Goal: Information Seeking & Learning: Learn about a topic

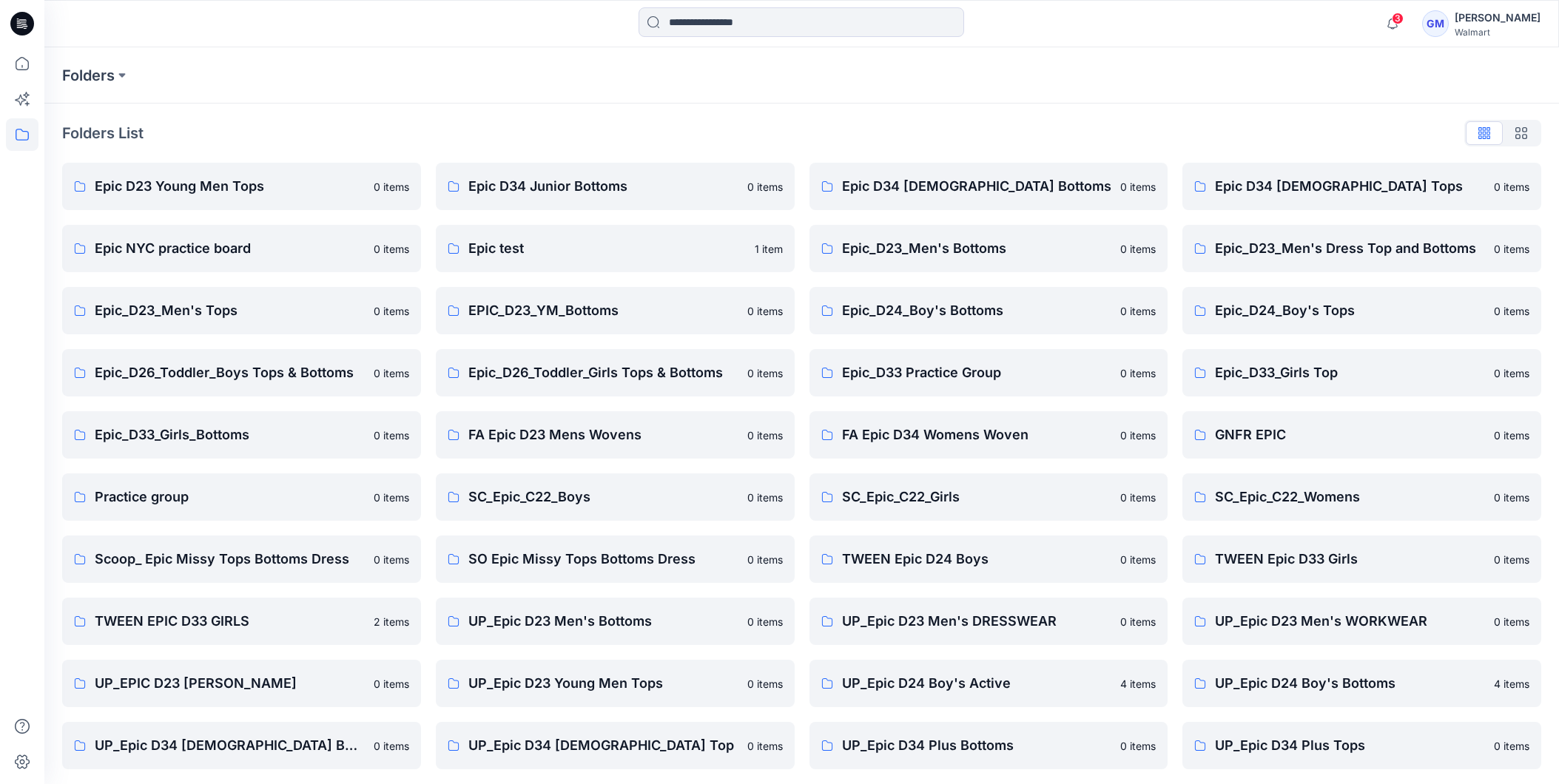
scroll to position [189, 0]
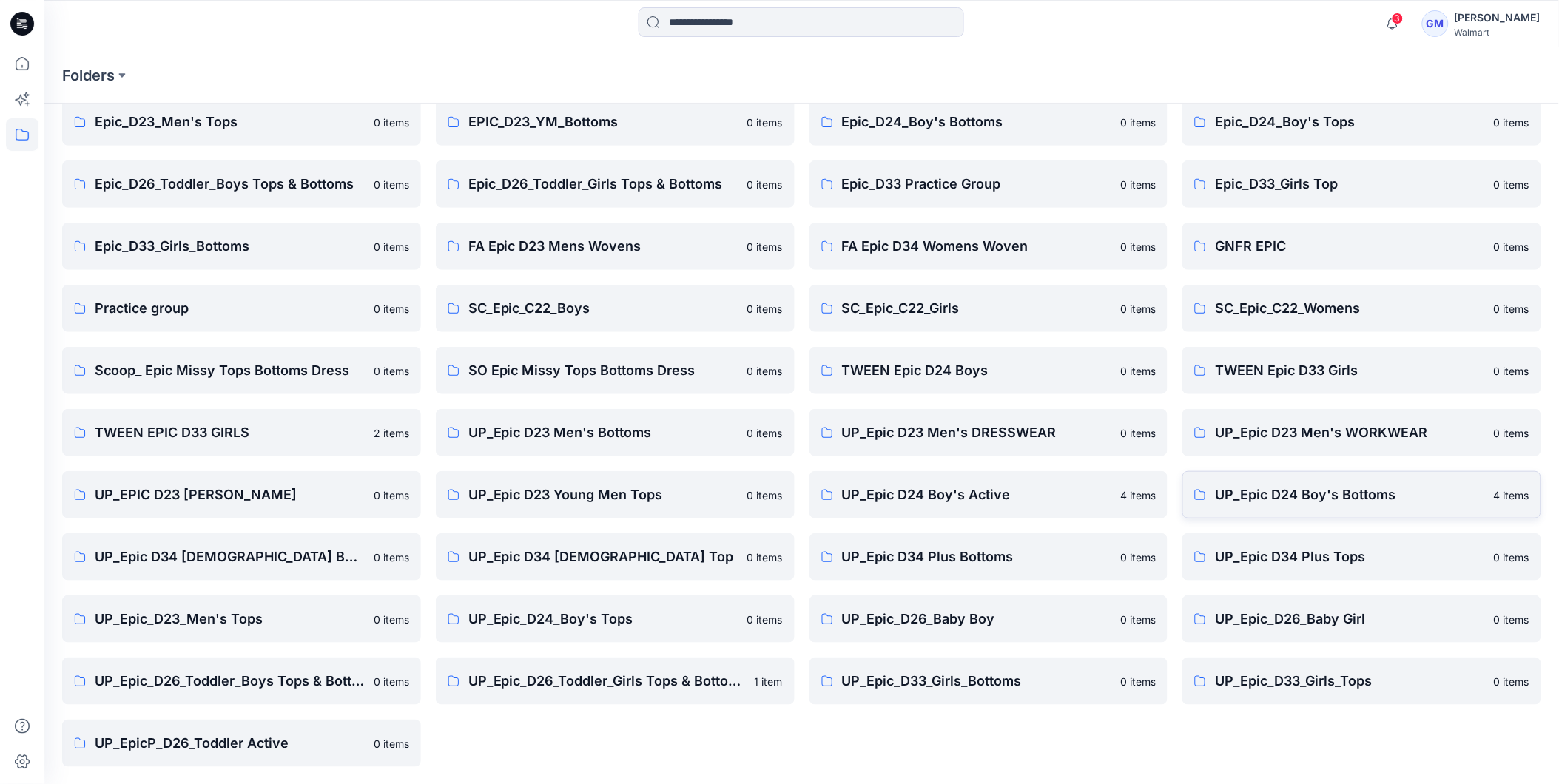
click at [1305, 497] on p "UP_Epic D24 Boy's Bottoms" at bounding box center [1350, 495] width 270 height 21
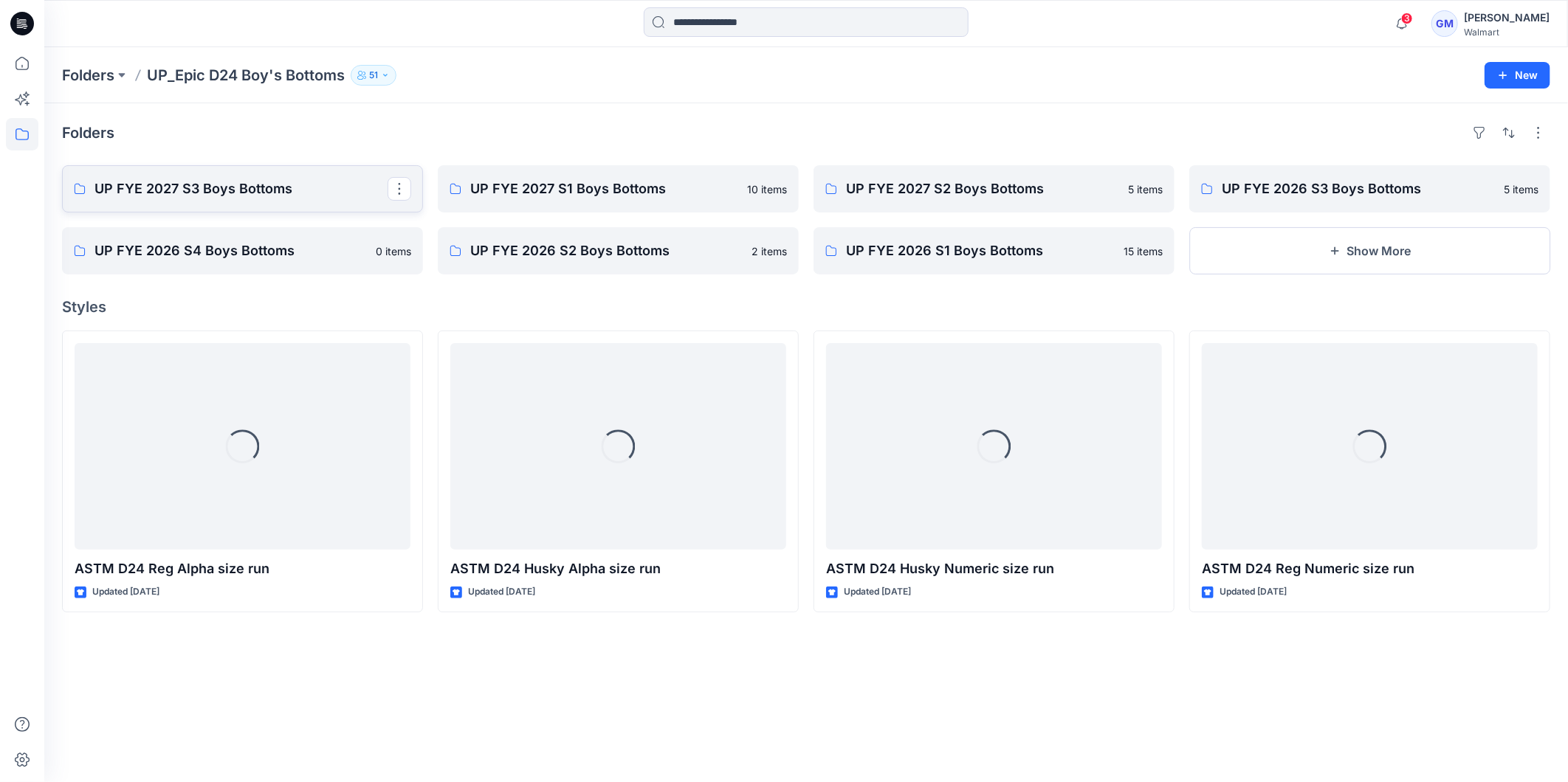
click at [219, 201] on link "UP FYE 2027 S3 Boys Bottoms" at bounding box center [241, 189] width 361 height 47
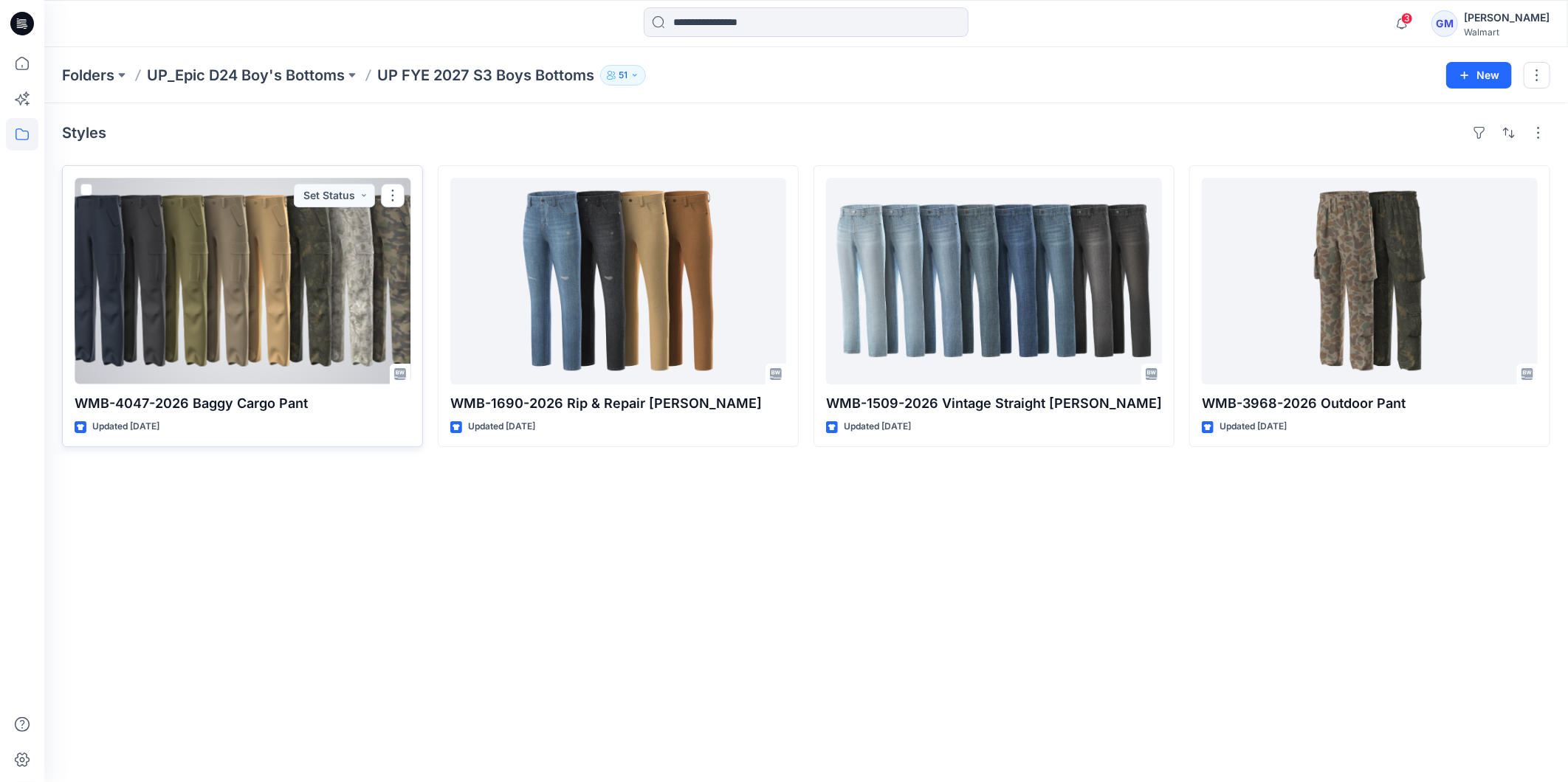
click at [283, 259] on div at bounding box center [242, 281] width 336 height 206
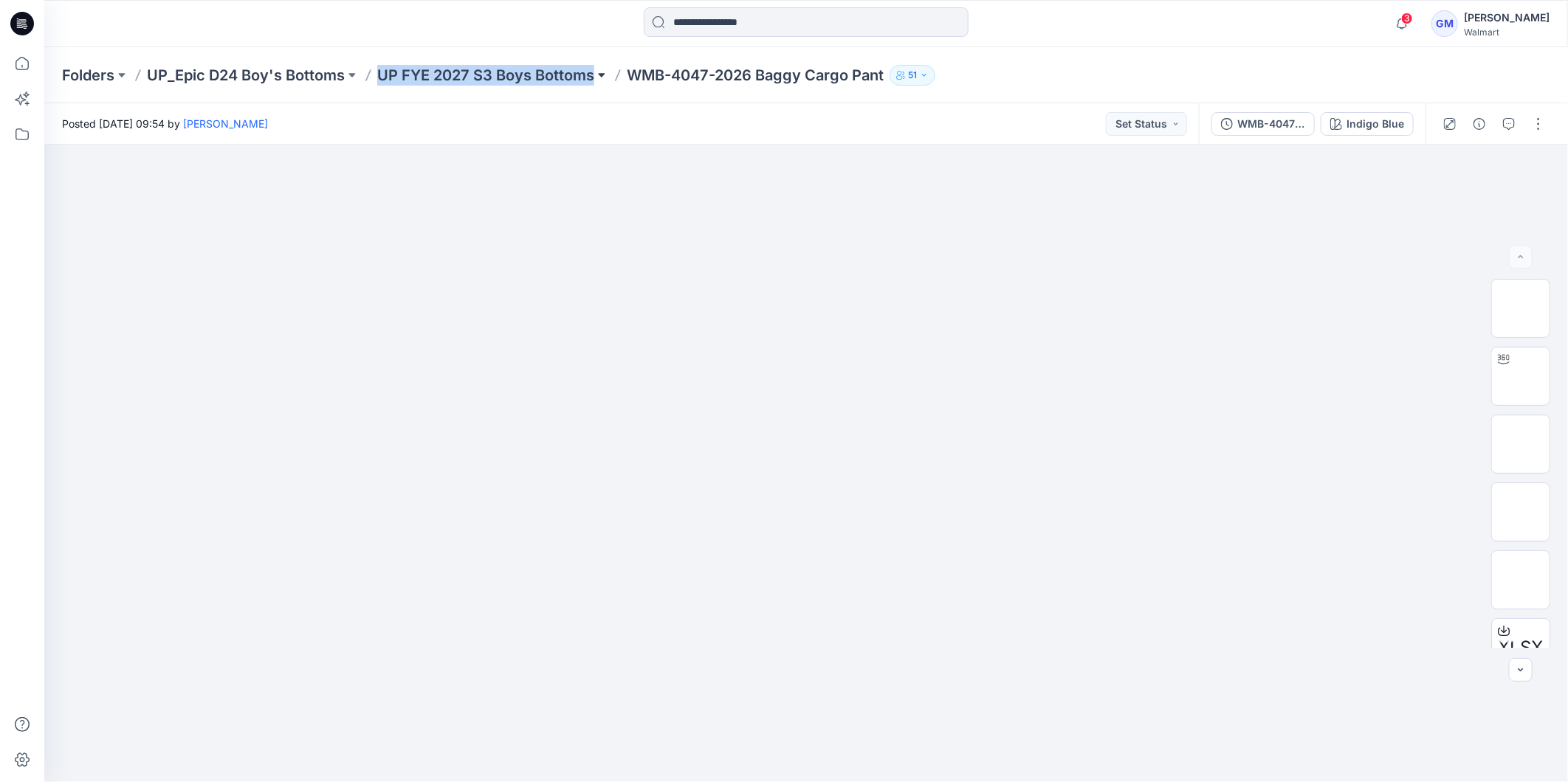
copy div "UP FYE 2027 S3 Boys Bottoms"
drag, startPoint x: 379, startPoint y: 85, endPoint x: 596, endPoint y: 84, distance: 217.0
click at [596, 84] on div "Folders UP_Epic D24 Boy's Bottoms UP FYE 2027 S3 Boys Bottoms WMB-4047-2026 Bag…" at bounding box center [806, 75] width 1523 height 56
copy div "UP FYE 2027 S3 Boys Bottoms"
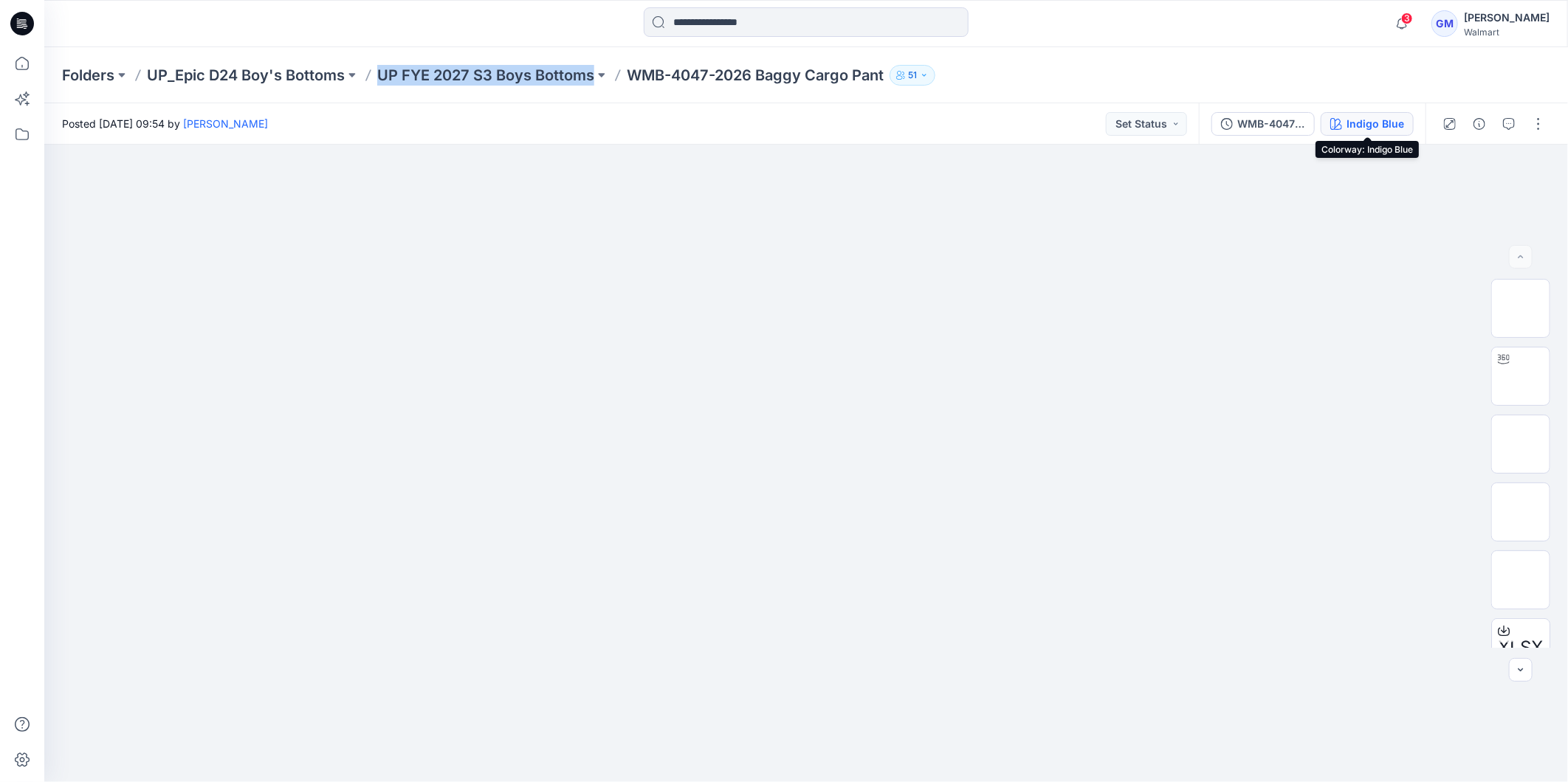
click at [1345, 130] on button "Indigo Blue" at bounding box center [1366, 123] width 93 height 24
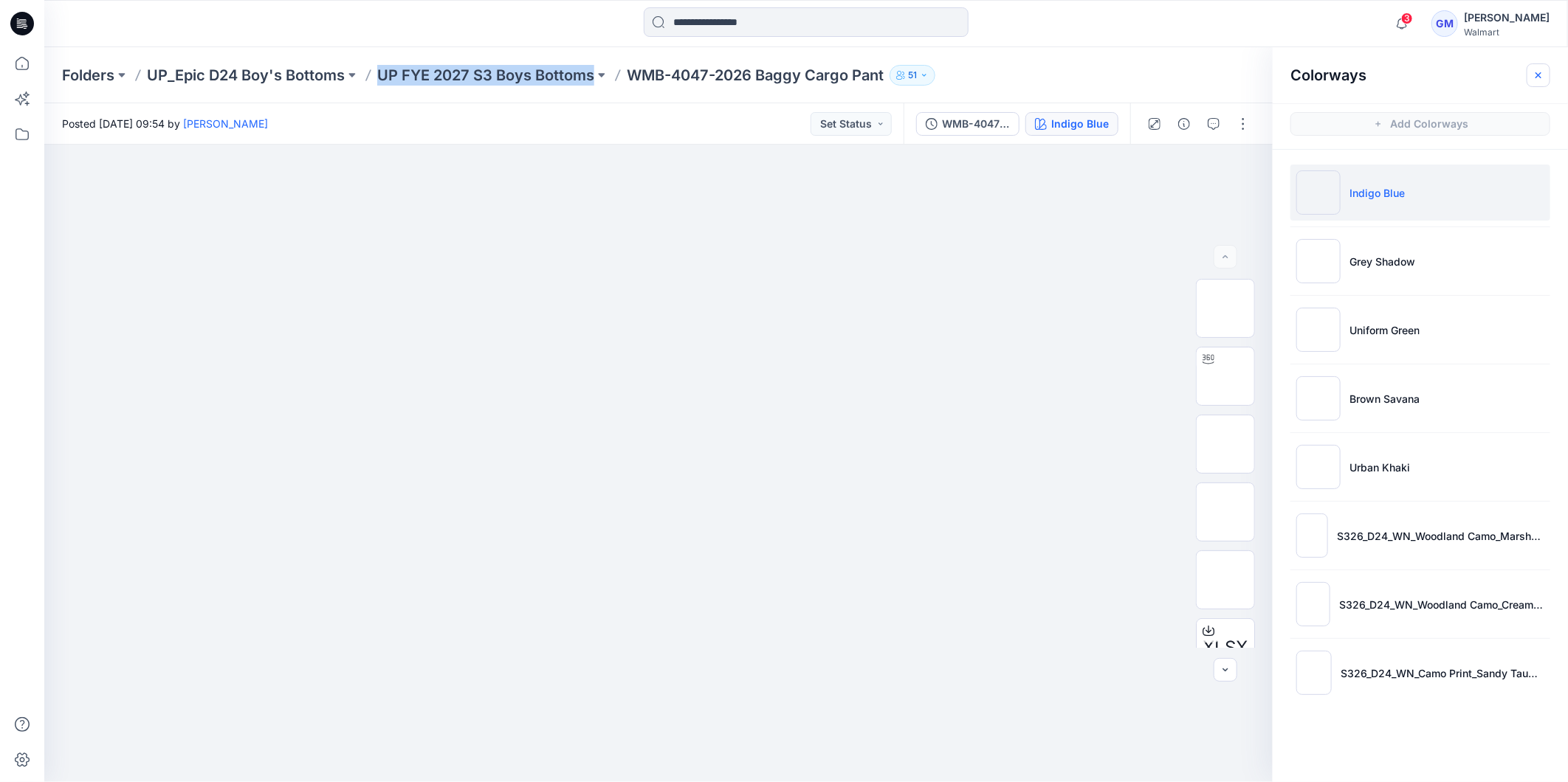
click at [1537, 79] on icon "button" at bounding box center [1538, 75] width 11 height 11
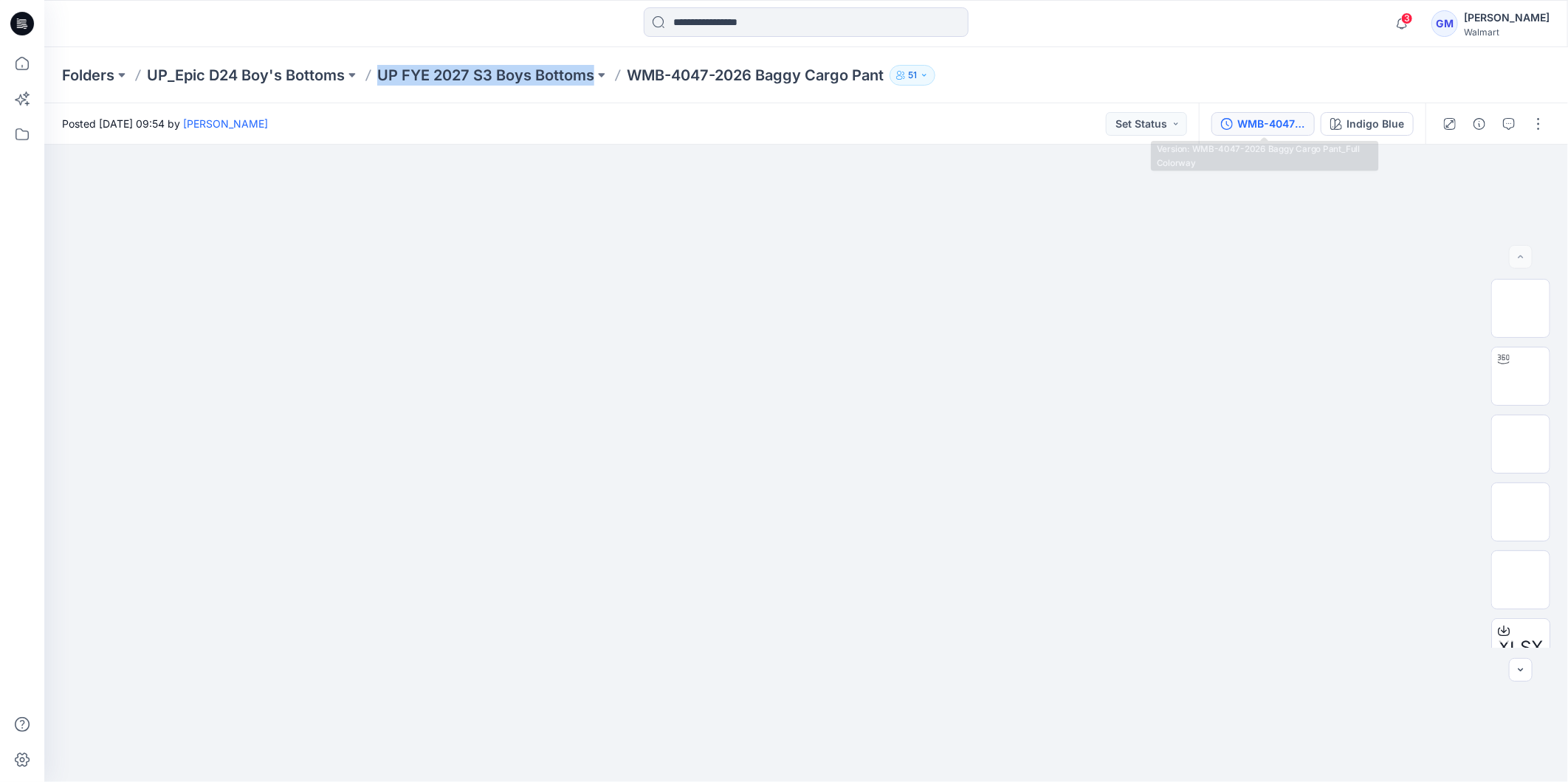
click at [1263, 129] on div "WMB-4047-2026 Baggy Cargo Pant_Full Colorway" at bounding box center [1271, 123] width 68 height 16
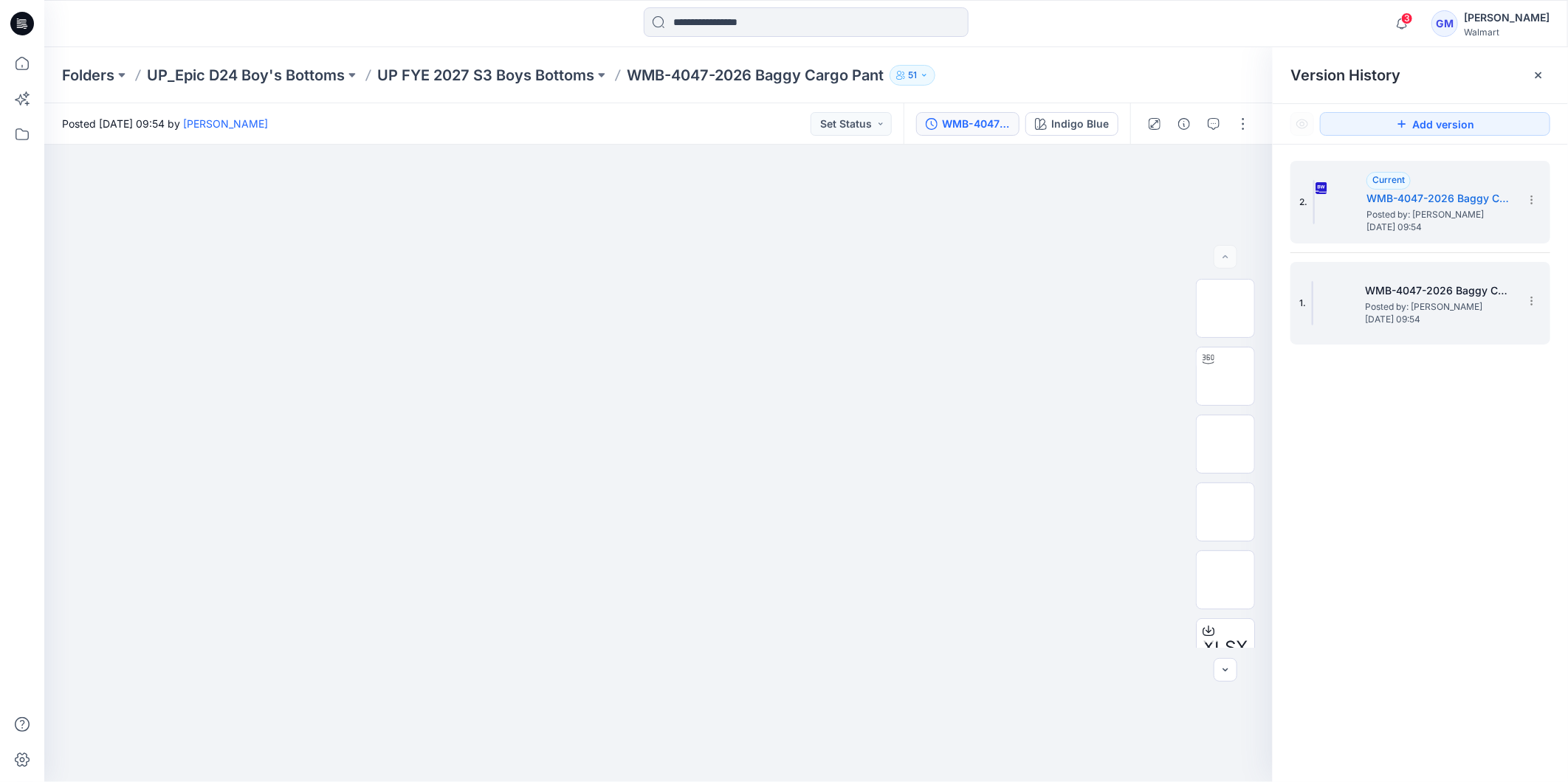
click at [1457, 296] on h5 "WMB-4047-2026 Baggy Cargo Pant_Softsilver" at bounding box center [1438, 291] width 148 height 18
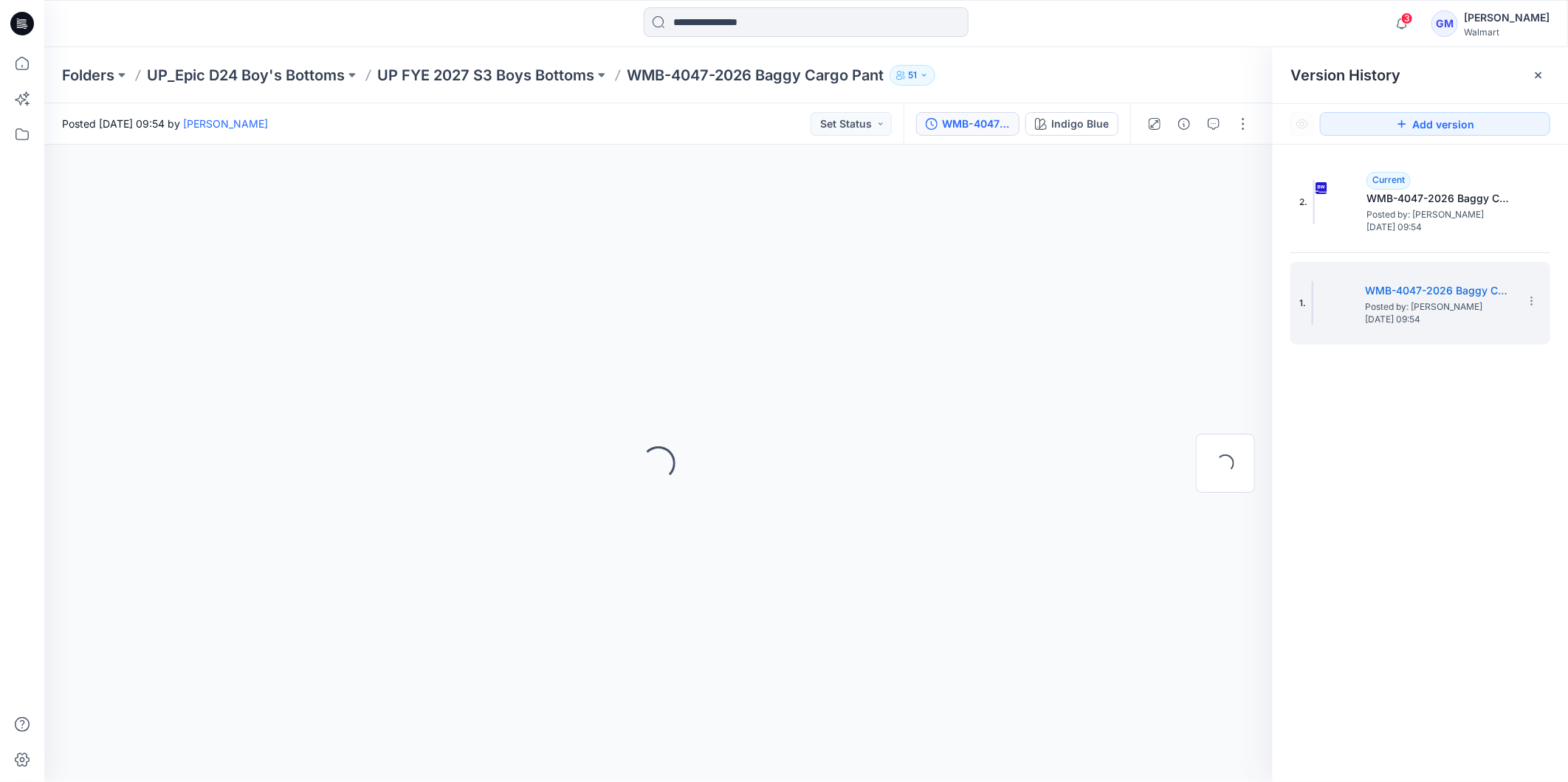
click at [1544, 72] on icon at bounding box center [1538, 75] width 11 height 11
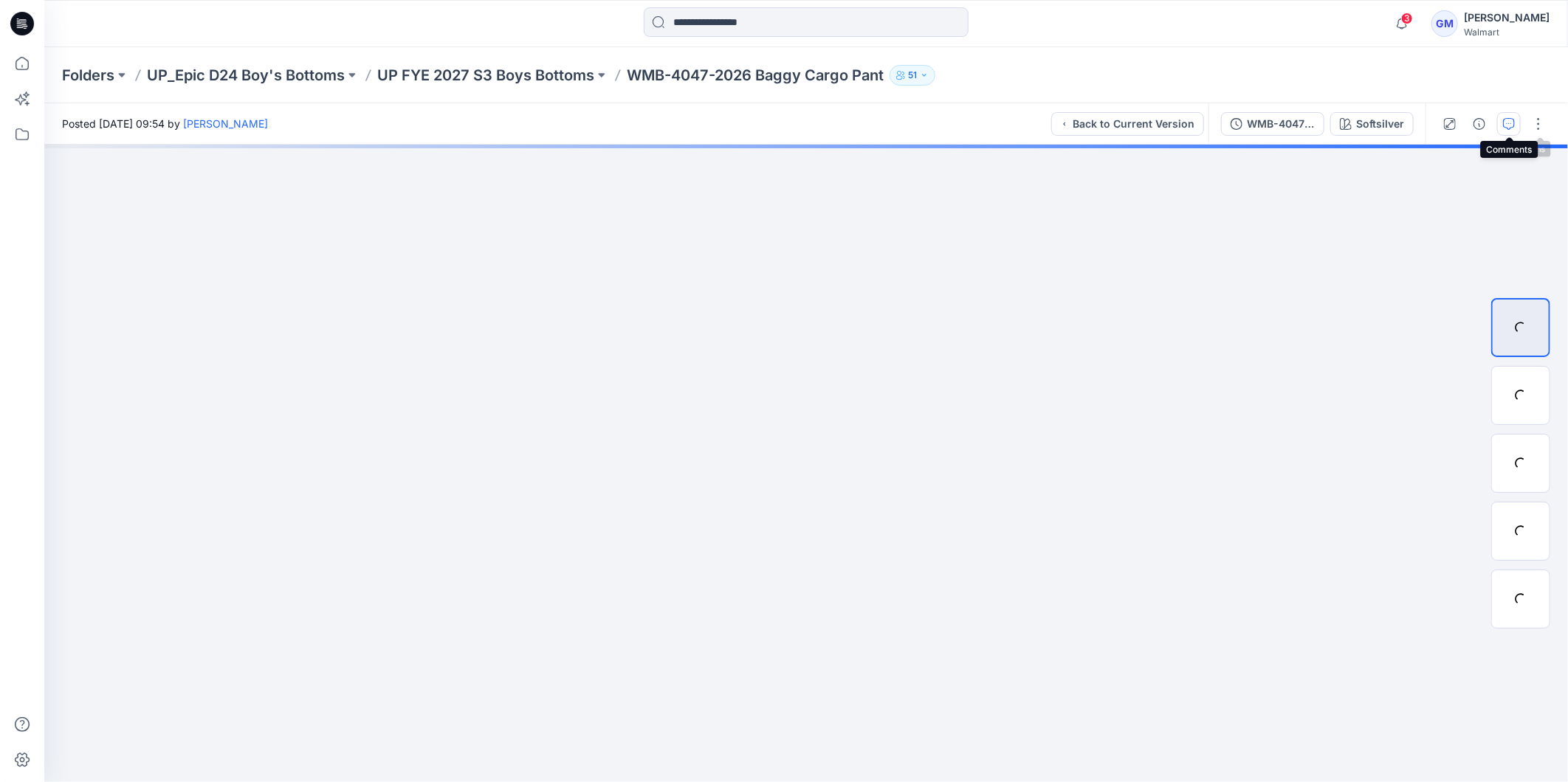
click at [1514, 124] on icon "button" at bounding box center [1508, 124] width 11 height 11
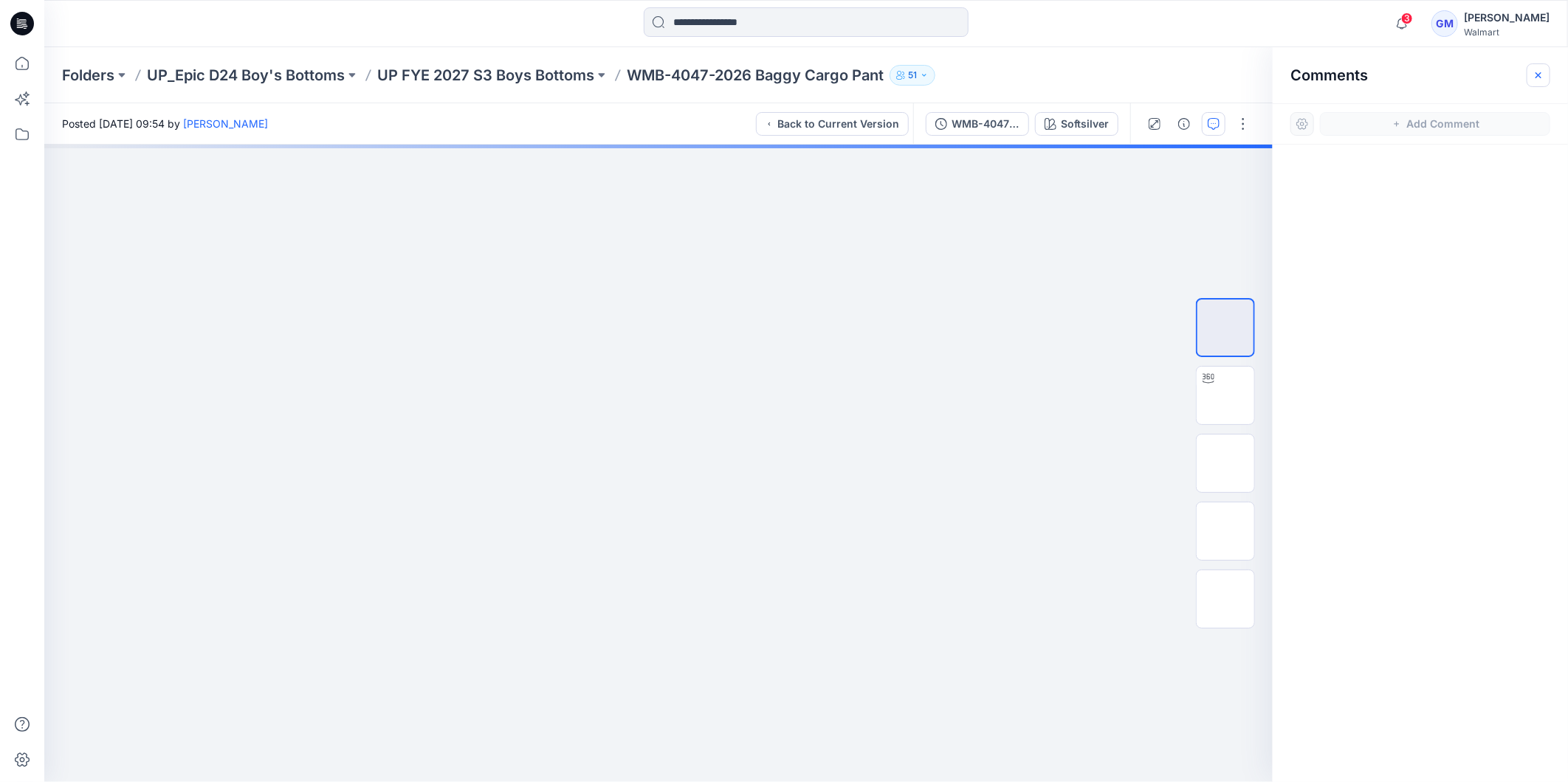
click at [1540, 75] on icon "button" at bounding box center [1538, 75] width 11 height 11
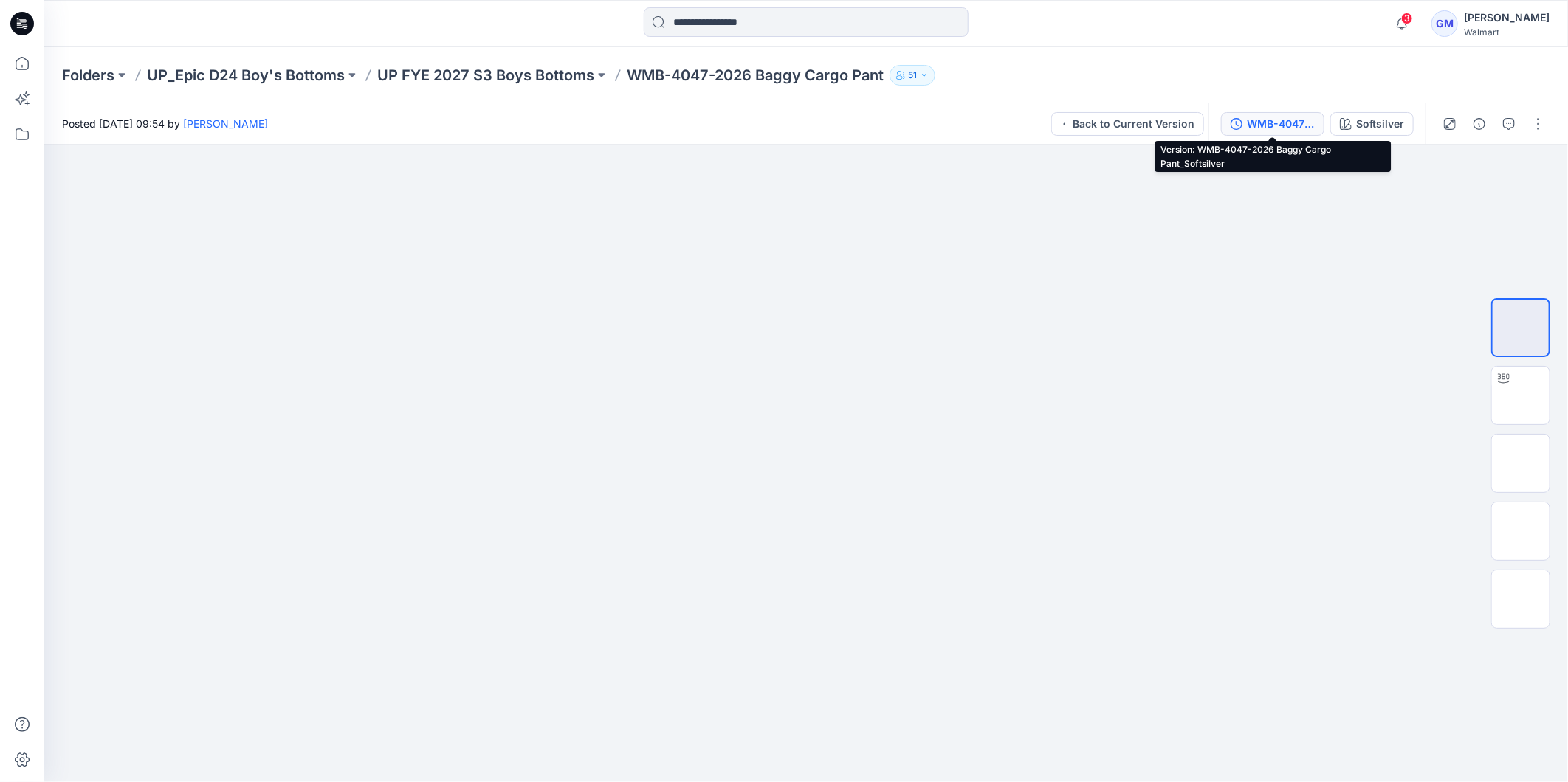
click at [1267, 126] on div "WMB-4047-2026 Baggy Cargo Pant_Softsilver" at bounding box center [1280, 123] width 68 height 16
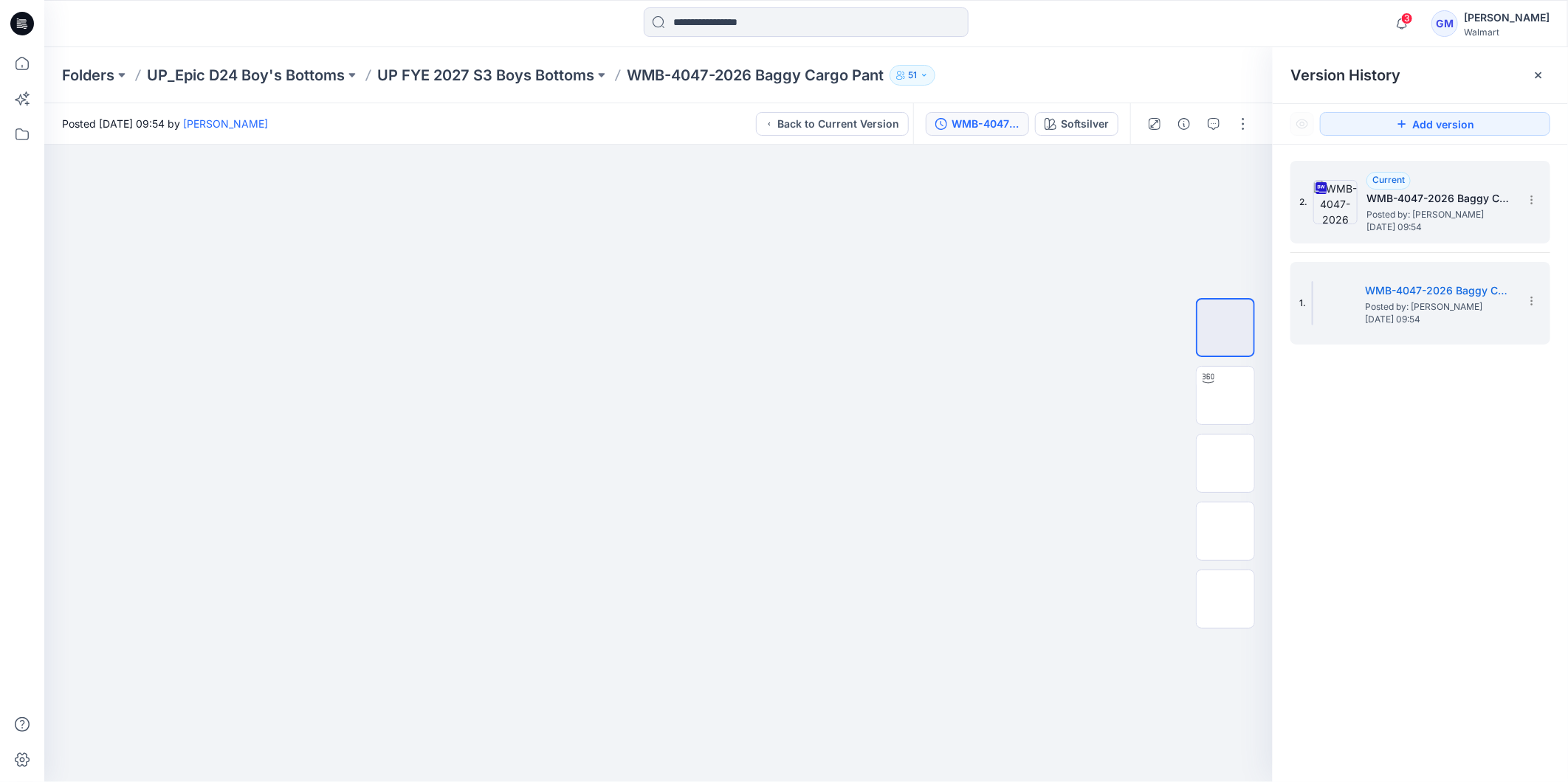
click at [1400, 207] on span "Posted by: [PERSON_NAME]" at bounding box center [1440, 215] width 148 height 15
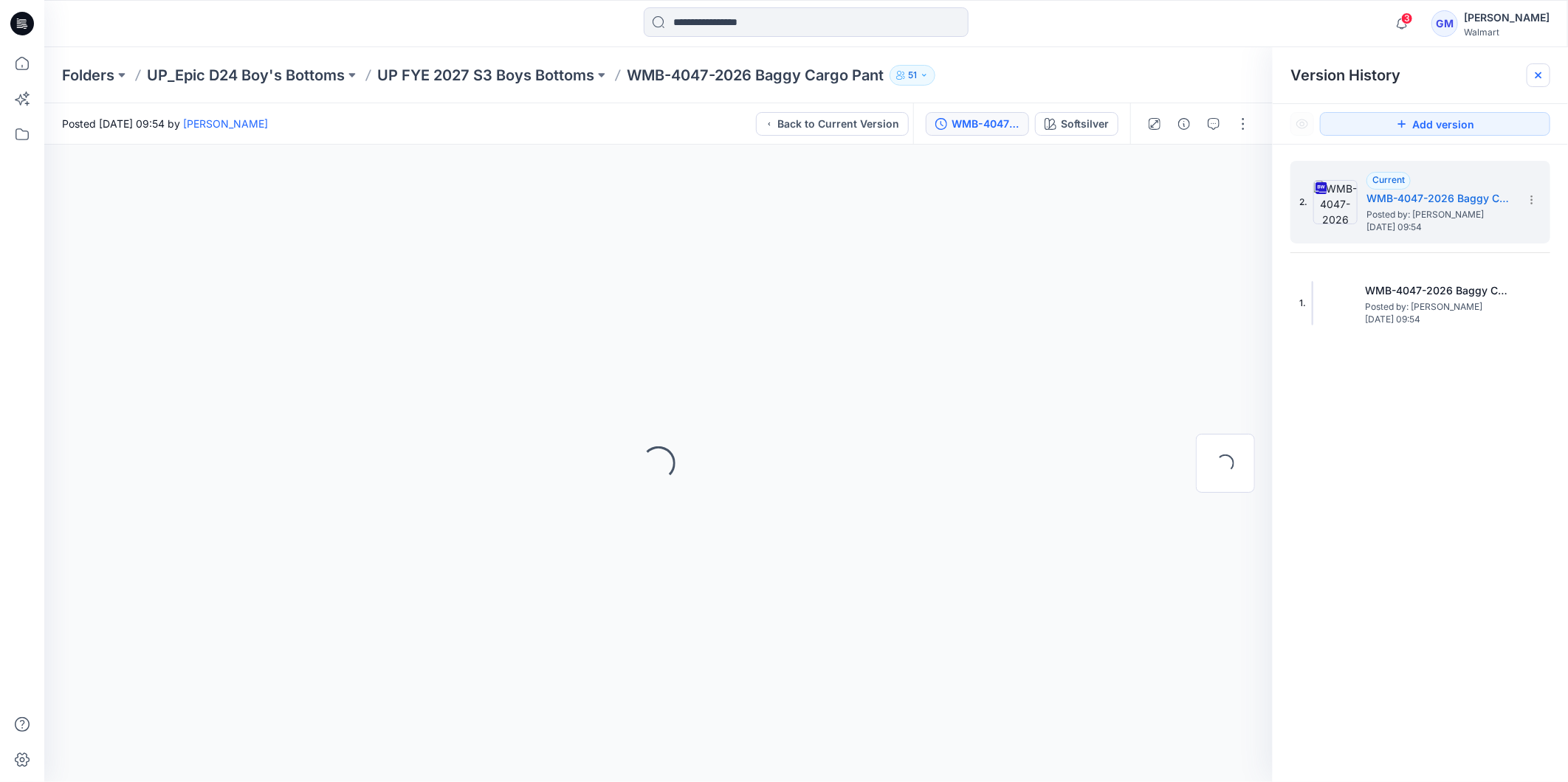
click at [1540, 76] on icon at bounding box center [1538, 75] width 11 height 11
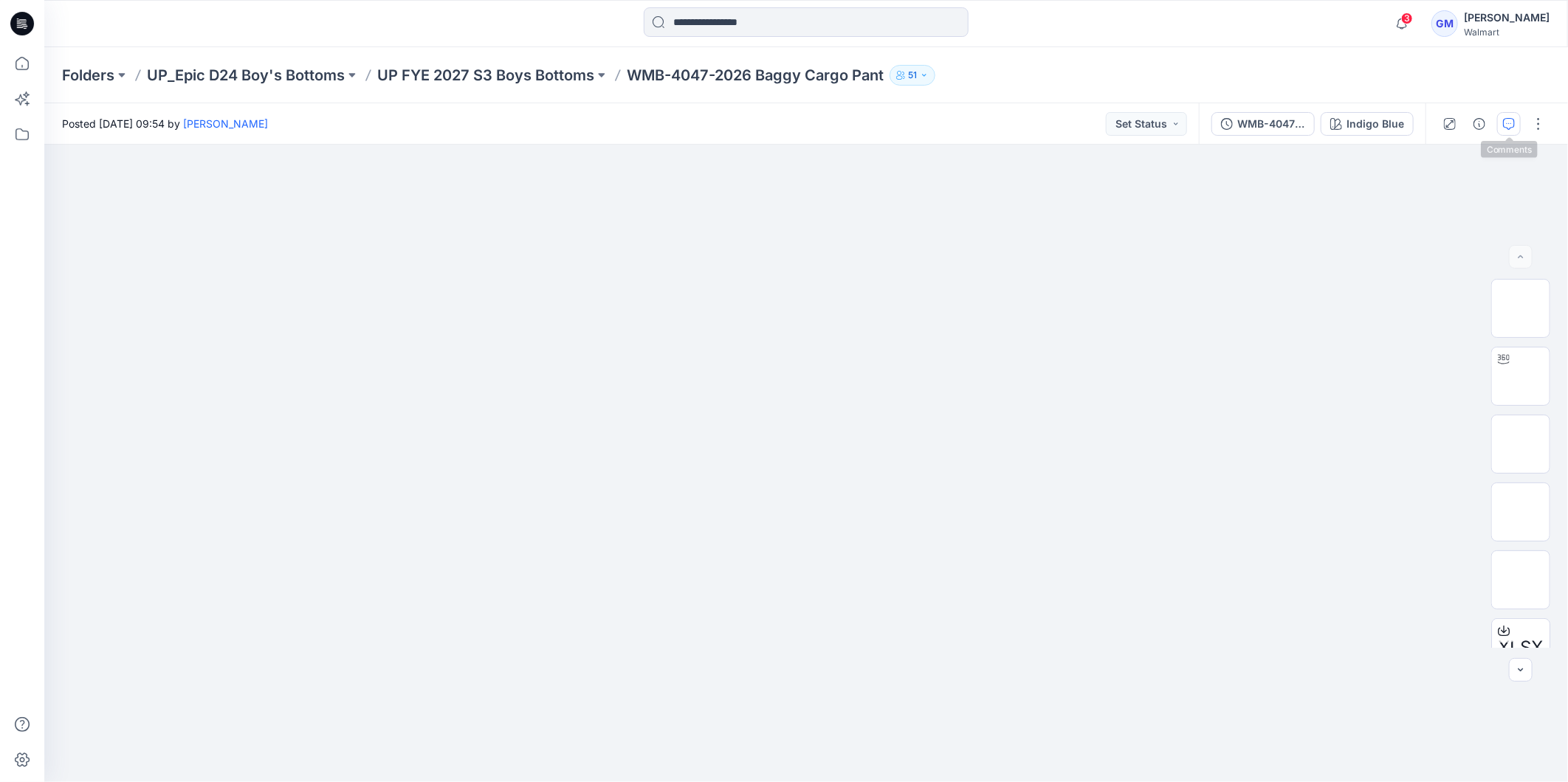
click at [1501, 131] on button "button" at bounding box center [1508, 123] width 24 height 24
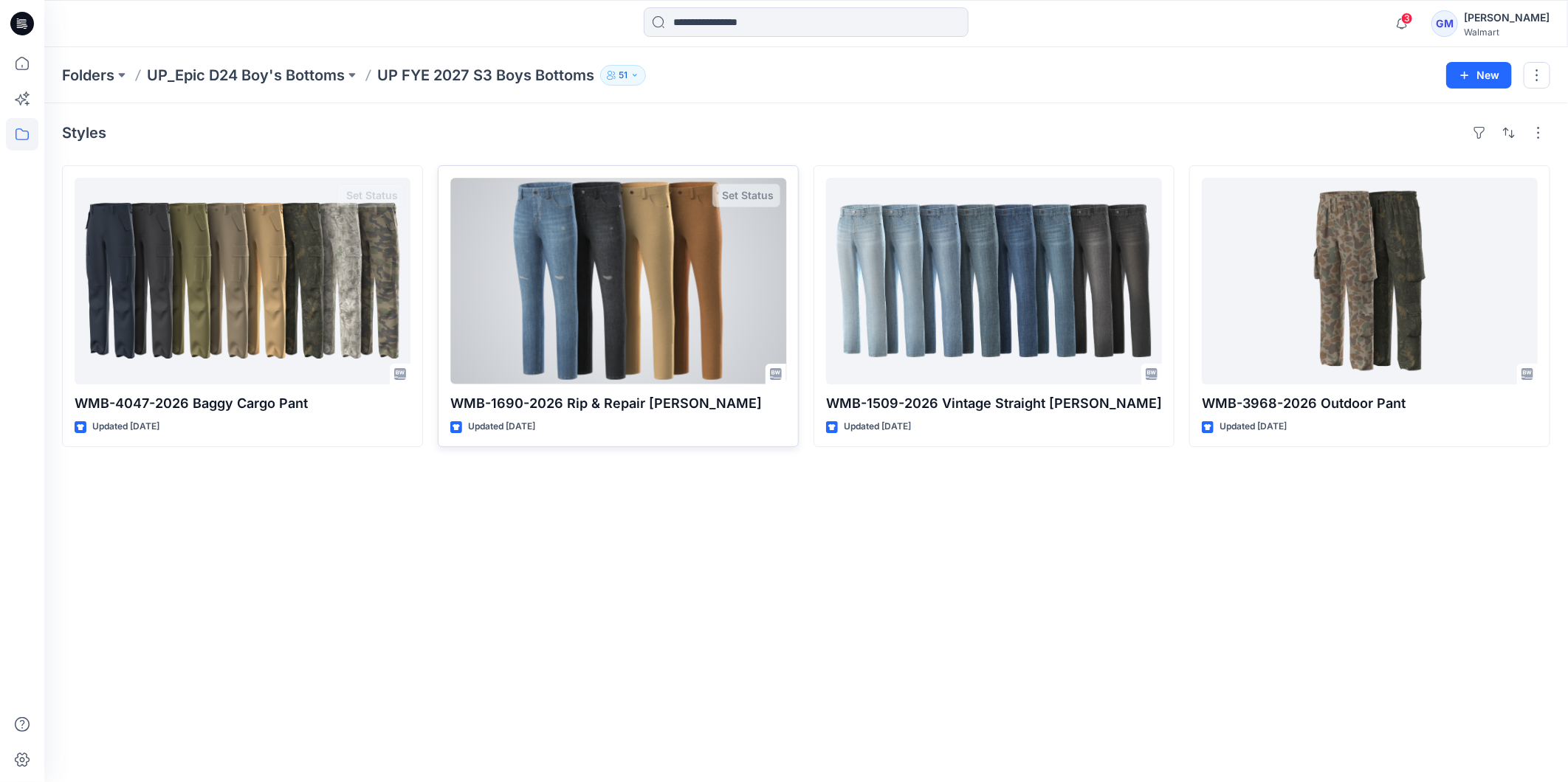
click at [569, 322] on div at bounding box center [617, 281] width 336 height 206
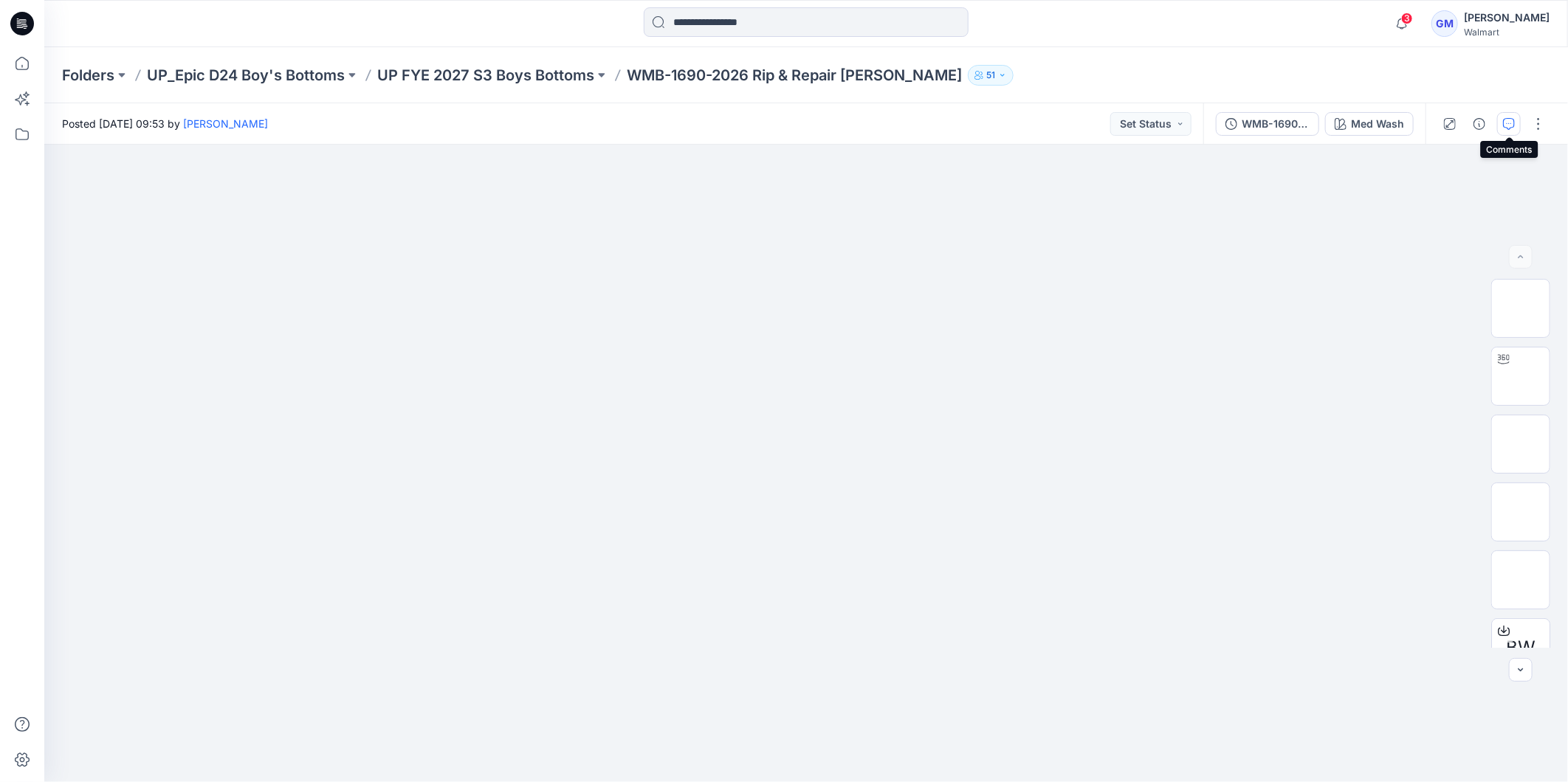
click at [1513, 121] on icon "button" at bounding box center [1508, 124] width 11 height 11
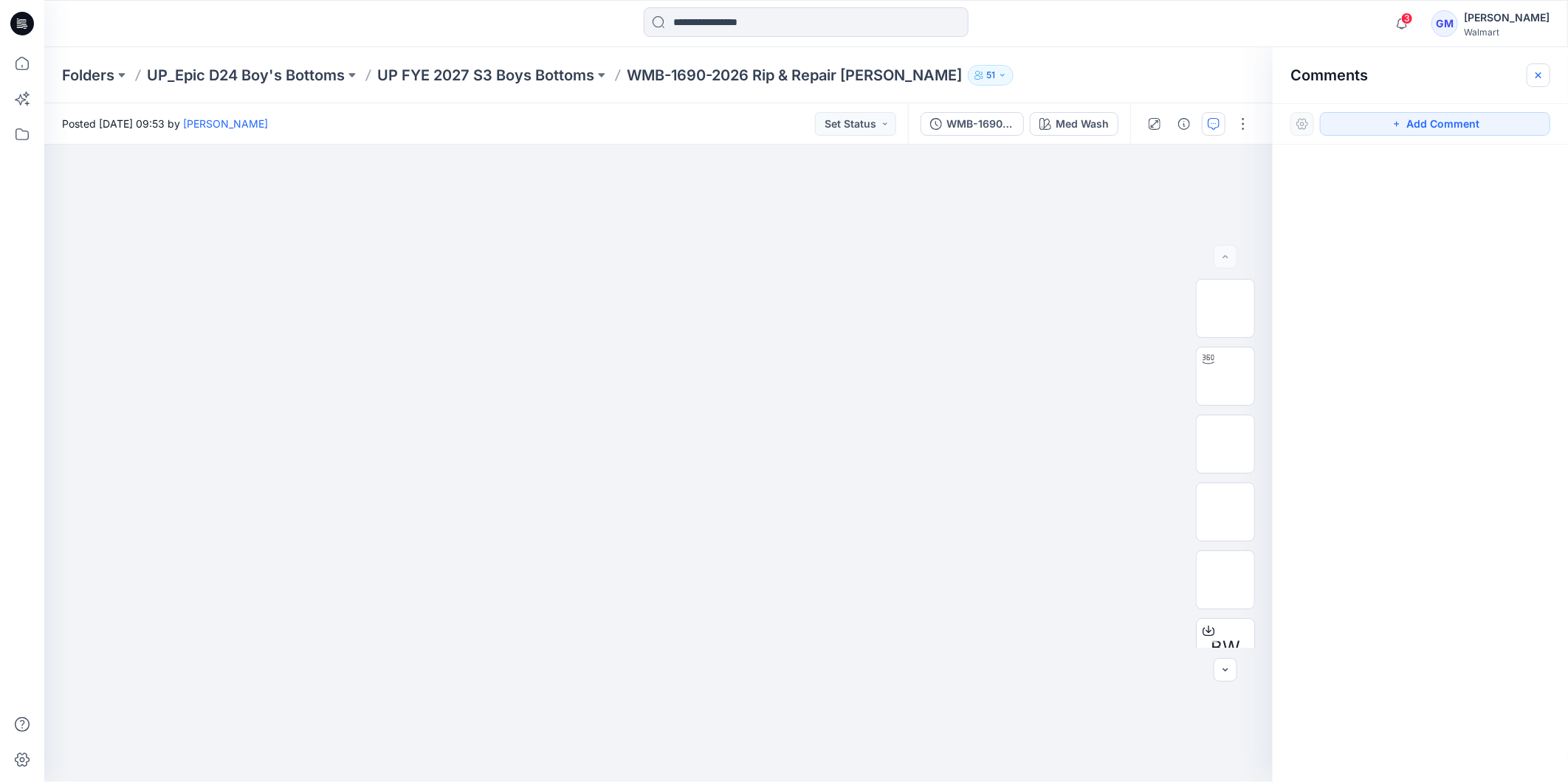
click at [1540, 78] on icon "button" at bounding box center [1538, 75] width 11 height 11
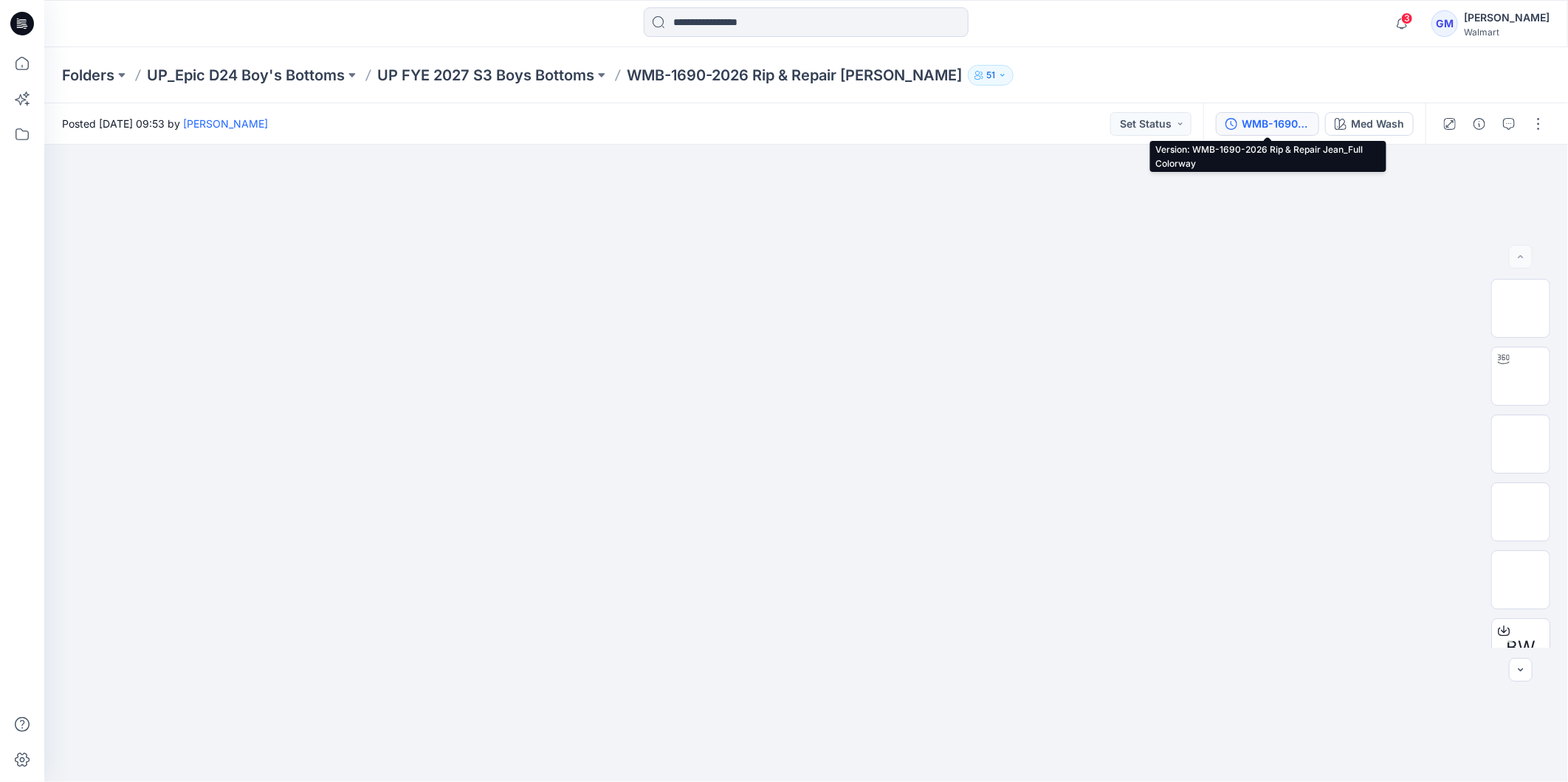
click at [1290, 126] on div "WMB-1690-2026 Rip & Repair Jean_Full Colorway" at bounding box center [1275, 123] width 68 height 16
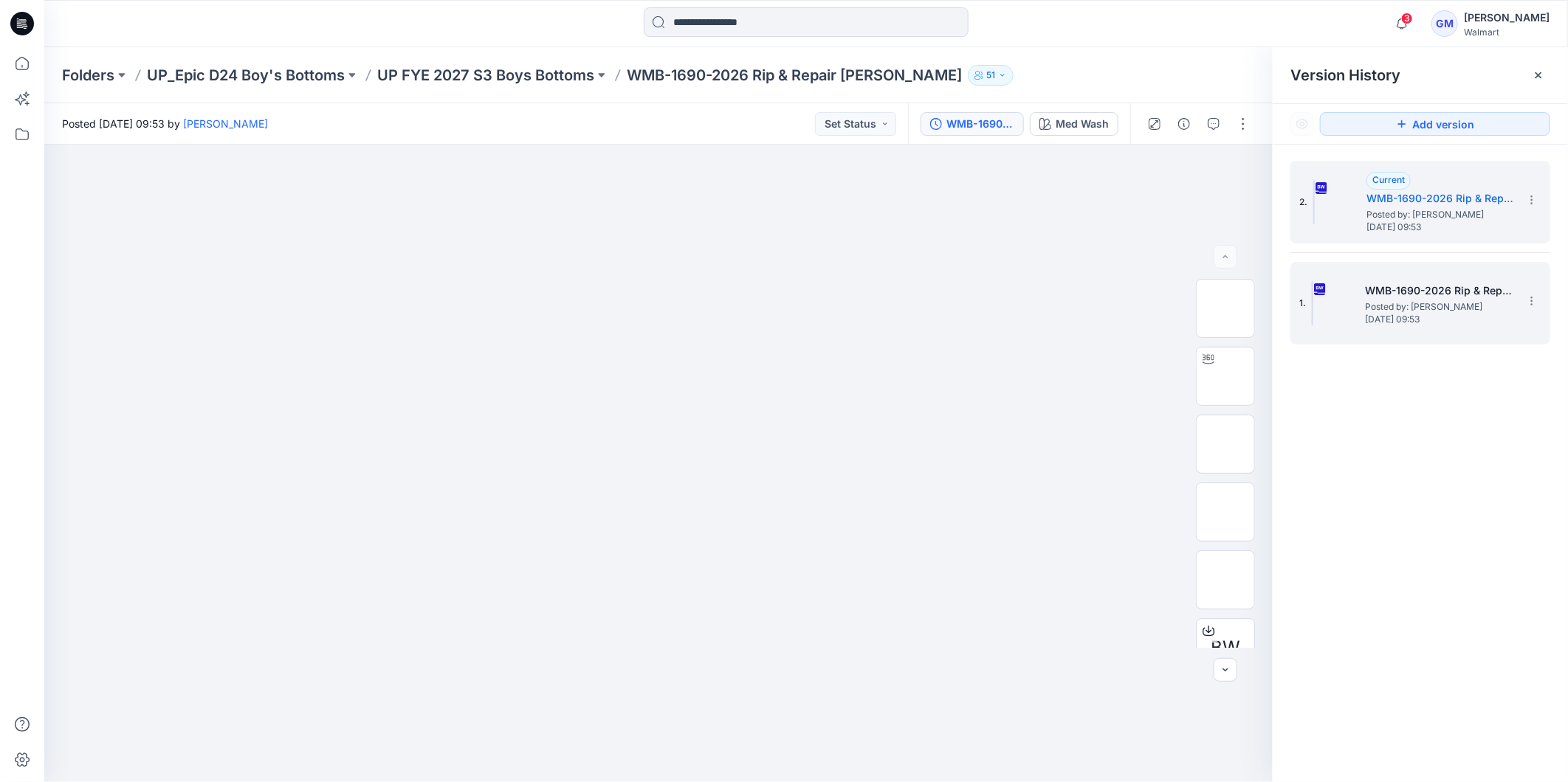
click at [1419, 293] on h5 "WMB-1690-2026 Rip & Repair Jean_Soft Silver" at bounding box center [1438, 291] width 148 height 18
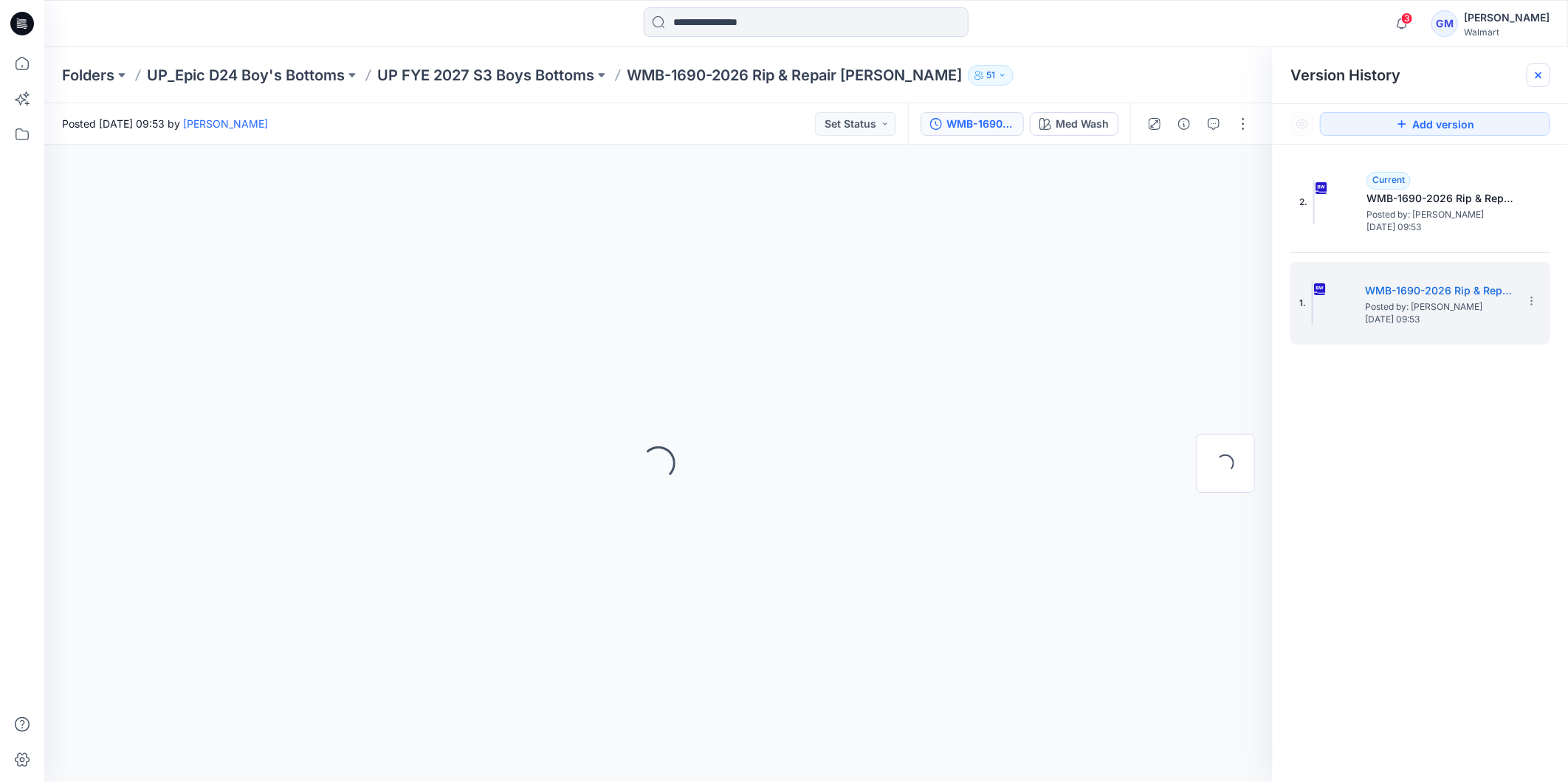
click at [1533, 78] on icon at bounding box center [1538, 75] width 11 height 11
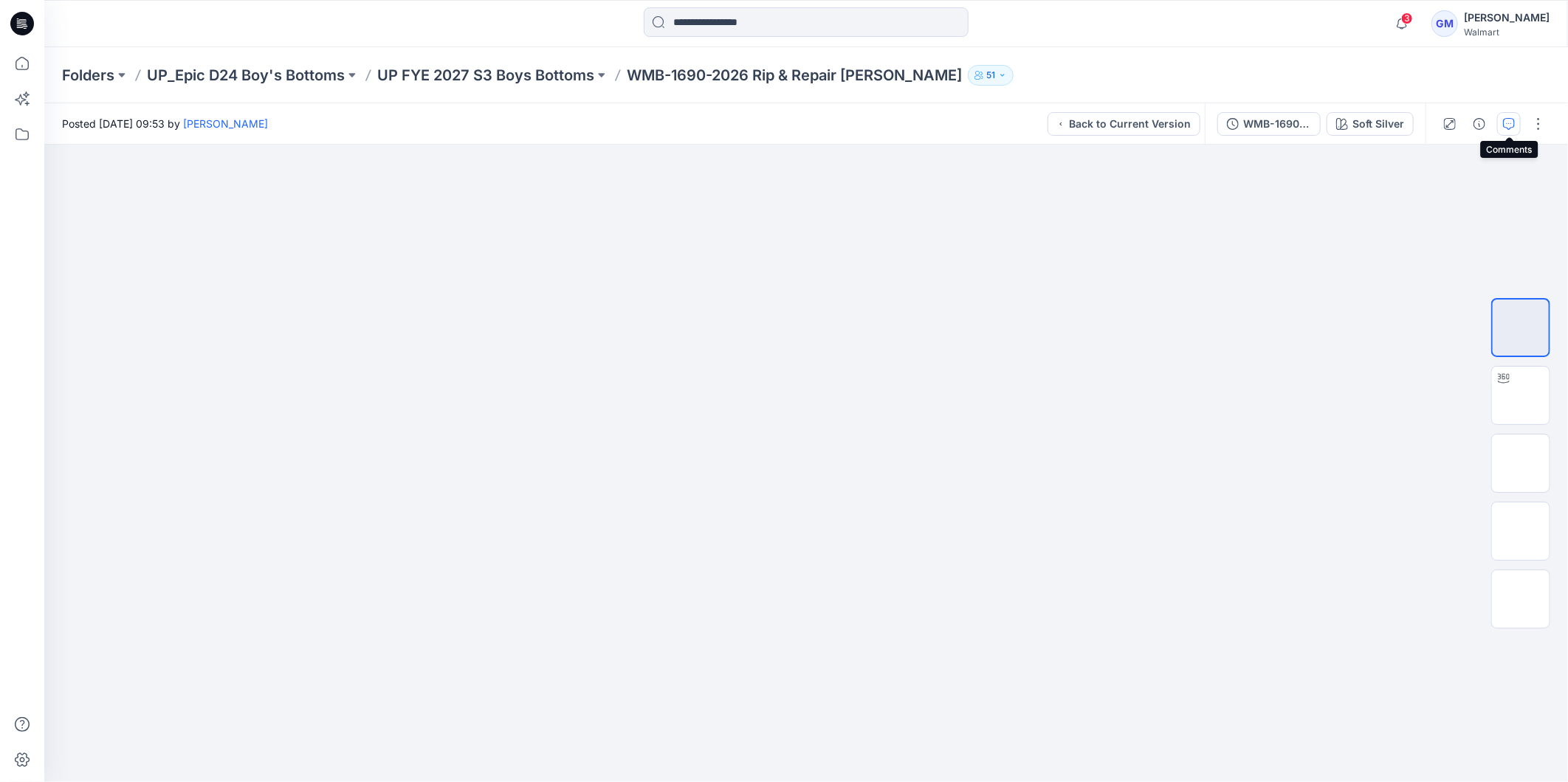
click at [1509, 126] on icon "button" at bounding box center [1508, 124] width 11 height 11
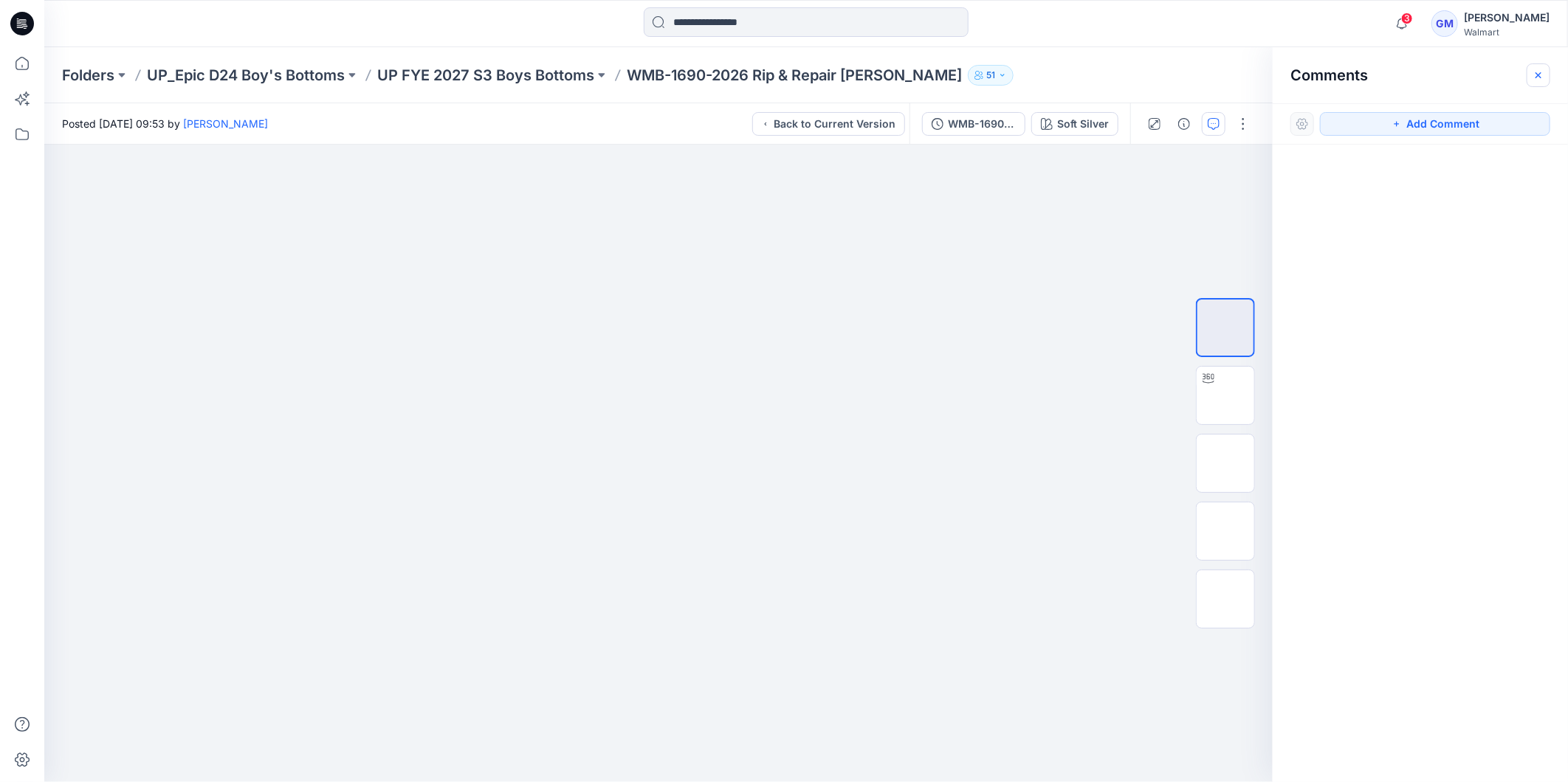
click at [1542, 68] on button "button" at bounding box center [1538, 75] width 24 height 24
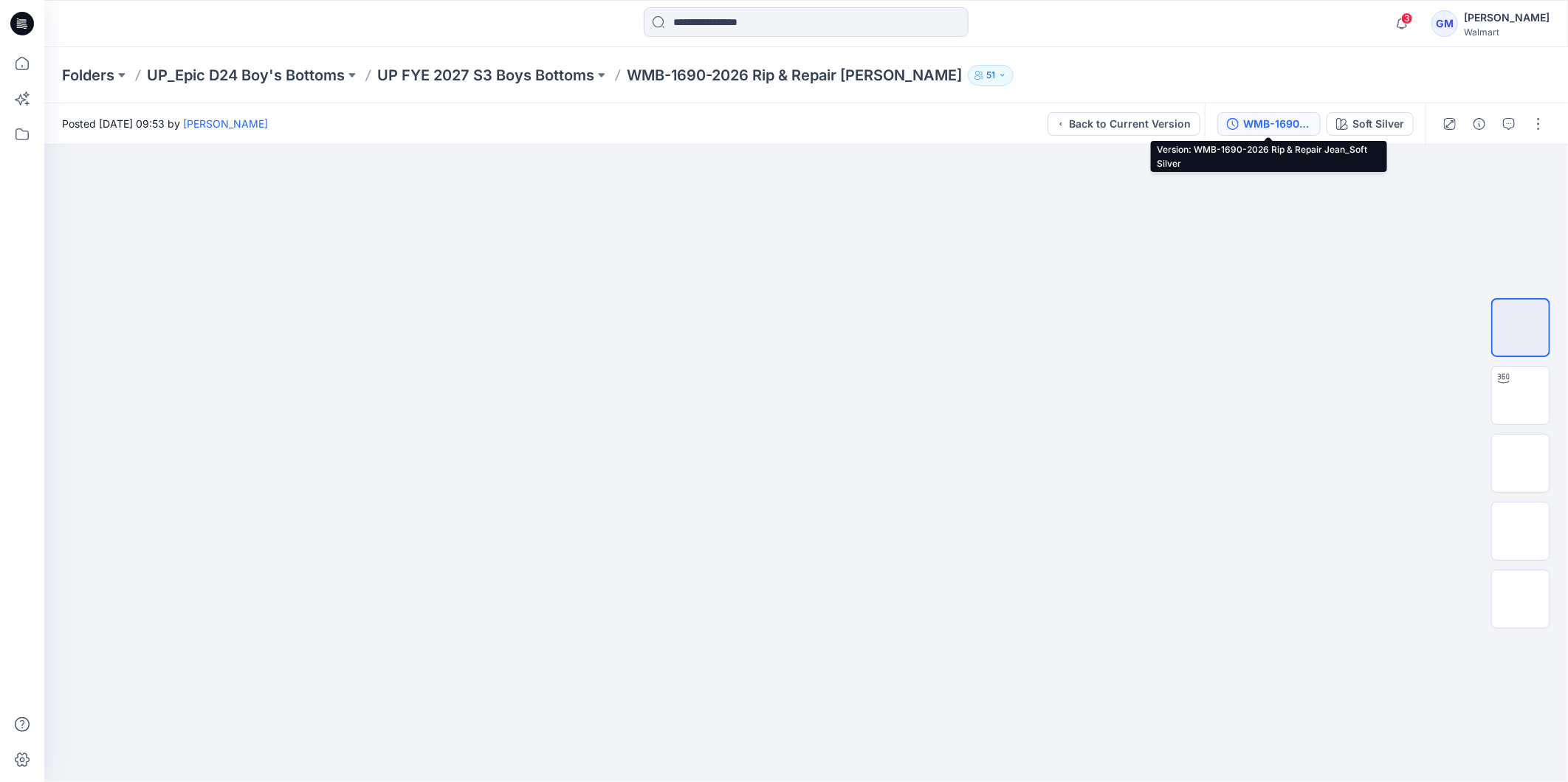
click at [1280, 123] on div "WMB-1690-2026 Rip & Repair Jean_Soft Silver" at bounding box center [1277, 123] width 68 height 16
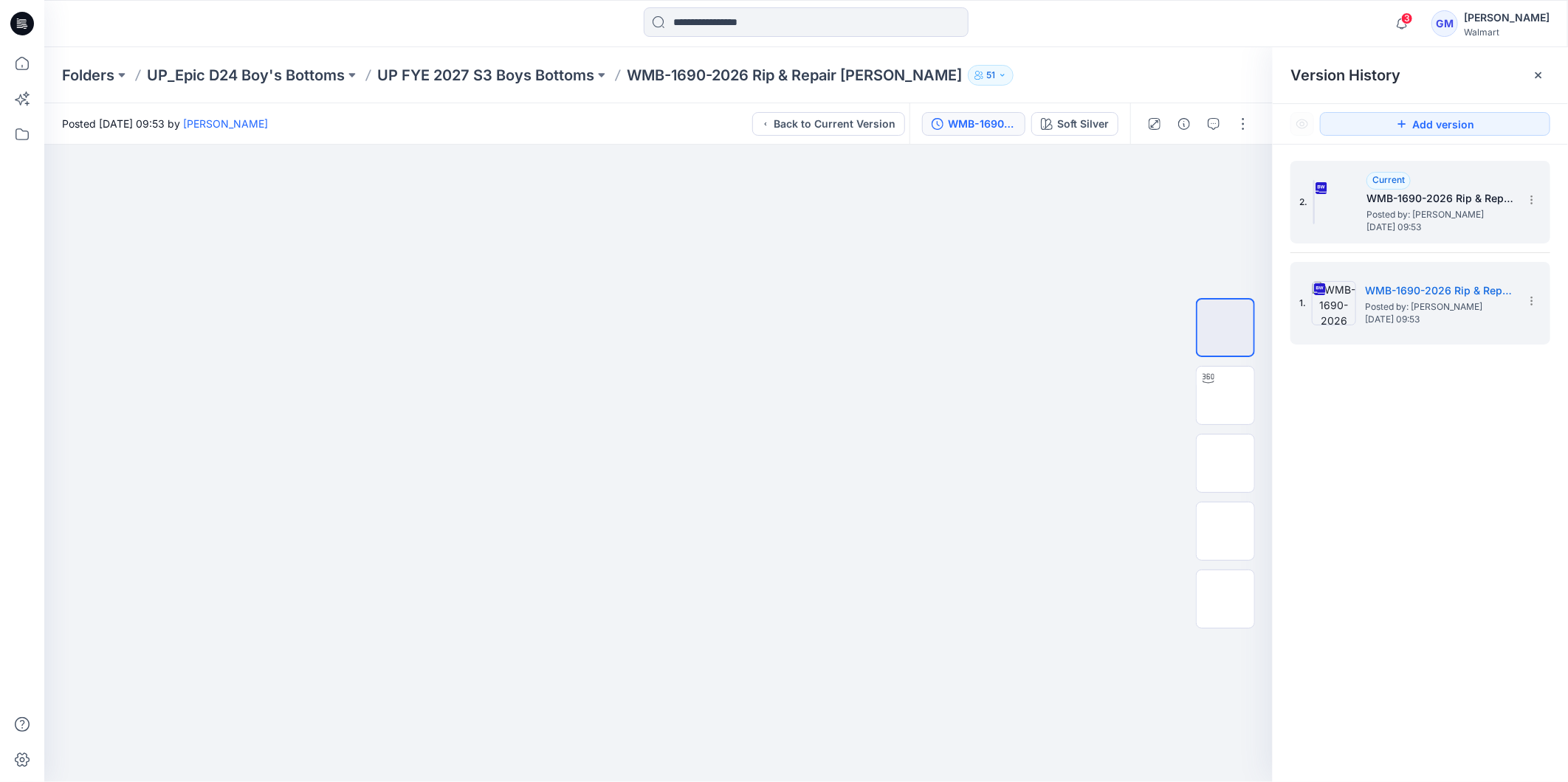
click at [1420, 194] on h5 "WMB-1690-2026 Rip & Repair Jean_Full Colorway" at bounding box center [1440, 198] width 148 height 18
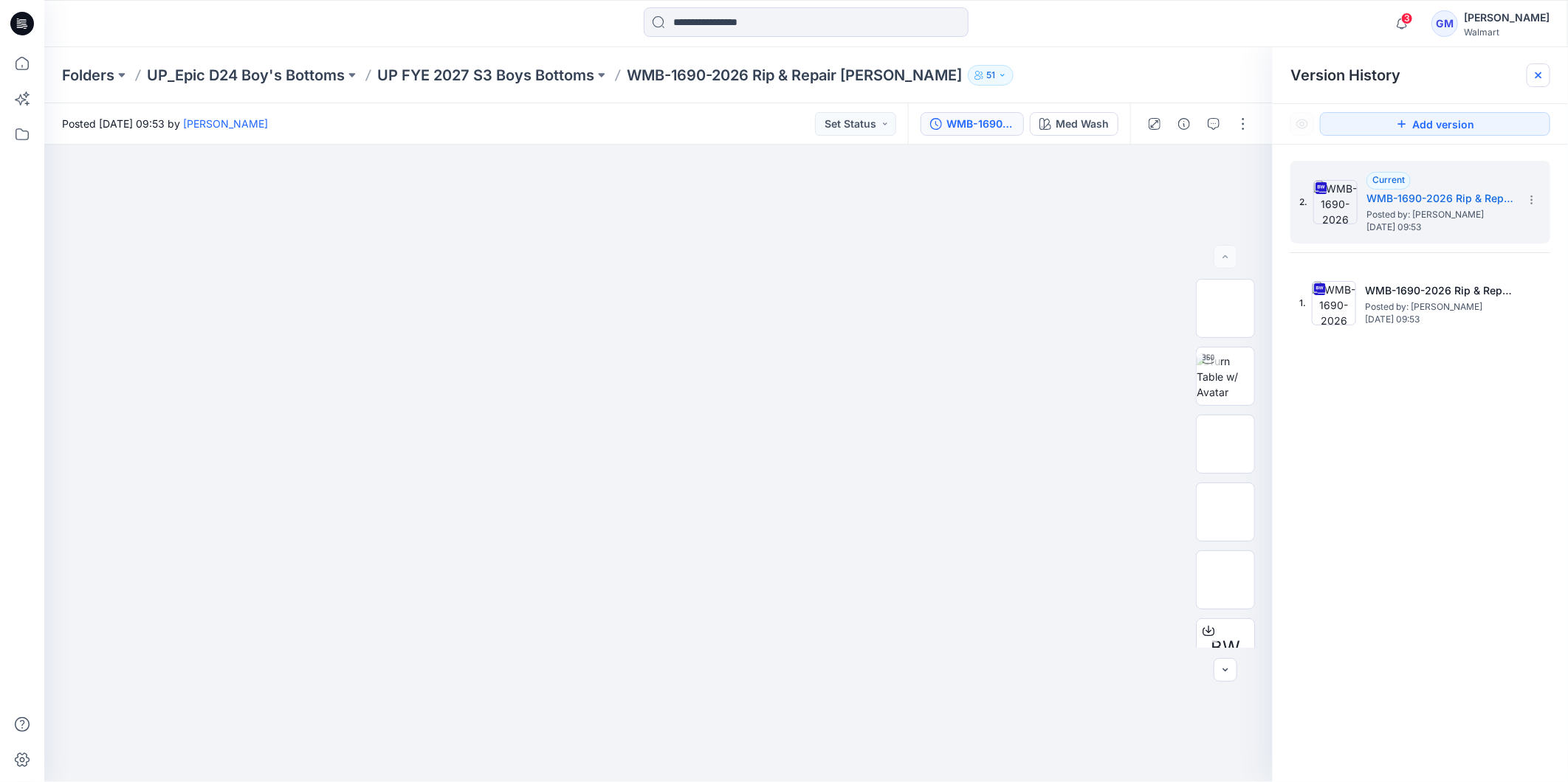
click at [1539, 77] on icon at bounding box center [1538, 75] width 11 height 11
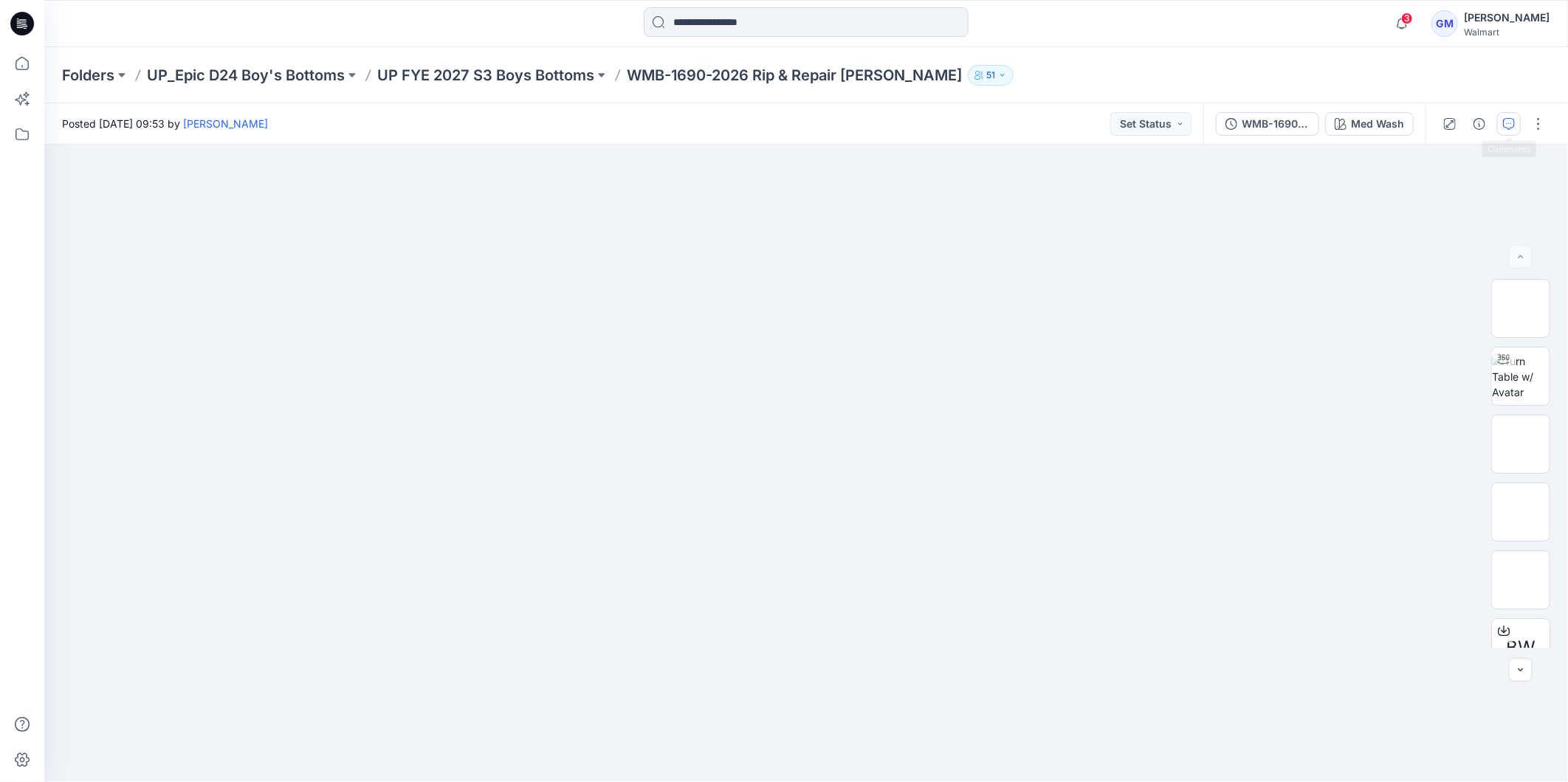
click at [1511, 127] on icon "button" at bounding box center [1508, 124] width 11 height 11
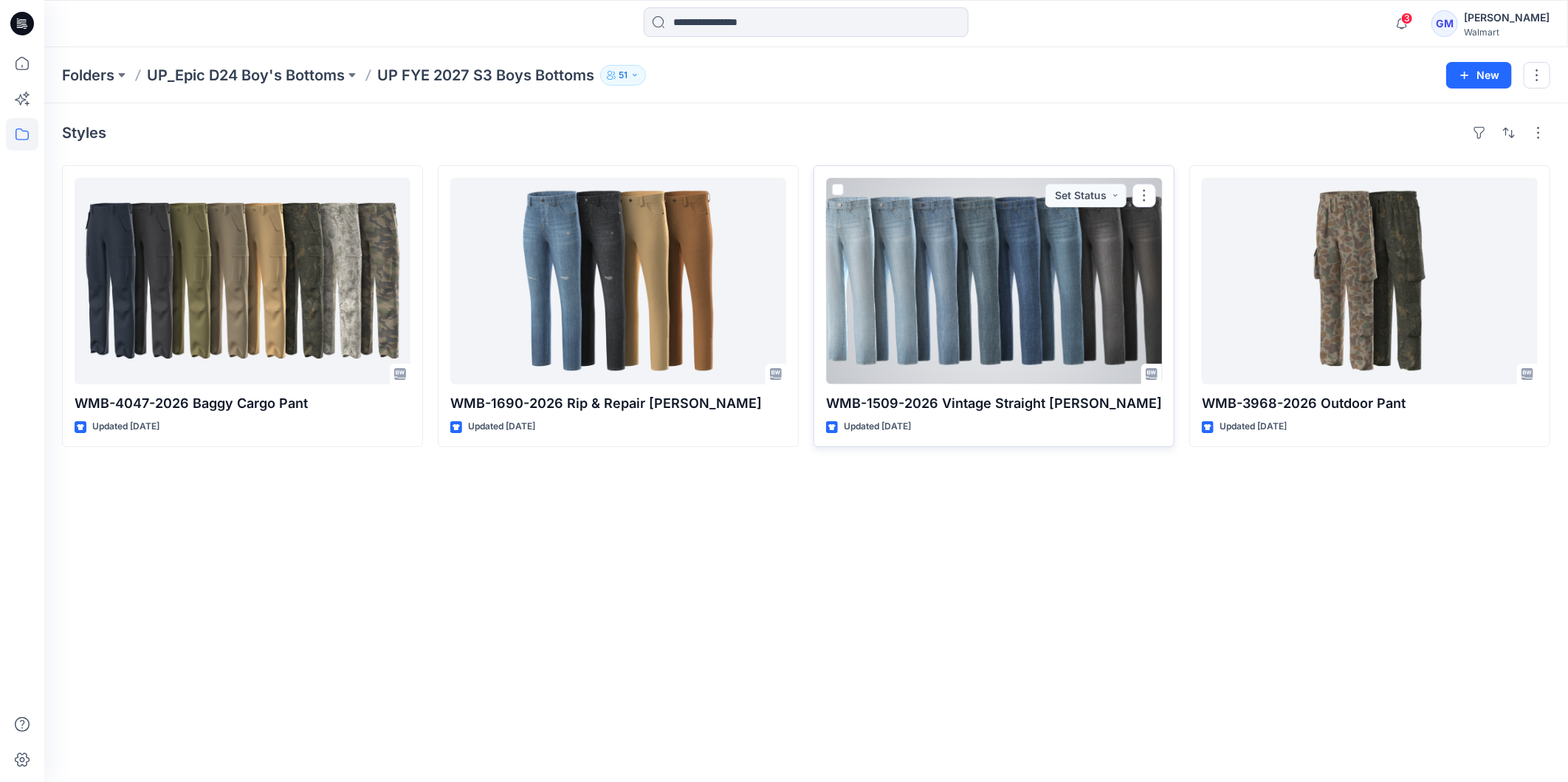
click at [1023, 322] on div at bounding box center [993, 281] width 336 height 206
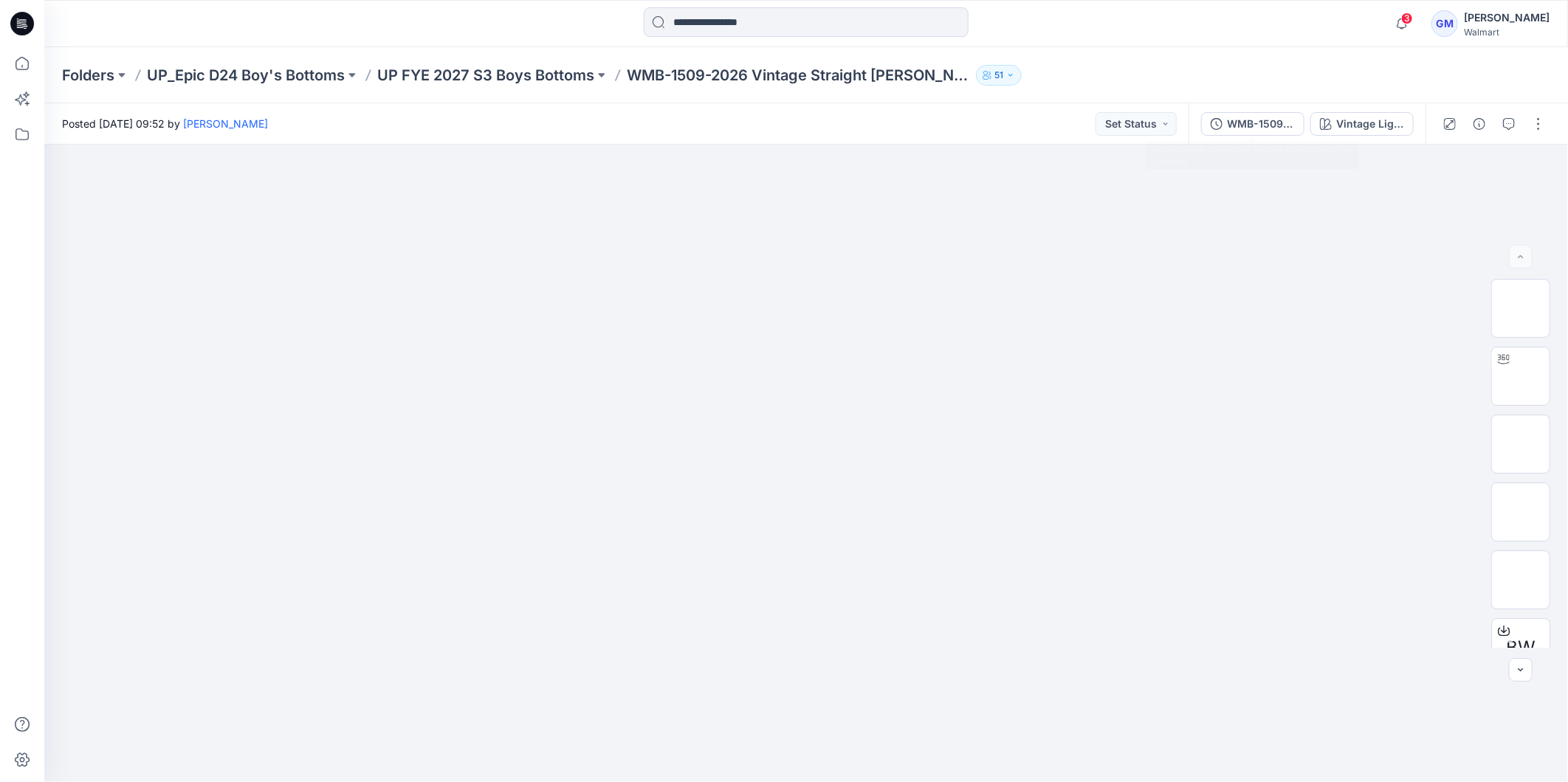
click at [1252, 122] on div "WMB-1509-2026 Vintage Straight Jean_Full Colorway" at bounding box center [1260, 123] width 68 height 16
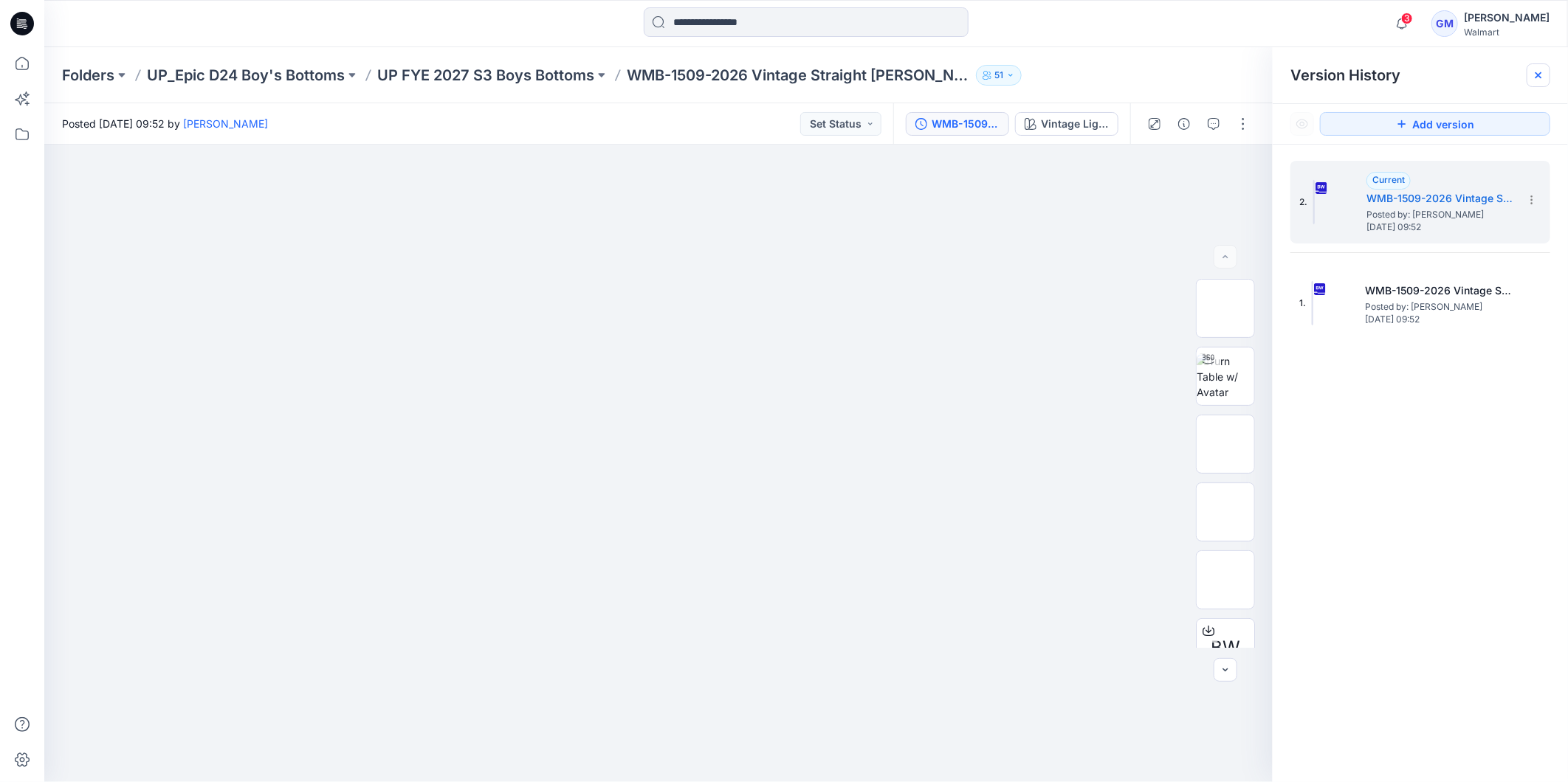
click at [1533, 83] on div at bounding box center [1538, 75] width 24 height 24
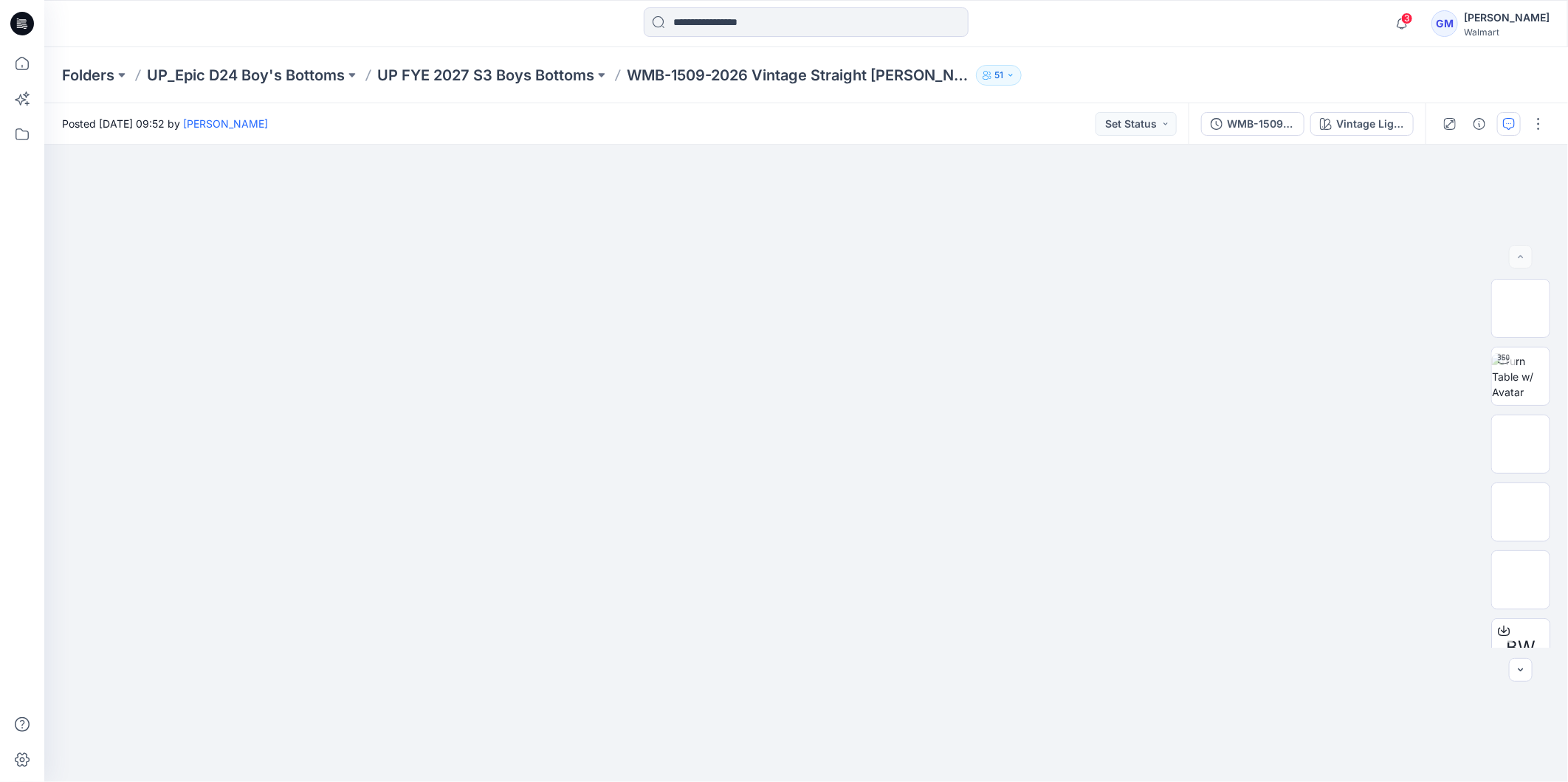
click at [1514, 124] on icon "button" at bounding box center [1508, 124] width 11 height 11
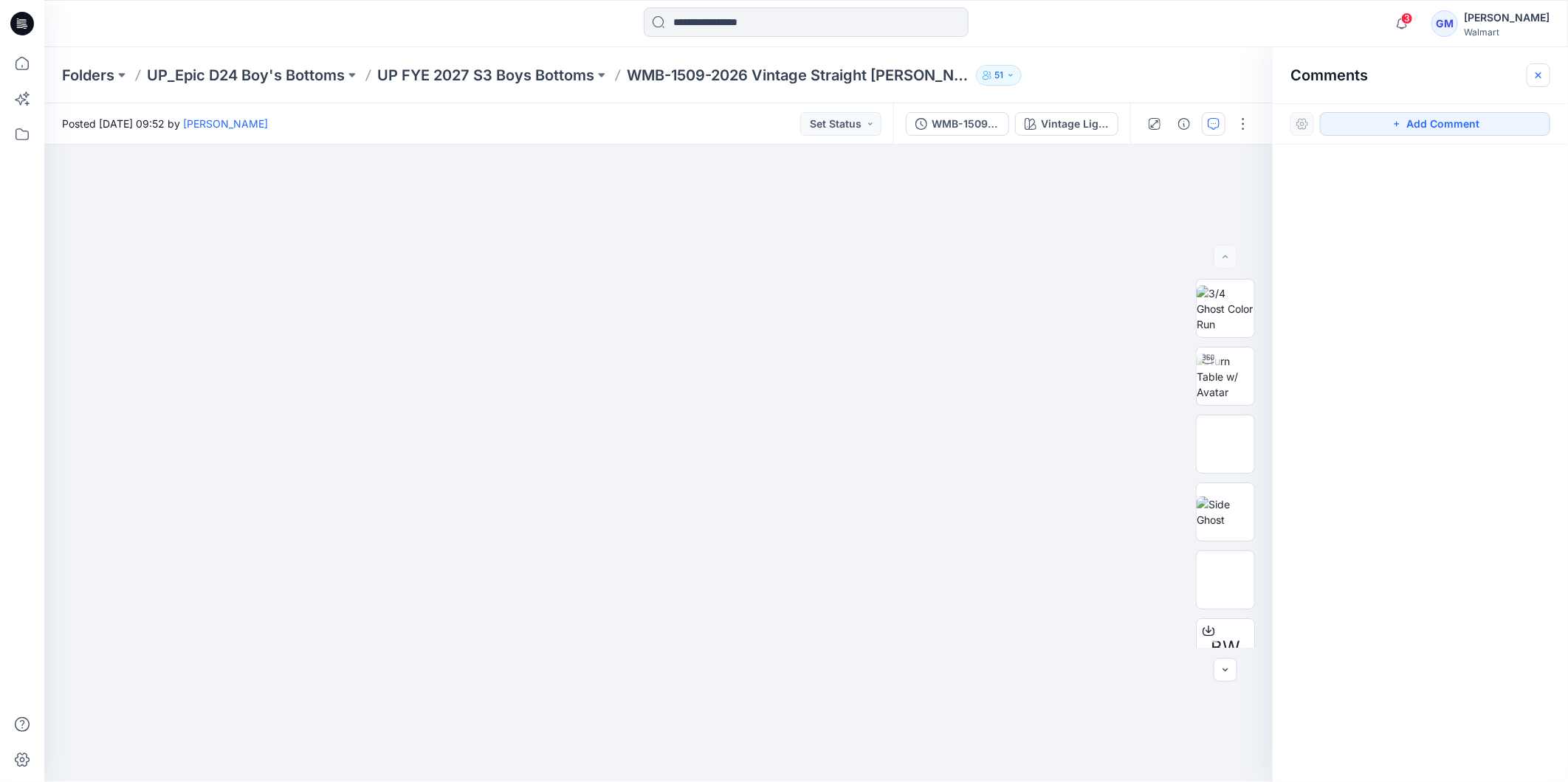
click at [1535, 80] on icon "button" at bounding box center [1538, 75] width 11 height 11
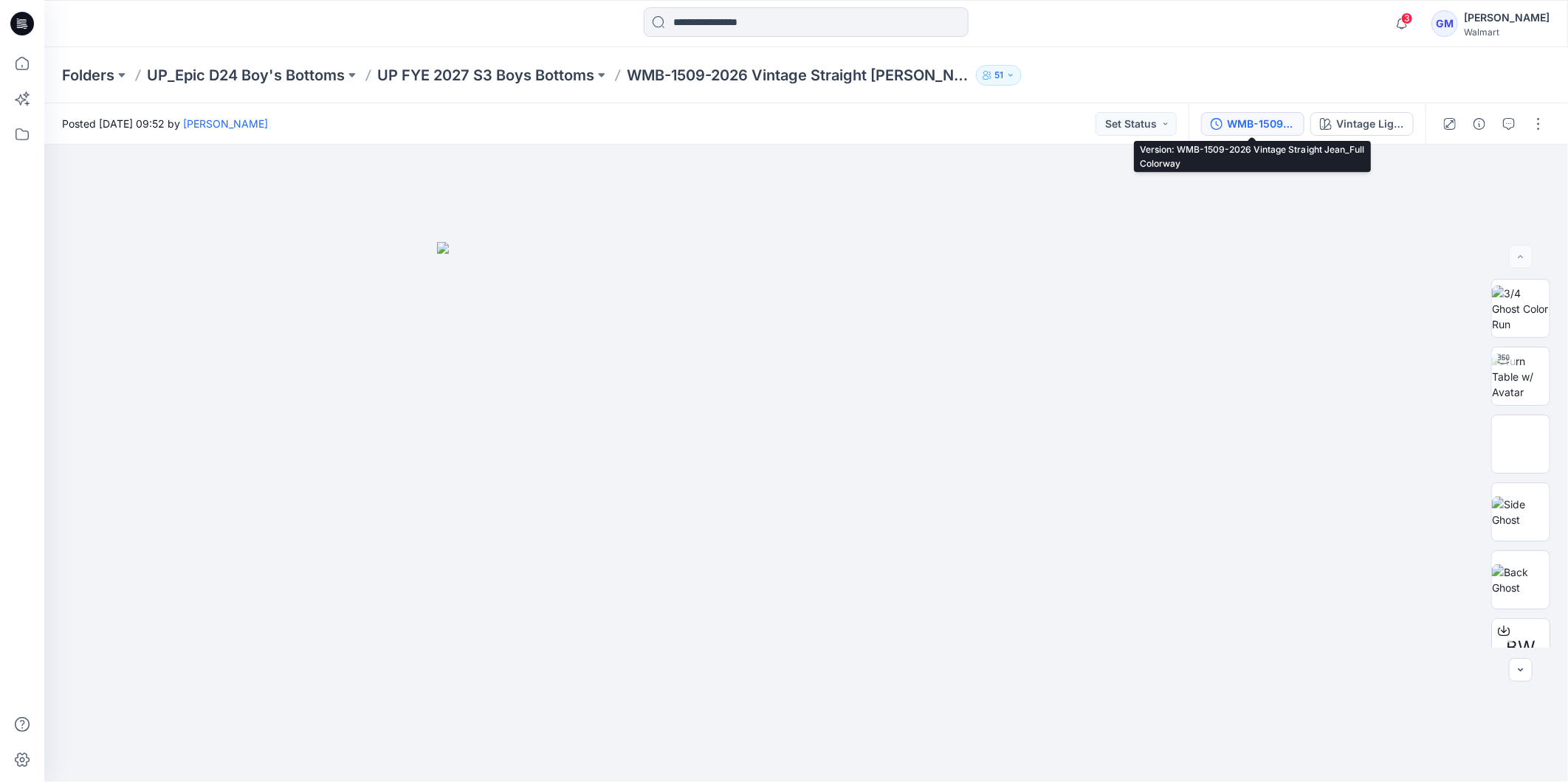
click at [1266, 126] on div "WMB-1509-2026 Vintage Straight Jean_Full Colorway" at bounding box center [1260, 123] width 68 height 16
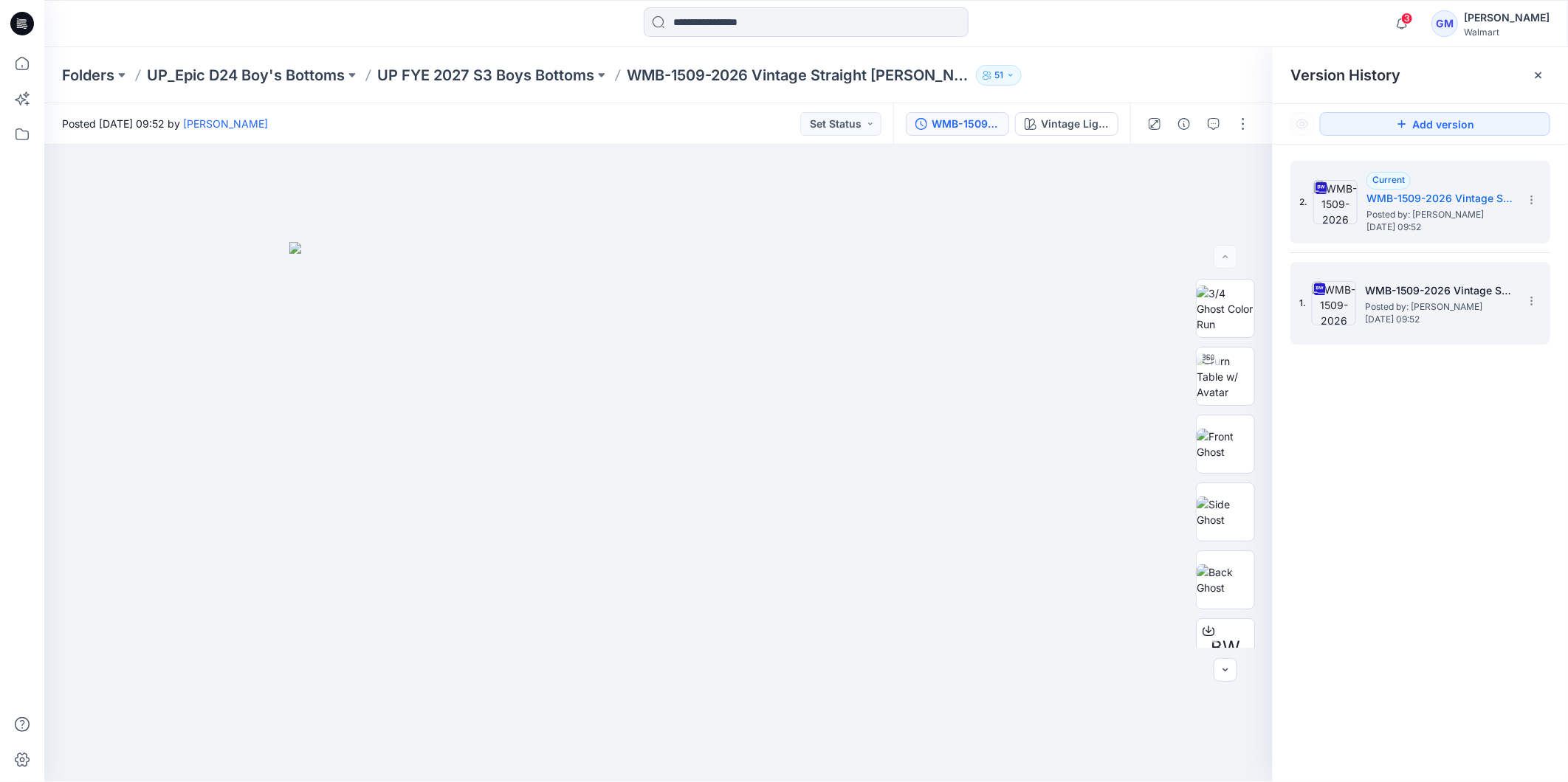
click at [1427, 292] on h5 "WMB-1509-2026 Vintage Straight Jean_Softsilver" at bounding box center [1438, 291] width 148 height 18
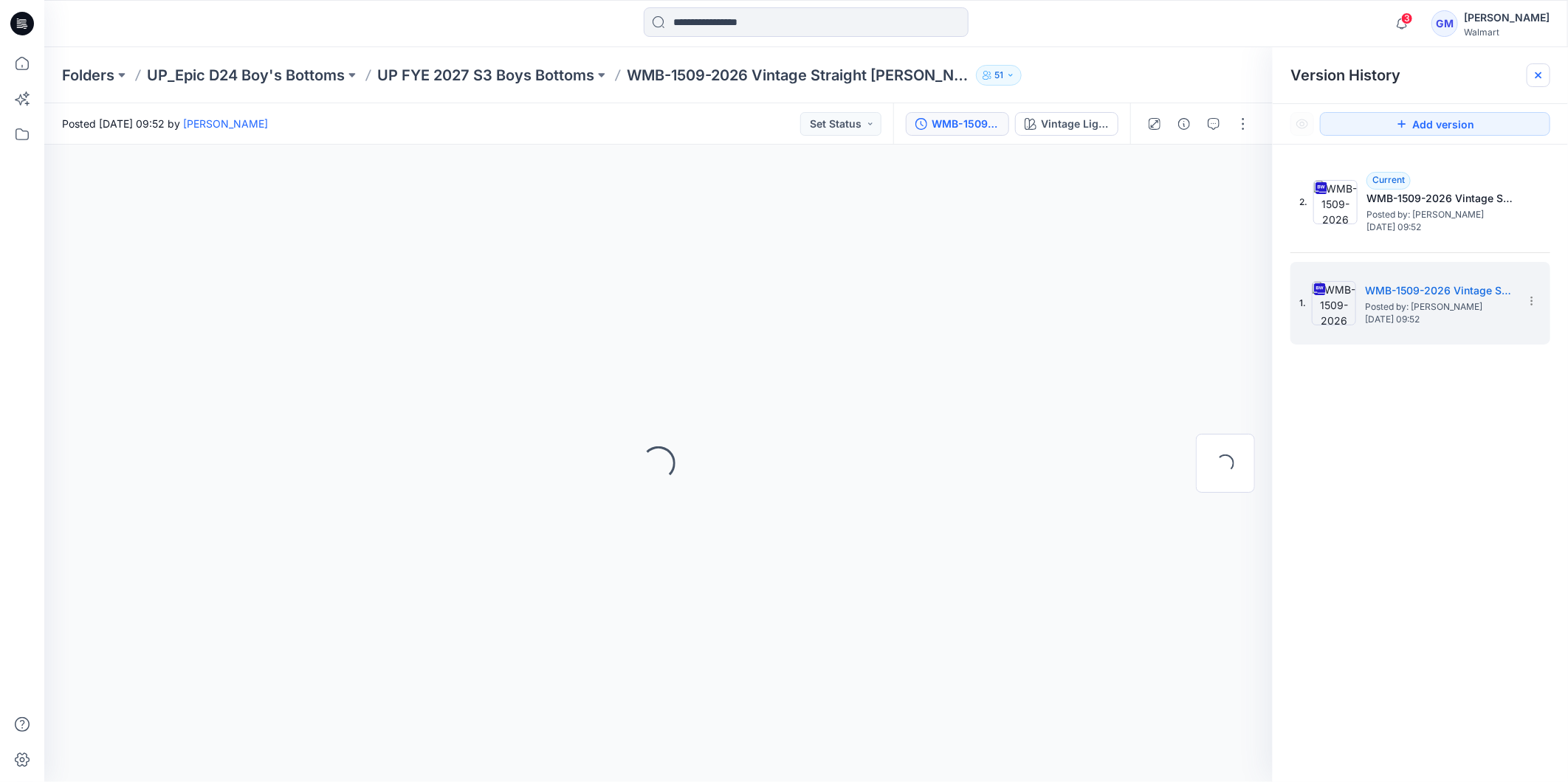
click at [1537, 78] on icon at bounding box center [1538, 75] width 11 height 11
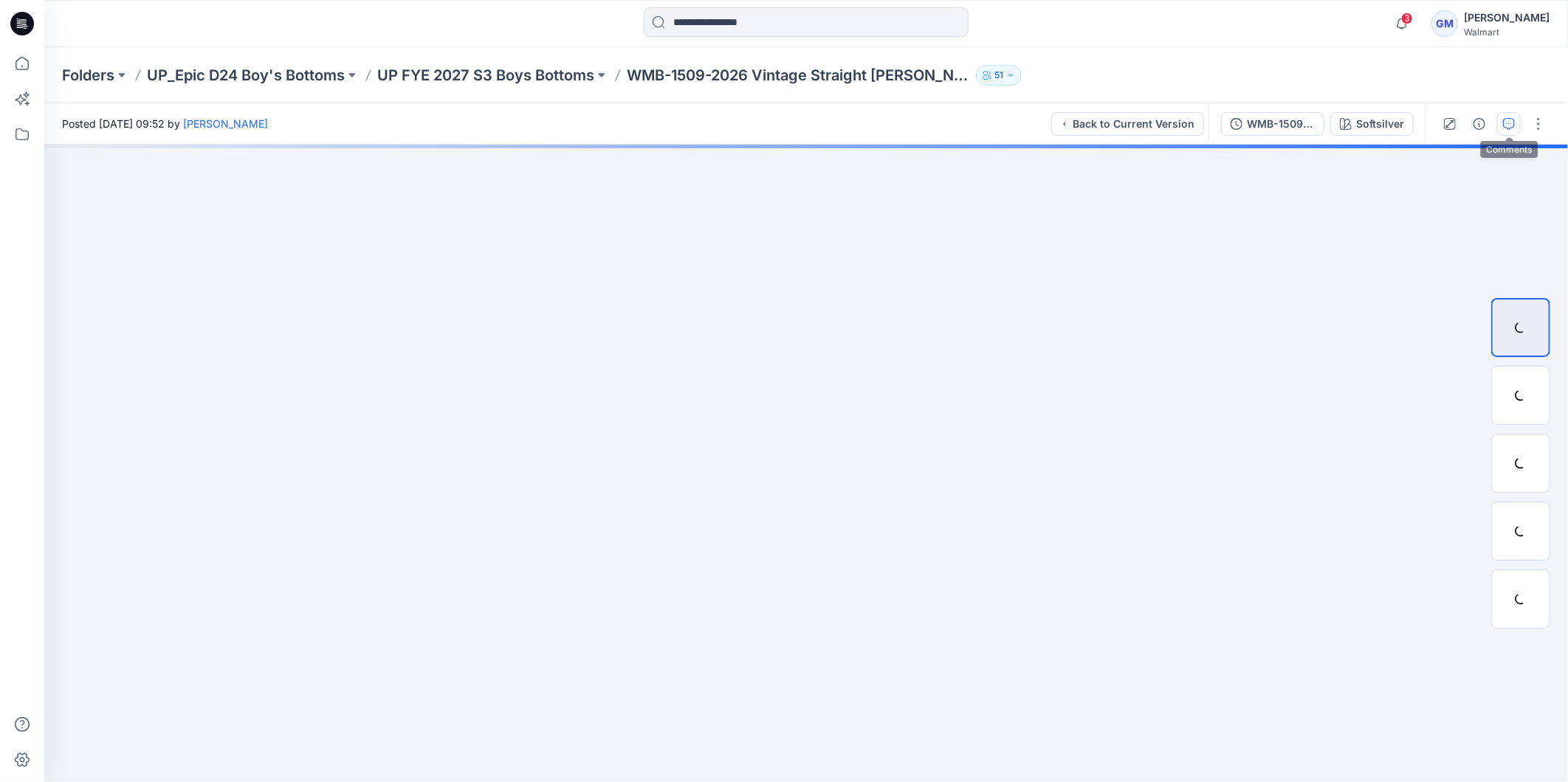
click at [1508, 124] on icon "button" at bounding box center [1508, 124] width 11 height 11
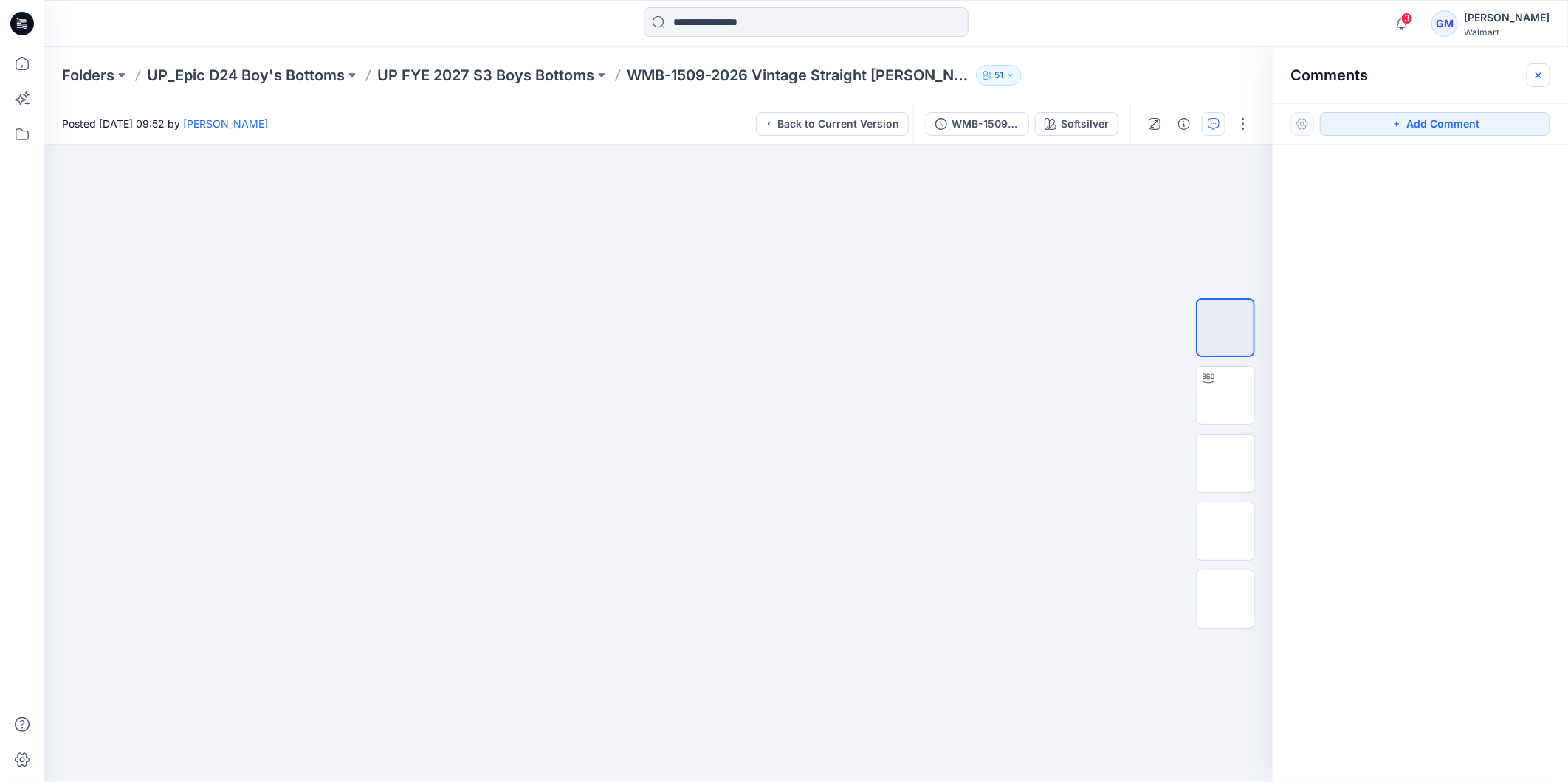
click at [1537, 72] on icon "button" at bounding box center [1538, 75] width 6 height 6
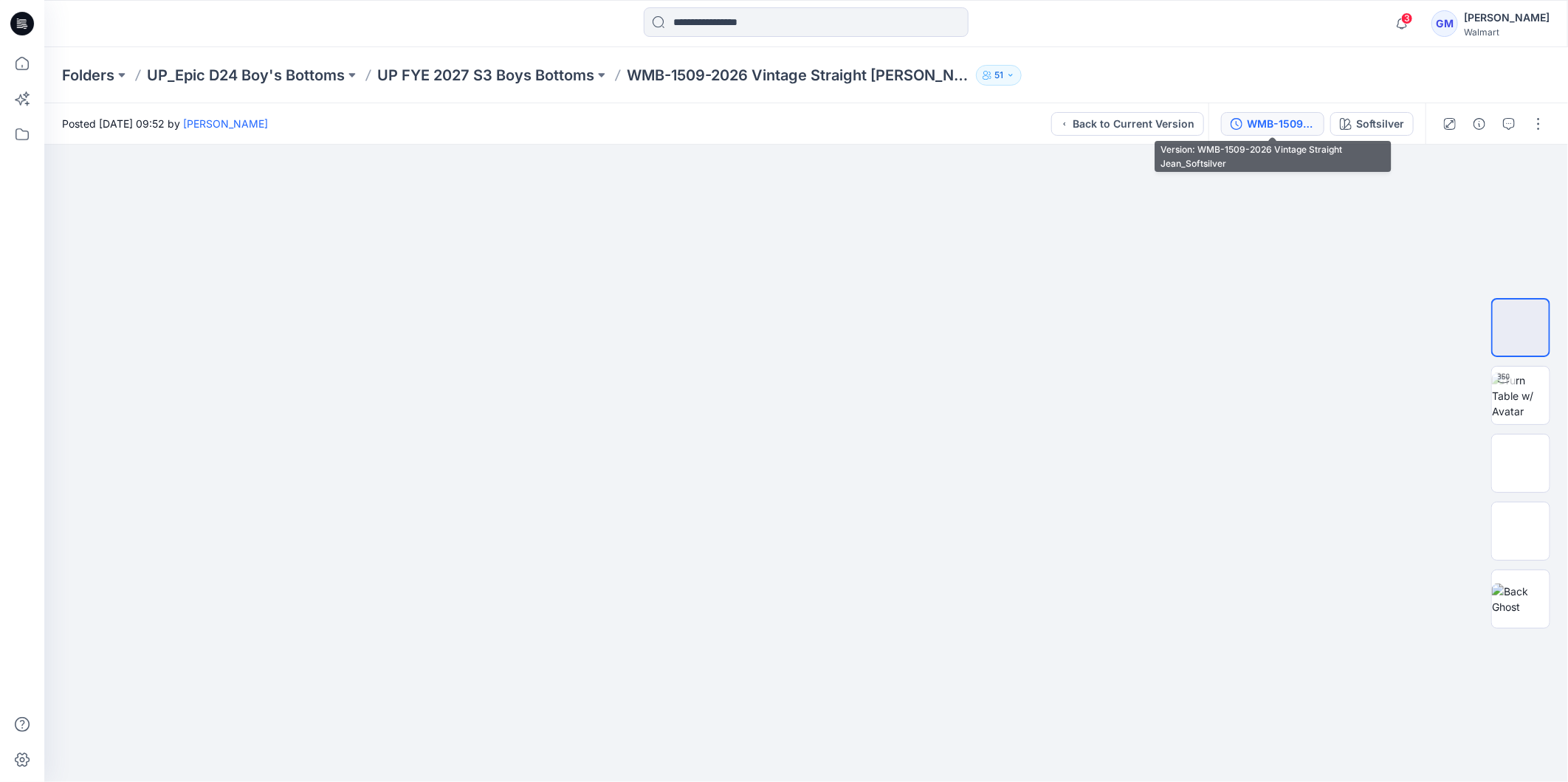
drag, startPoint x: 1280, startPoint y: 123, endPoint x: 1429, endPoint y: 135, distance: 149.5
click at [1281, 122] on div "WMB-1509-2026 Vintage Straight Jean_Softsilver" at bounding box center [1280, 123] width 68 height 16
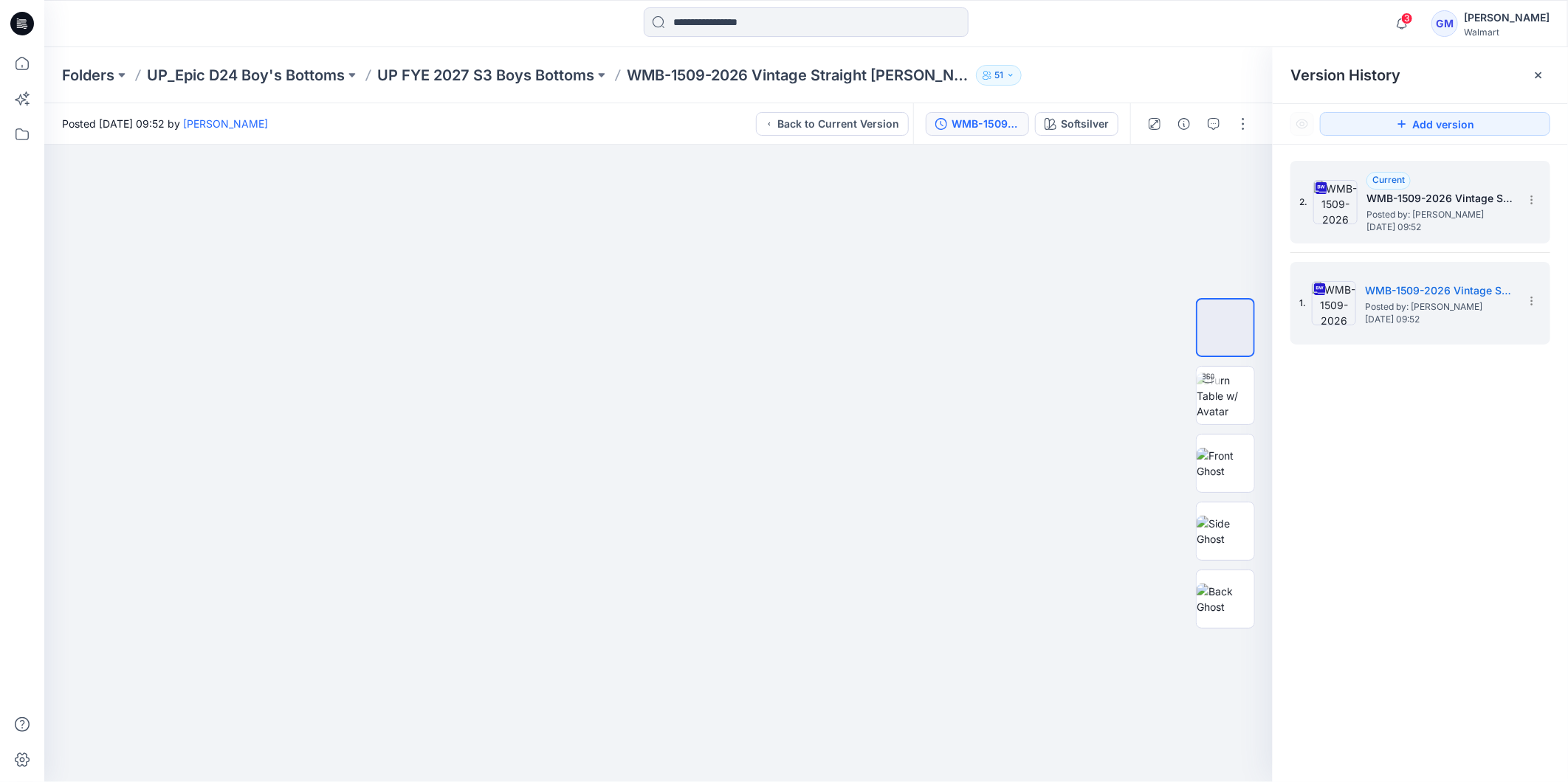
click at [1448, 189] on h5 "WMB-1509-2026 Vintage Straight Jean_Full Colorway" at bounding box center [1440, 198] width 148 height 18
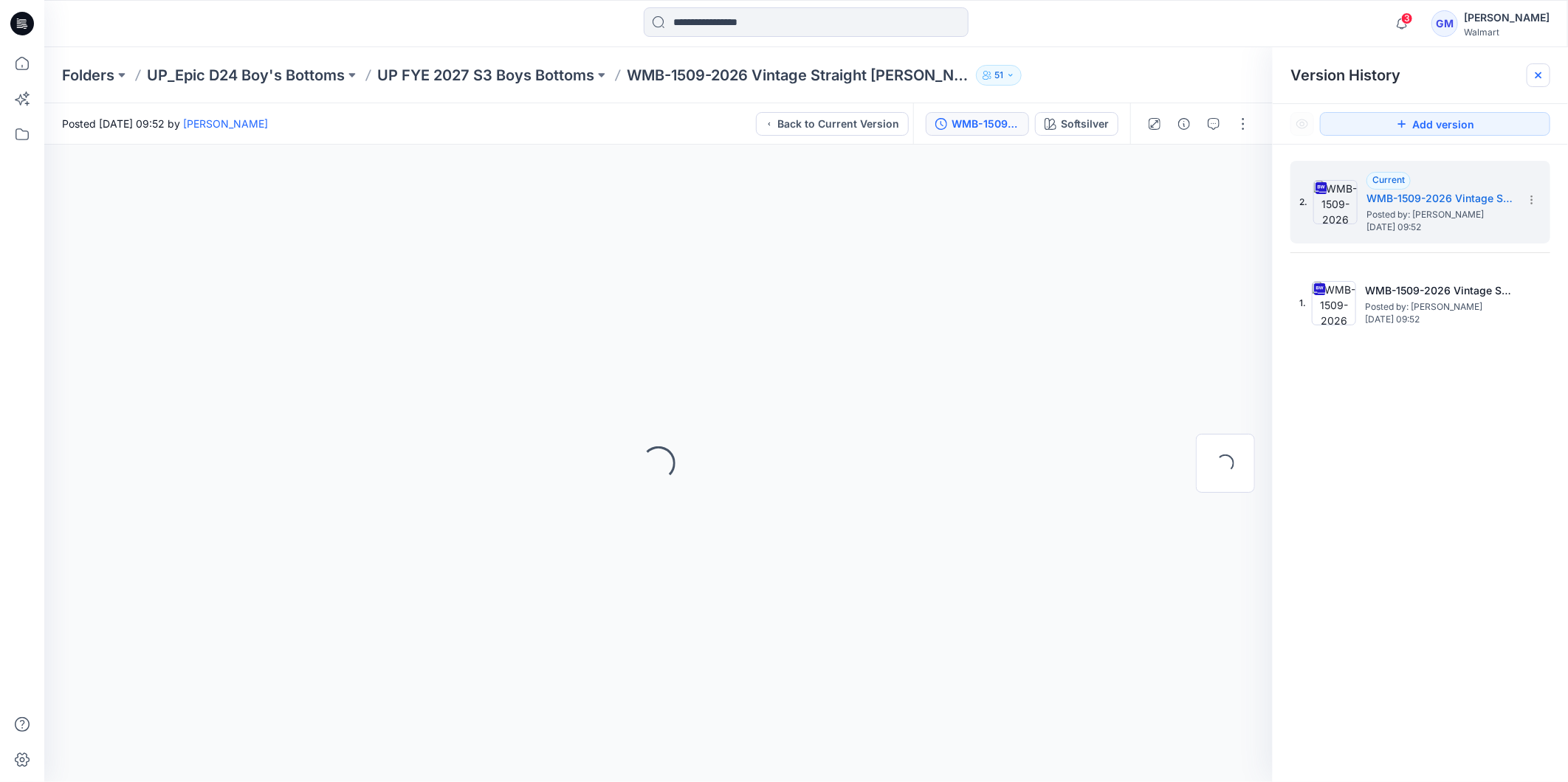
click at [1543, 71] on icon at bounding box center [1538, 75] width 11 height 11
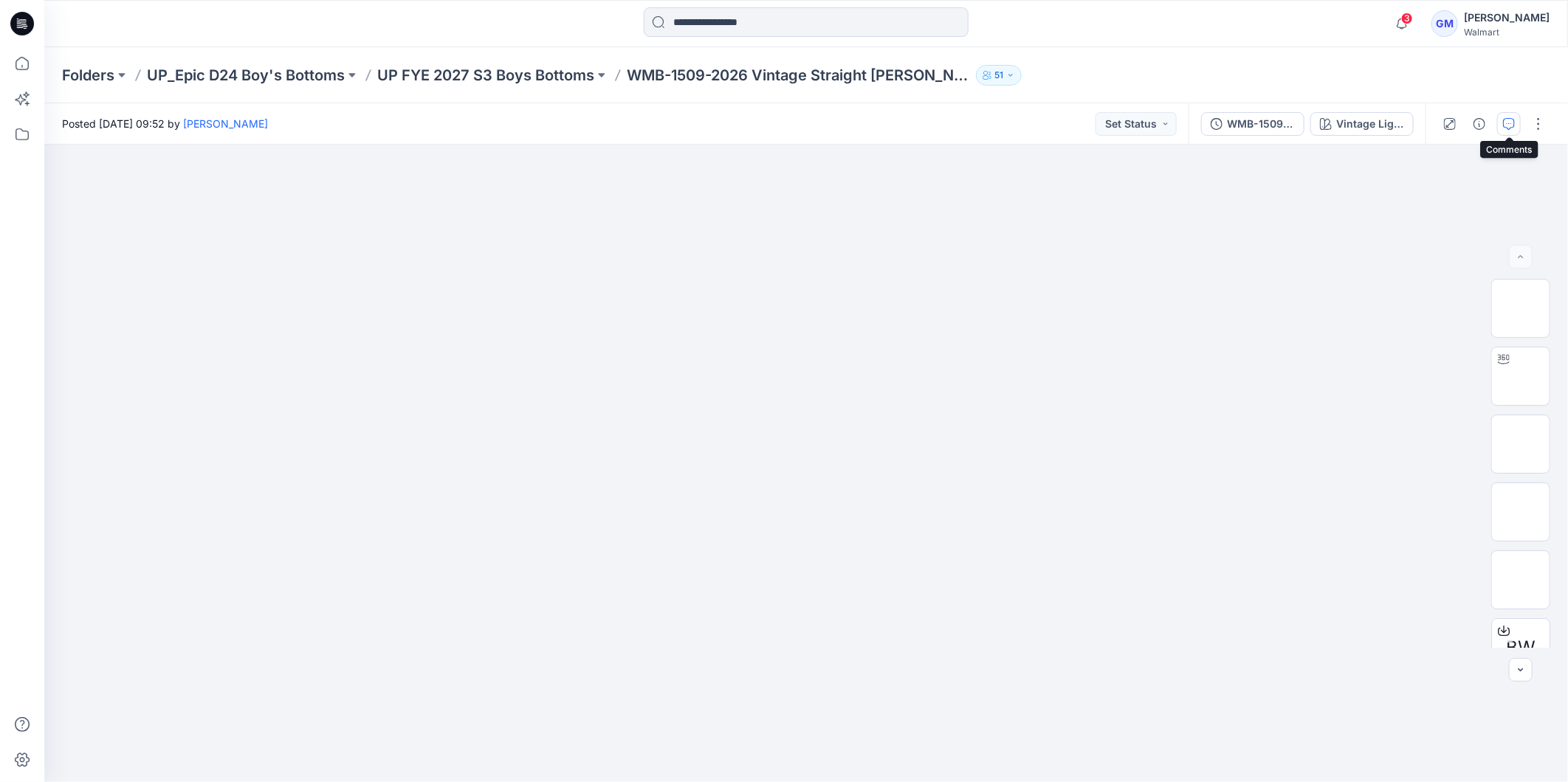
click at [1504, 121] on icon "button" at bounding box center [1508, 124] width 11 height 11
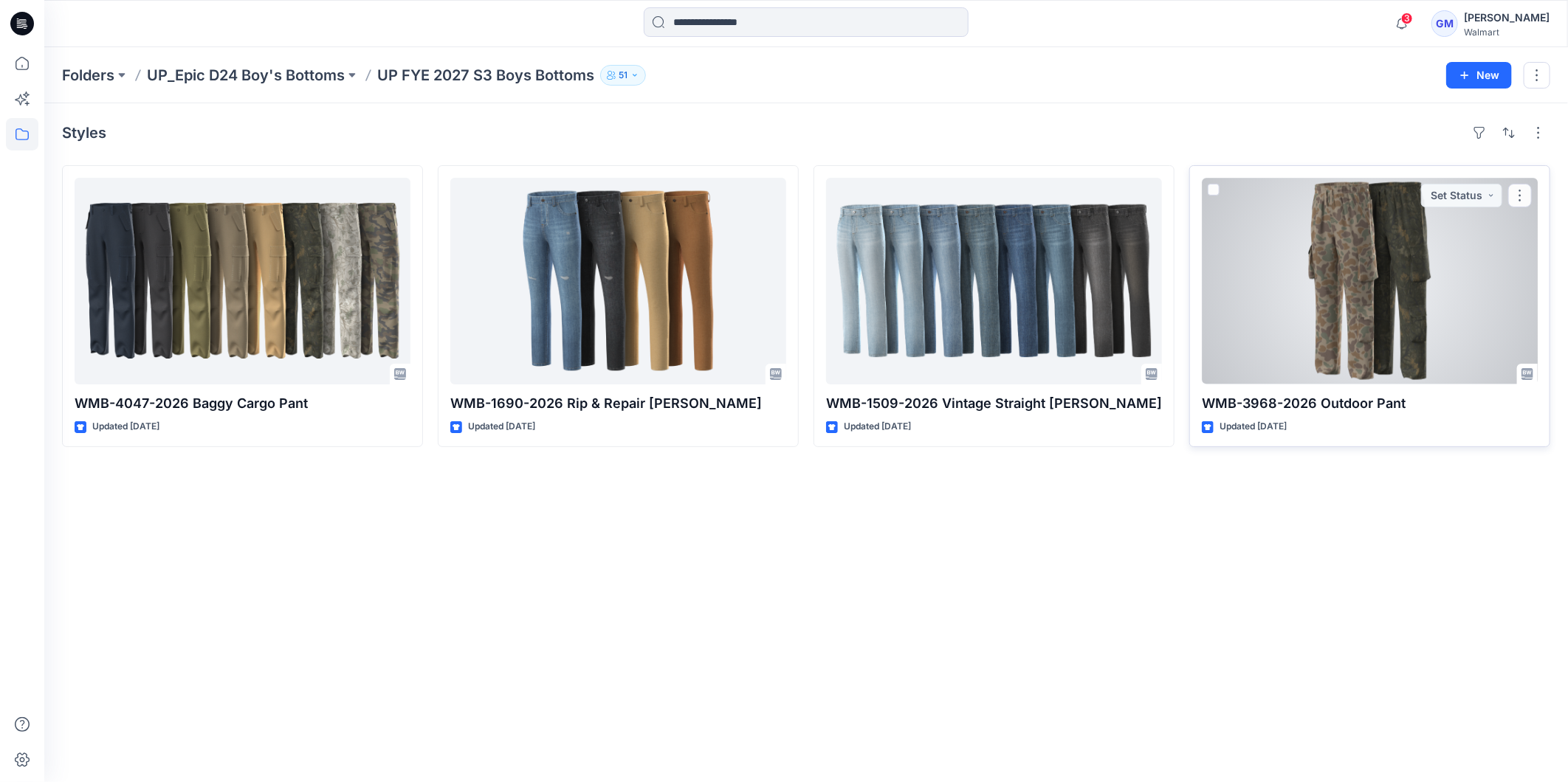
click at [1264, 286] on div at bounding box center [1369, 281] width 336 height 206
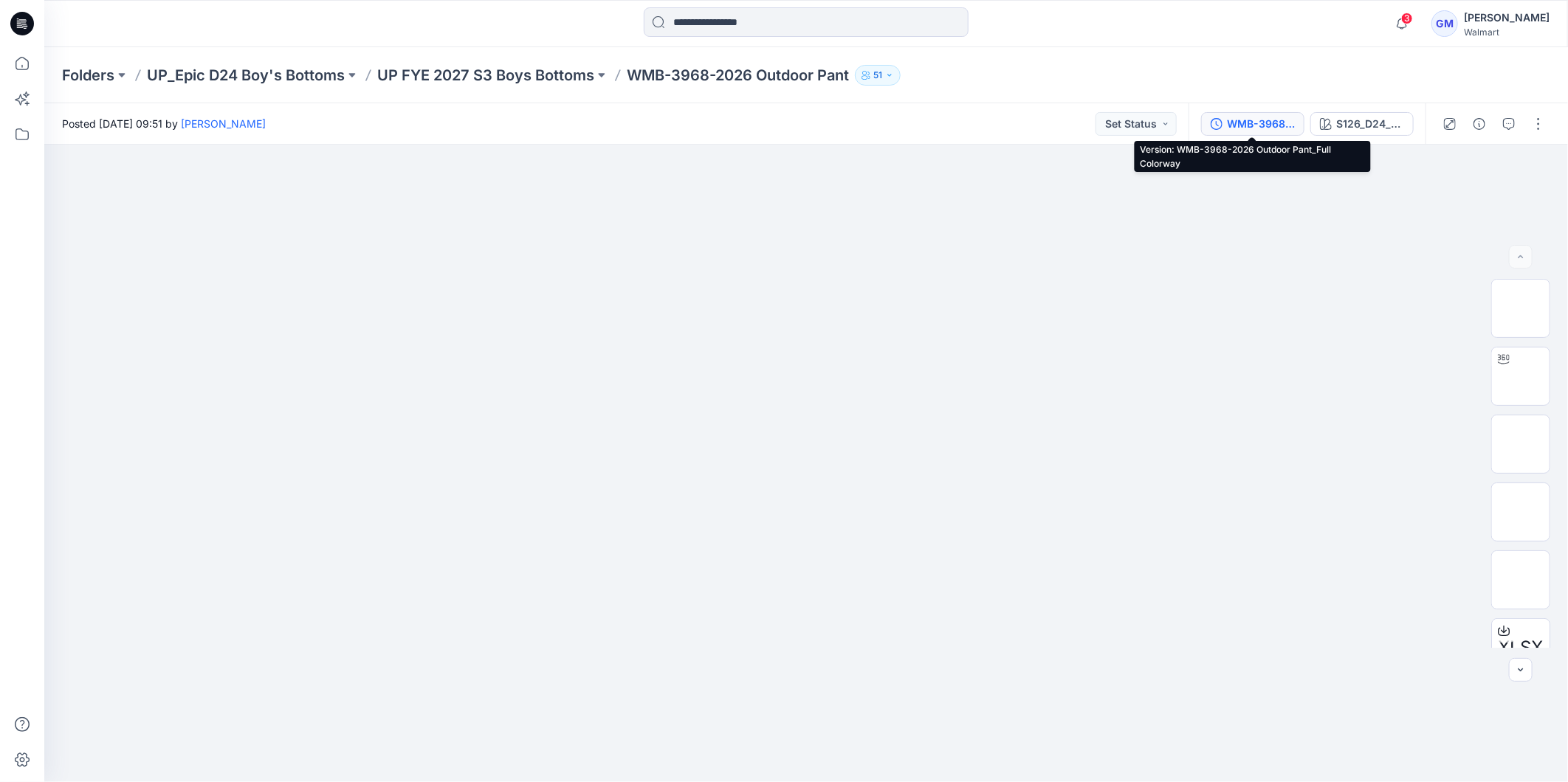
click at [1259, 124] on div "WMB-3968-2026 Outdoor Pant_Full Colorway" at bounding box center [1260, 123] width 68 height 16
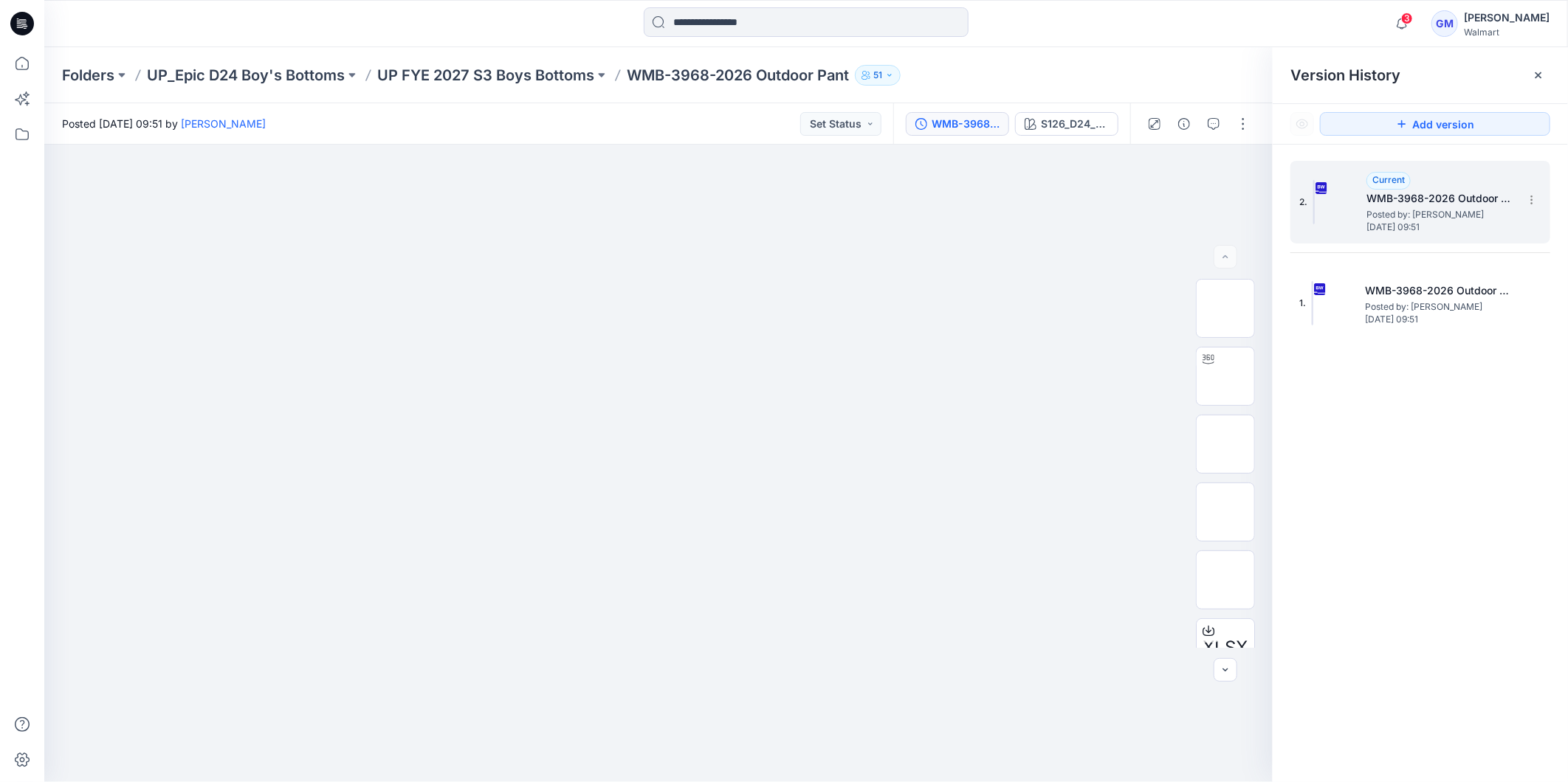
click at [1488, 206] on h5 "WMB-3968-2026 Outdoor Pant_Full Colorway" at bounding box center [1440, 198] width 148 height 18
click at [1542, 82] on div at bounding box center [1538, 75] width 24 height 24
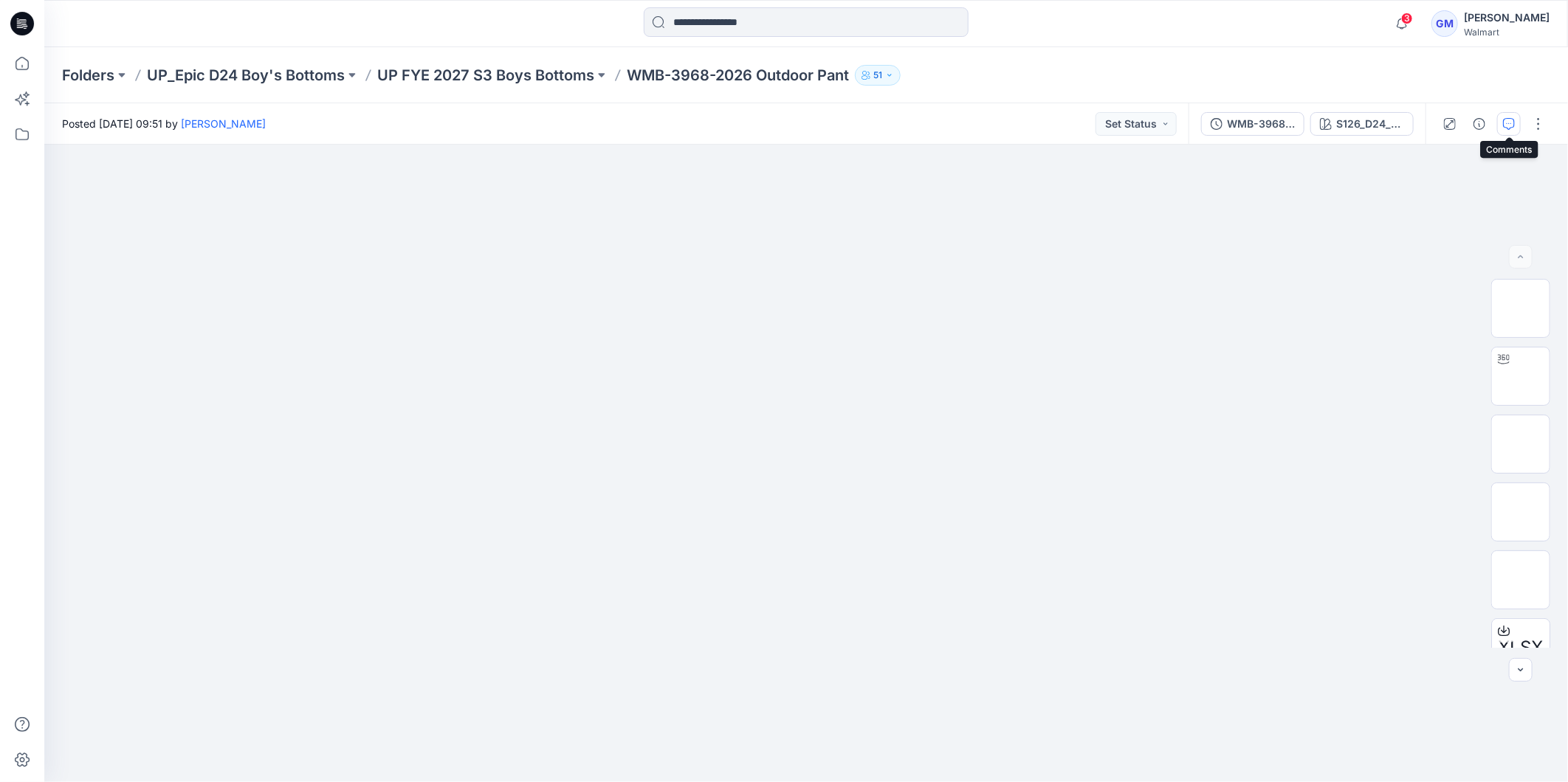
click at [1506, 121] on icon "button" at bounding box center [1508, 124] width 11 height 11
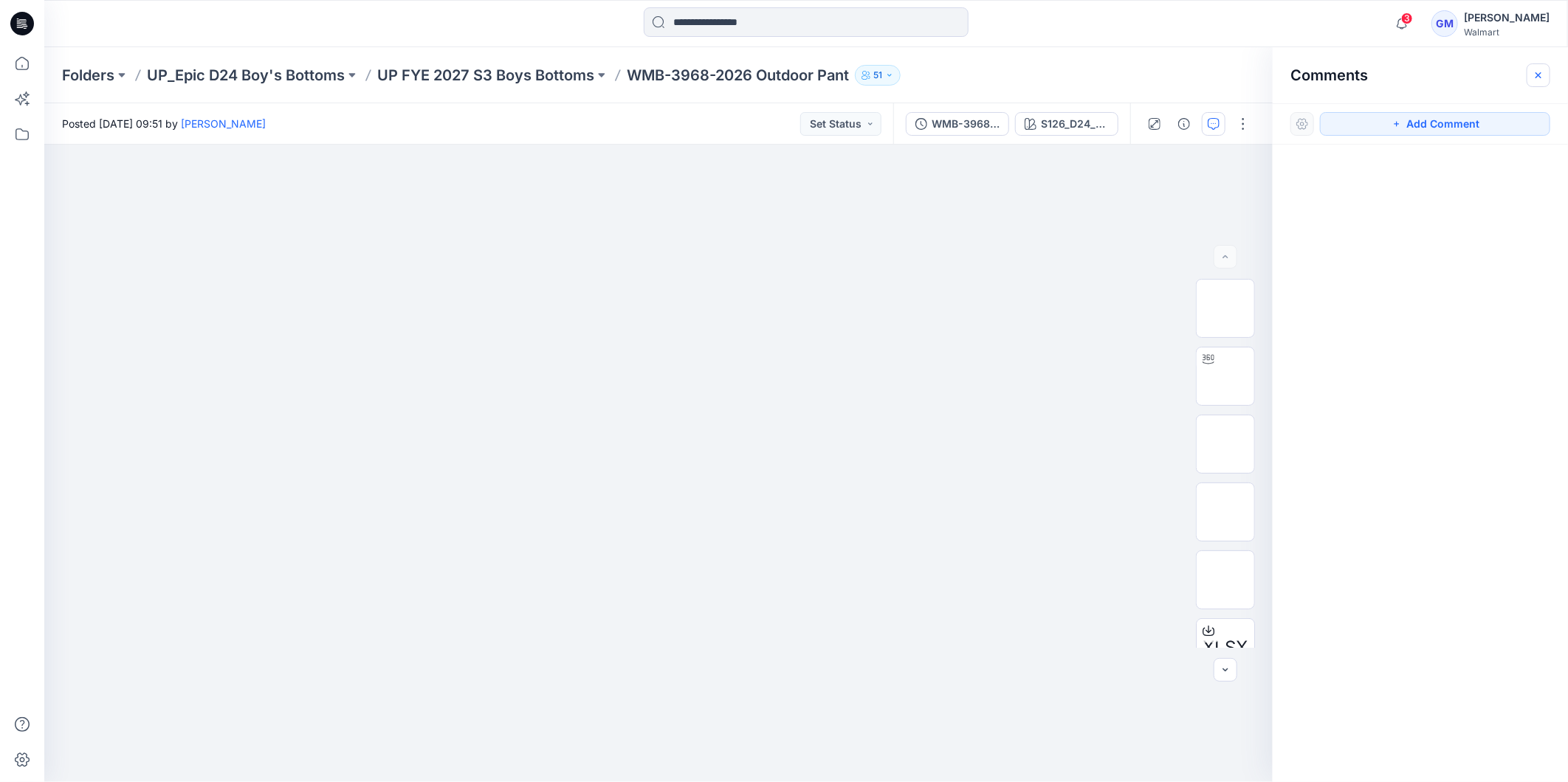
click at [1539, 76] on icon "button" at bounding box center [1538, 75] width 6 height 6
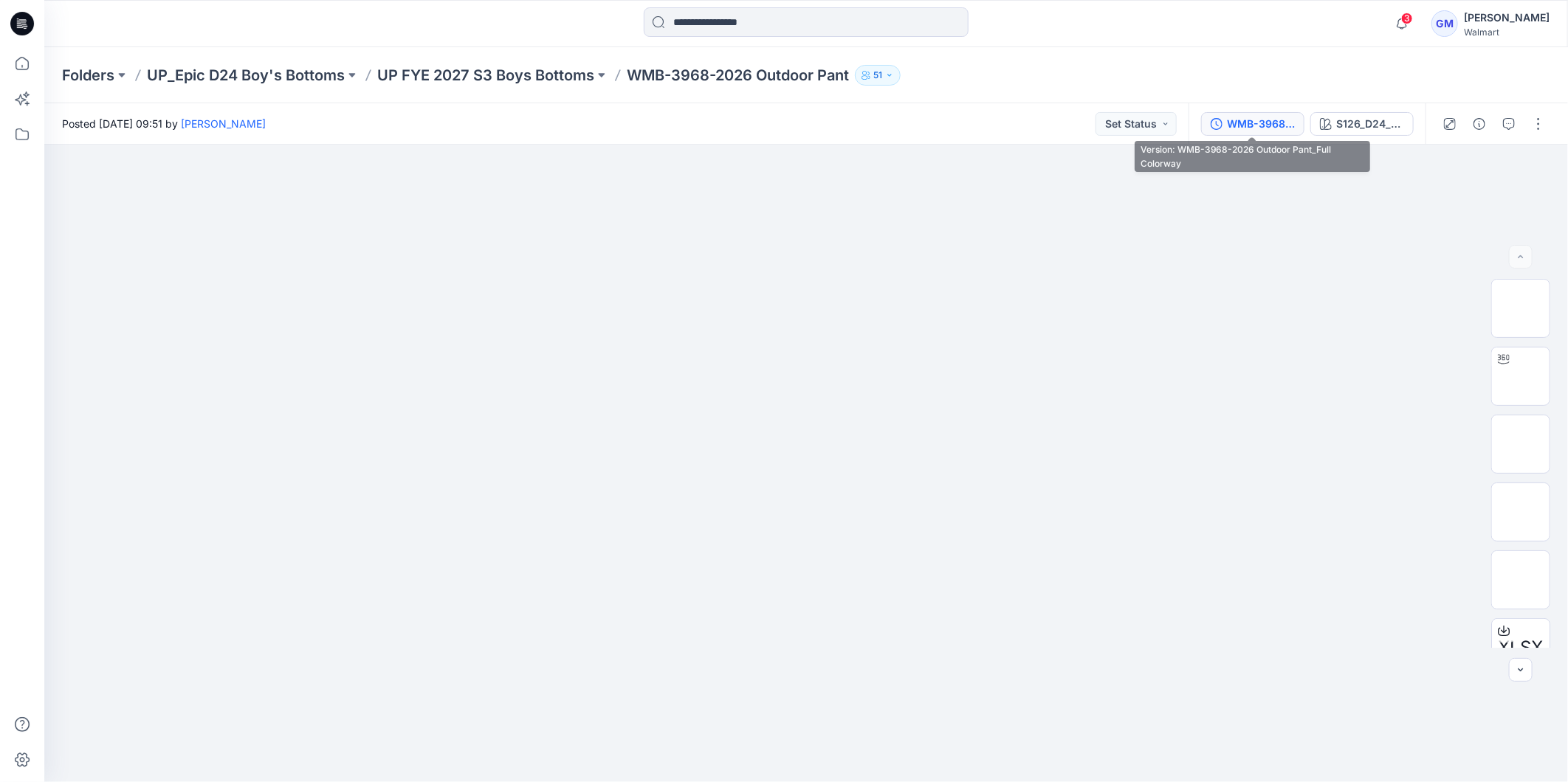
click at [1237, 122] on div "WMB-3968-2026 Outdoor Pant_Full Colorway" at bounding box center [1260, 123] width 68 height 16
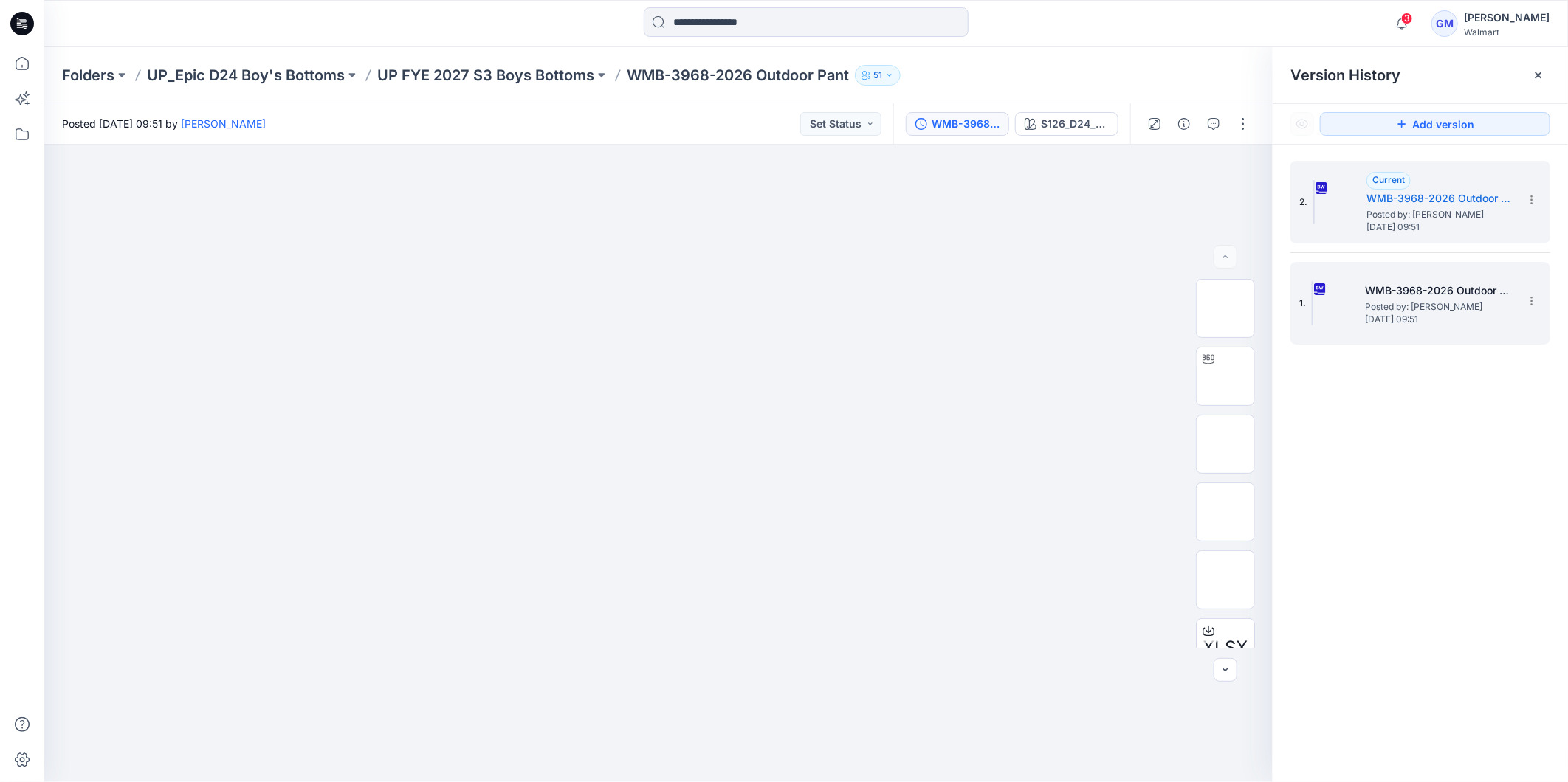
click at [1410, 307] on span "Posted by: [PERSON_NAME]" at bounding box center [1438, 307] width 148 height 15
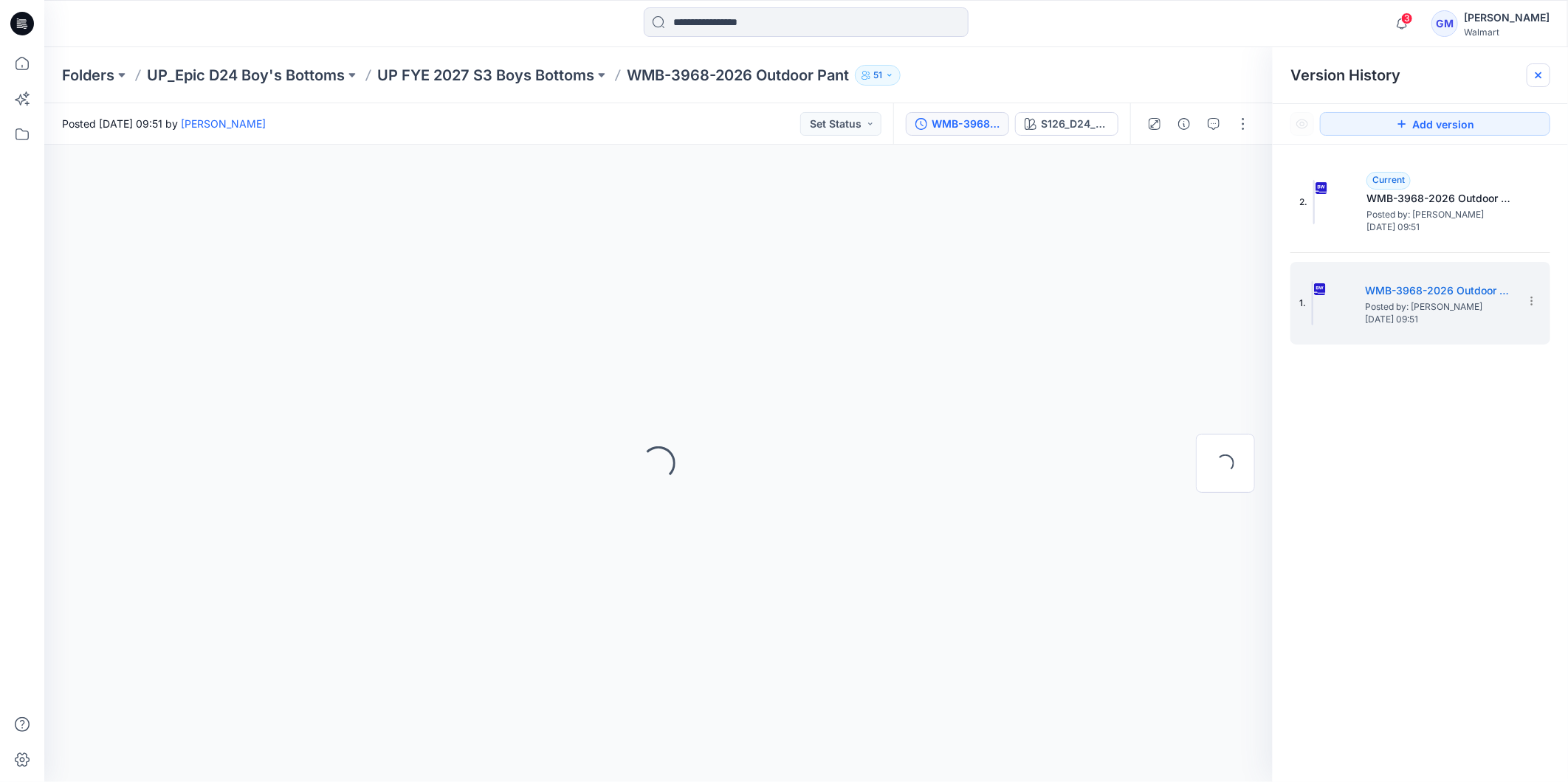
click at [1532, 72] on icon at bounding box center [1538, 75] width 11 height 11
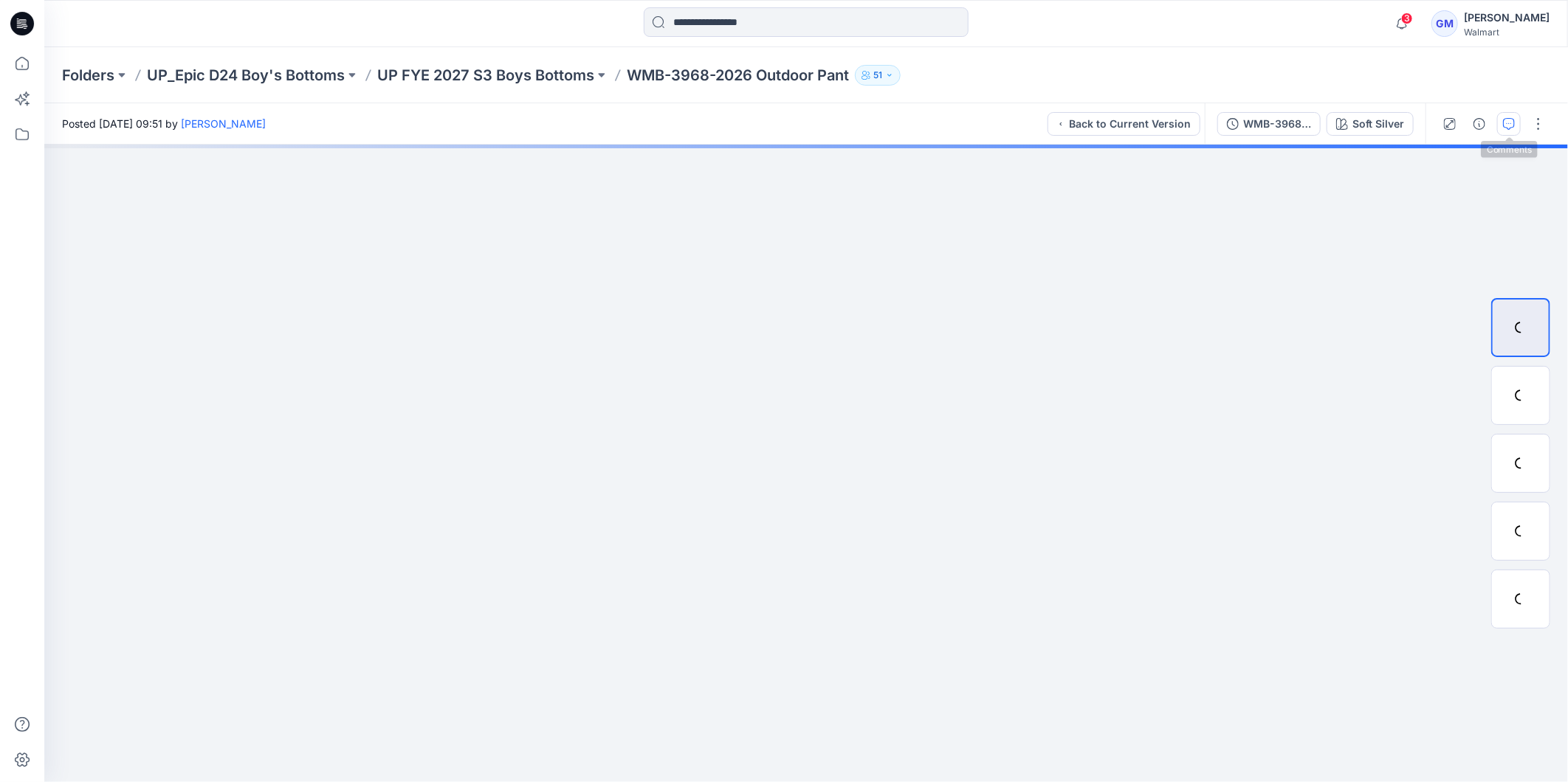
click at [1508, 124] on icon "button" at bounding box center [1508, 124] width 11 height 11
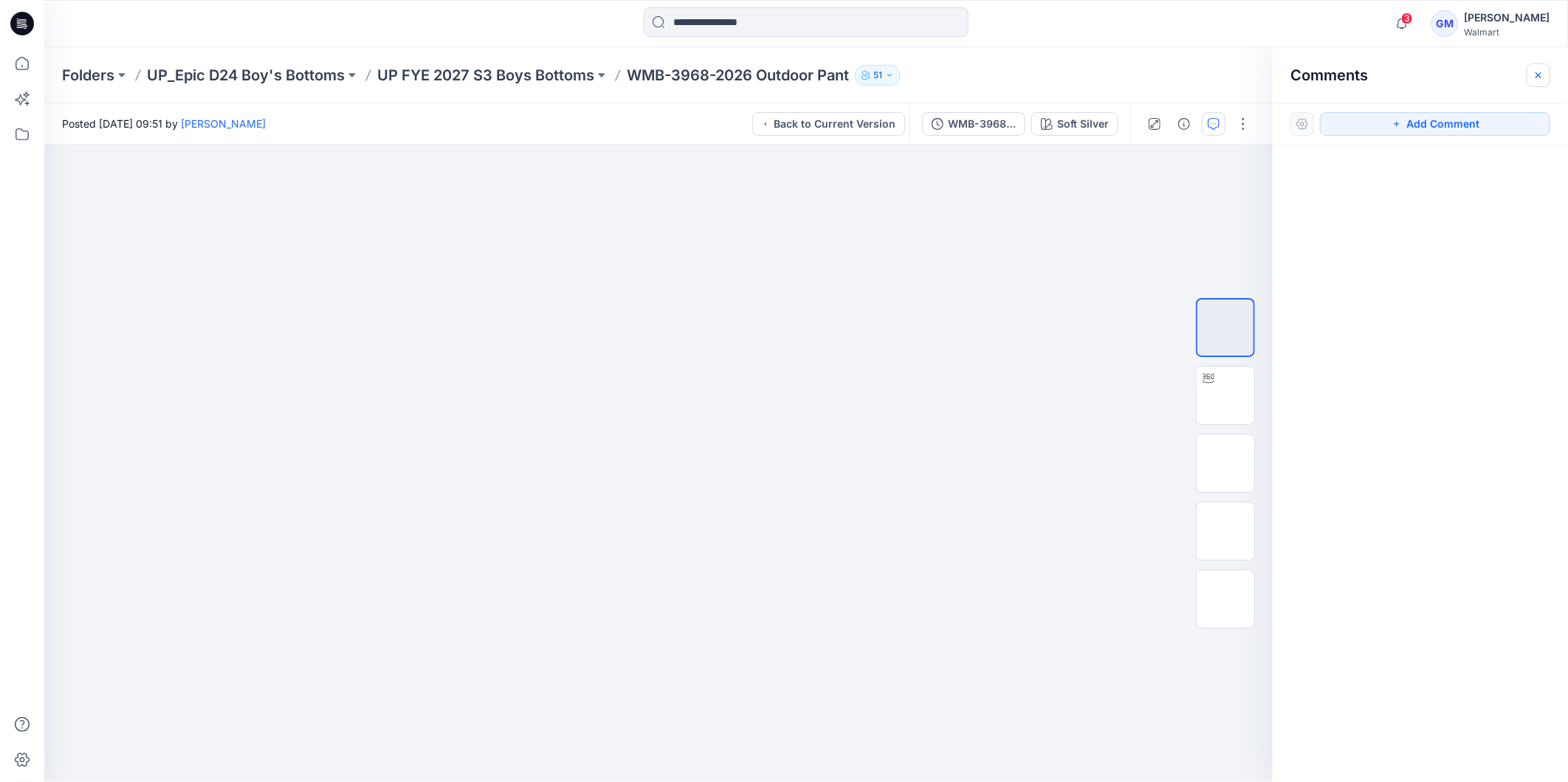
click at [1536, 72] on icon "button" at bounding box center [1538, 75] width 6 height 6
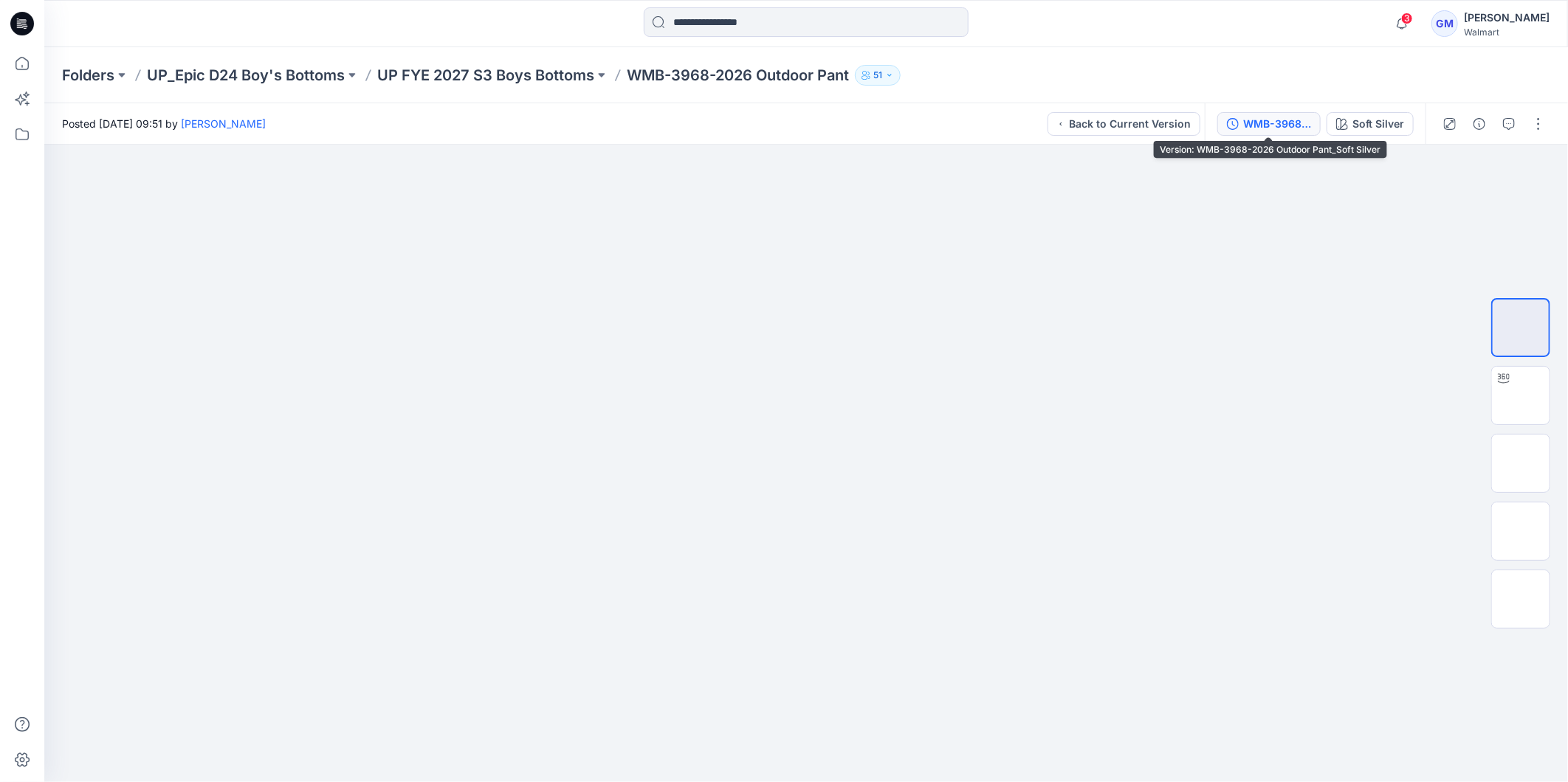
click at [1272, 130] on div "WMB-3968-2026 Outdoor Pant_Soft Silver" at bounding box center [1277, 123] width 68 height 16
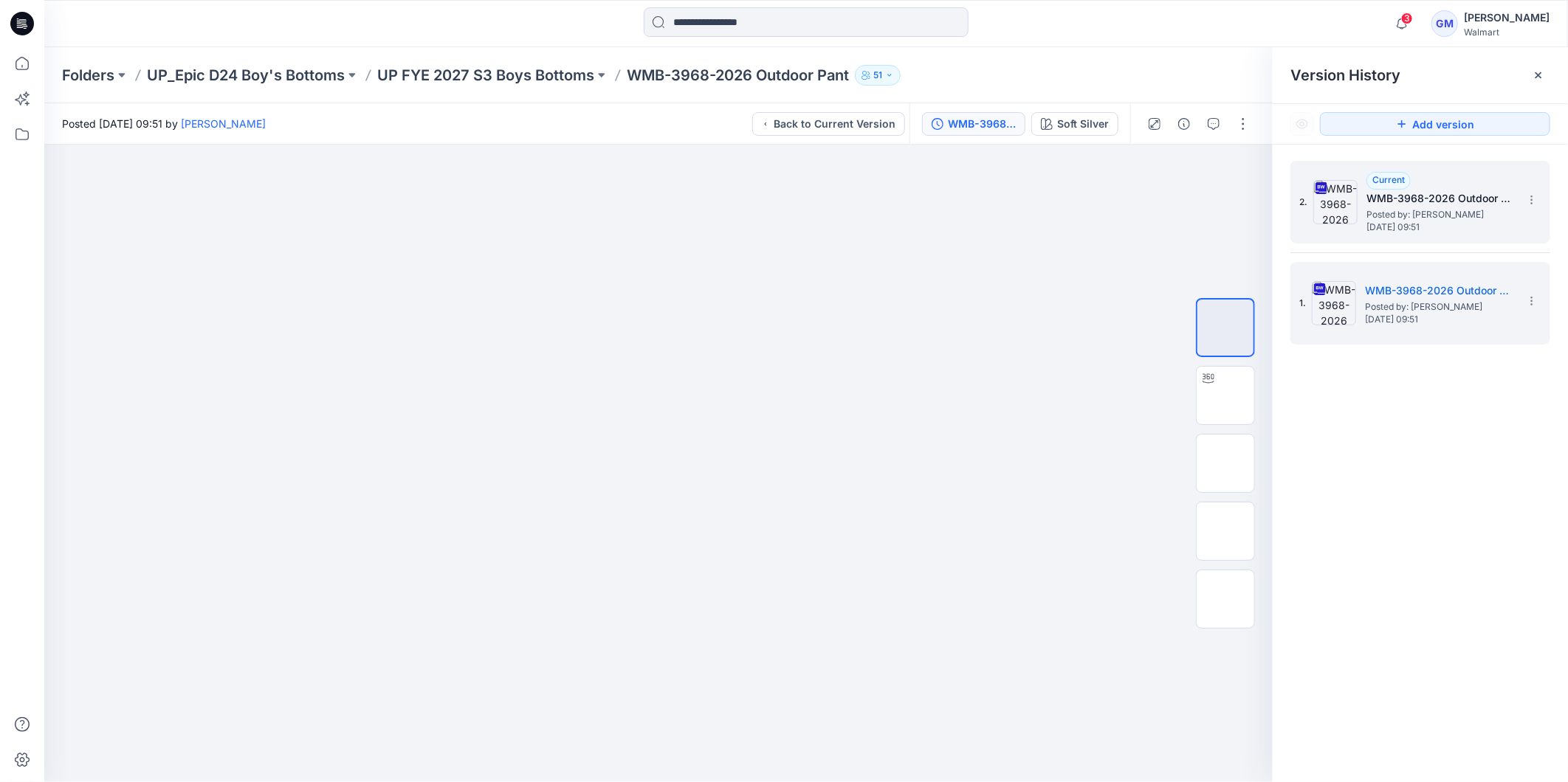
click at [1465, 206] on h5 "WMB-3968-2026 Outdoor Pant_Full Colorway" at bounding box center [1440, 198] width 148 height 18
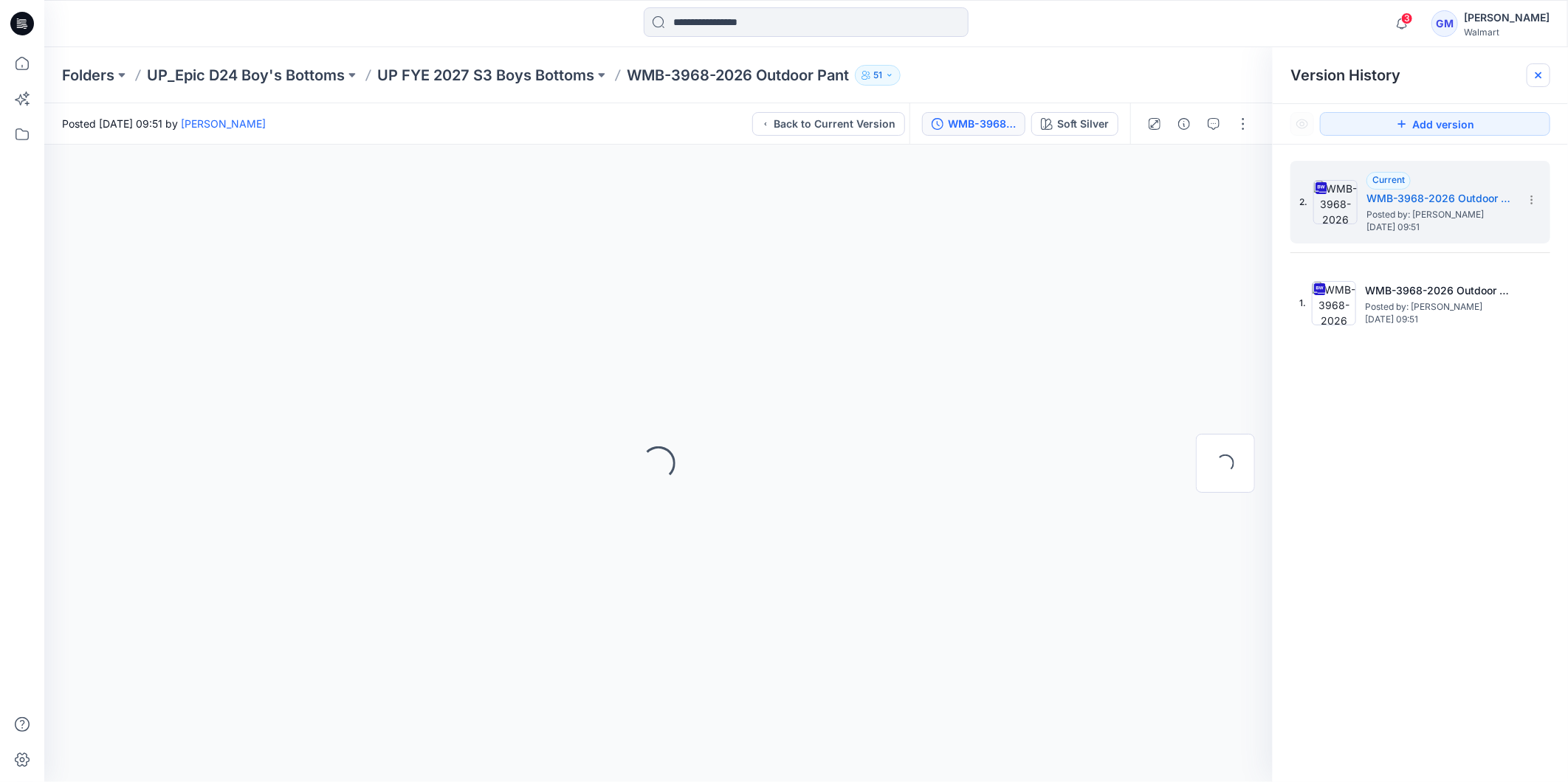
click at [1531, 84] on div at bounding box center [1538, 75] width 24 height 24
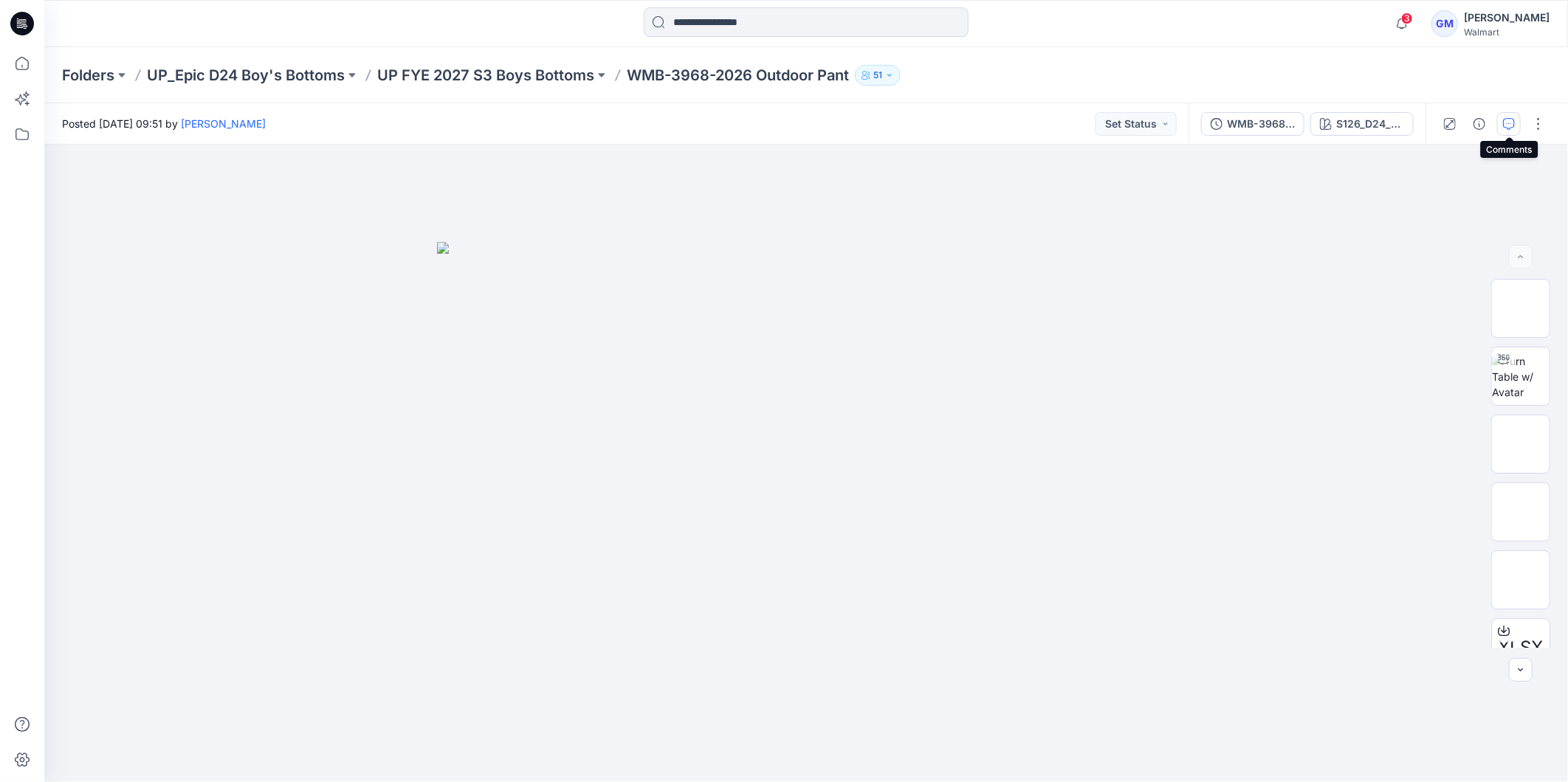
click at [1514, 126] on icon "button" at bounding box center [1508, 124] width 11 height 11
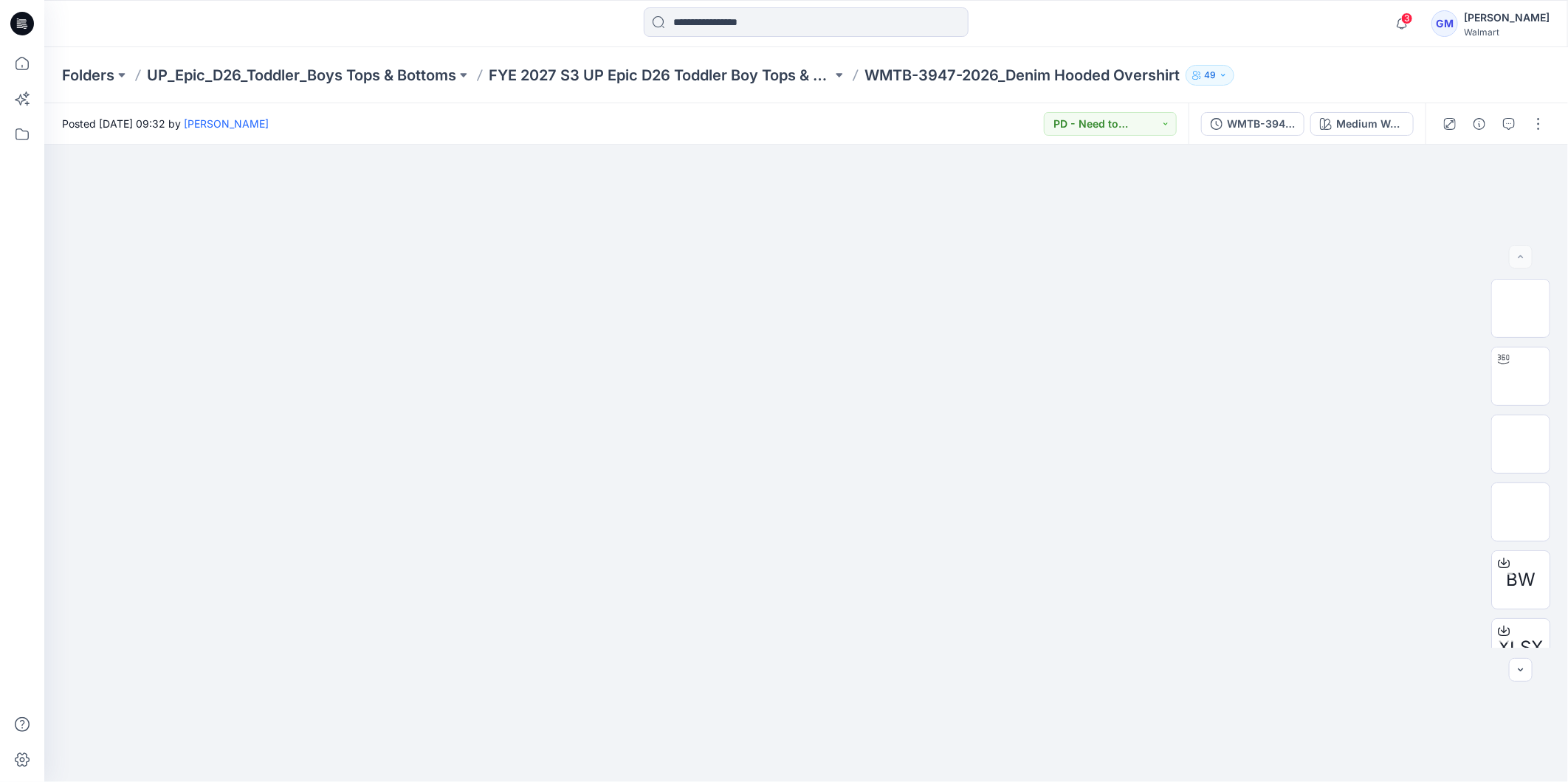
click at [15, 26] on icon at bounding box center [22, 23] width 24 height 24
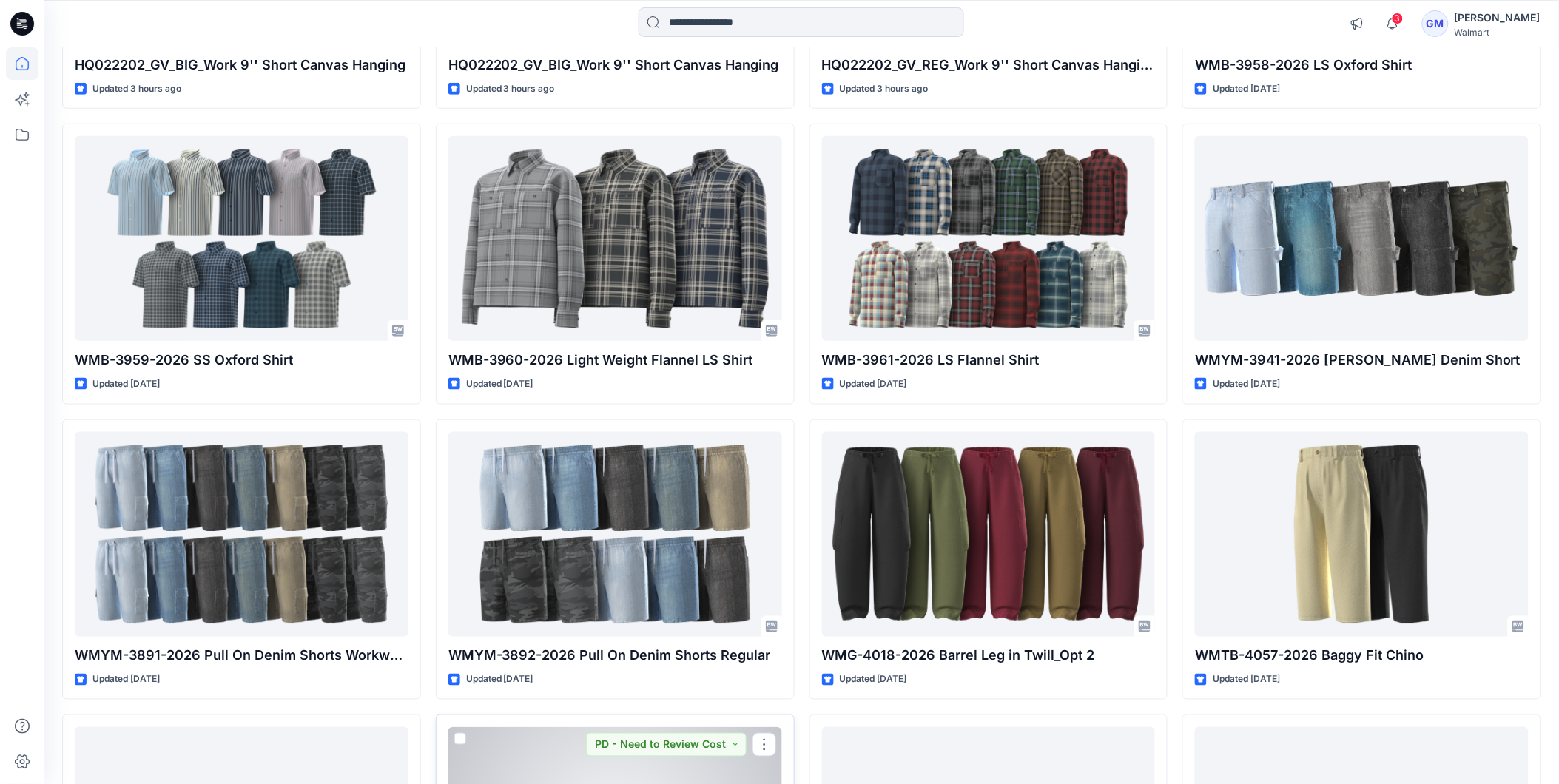
scroll to position [267, 0]
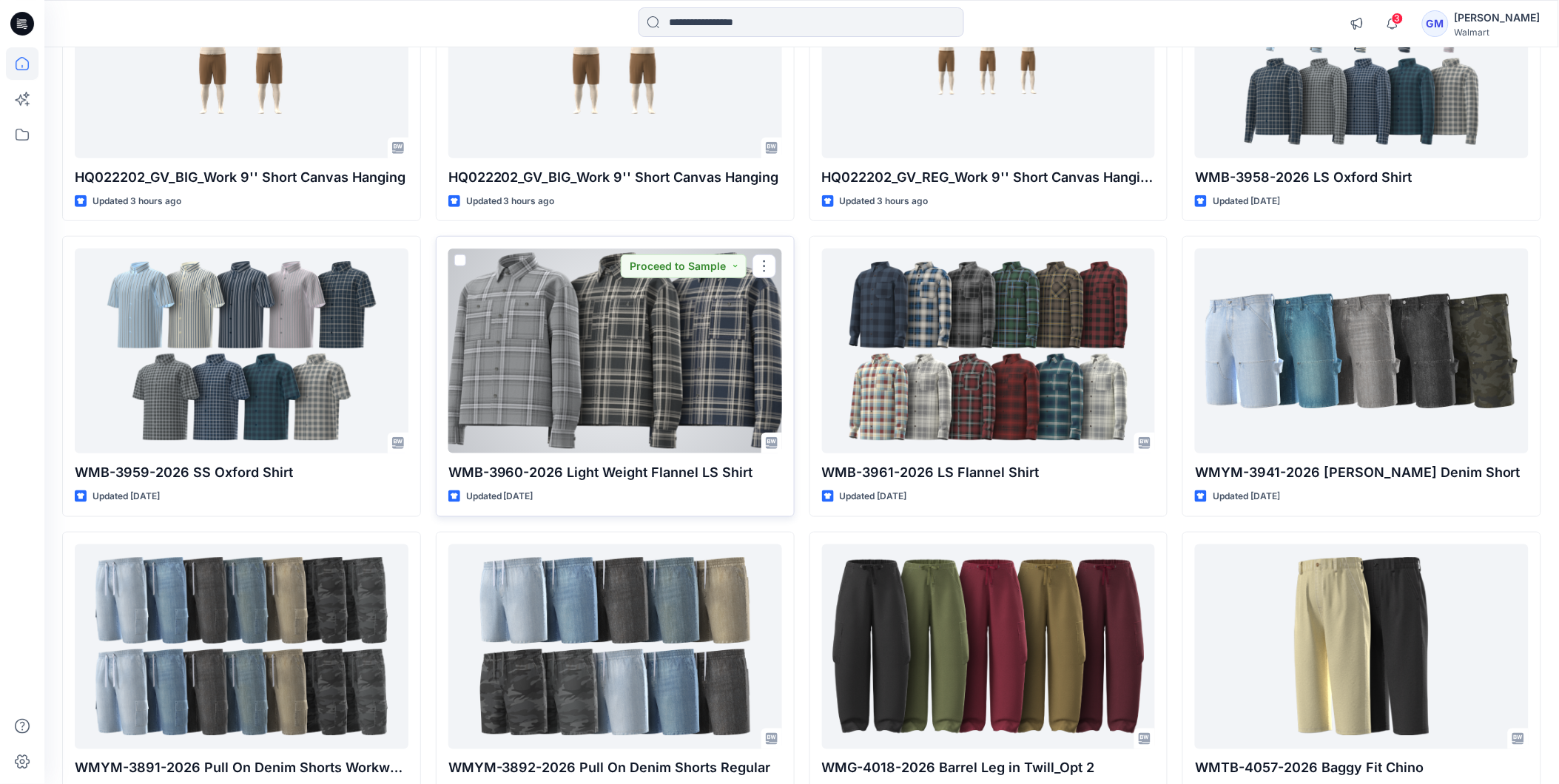
click at [625, 396] on div at bounding box center [615, 351] width 334 height 205
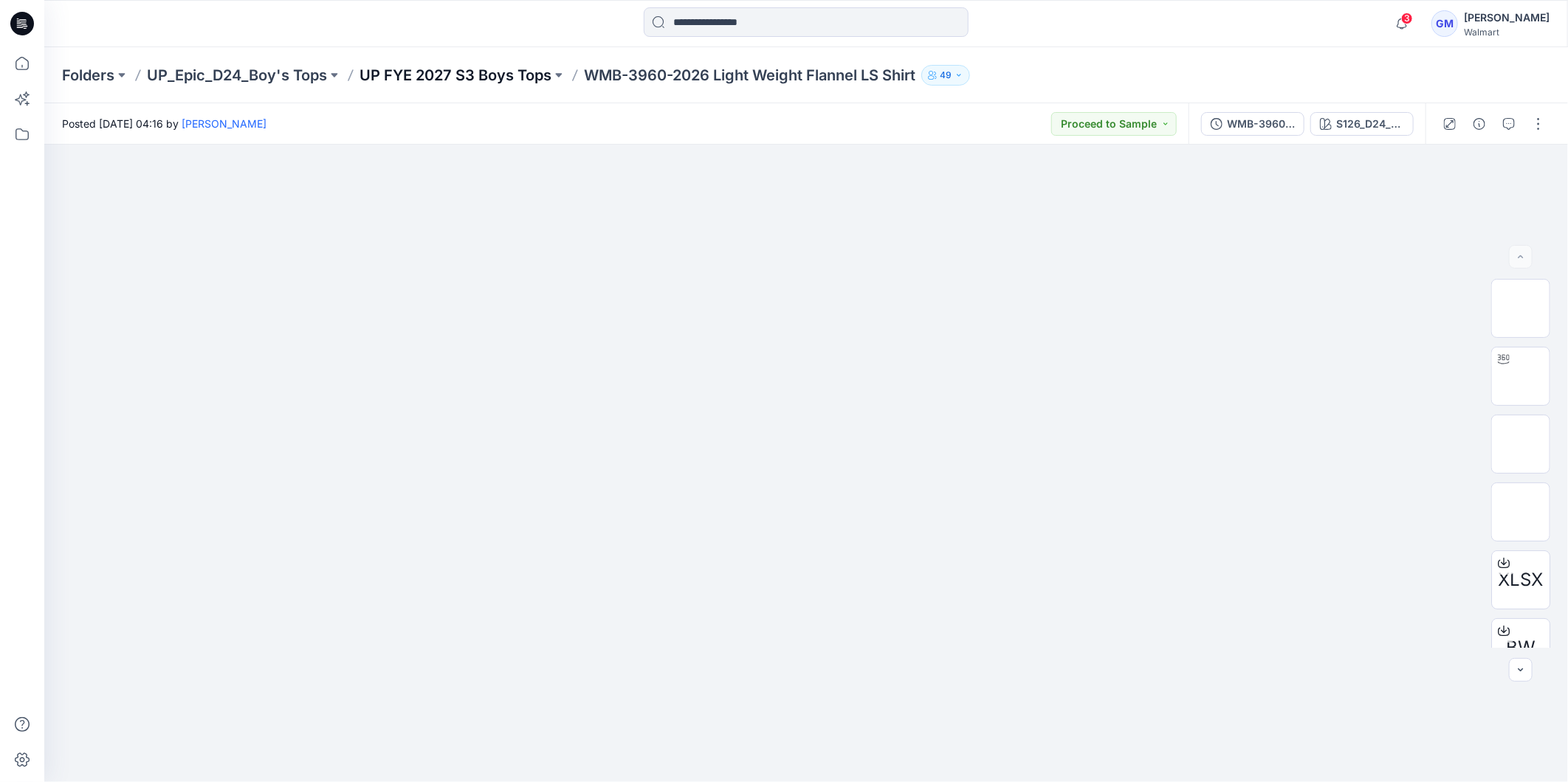
click at [467, 76] on p "UP FYE 2027 S3 Boys Tops" at bounding box center [455, 76] width 192 height 21
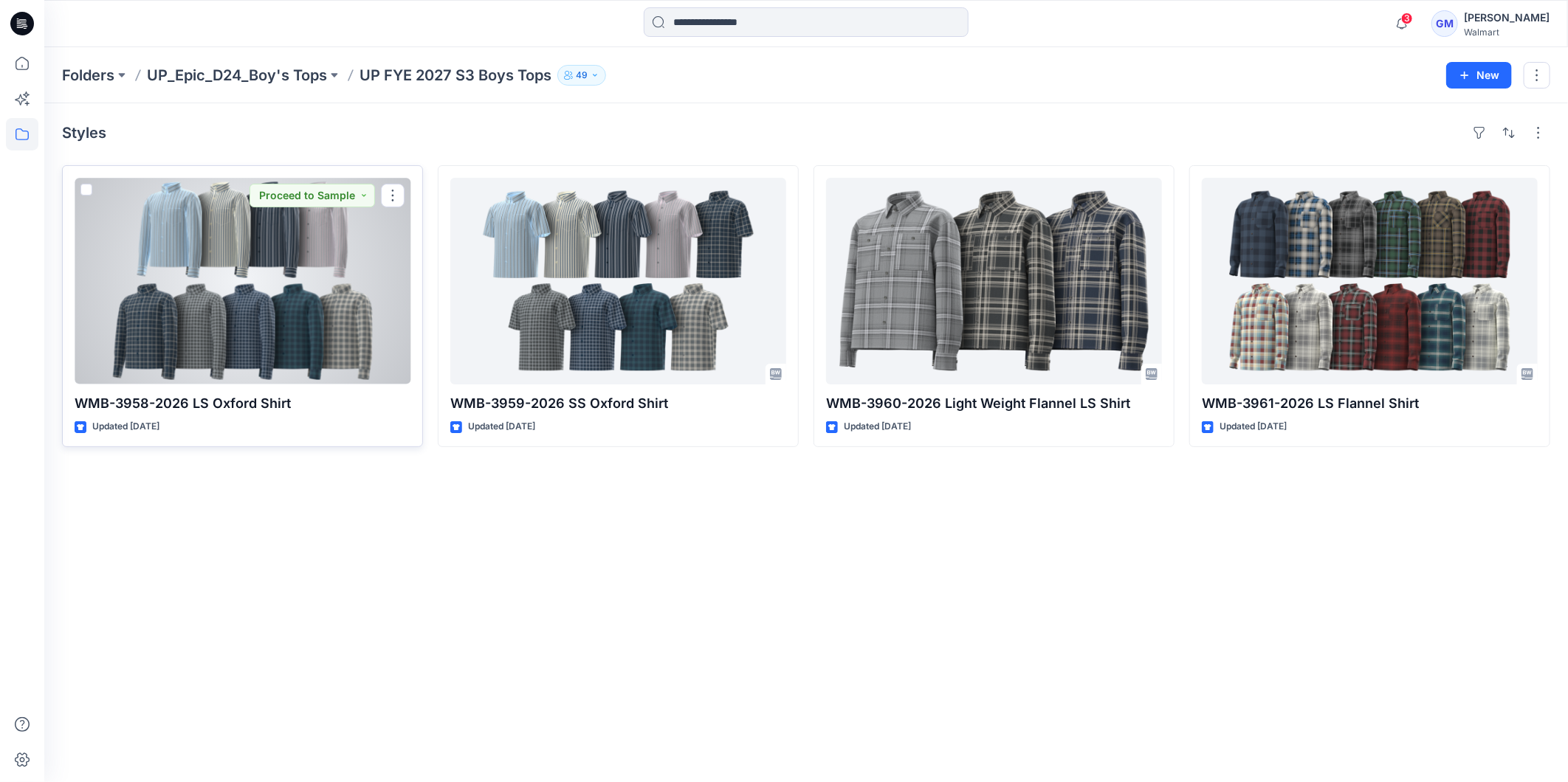
click at [238, 297] on div at bounding box center [242, 281] width 336 height 206
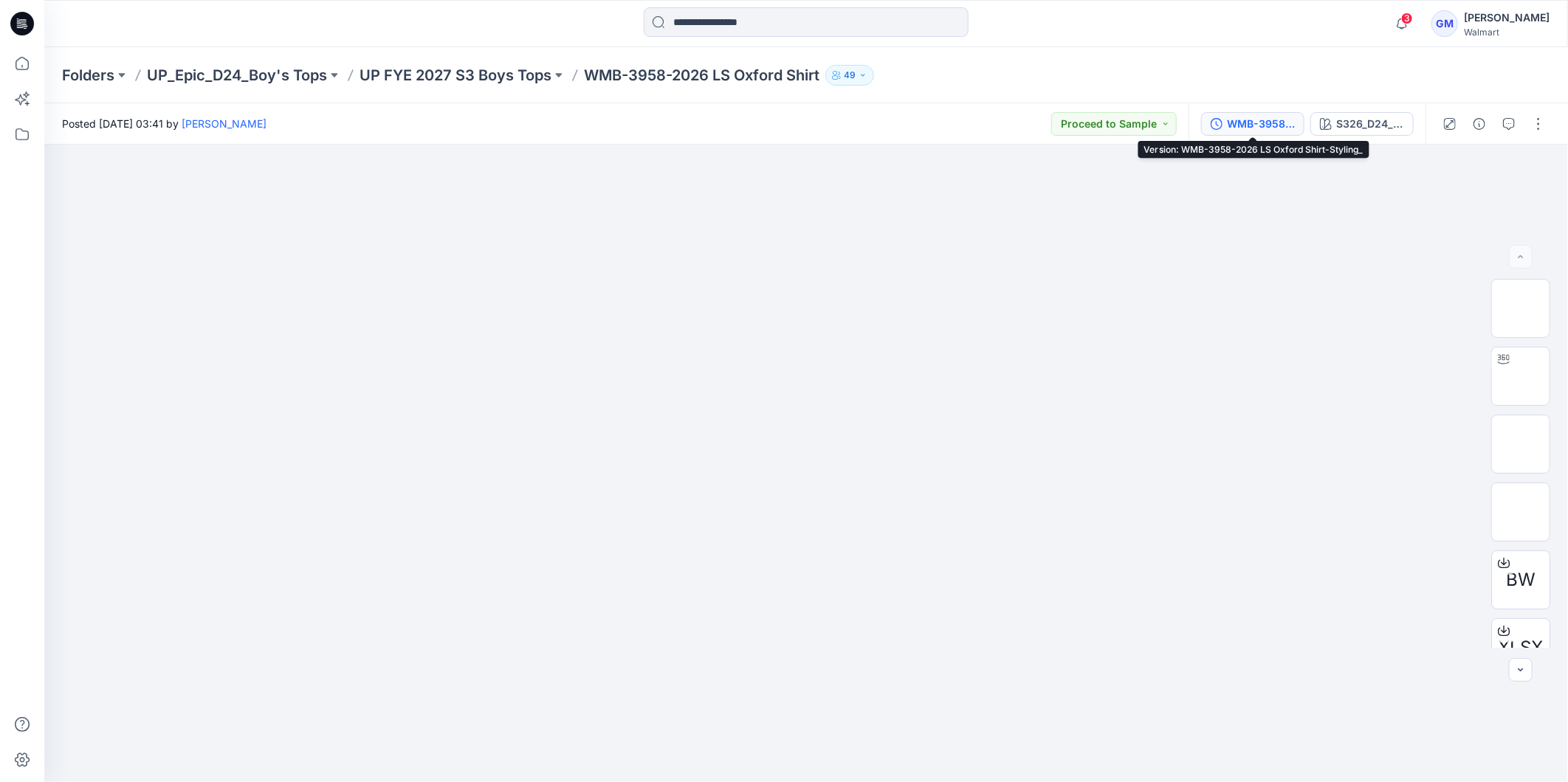
click at [1268, 119] on div "WMB-3958-2026 LS Oxford Shirt-Styling_" at bounding box center [1260, 123] width 68 height 16
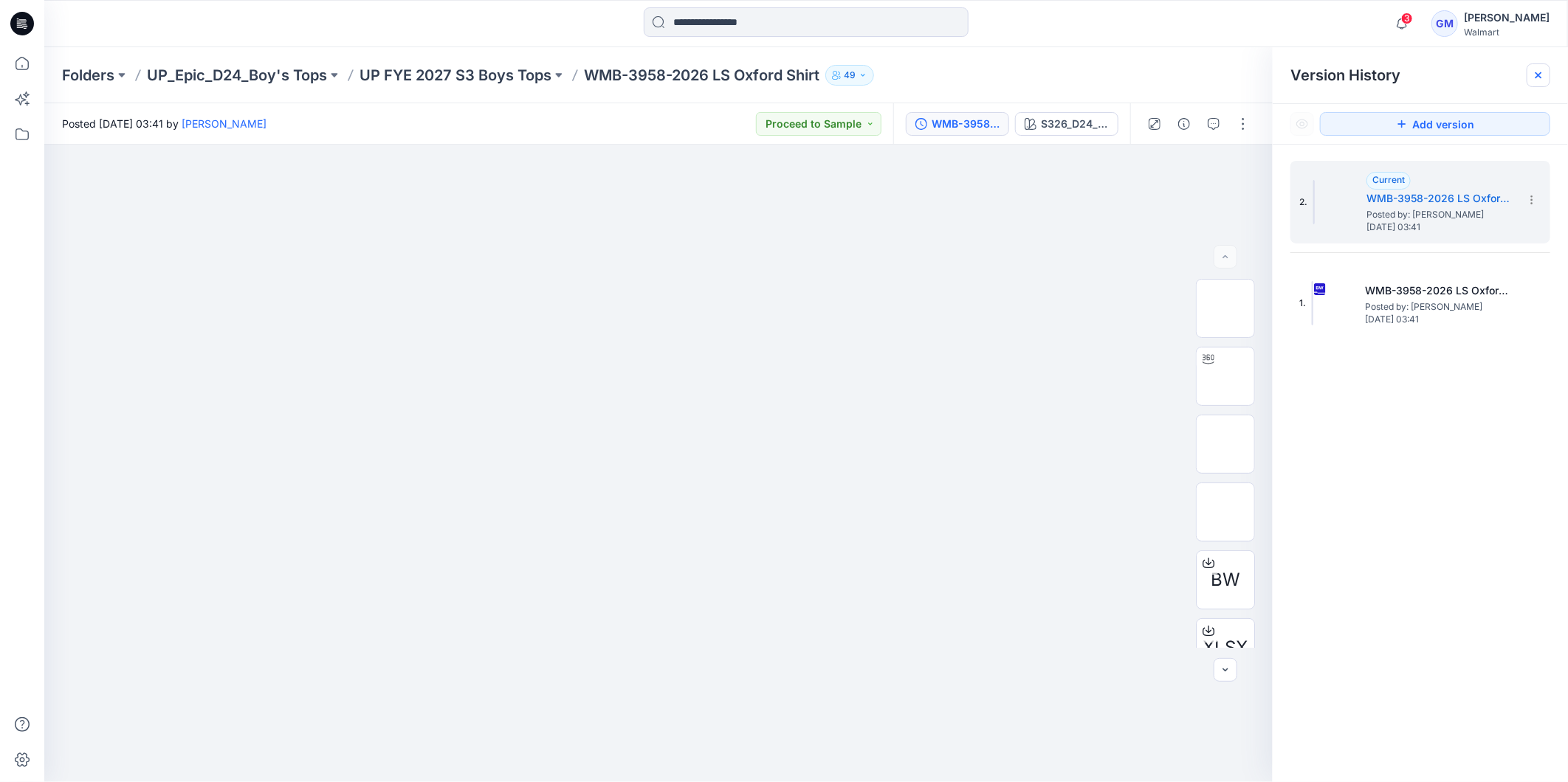
click at [1539, 79] on icon at bounding box center [1538, 75] width 11 height 11
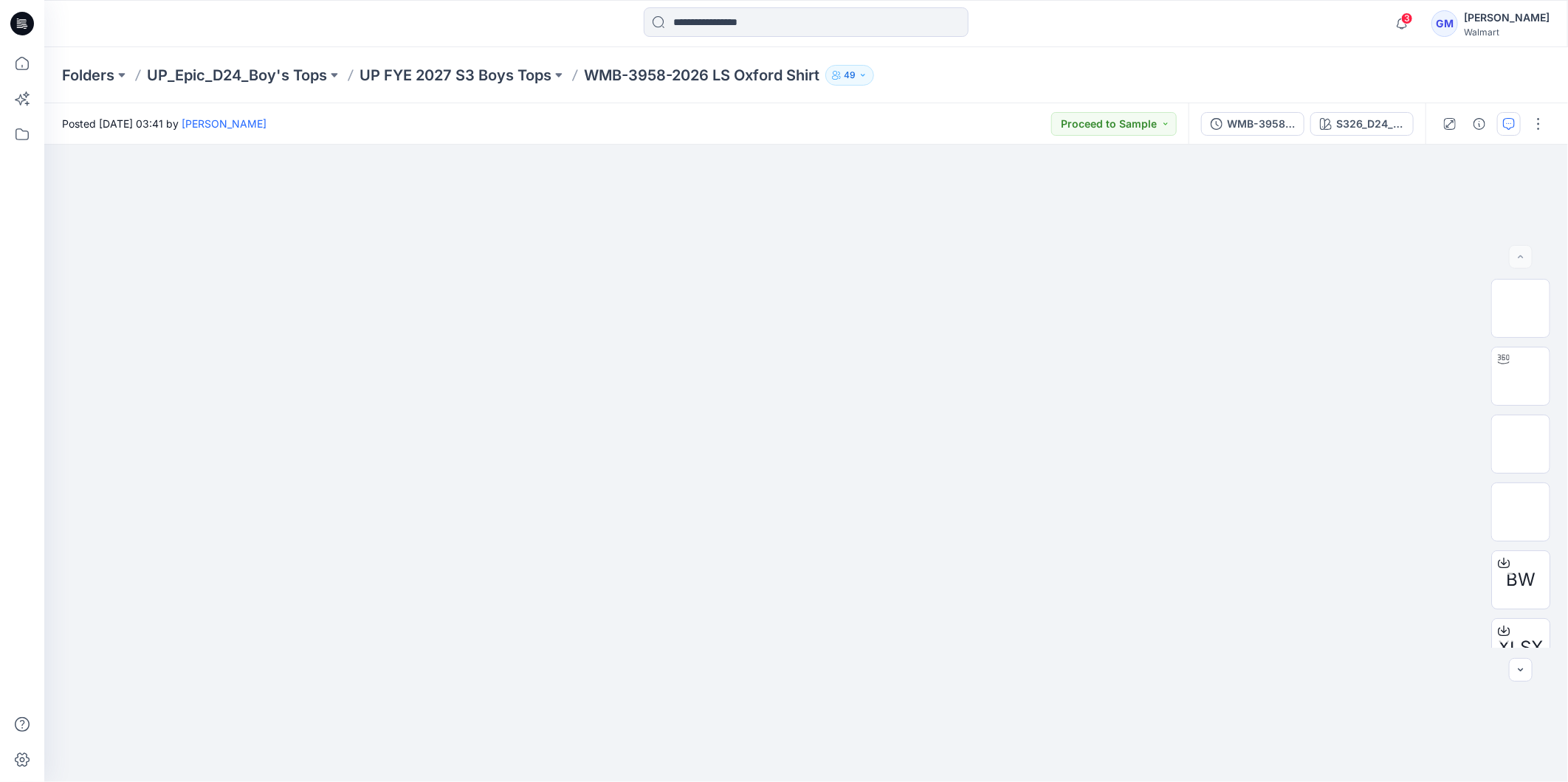
click at [1519, 126] on button "button" at bounding box center [1508, 123] width 24 height 24
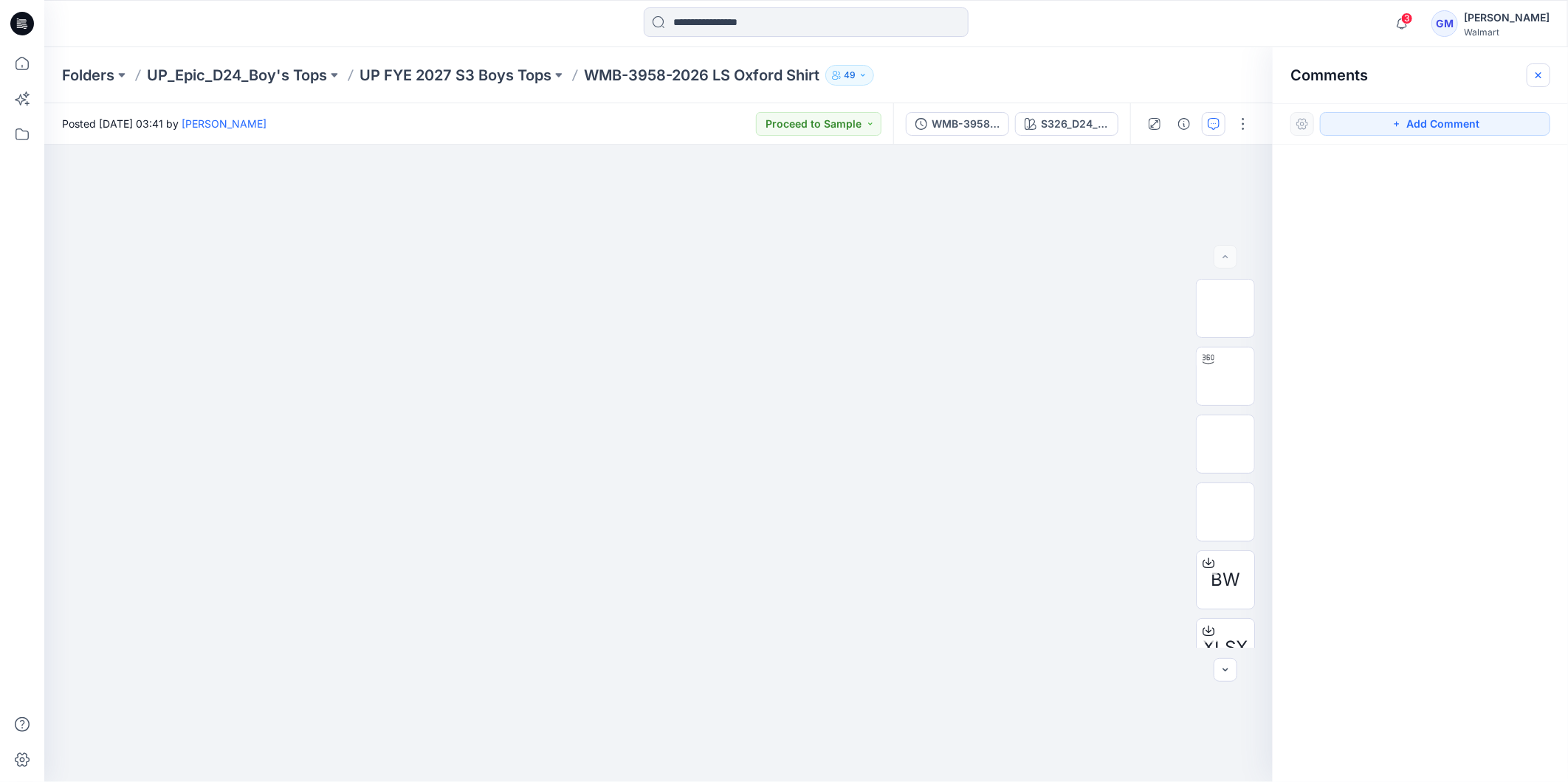
click at [1540, 71] on icon "button" at bounding box center [1538, 75] width 11 height 11
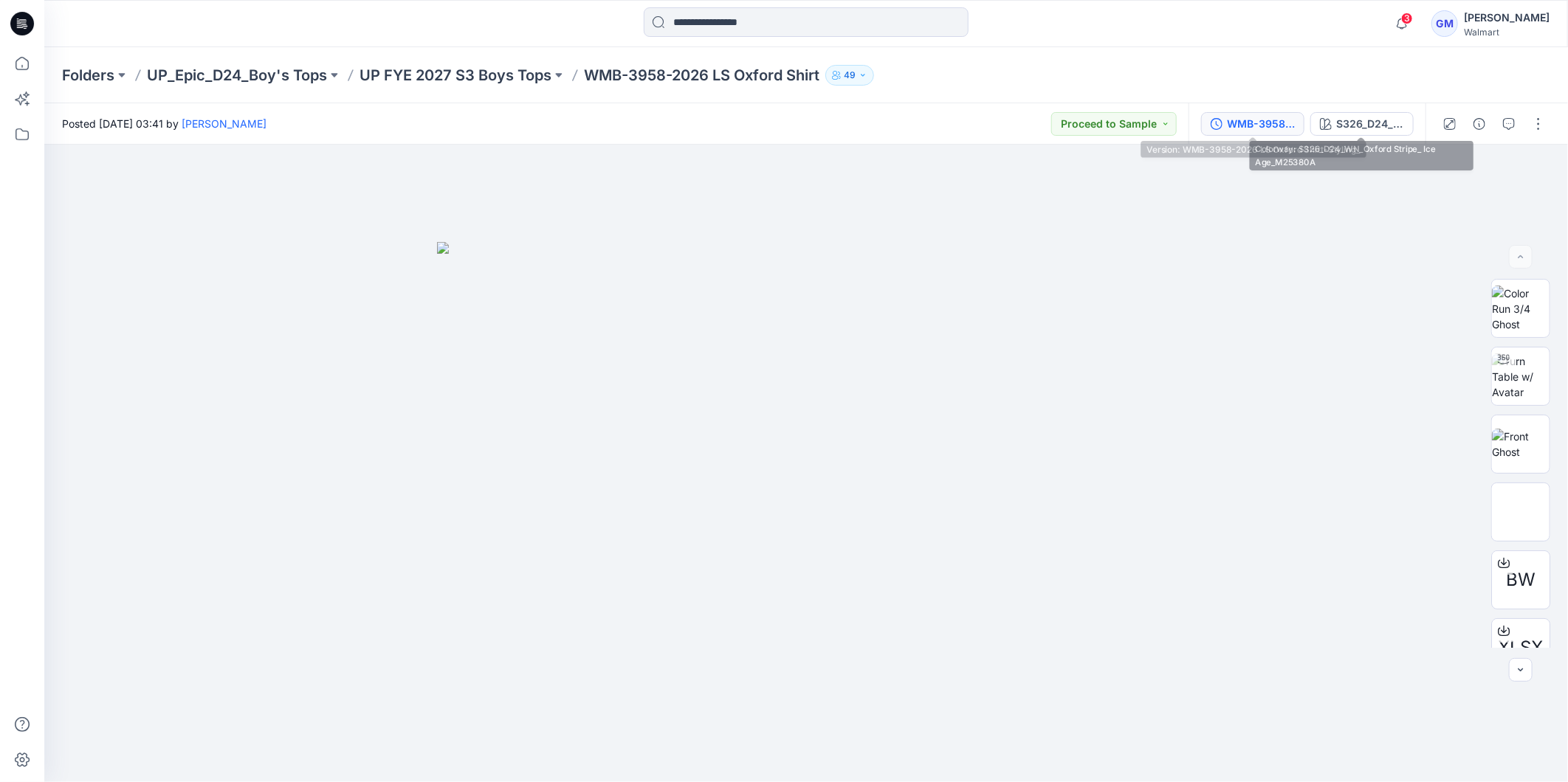
click at [1277, 118] on div "WMB-3958-2026 LS Oxford Shirt-Styling_" at bounding box center [1260, 123] width 68 height 16
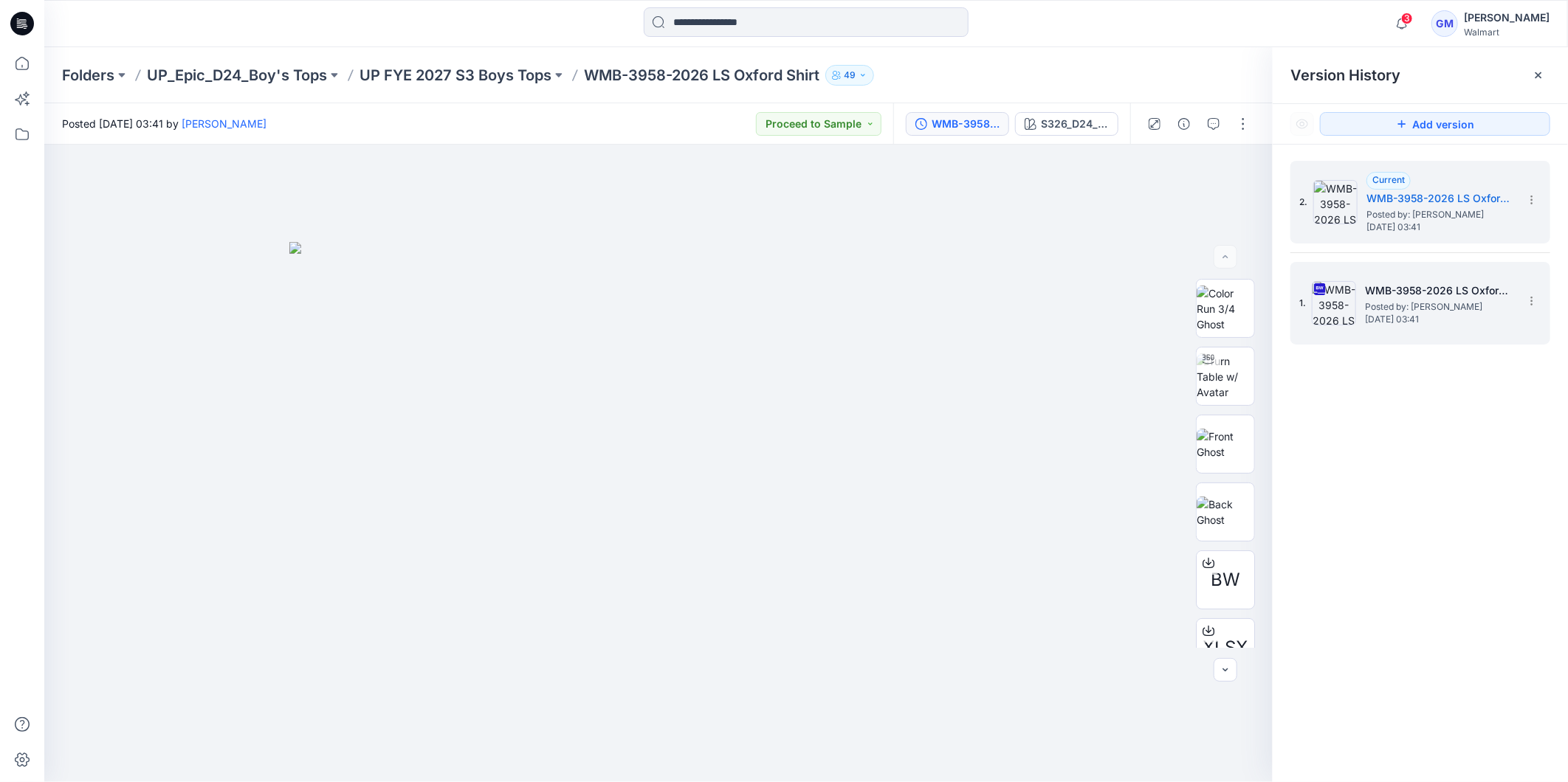
click at [1399, 303] on span "Posted by: [PERSON_NAME]" at bounding box center [1438, 307] width 148 height 15
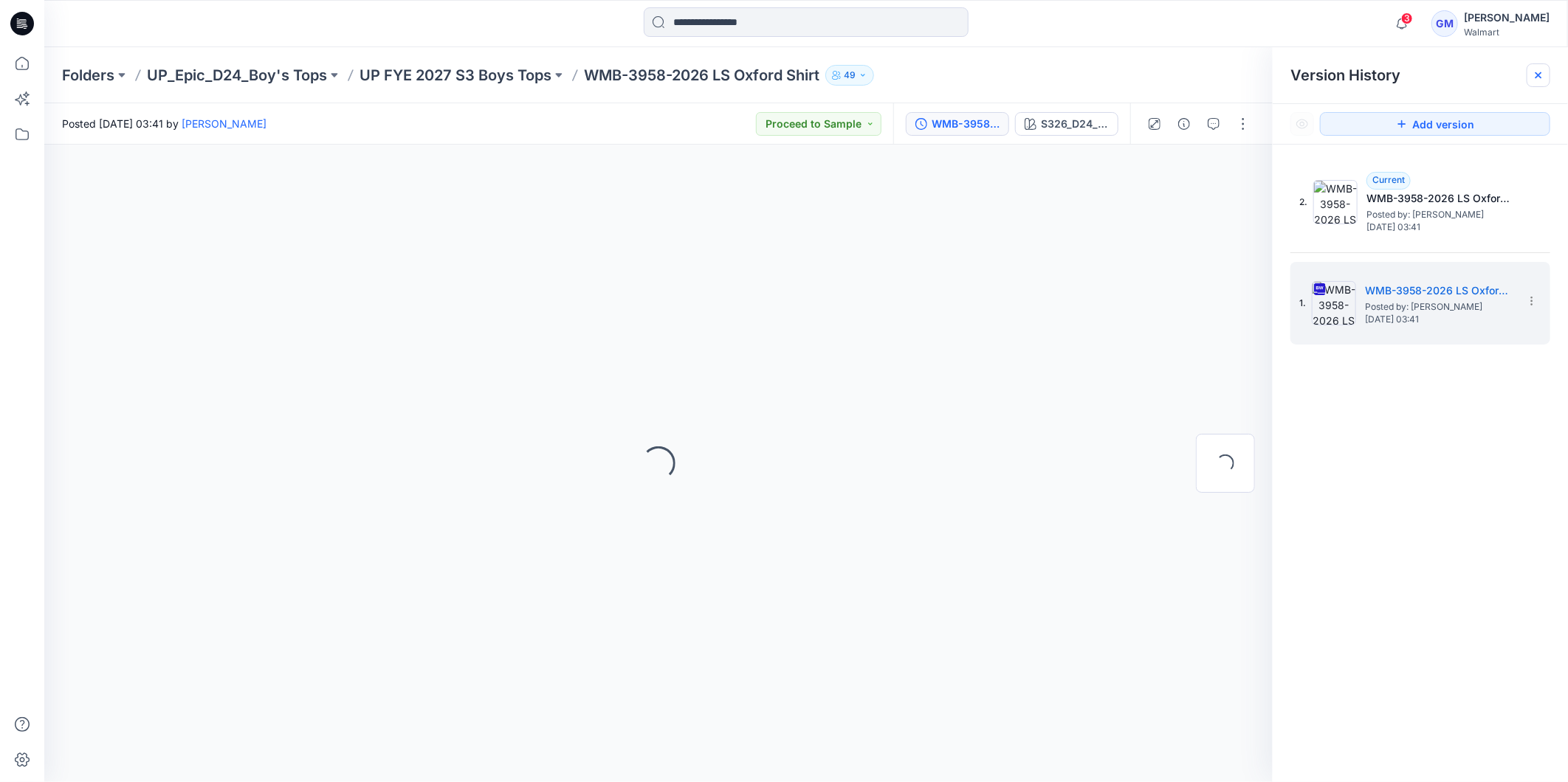
click at [1544, 70] on div at bounding box center [1538, 75] width 24 height 24
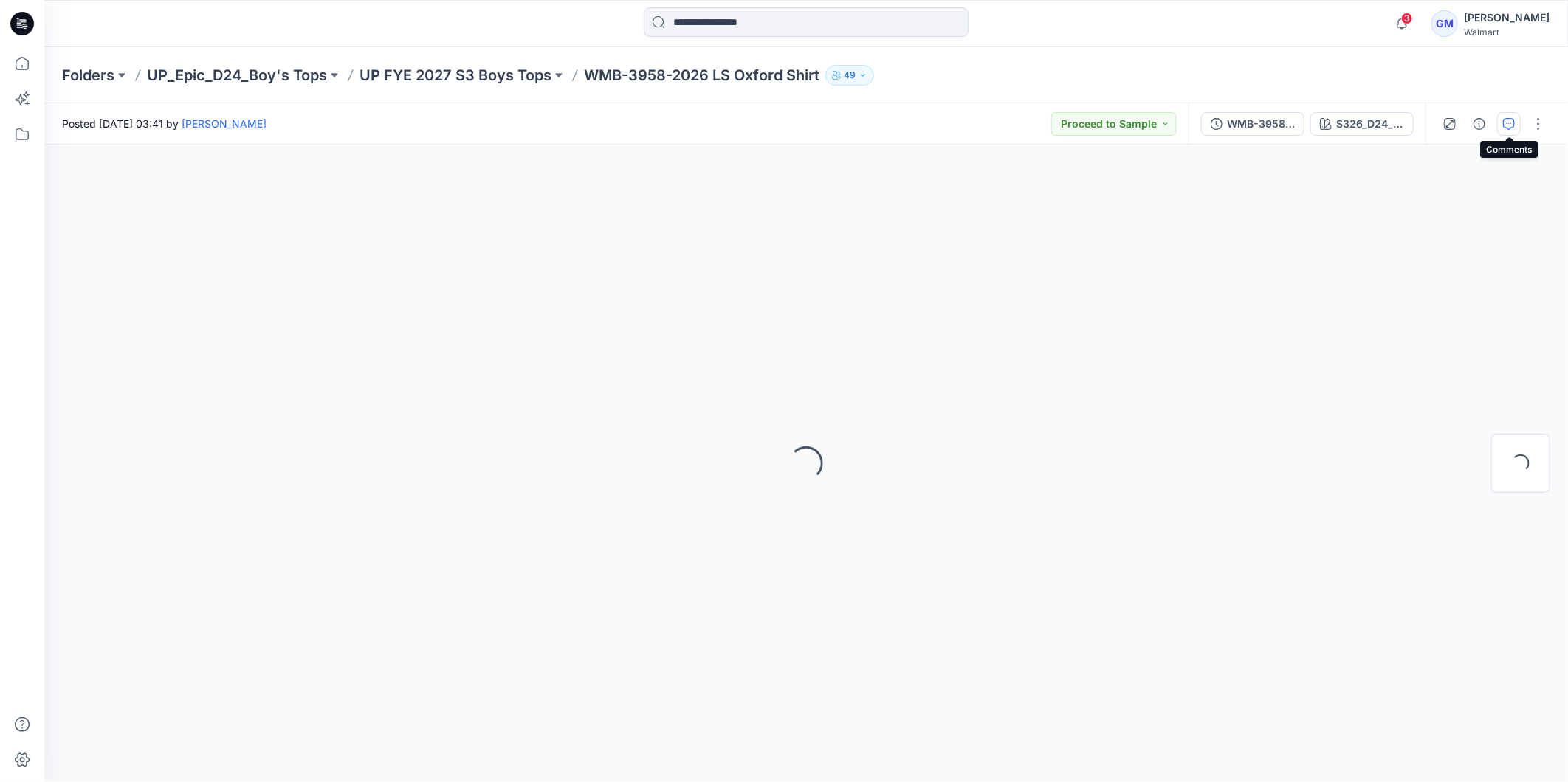
click at [1513, 126] on icon "button" at bounding box center [1508, 124] width 11 height 11
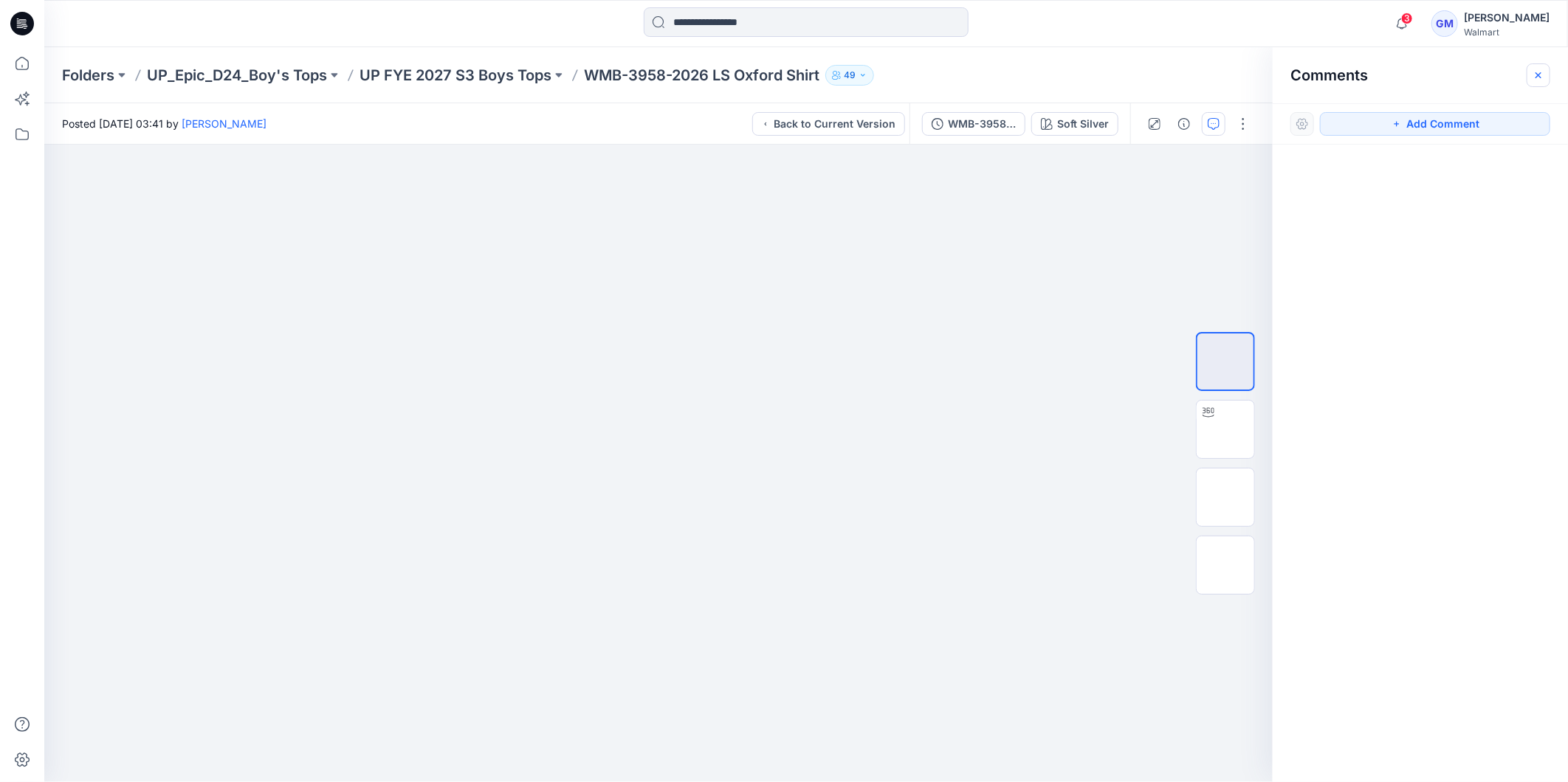
click at [1541, 75] on icon "button" at bounding box center [1538, 75] width 11 height 11
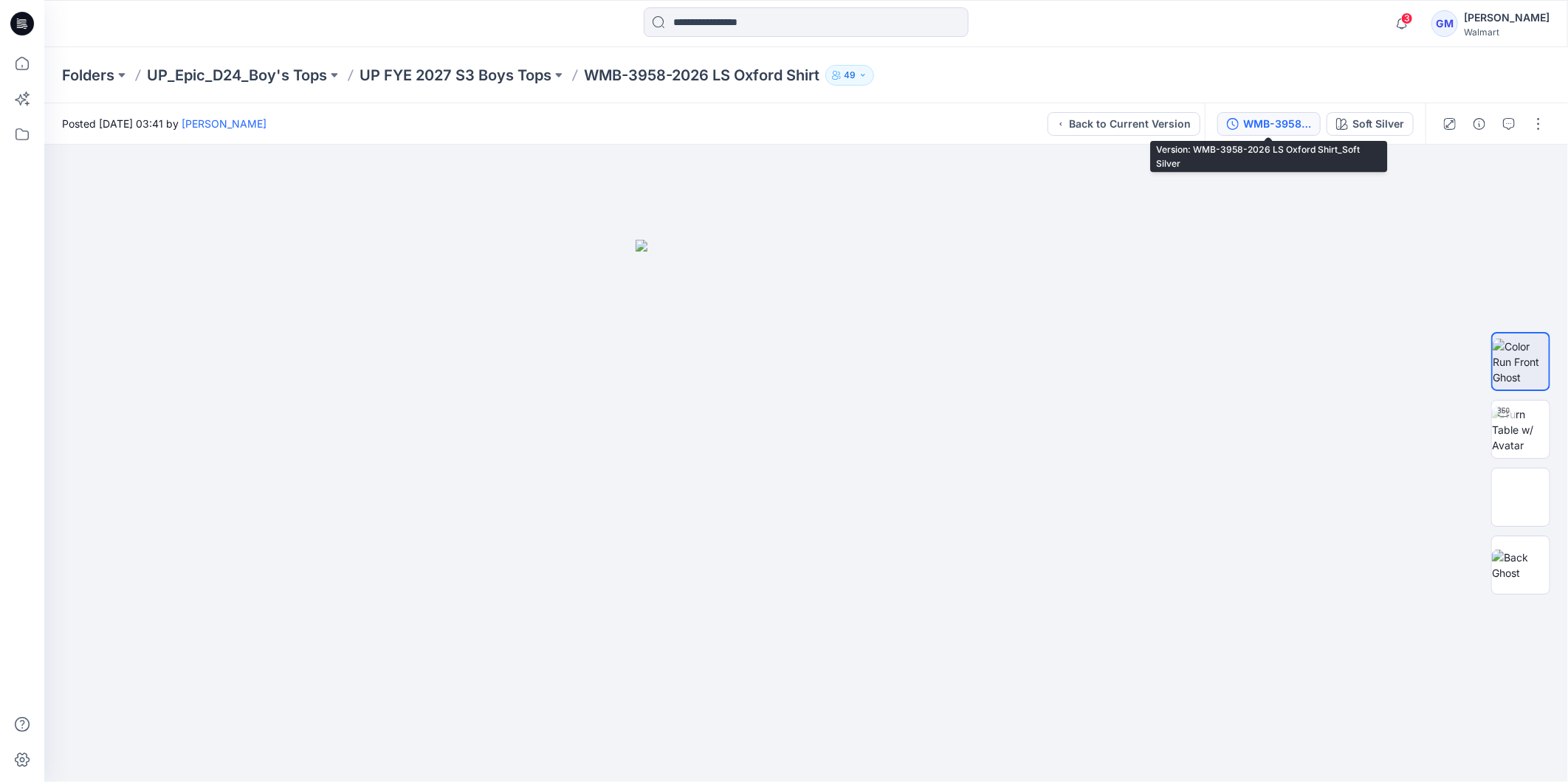
click at [1284, 119] on div "WMB-3958-2026 LS Oxford Shirt_Soft Silver" at bounding box center [1277, 123] width 68 height 16
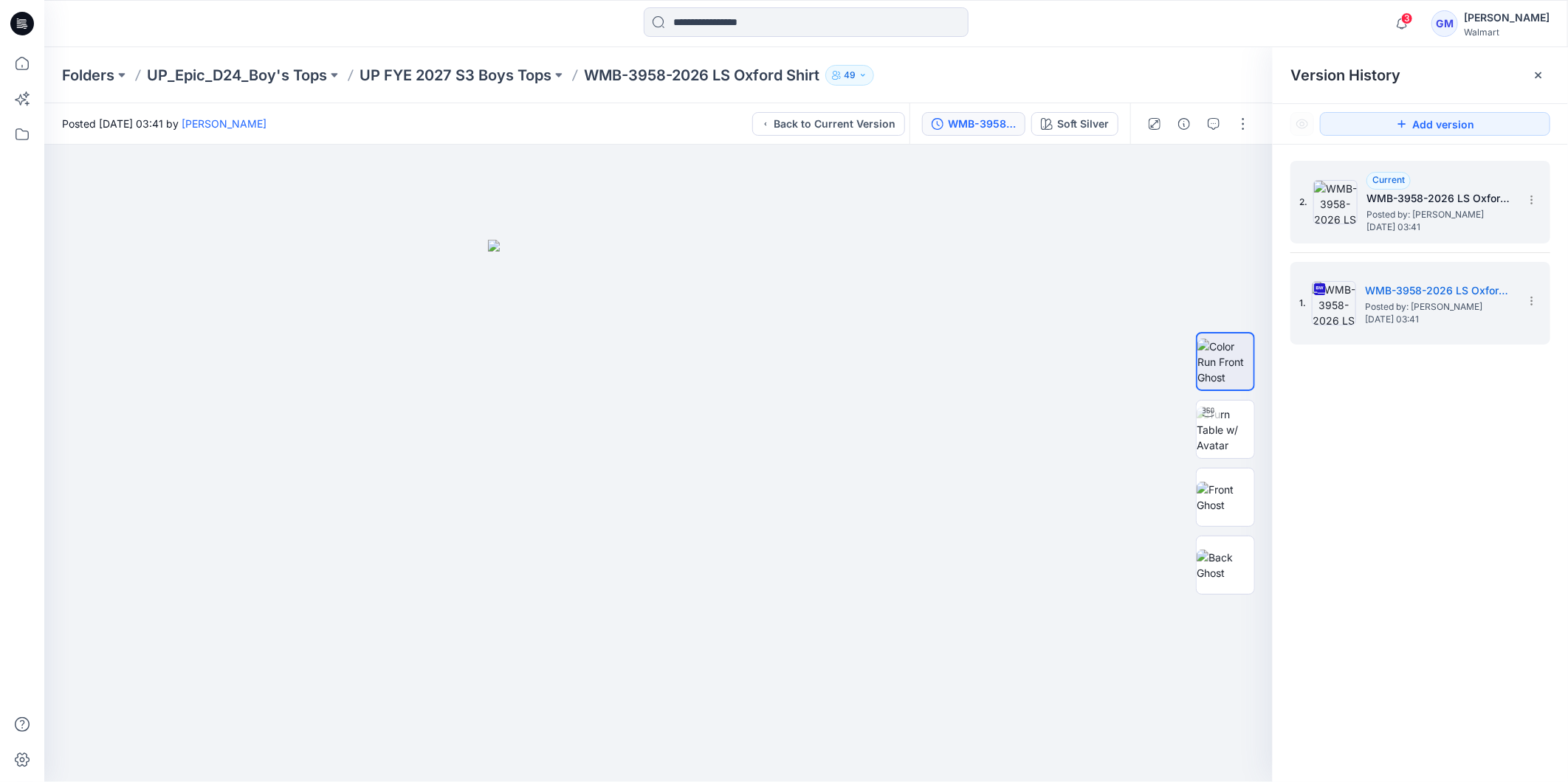
click at [1378, 204] on h5 "WMB-3958-2026 LS Oxford Shirt-Styling_" at bounding box center [1440, 198] width 148 height 18
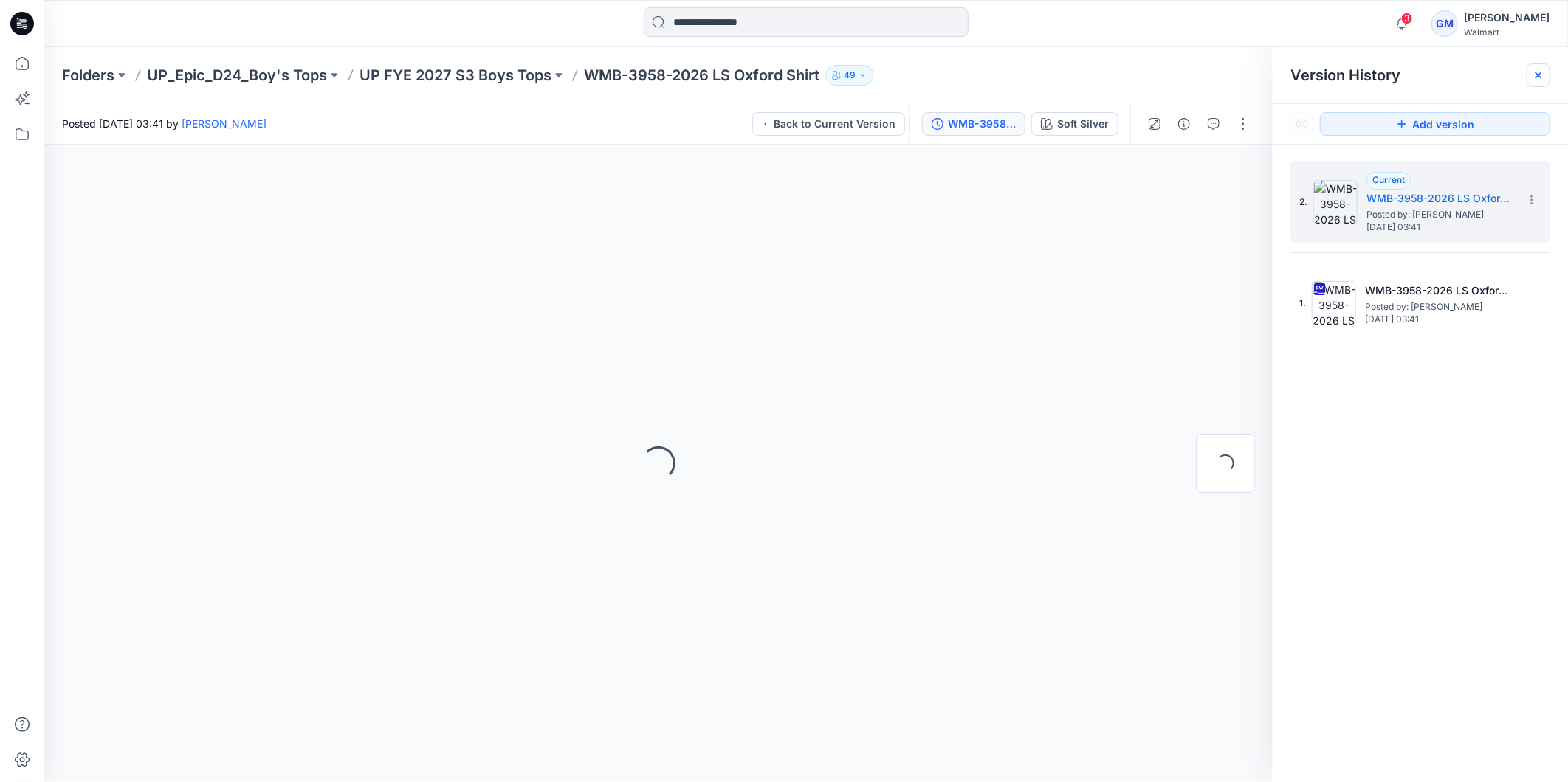
click at [1529, 77] on div at bounding box center [1538, 75] width 24 height 24
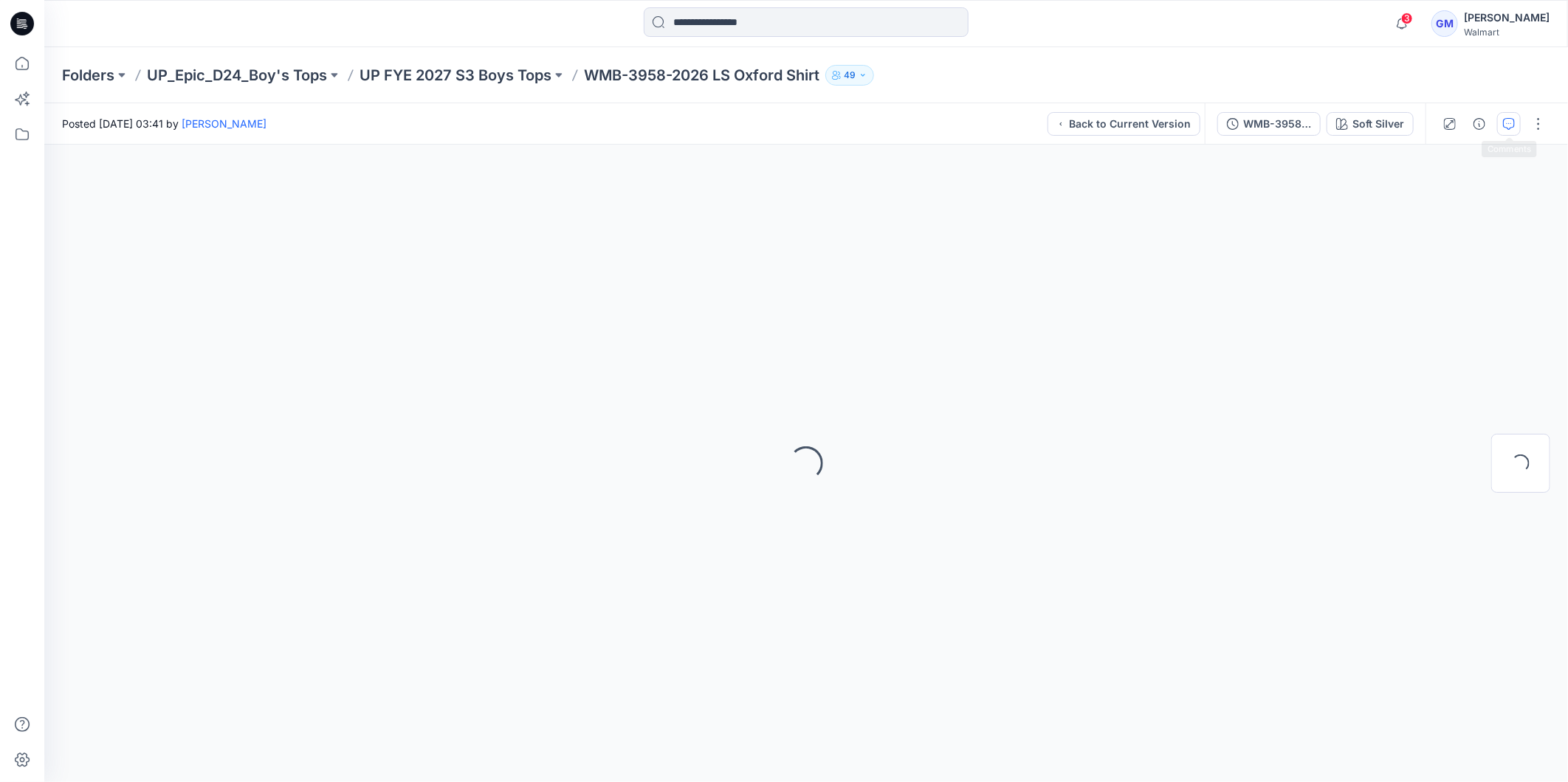
click at [1519, 121] on button "button" at bounding box center [1508, 123] width 24 height 24
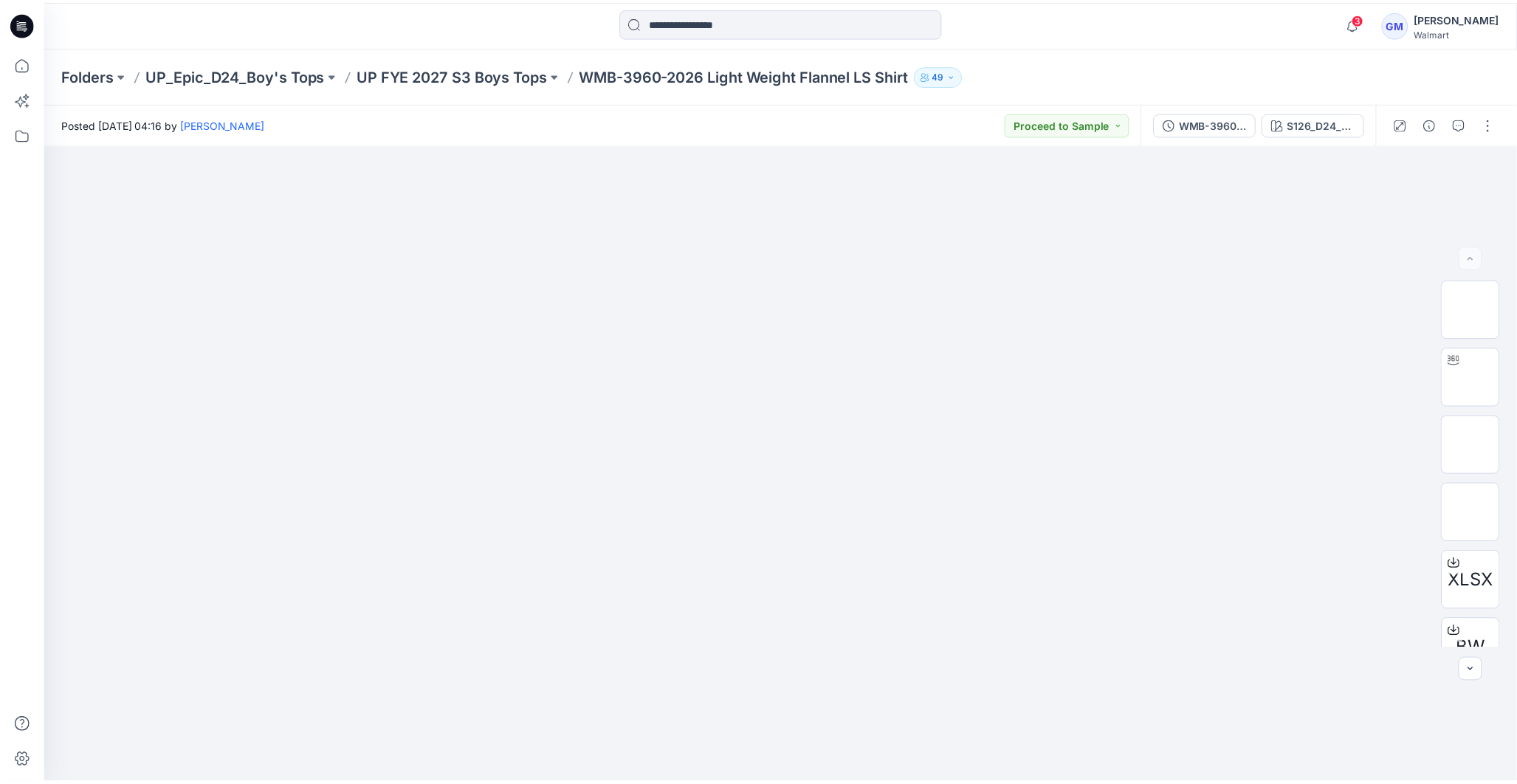
scroll to position [266, 0]
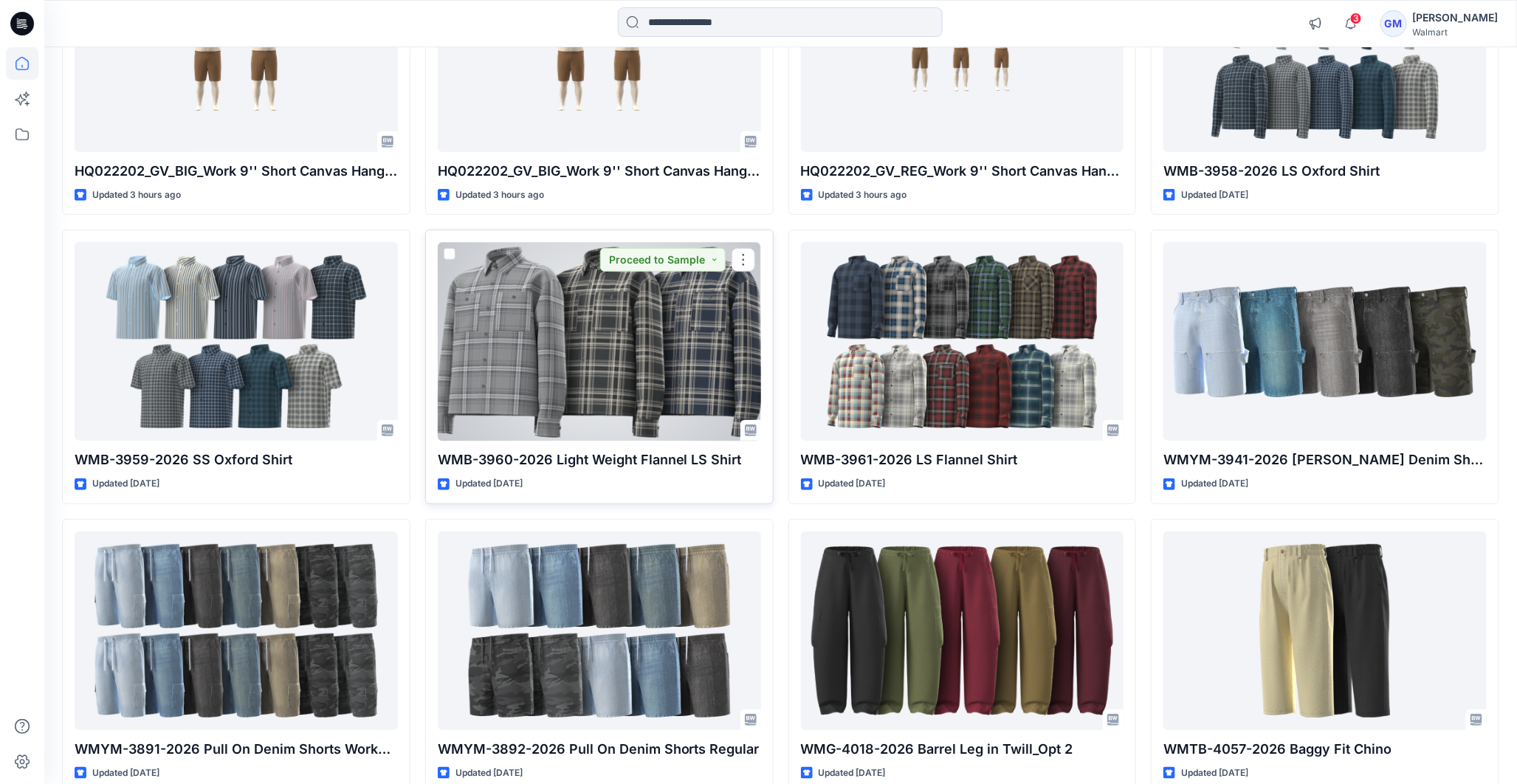
click at [600, 374] on div at bounding box center [598, 342] width 323 height 199
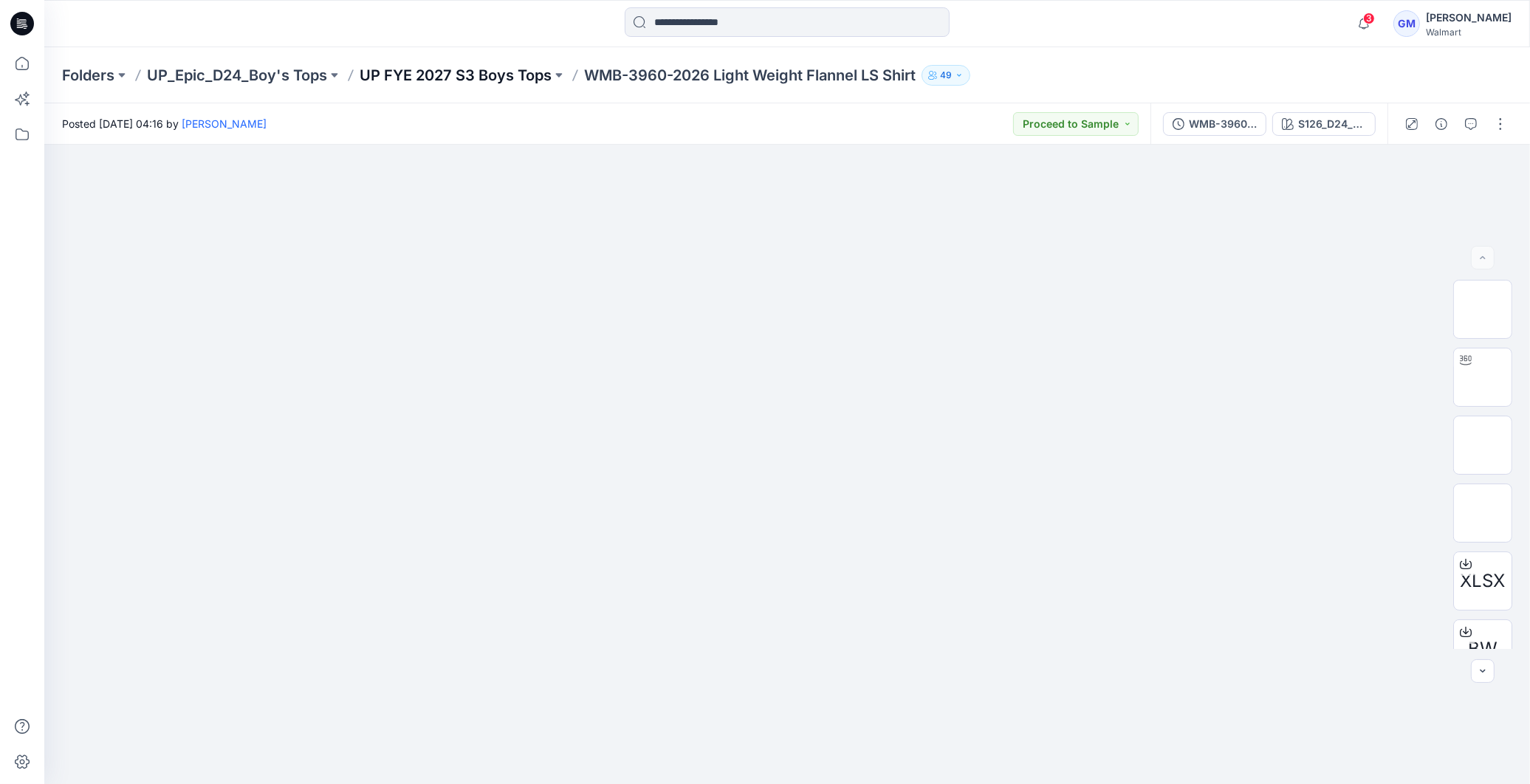
click at [487, 77] on p "UP FYE 2027 S3 Boys Tops" at bounding box center [456, 76] width 192 height 21
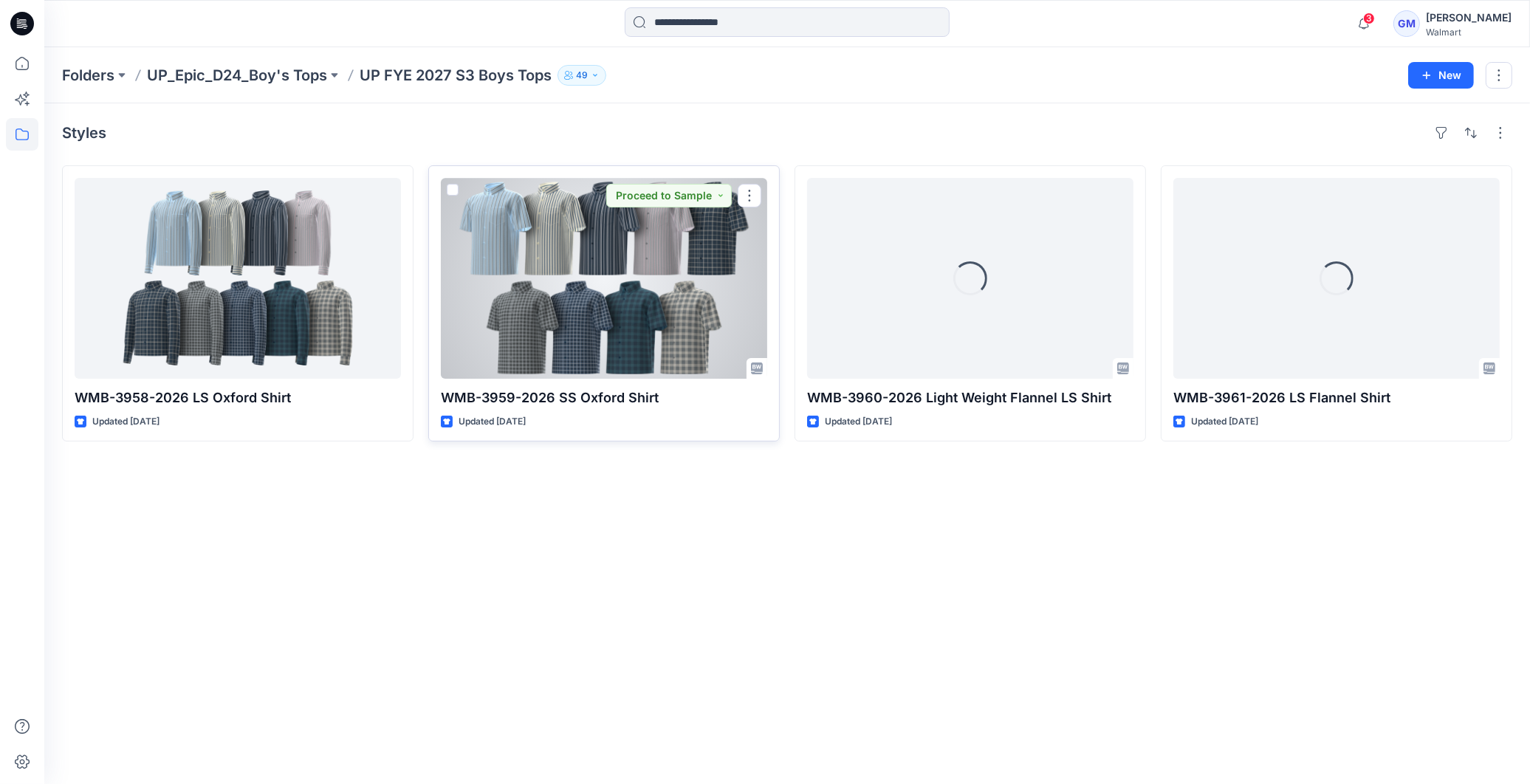
click at [588, 319] on div at bounding box center [603, 278] width 327 height 201
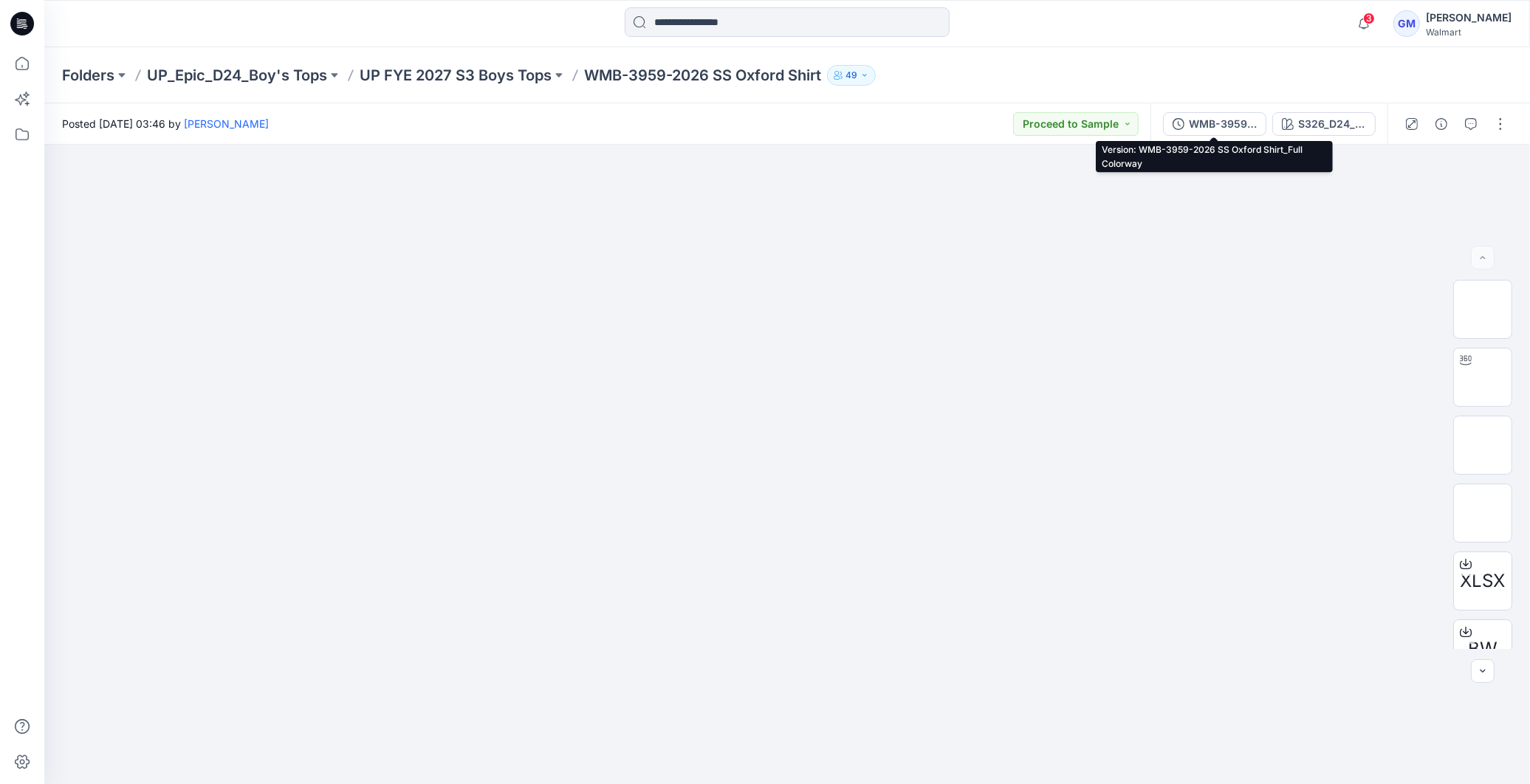
click at [1220, 123] on div "WMB-3959-2026 SS Oxford Shirt_Full Colorway" at bounding box center [1223, 123] width 68 height 16
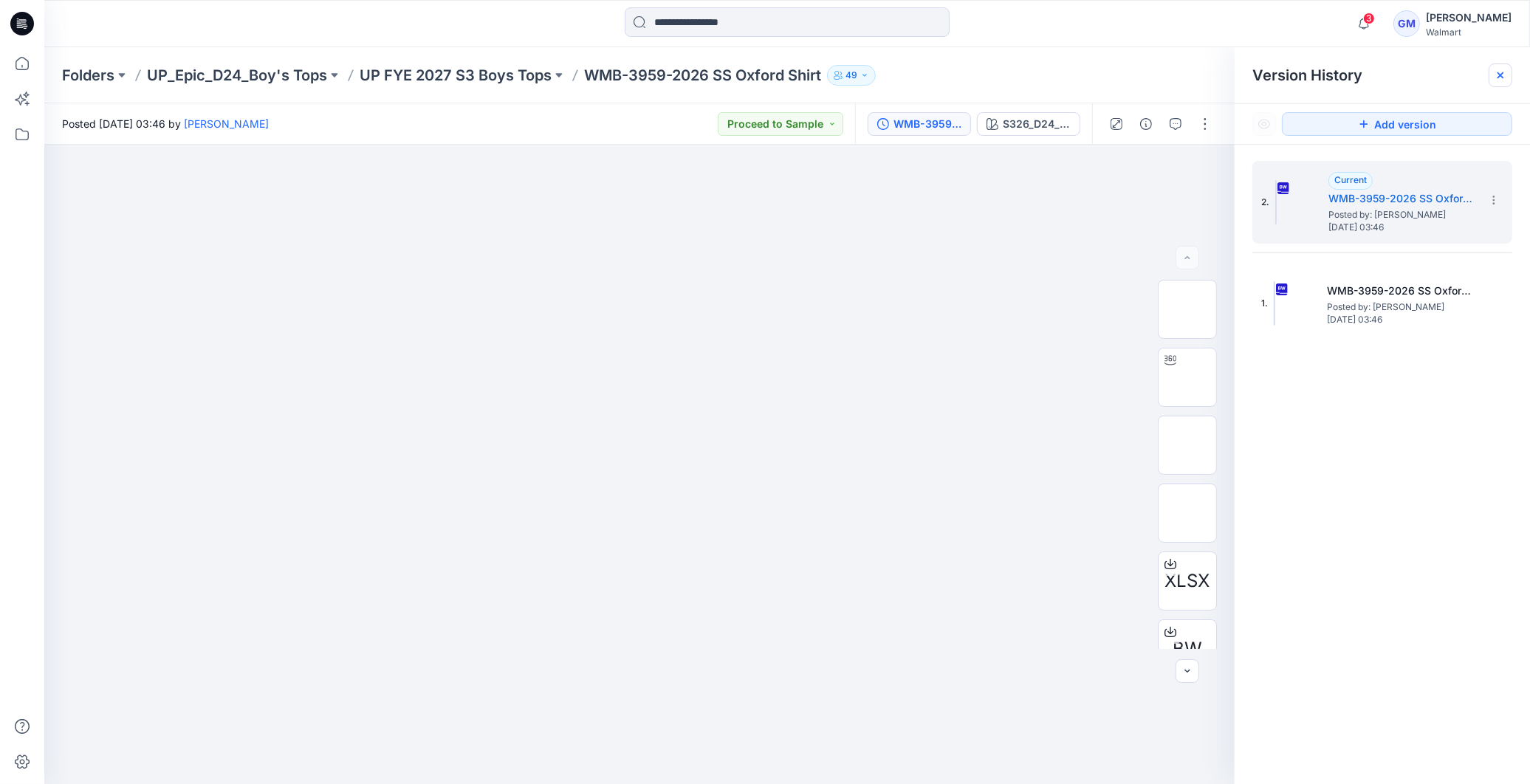
click at [1499, 76] on icon at bounding box center [1501, 75] width 6 height 6
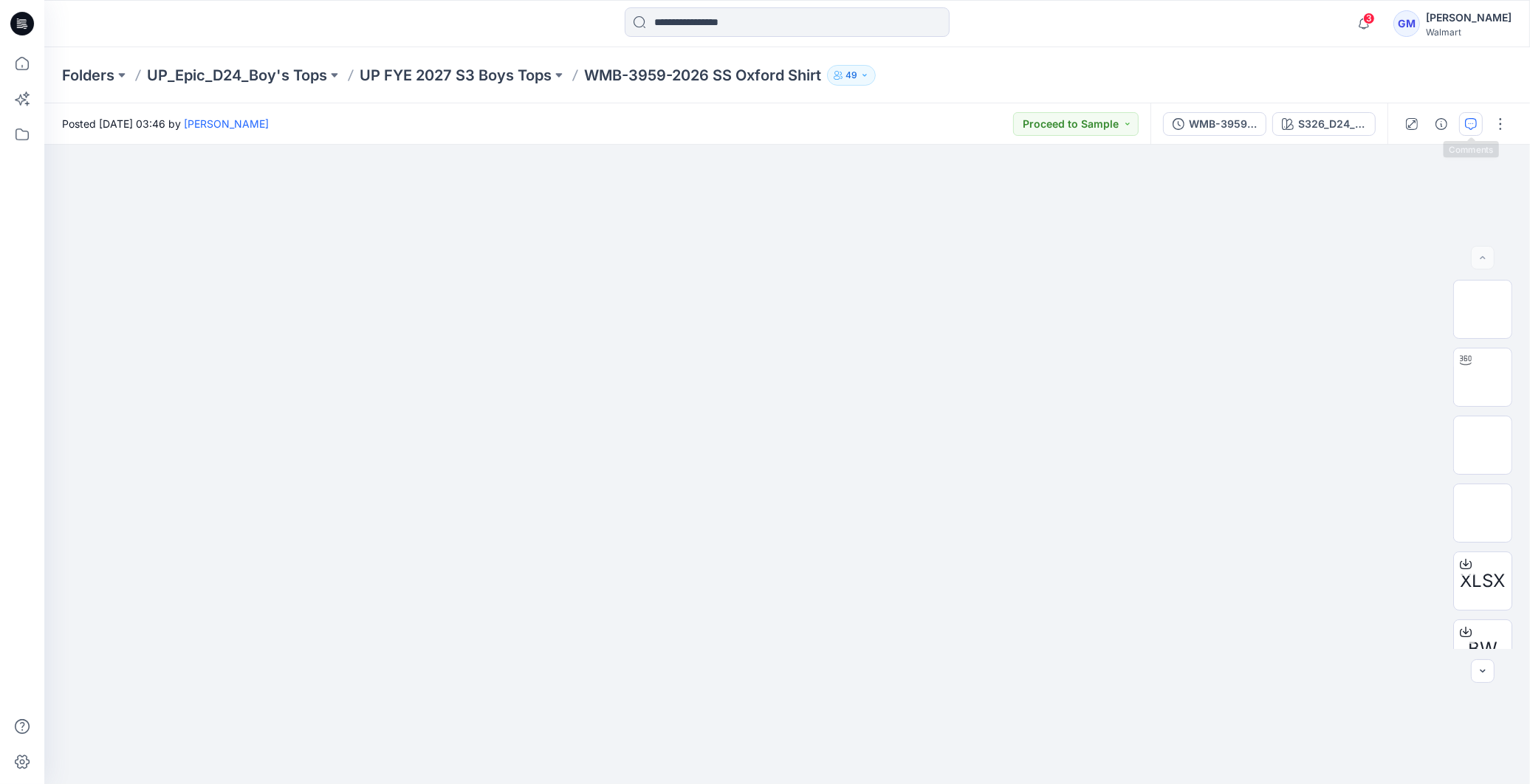
click at [1471, 118] on icon "button" at bounding box center [1470, 124] width 11 height 11
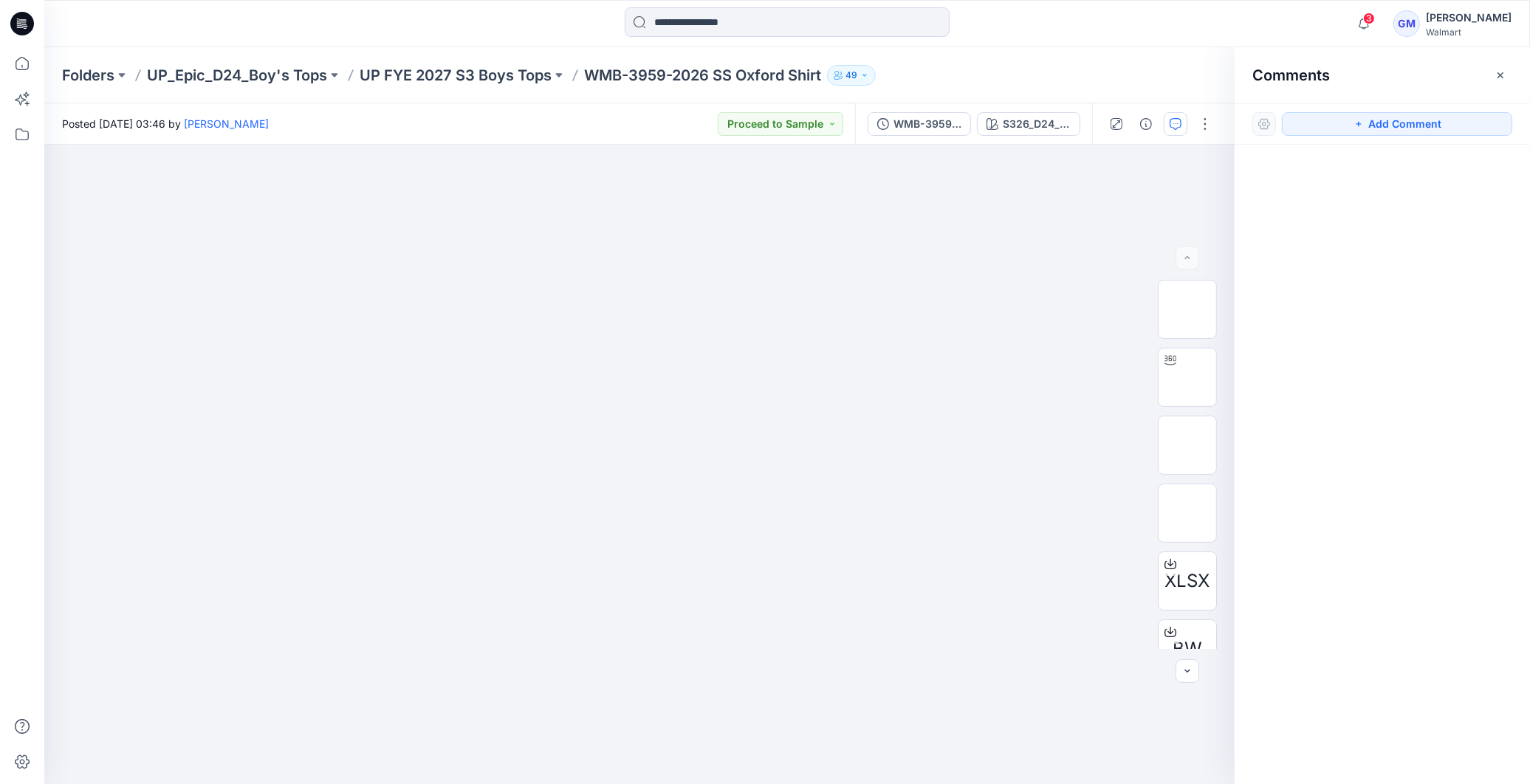
click at [1515, 67] on div "Comments" at bounding box center [1382, 75] width 296 height 55
click at [1502, 72] on icon "button" at bounding box center [1501, 75] width 11 height 11
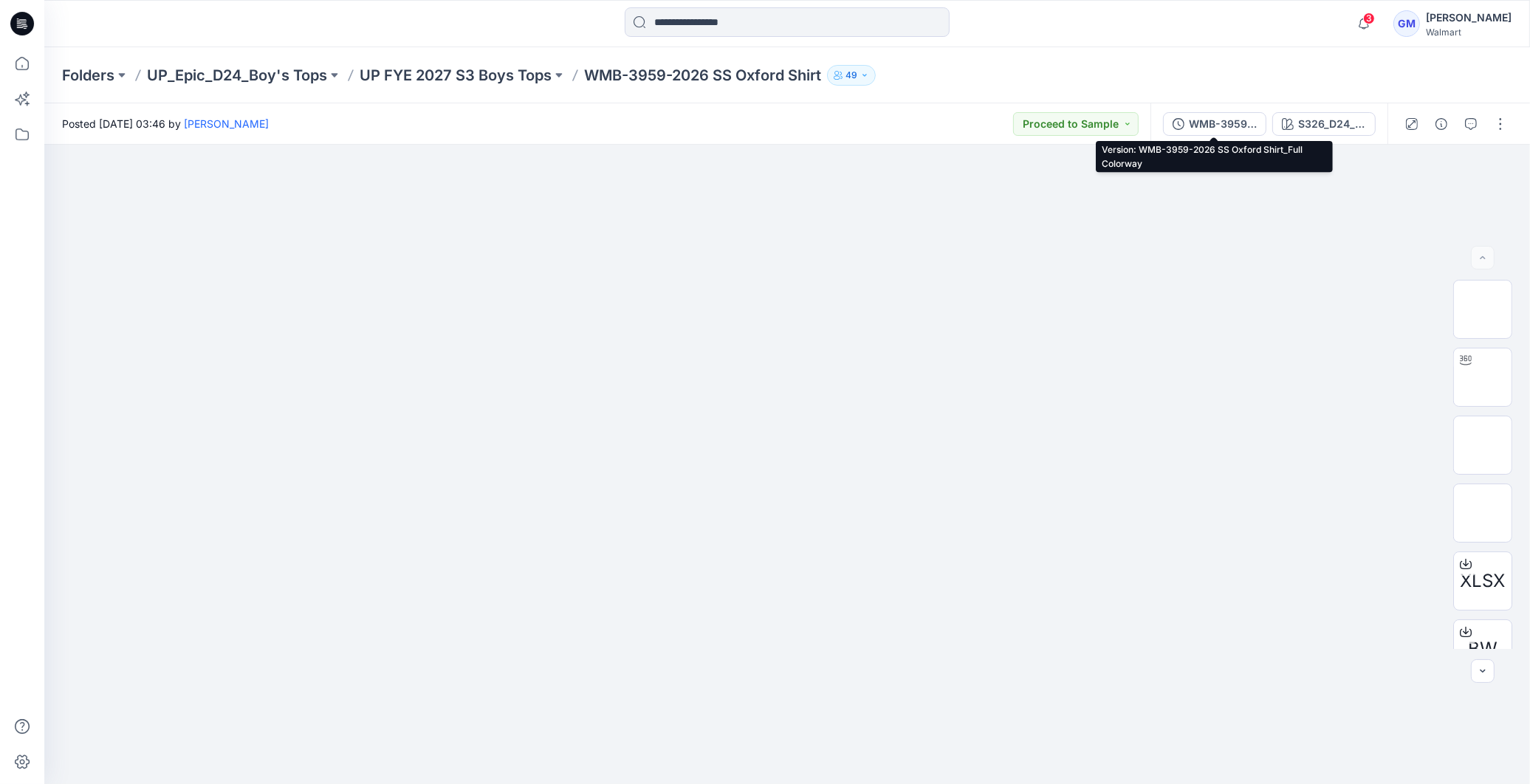
click at [1190, 122] on button "WMB-3959-2026 SS Oxford Shirt_Full Colorway" at bounding box center [1215, 123] width 103 height 24
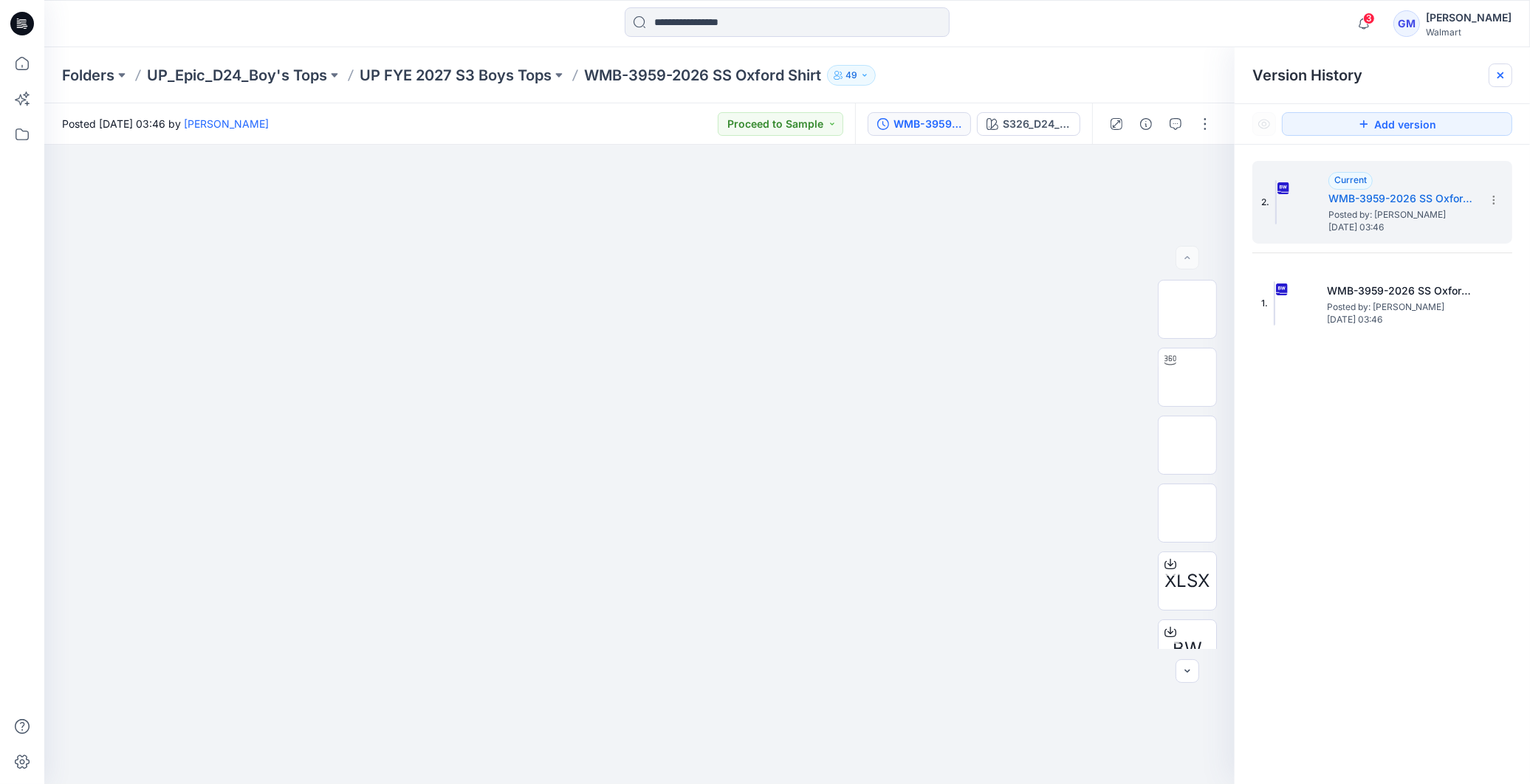
click at [1511, 74] on div at bounding box center [1500, 75] width 24 height 24
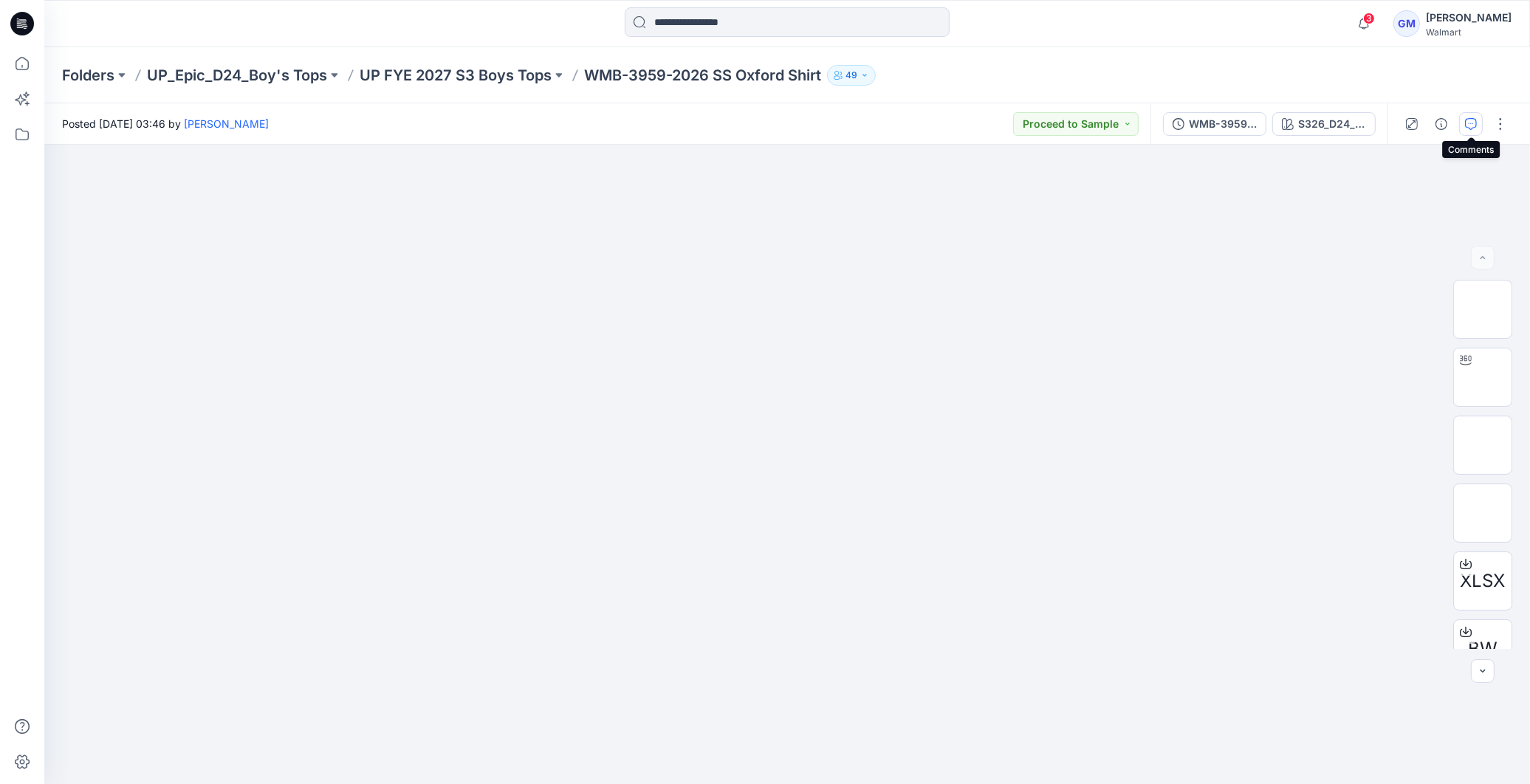
click at [1478, 122] on button "button" at bounding box center [1470, 123] width 24 height 24
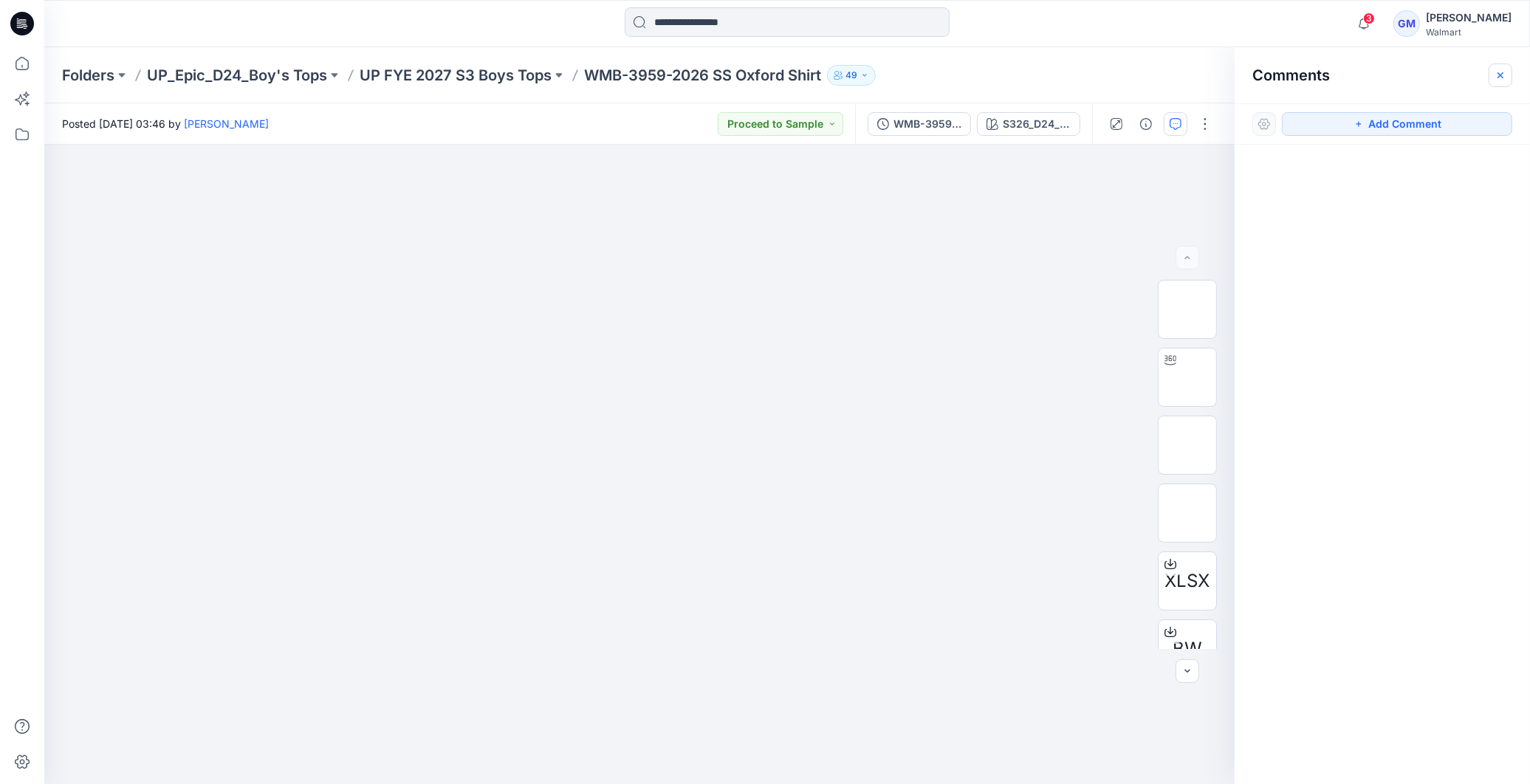
click at [1503, 79] on icon "button" at bounding box center [1501, 75] width 11 height 11
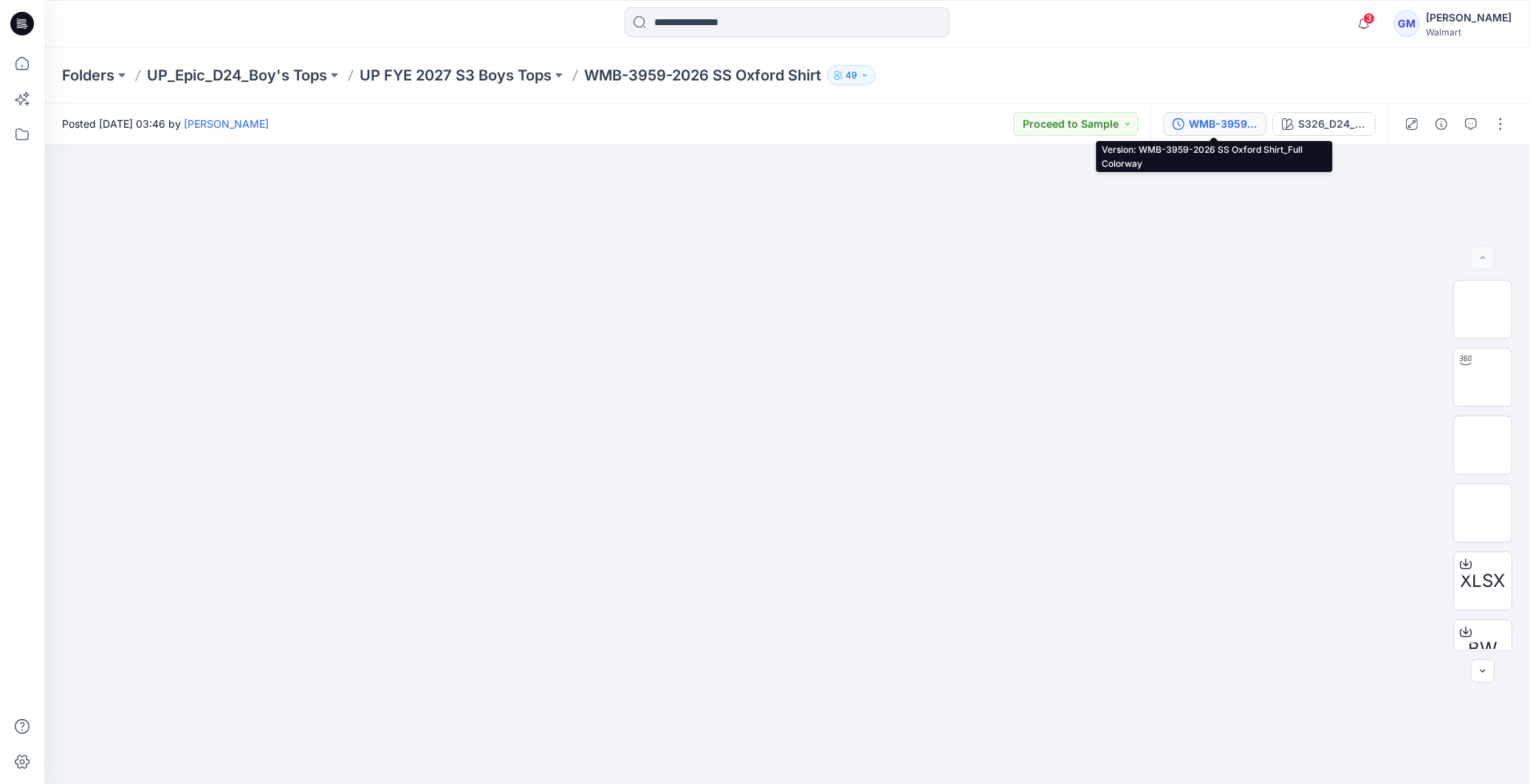
click at [1246, 127] on div "WMB-3959-2026 SS Oxford Shirt_Full Colorway" at bounding box center [1223, 123] width 68 height 16
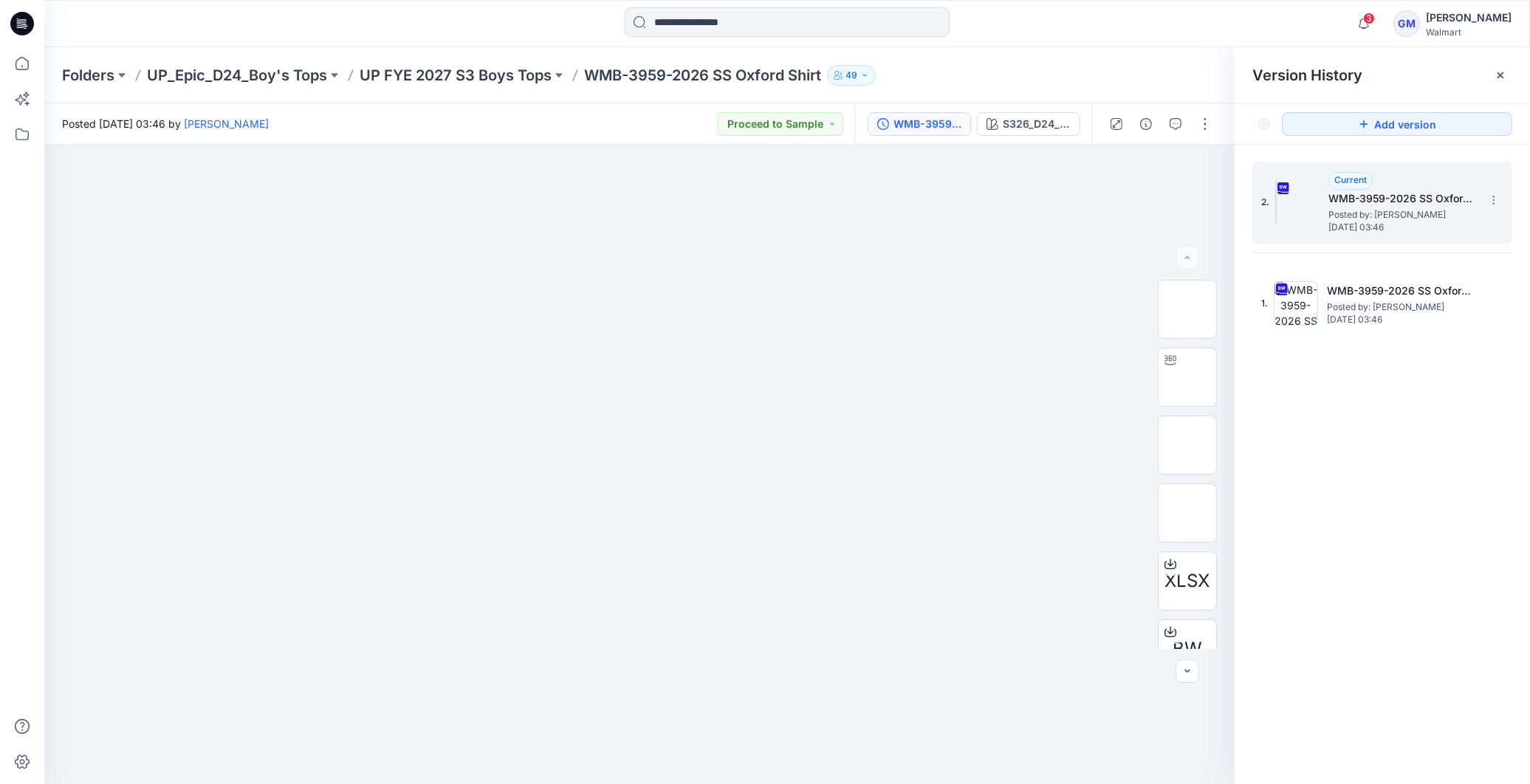
click at [1407, 208] on span "Posted by: [PERSON_NAME]" at bounding box center [1402, 215] width 148 height 15
click at [1504, 79] on icon at bounding box center [1501, 75] width 11 height 11
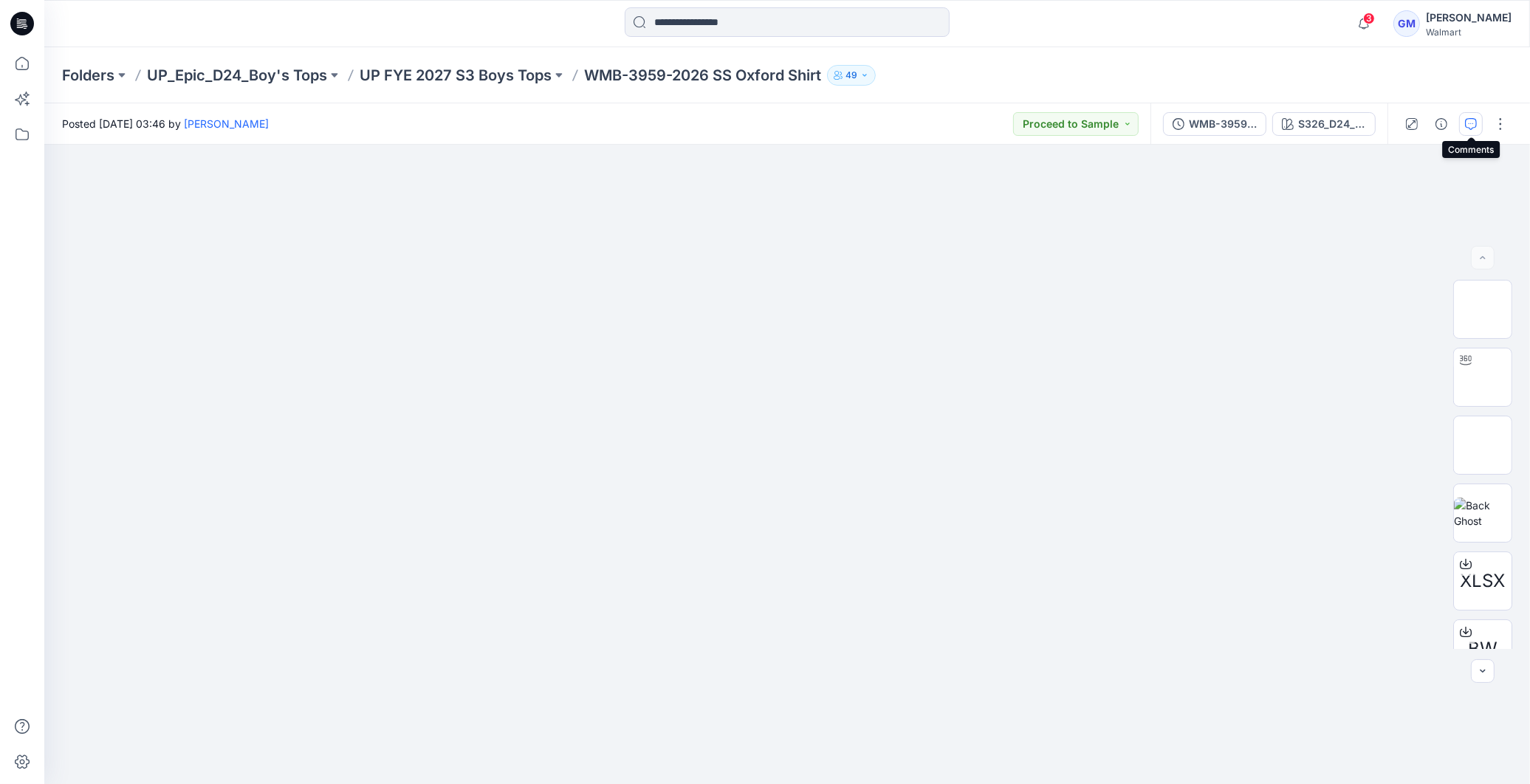
click at [1464, 120] on button "button" at bounding box center [1470, 123] width 24 height 24
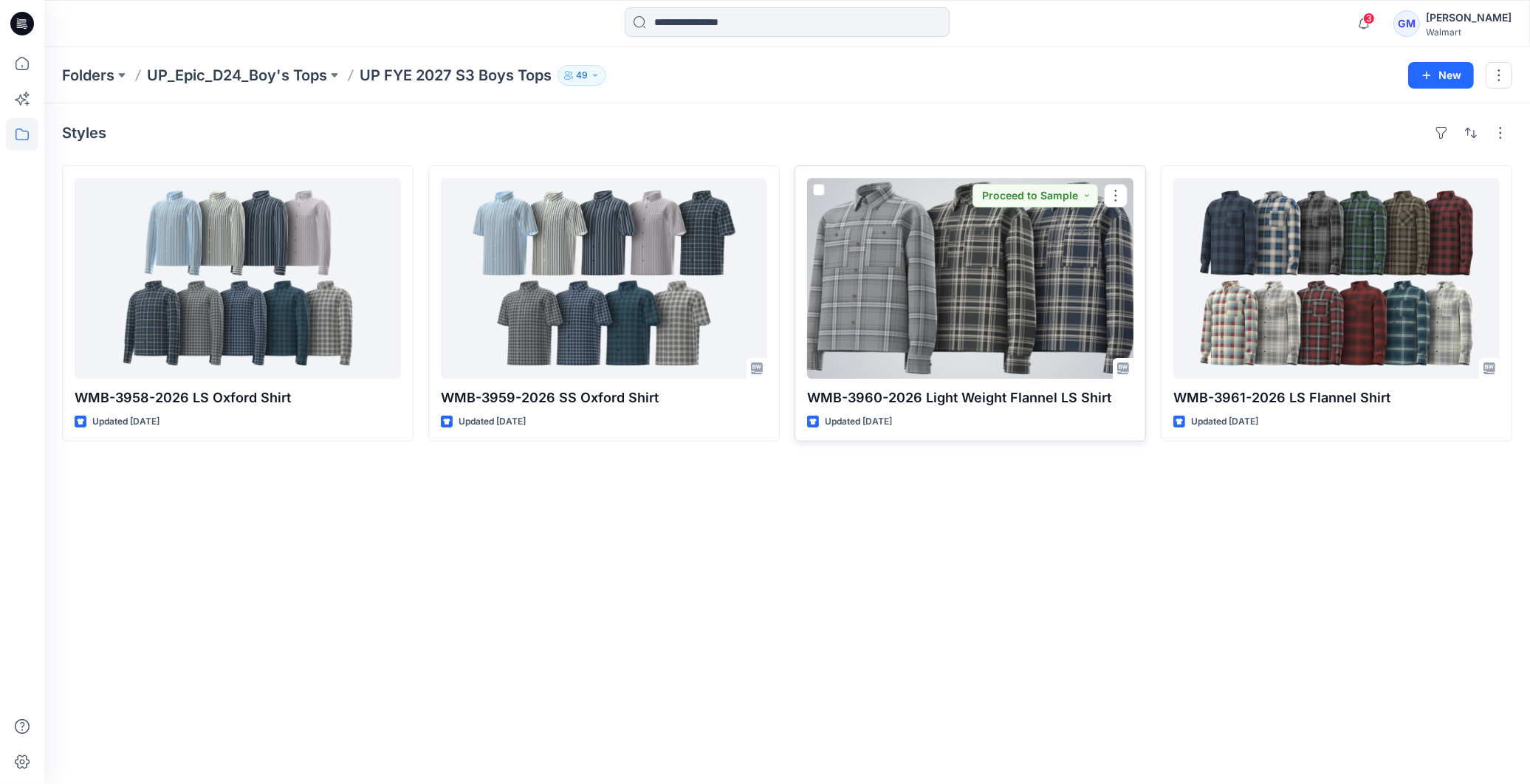
click at [939, 239] on div at bounding box center [970, 278] width 327 height 201
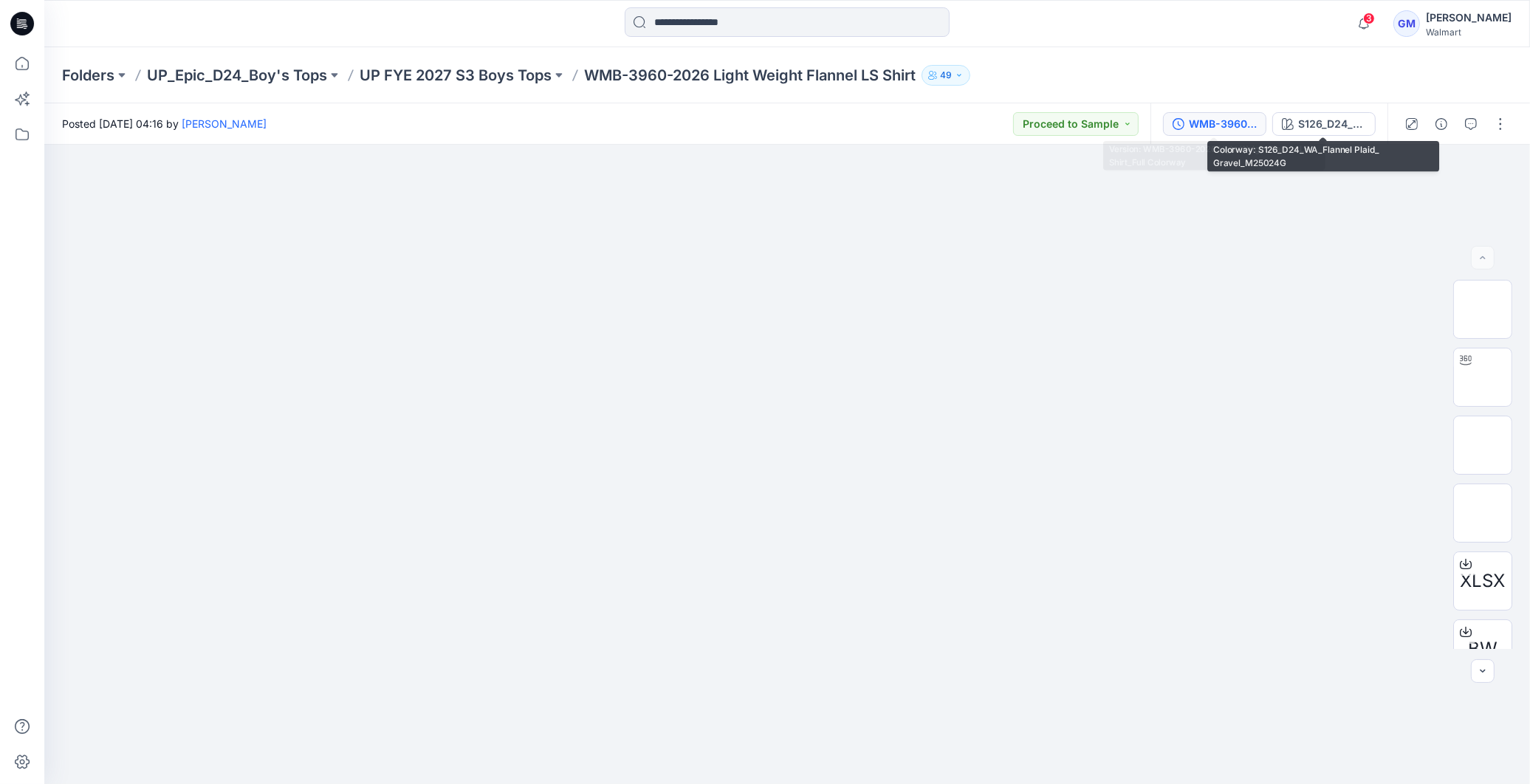
click at [1229, 123] on div "WMB-3960-2026 Light Weight Flannel LS Shirt_Full Colorway" at bounding box center [1223, 123] width 68 height 16
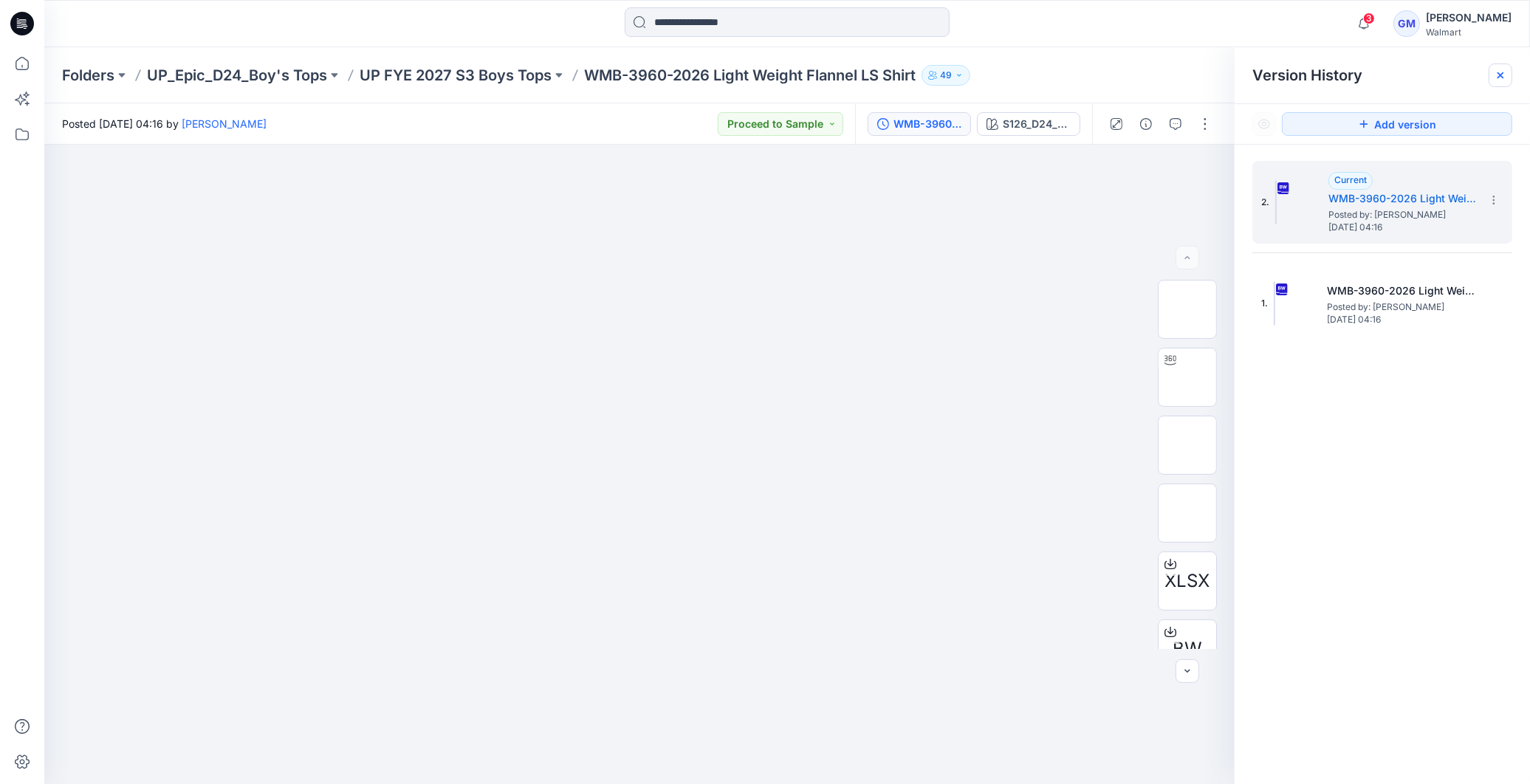
click at [1506, 79] on icon at bounding box center [1501, 75] width 11 height 11
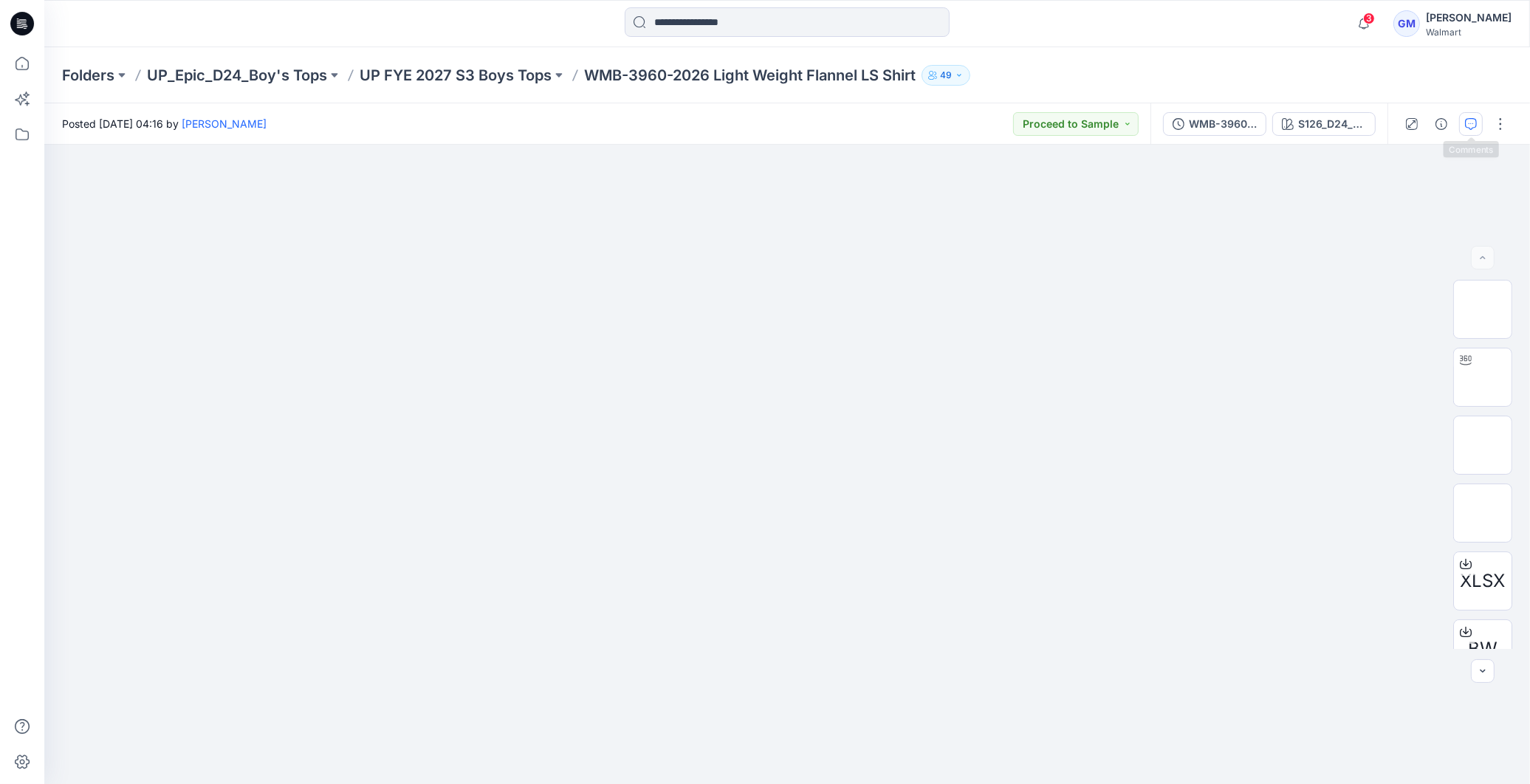
click at [1475, 123] on icon "button" at bounding box center [1470, 124] width 11 height 11
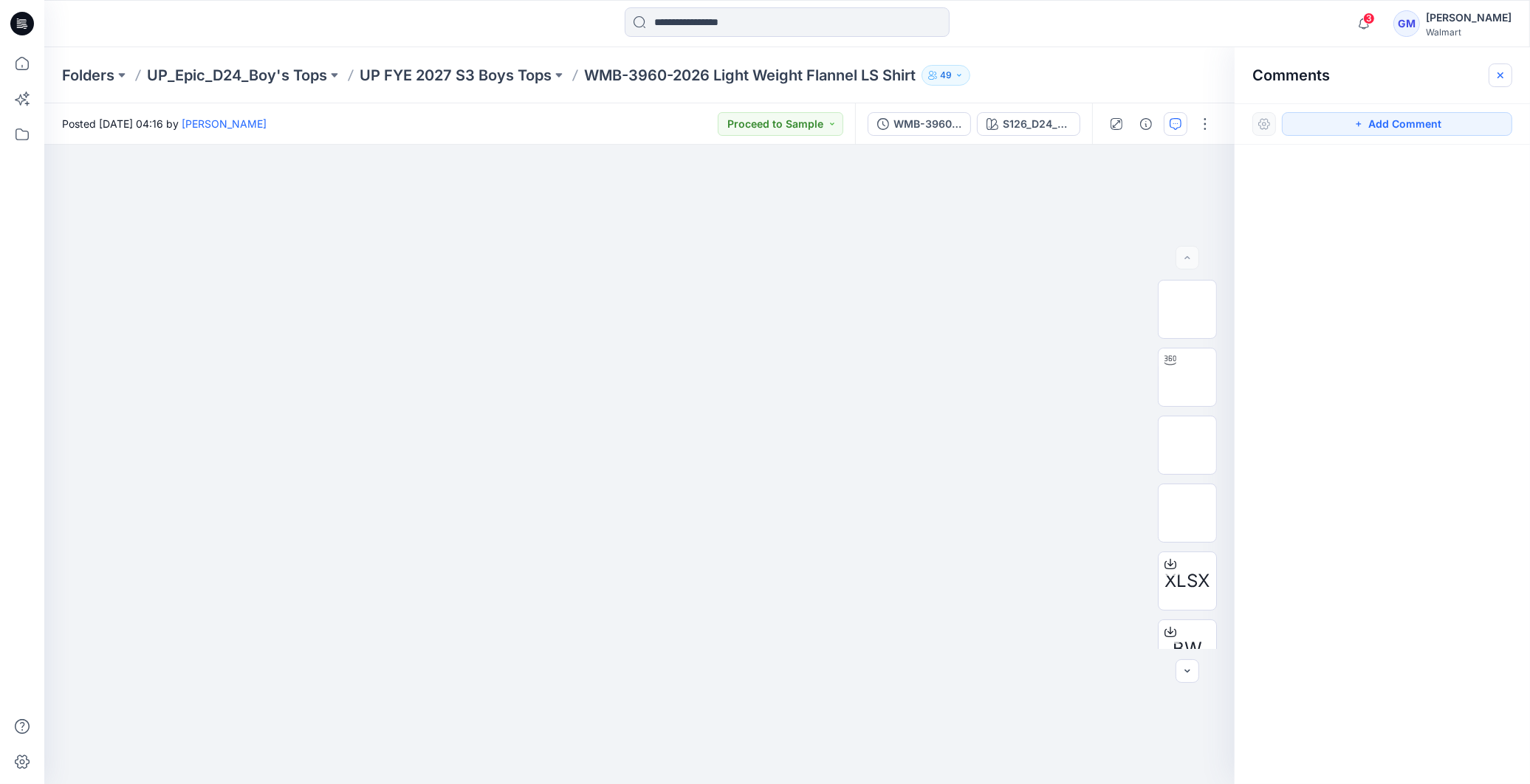
click at [1500, 76] on icon "button" at bounding box center [1501, 75] width 6 height 6
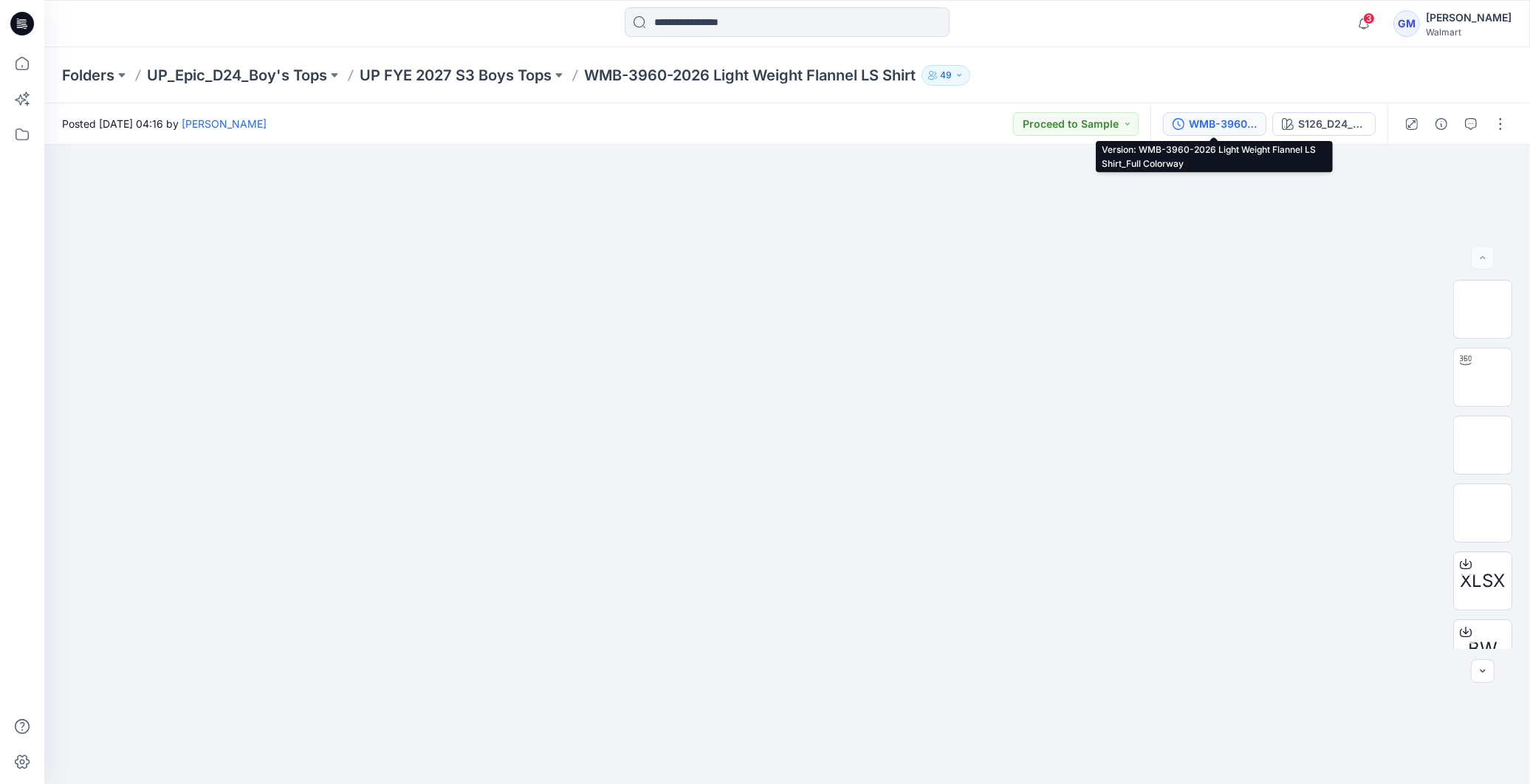
click at [1214, 127] on div "WMB-3960-2026 Light Weight Flannel LS Shirt_Full Colorway" at bounding box center [1223, 123] width 68 height 16
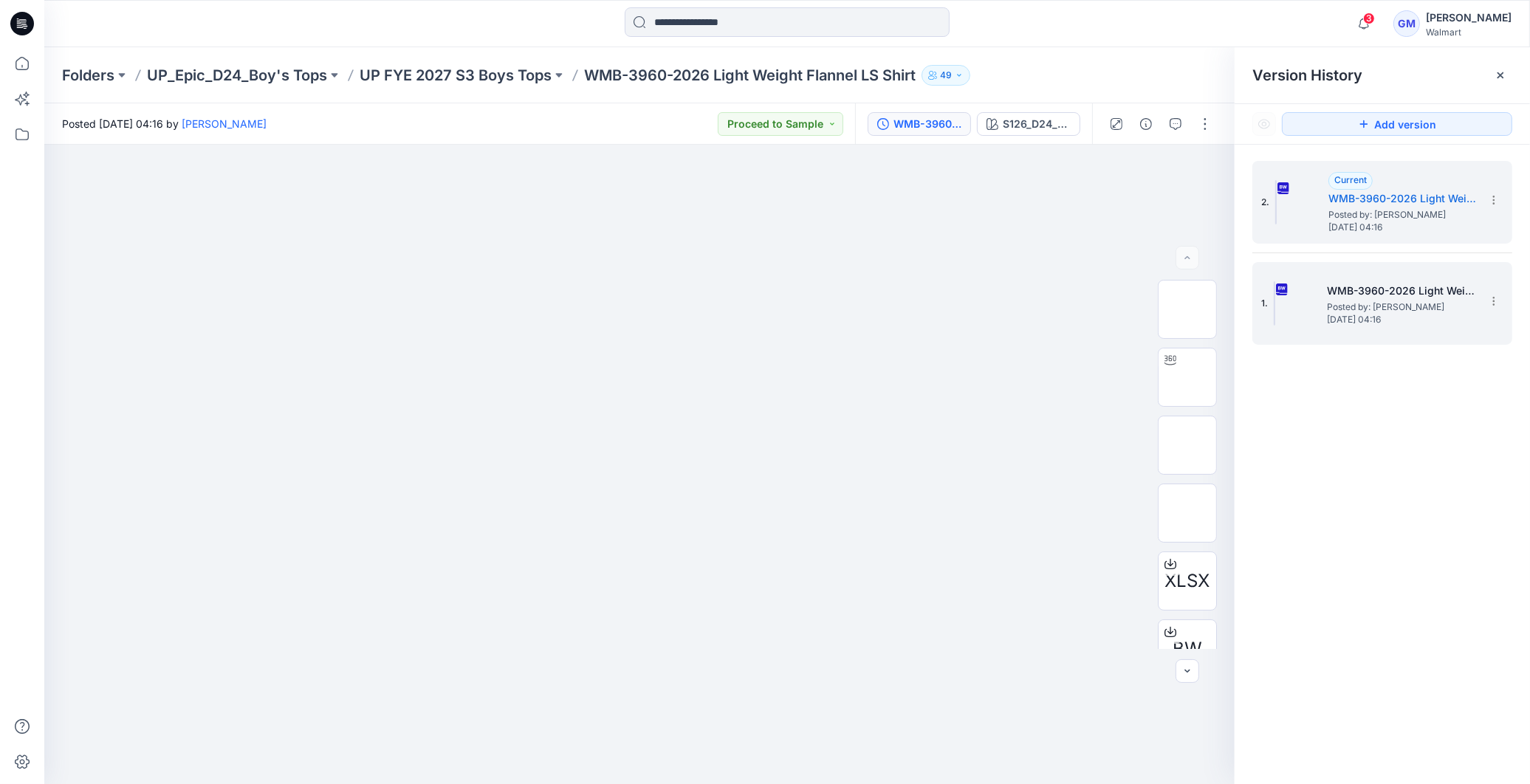
click at [1416, 306] on span "Posted by: [PERSON_NAME]" at bounding box center [1401, 307] width 148 height 15
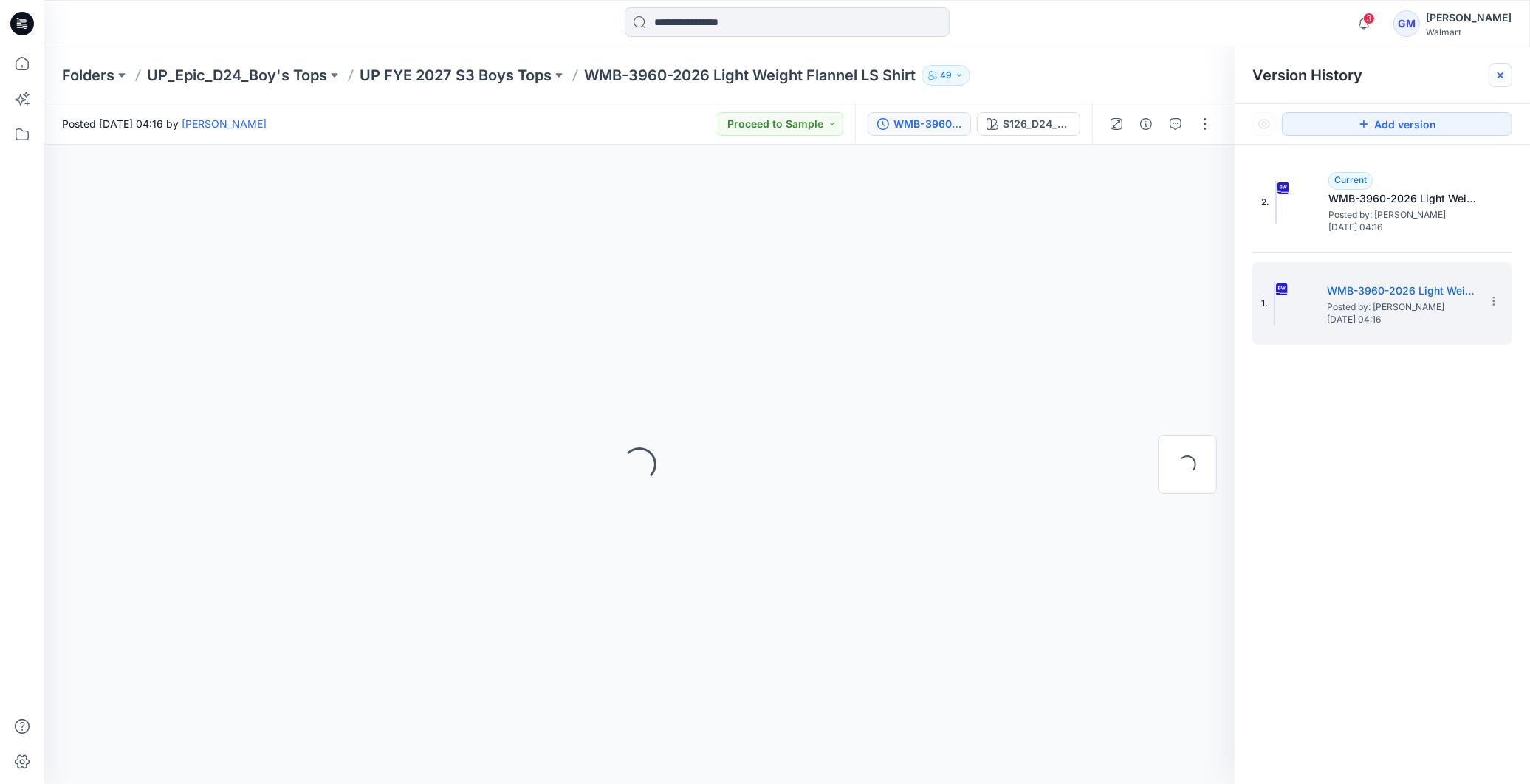
click at [1500, 78] on icon at bounding box center [1501, 75] width 11 height 11
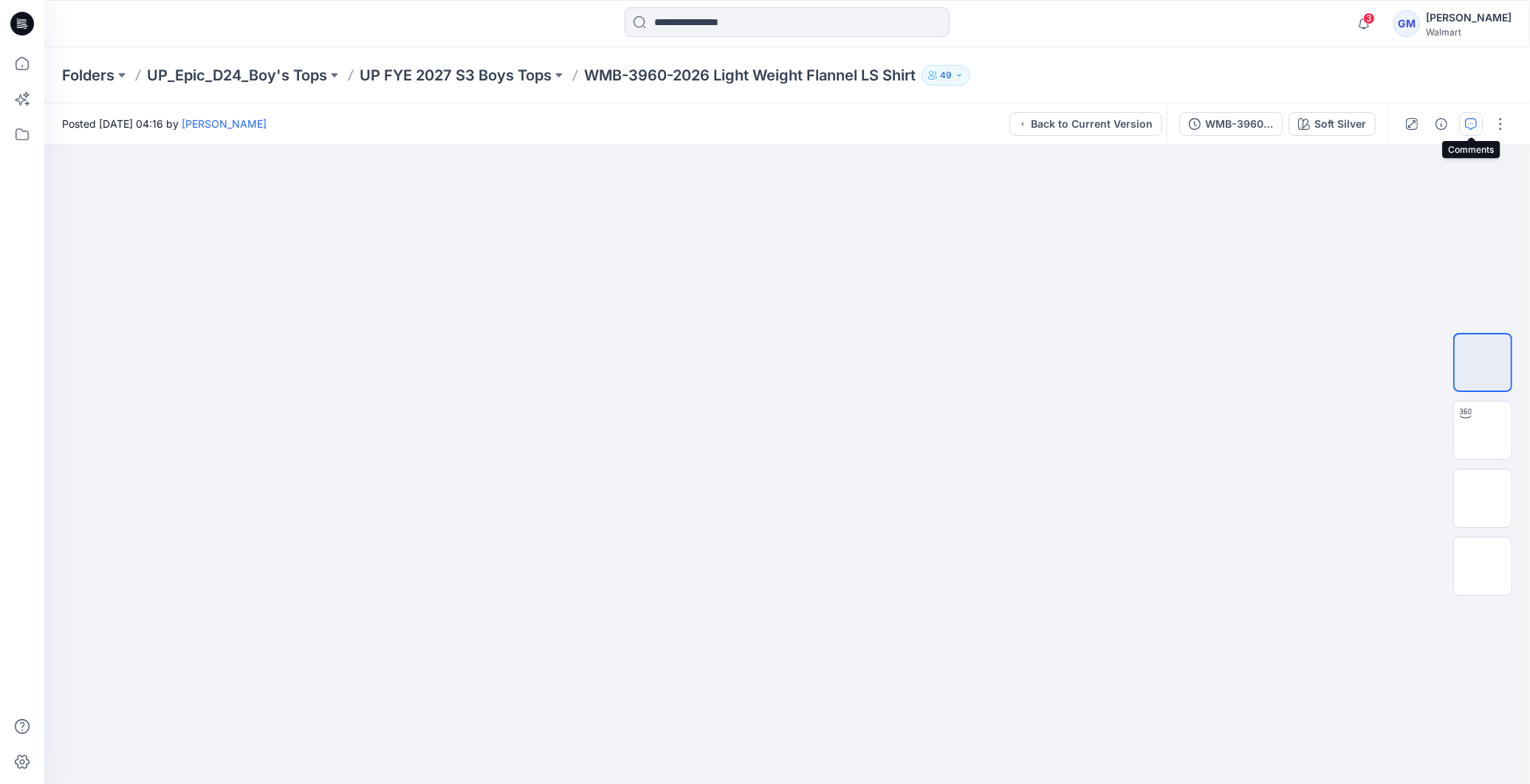
click at [1480, 124] on button "button" at bounding box center [1470, 123] width 24 height 24
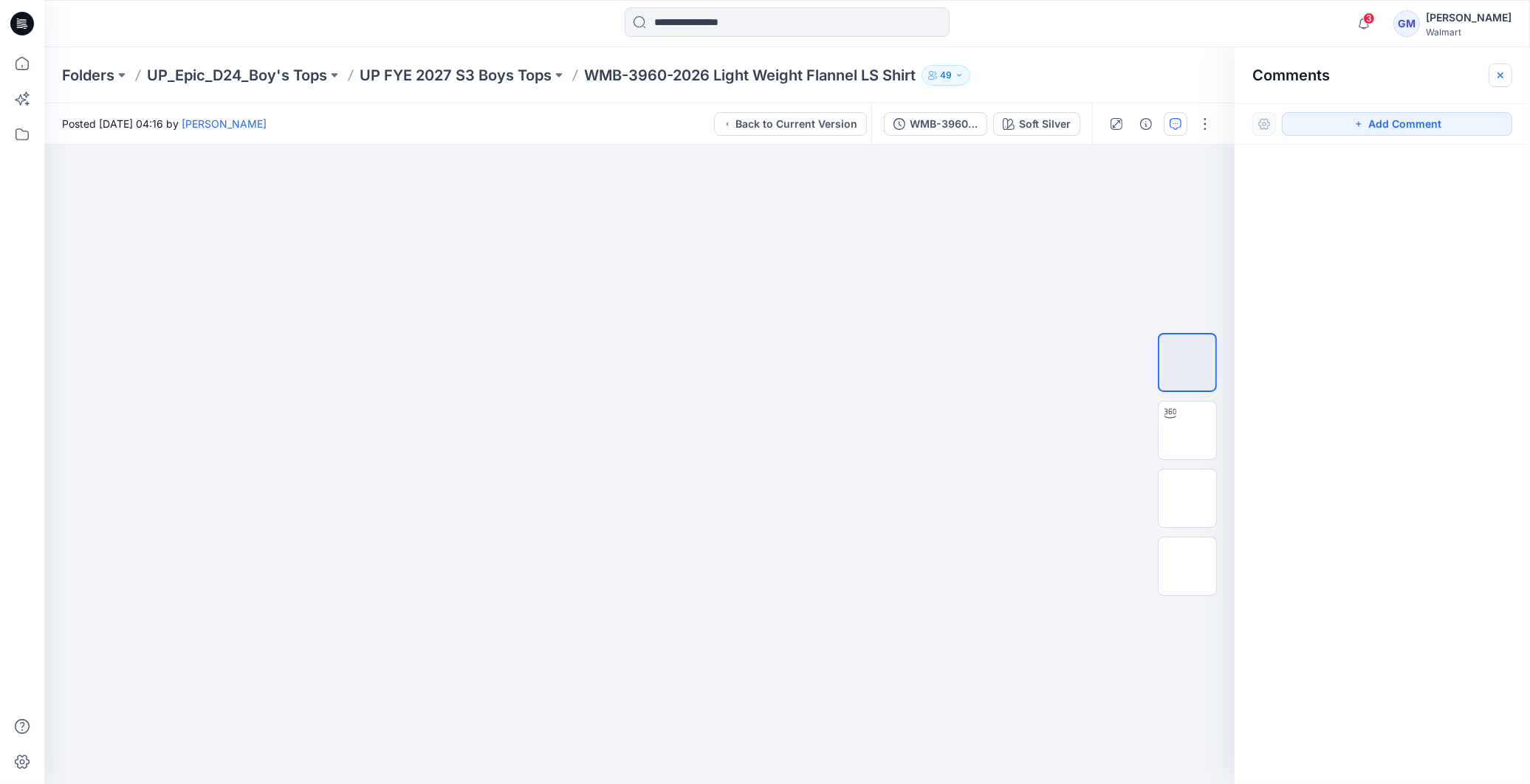
click at [1492, 80] on button "button" at bounding box center [1500, 75] width 24 height 24
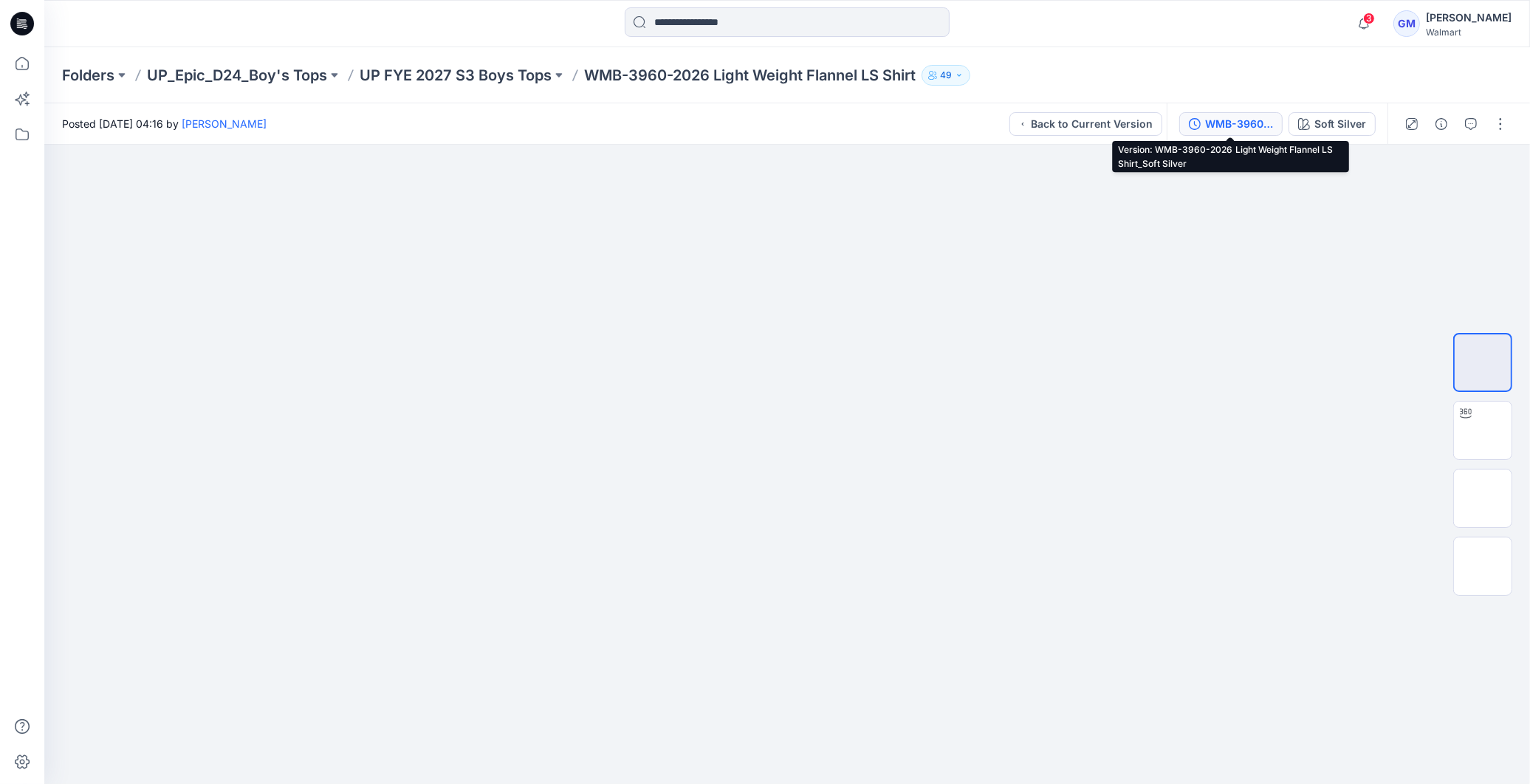
click at [1253, 116] on div "WMB-3960-2026 Light Weight Flannel LS Shirt_Soft Silver" at bounding box center [1239, 123] width 68 height 16
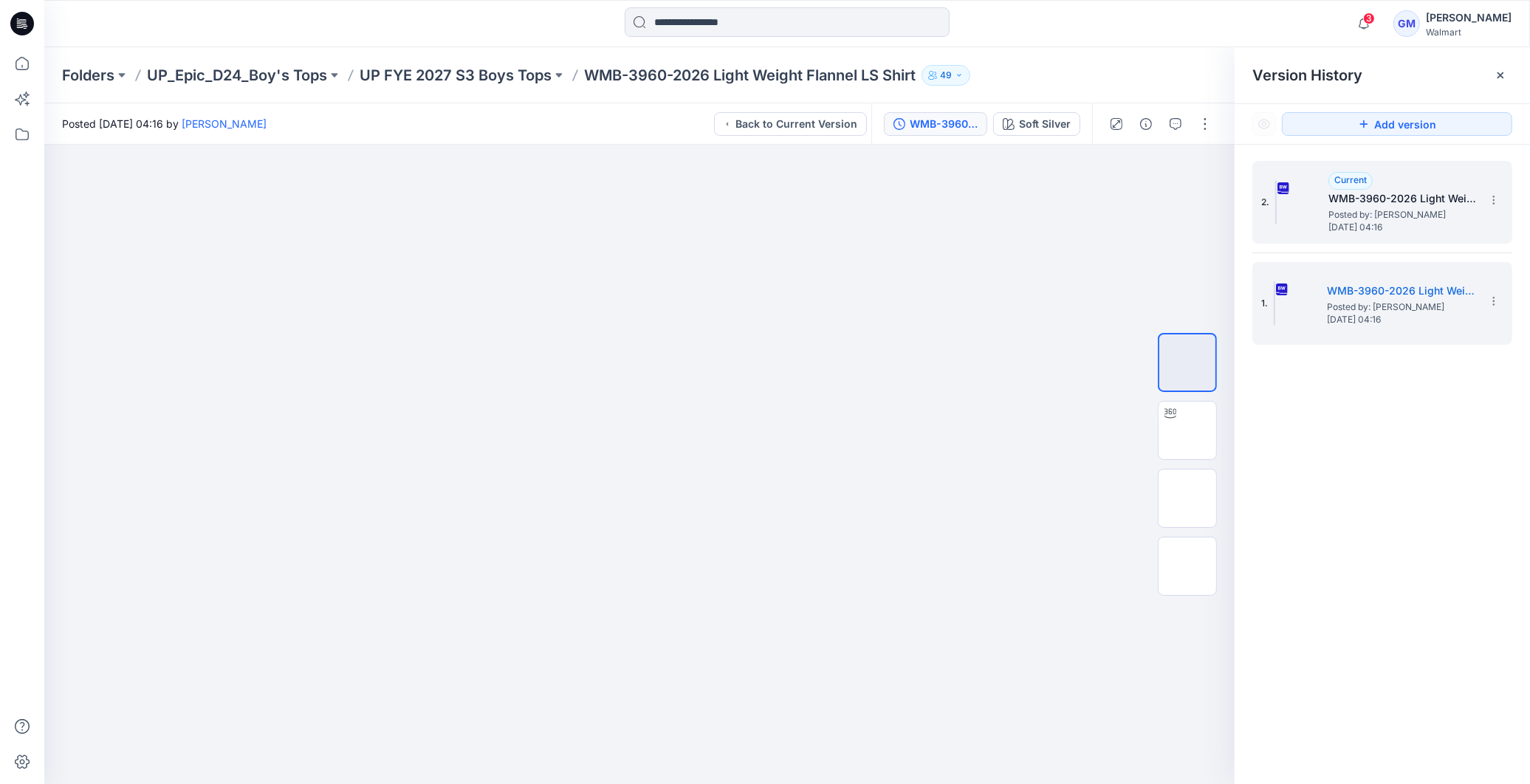
drag, startPoint x: 1397, startPoint y: 214, endPoint x: 1485, endPoint y: 107, distance: 138.5
click at [1397, 214] on span "Posted by: [PERSON_NAME]" at bounding box center [1402, 215] width 148 height 15
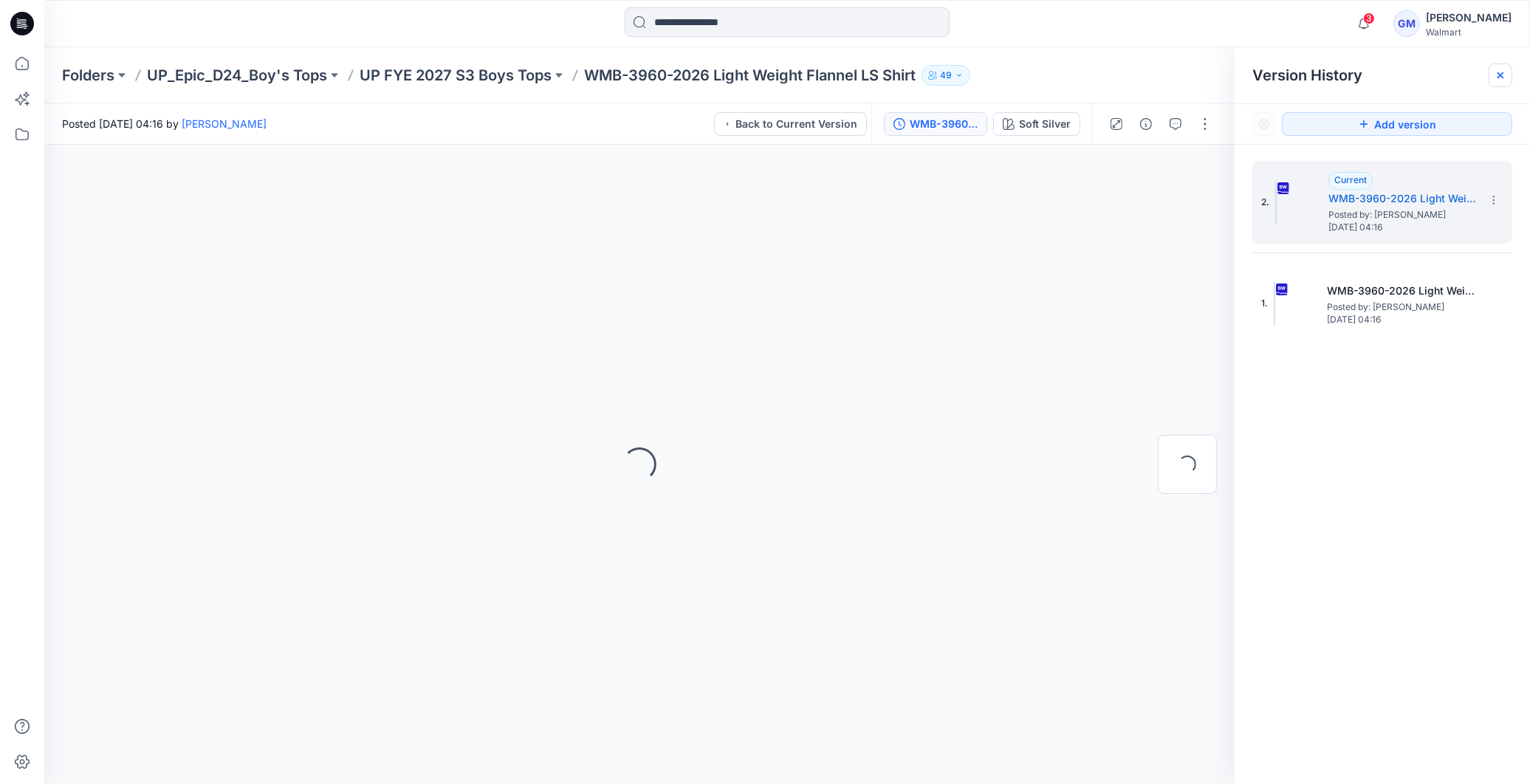
click at [1496, 78] on icon at bounding box center [1501, 75] width 11 height 11
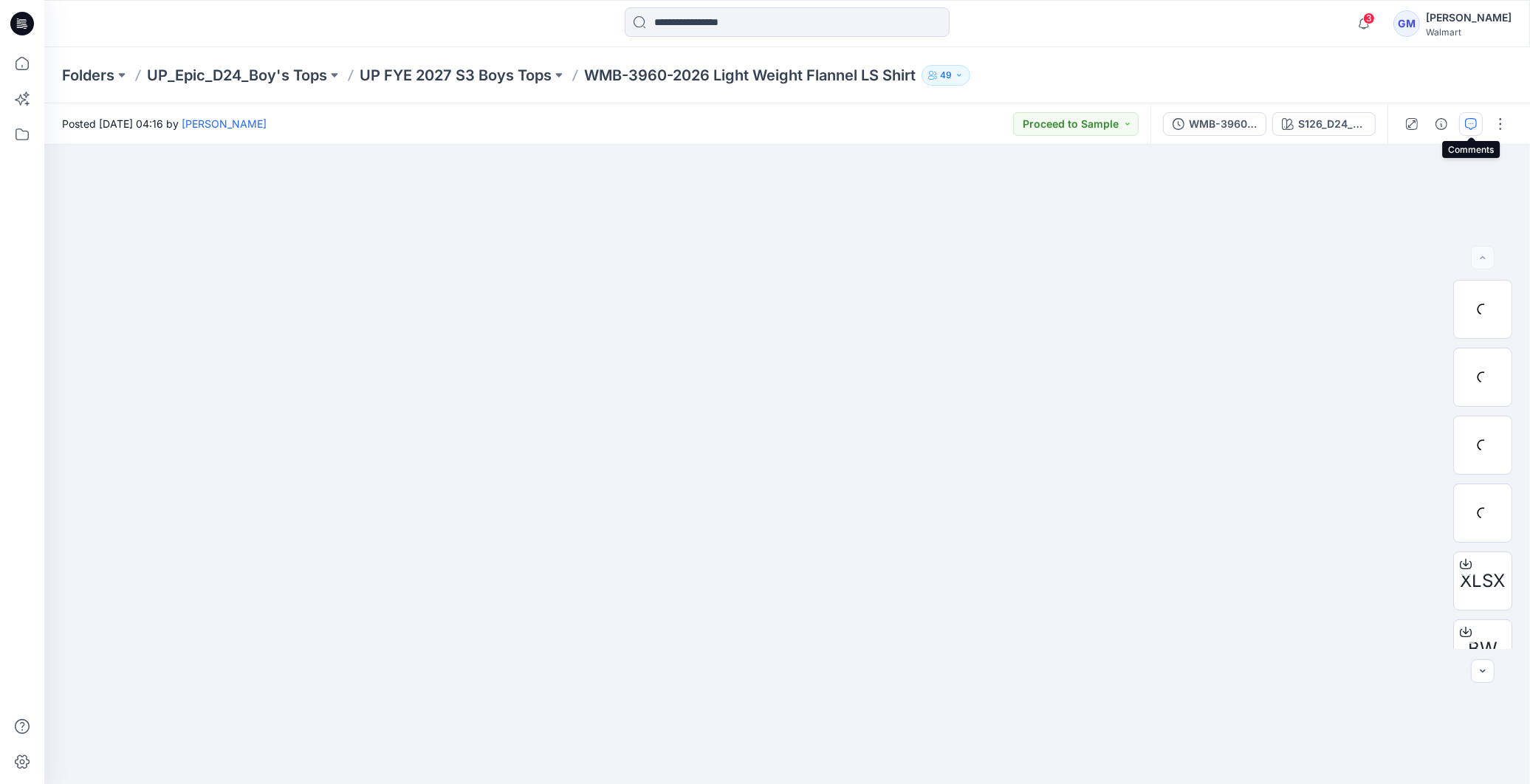
click at [1465, 129] on button "button" at bounding box center [1470, 123] width 24 height 24
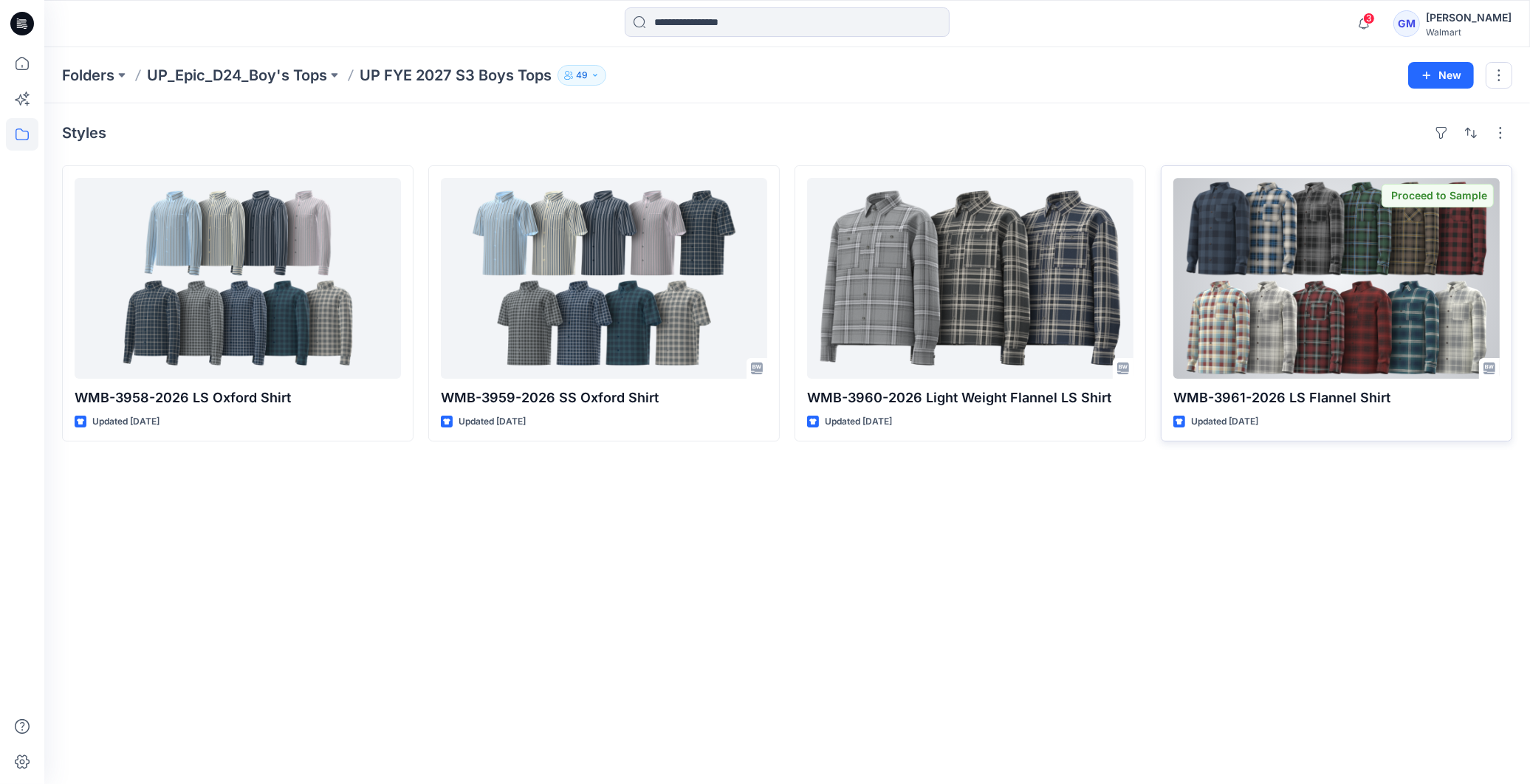
click at [1333, 298] on div at bounding box center [1337, 278] width 327 height 201
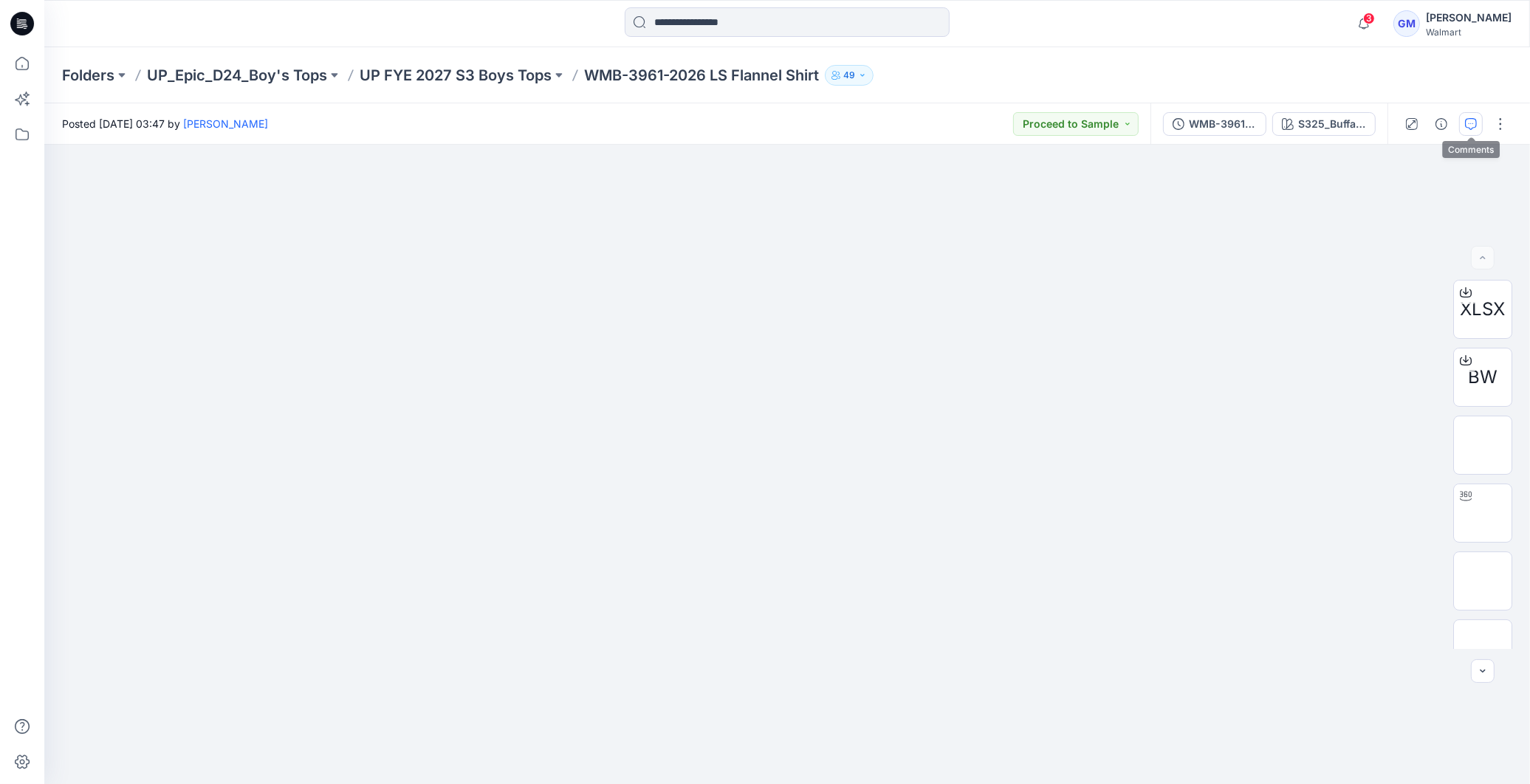
click at [1474, 120] on icon "button" at bounding box center [1470, 124] width 11 height 11
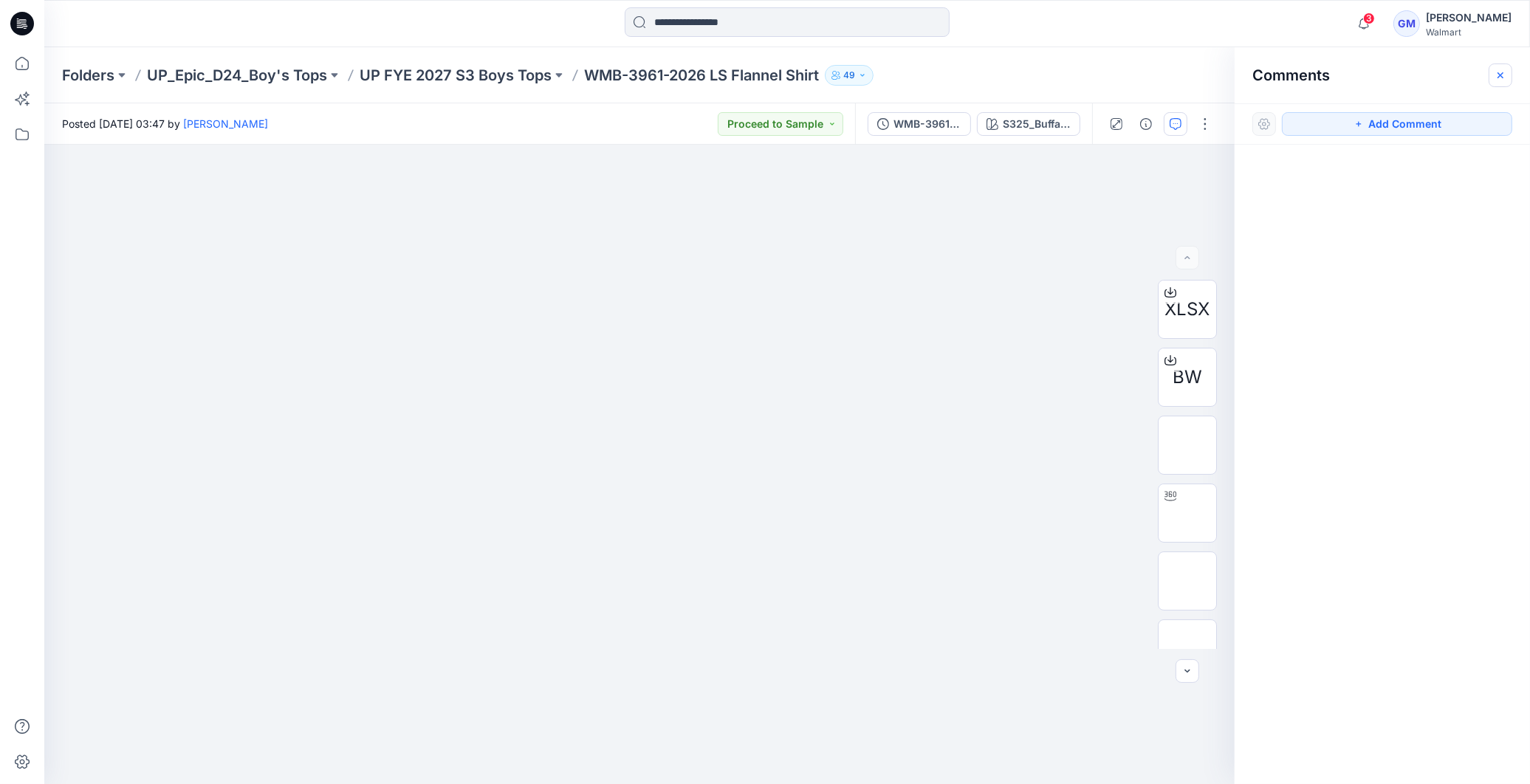
click at [1507, 74] on button "button" at bounding box center [1500, 75] width 24 height 24
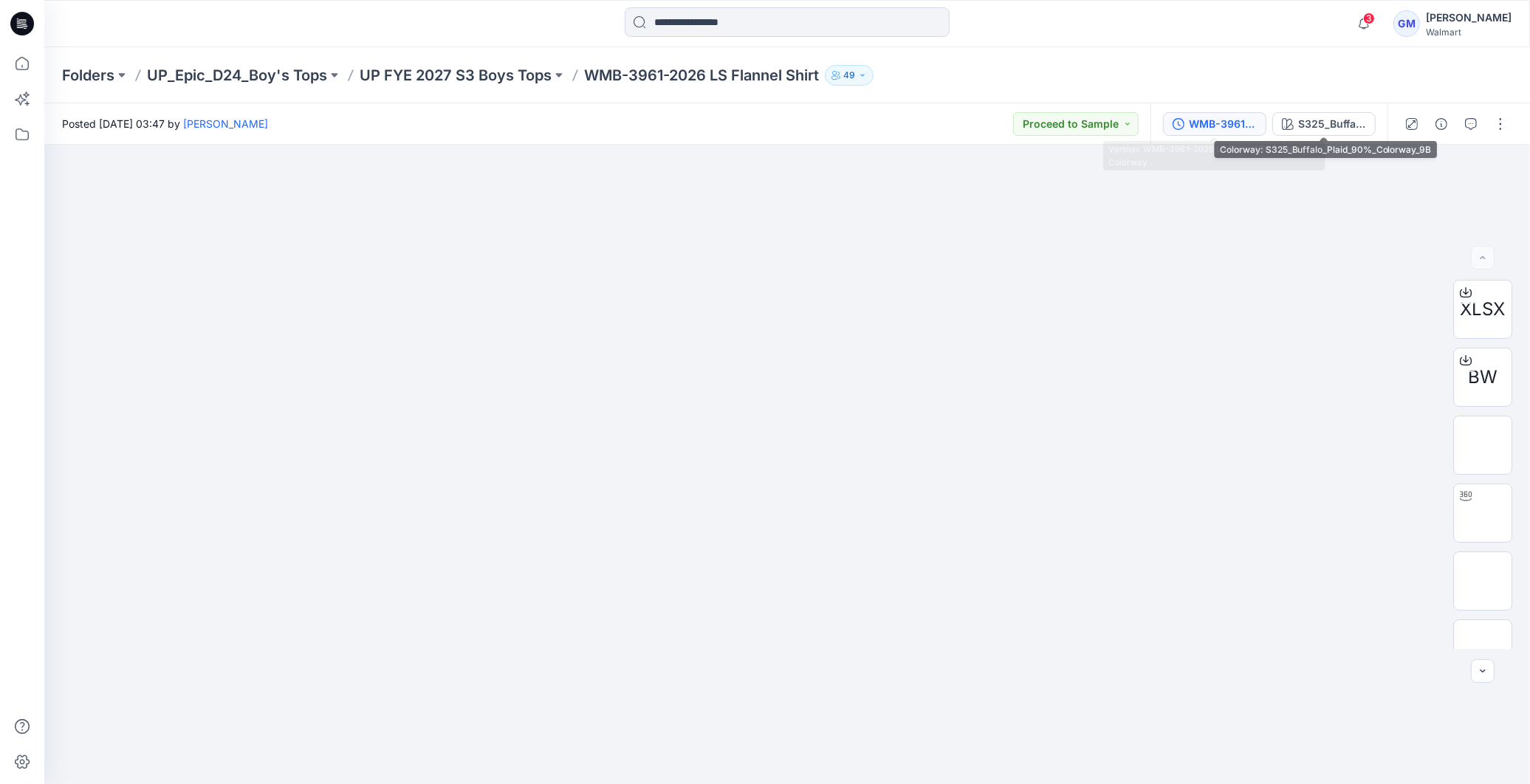
click at [1234, 121] on div "WMB-3961-2026 LS Flannel Shirt_Full Colorway" at bounding box center [1223, 123] width 68 height 16
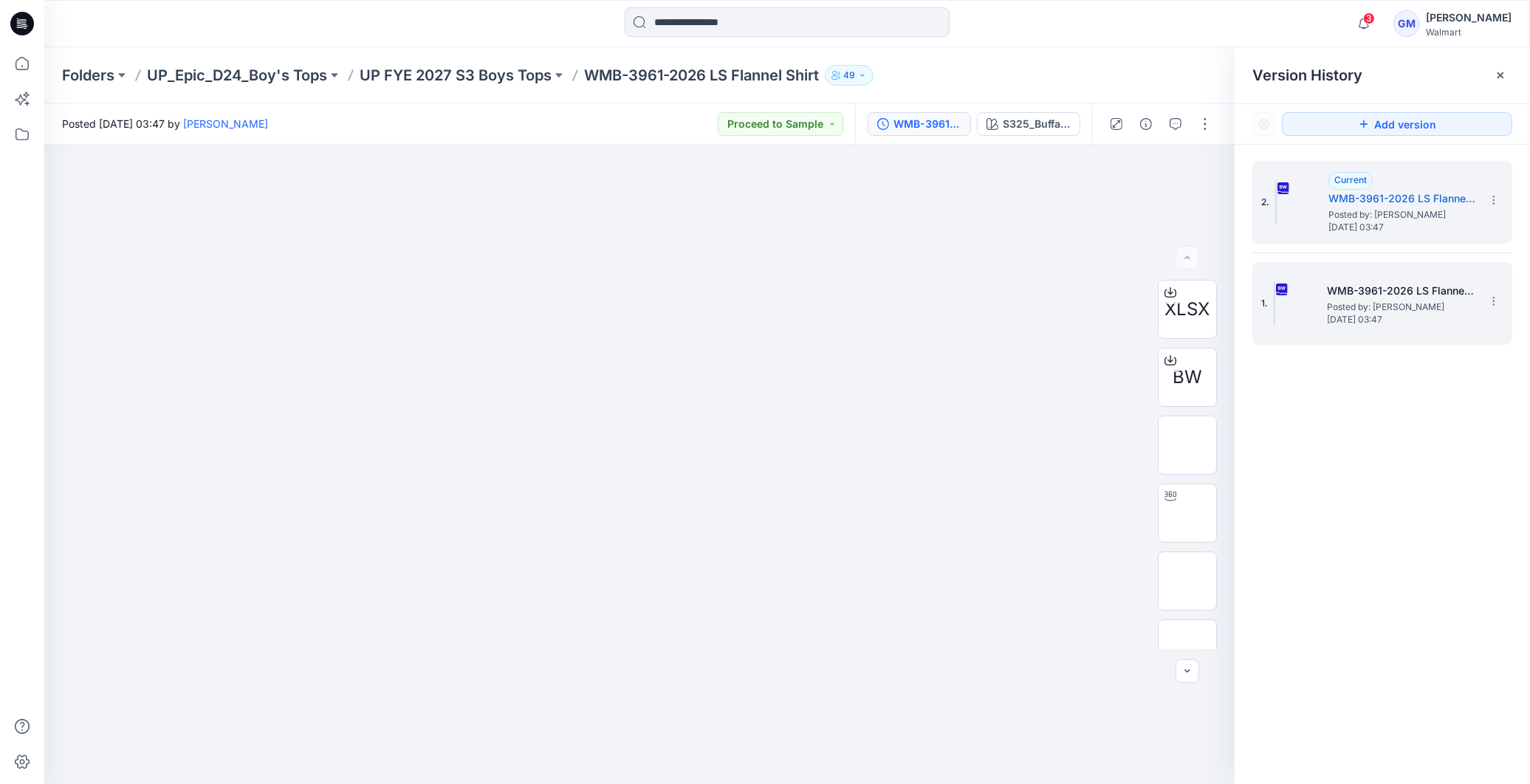
click at [1404, 303] on span "Posted by: [PERSON_NAME]" at bounding box center [1401, 307] width 148 height 15
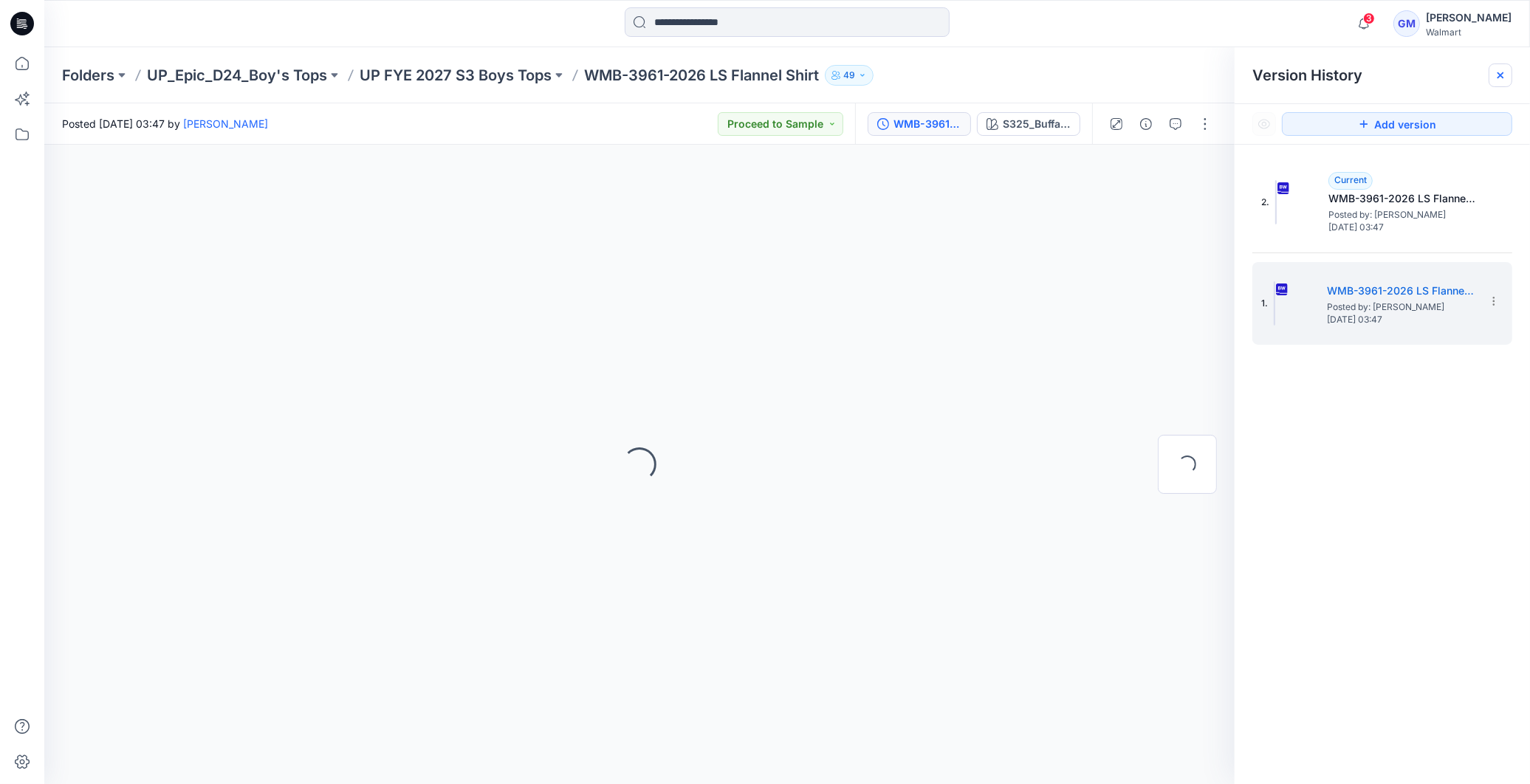
click at [1509, 71] on div at bounding box center [1500, 75] width 24 height 24
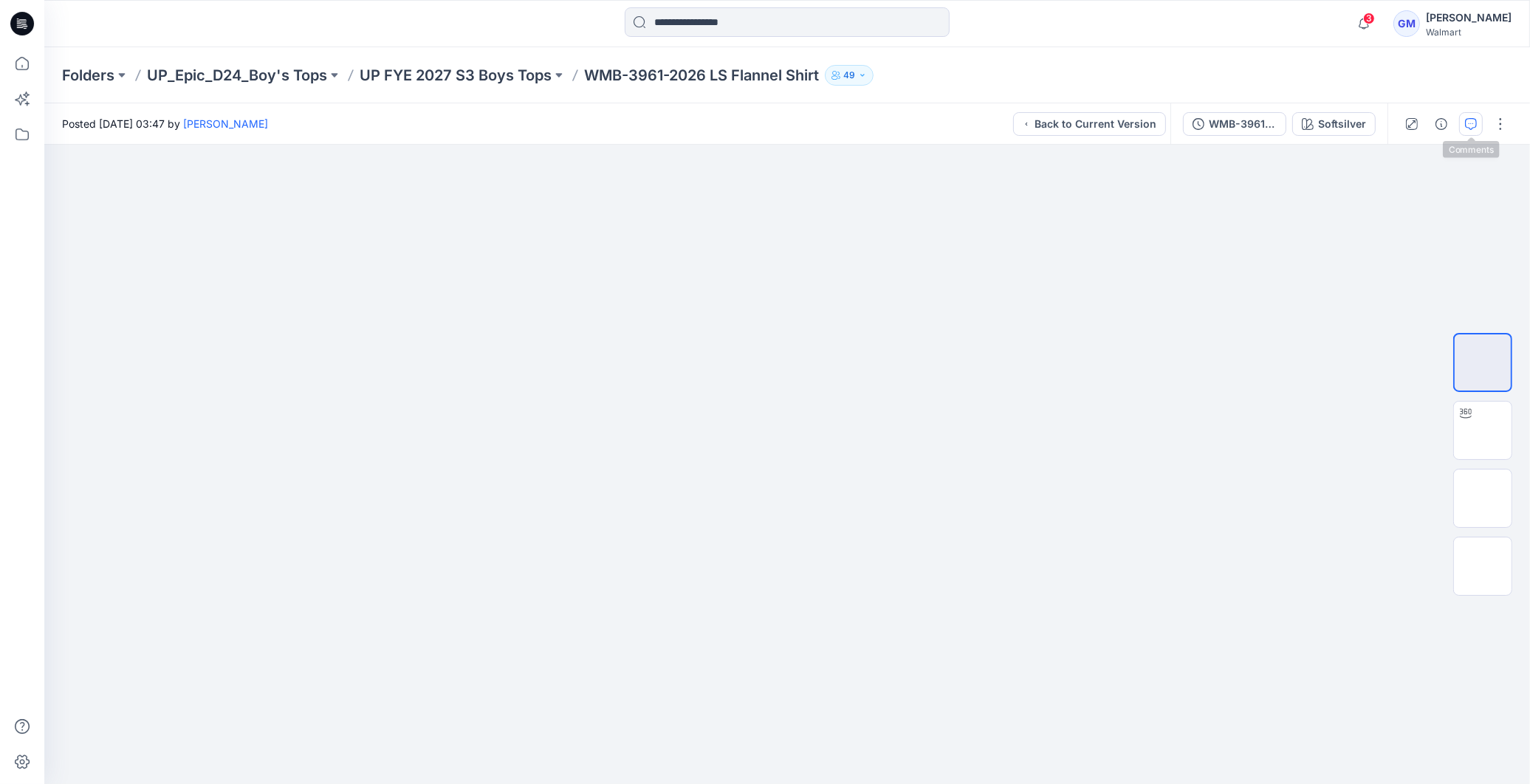
click at [1477, 121] on icon "button" at bounding box center [1470, 124] width 11 height 11
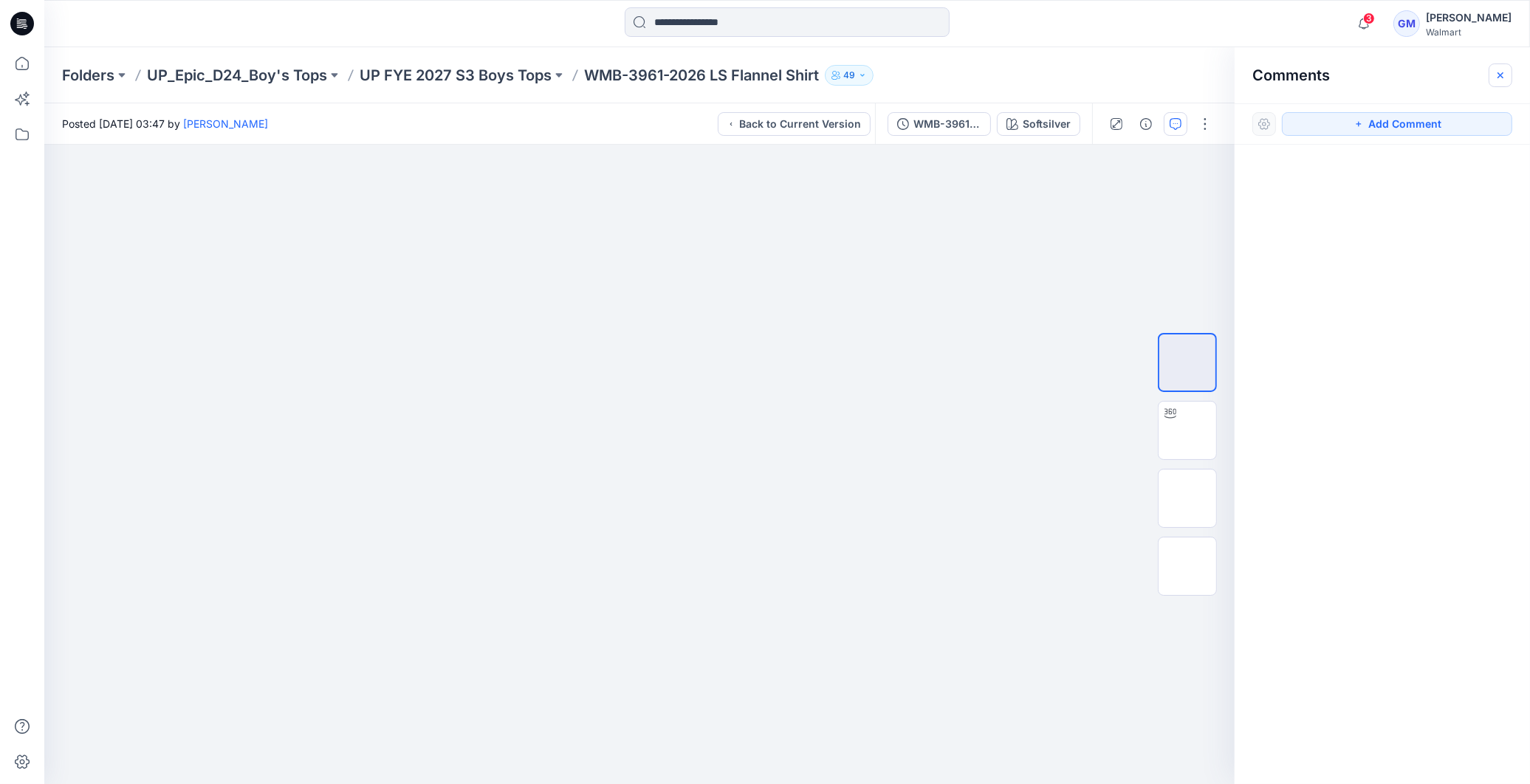
click at [1504, 72] on icon "button" at bounding box center [1501, 75] width 11 height 11
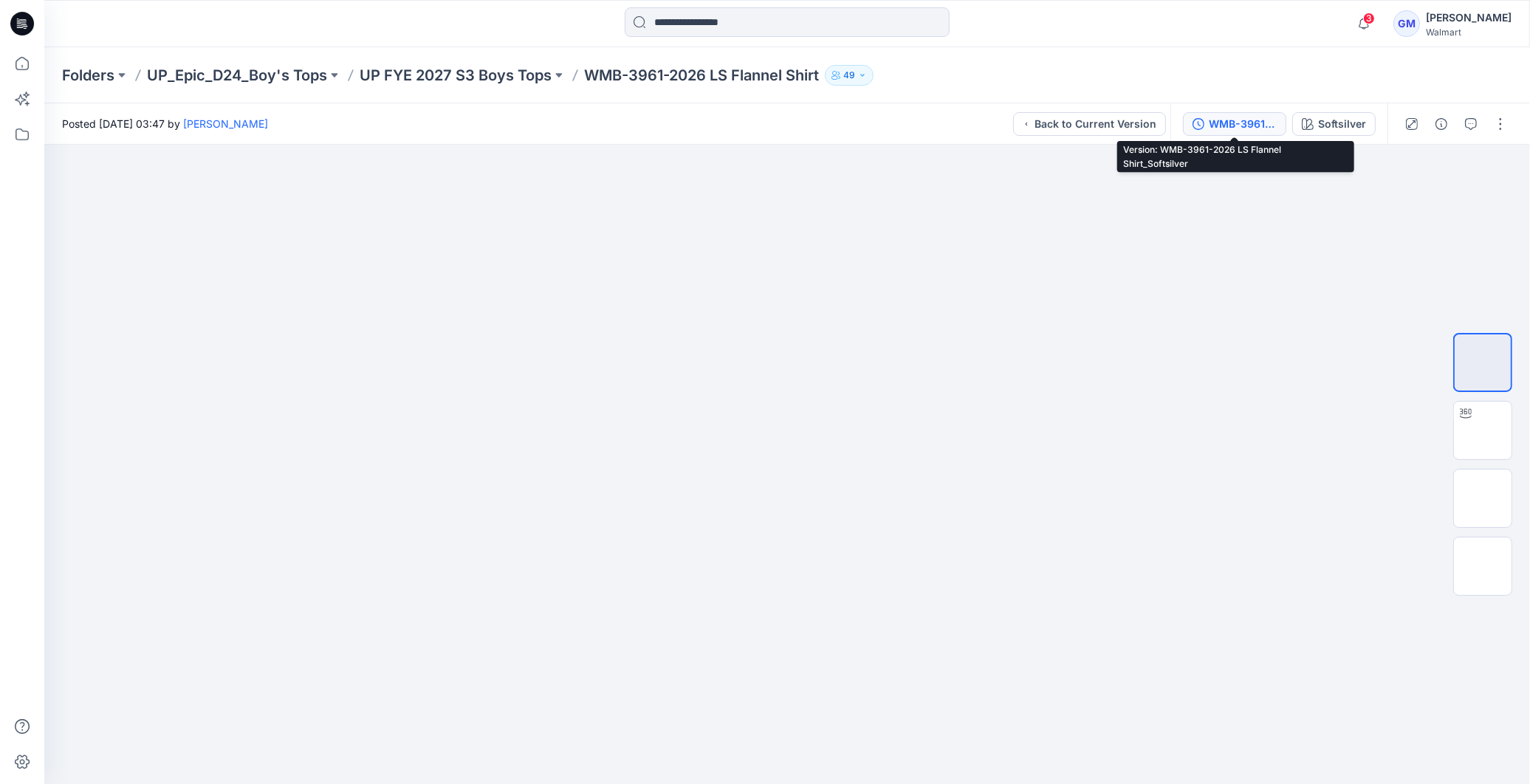
click at [1236, 118] on div "WMB-3961-2026 LS Flannel Shirt_Softsilver" at bounding box center [1243, 123] width 68 height 16
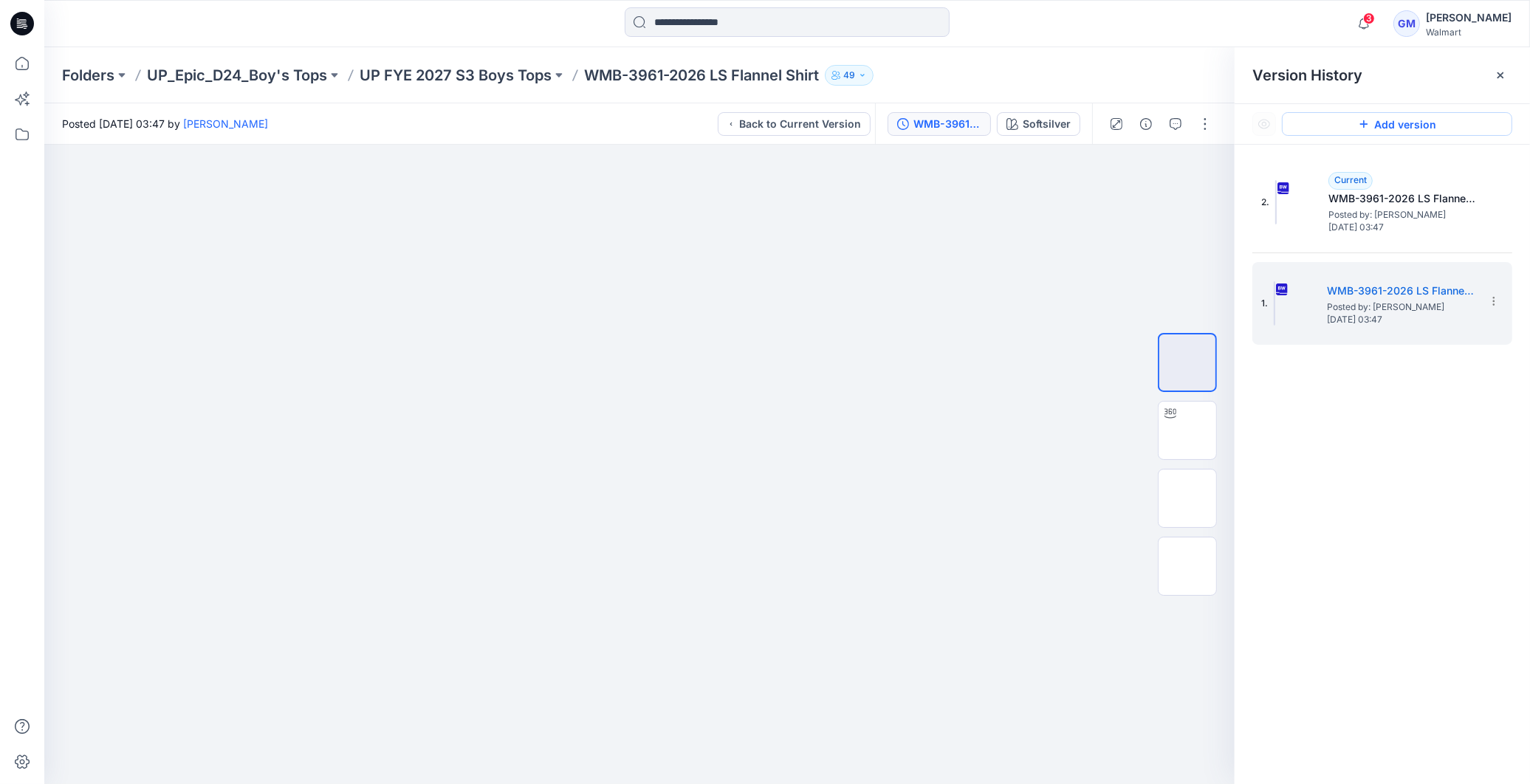
drag, startPoint x: 1431, startPoint y: 220, endPoint x: 1488, endPoint y: 132, distance: 104.8
click at [1432, 220] on span "Posted by: [PERSON_NAME]" at bounding box center [1402, 215] width 148 height 15
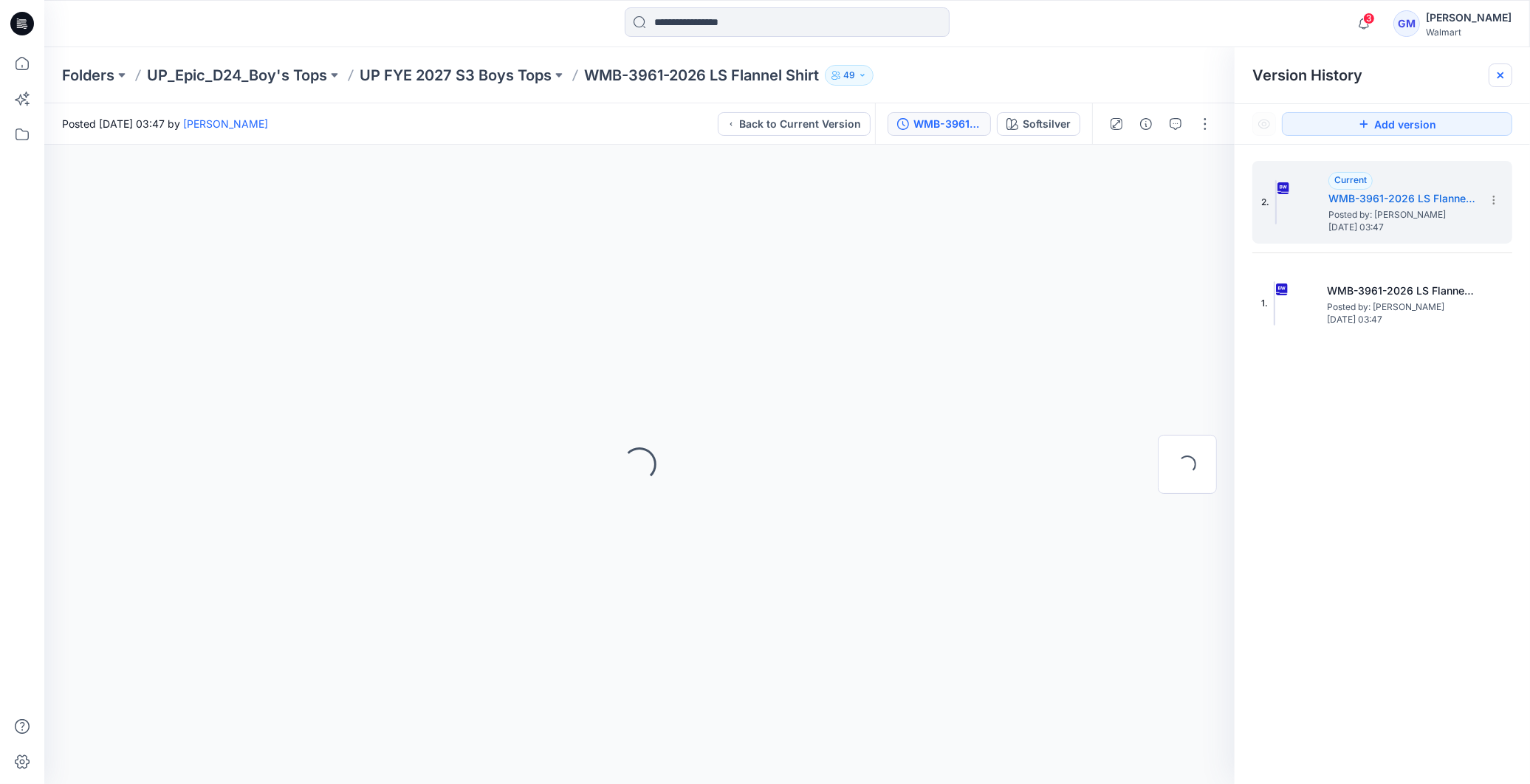
click at [1503, 78] on icon at bounding box center [1501, 75] width 11 height 11
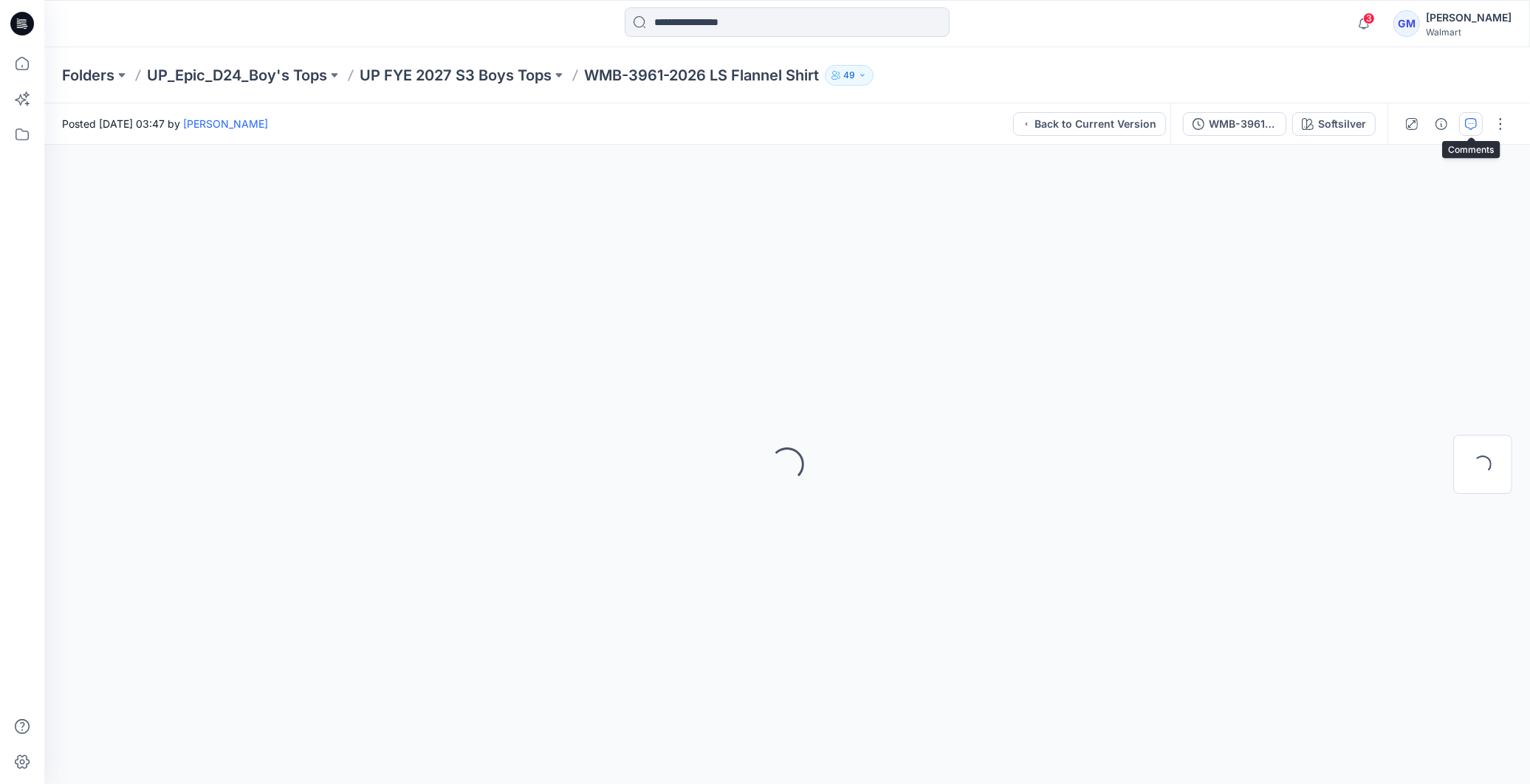
click at [1465, 118] on icon "button" at bounding box center [1470, 124] width 11 height 11
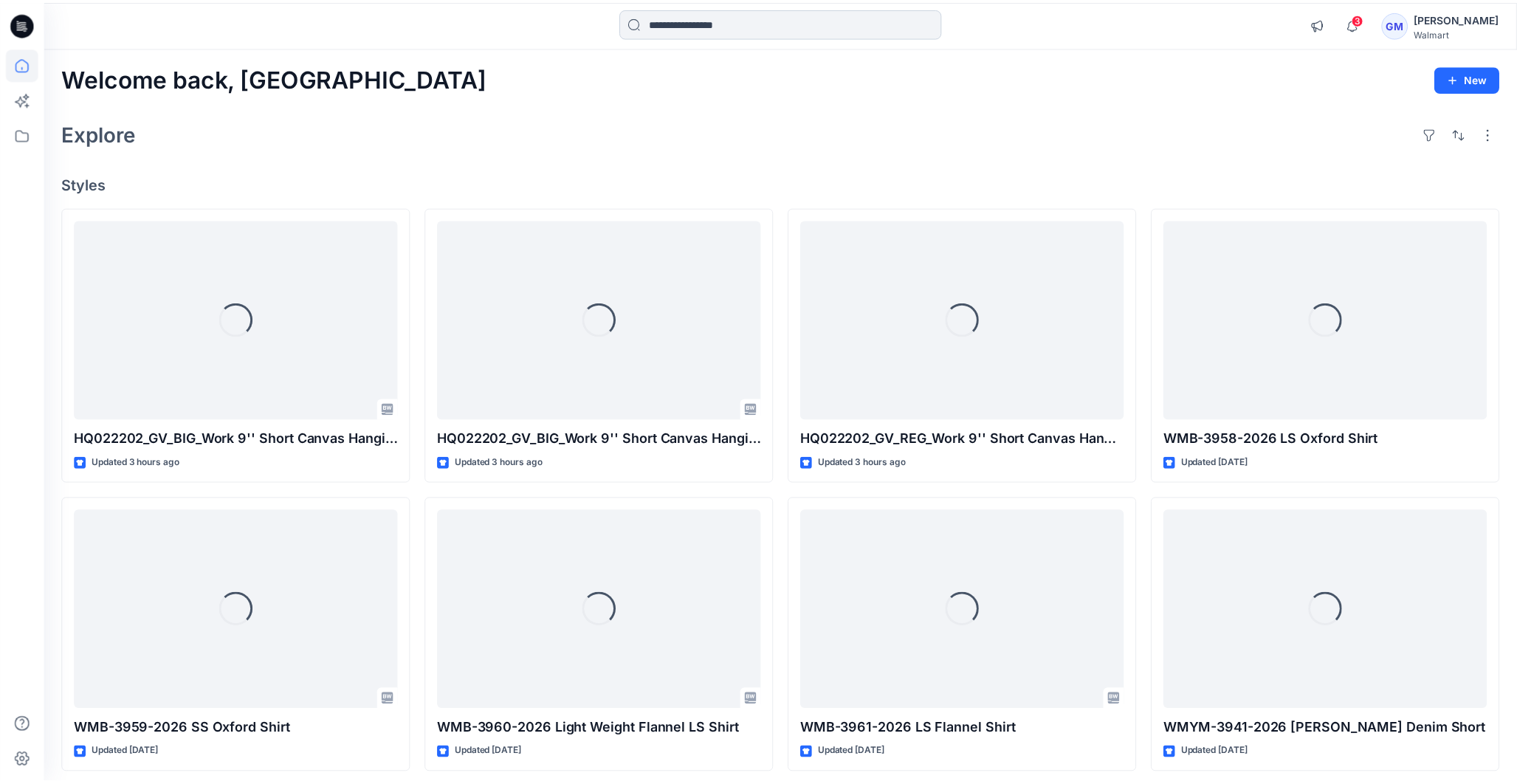
scroll to position [266, 0]
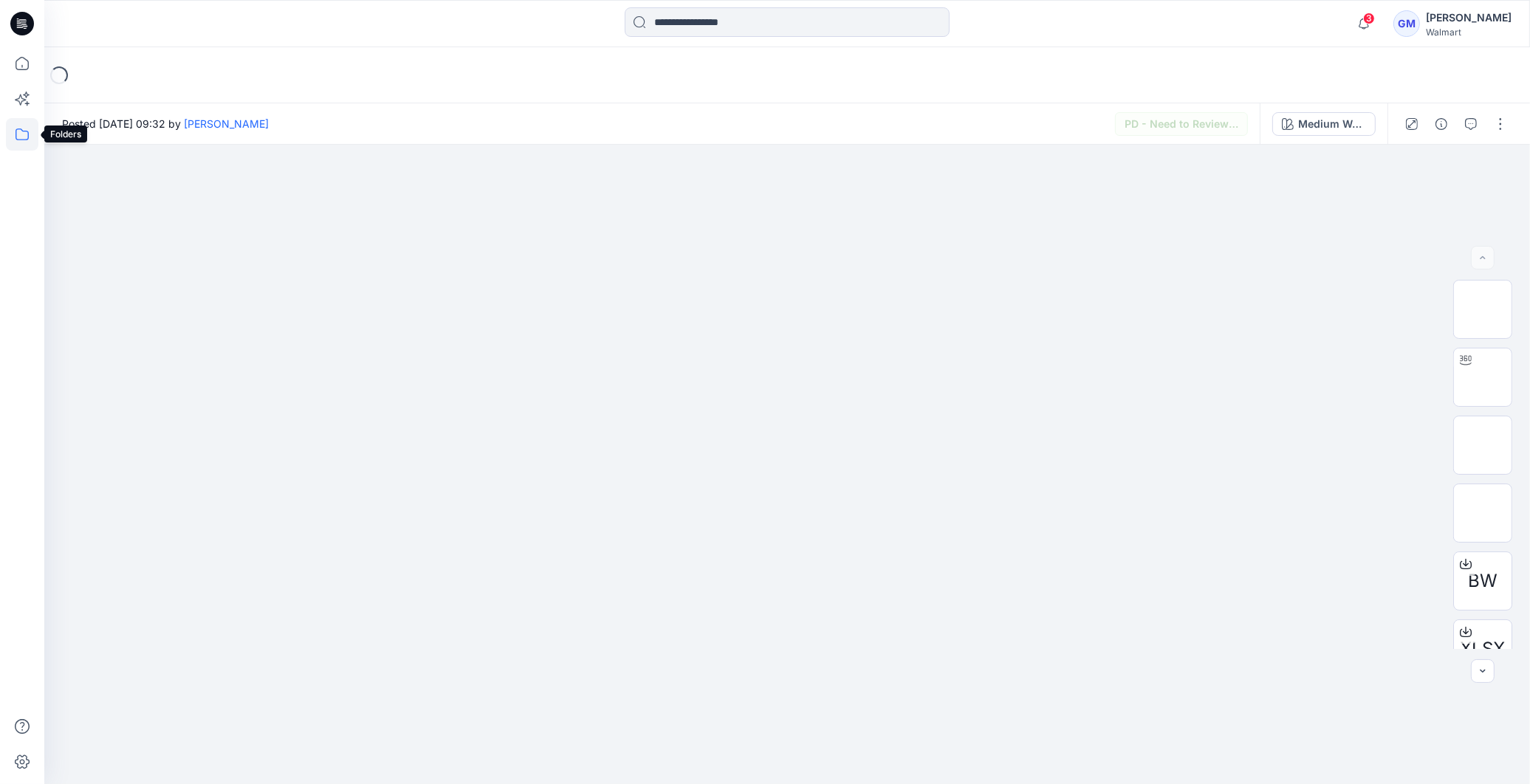
click at [19, 140] on icon at bounding box center [22, 134] width 32 height 32
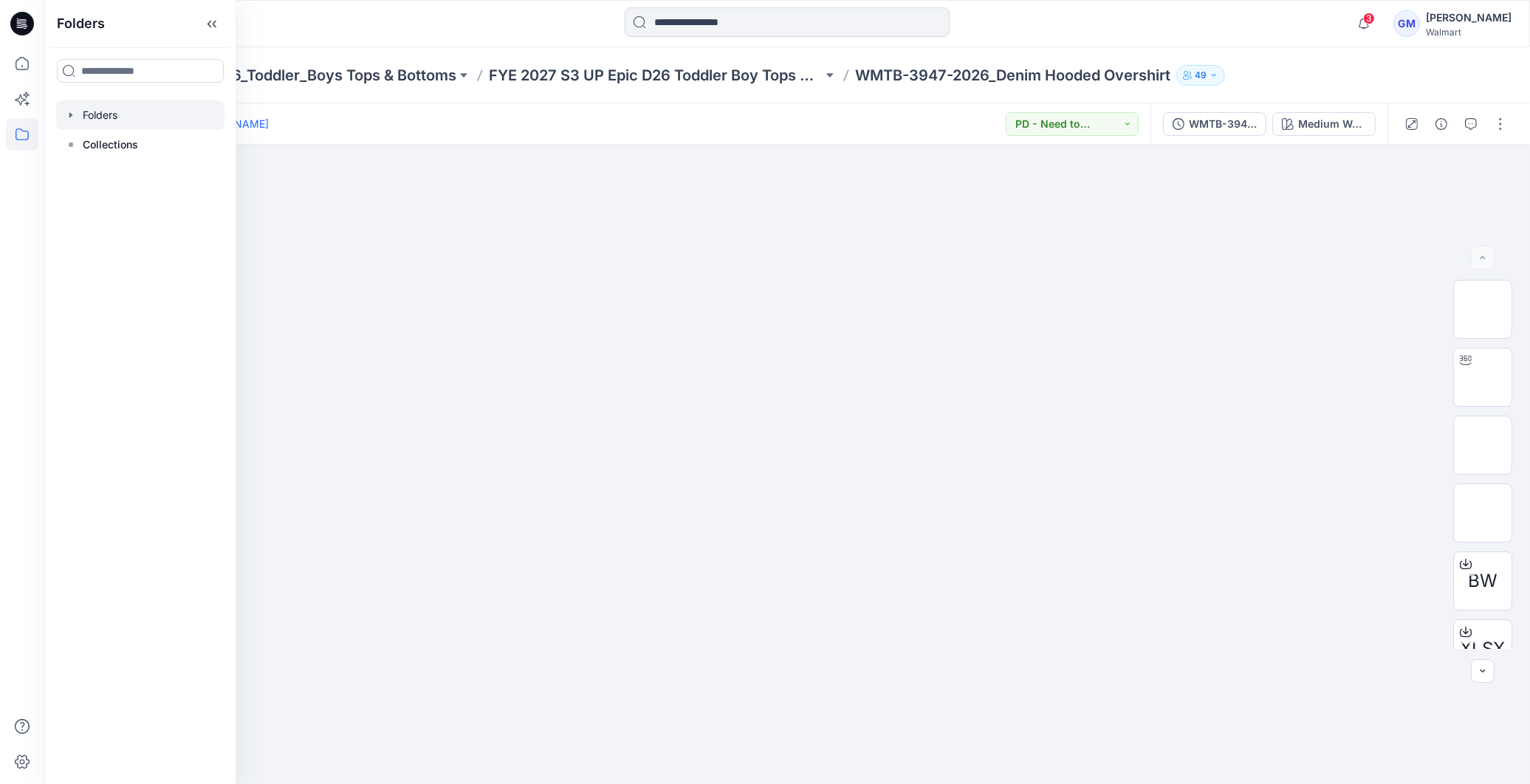
click at [76, 122] on div at bounding box center [140, 115] width 169 height 29
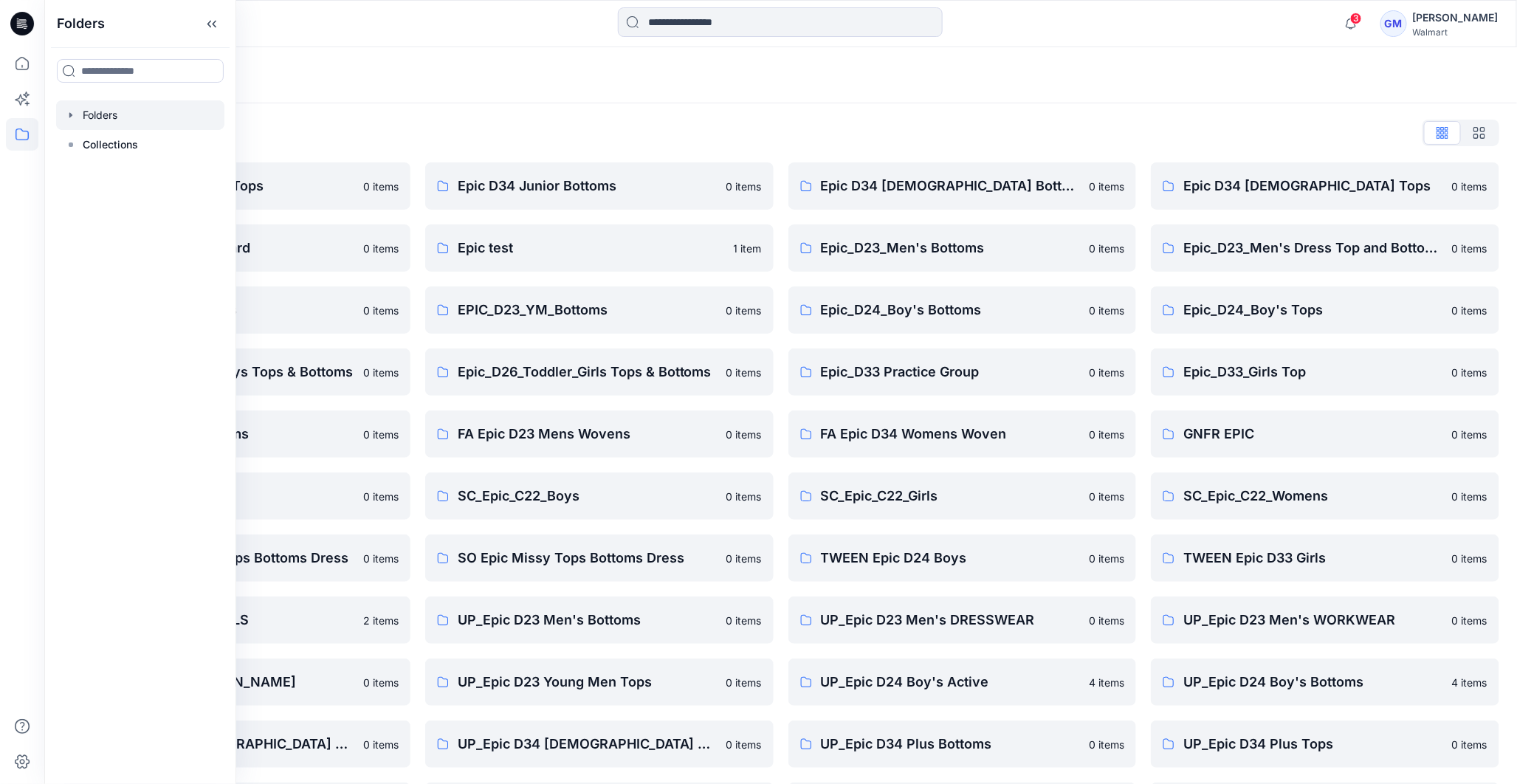
click at [1014, 80] on div "Folders" at bounding box center [723, 76] width 1322 height 21
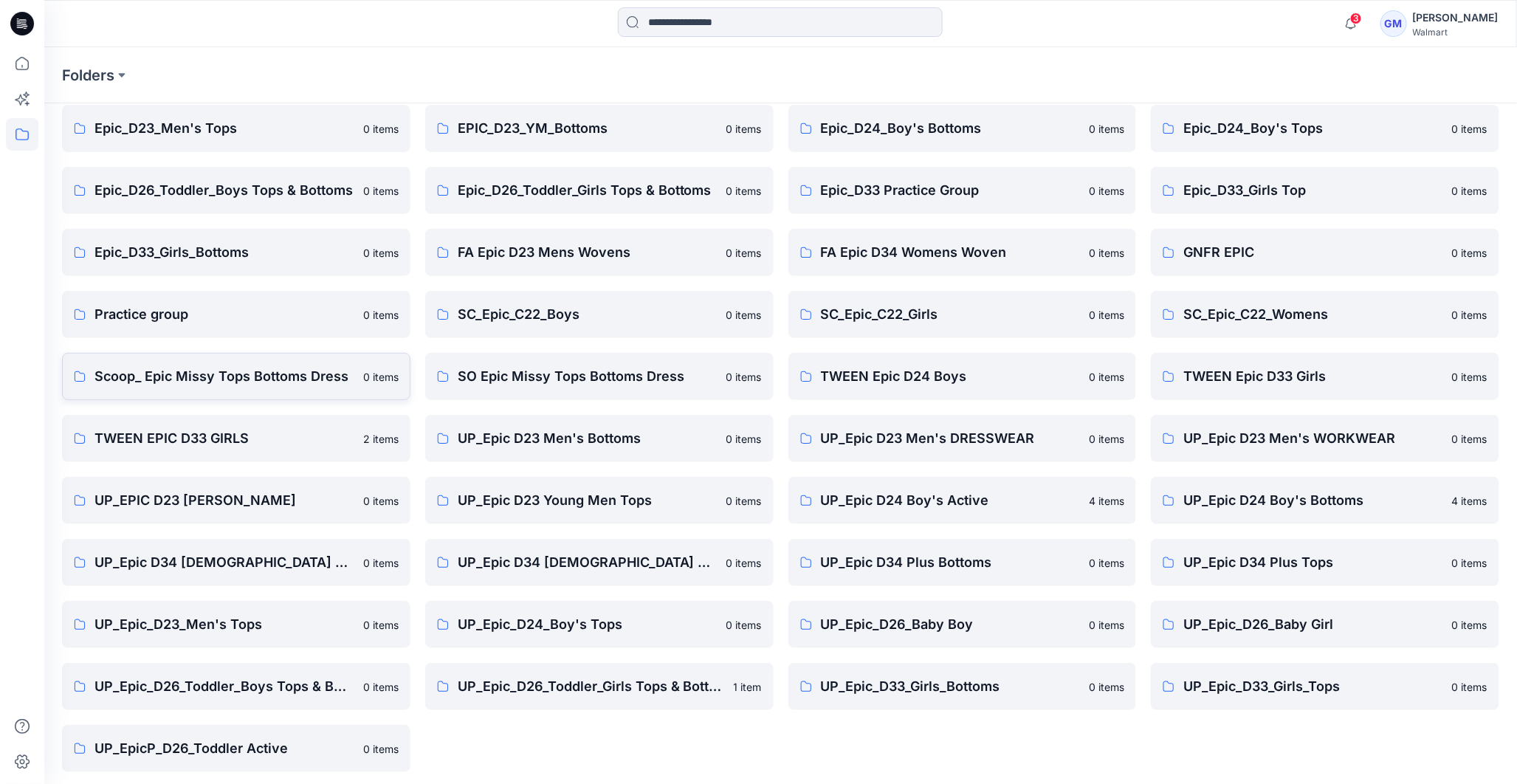
scroll to position [187, 0]
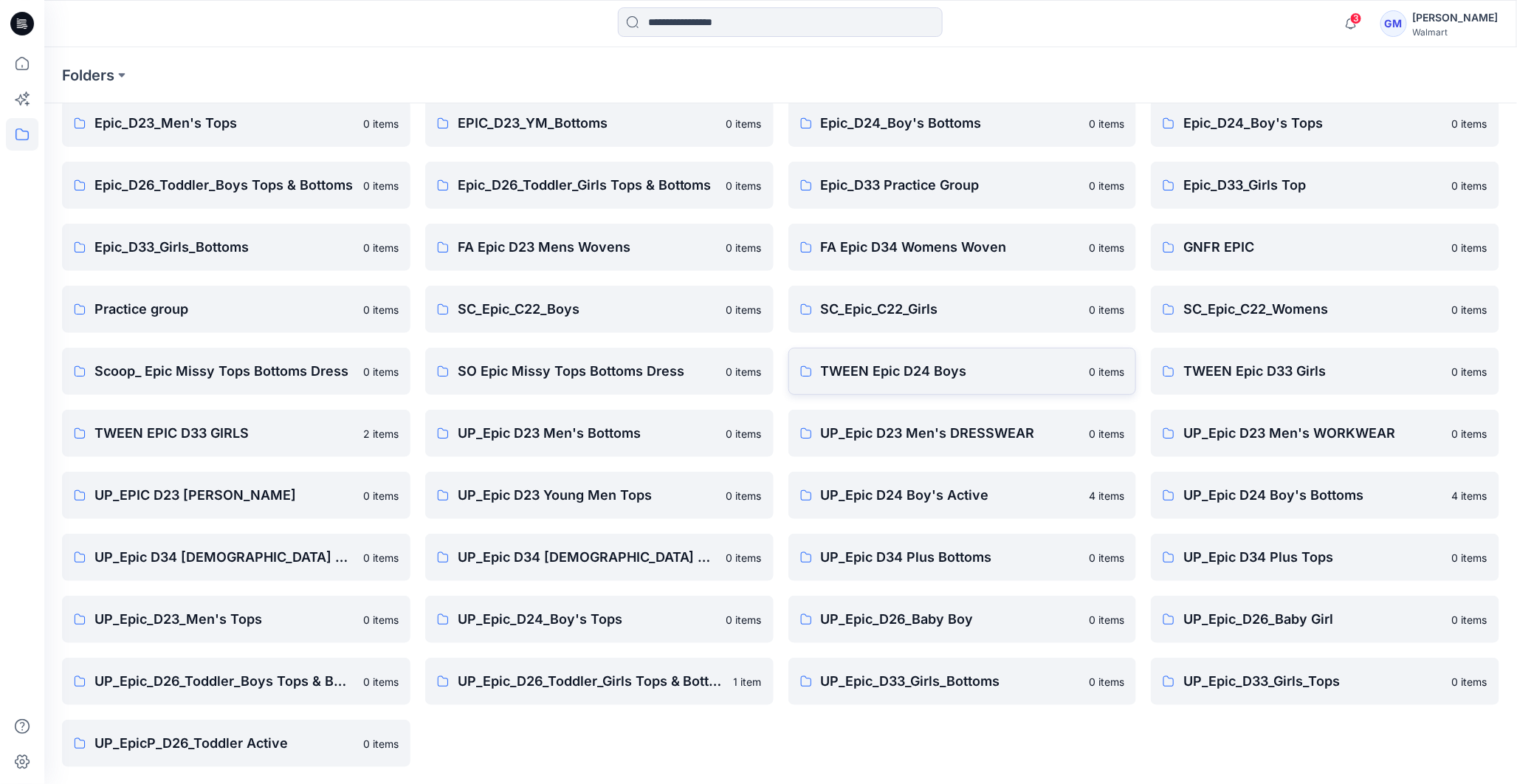
click at [906, 372] on p "TWEEN Epic D24 Boys" at bounding box center [951, 371] width 259 height 21
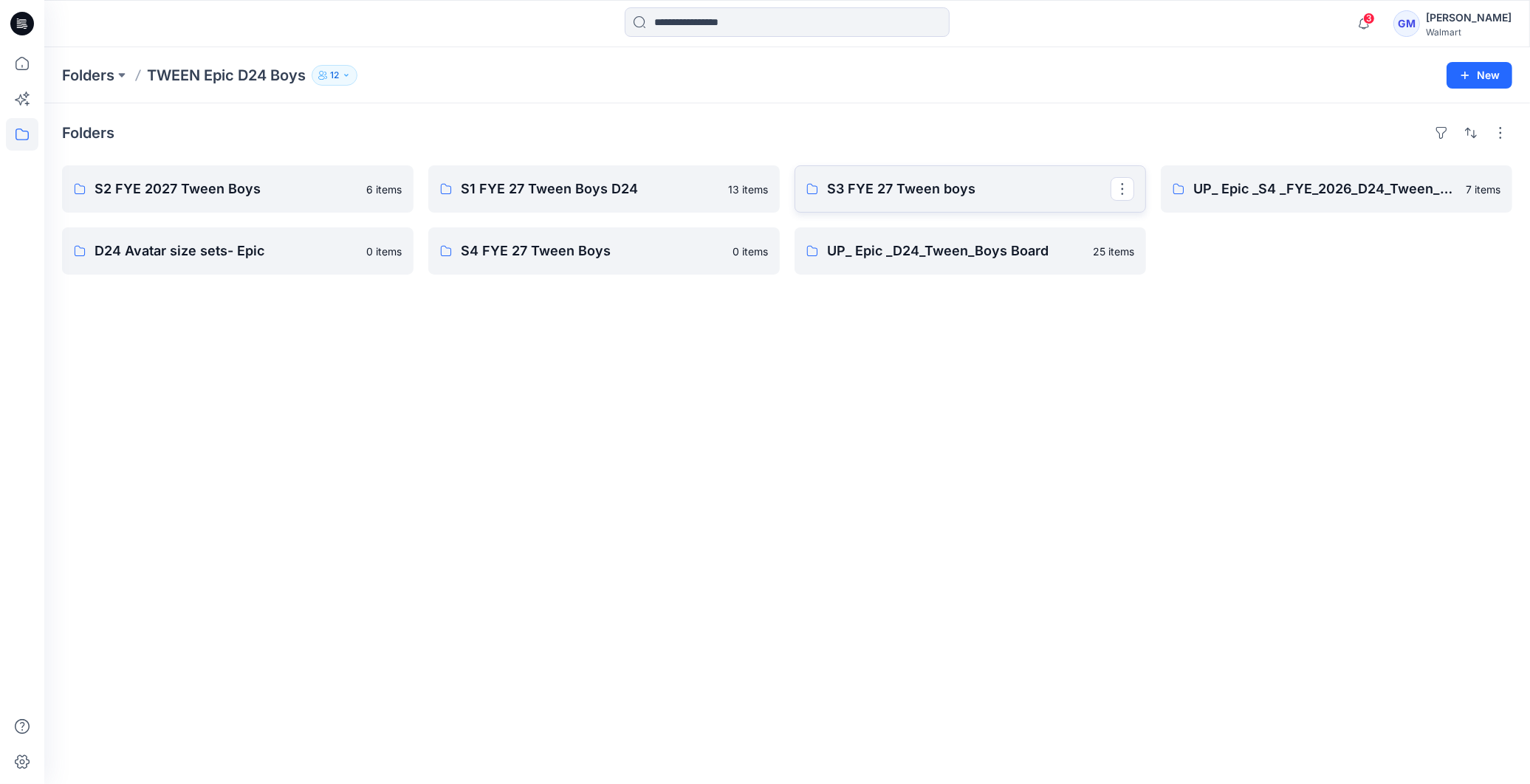
click at [886, 190] on p "S3 FYE 27 Tween boys" at bounding box center [968, 189] width 283 height 21
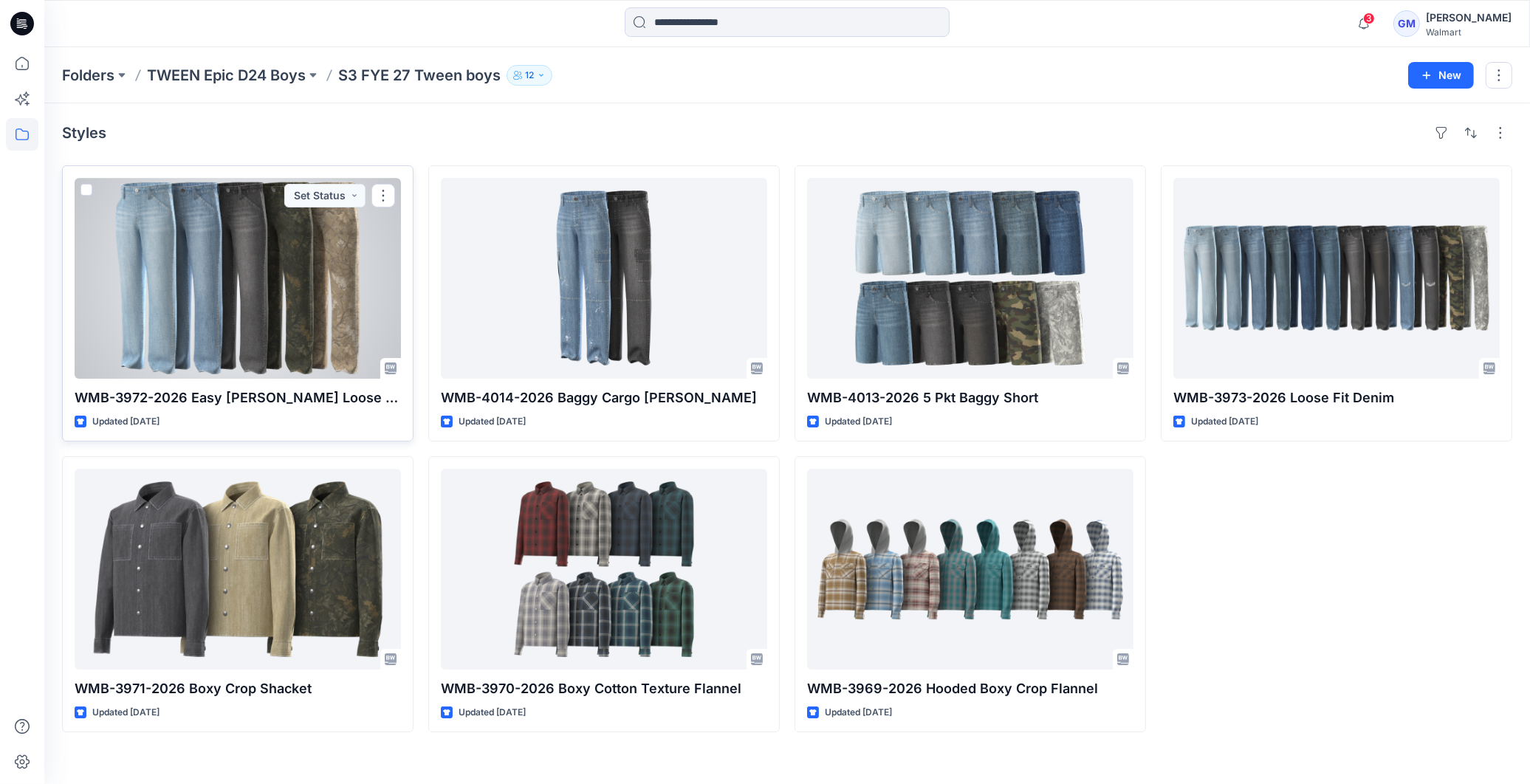
click at [259, 332] on div at bounding box center [238, 278] width 327 height 201
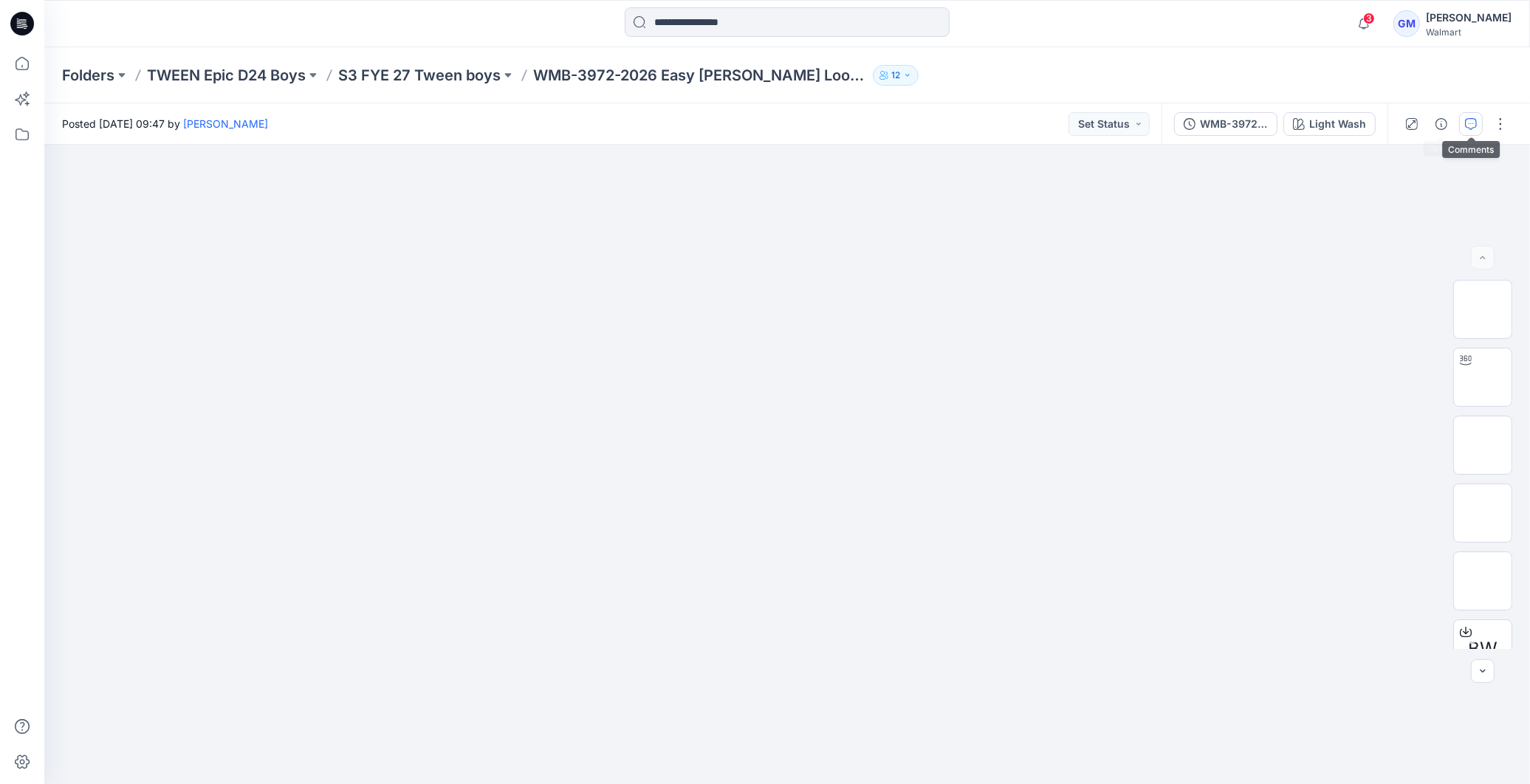
click at [1474, 122] on icon "button" at bounding box center [1470, 124] width 11 height 11
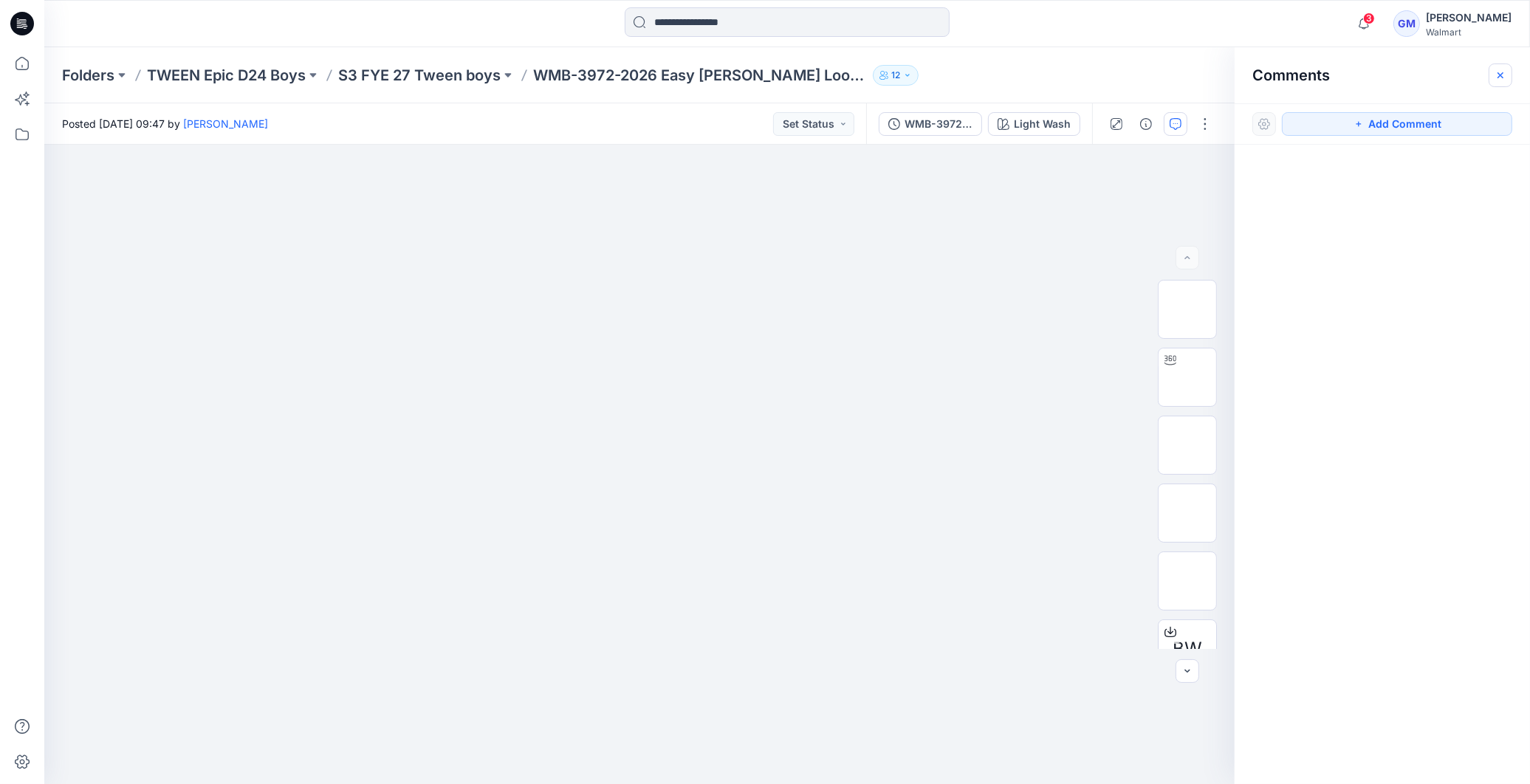
click at [1498, 77] on icon "button" at bounding box center [1501, 75] width 6 height 6
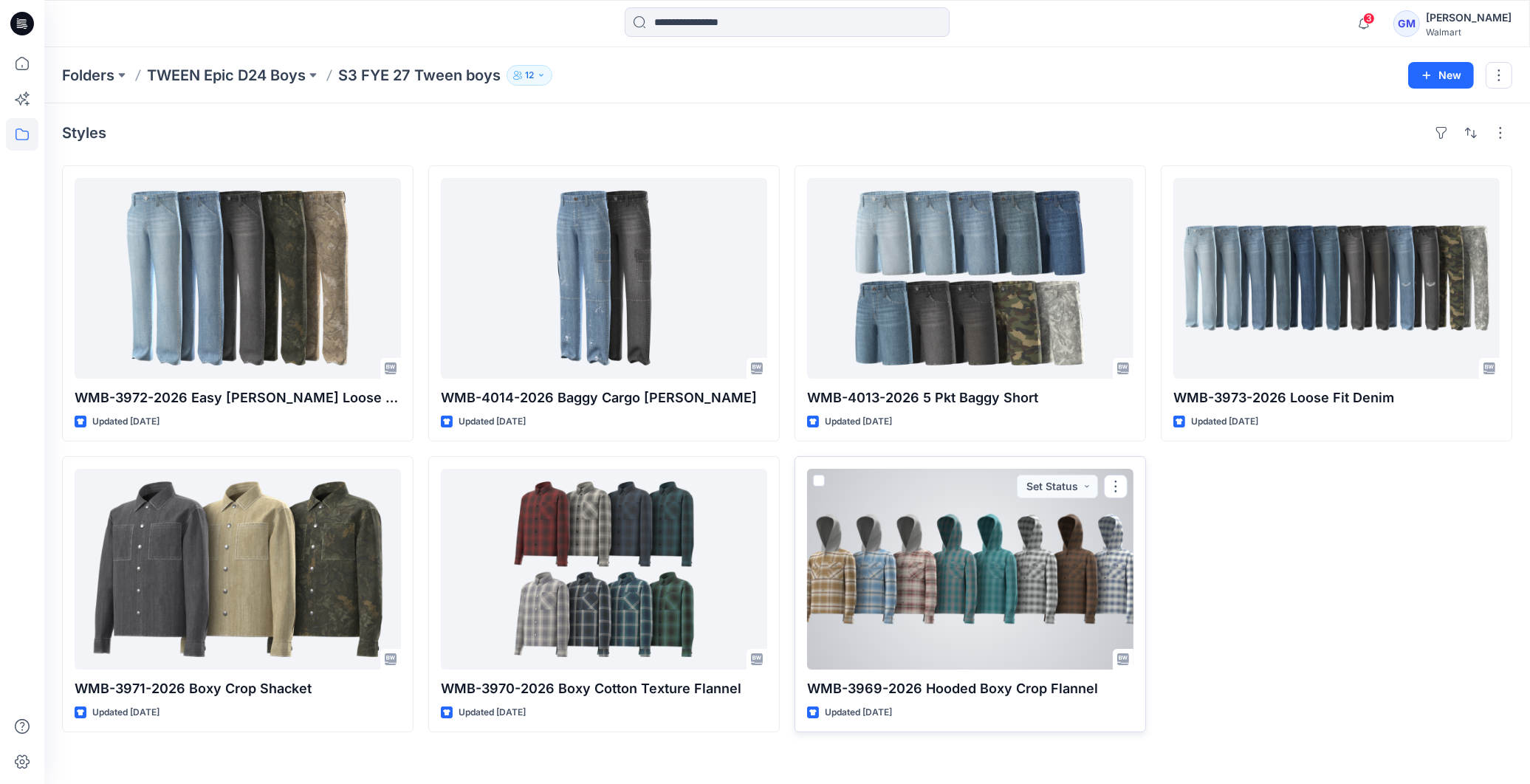
click at [969, 596] on div at bounding box center [970, 569] width 327 height 201
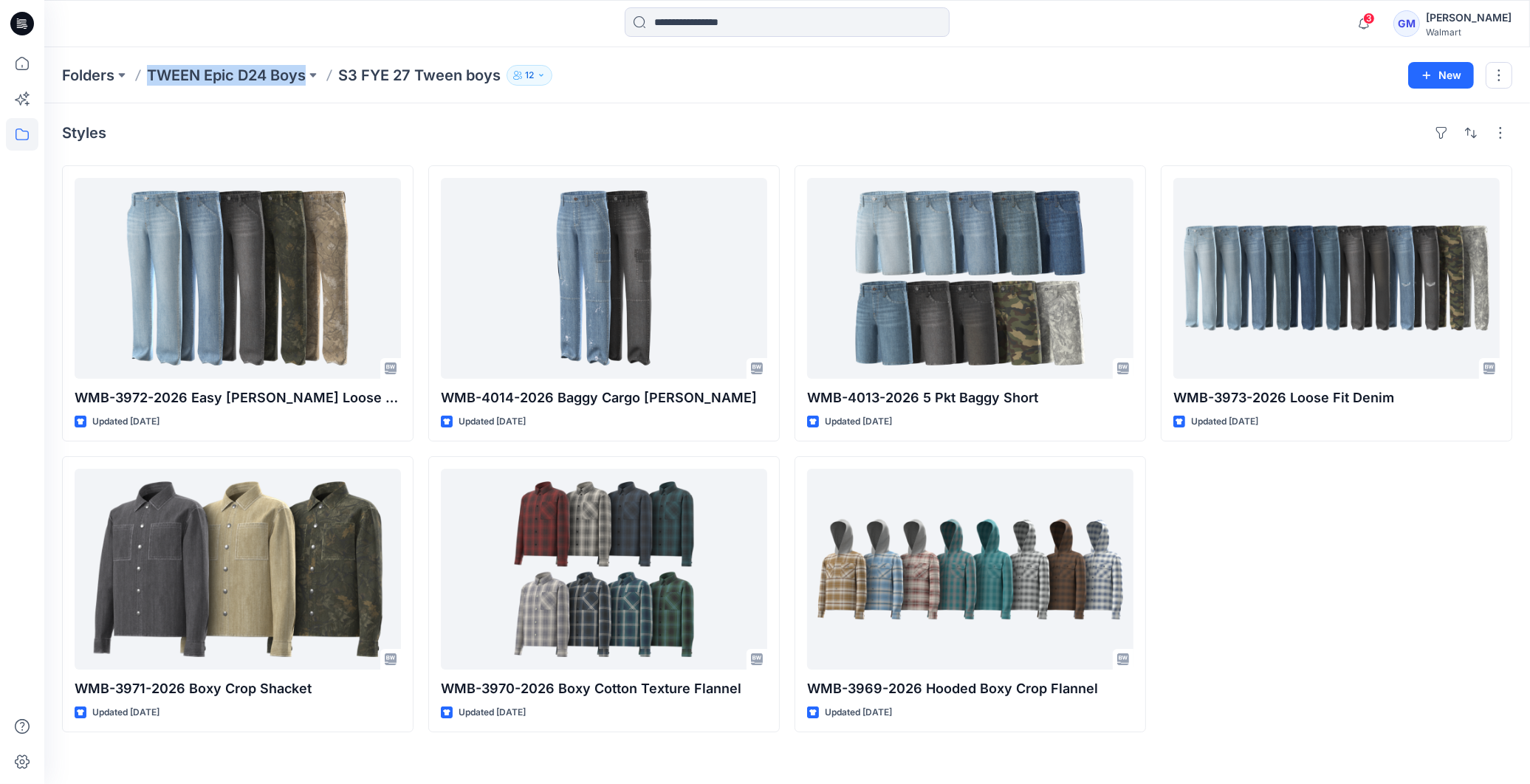
drag, startPoint x: 149, startPoint y: 89, endPoint x: 306, endPoint y: 86, distance: 157.0
click at [306, 86] on div "Folders TWEEN Epic D24 Boys S3 FYE 27 Tween boys 12 New" at bounding box center [787, 75] width 1485 height 56
click at [634, 76] on div "Folders TWEEN Epic D24 Boys S3 FYE 27 Tween boys 12" at bounding box center [729, 76] width 1335 height 21
copy p "S3 FYE 27 Tween boys"
drag, startPoint x: 351, startPoint y: 81, endPoint x: 500, endPoint y: 87, distance: 149.1
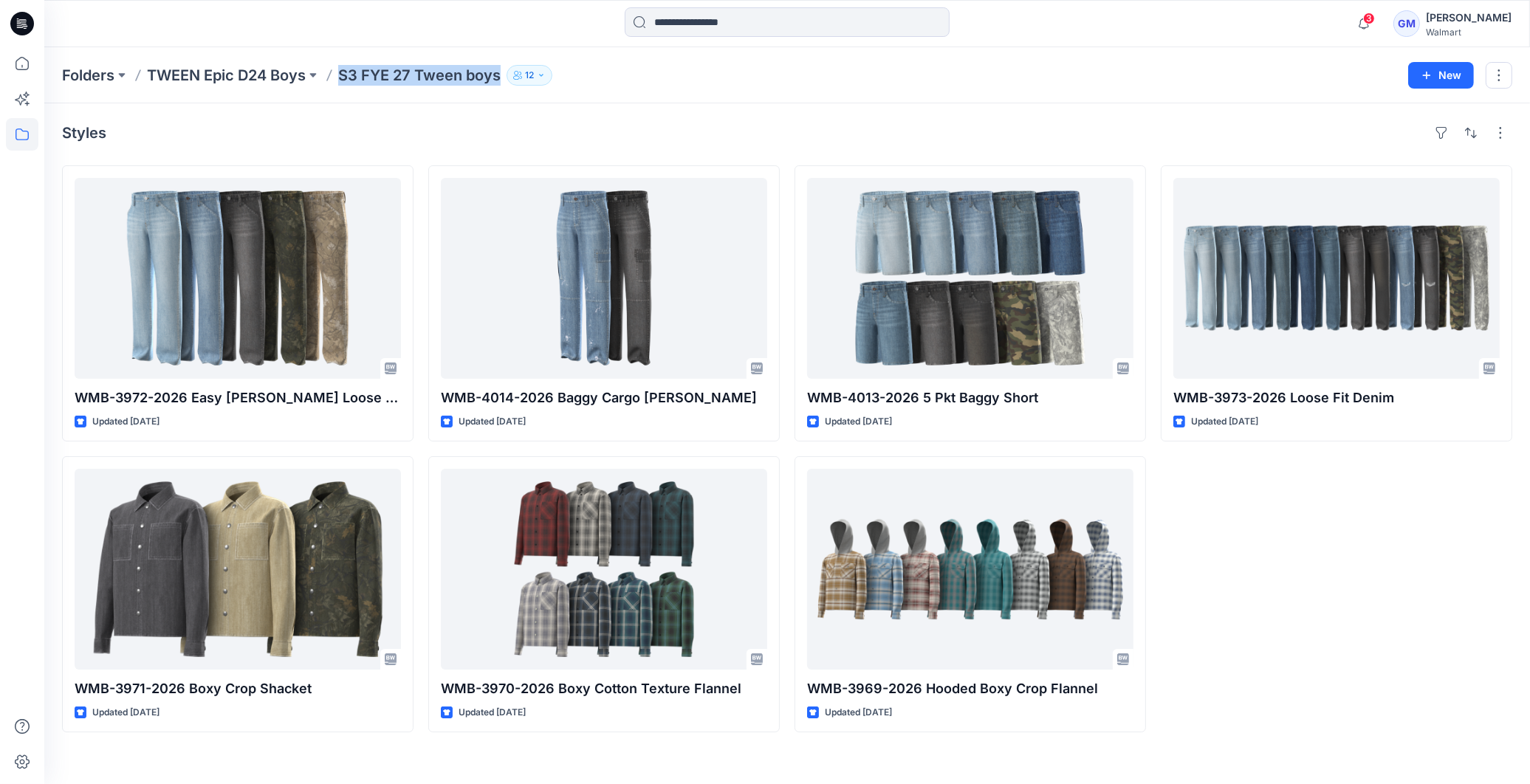
click at [500, 87] on div "Folders TWEEN Epic D24 Boys S3 FYE 27 Tween boys 12 New" at bounding box center [787, 75] width 1485 height 56
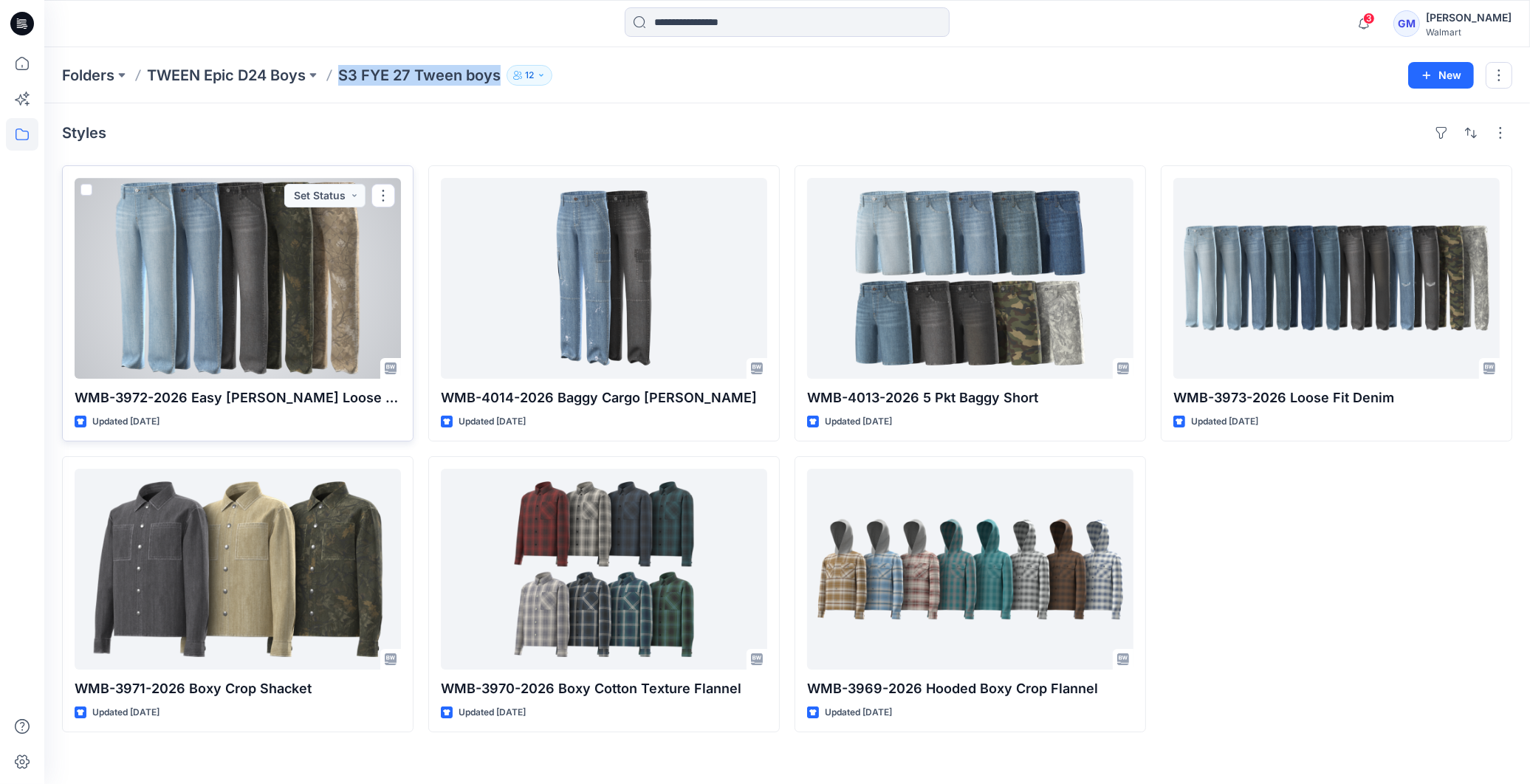
click at [200, 273] on div at bounding box center [238, 278] width 327 height 201
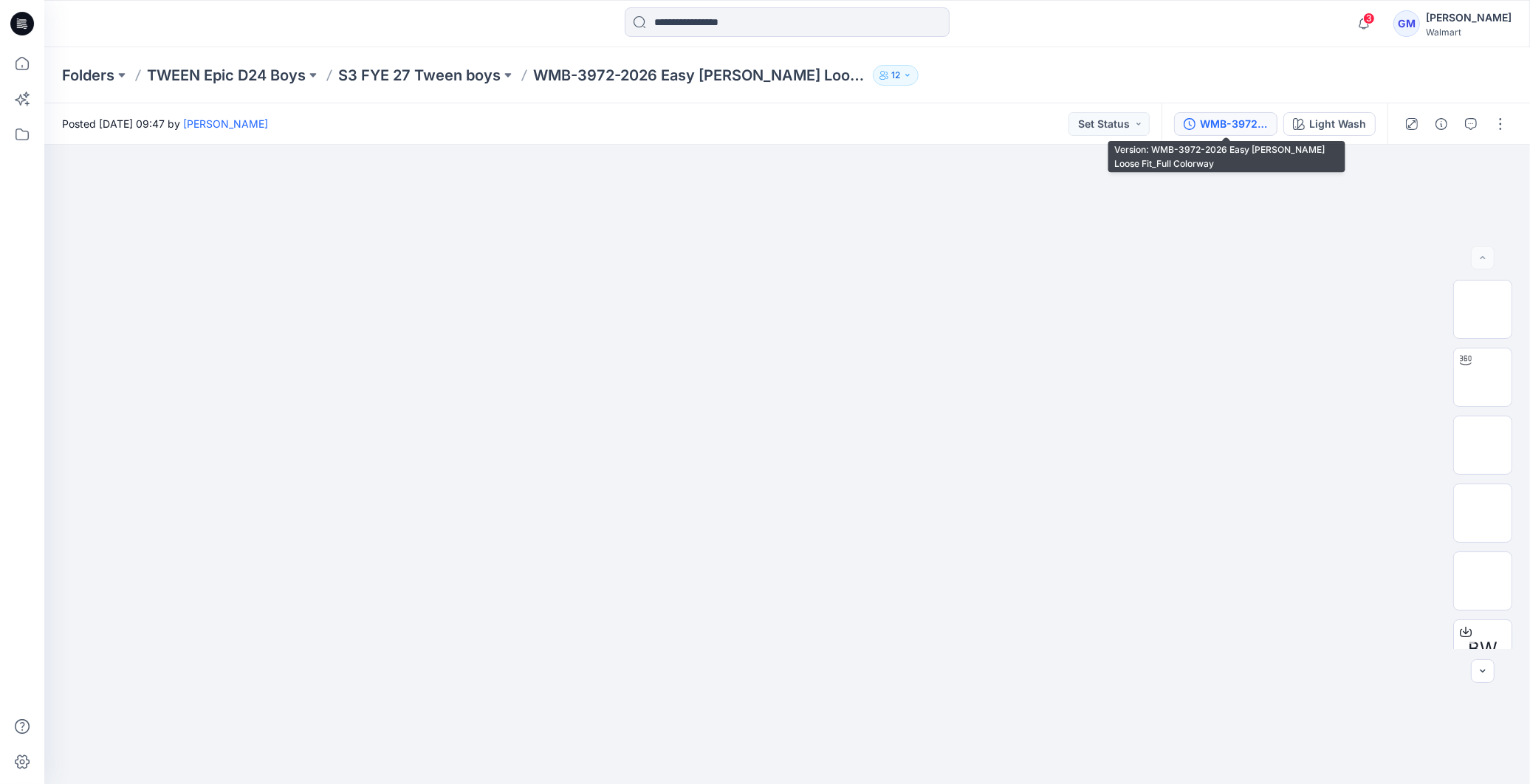
click at [1248, 122] on div "WMB-3972-2026 Easy [PERSON_NAME] Loose Fit_Full Colorway" at bounding box center [1234, 123] width 68 height 16
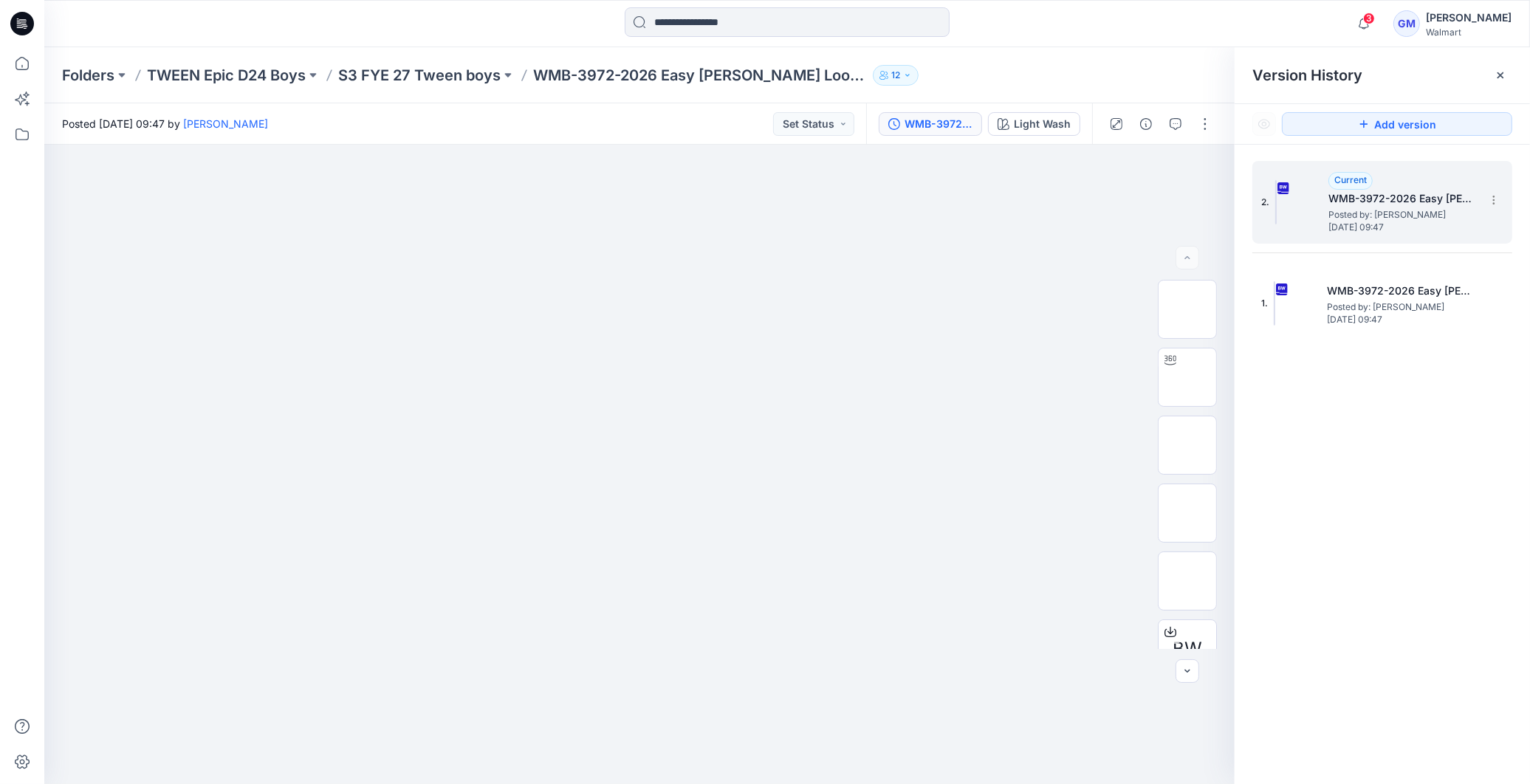
click at [1390, 196] on h5 "WMB-3972-2026 Easy [PERSON_NAME] Loose Fit_Full Colorway" at bounding box center [1402, 198] width 148 height 18
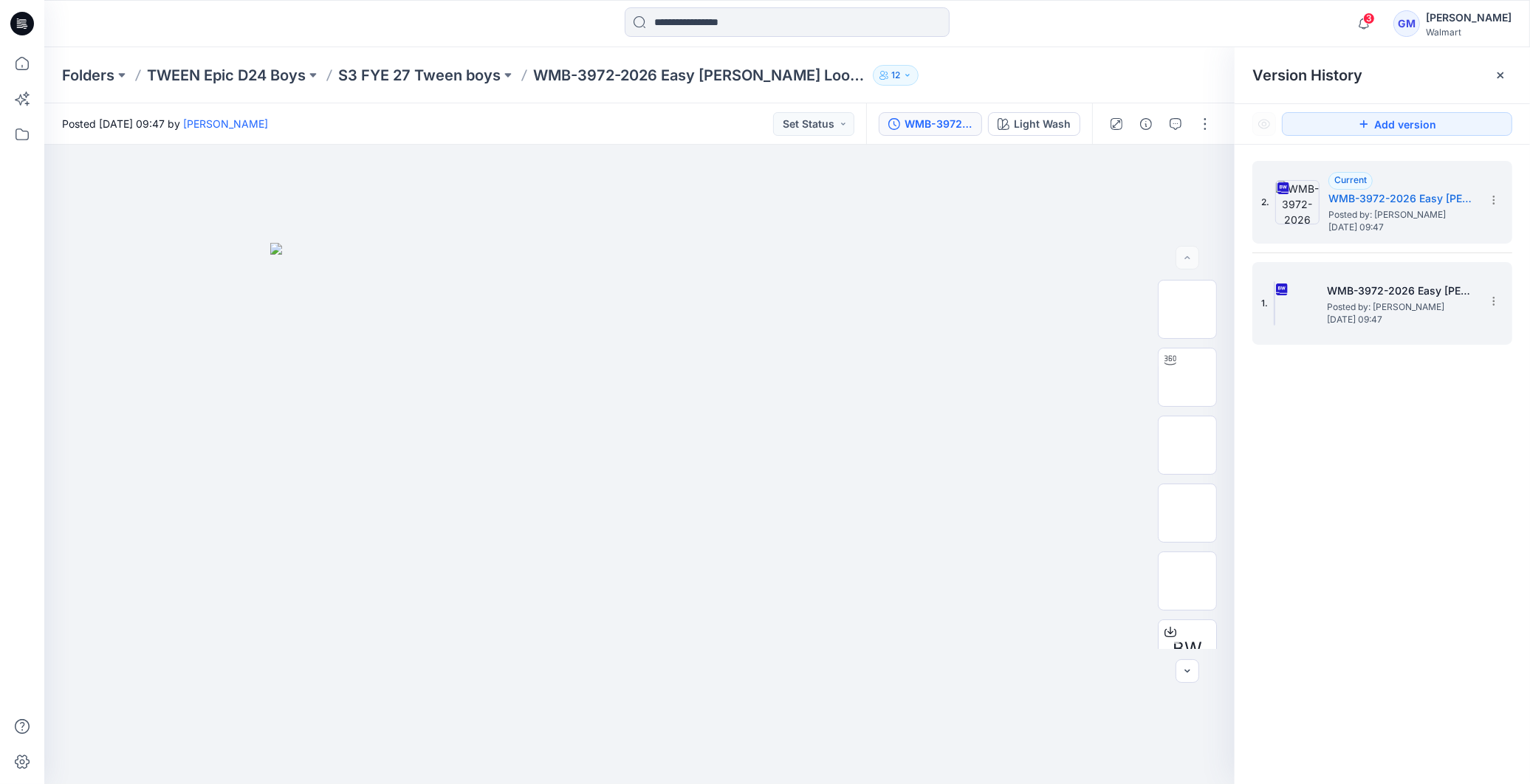
click at [1438, 293] on h5 "WMB-3972-2026 Easy [PERSON_NAME] Loose Fit_Soft Silver" at bounding box center [1401, 291] width 148 height 18
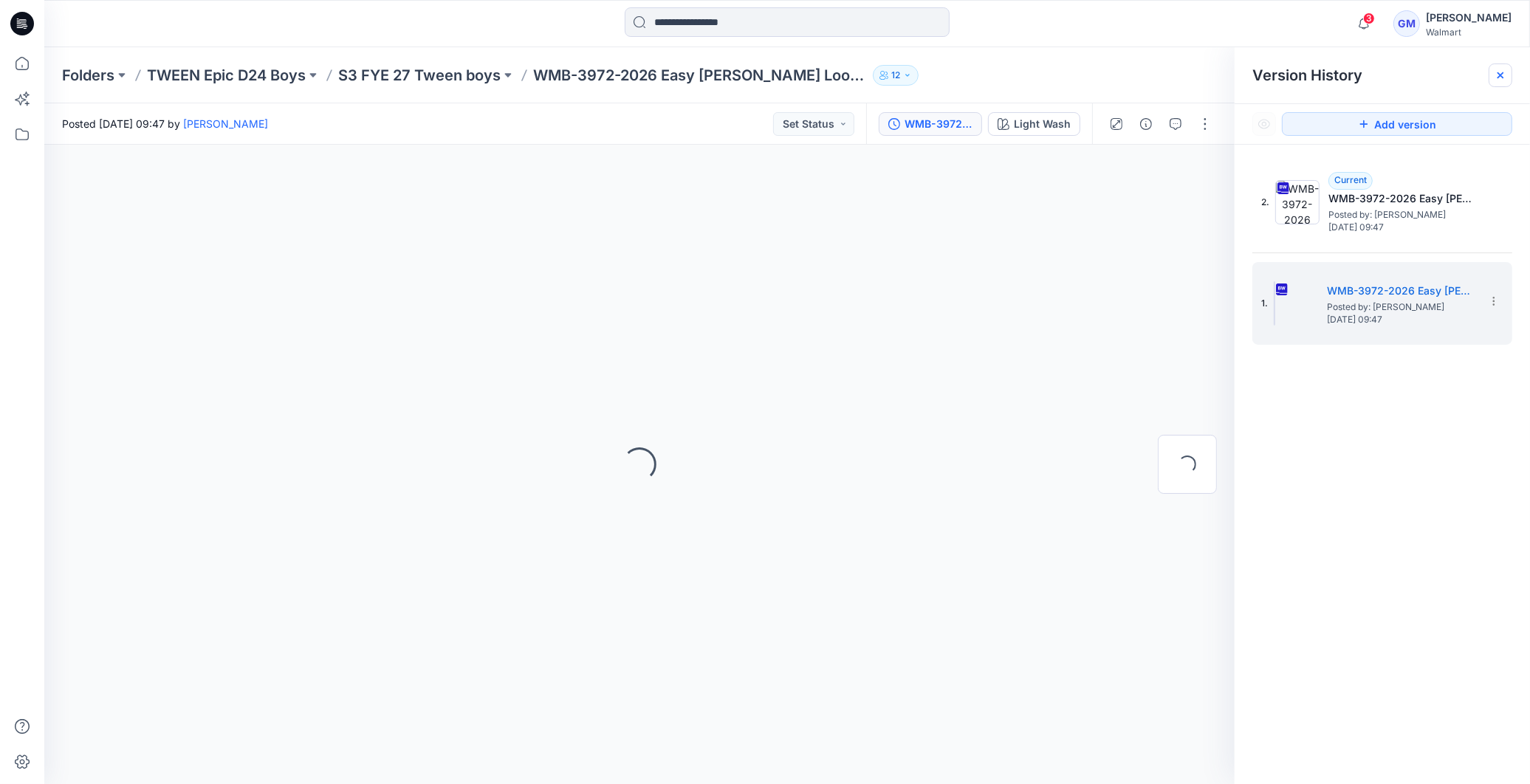
click at [1504, 76] on icon at bounding box center [1501, 75] width 11 height 11
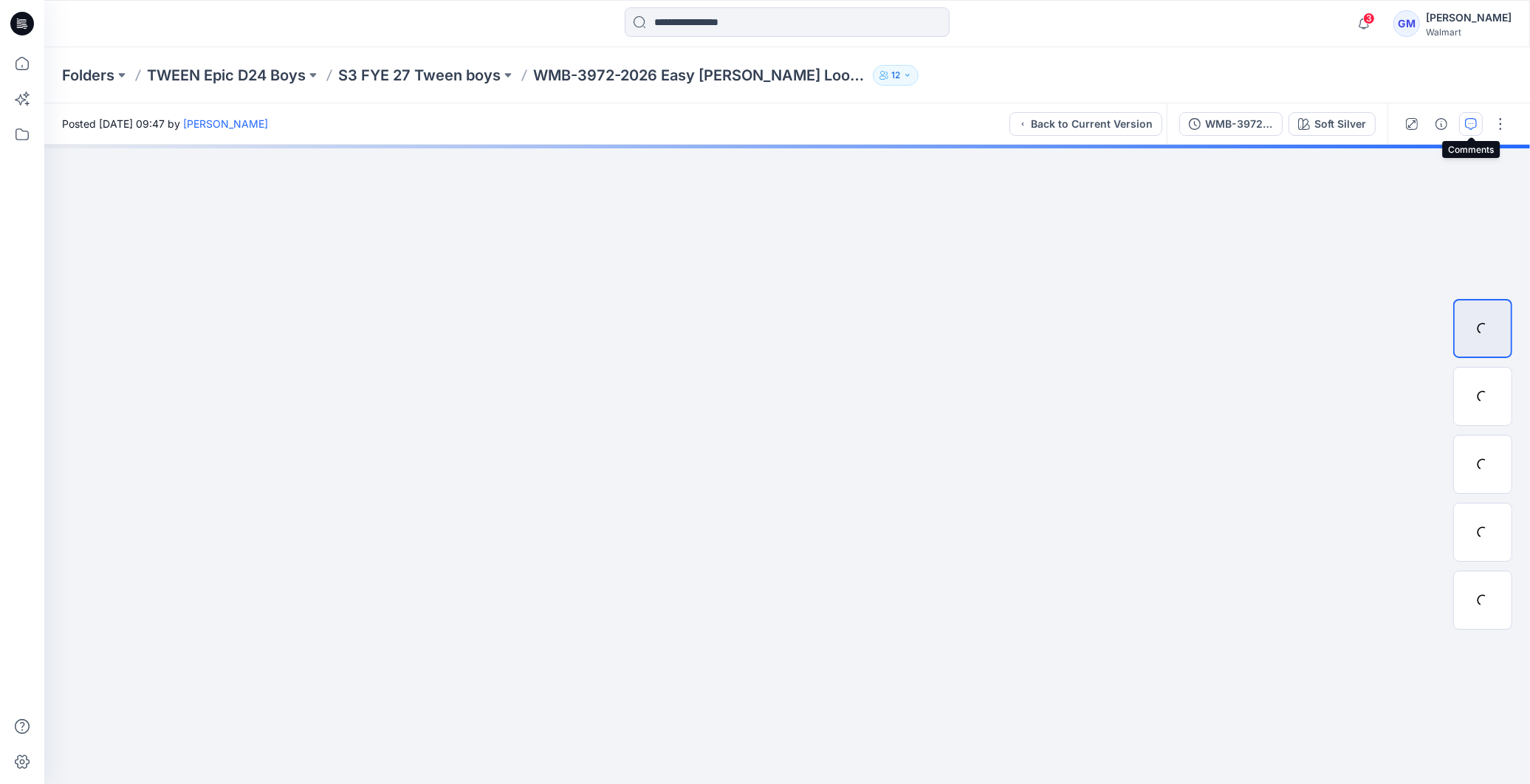
click at [1470, 127] on icon "button" at bounding box center [1470, 124] width 11 height 11
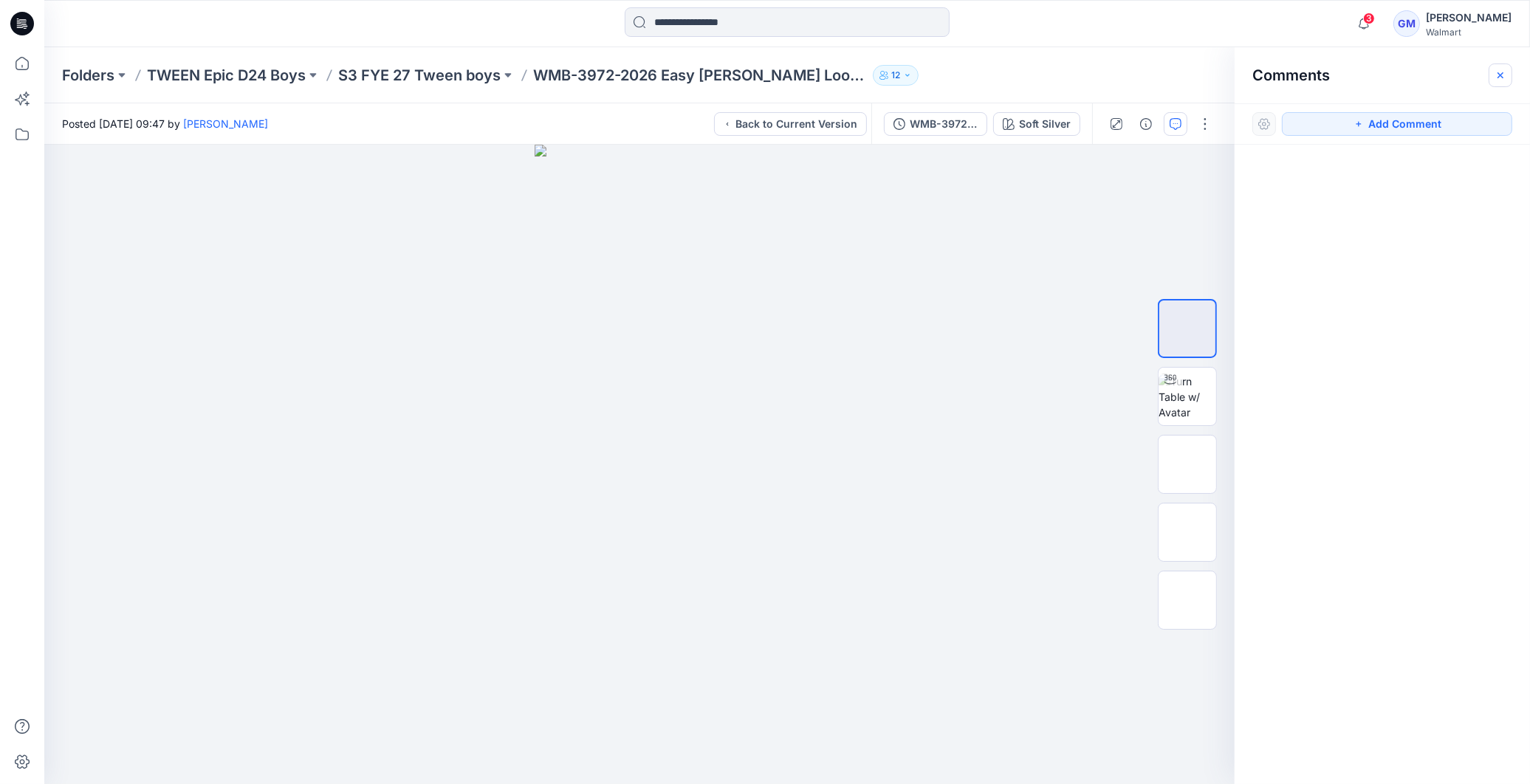
click at [1497, 76] on icon "button" at bounding box center [1501, 75] width 11 height 11
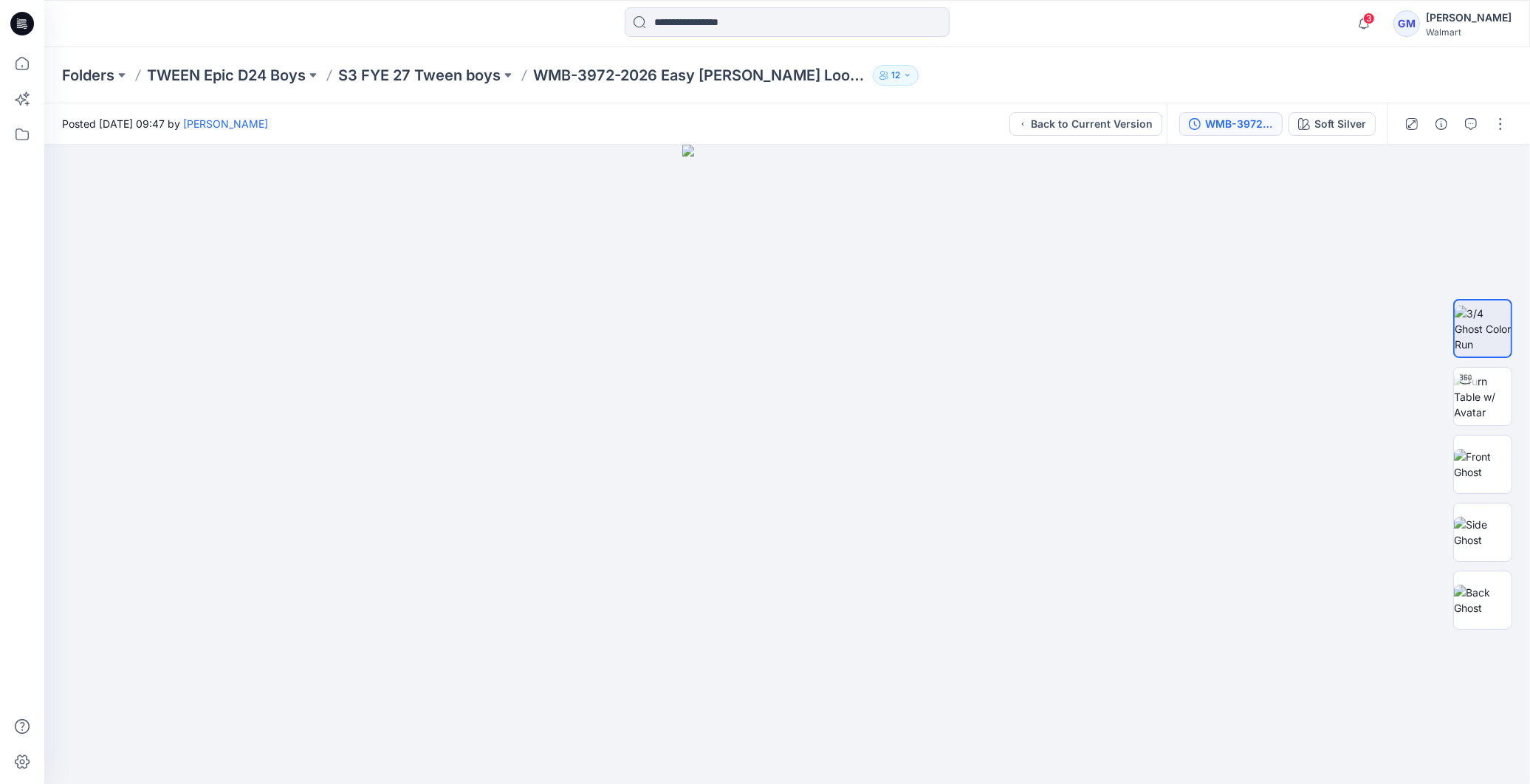
click at [1245, 119] on div "WMB-3972-2026 Easy [PERSON_NAME] Loose Fit_Soft Silver" at bounding box center [1239, 123] width 68 height 16
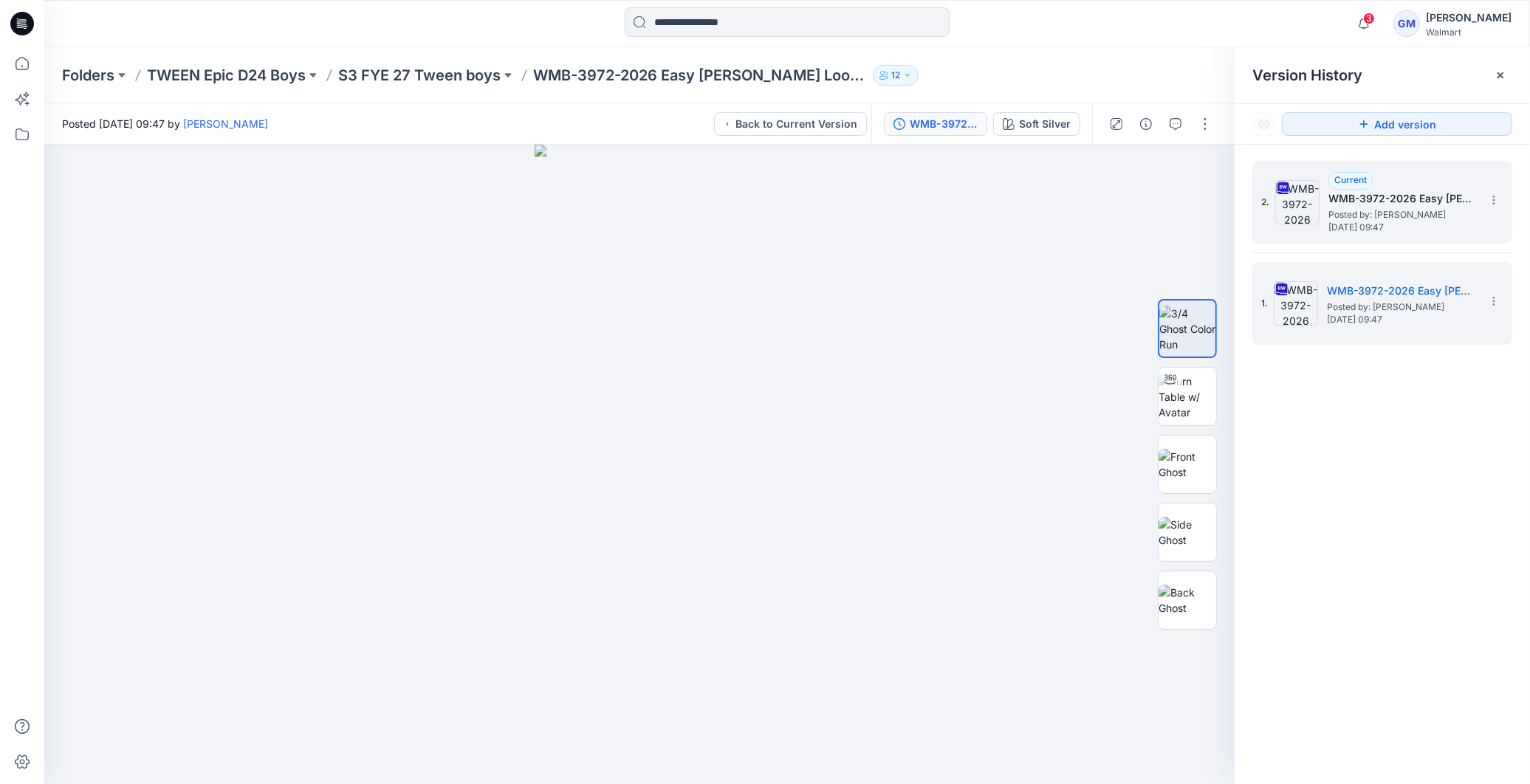
click at [1423, 200] on h5 "WMB-3972-2026 Easy [PERSON_NAME] Loose Fit_Full Colorway" at bounding box center [1402, 198] width 148 height 18
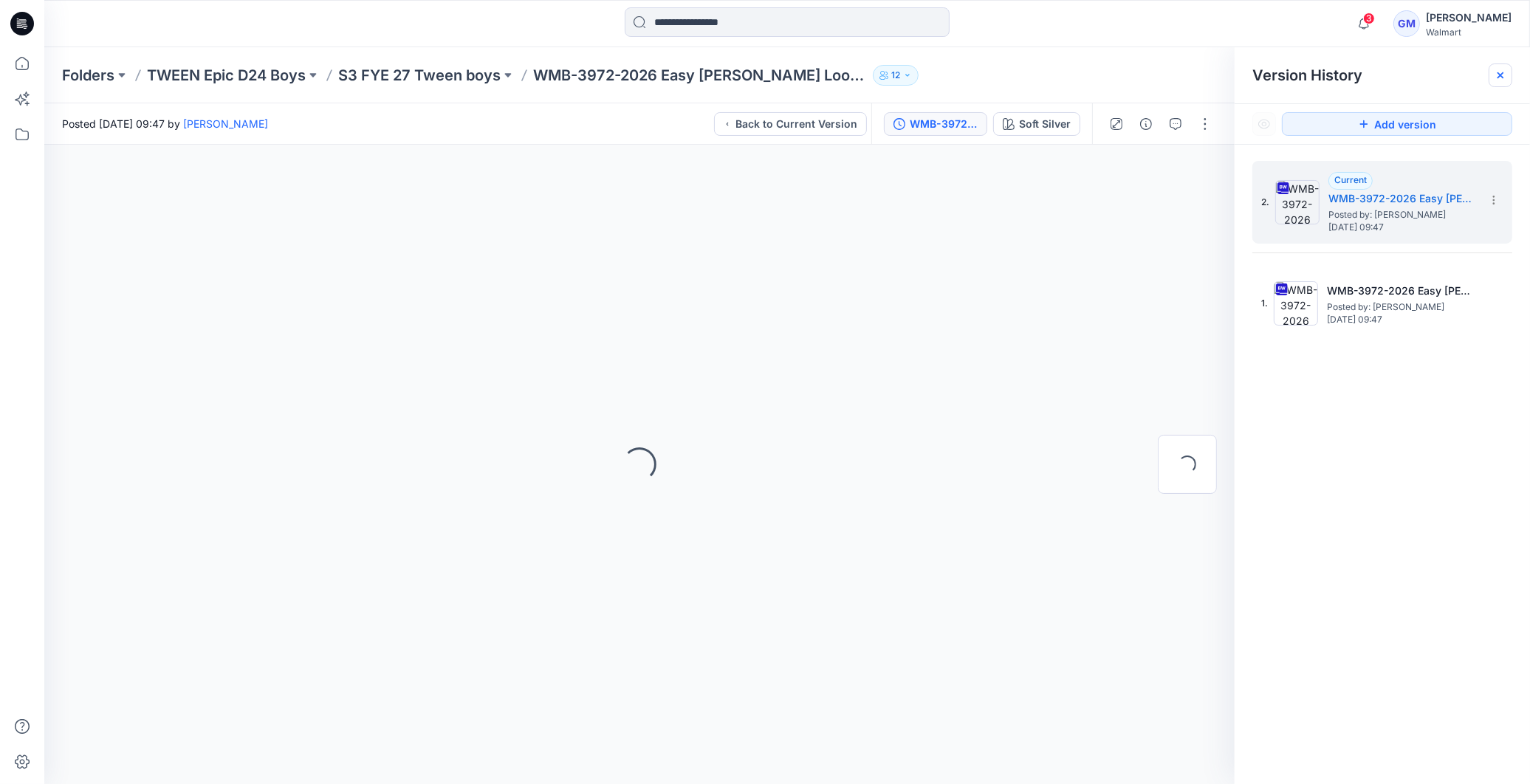
click at [1503, 79] on icon at bounding box center [1501, 75] width 11 height 11
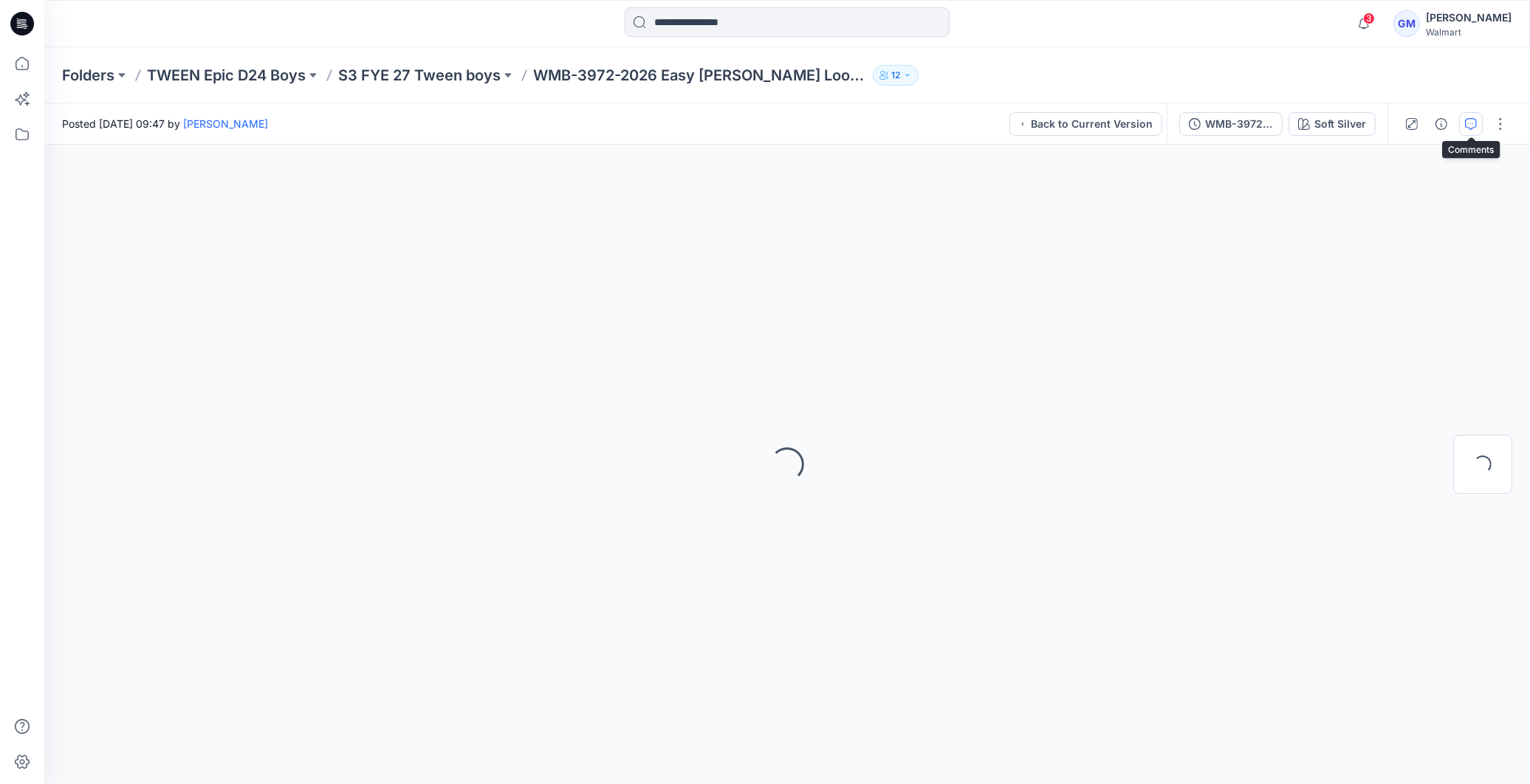
click at [1467, 118] on icon "button" at bounding box center [1470, 124] width 11 height 11
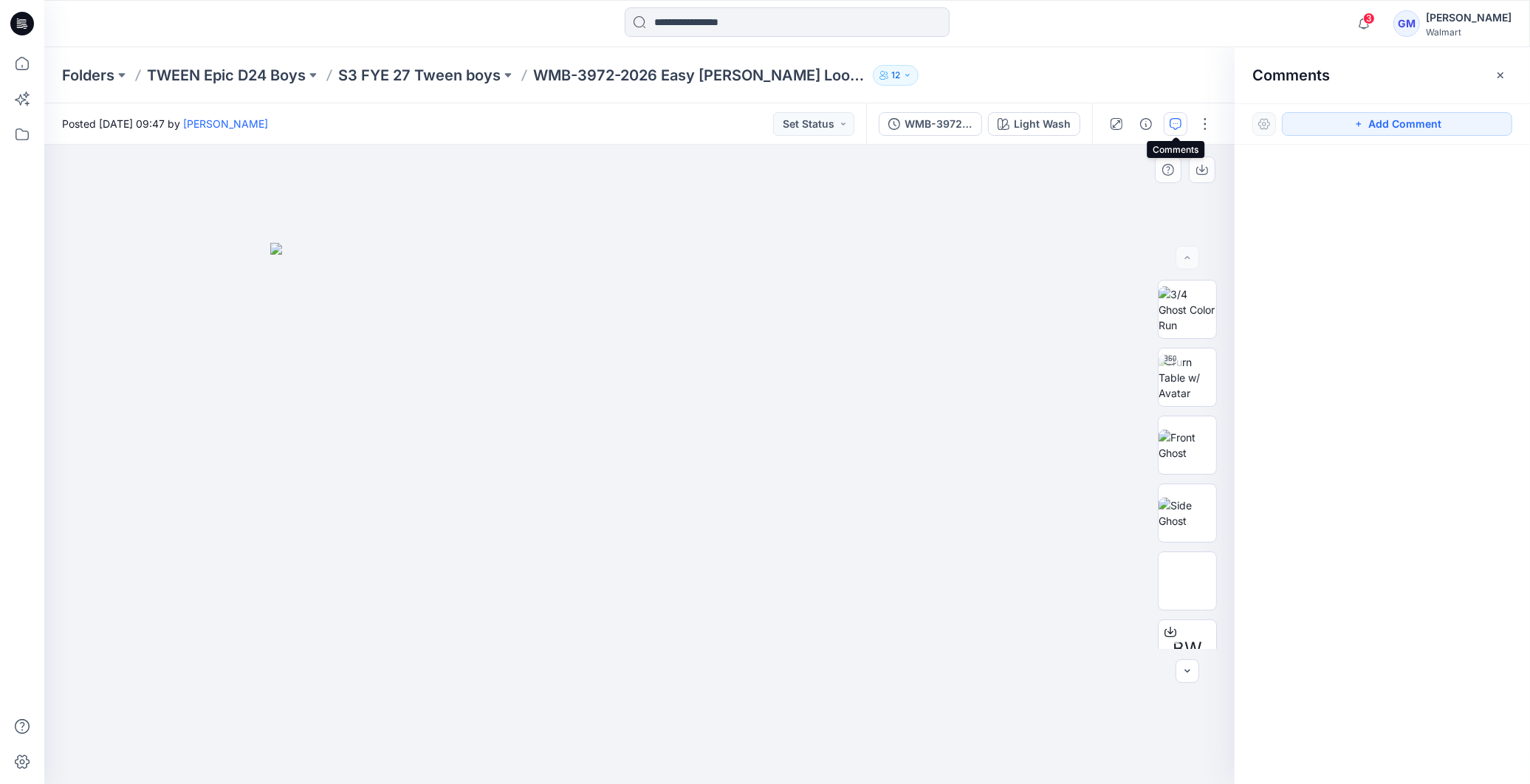
click at [1008, 660] on img at bounding box center [639, 512] width 738 height 541
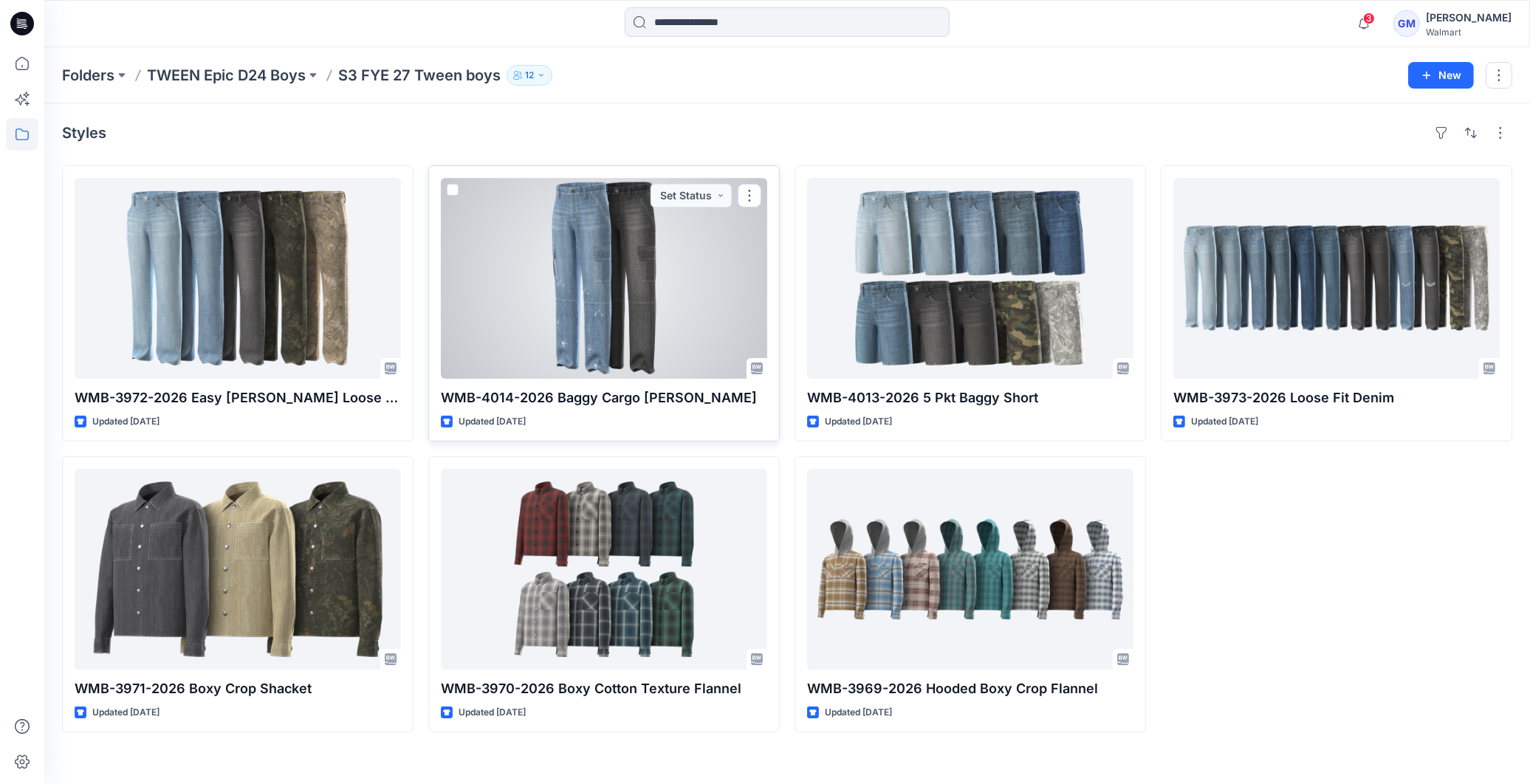
click at [625, 319] on div at bounding box center [603, 278] width 327 height 201
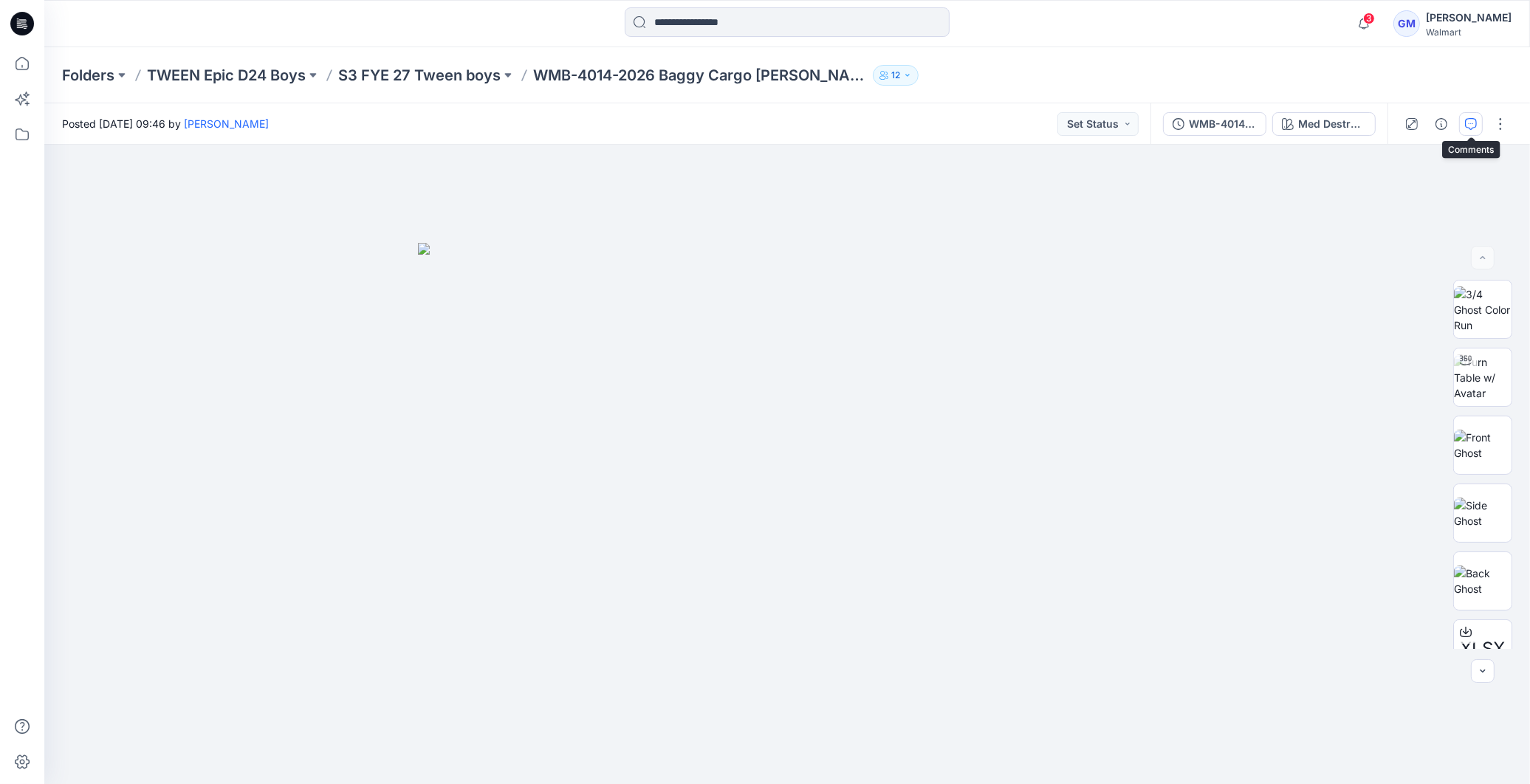
click at [1468, 122] on icon "button" at bounding box center [1470, 122] width 5 height 1
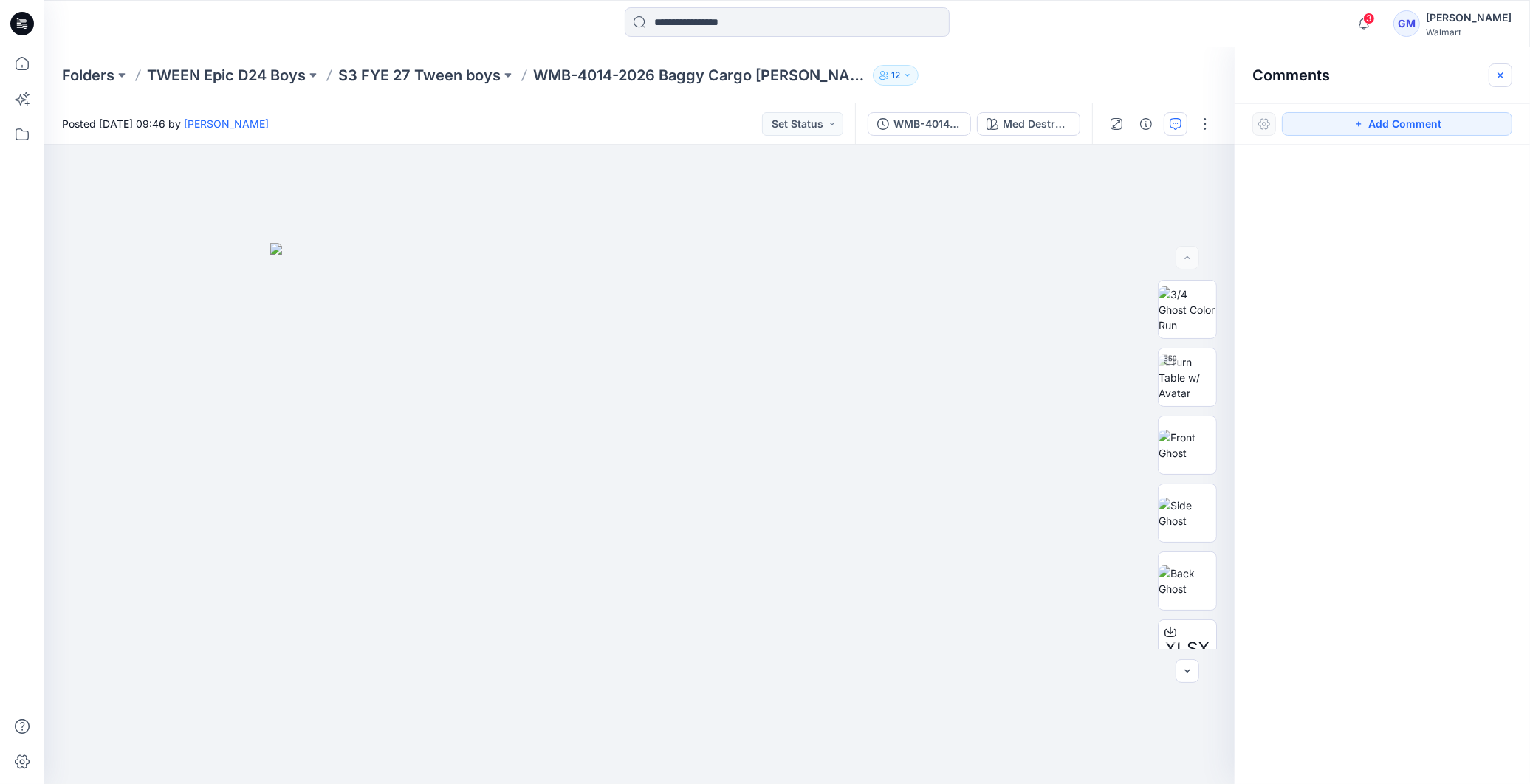
click at [1503, 75] on icon "button" at bounding box center [1501, 75] width 11 height 11
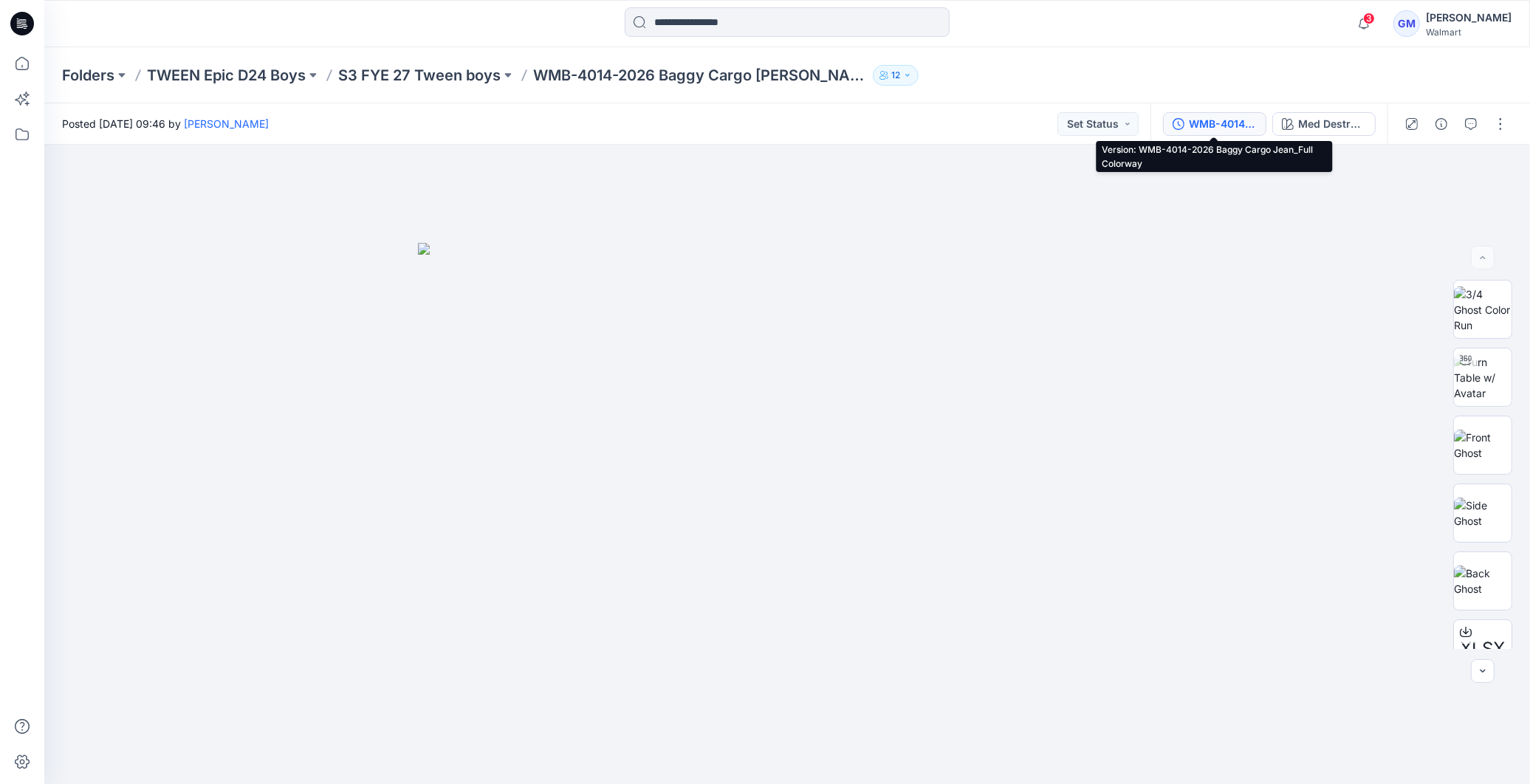
click at [1181, 126] on icon "button" at bounding box center [1179, 124] width 11 height 11
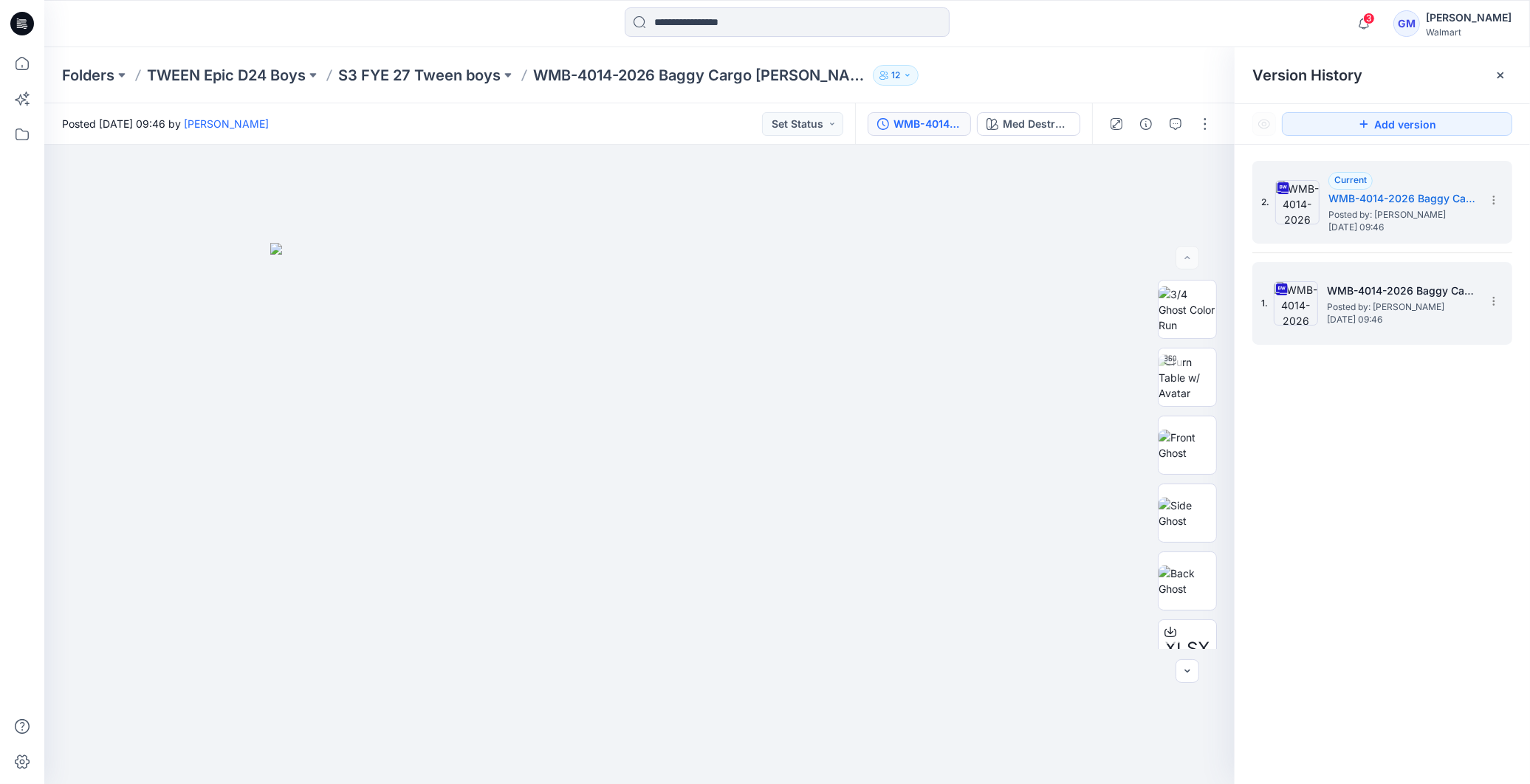
click at [1460, 293] on h5 "WMB-4014-2026 Baggy Cargo Jean_Softsilver" at bounding box center [1401, 291] width 148 height 18
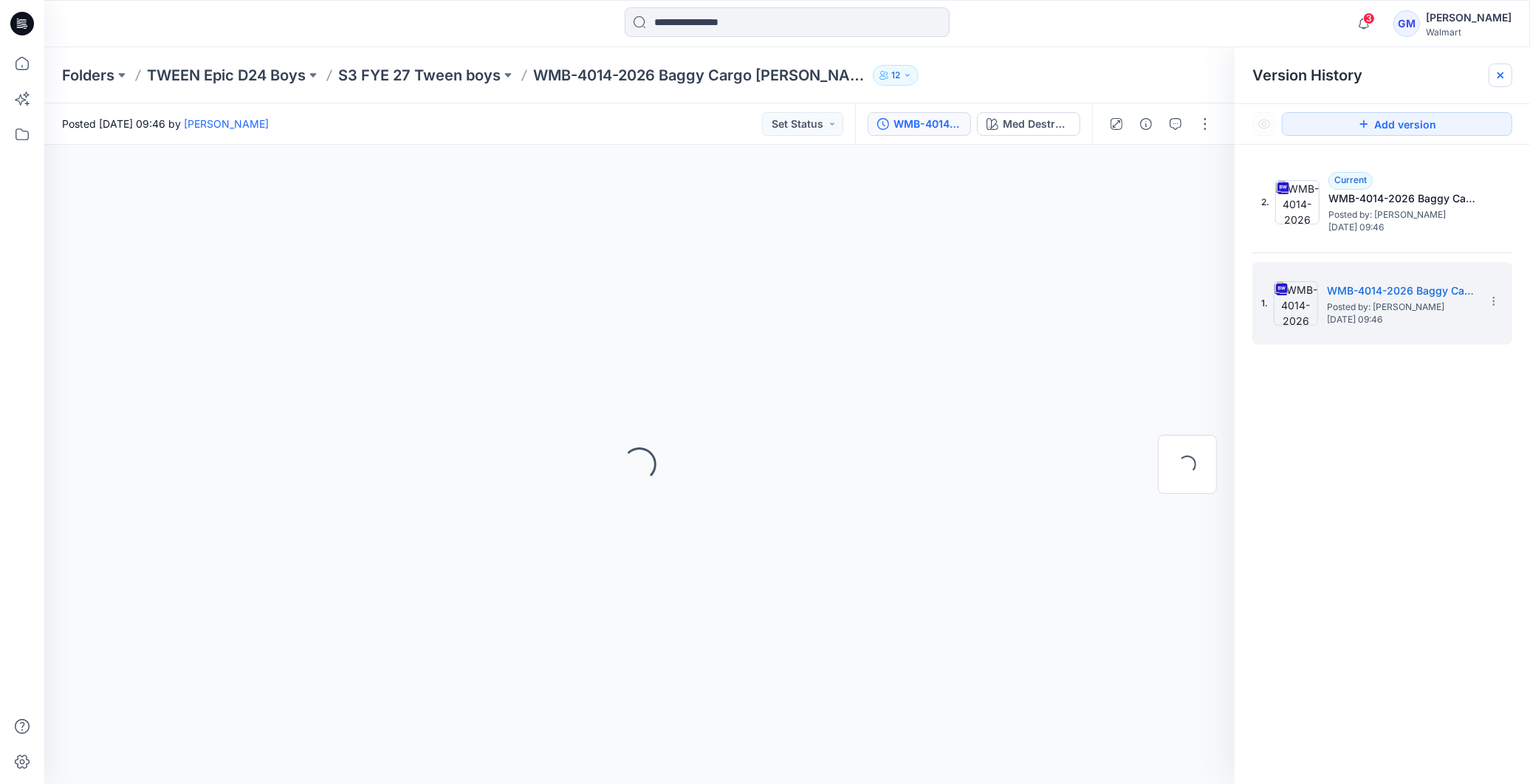
click at [1493, 77] on div at bounding box center [1500, 75] width 24 height 24
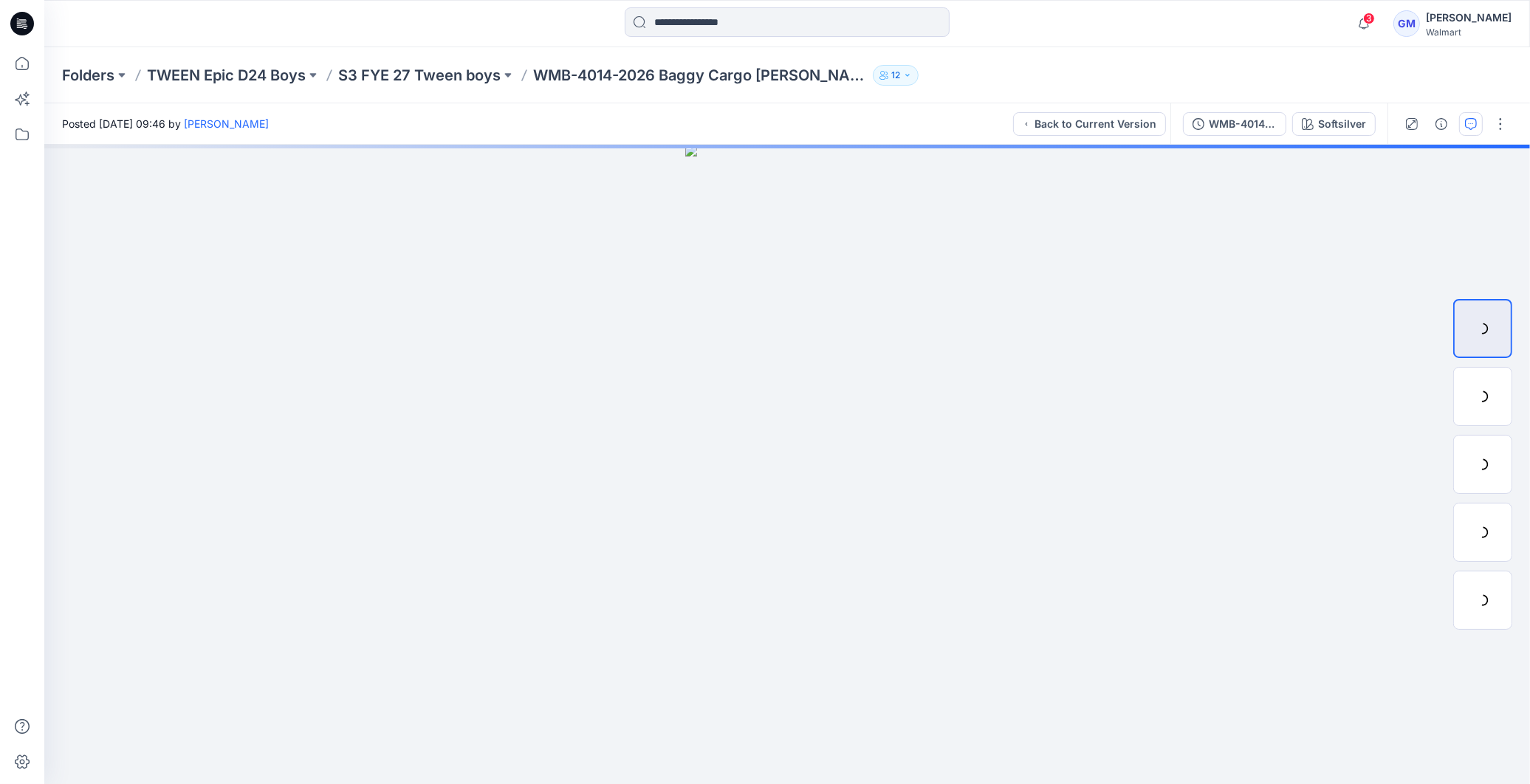
click at [1471, 122] on icon "button" at bounding box center [1470, 124] width 11 height 11
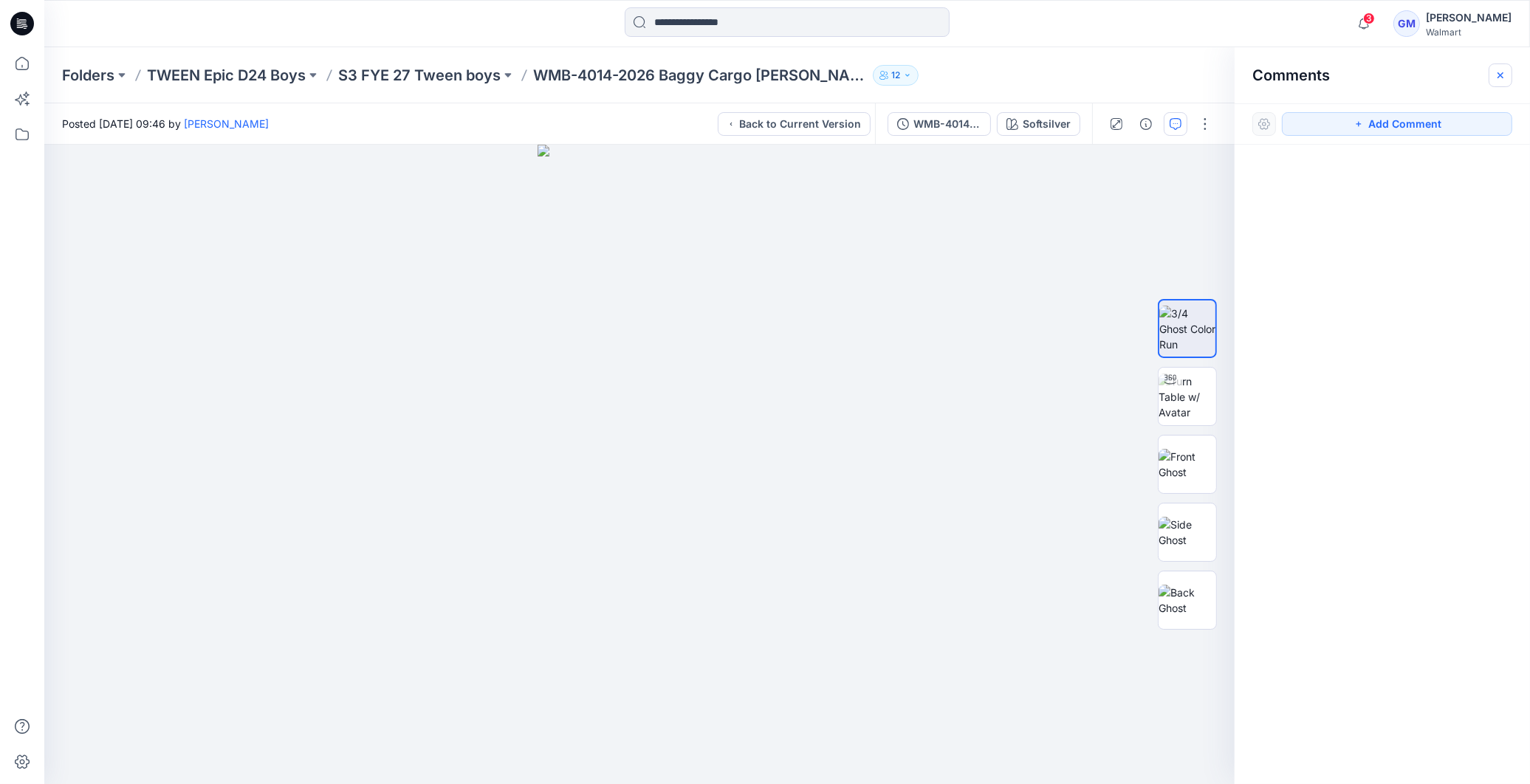
click at [1502, 76] on icon "button" at bounding box center [1501, 75] width 6 height 6
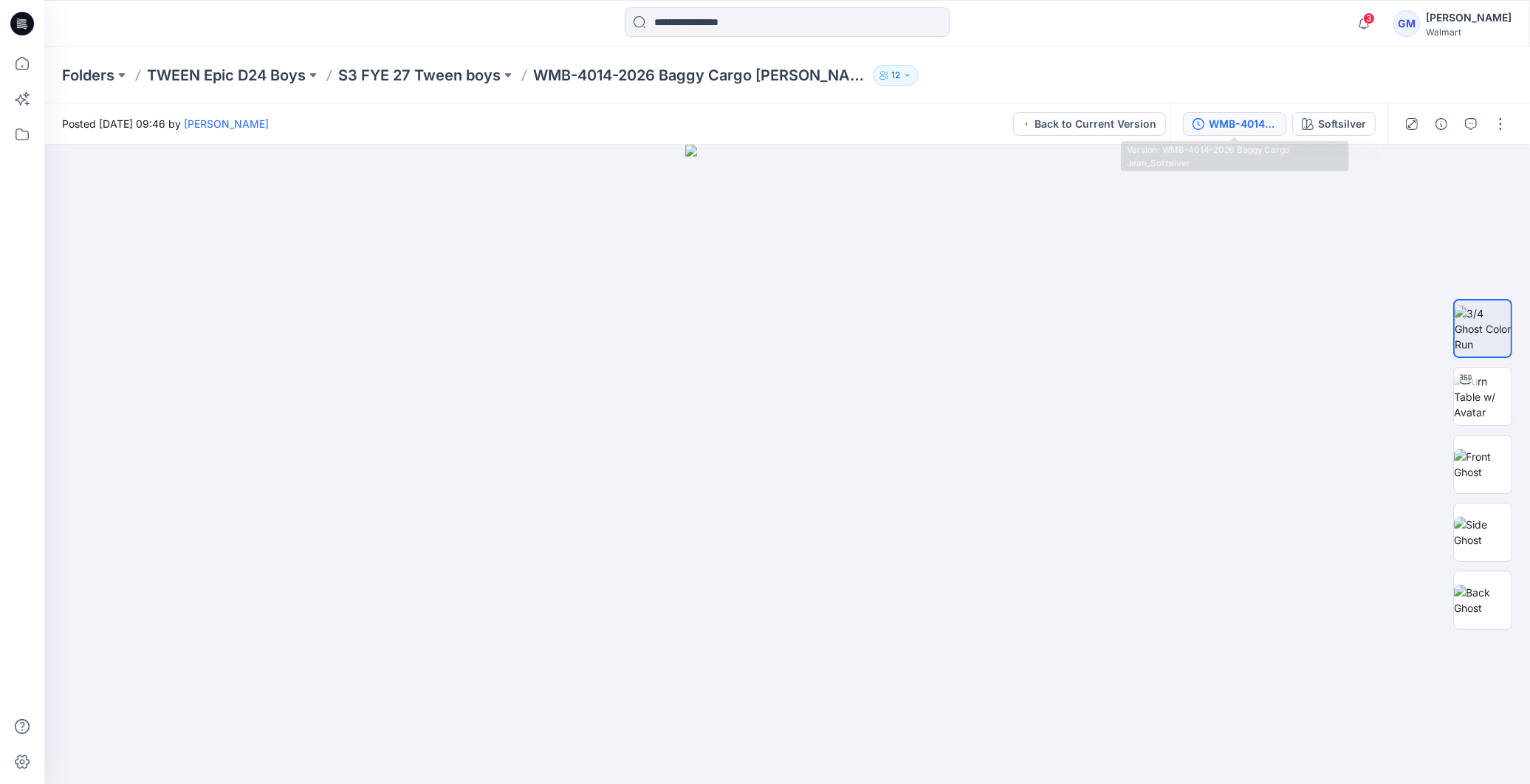
click at [1237, 119] on div "WMB-4014-2026 Baggy Cargo Jean_Softsilver" at bounding box center [1243, 123] width 68 height 16
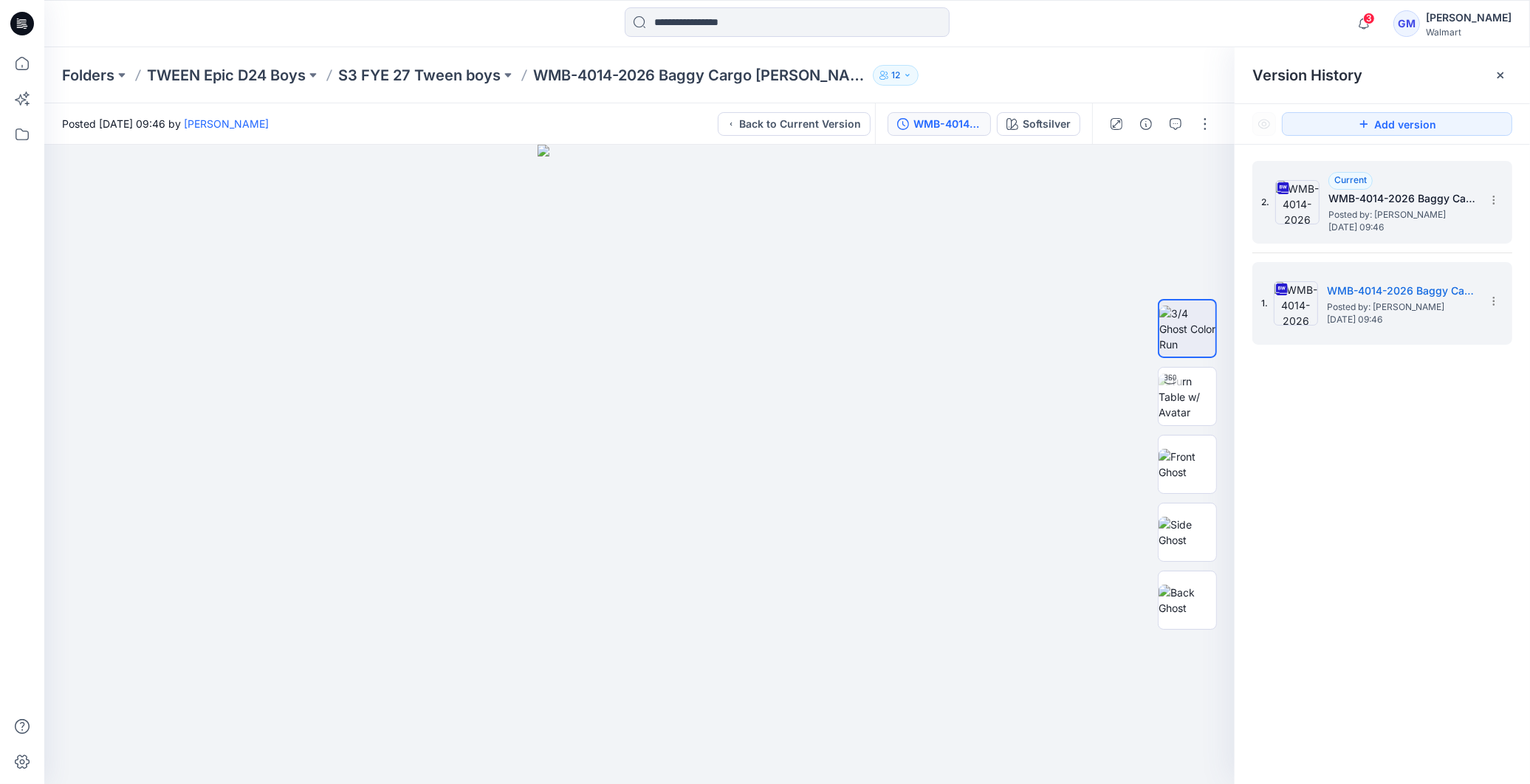
click at [1411, 223] on span "[DATE] 09:46" at bounding box center [1402, 227] width 148 height 10
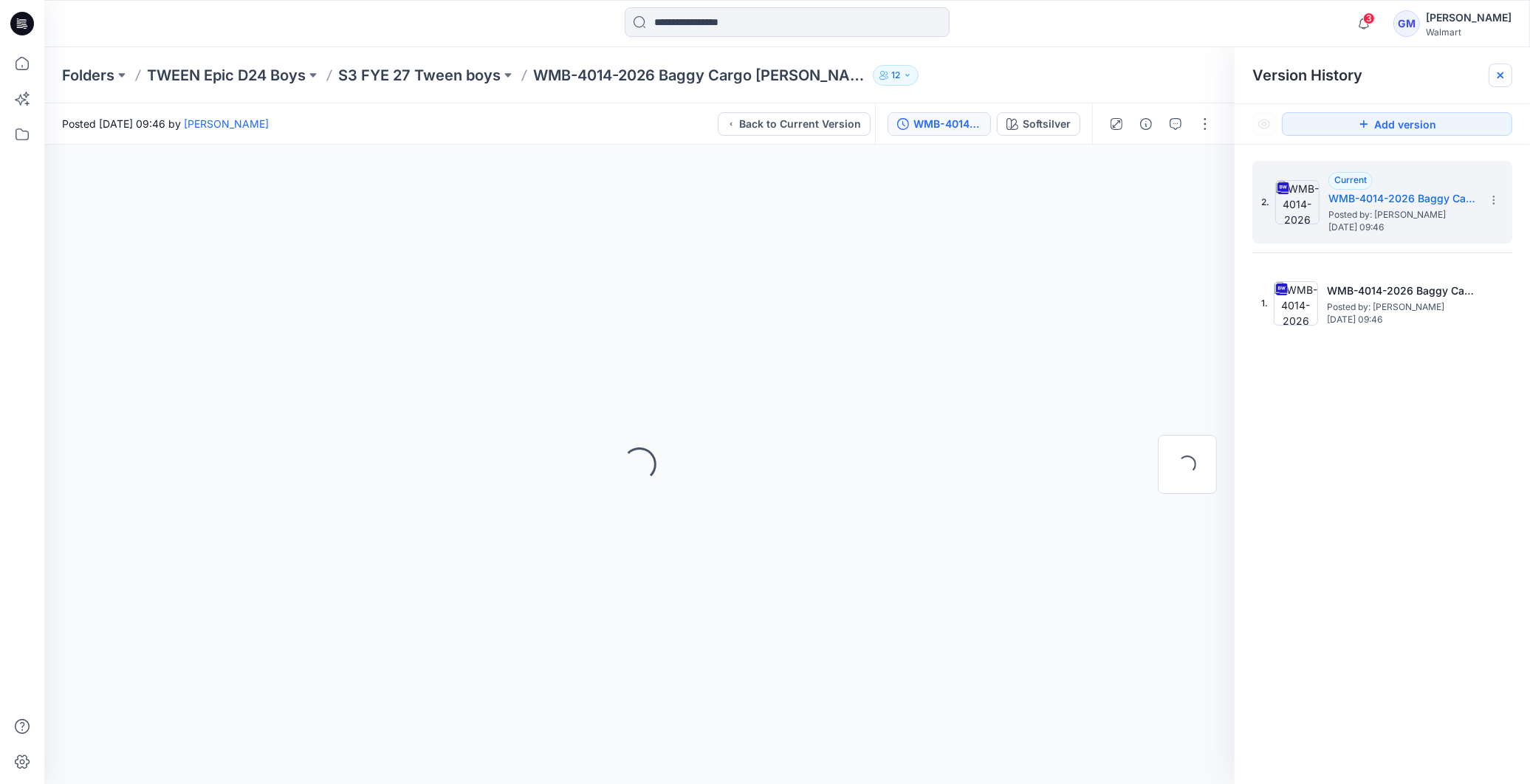
click at [1504, 72] on icon at bounding box center [1501, 75] width 11 height 11
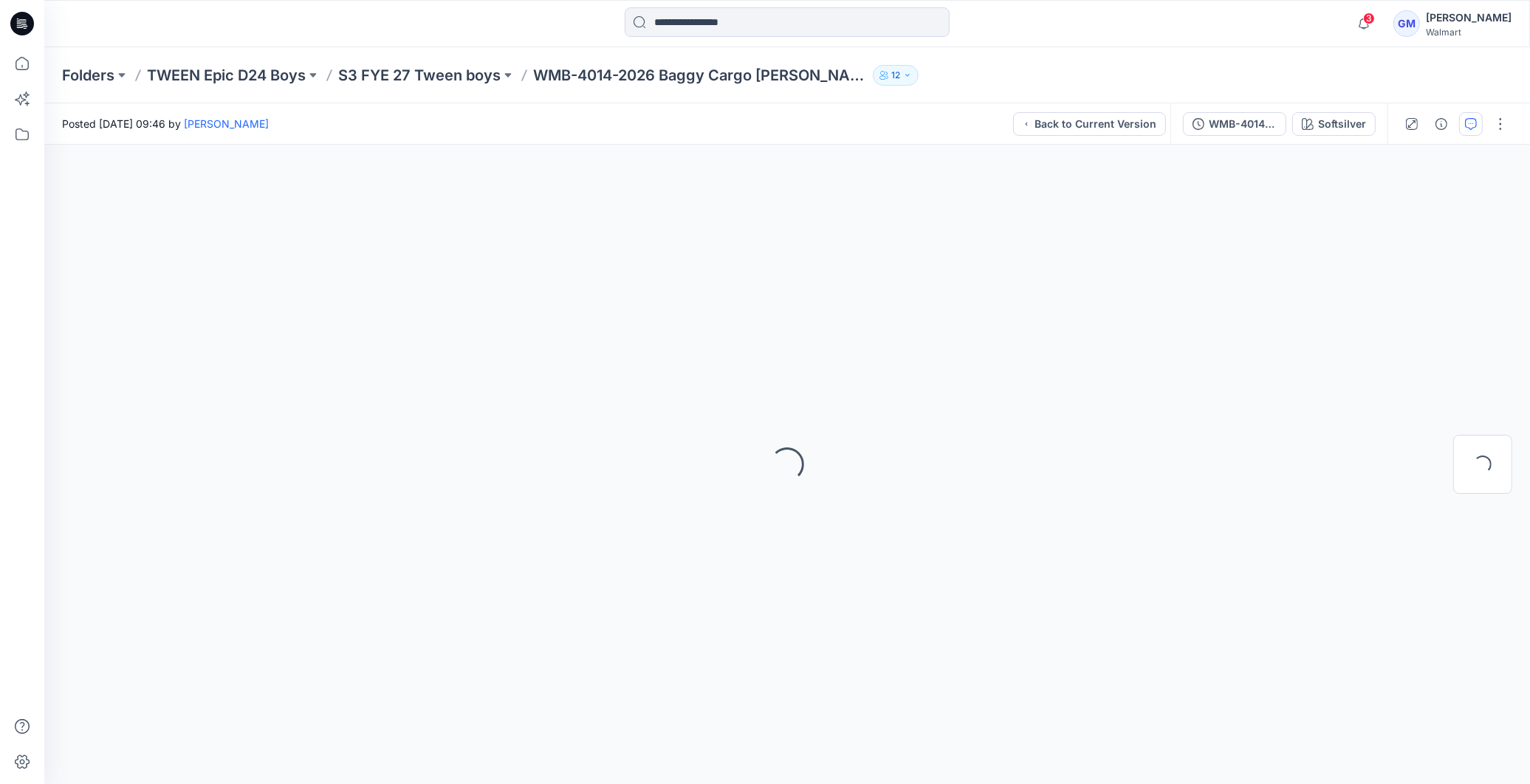
click at [1467, 118] on icon "button" at bounding box center [1470, 124] width 11 height 11
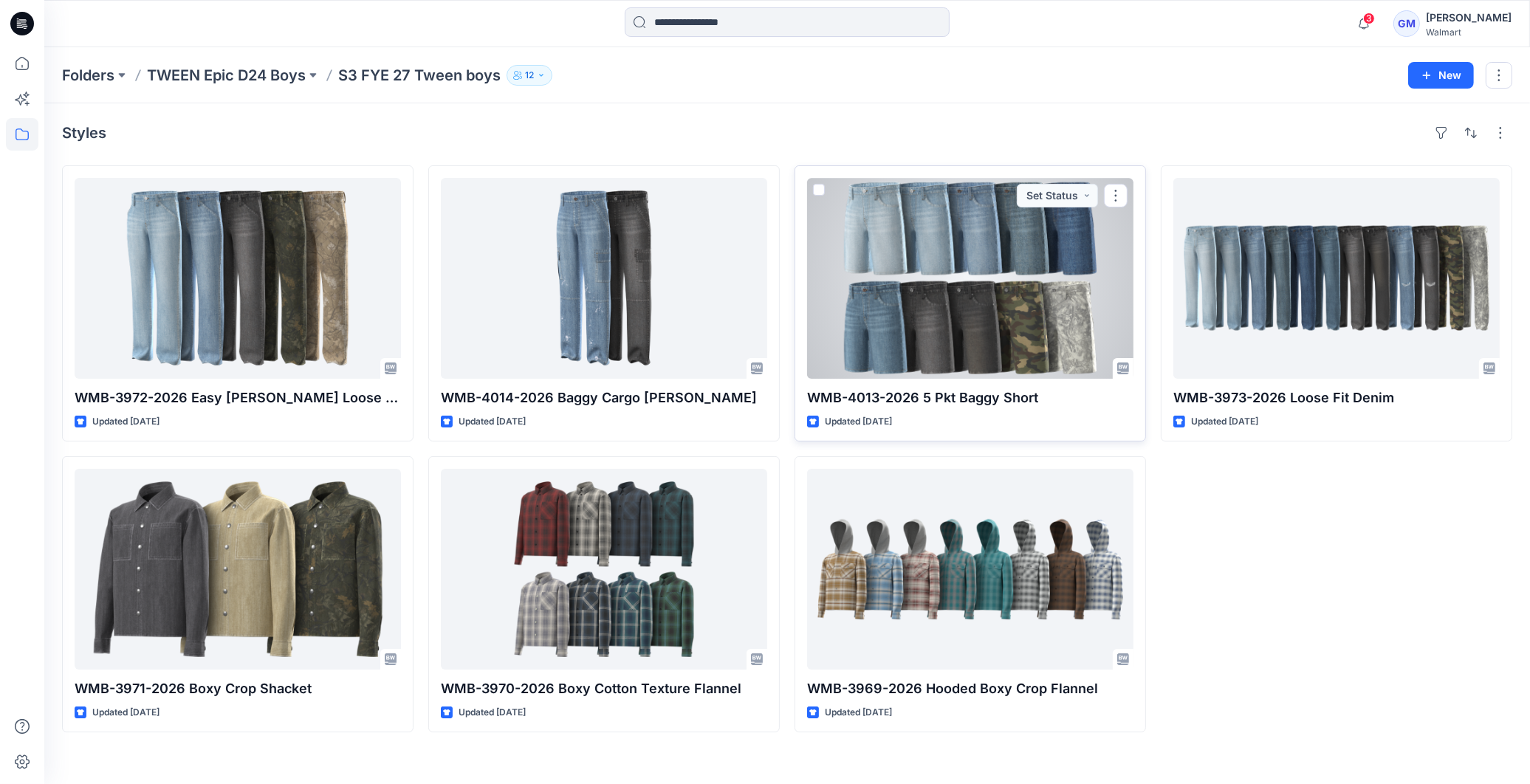
click at [918, 312] on div at bounding box center [970, 278] width 327 height 201
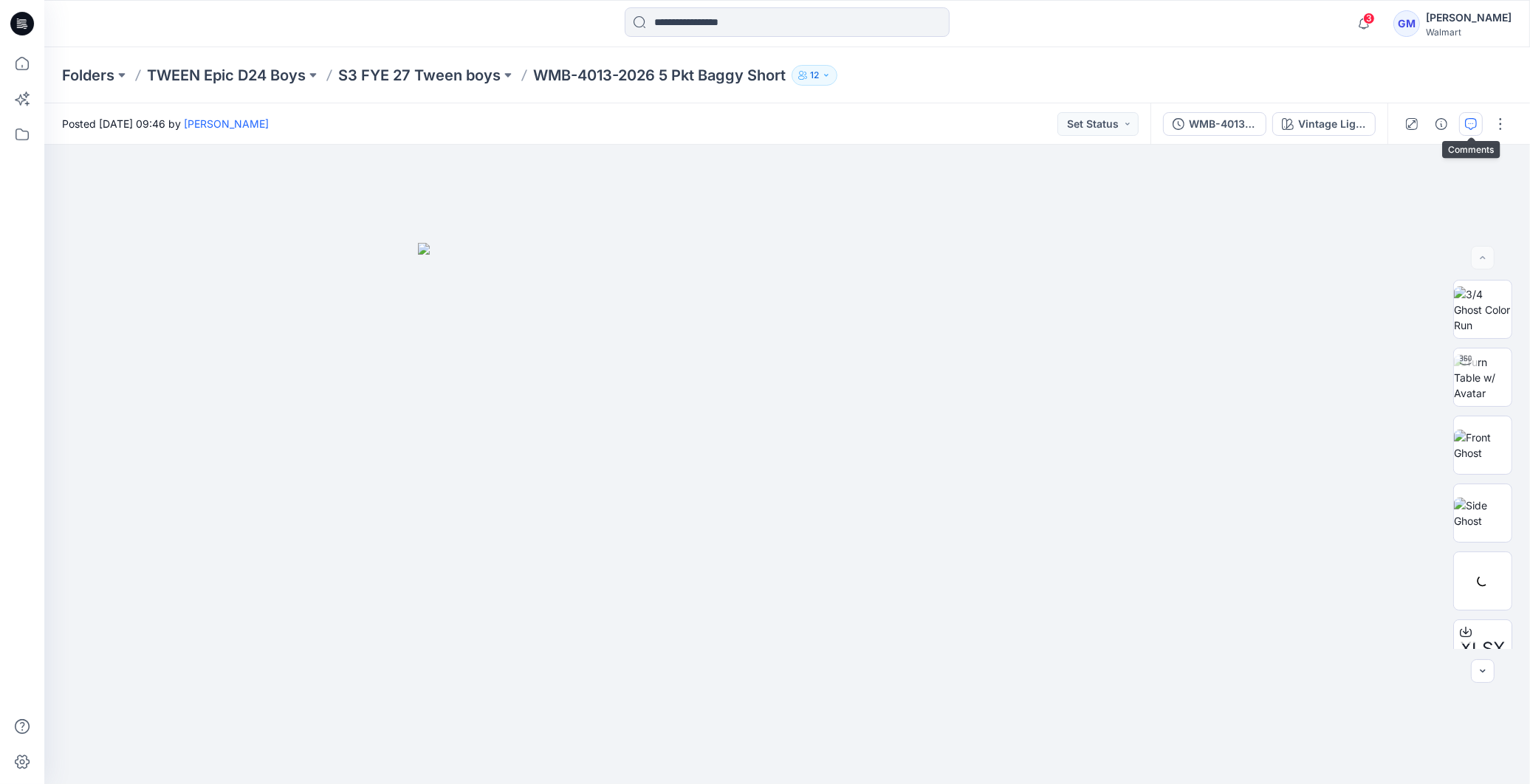
click at [1475, 118] on icon "button" at bounding box center [1470, 124] width 11 height 11
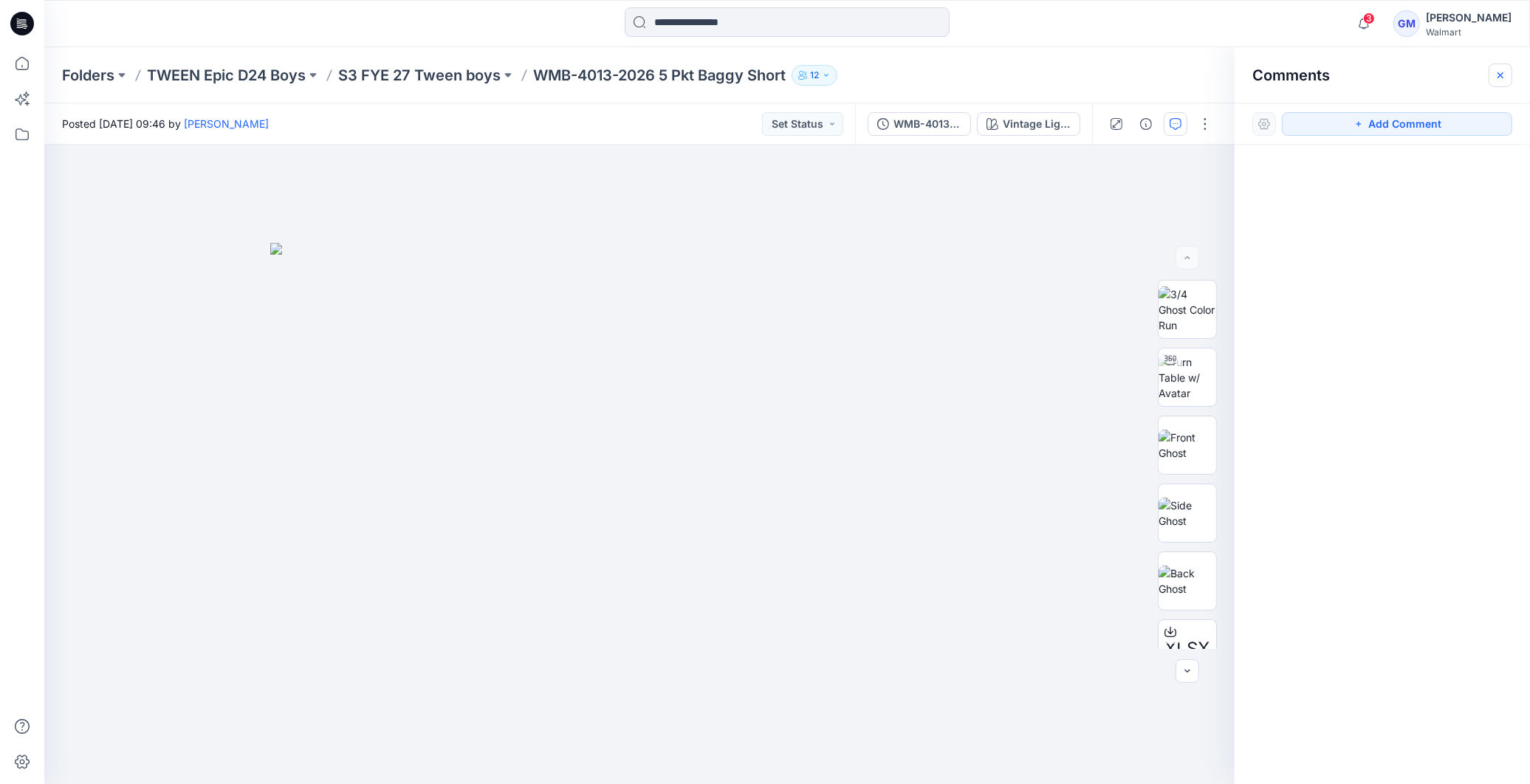
click at [1495, 75] on icon "button" at bounding box center [1501, 75] width 11 height 11
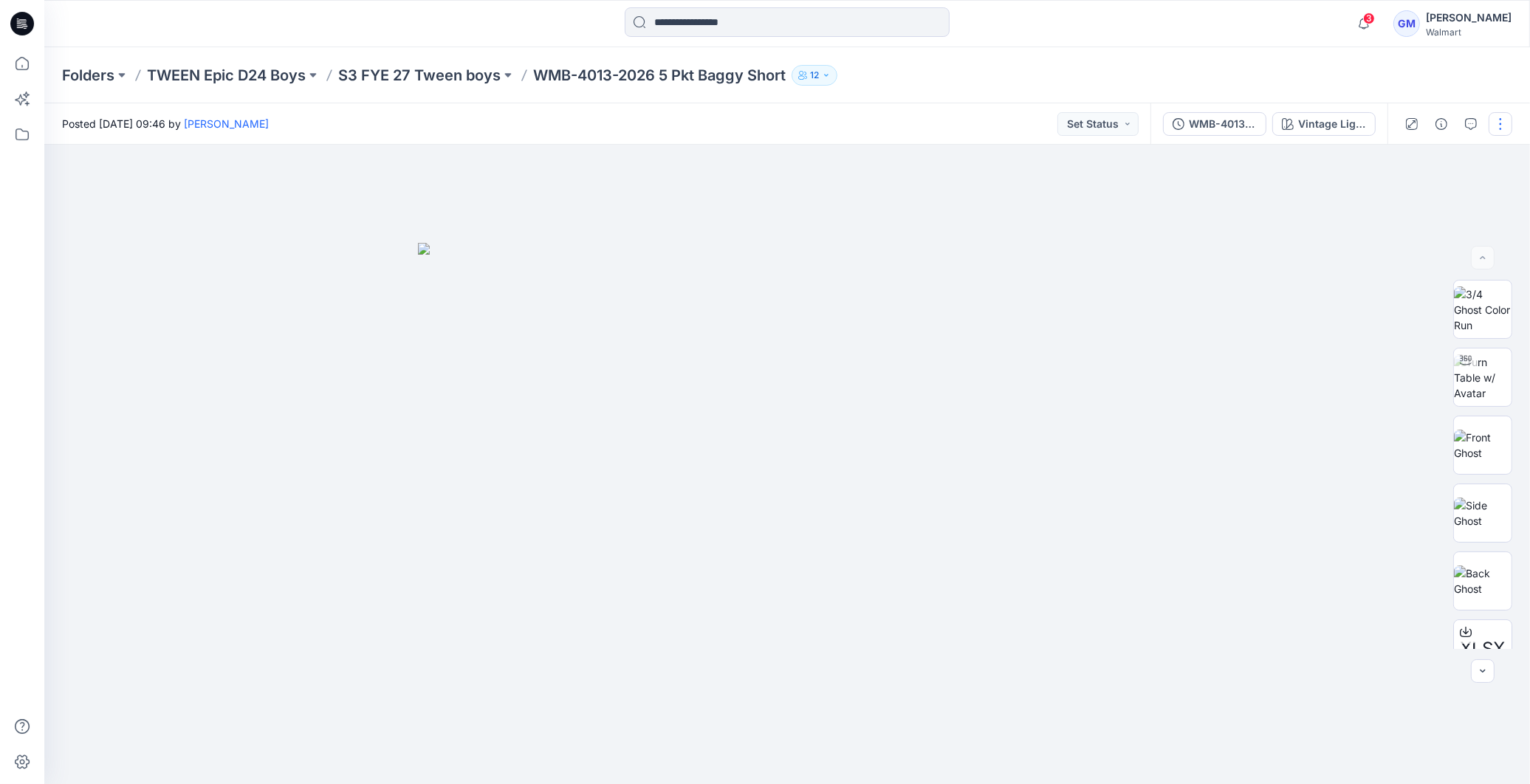
click at [1503, 126] on button "button" at bounding box center [1500, 123] width 24 height 24
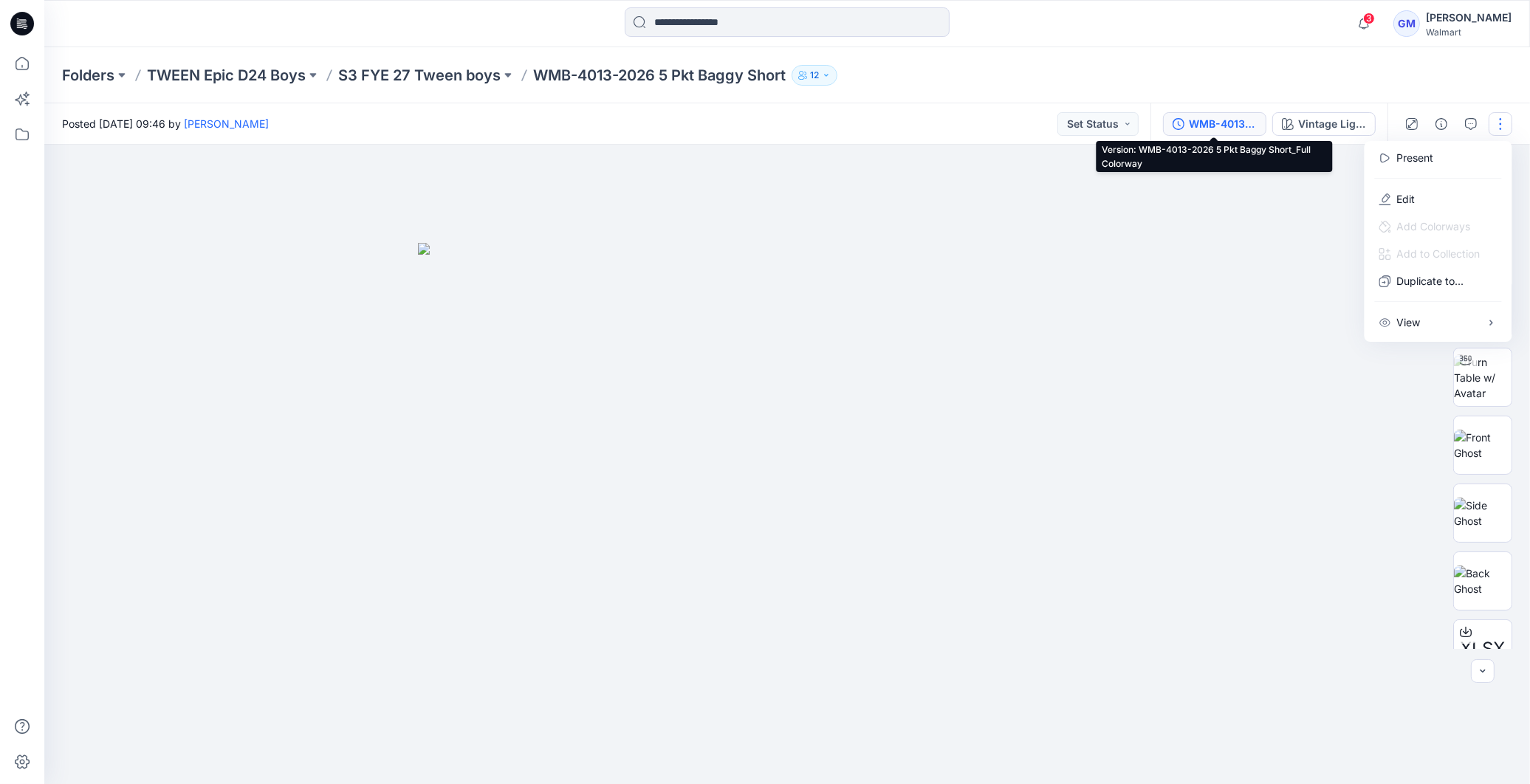
click at [1244, 126] on div "WMB-4013-2026 5 Pkt Baggy Short_Full Colorway" at bounding box center [1223, 123] width 68 height 16
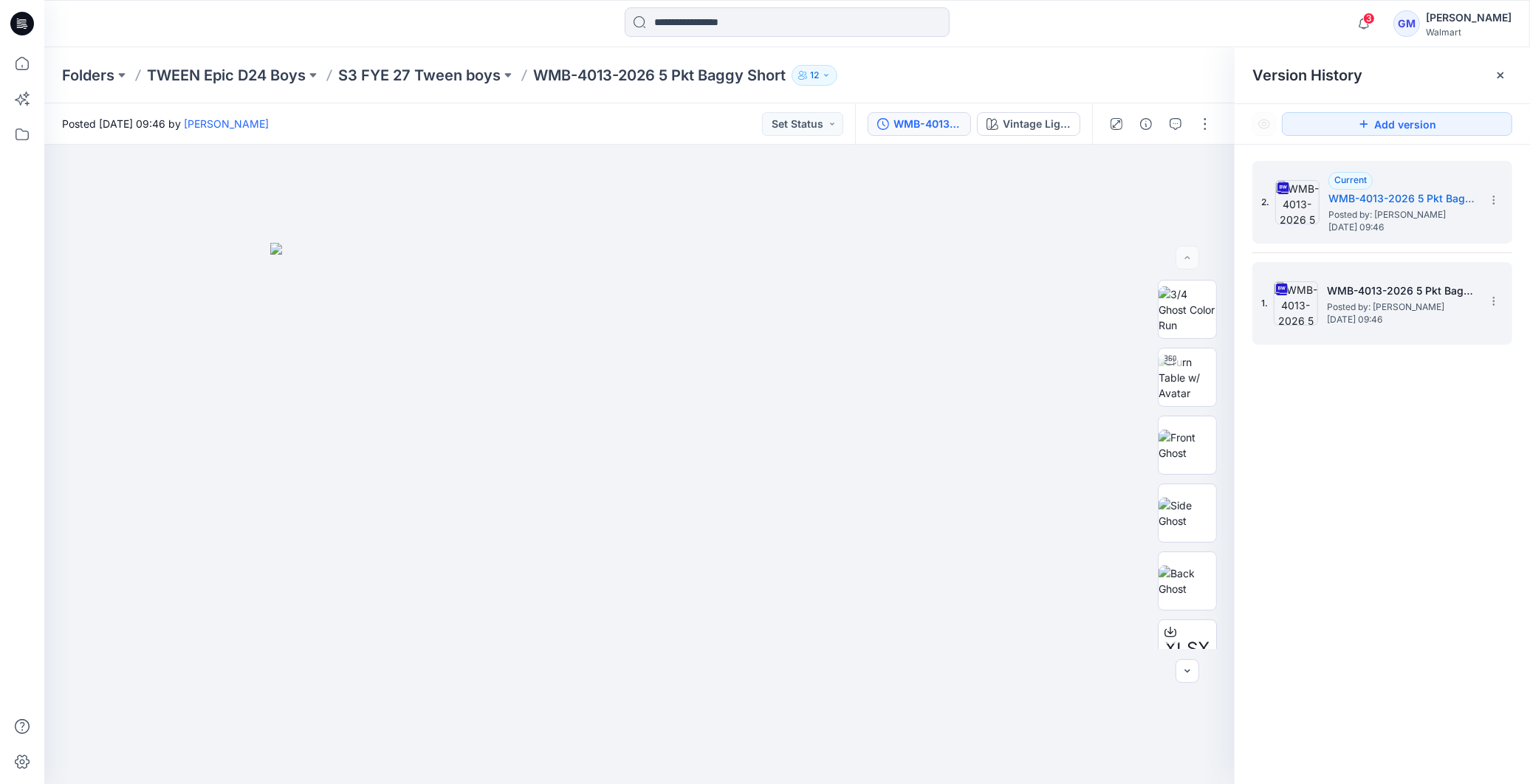
click at [1357, 304] on span "Posted by: [PERSON_NAME]" at bounding box center [1401, 307] width 148 height 15
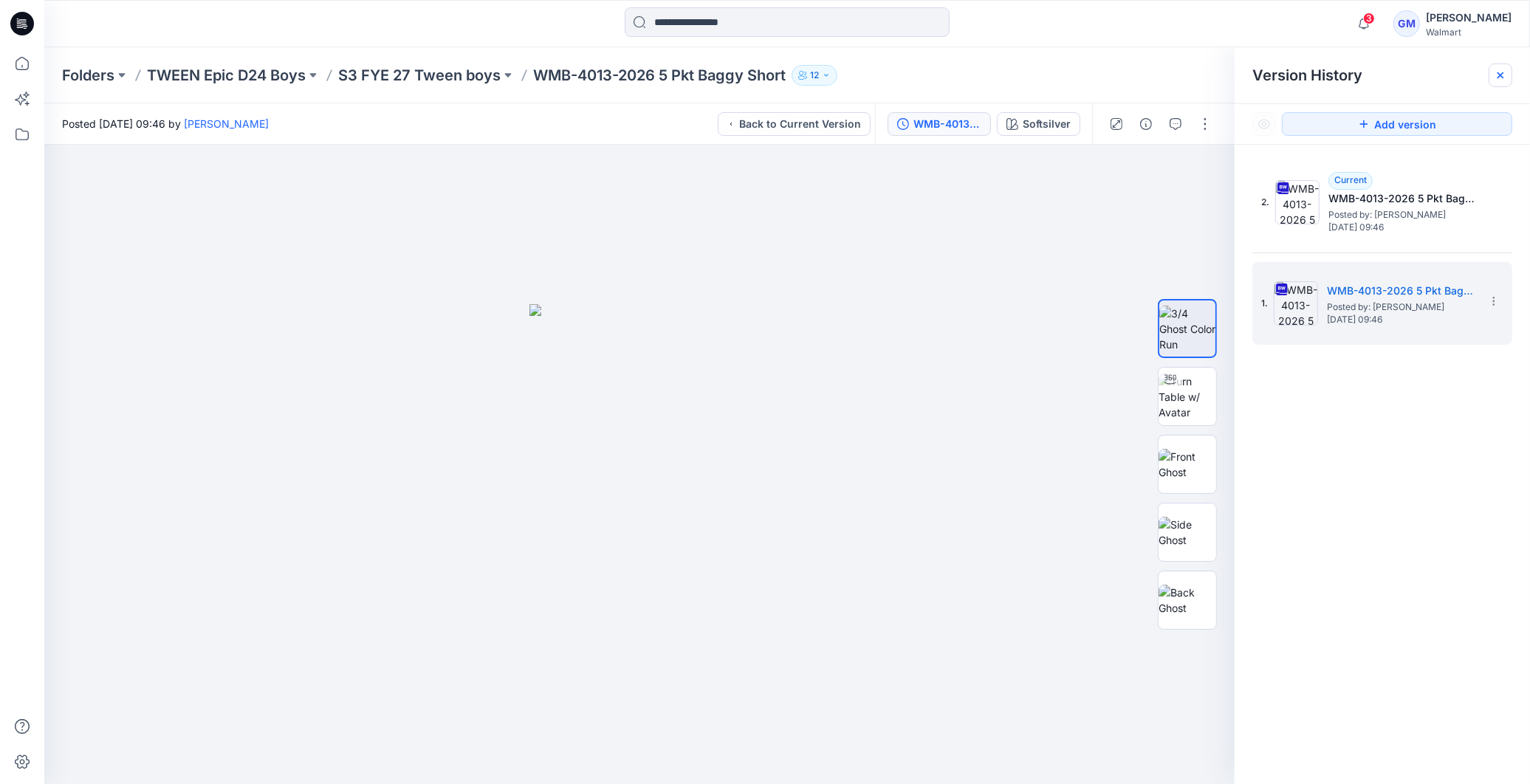
click at [1509, 76] on div at bounding box center [1500, 75] width 24 height 24
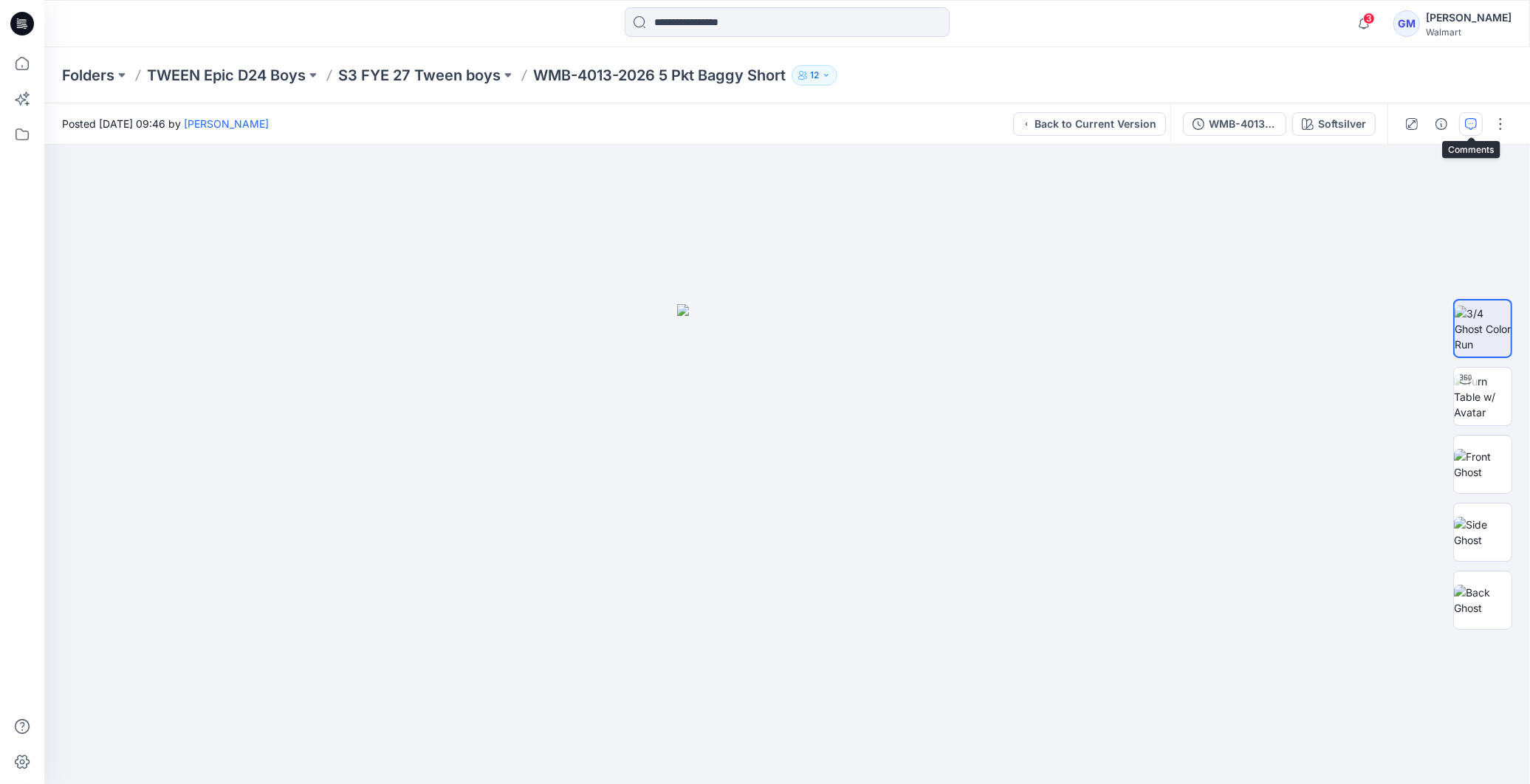
click at [1477, 115] on button "button" at bounding box center [1470, 123] width 24 height 24
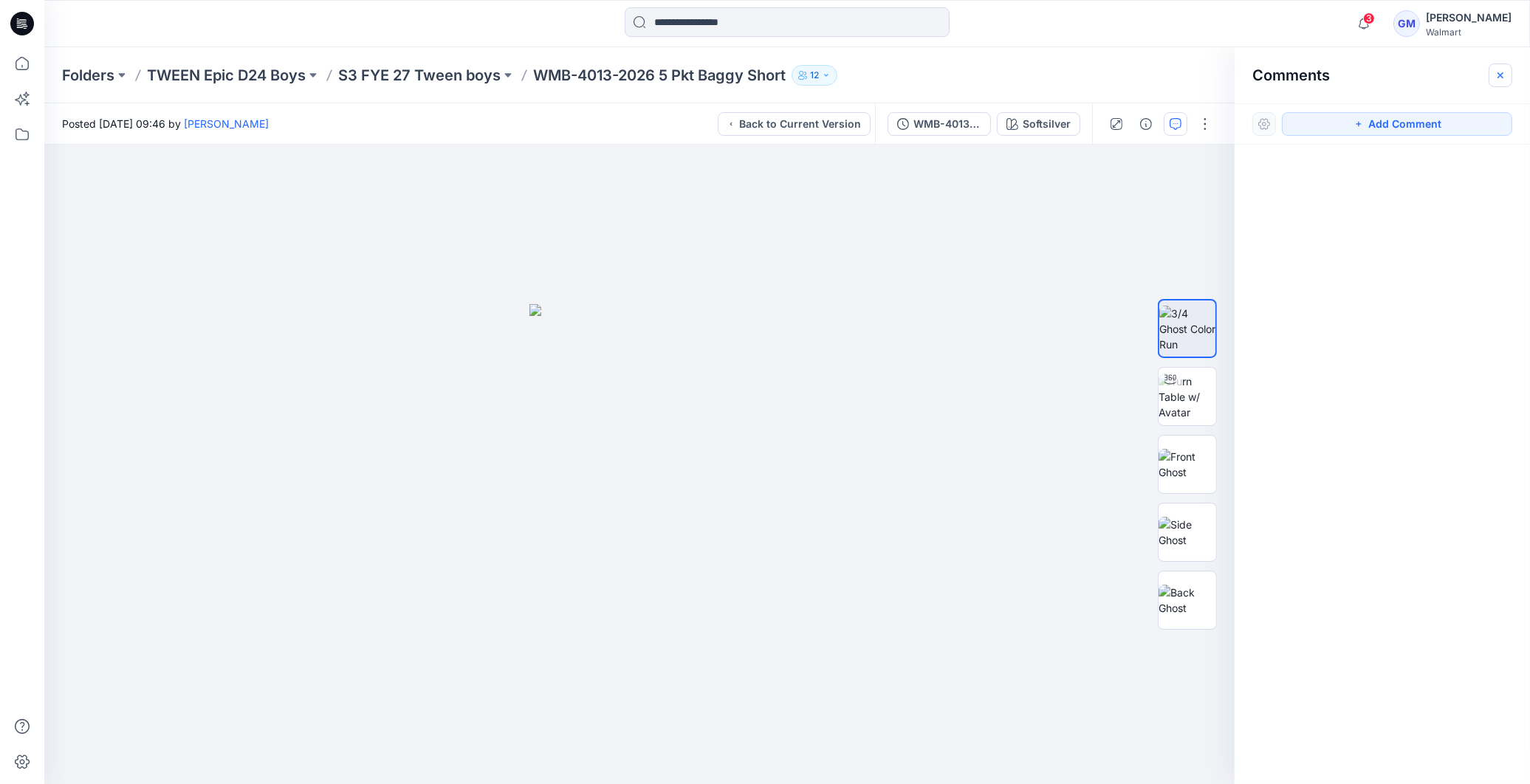
click at [1503, 76] on icon "button" at bounding box center [1501, 75] width 11 height 11
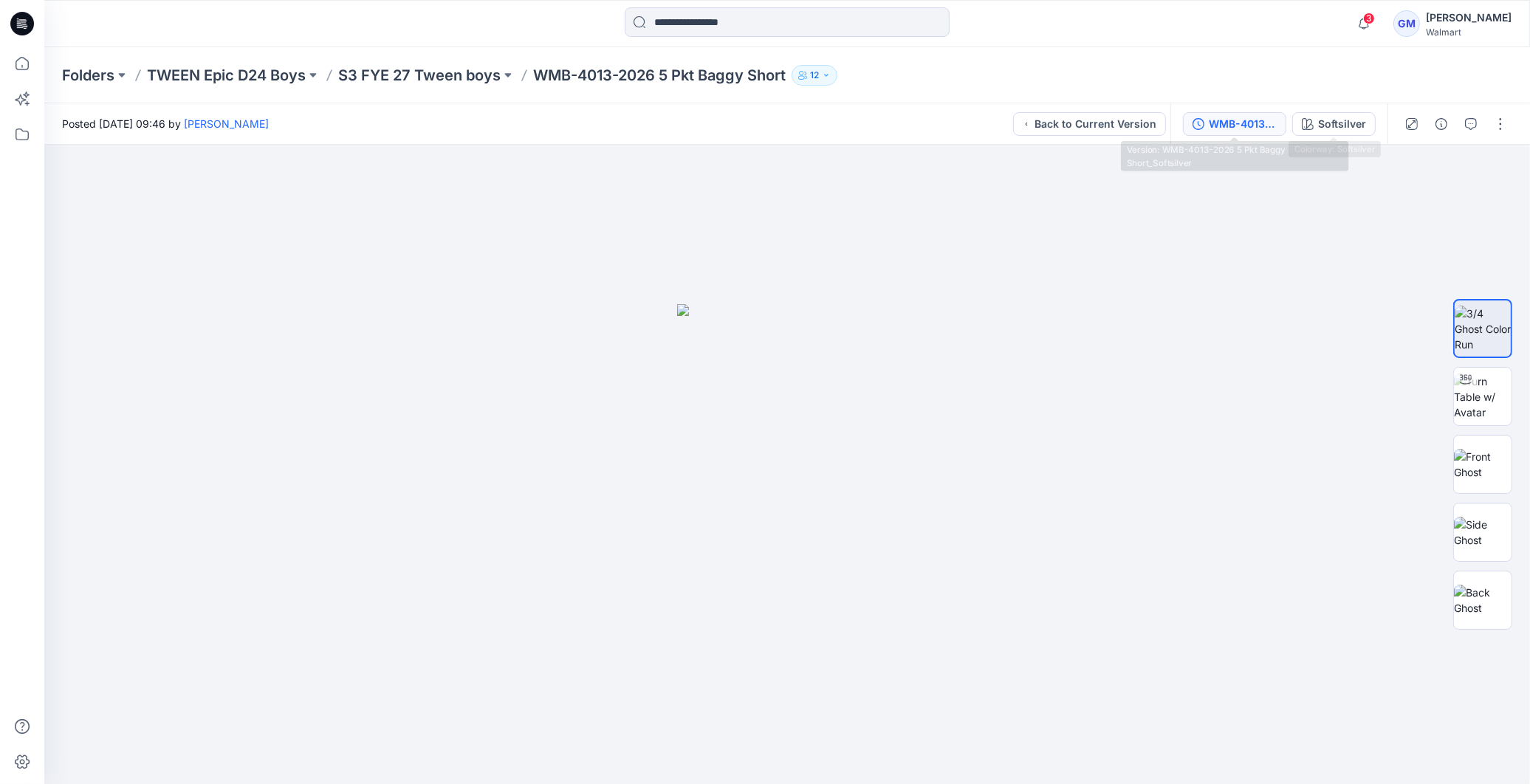
click at [1229, 116] on div "WMB-4013-2026 5 Pkt Baggy Short_Softsilver" at bounding box center [1243, 123] width 68 height 16
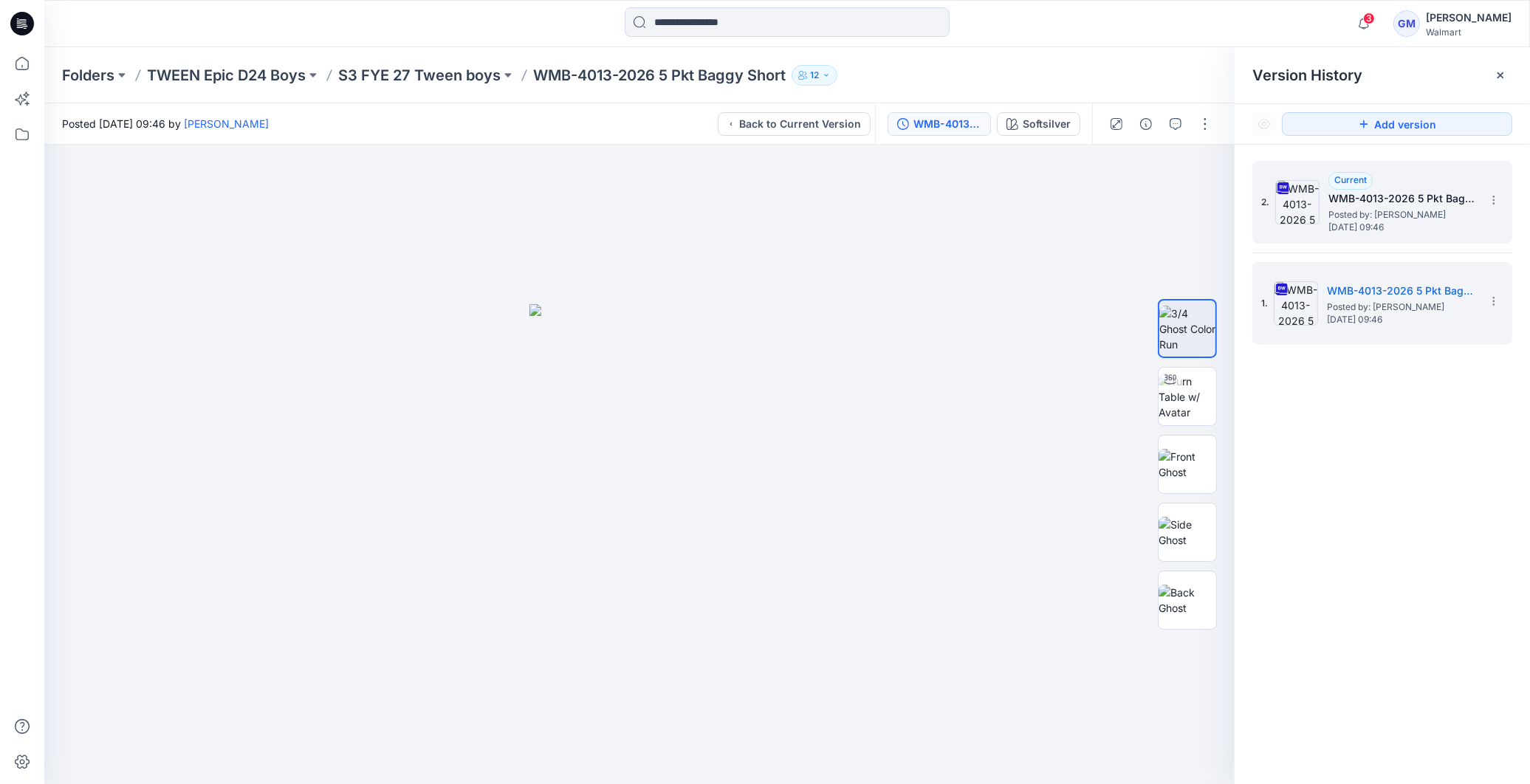
click at [1408, 215] on span "Posted by: [PERSON_NAME]" at bounding box center [1402, 215] width 148 height 15
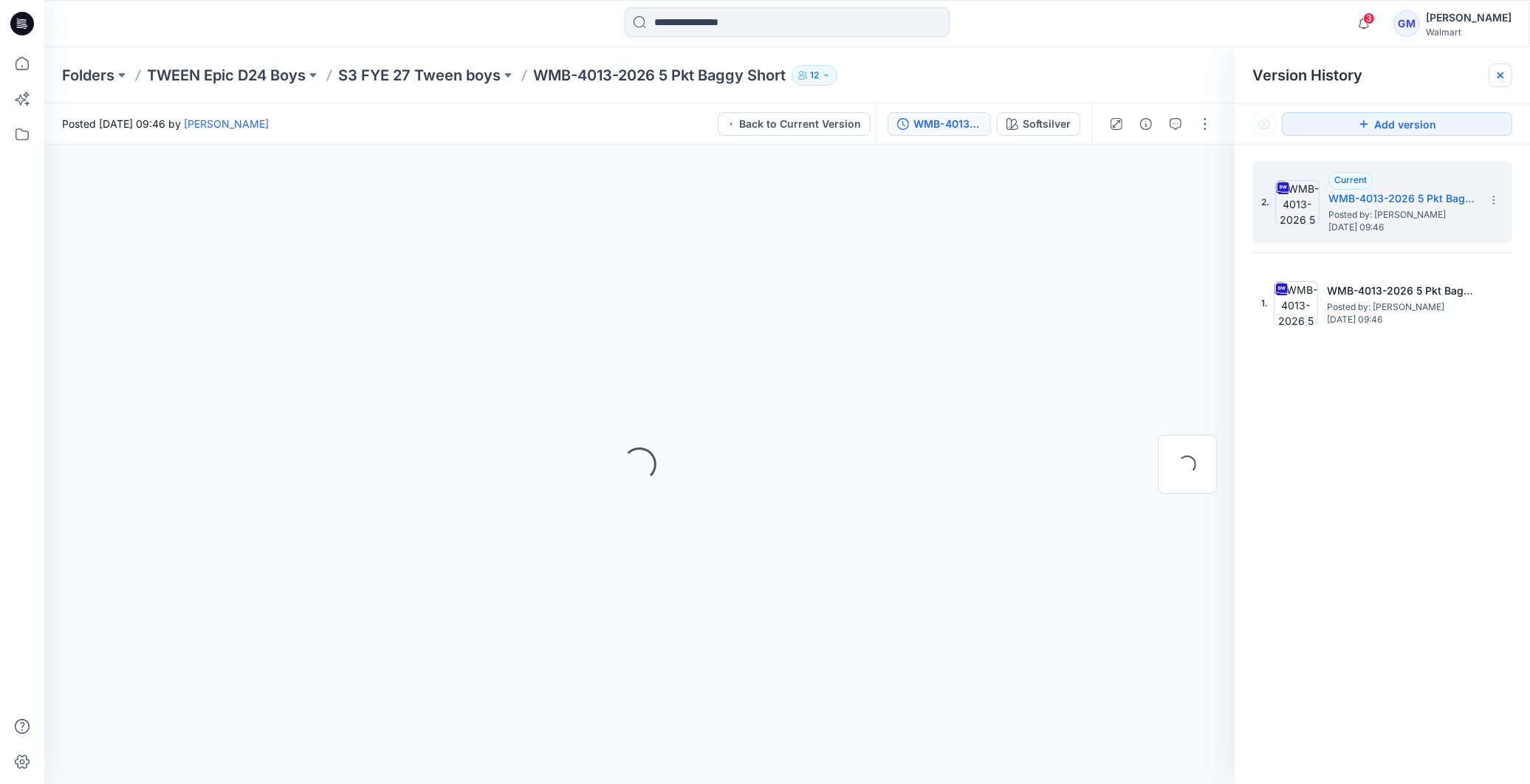
click at [1499, 79] on icon at bounding box center [1501, 75] width 11 height 11
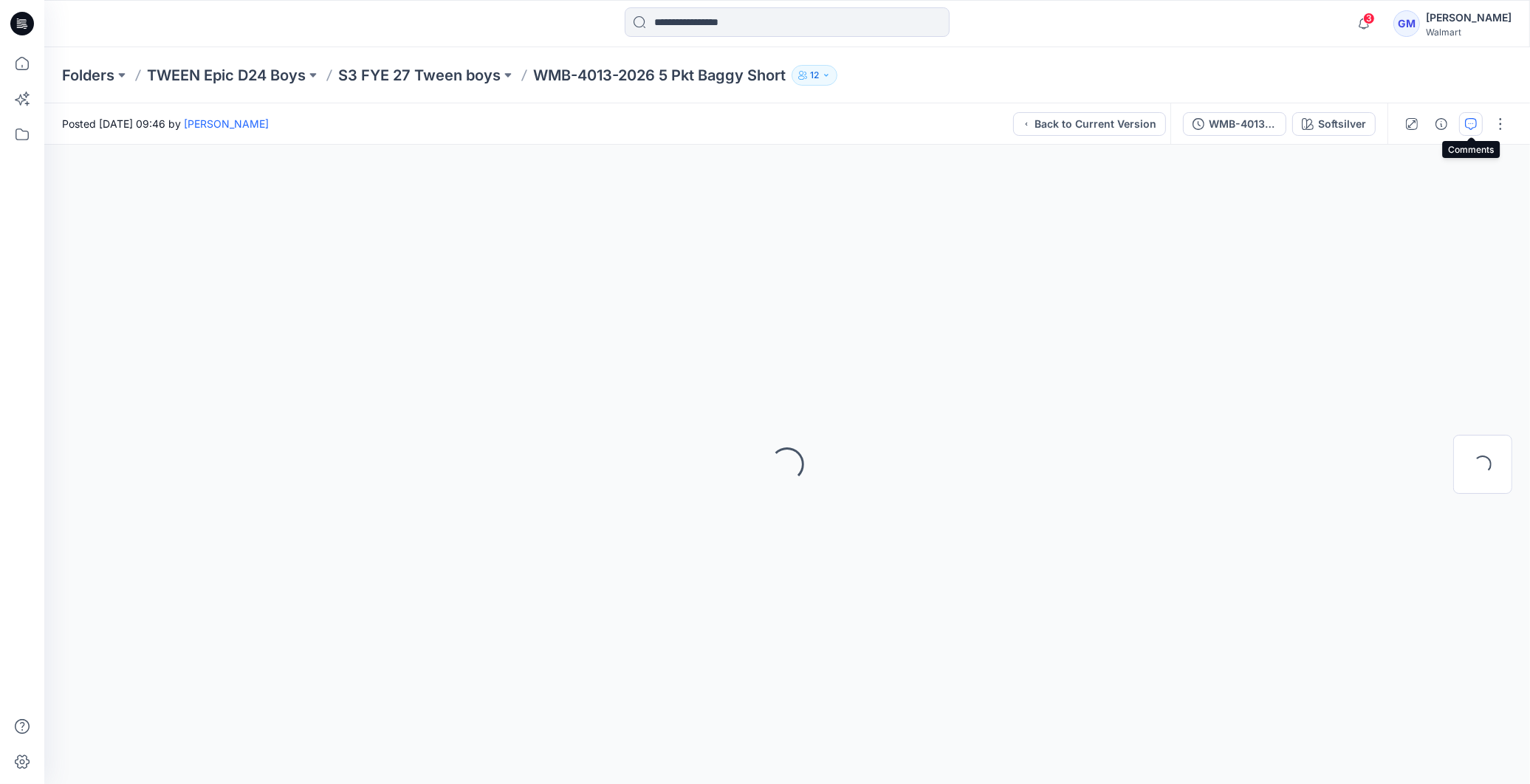
click at [1465, 124] on icon "button" at bounding box center [1470, 124] width 11 height 11
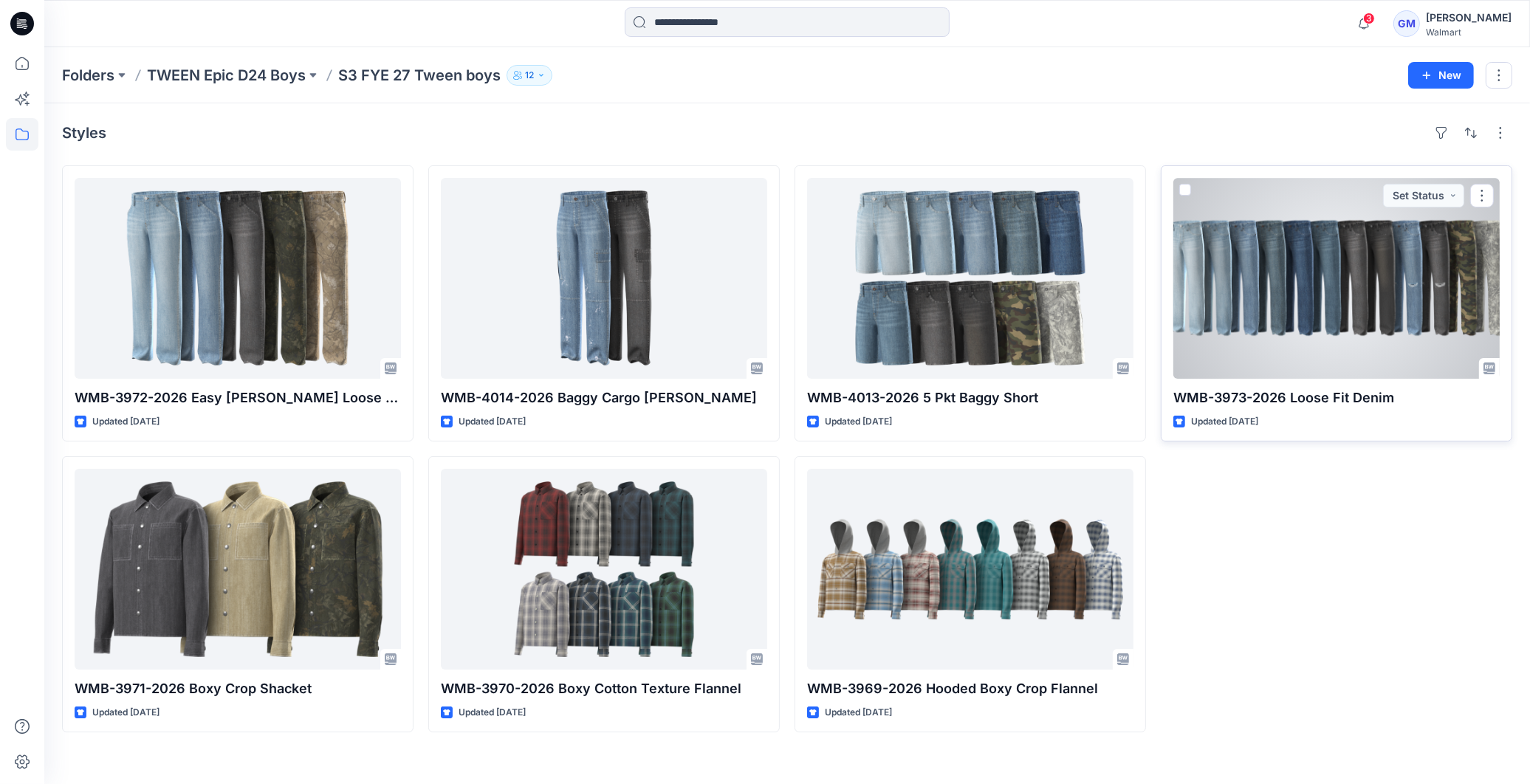
click at [1337, 319] on div at bounding box center [1337, 278] width 327 height 201
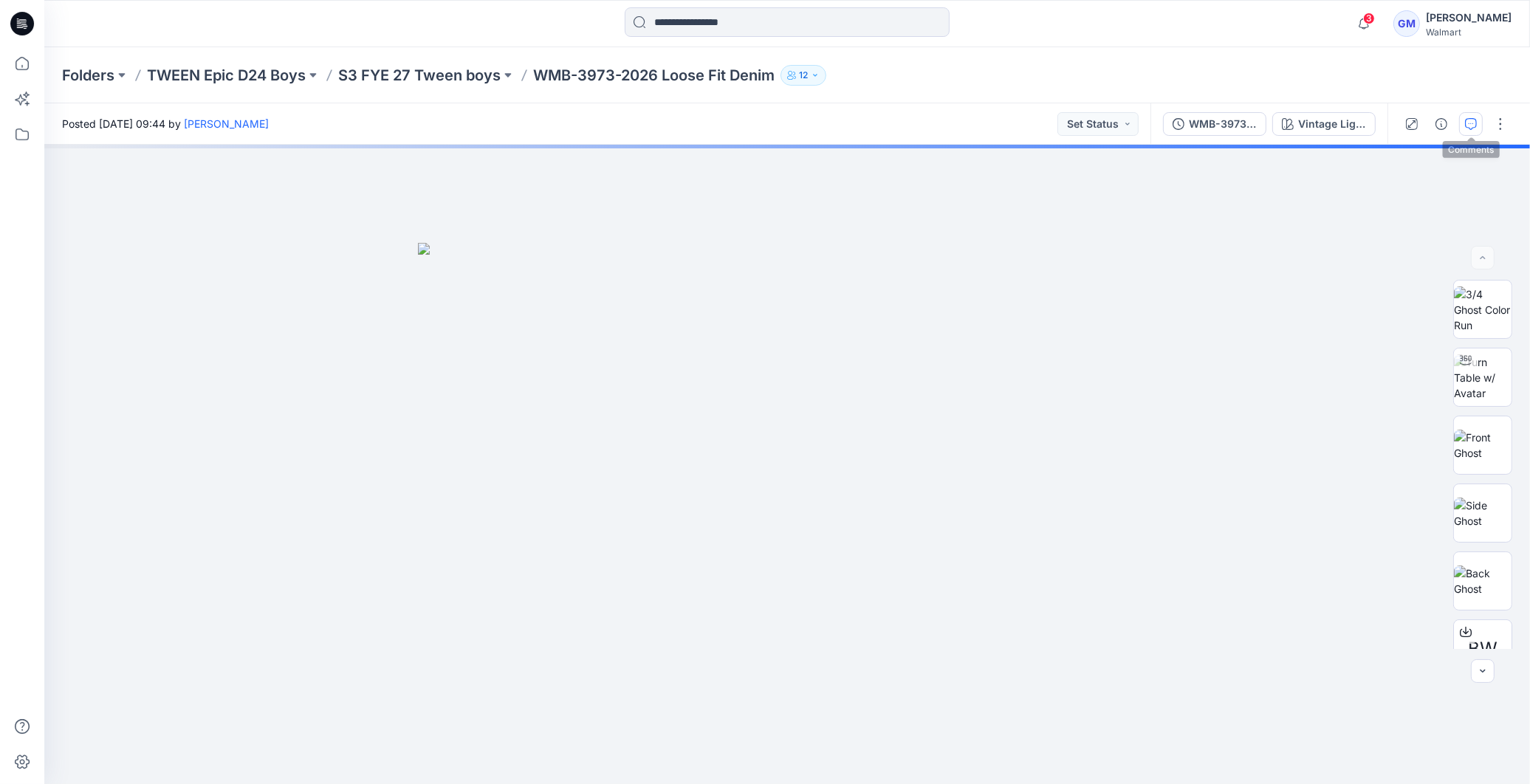
click at [1471, 124] on icon "button" at bounding box center [1470, 124] width 11 height 11
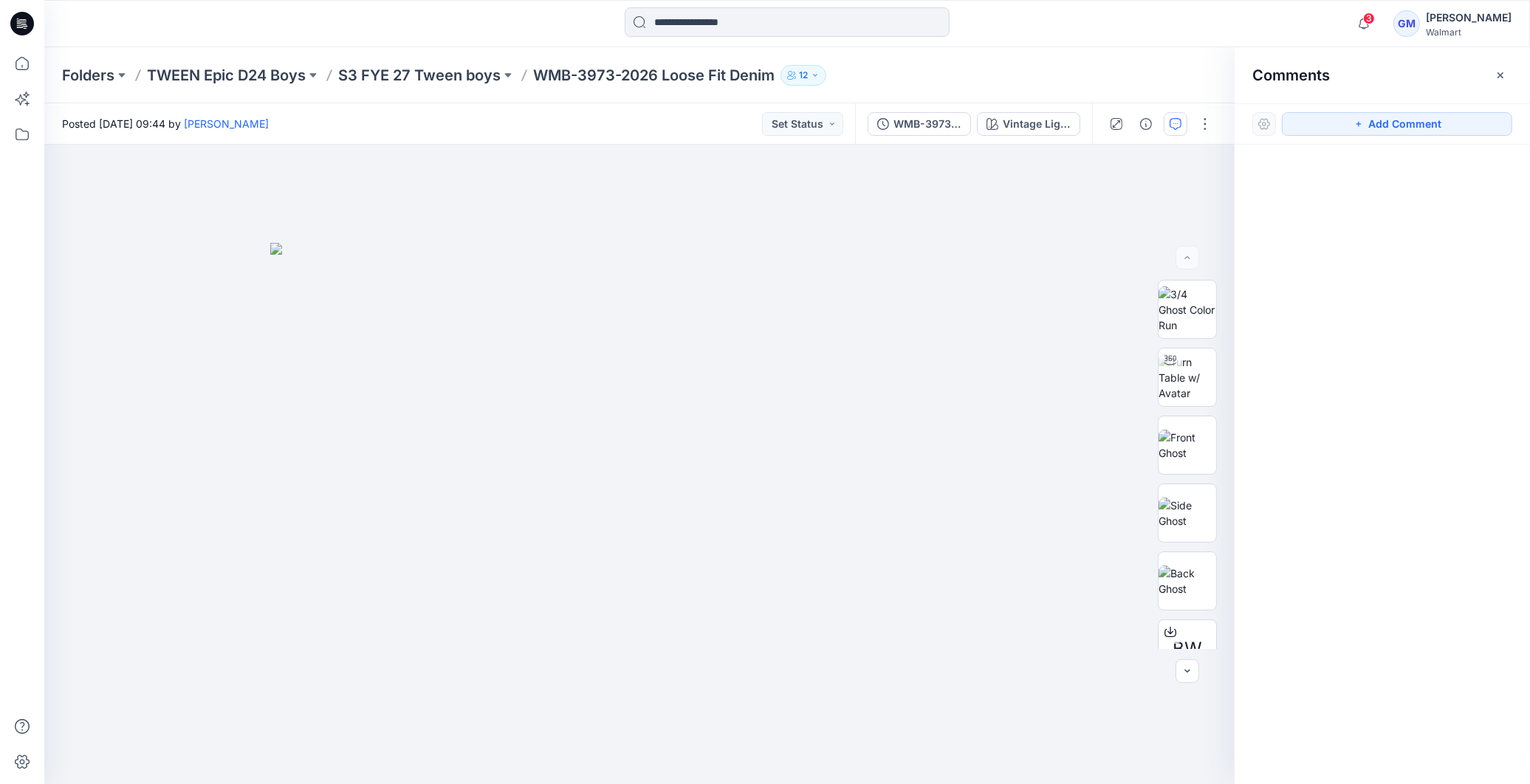
click at [1504, 79] on icon "button" at bounding box center [1501, 75] width 11 height 11
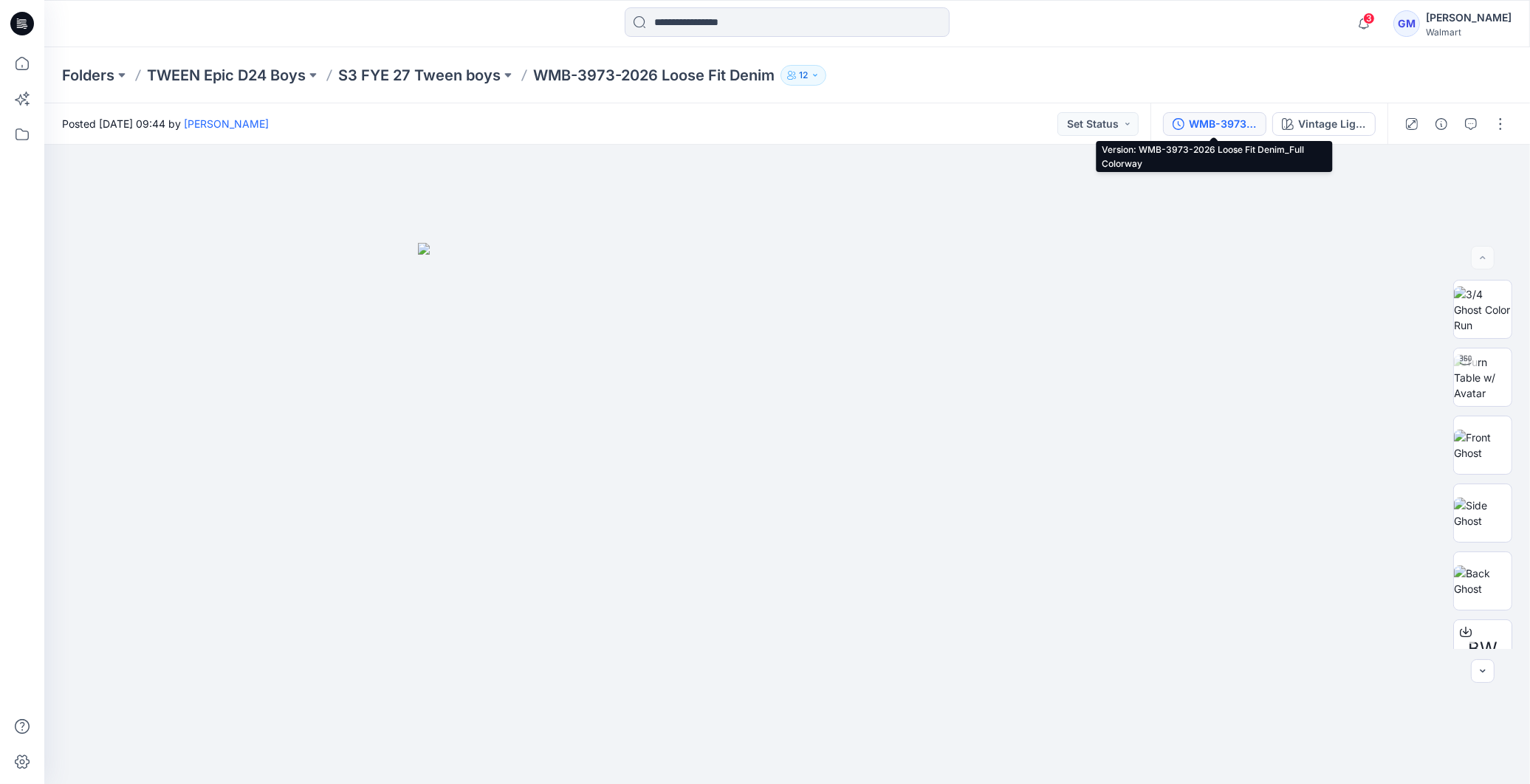
click at [1230, 124] on div "WMB-3973-2026 Loose Fit Denim_Full Colorway" at bounding box center [1223, 123] width 68 height 16
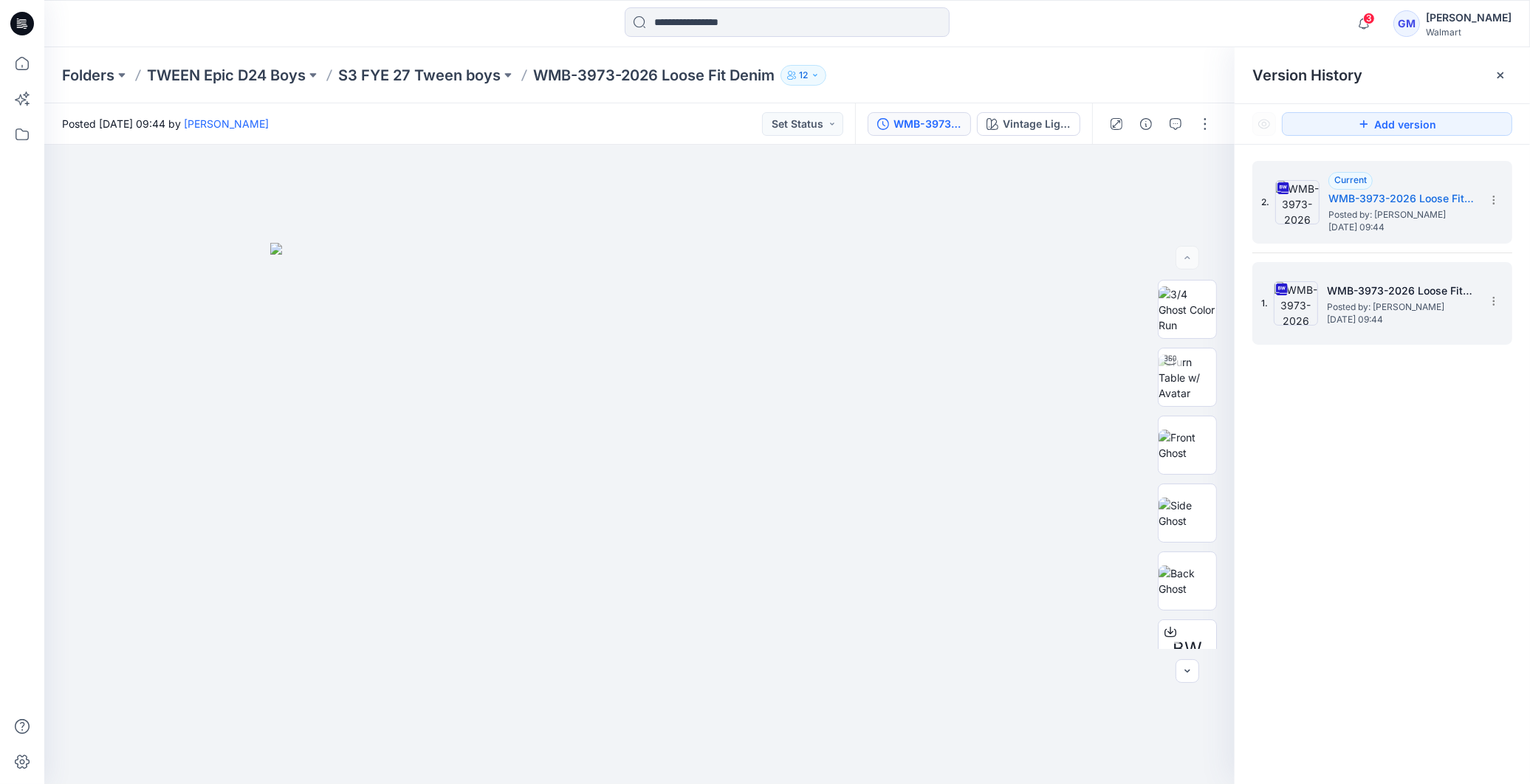
click at [1413, 317] on span "[DATE] 09:44" at bounding box center [1401, 319] width 148 height 10
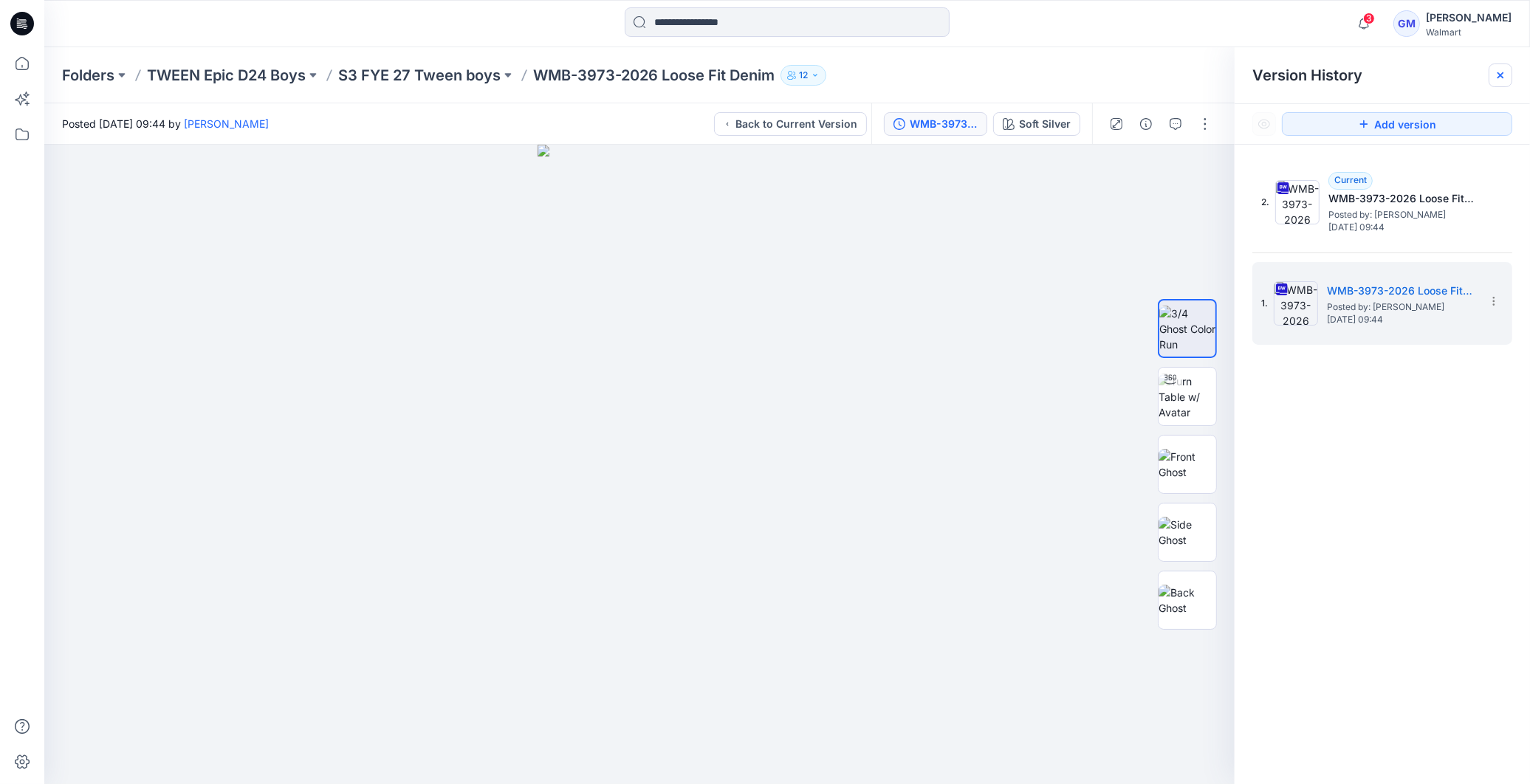
click at [1500, 80] on icon at bounding box center [1501, 75] width 11 height 11
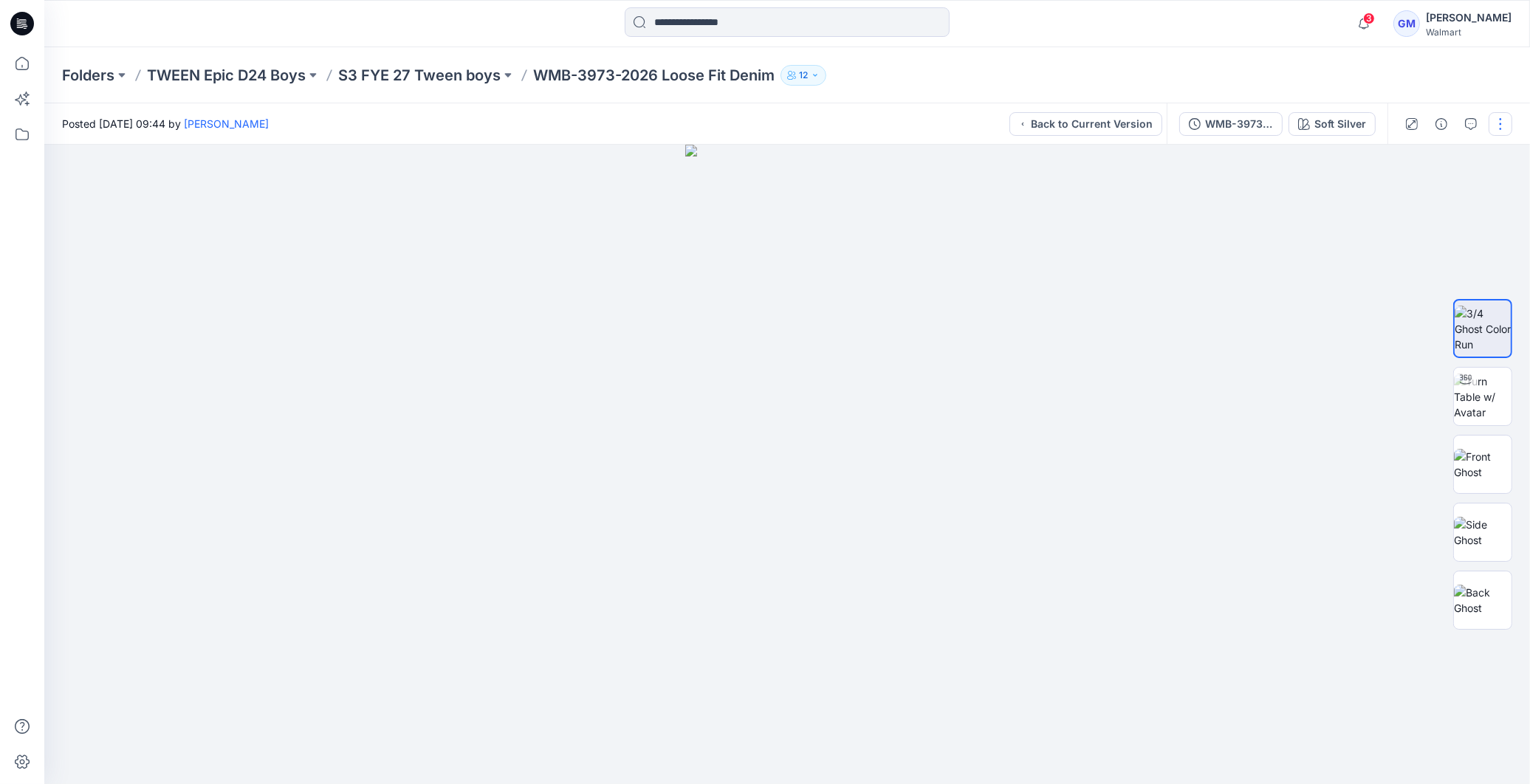
click at [1502, 116] on button "button" at bounding box center [1500, 123] width 24 height 24
click at [1475, 120] on icon "button" at bounding box center [1470, 124] width 11 height 11
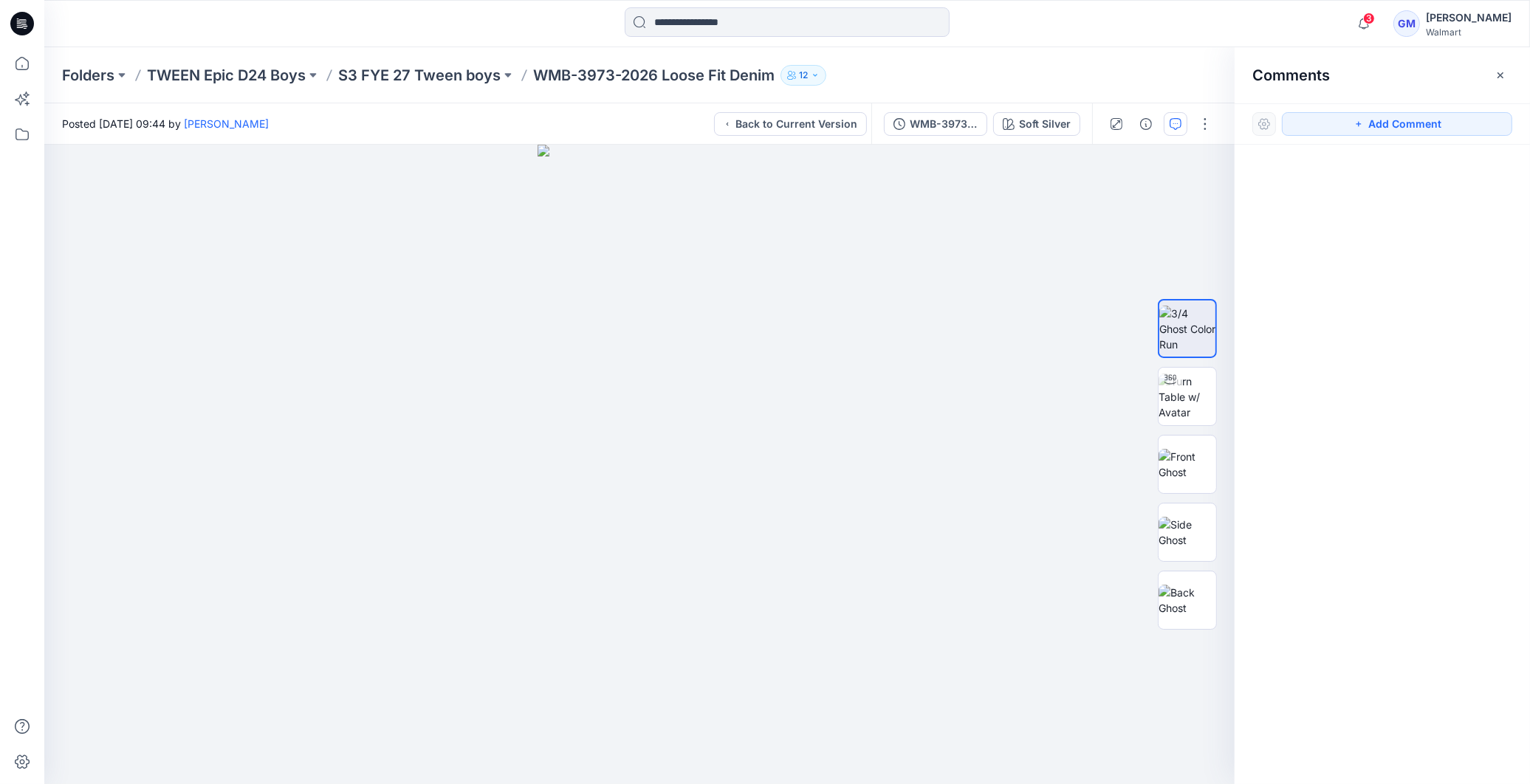
click at [1502, 74] on icon "button" at bounding box center [1501, 75] width 6 height 6
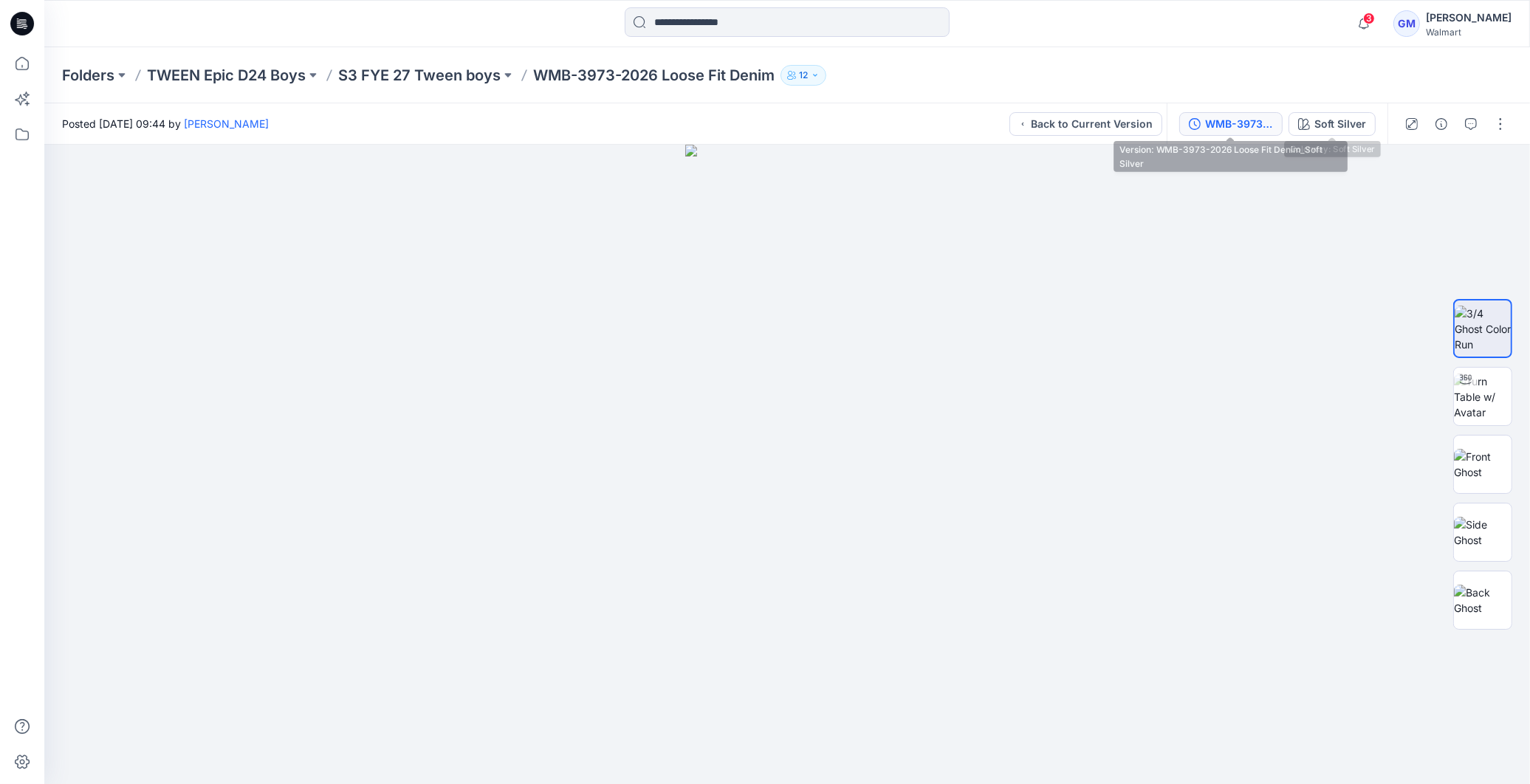
click at [1218, 116] on div "WMB-3973-2026 Loose Fit Denim_Soft Silver" at bounding box center [1239, 123] width 68 height 16
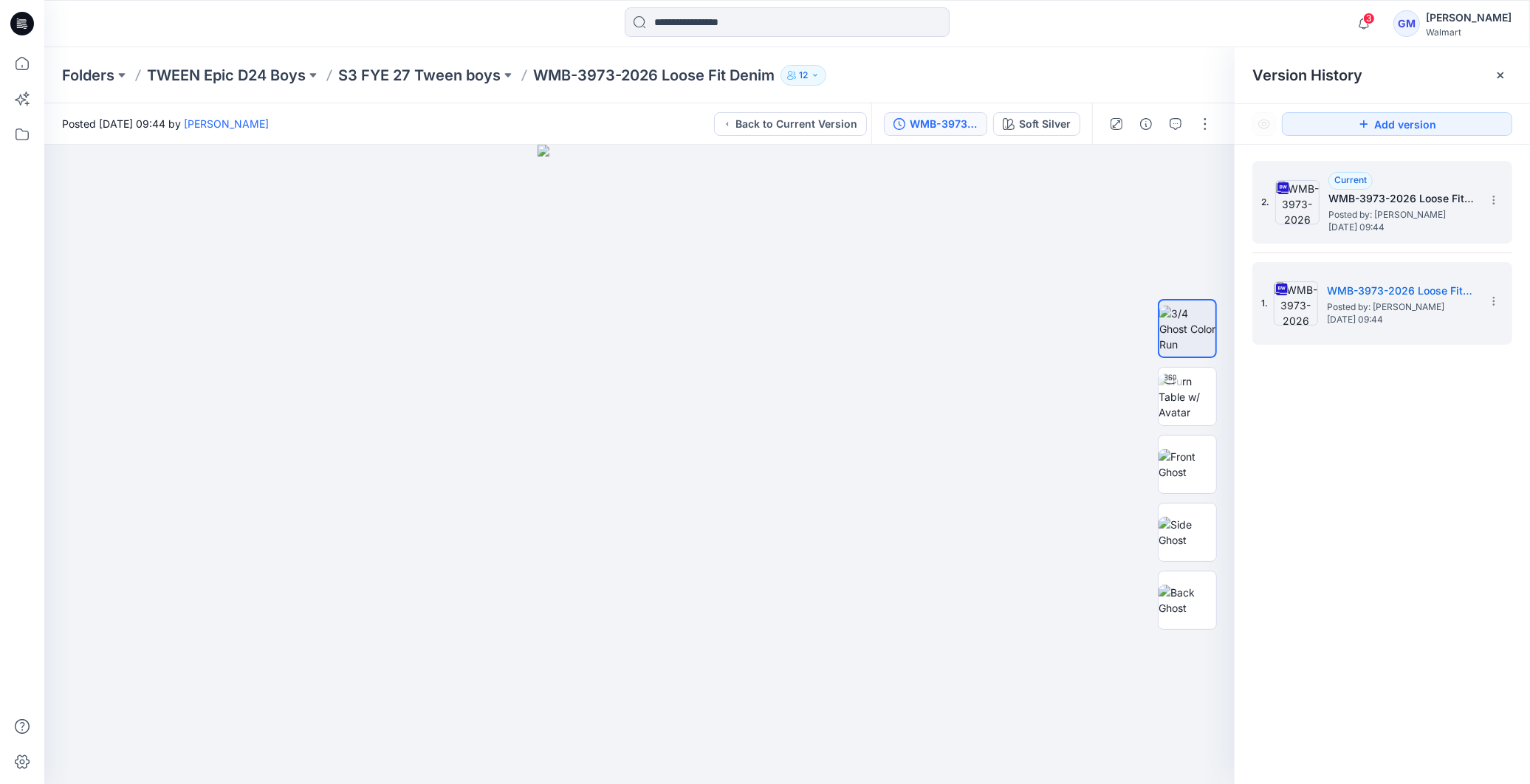
click at [1428, 208] on span "Posted by: [PERSON_NAME]" at bounding box center [1402, 215] width 148 height 15
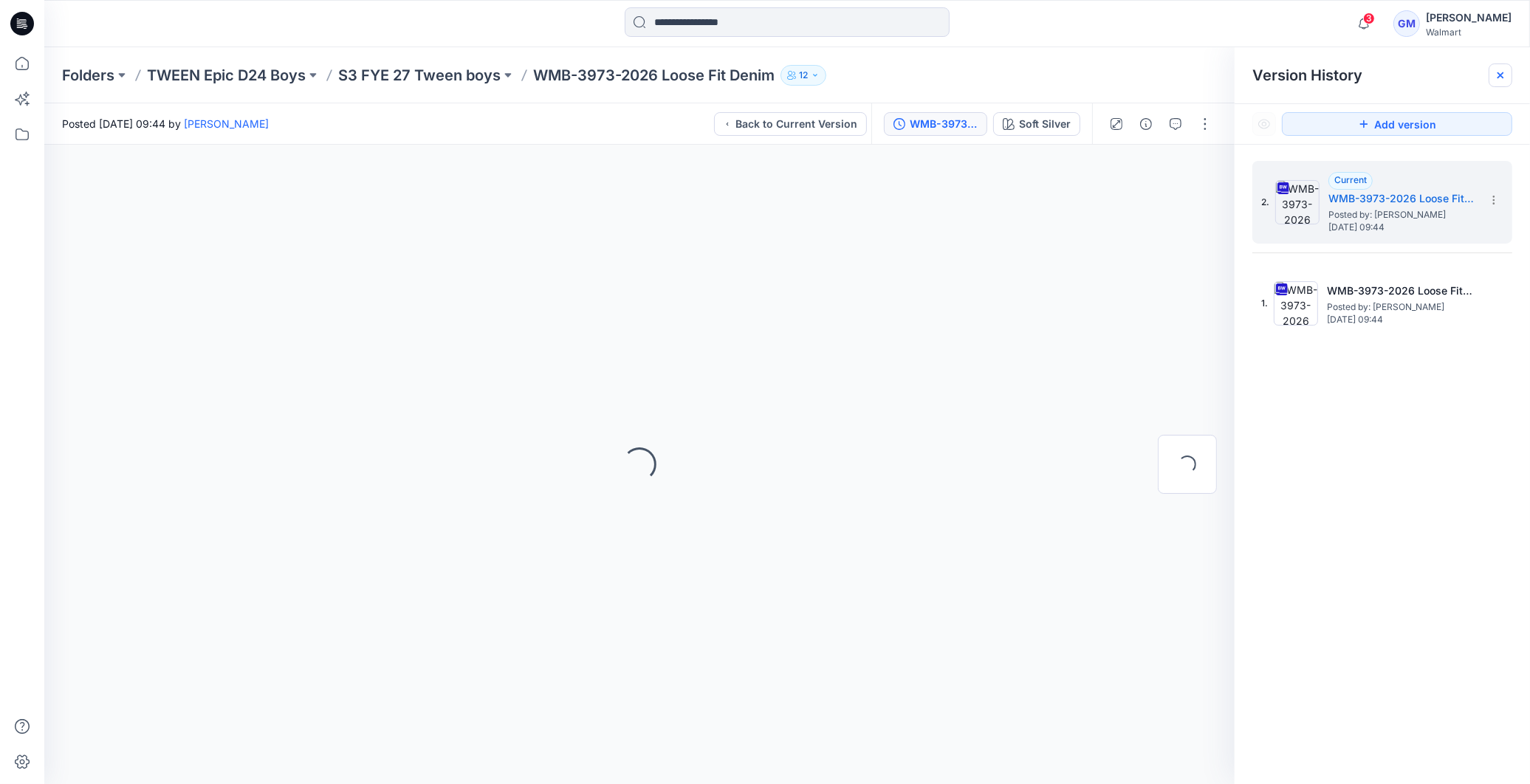
click at [1498, 76] on icon at bounding box center [1501, 75] width 11 height 11
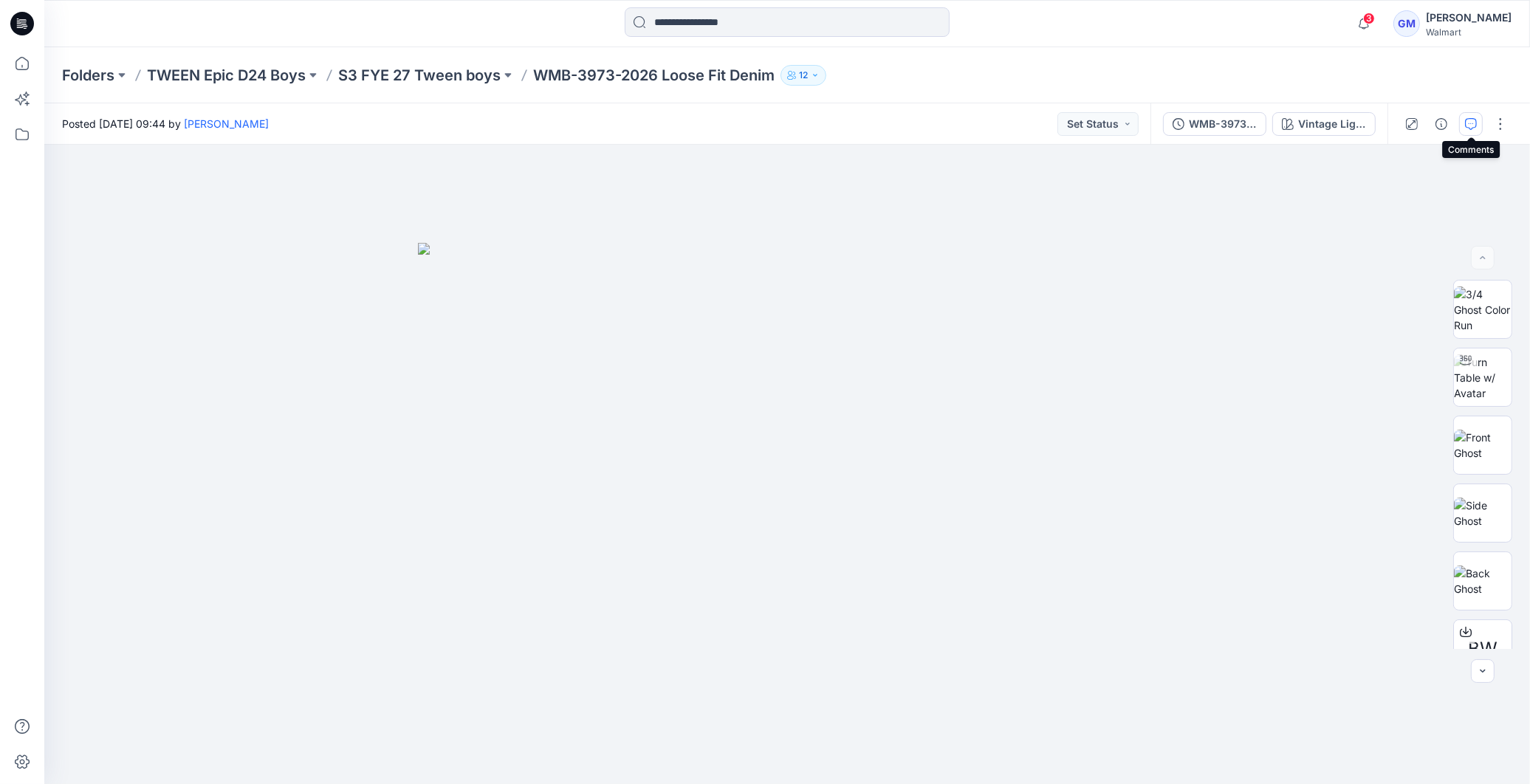
click at [1474, 123] on icon "button" at bounding box center [1470, 124] width 11 height 11
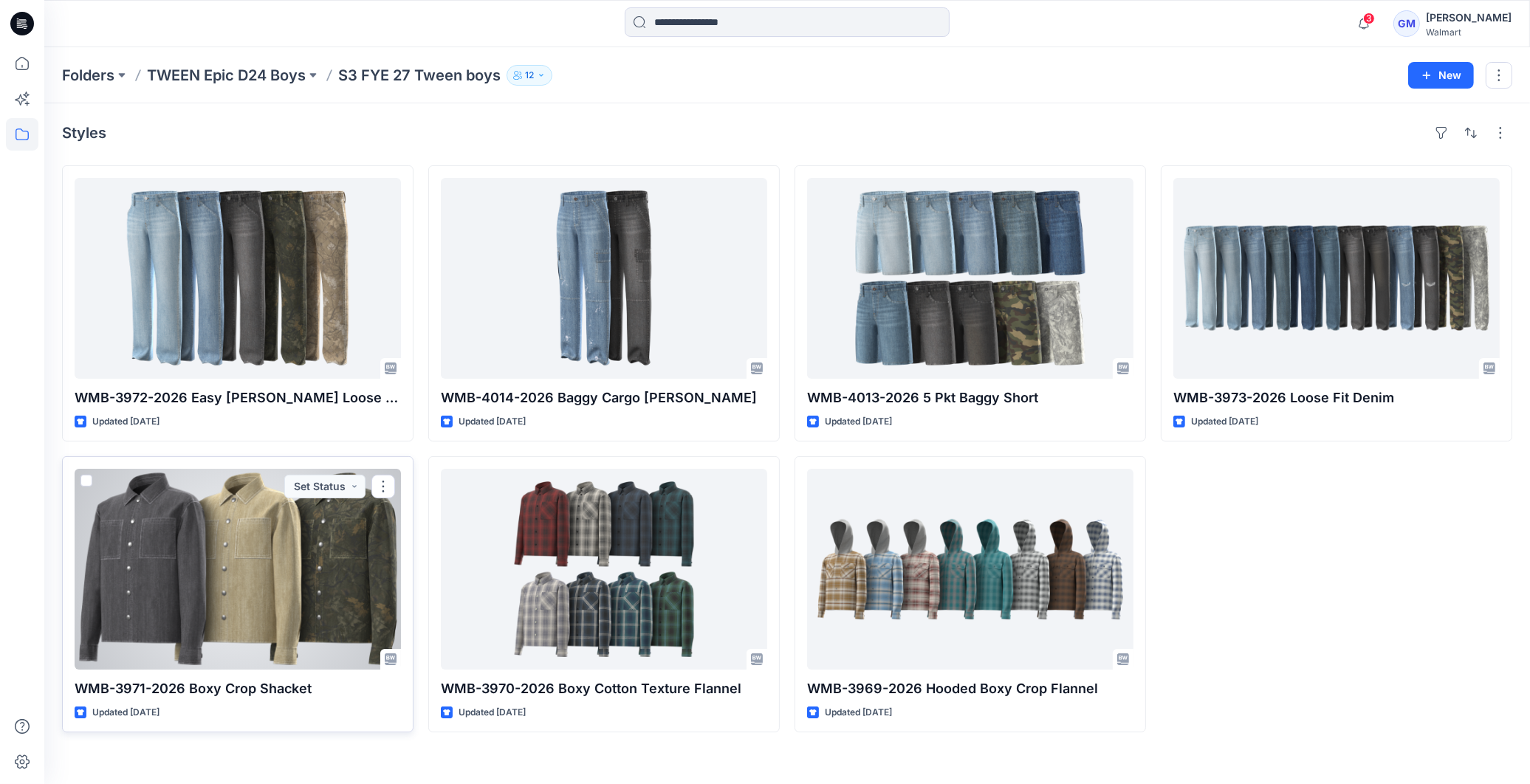
click at [291, 531] on div at bounding box center [238, 569] width 327 height 201
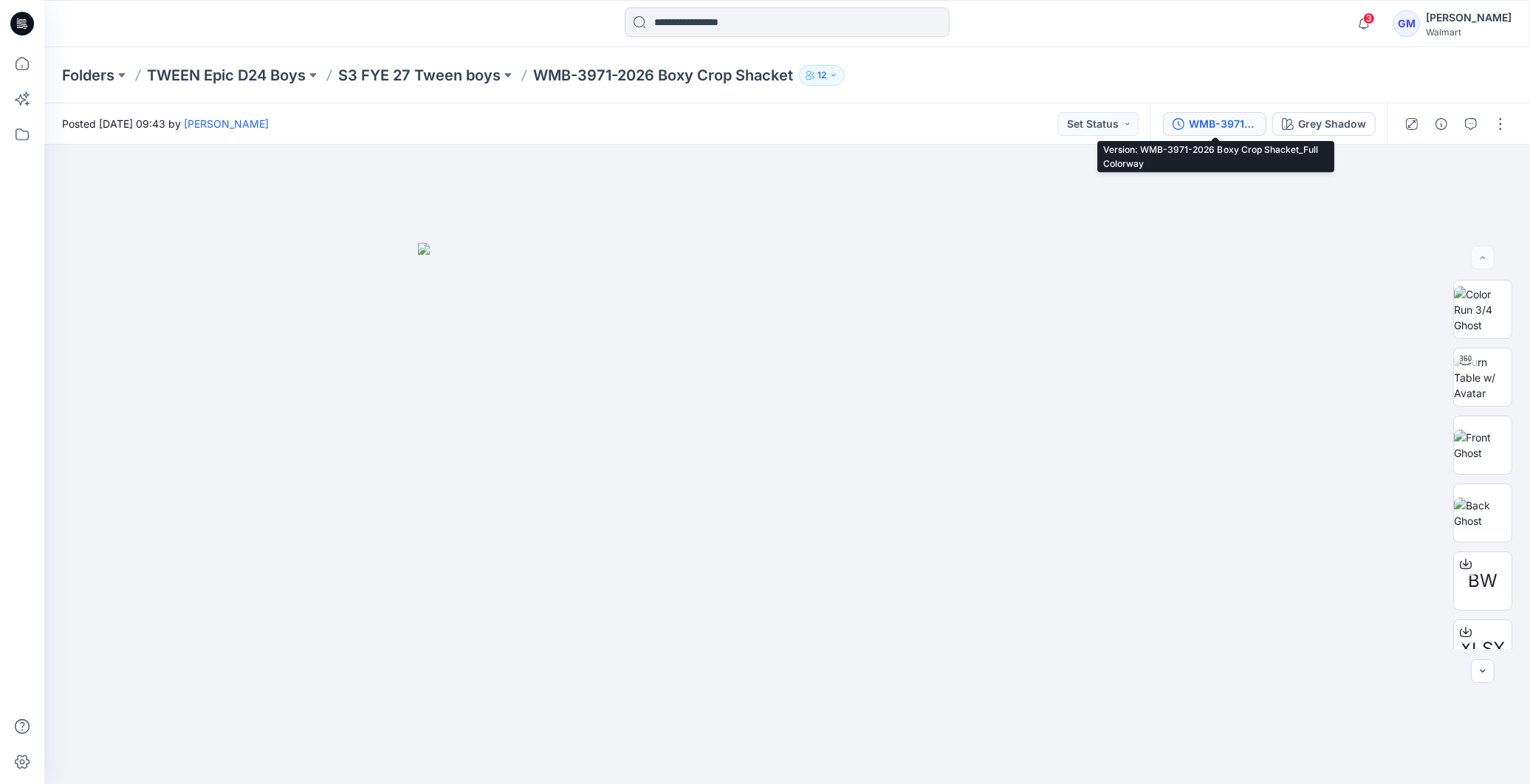
click at [1230, 124] on div "WMB-3971-2026 Boxy Crop Shacket_Full Colorway" at bounding box center [1223, 123] width 68 height 16
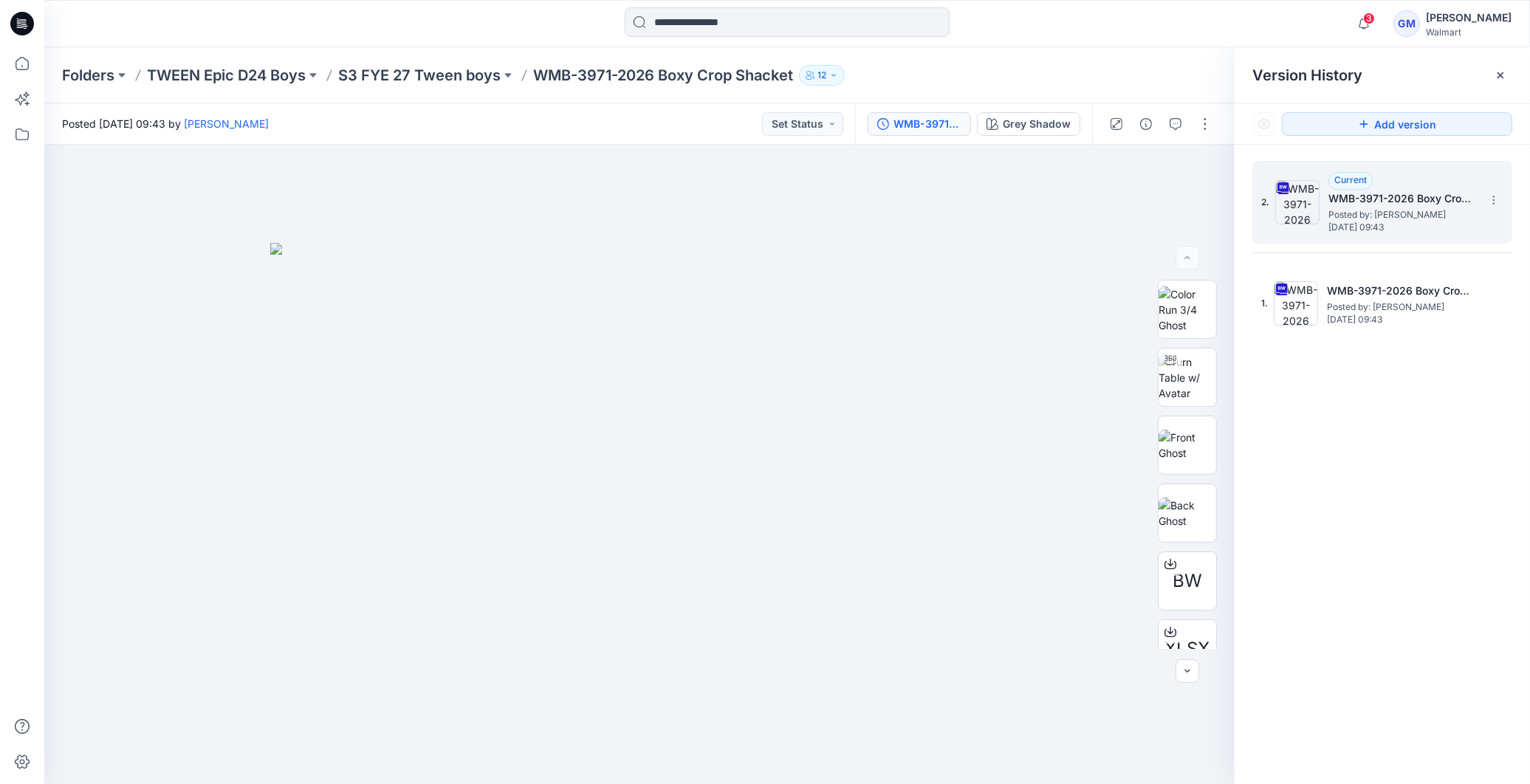
click at [1407, 223] on span "[DATE] 09:43" at bounding box center [1402, 227] width 148 height 10
click at [1511, 68] on div at bounding box center [1500, 75] width 24 height 24
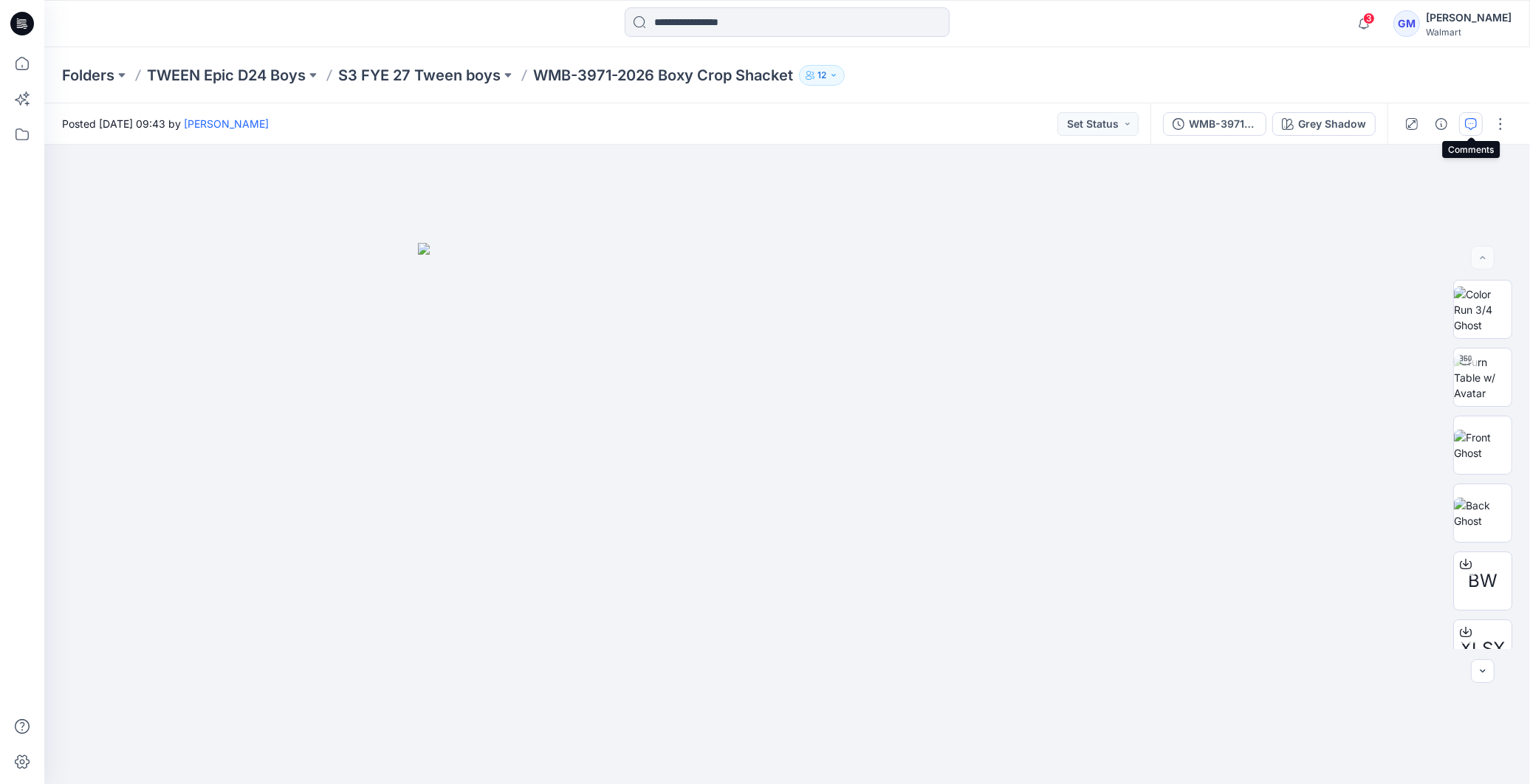
click at [1482, 123] on button "button" at bounding box center [1470, 123] width 24 height 24
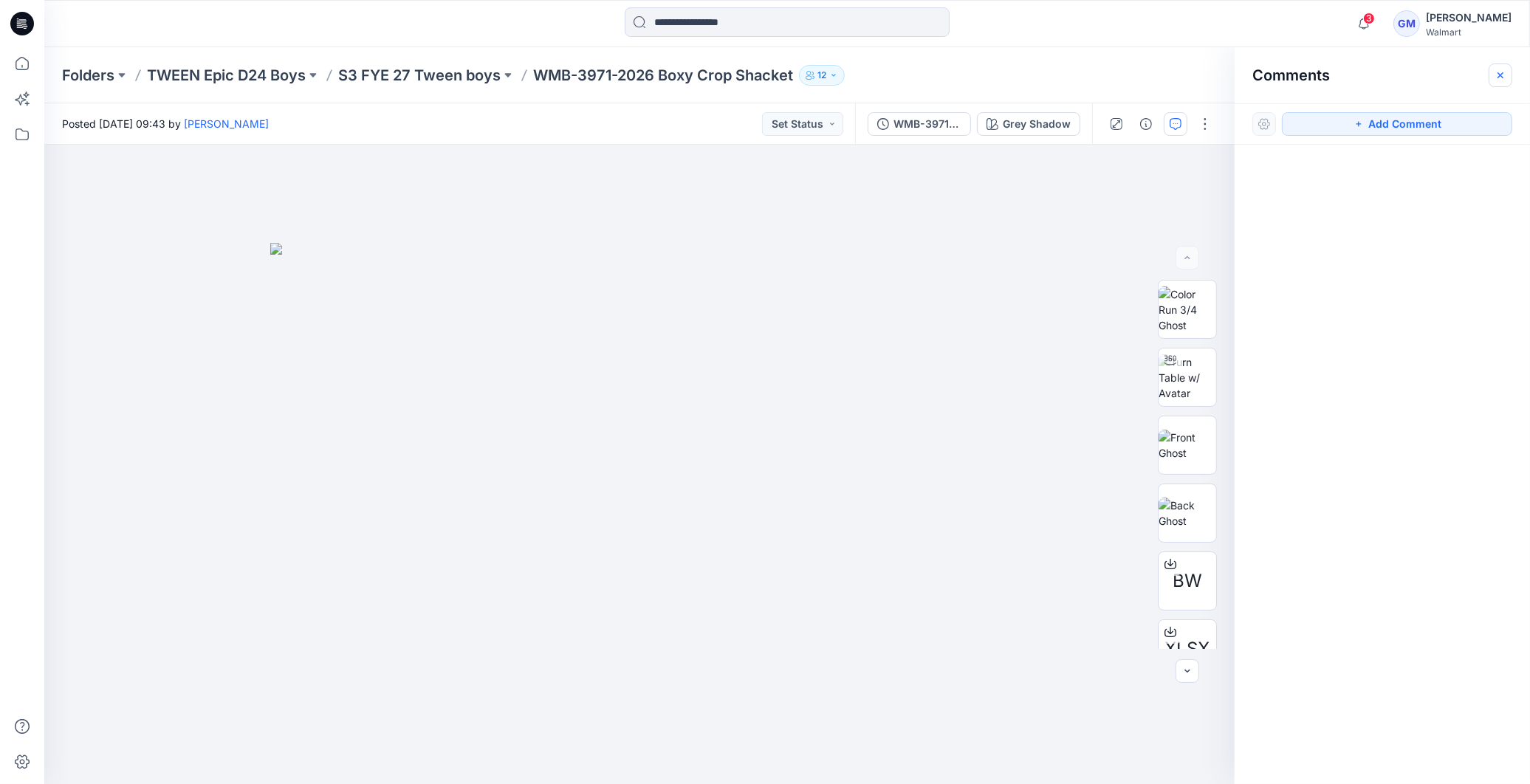
click at [1500, 82] on button "button" at bounding box center [1500, 75] width 24 height 24
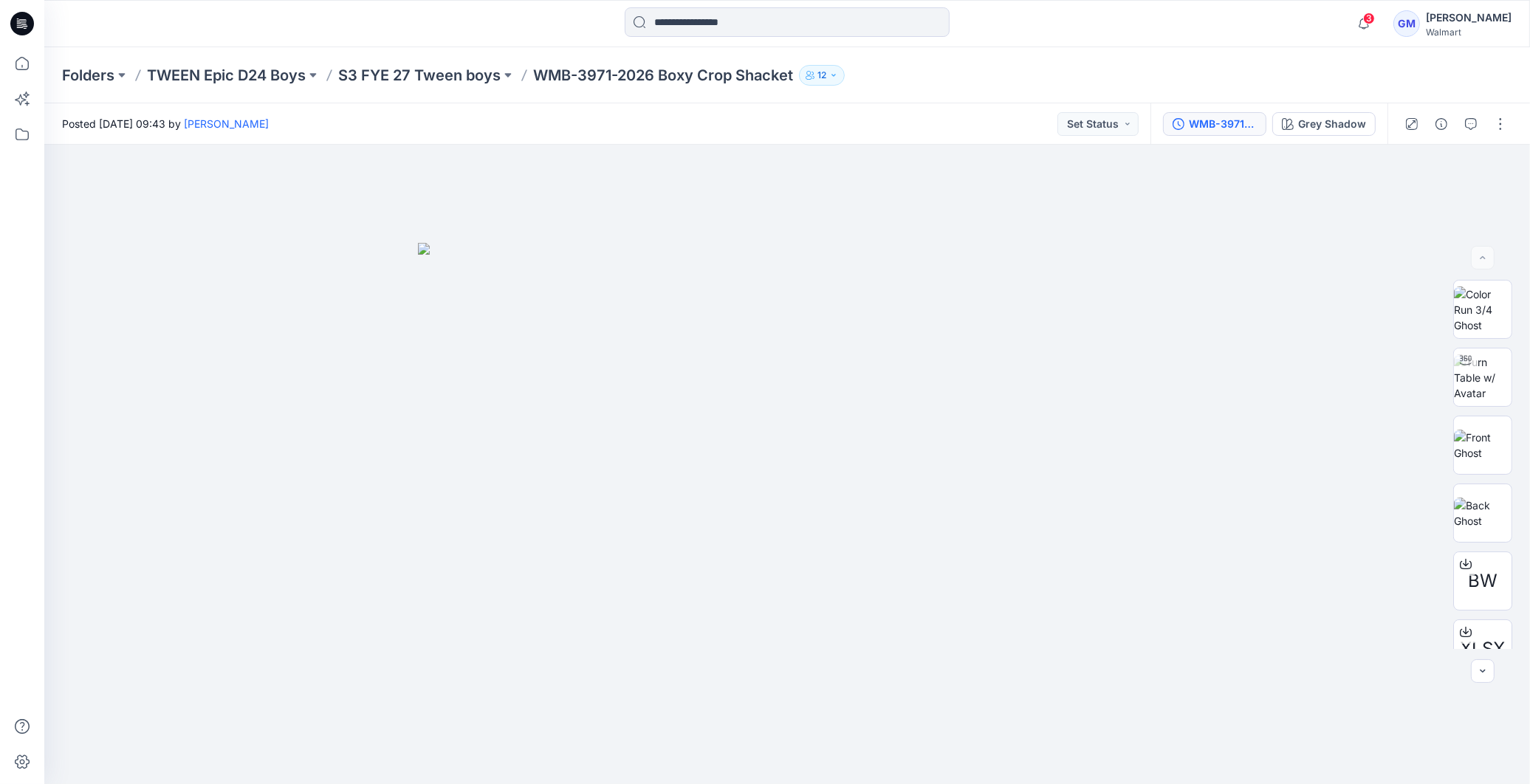
click at [1228, 131] on div "WMB-3971-2026 Boxy Crop Shacket_Full Colorway" at bounding box center [1223, 123] width 68 height 16
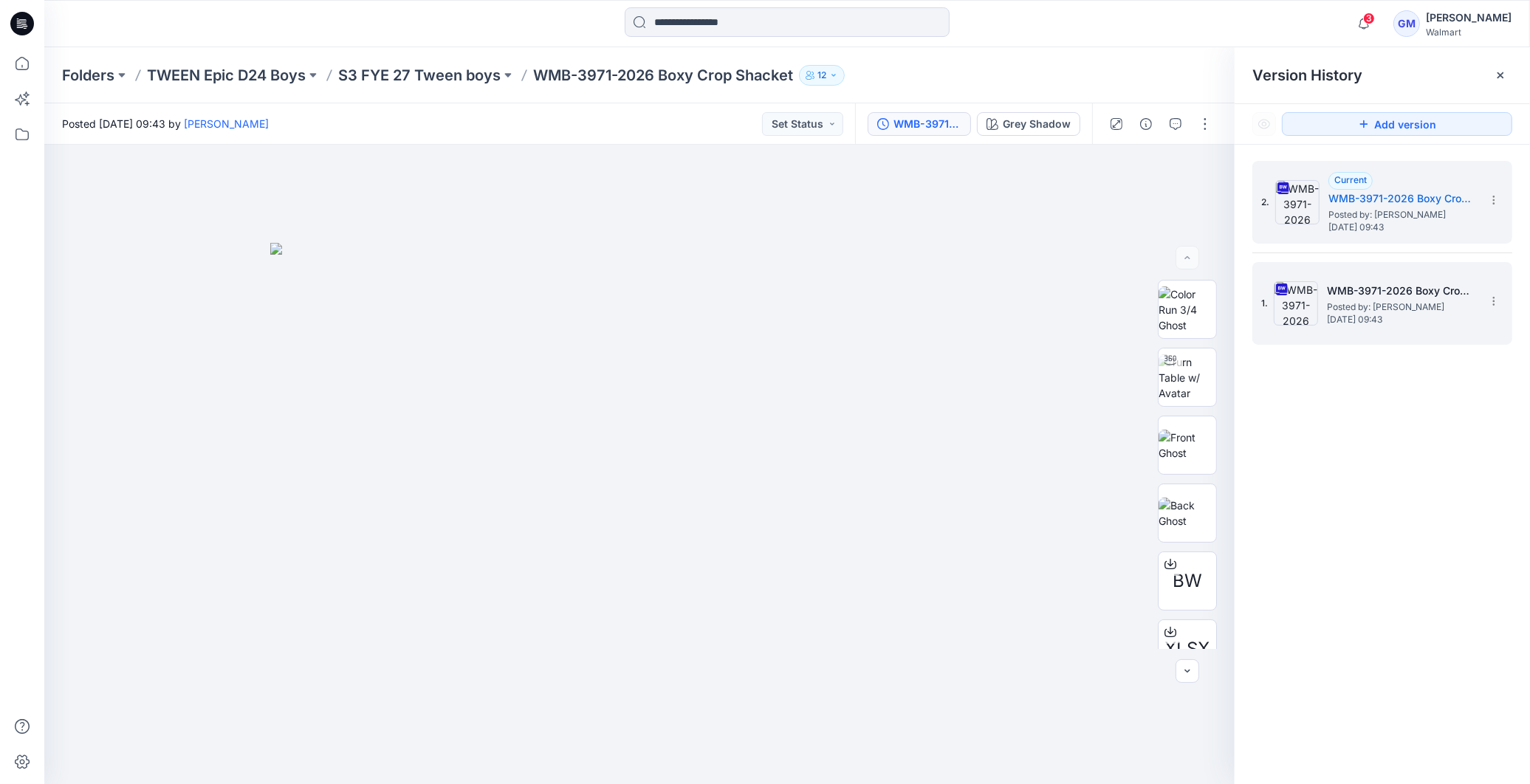
click at [1378, 322] on span "[DATE] 09:43" at bounding box center [1401, 319] width 148 height 10
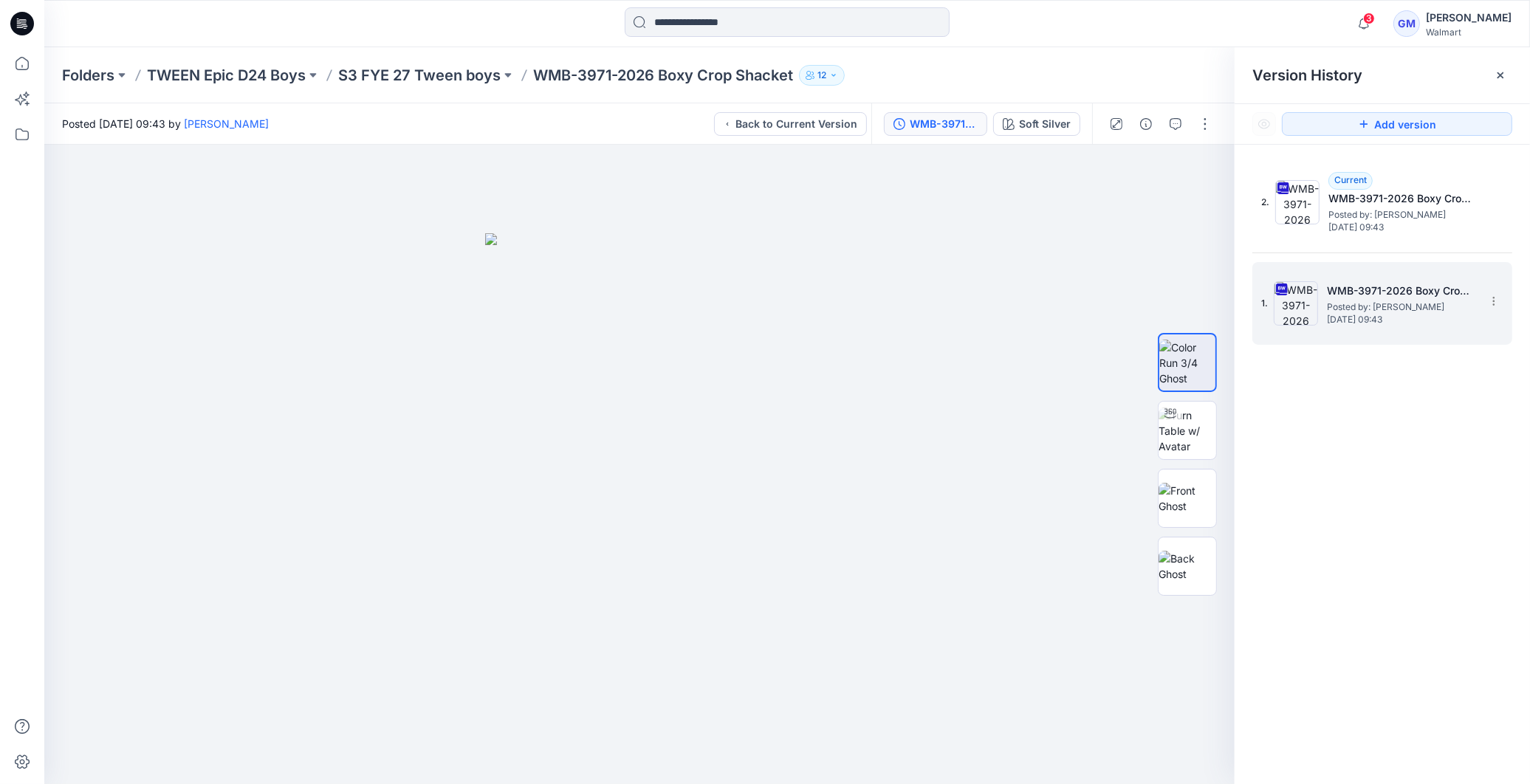
click at [1416, 305] on span "Posted by: [PERSON_NAME]" at bounding box center [1401, 307] width 148 height 15
click at [1497, 76] on icon at bounding box center [1501, 75] width 11 height 11
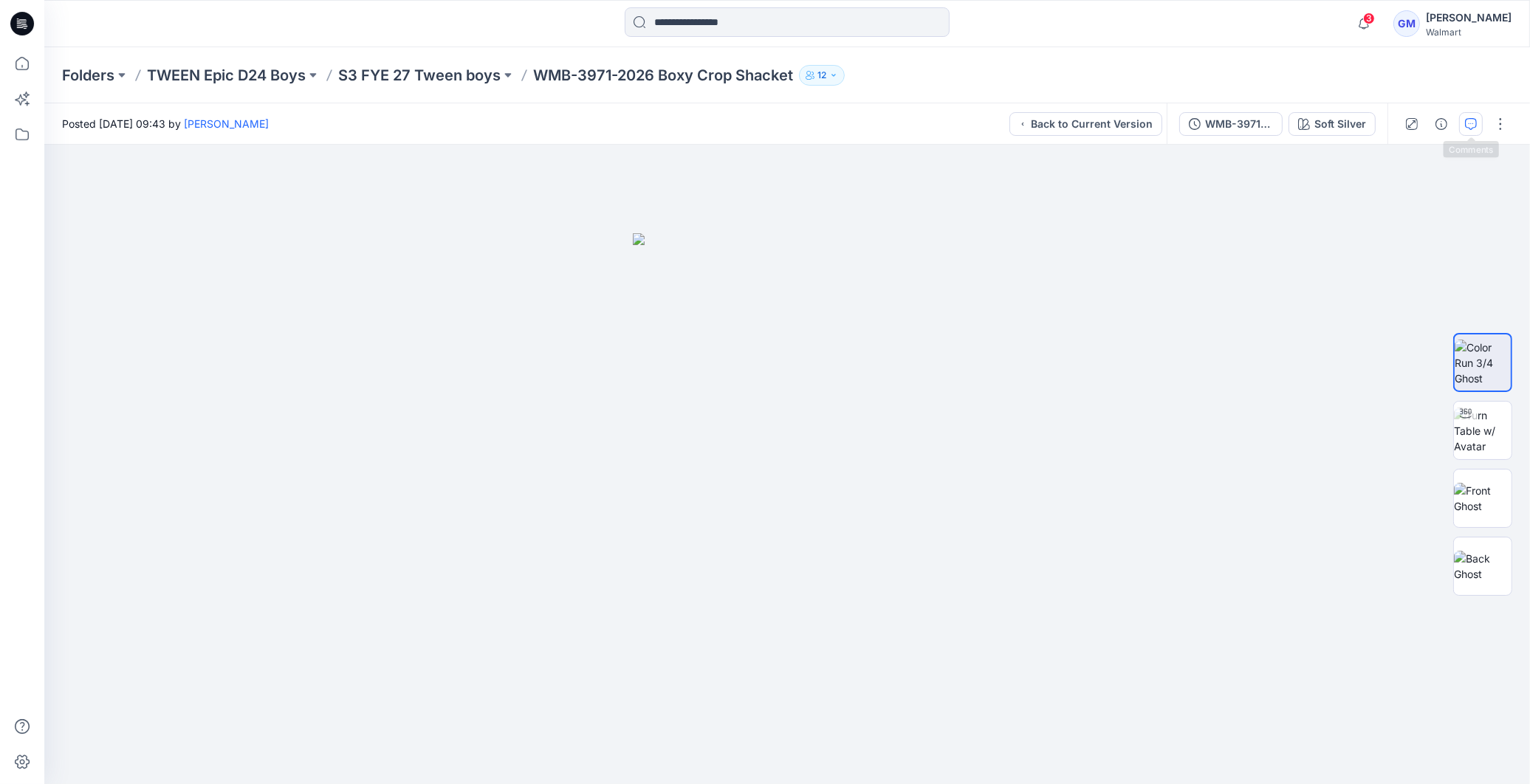
click at [1479, 121] on button "button" at bounding box center [1470, 123] width 24 height 24
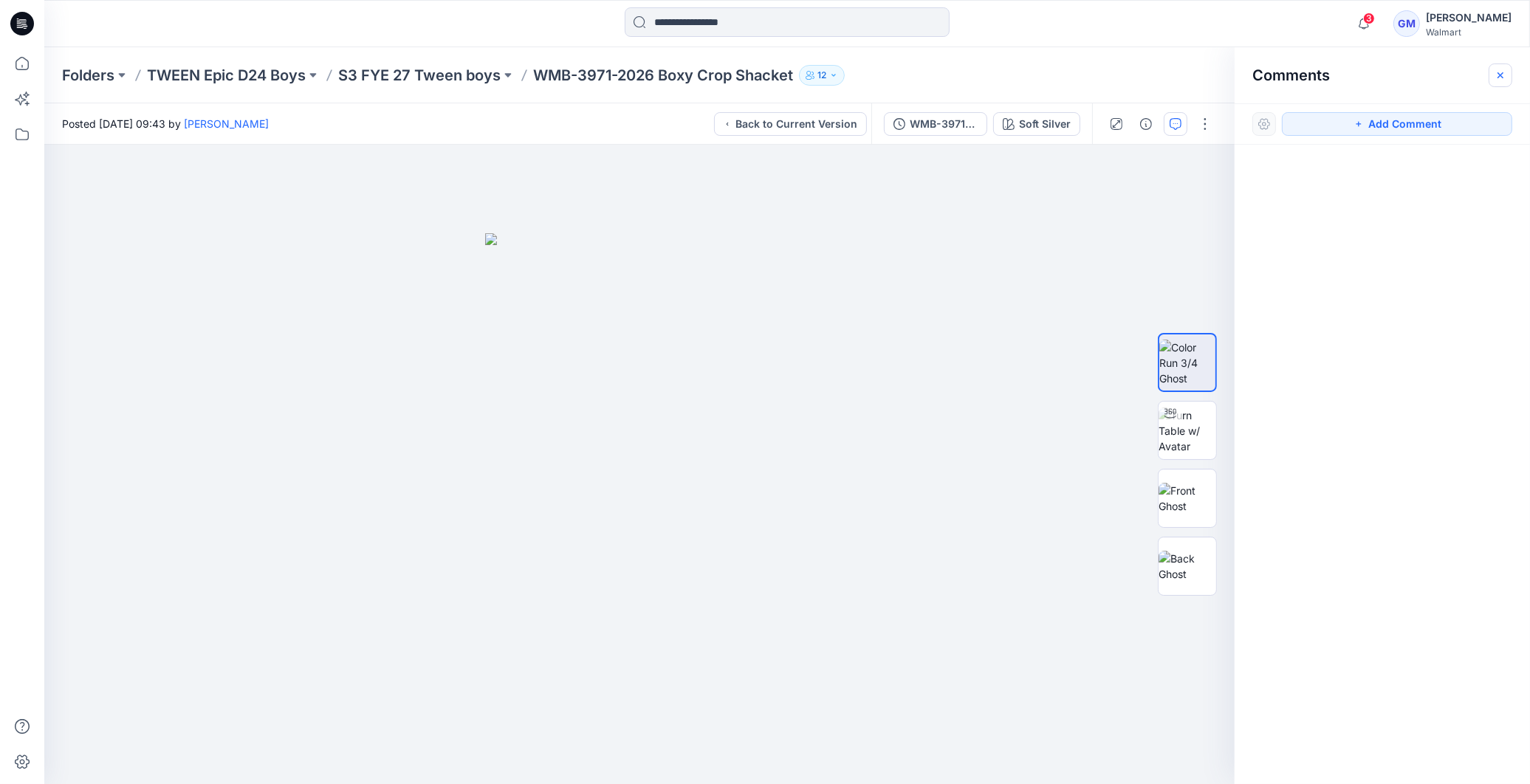
click at [1502, 74] on icon "button" at bounding box center [1501, 75] width 6 height 6
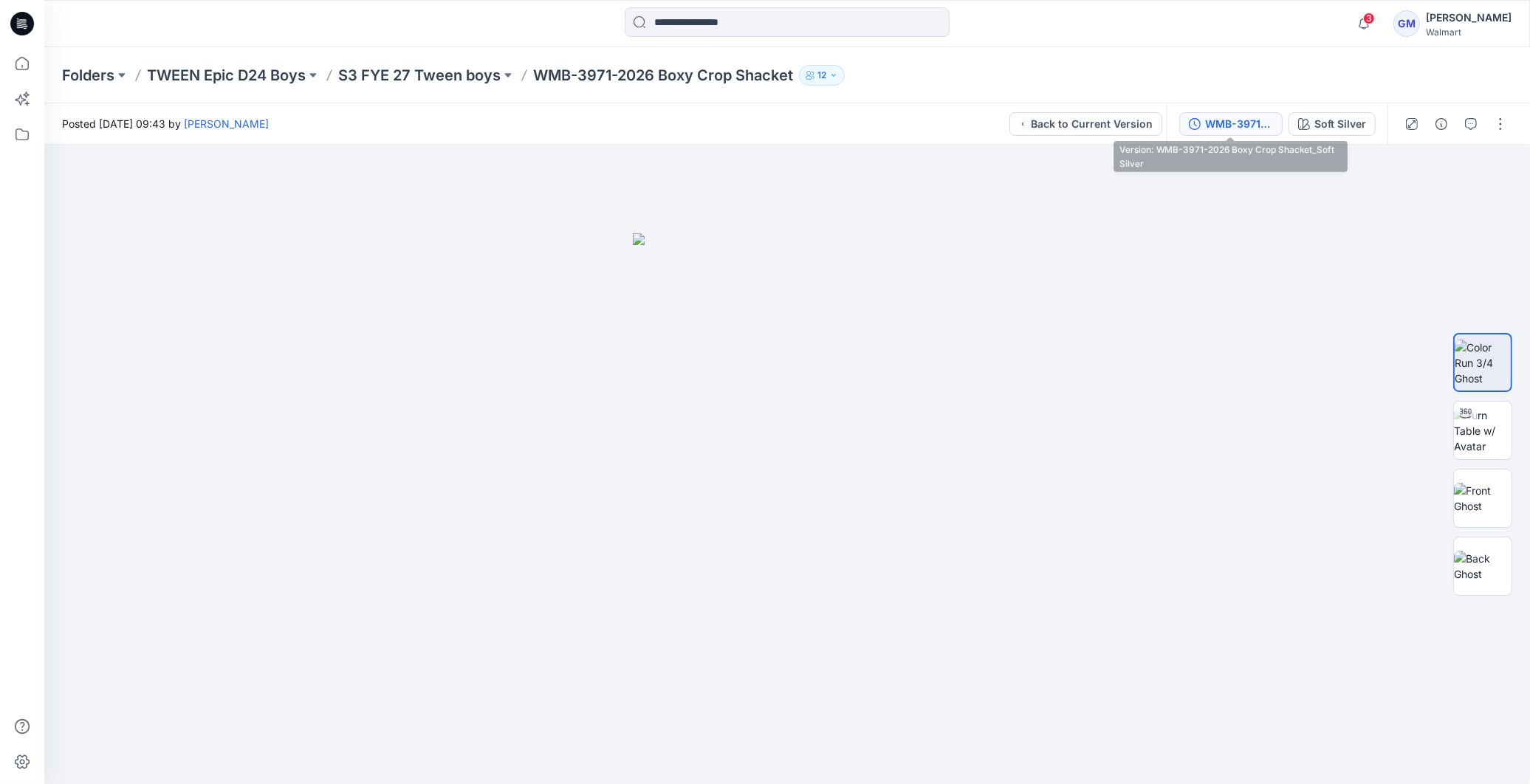
click at [1222, 129] on div "WMB-3971-2026 Boxy Crop Shacket_Soft Silver" at bounding box center [1239, 123] width 68 height 16
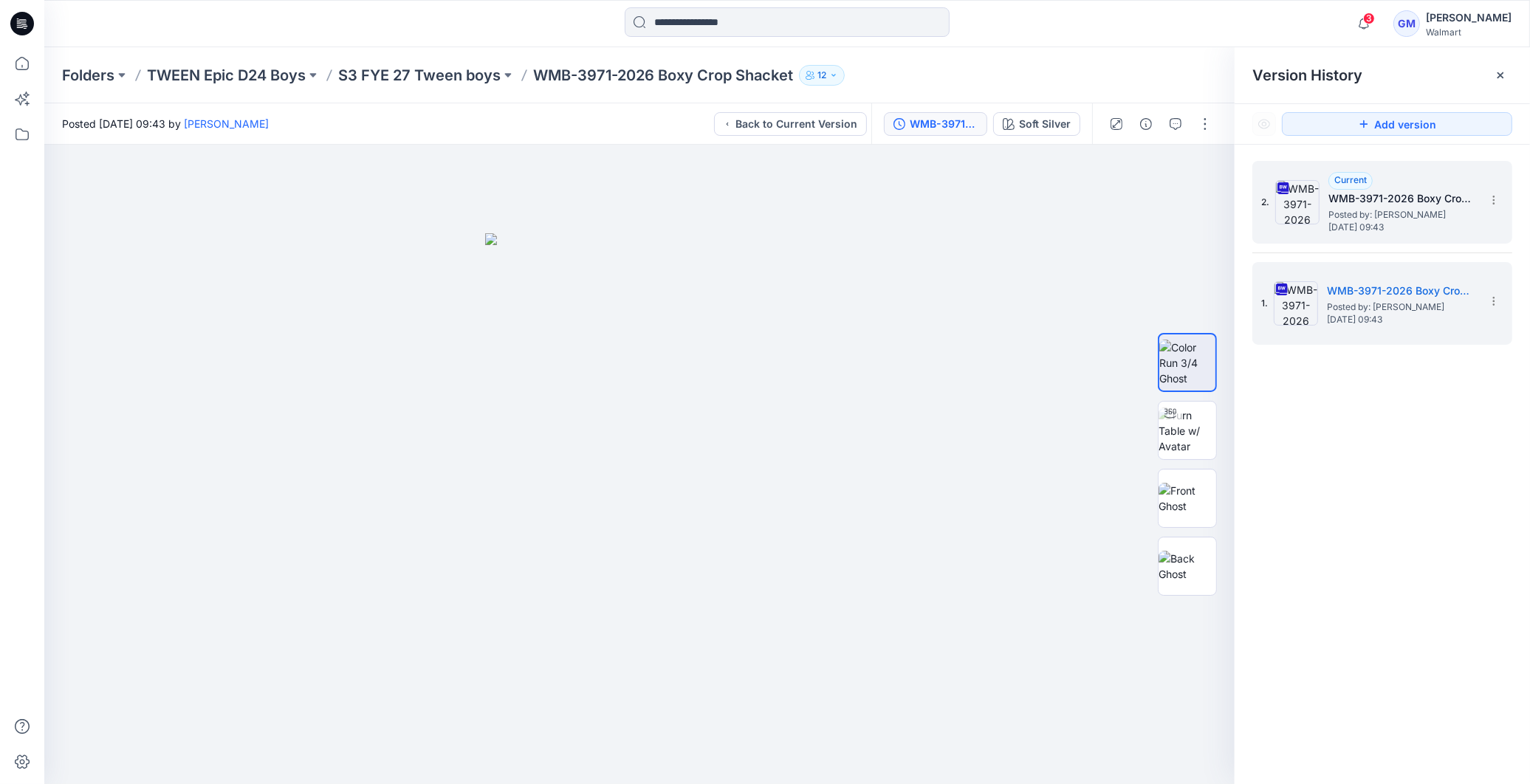
click at [1420, 223] on span "[DATE] 09:43" at bounding box center [1402, 227] width 148 height 10
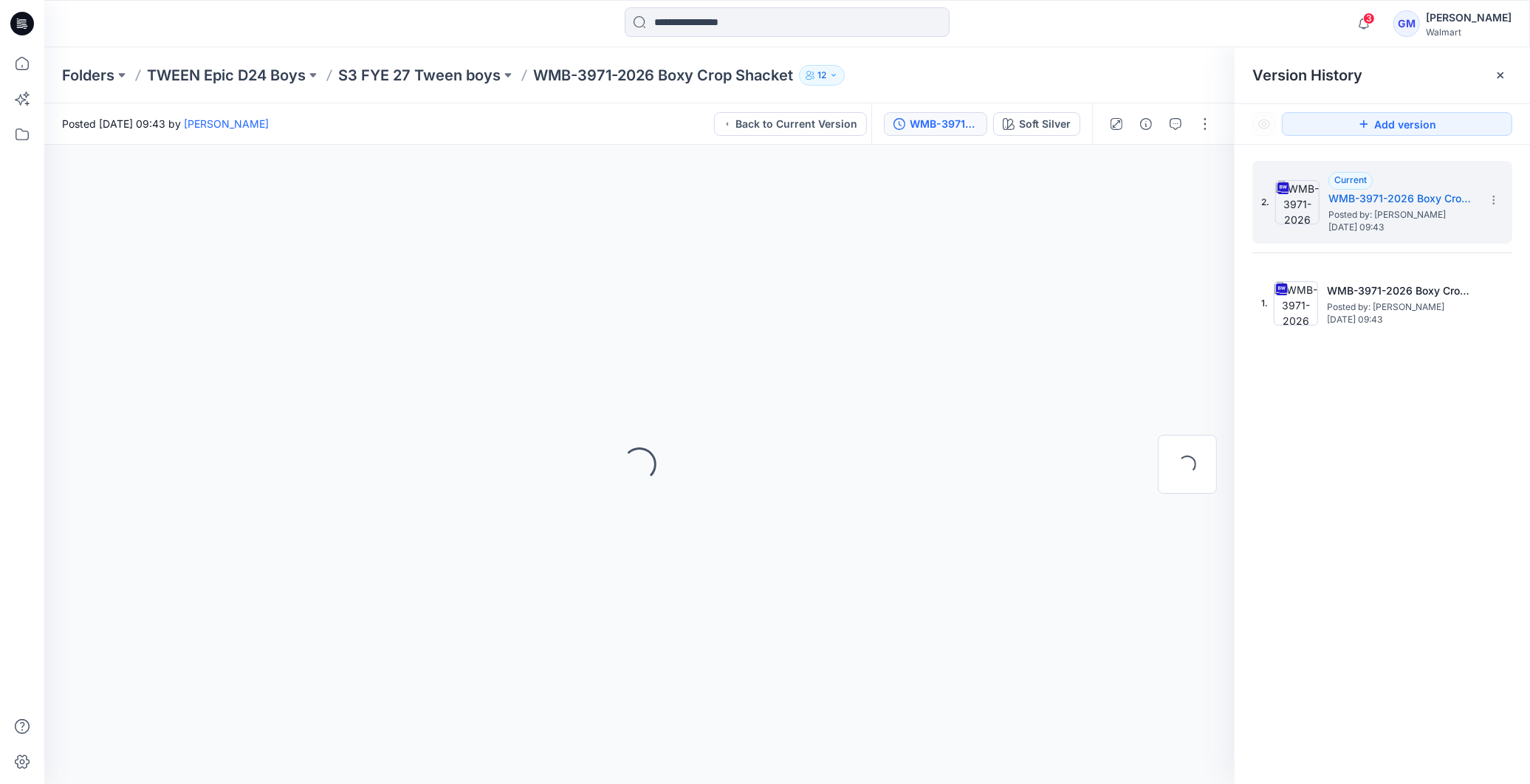
click at [1502, 75] on icon at bounding box center [1501, 75] width 11 height 11
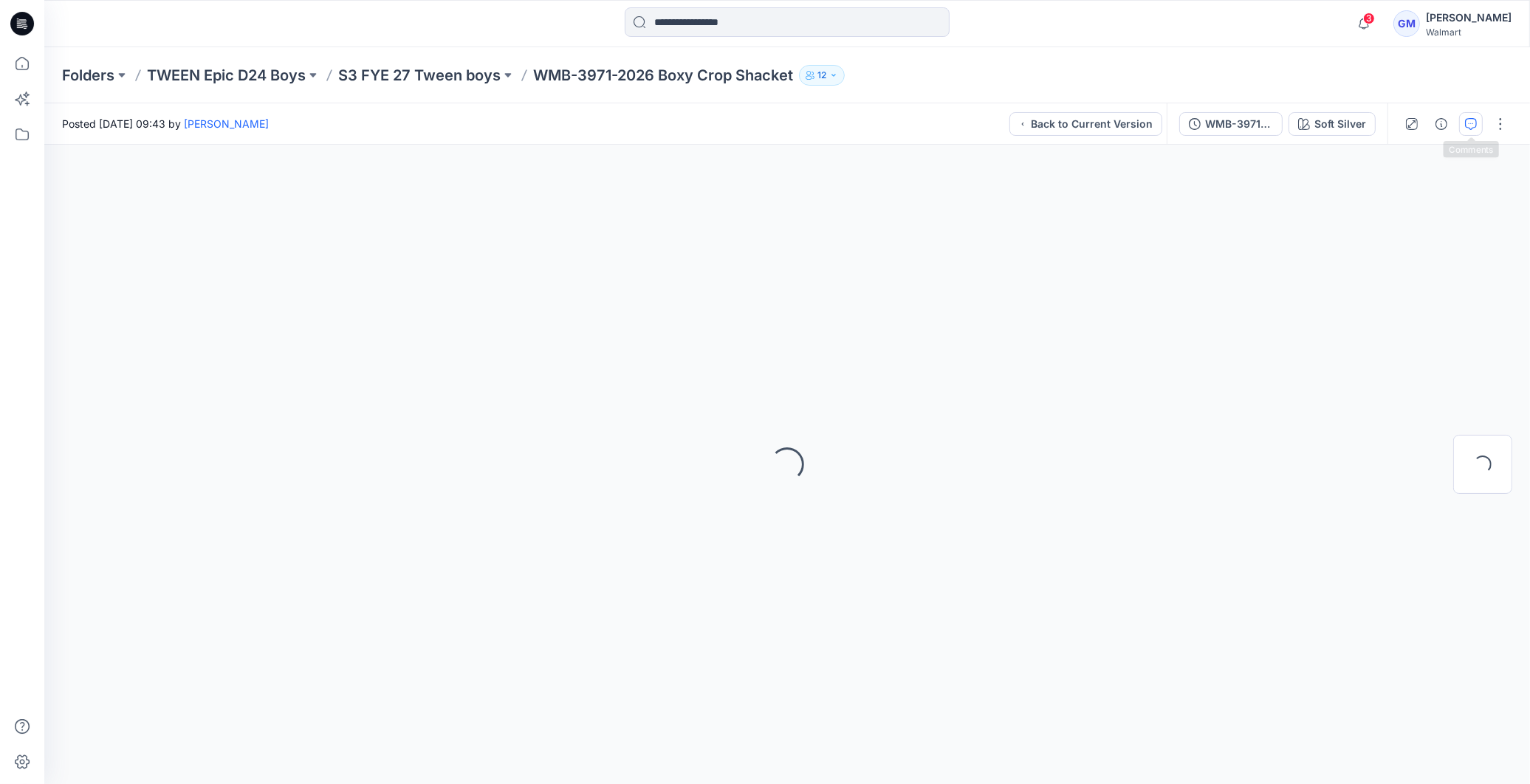
click at [1466, 122] on icon "button" at bounding box center [1470, 124] width 11 height 11
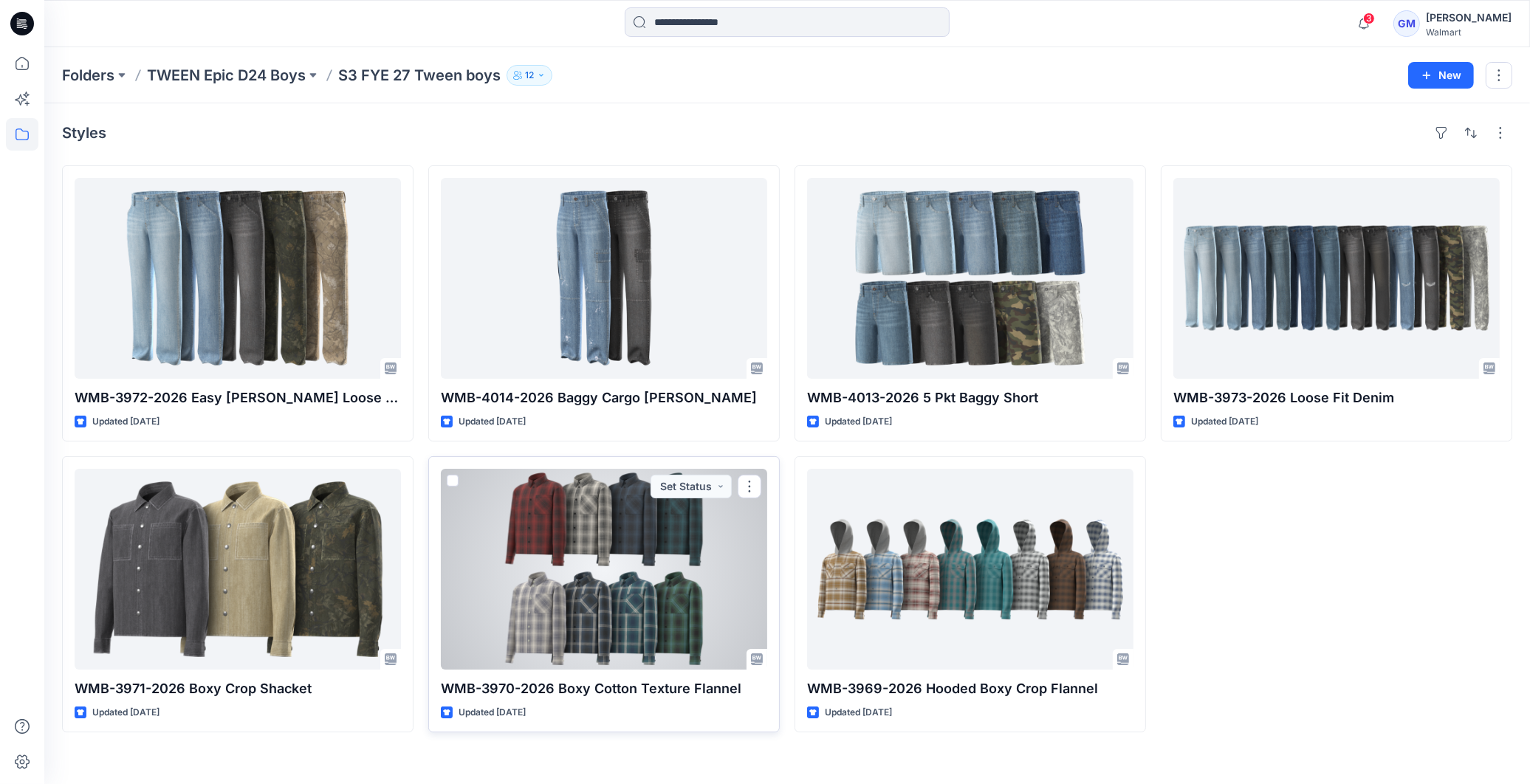
click at [607, 572] on div at bounding box center [603, 569] width 327 height 201
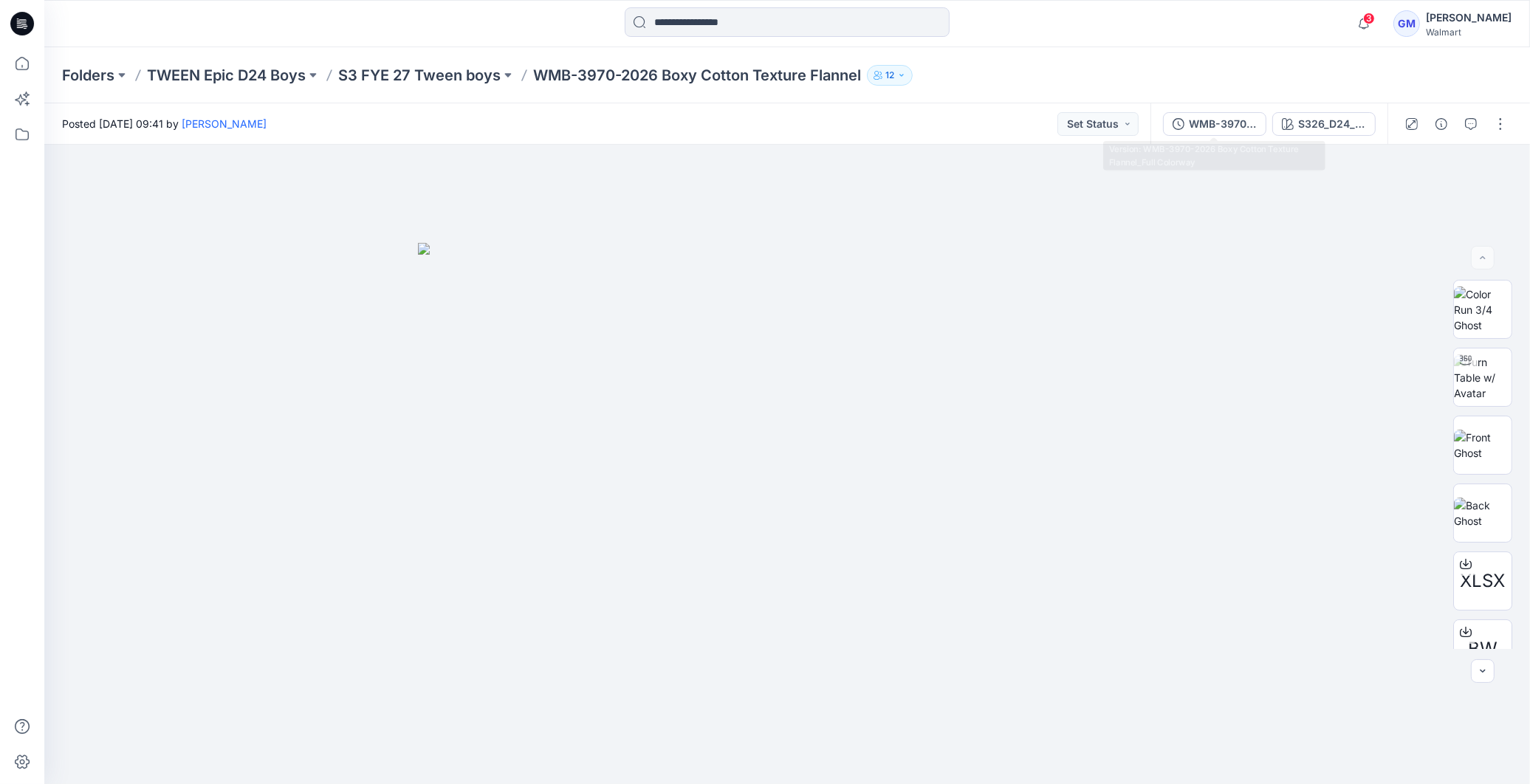
click at [1214, 126] on div "WMB-3970-2026 Boxy Cotton Texture Flannel_Full Colorway" at bounding box center [1223, 123] width 68 height 16
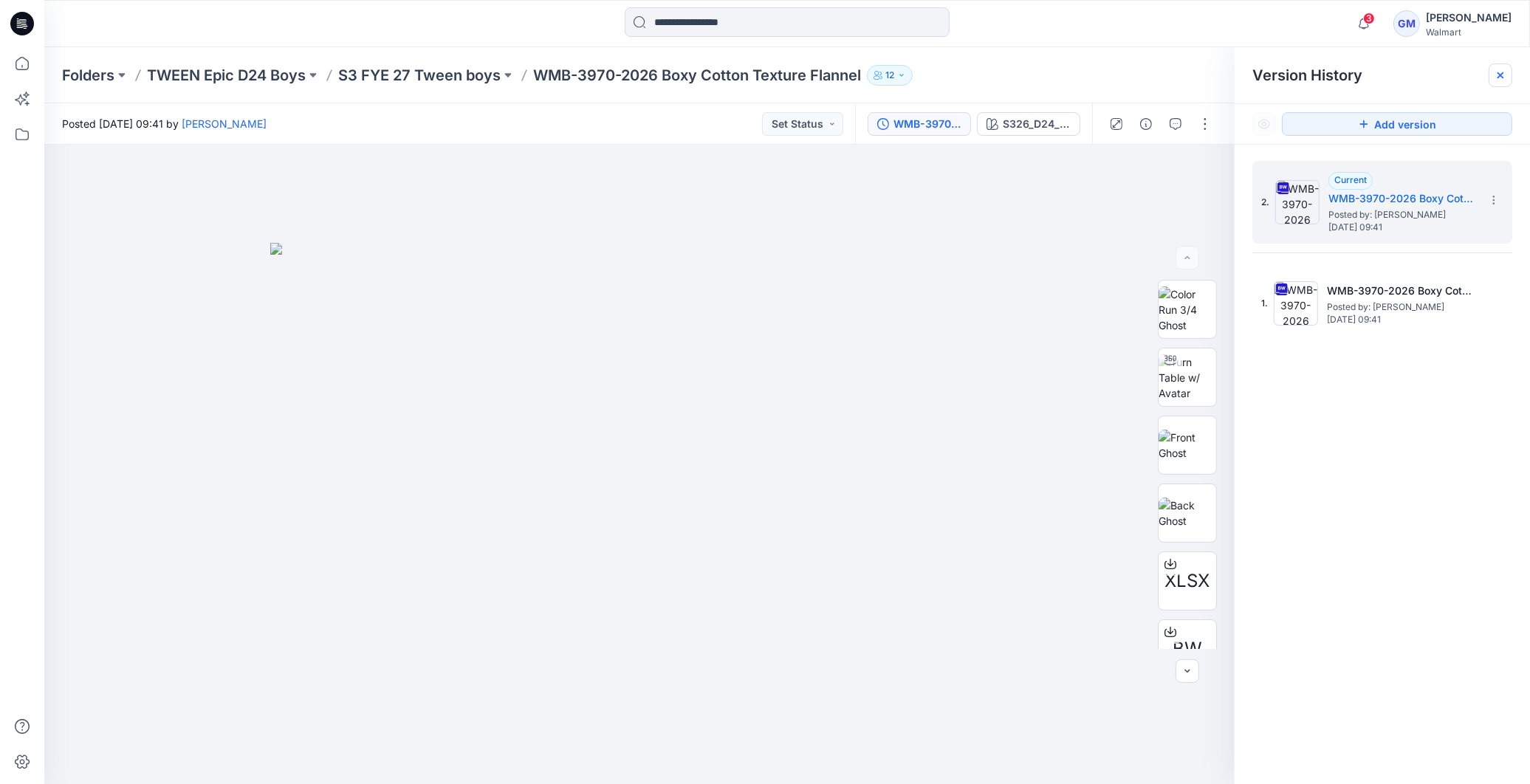
click at [1495, 82] on div at bounding box center [1500, 75] width 24 height 24
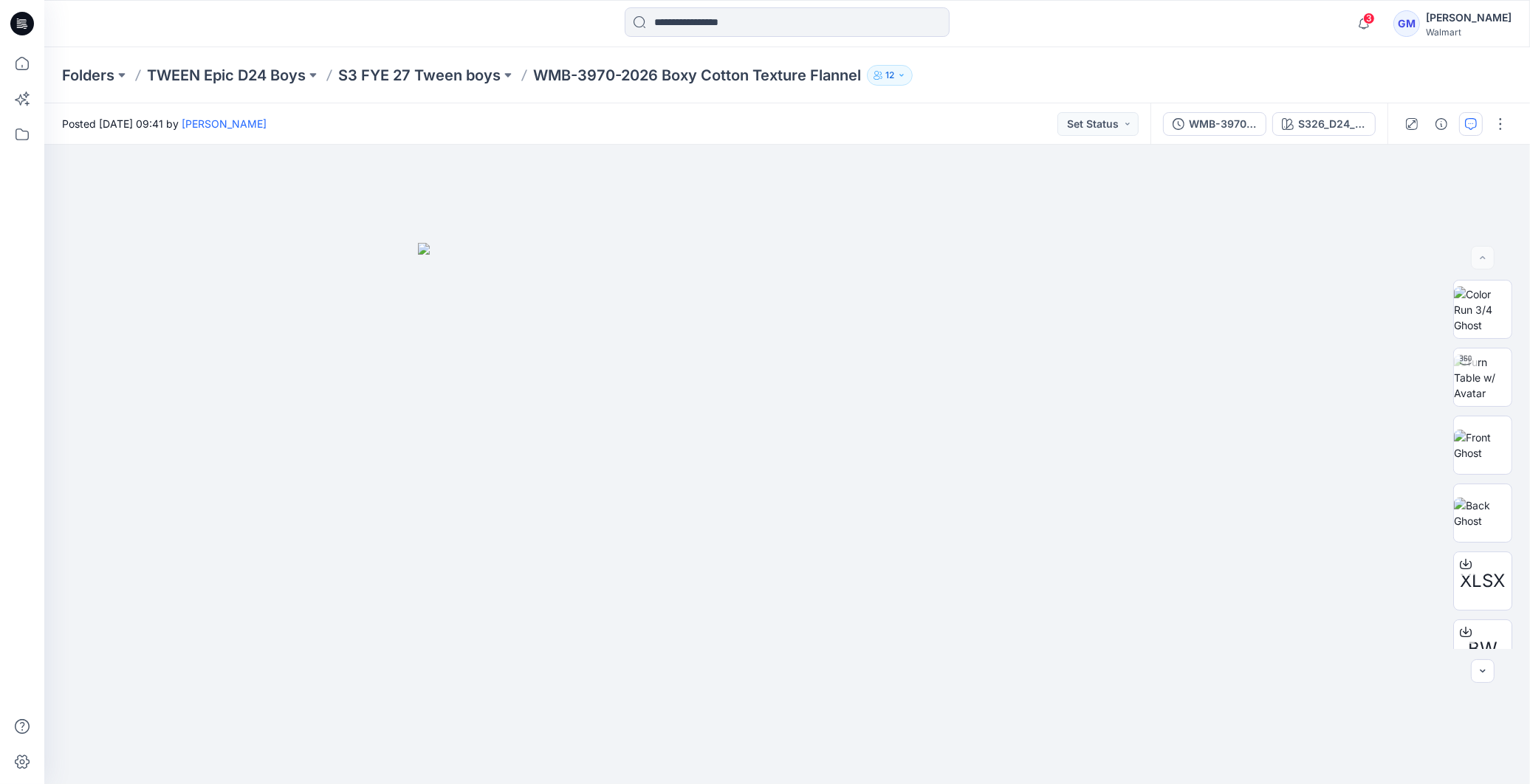
click at [1474, 121] on icon "button" at bounding box center [1470, 124] width 11 height 11
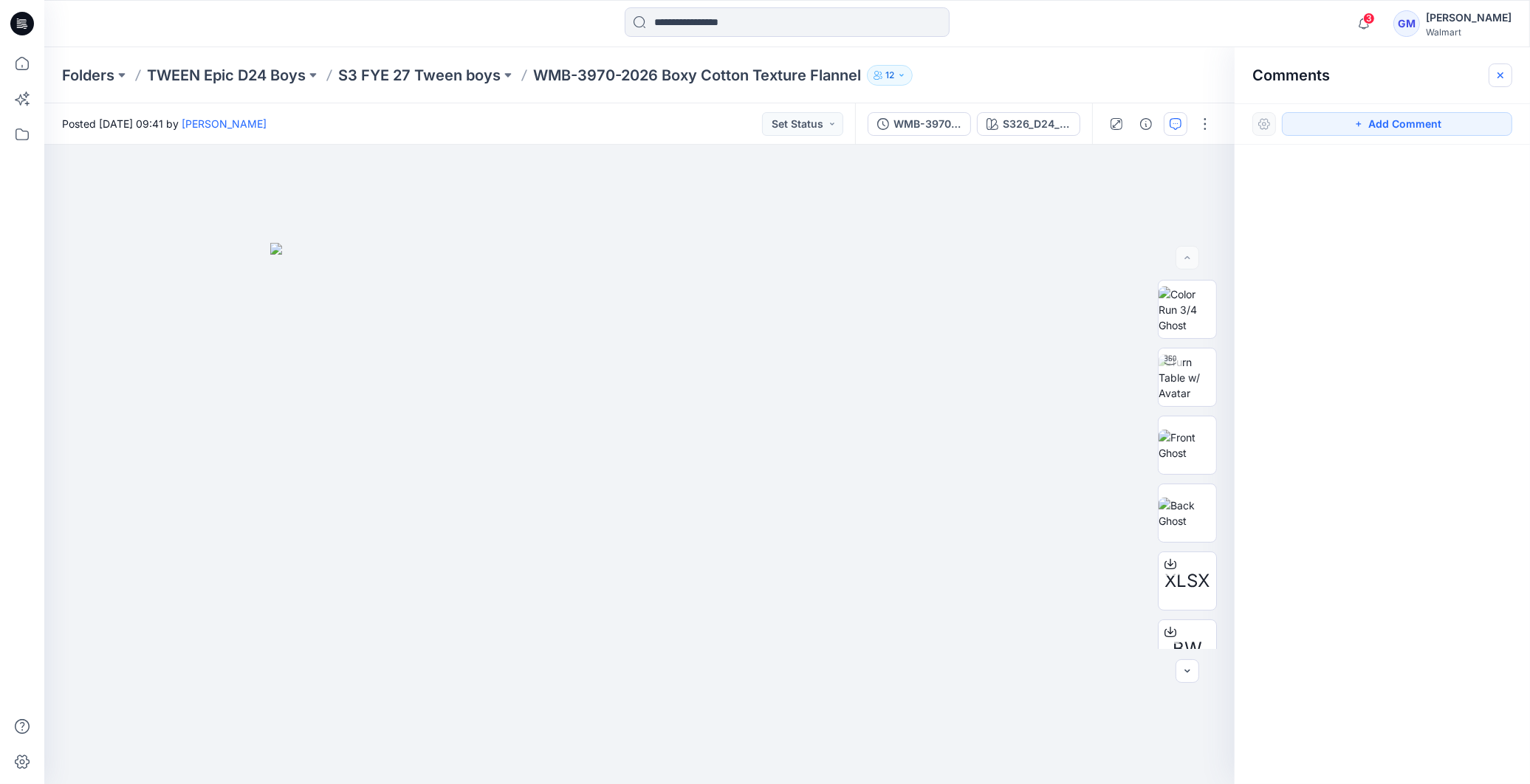
click at [1494, 80] on button "button" at bounding box center [1500, 75] width 24 height 24
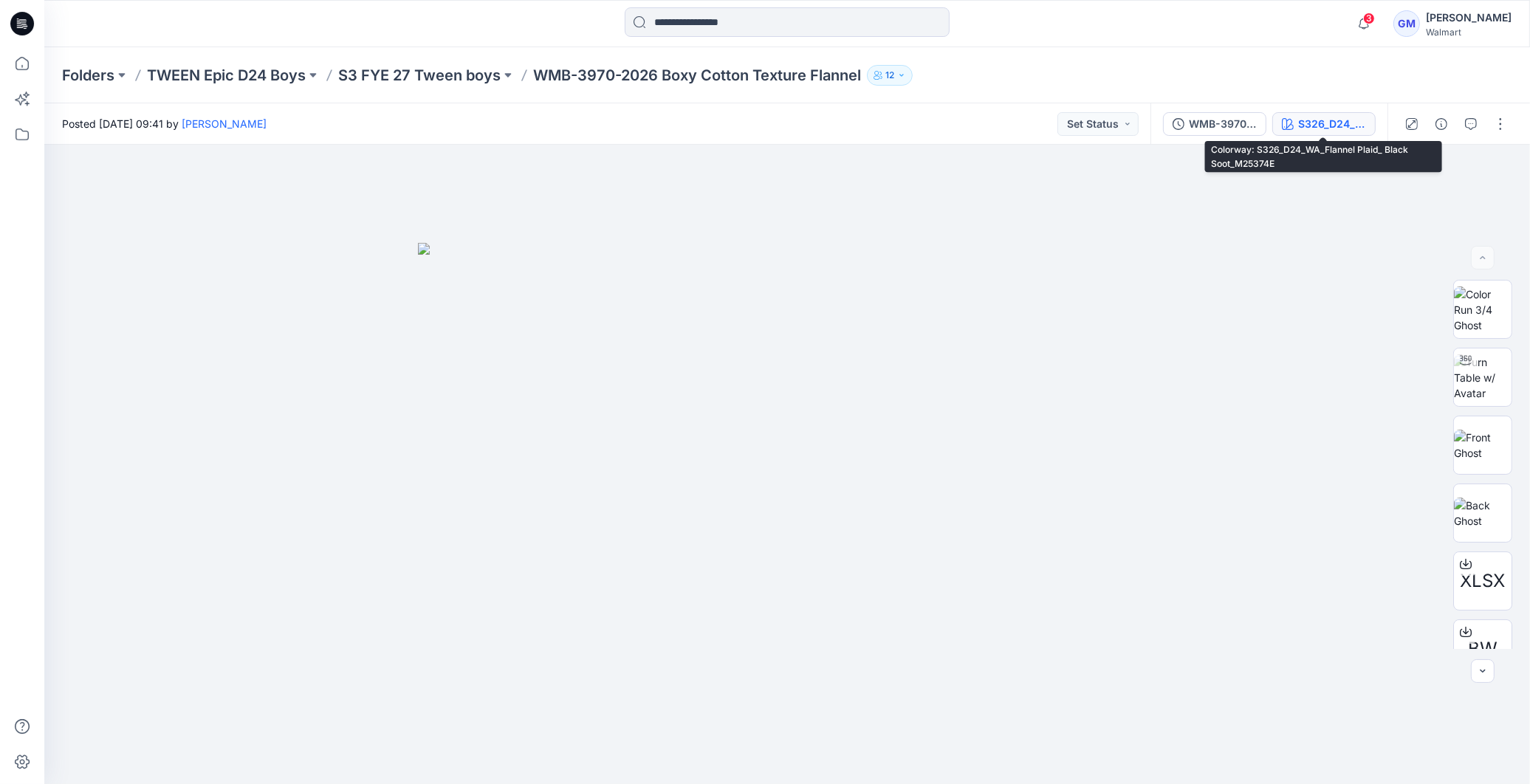
click at [1340, 131] on div "S326_D24_WA_Flannel Plaid_ Black Soot_M25374E" at bounding box center [1332, 123] width 68 height 16
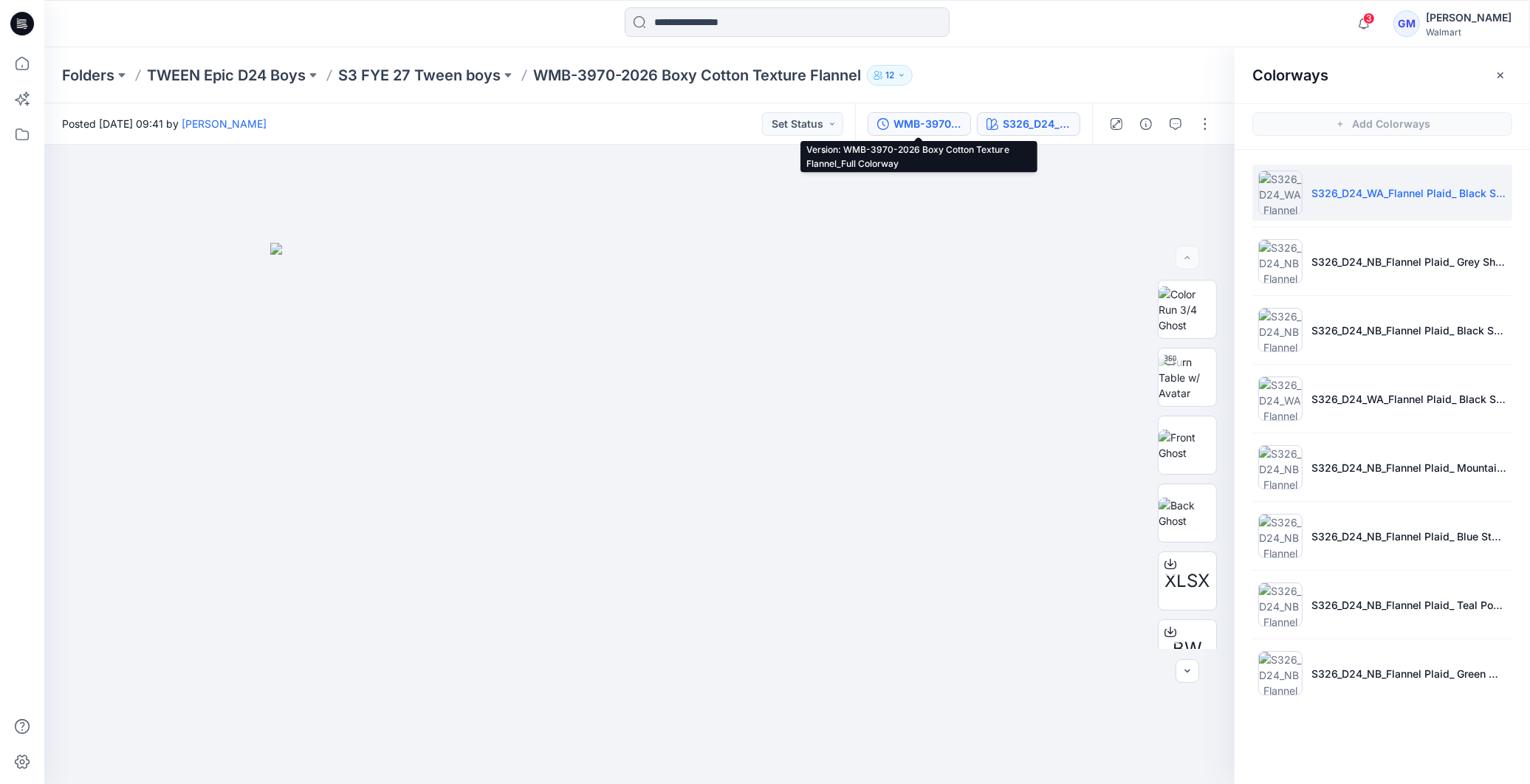
click at [945, 126] on div "WMB-3970-2026 Boxy Cotton Texture Flannel_Full Colorway" at bounding box center [927, 123] width 68 height 16
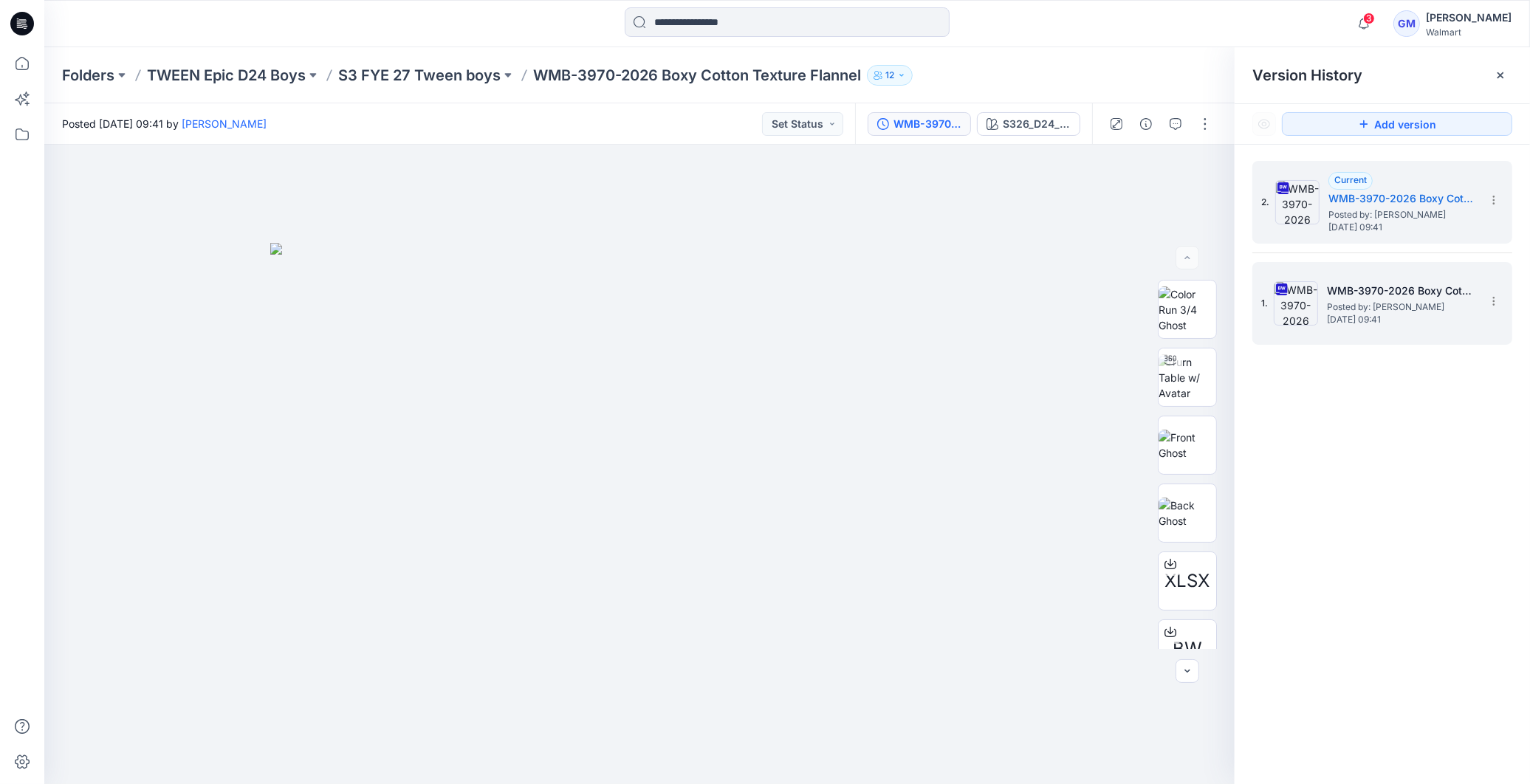
click at [1419, 296] on h5 "WMB-3970-2026 Boxy Cotton Texture Flannel_Soft Silver" at bounding box center [1401, 291] width 148 height 18
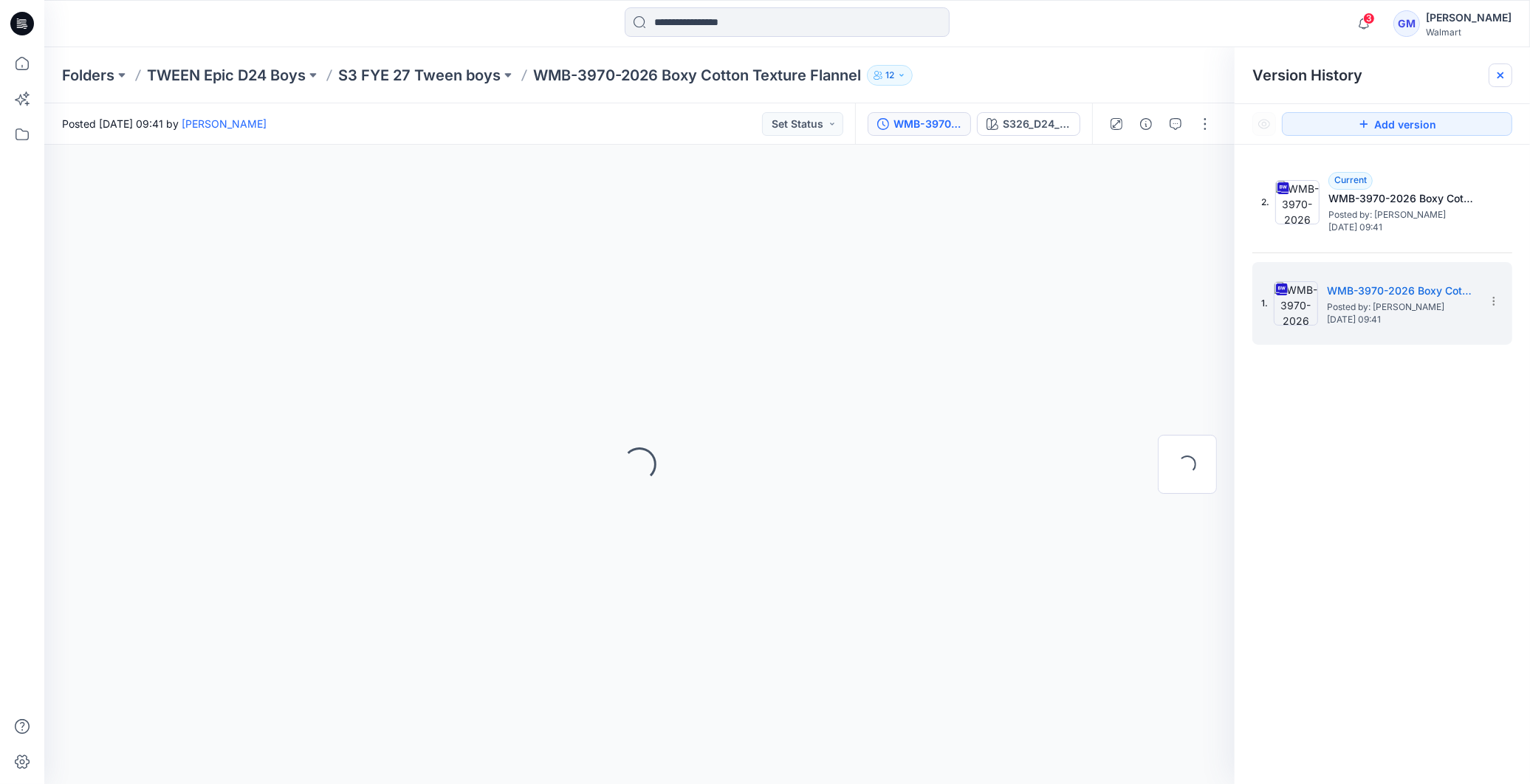
click at [1501, 81] on div at bounding box center [1500, 75] width 24 height 24
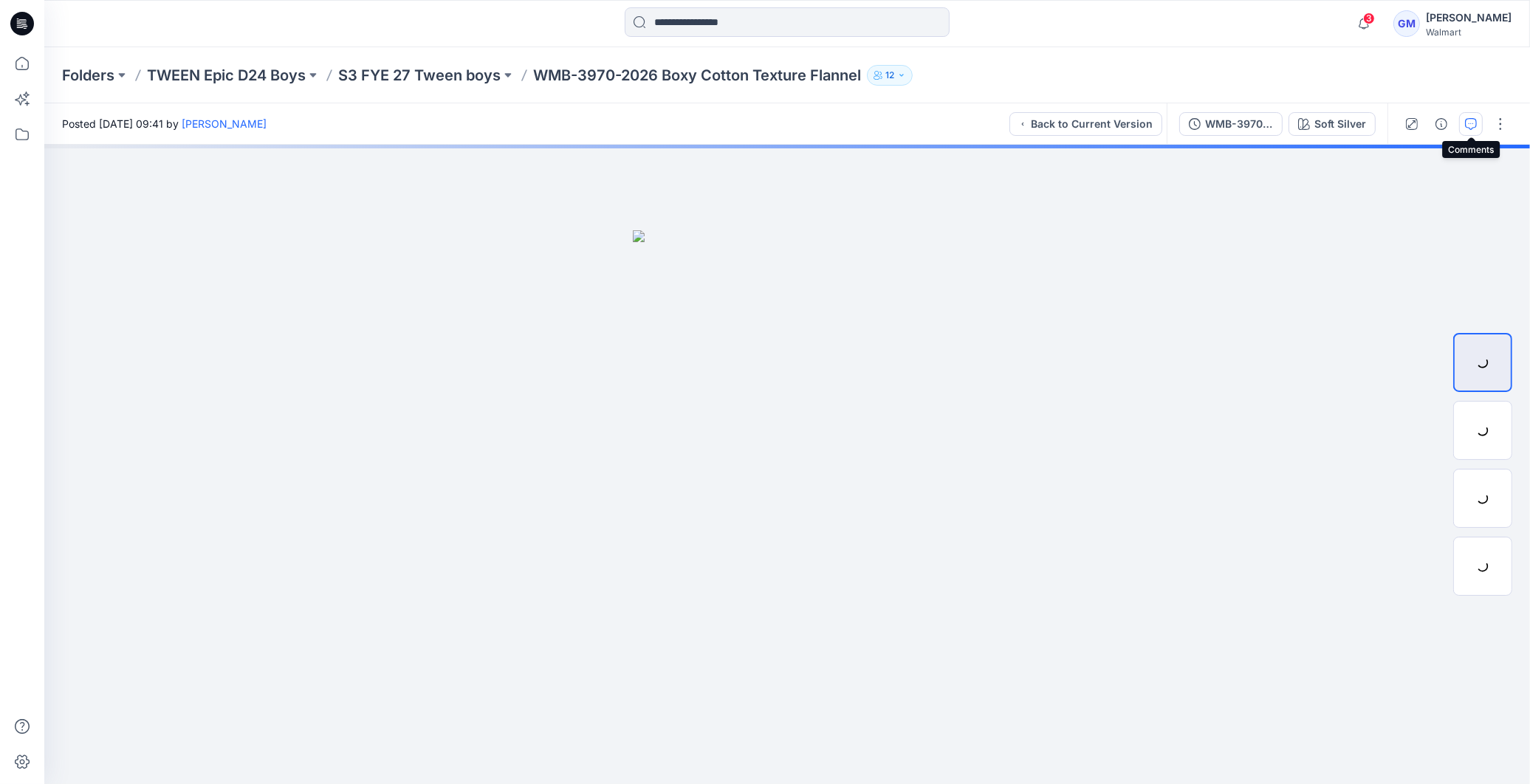
click at [1472, 126] on icon "button" at bounding box center [1470, 124] width 11 height 11
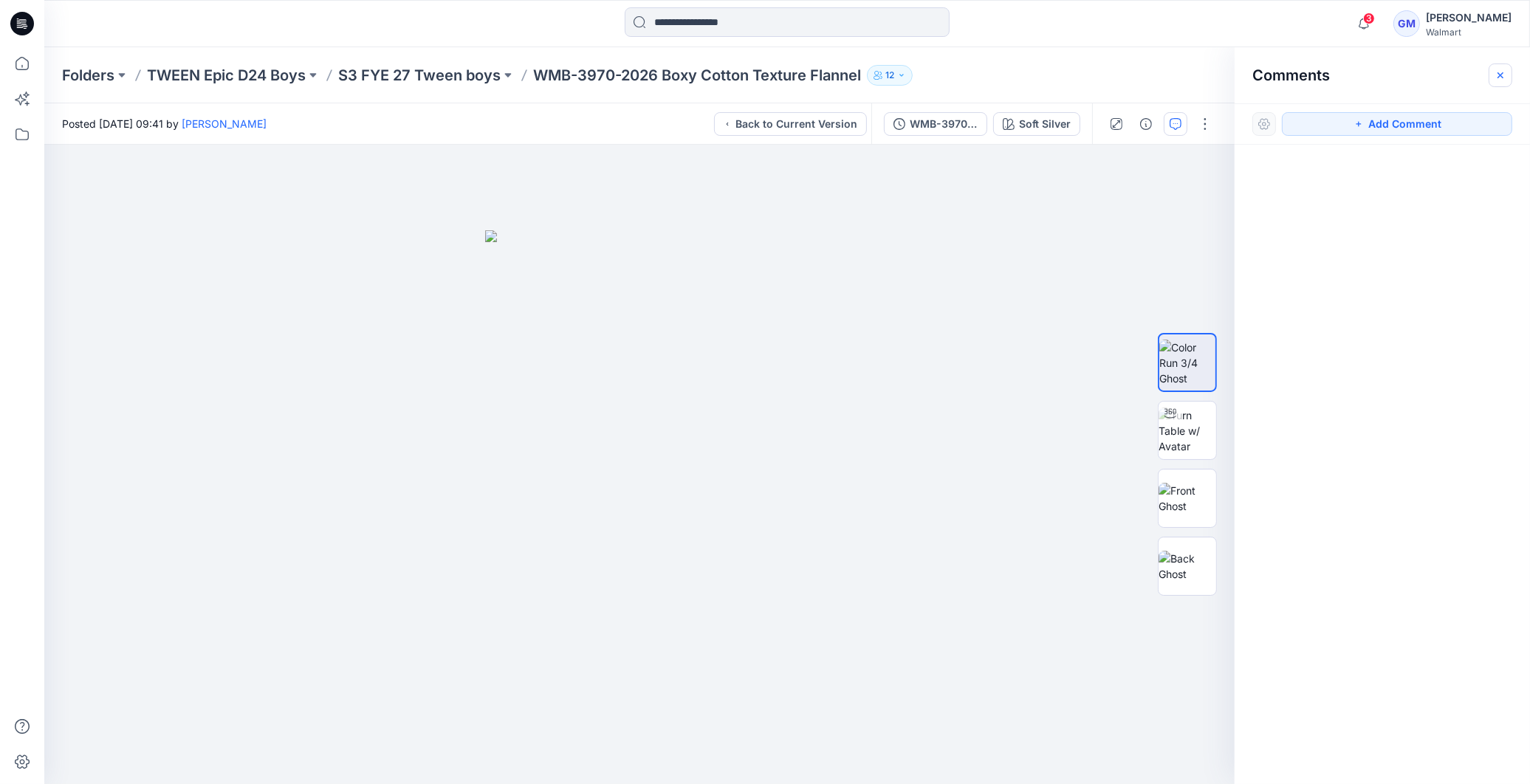
click at [1500, 74] on icon "button" at bounding box center [1501, 75] width 6 height 6
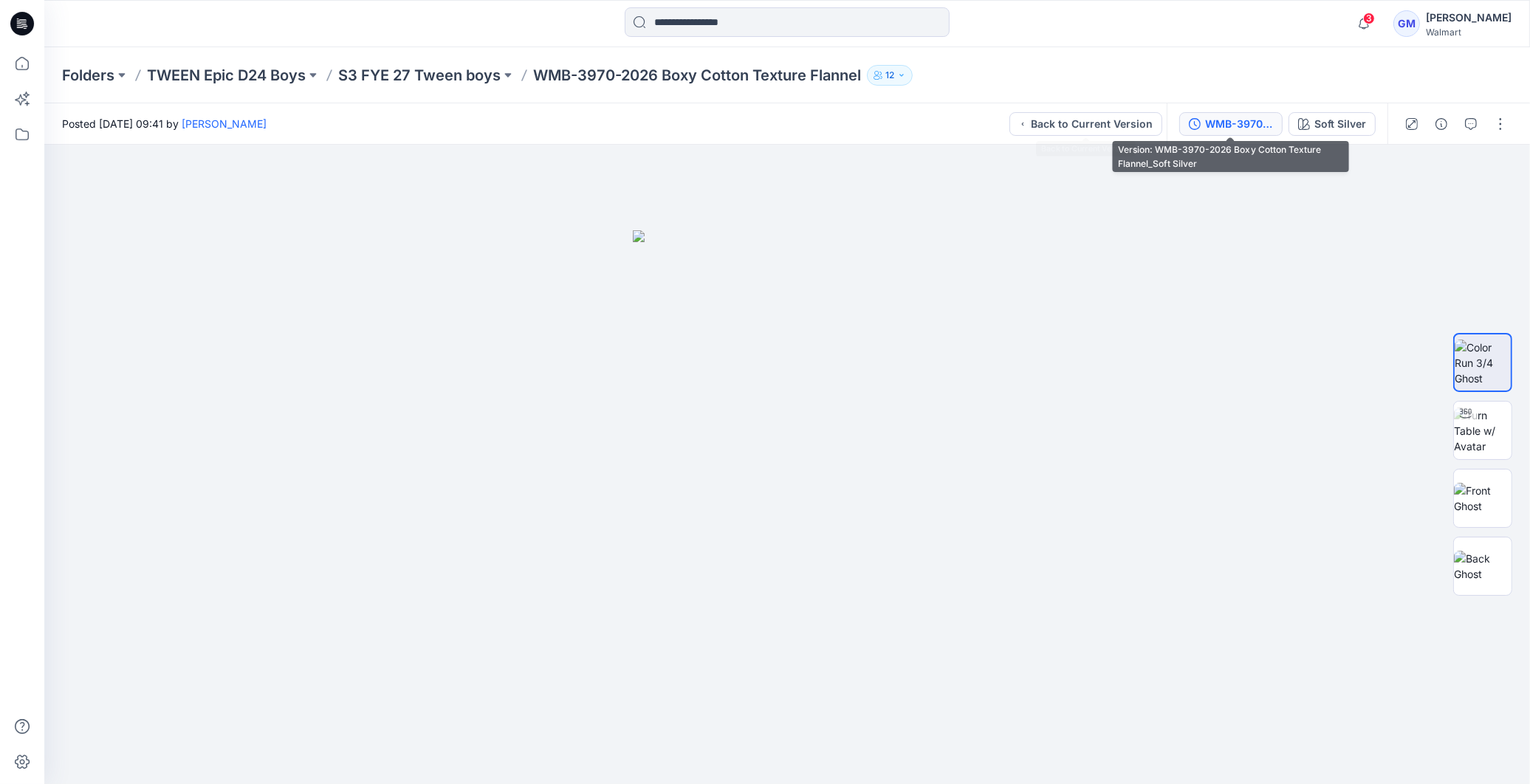
click at [1208, 116] on div "WMB-3970-2026 Boxy Cotton Texture Flannel_Soft Silver" at bounding box center [1239, 123] width 68 height 16
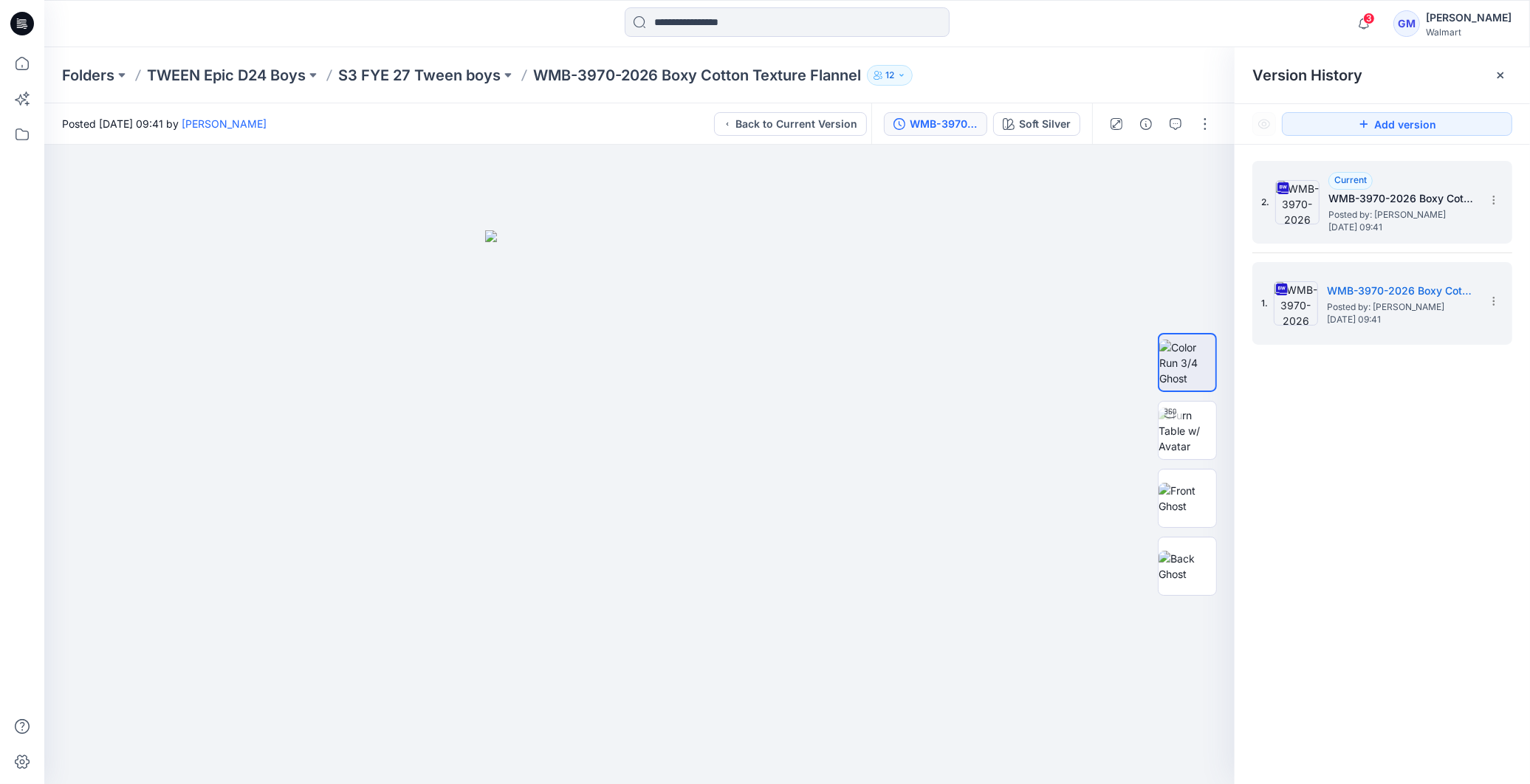
click at [1377, 227] on span "[DATE] 09:41" at bounding box center [1402, 227] width 148 height 10
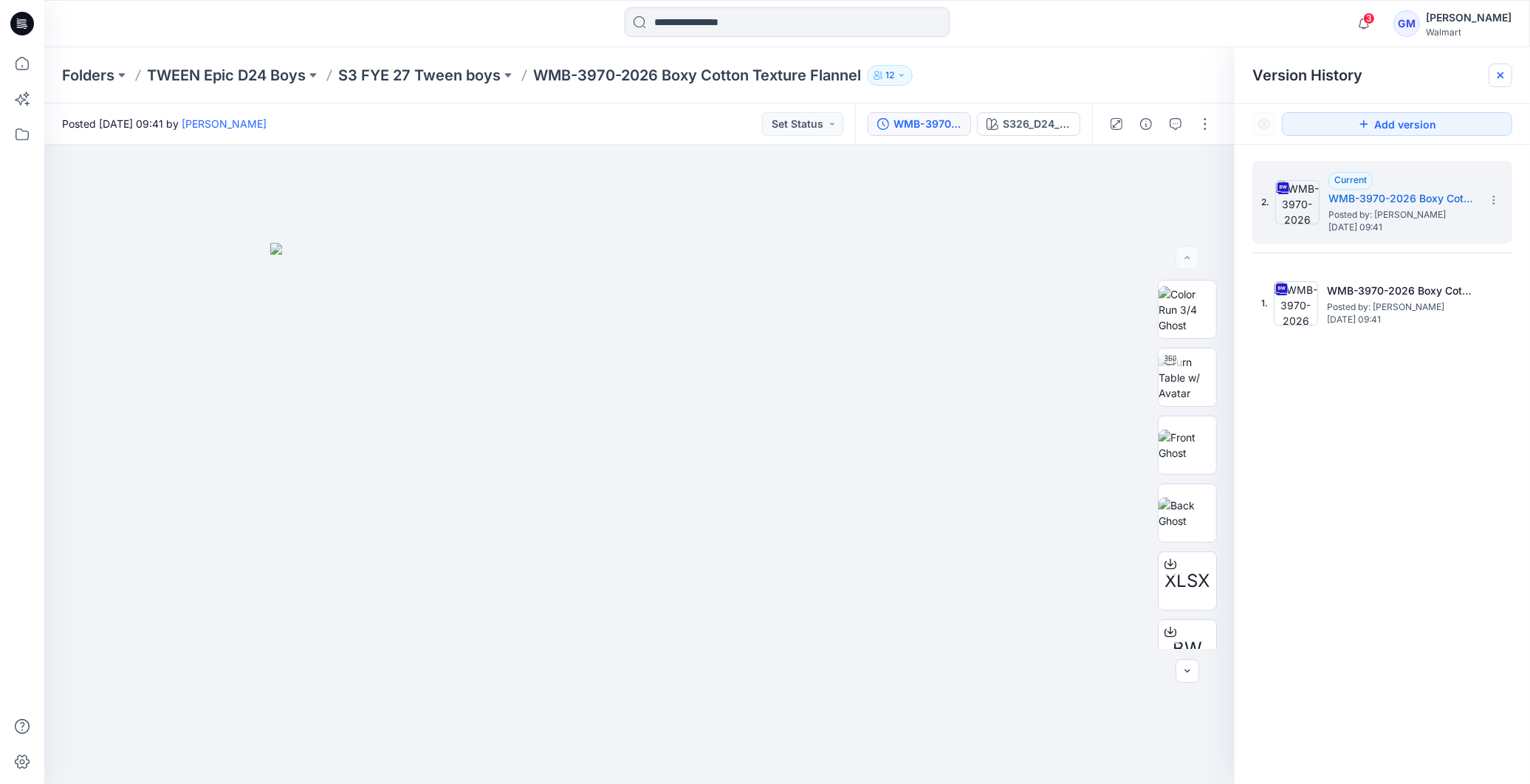
click at [1501, 79] on icon at bounding box center [1501, 75] width 11 height 11
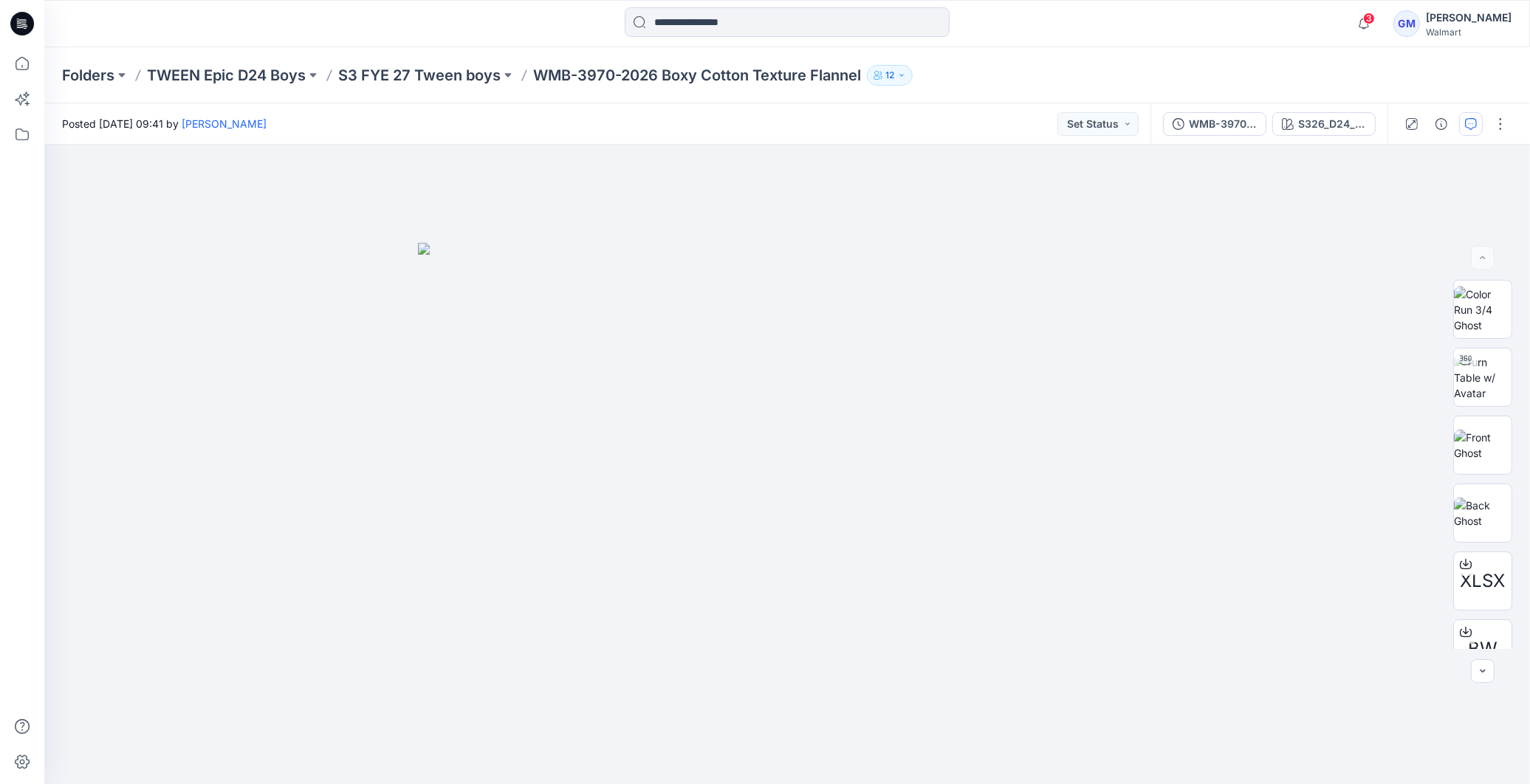
click at [1475, 118] on icon "button" at bounding box center [1470, 124] width 11 height 11
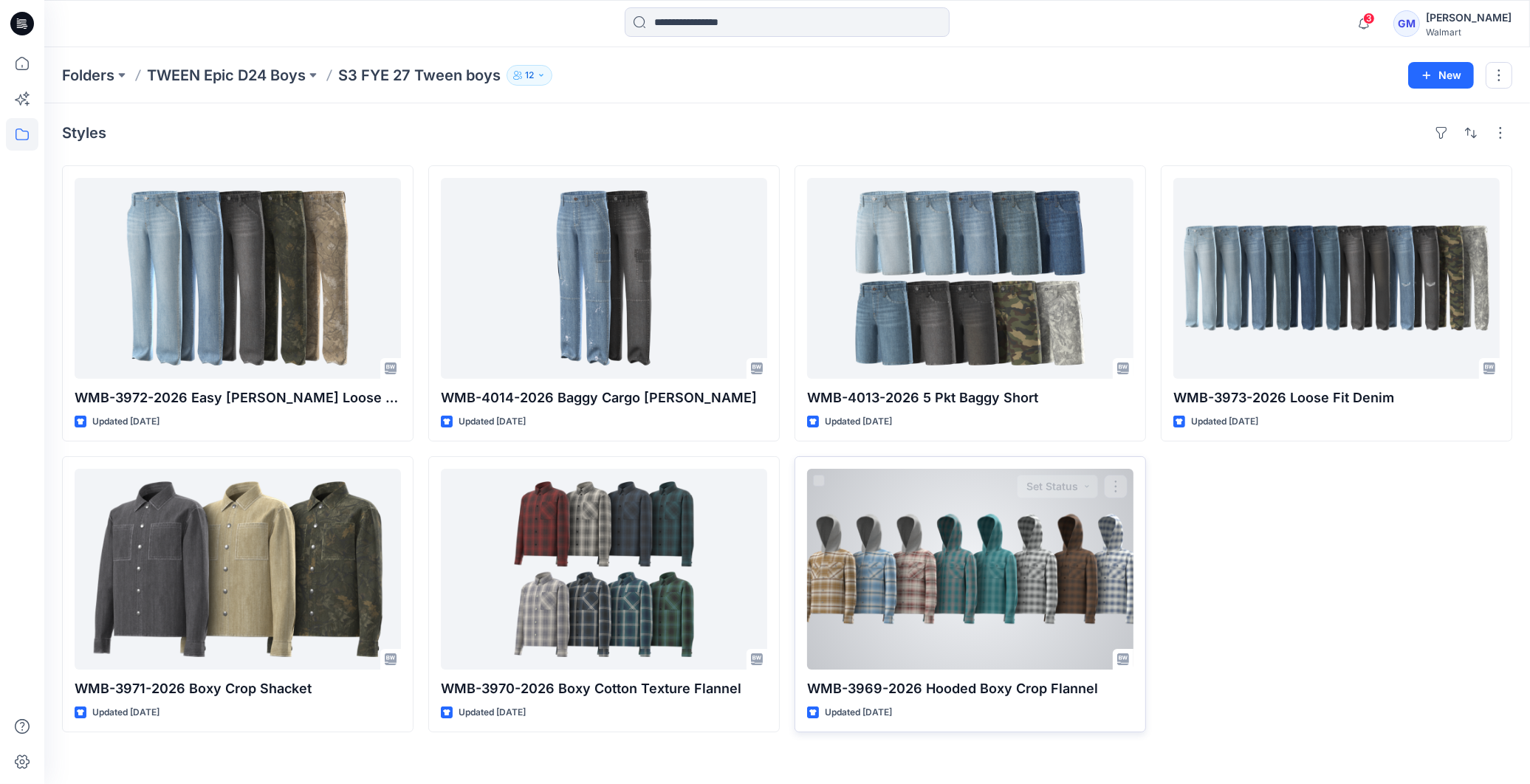
click at [912, 589] on div at bounding box center [970, 569] width 327 height 201
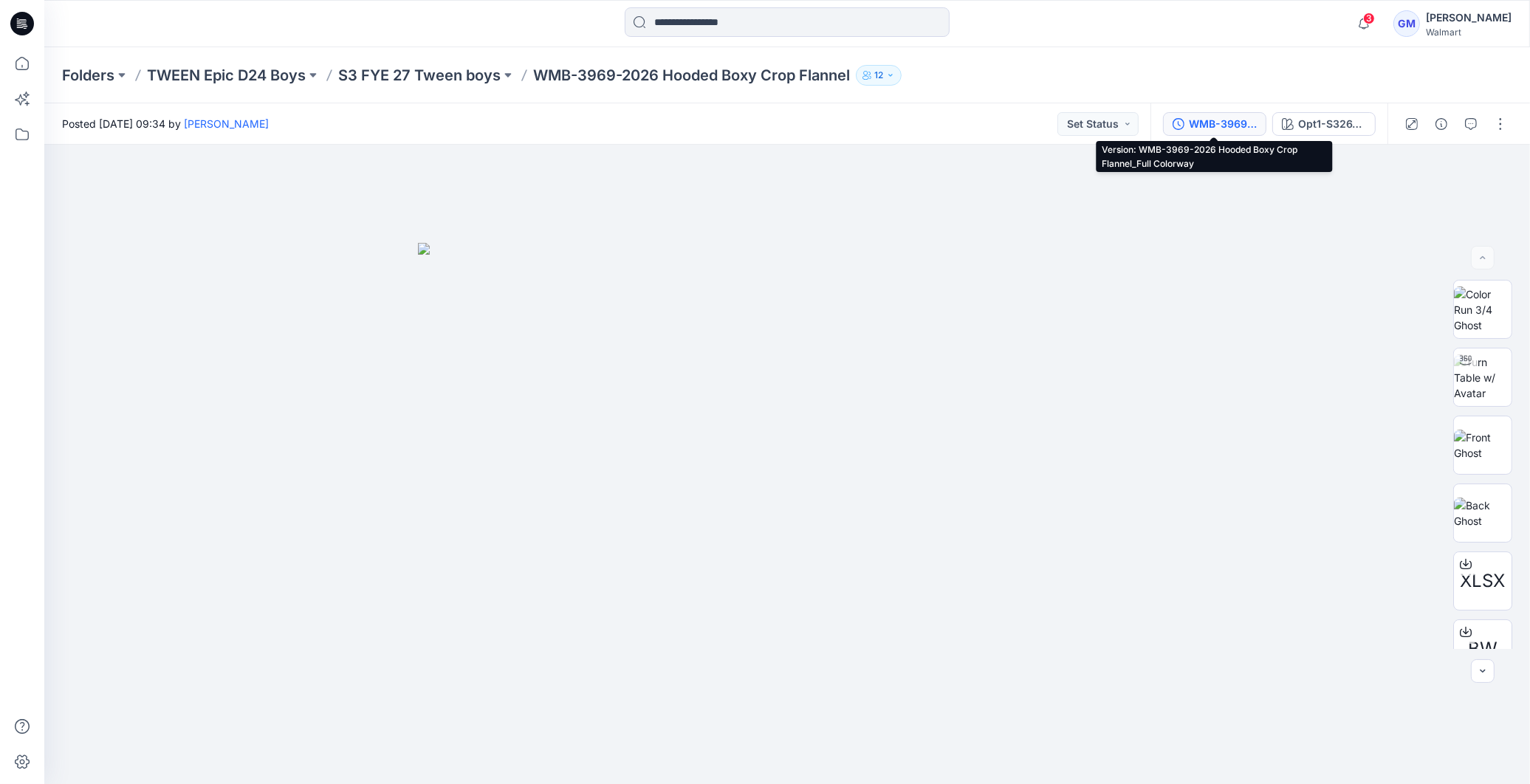
click at [1220, 120] on div "WMB-3969-2026 Hooded Boxy Crop Flannel_Full Colorway" at bounding box center [1223, 123] width 68 height 16
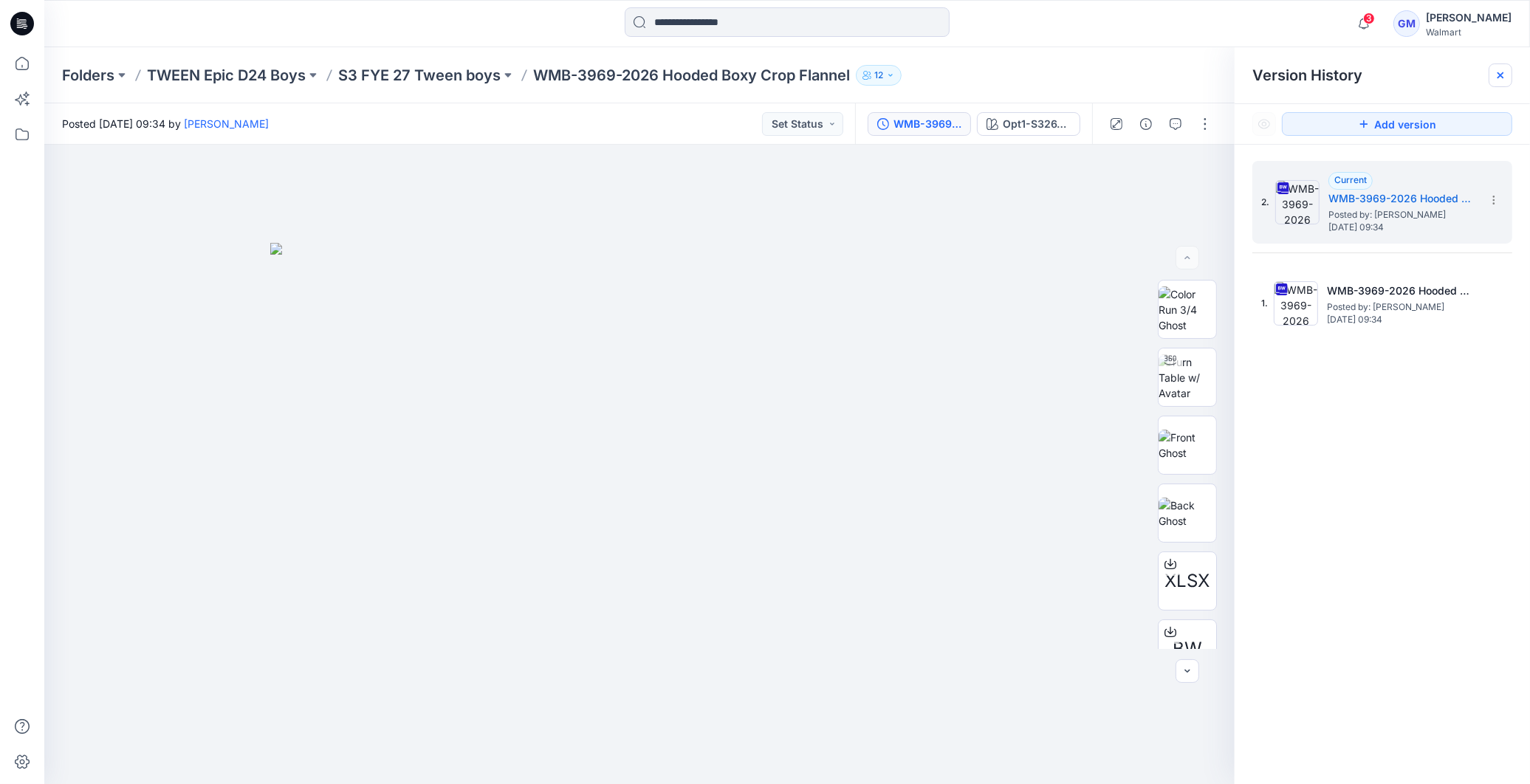
click at [1496, 72] on icon at bounding box center [1501, 75] width 11 height 11
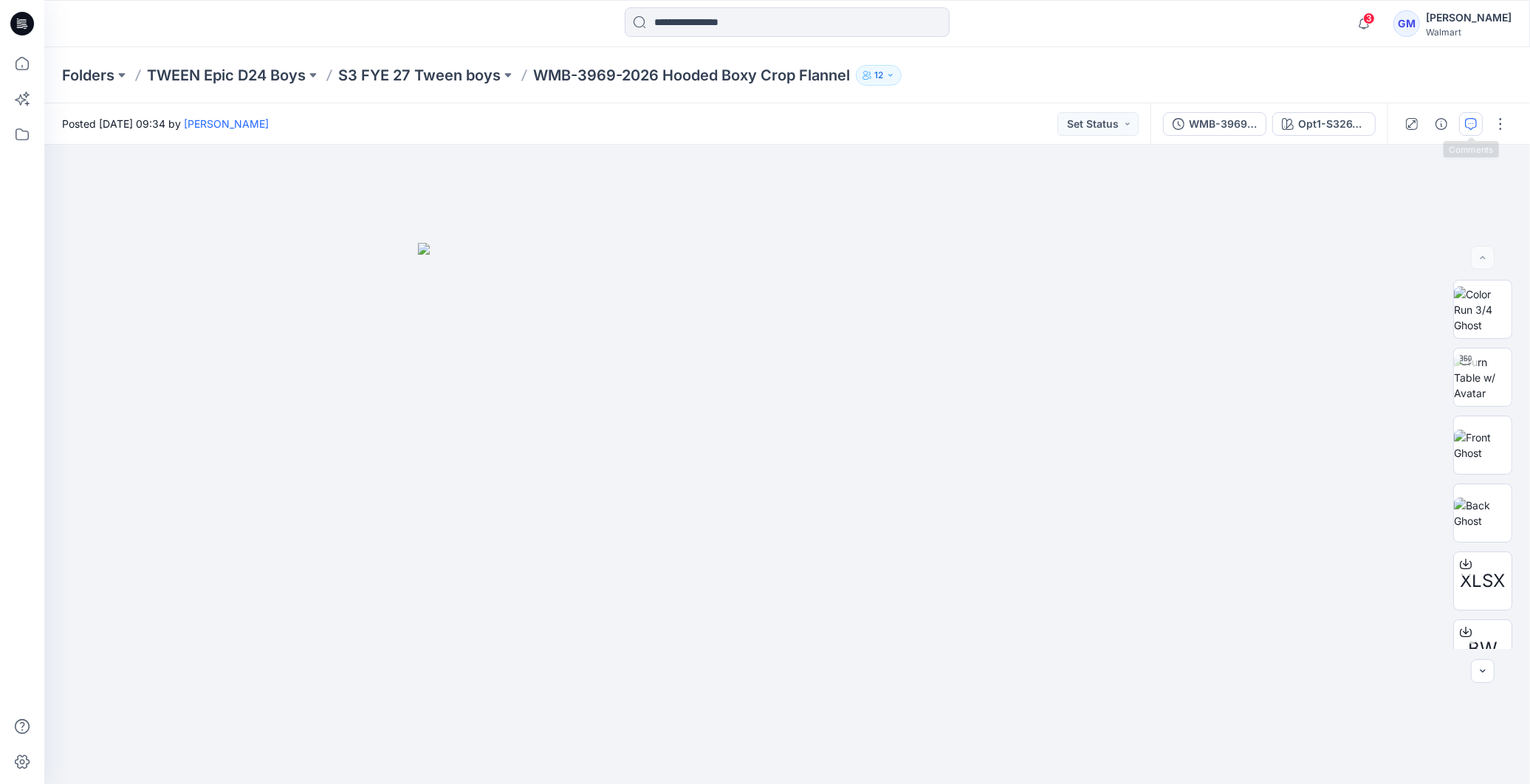
click at [1479, 126] on button "button" at bounding box center [1470, 123] width 24 height 24
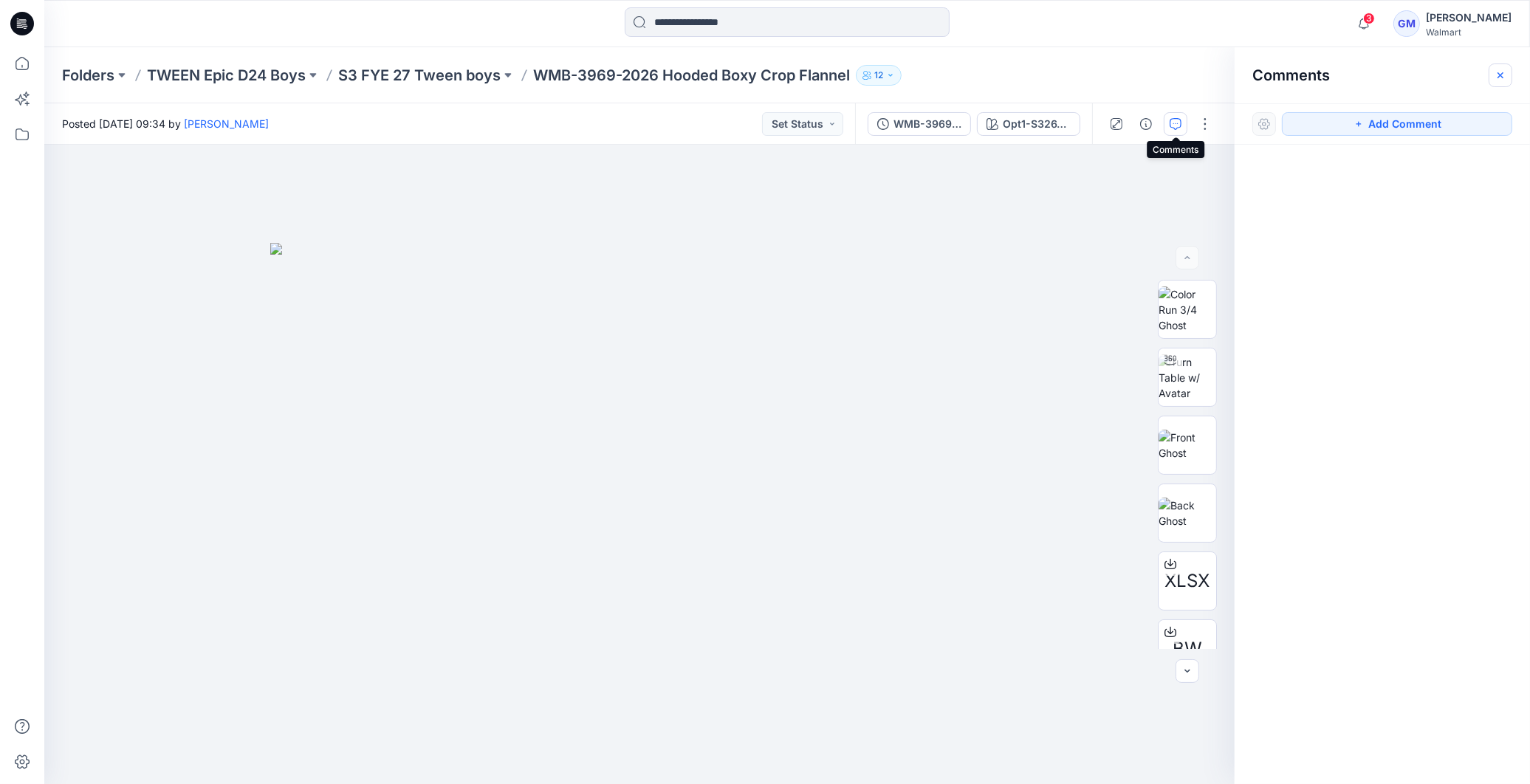
click at [1495, 76] on icon "button" at bounding box center [1501, 75] width 11 height 11
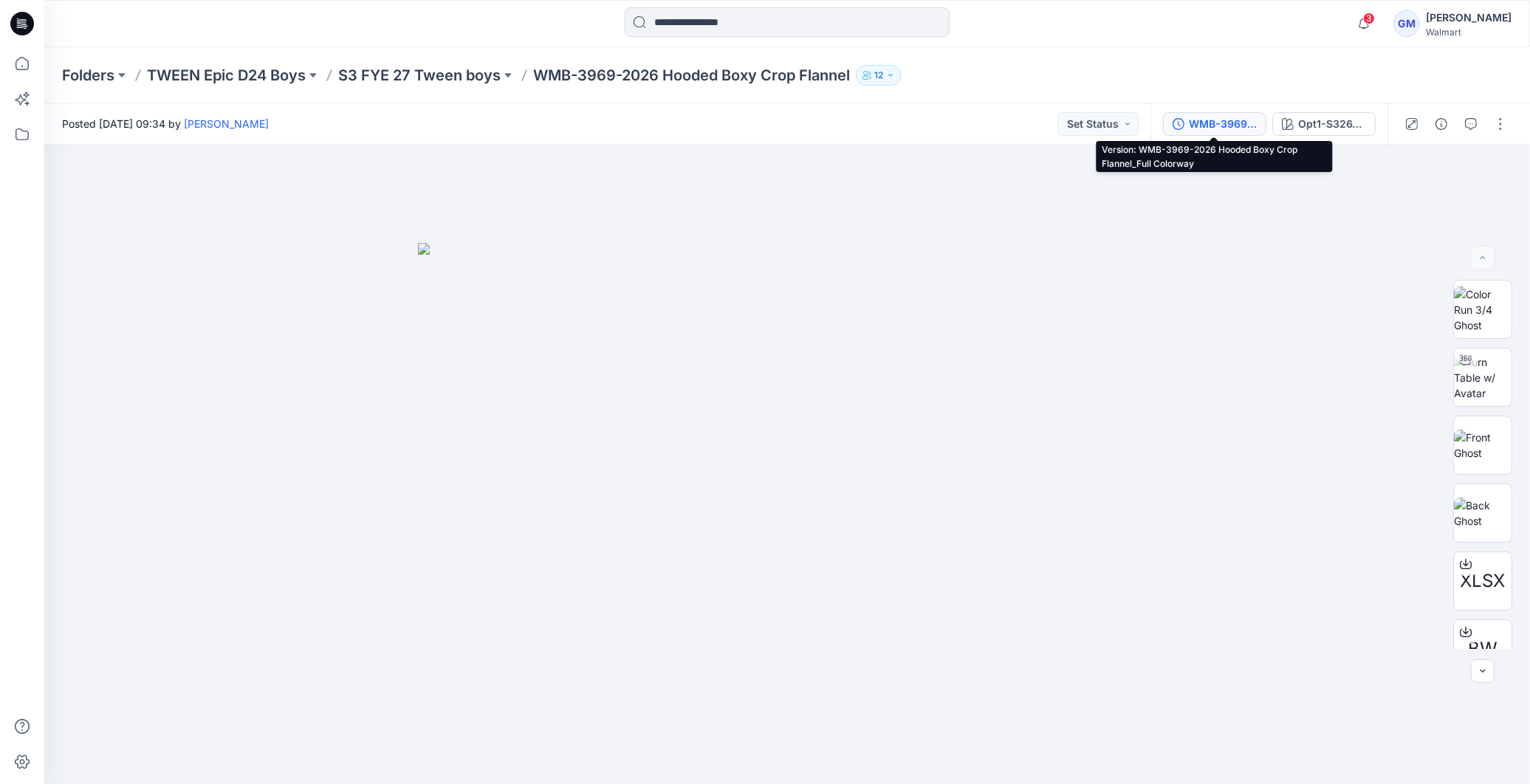
drag, startPoint x: 1214, startPoint y: 122, endPoint x: 1313, endPoint y: 199, distance: 125.4
click at [1214, 123] on div "WMB-3969-2026 Hooded Boxy Crop Flannel_Full Colorway" at bounding box center [1223, 123] width 68 height 16
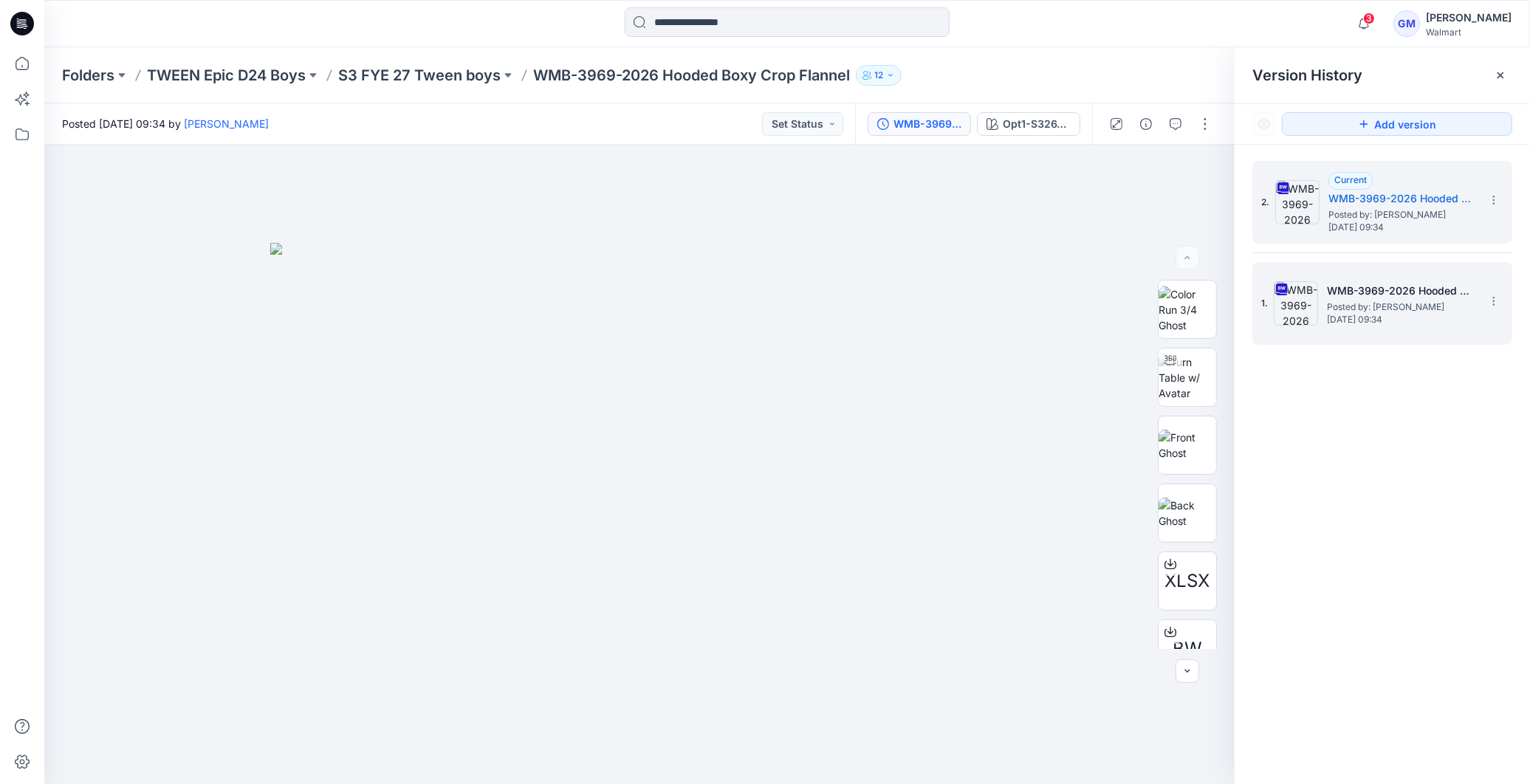
click at [1396, 314] on span "[DATE] 09:34" at bounding box center [1401, 319] width 148 height 10
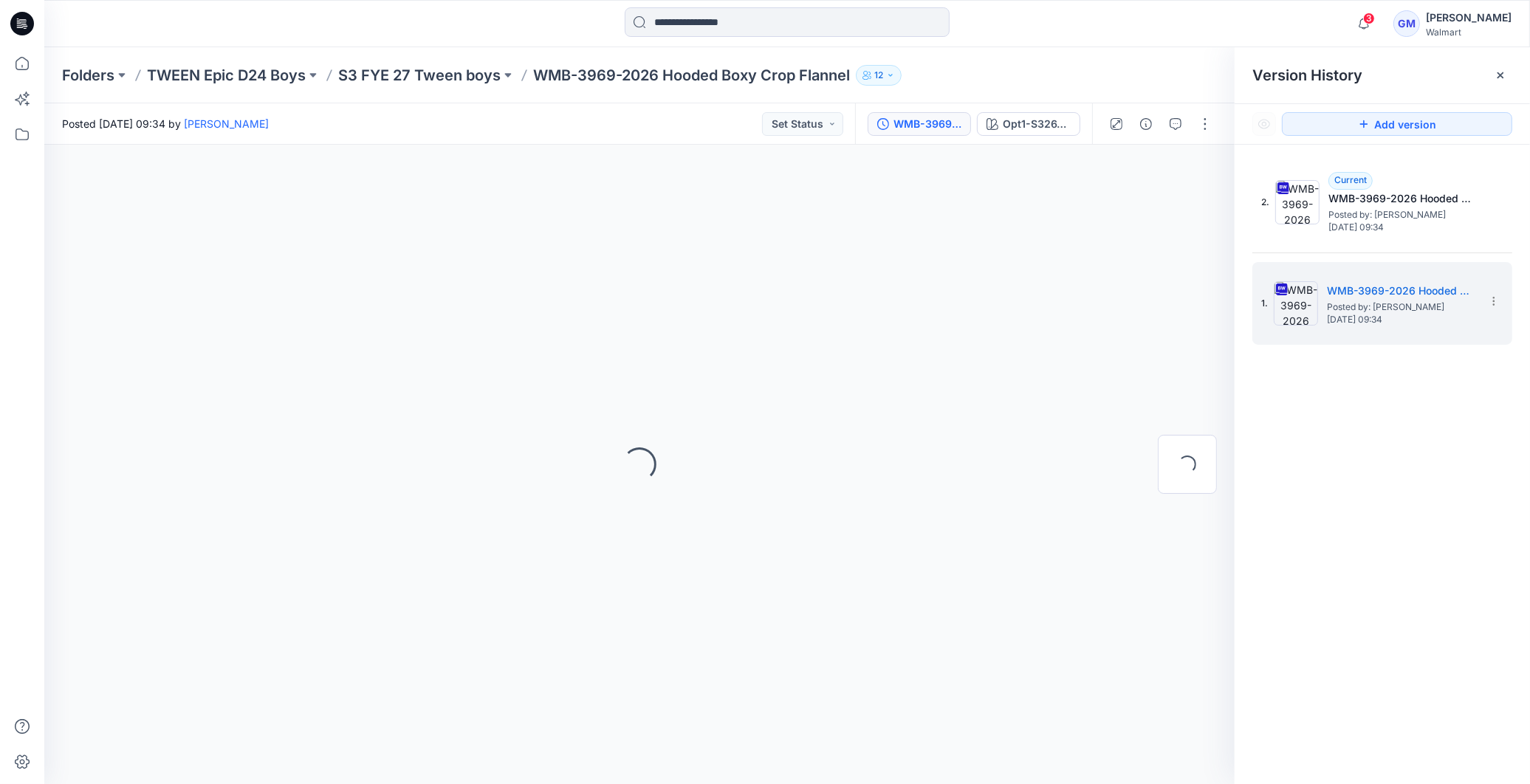
click at [1503, 77] on icon at bounding box center [1501, 75] width 11 height 11
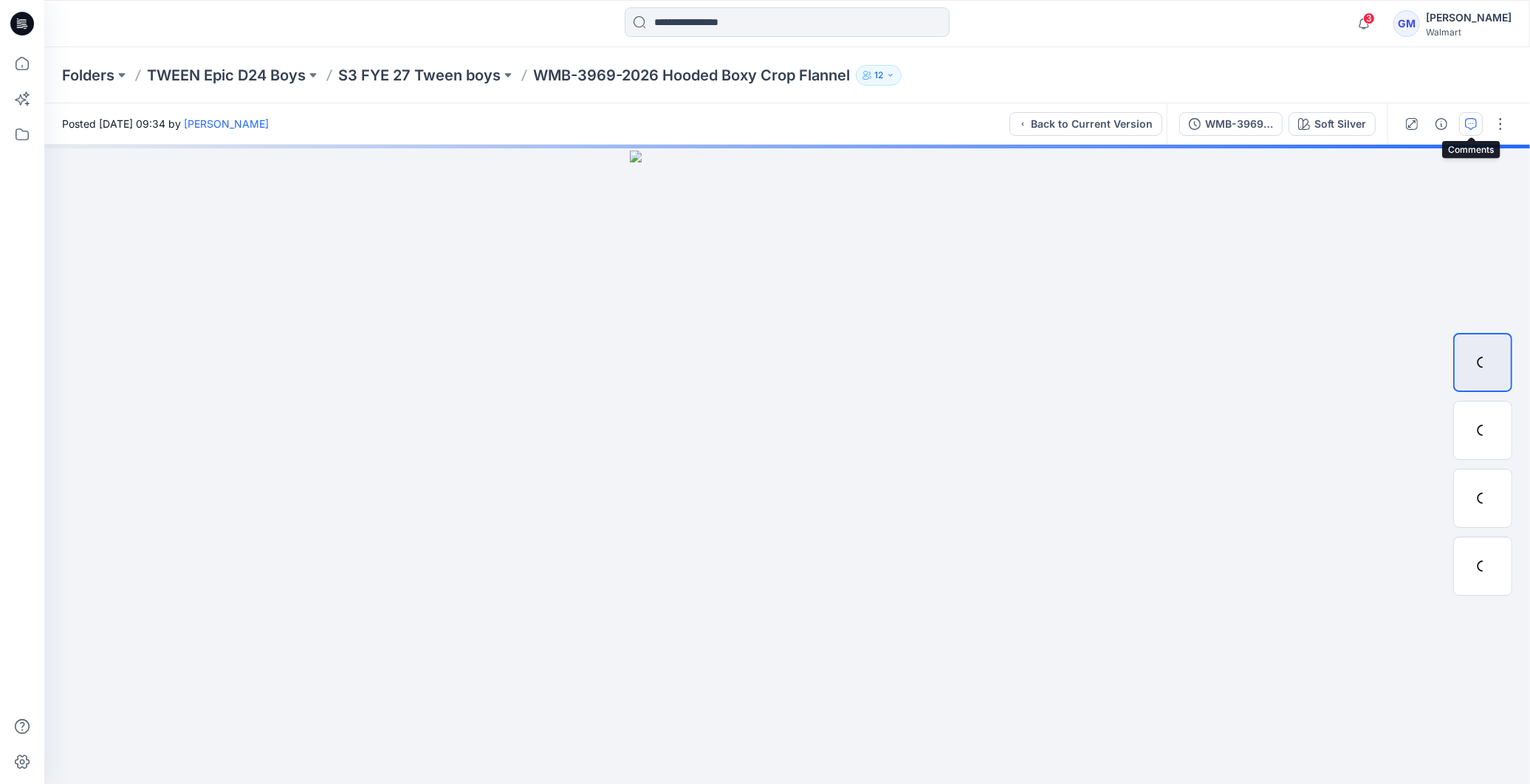
click at [1467, 126] on icon "button" at bounding box center [1470, 124] width 11 height 11
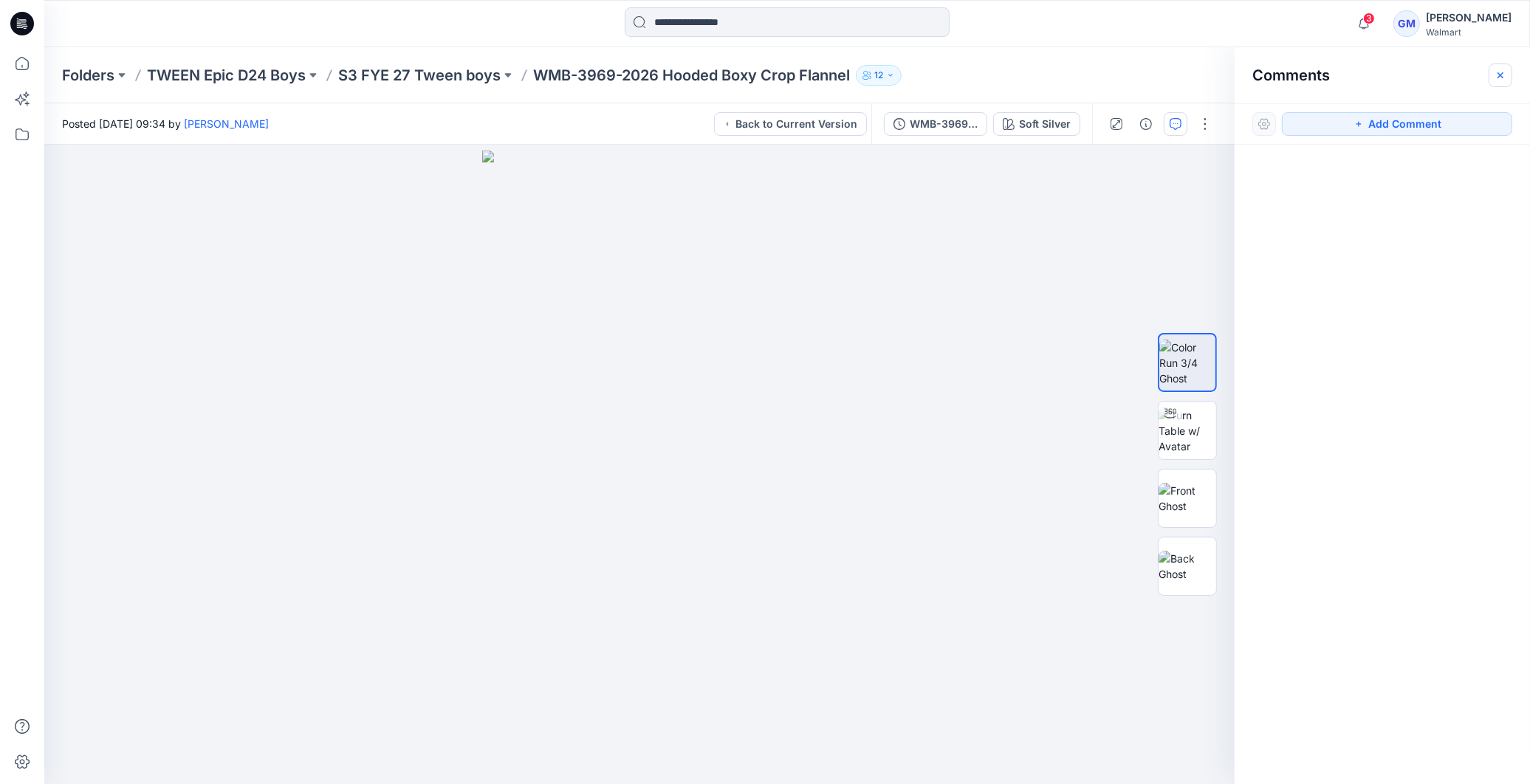
drag, startPoint x: 1511, startPoint y: 74, endPoint x: 1520, endPoint y: 72, distance: 9.2
click at [1511, 72] on button "button" at bounding box center [1500, 75] width 24 height 24
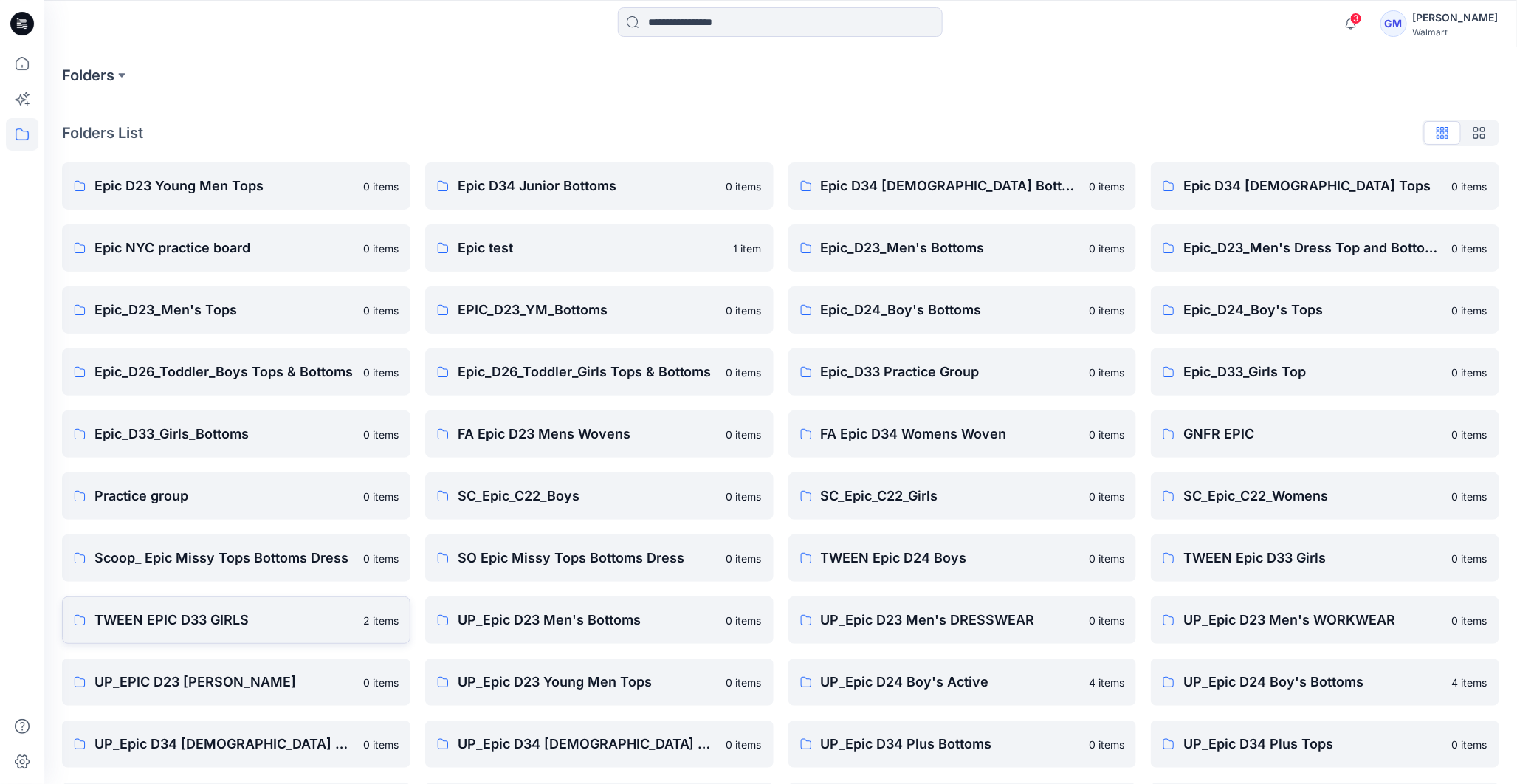
click at [182, 628] on p "TWEEN EPIC D33 GIRLS" at bounding box center [224, 620] width 259 height 21
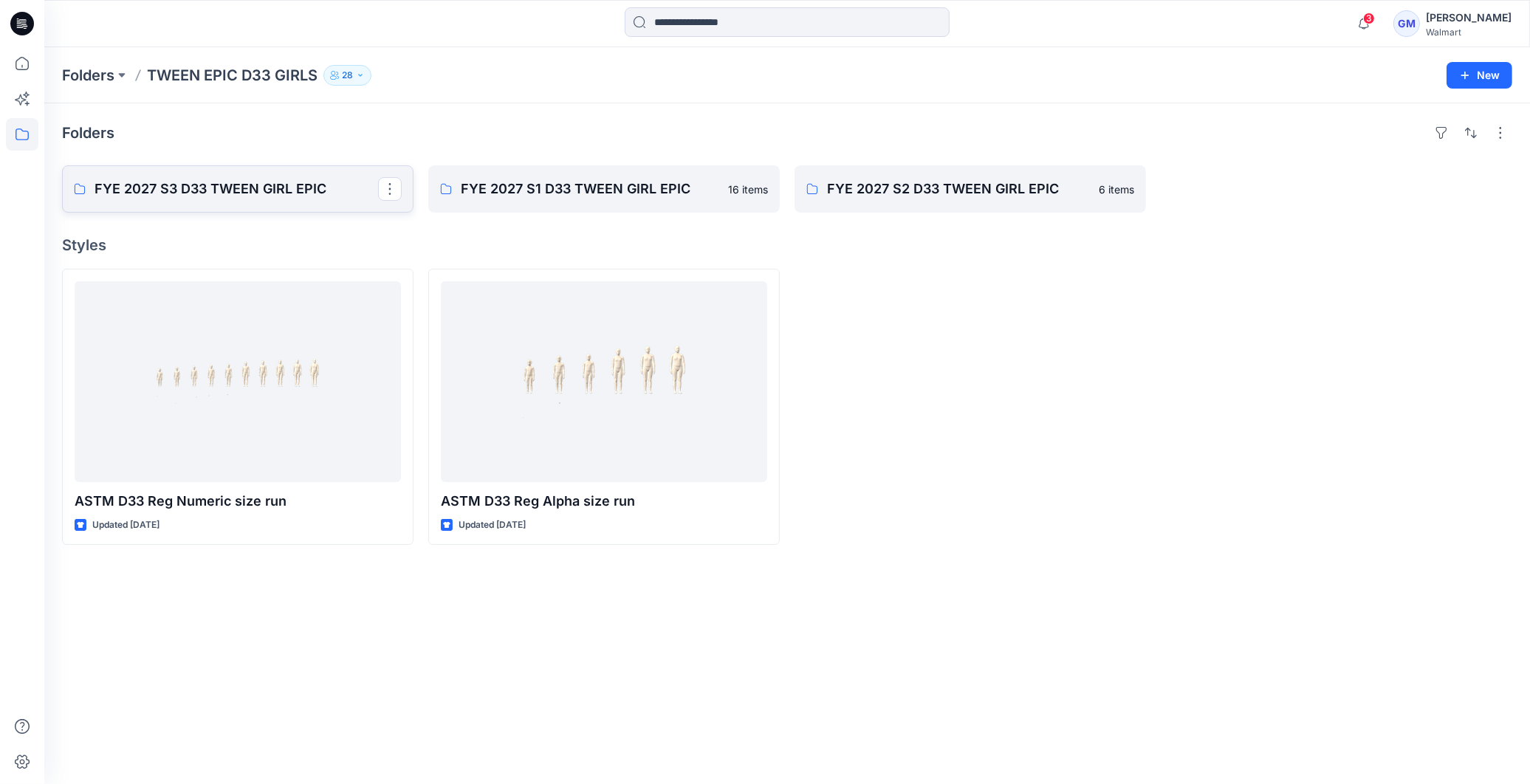
click at [225, 194] on p "FYE 2027 S3 D33 TWEEN GIRL EPIC" at bounding box center [236, 189] width 283 height 21
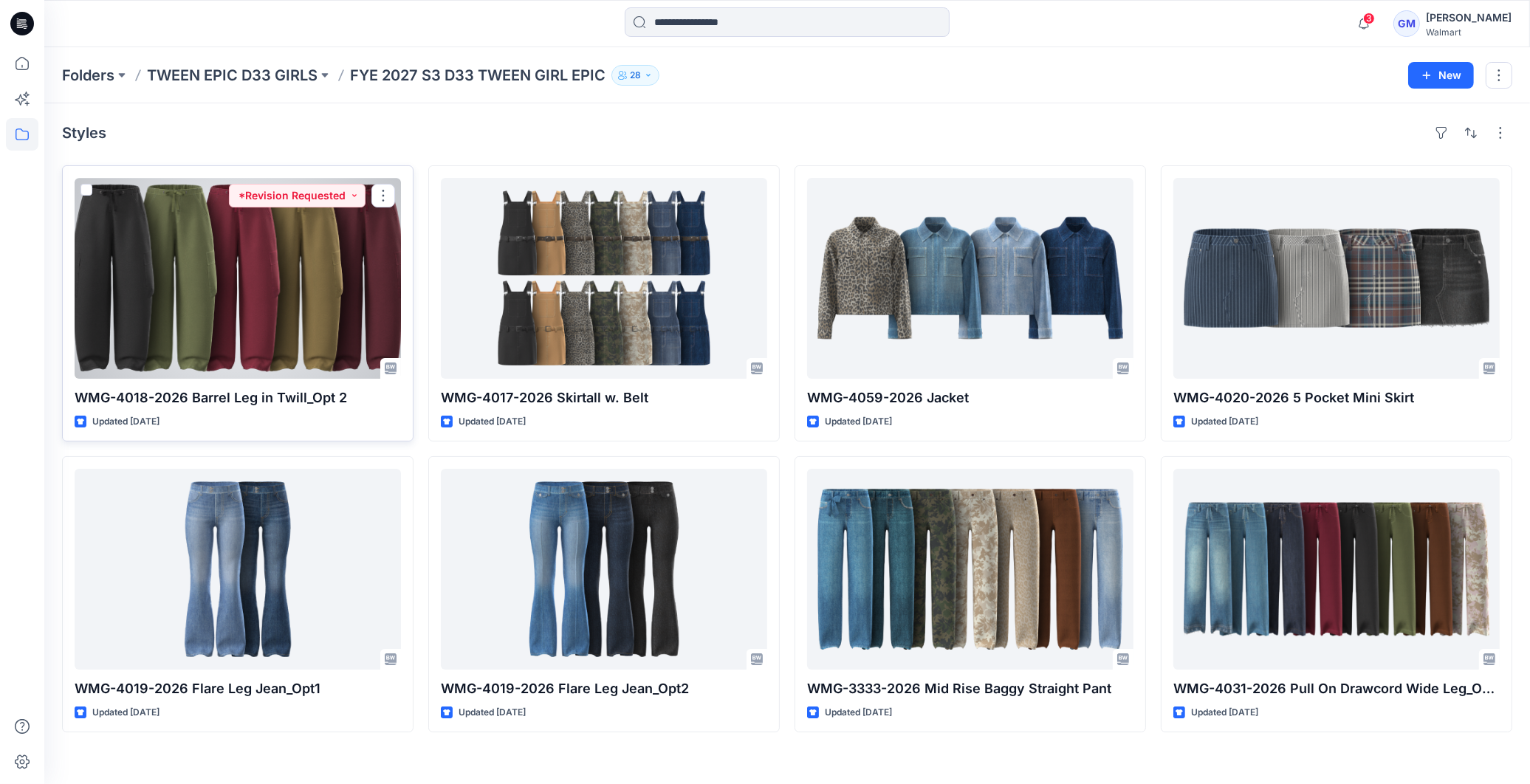
click at [308, 330] on div at bounding box center [238, 278] width 327 height 201
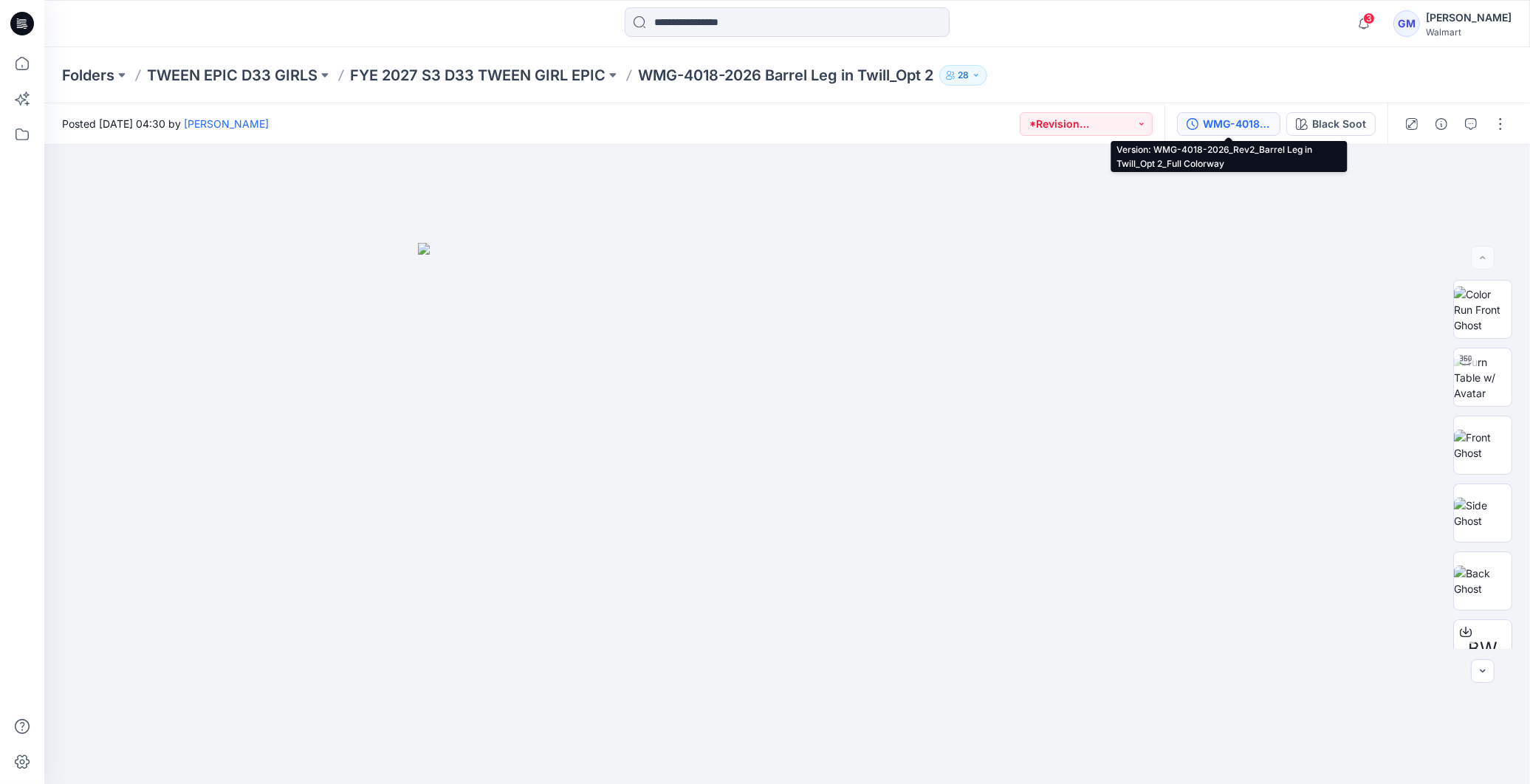
click at [1229, 123] on div "WMG-4018-2026_Rev2_Barrel Leg in Twill_Opt 2_Full Colorway" at bounding box center [1237, 123] width 68 height 16
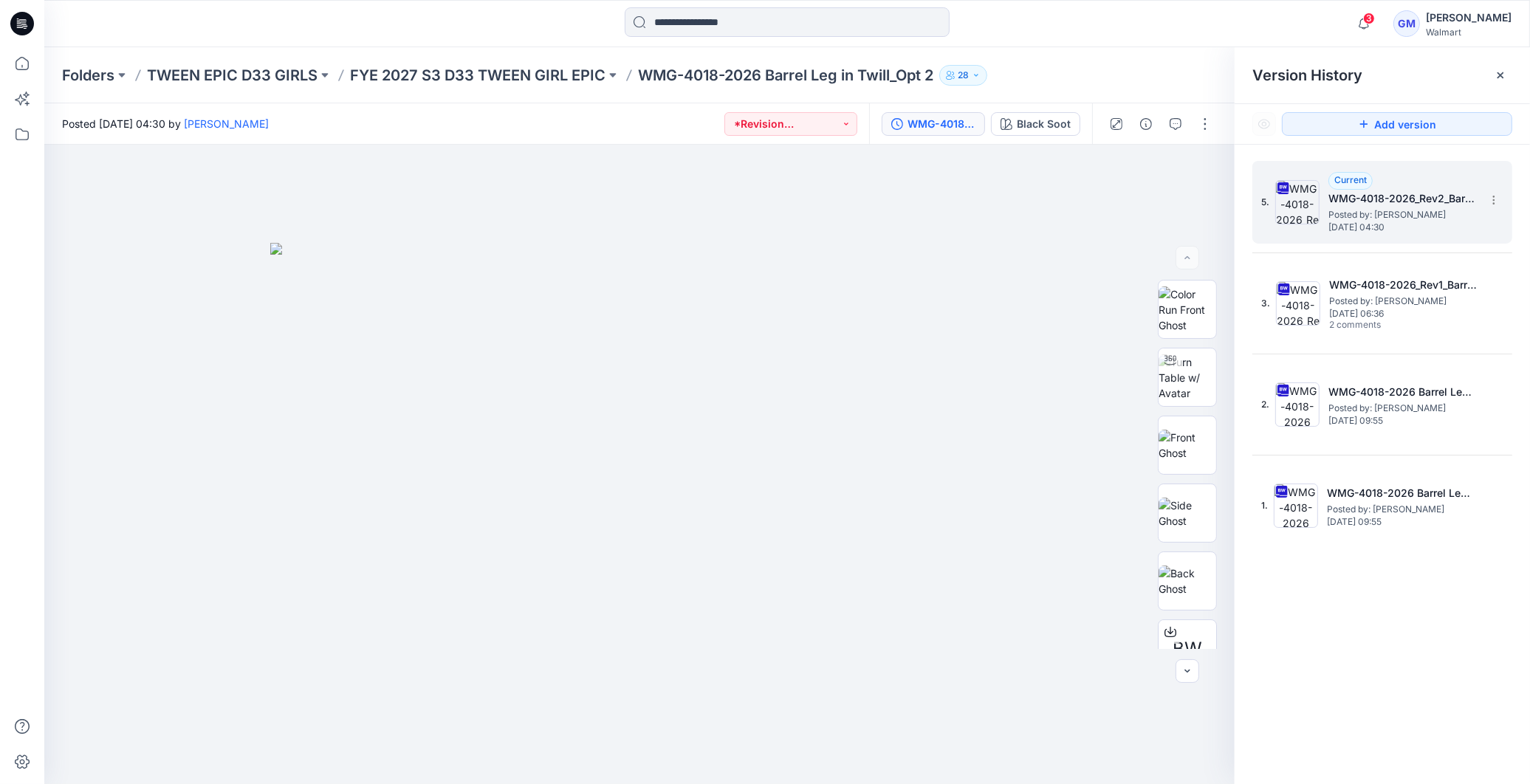
click at [1436, 226] on span "[DATE] 04:30" at bounding box center [1402, 227] width 148 height 10
click at [1498, 77] on icon at bounding box center [1501, 75] width 6 height 6
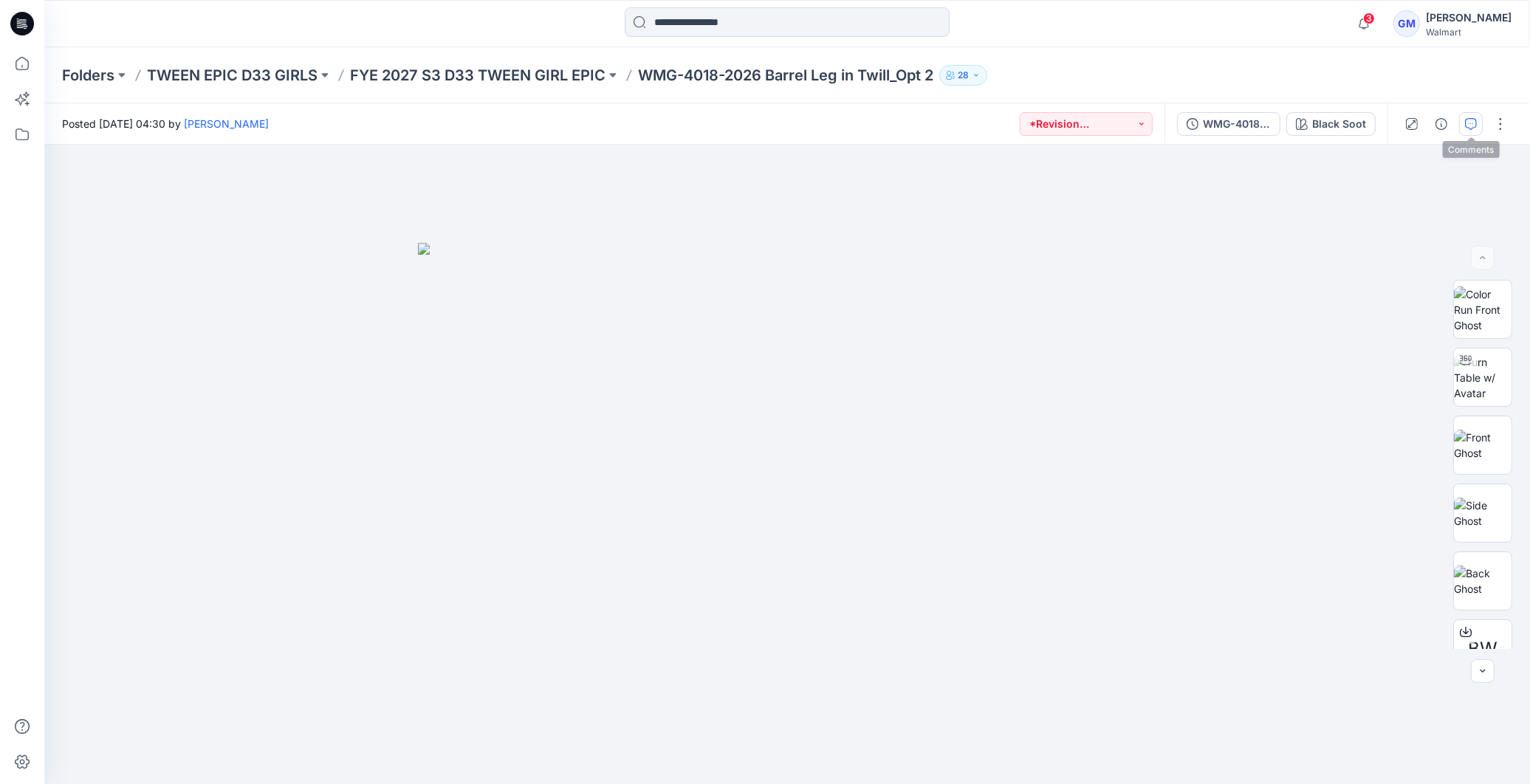
click at [1473, 128] on icon "button" at bounding box center [1470, 124] width 11 height 11
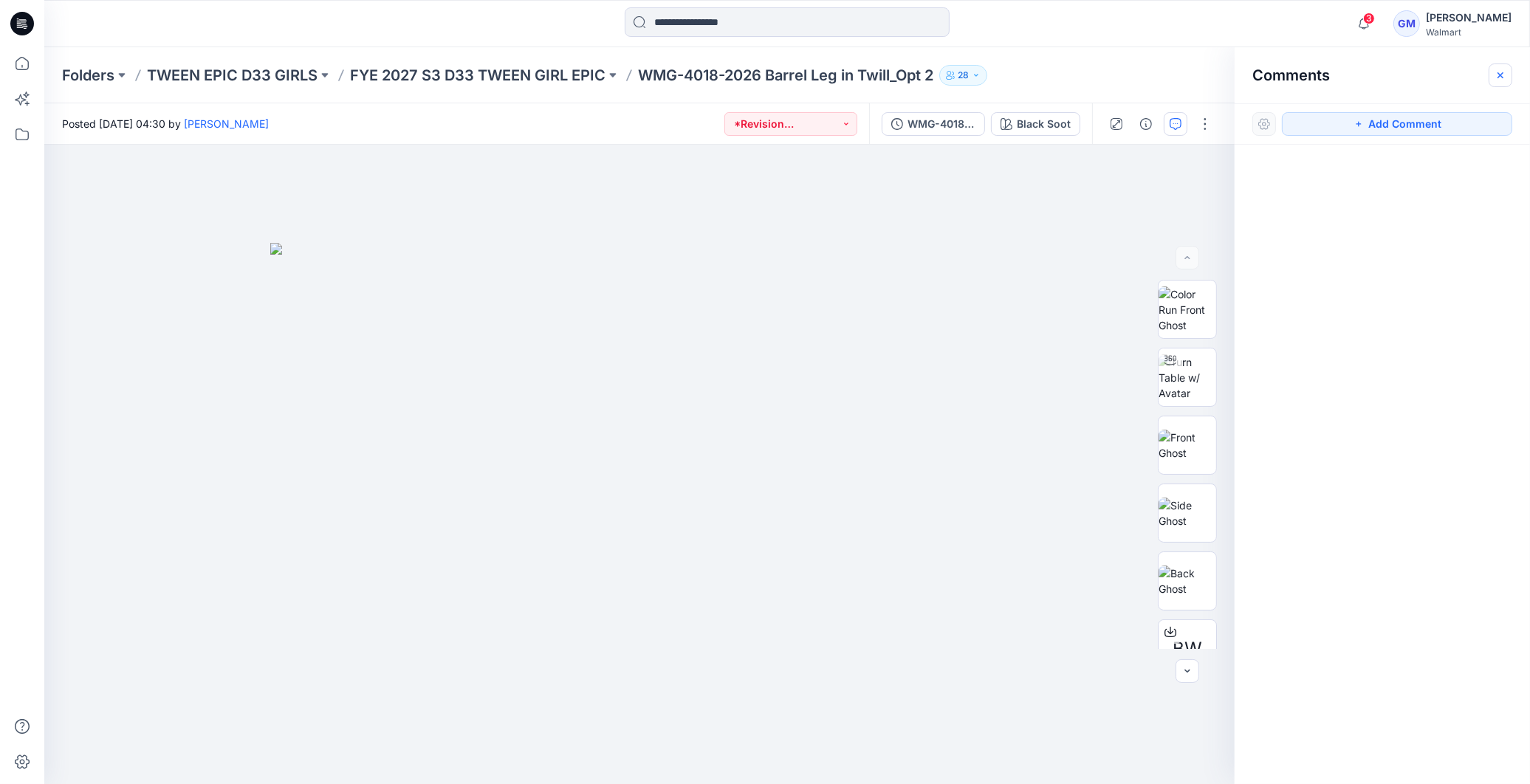
click at [1495, 72] on icon "button" at bounding box center [1501, 75] width 11 height 11
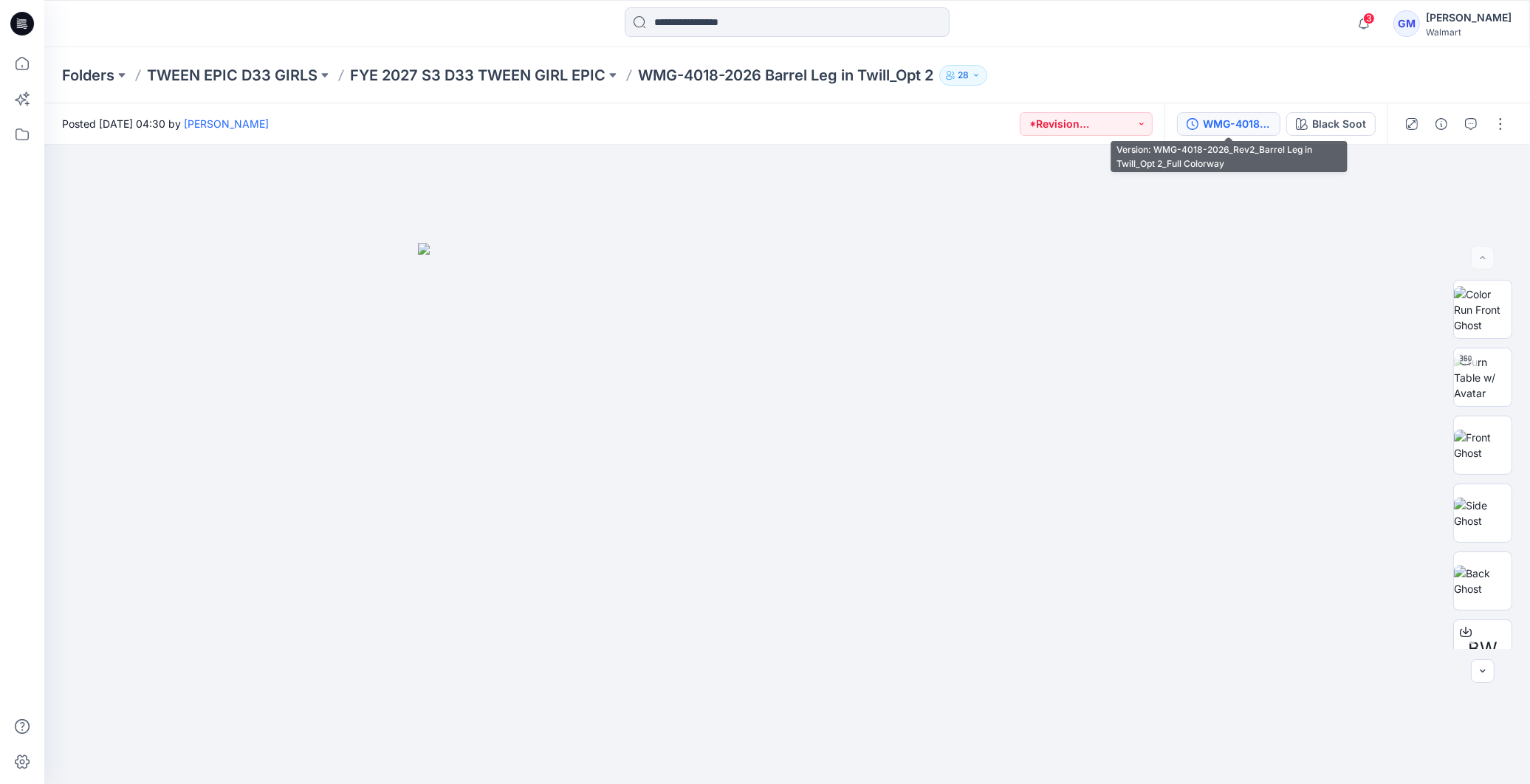
click at [1233, 122] on div "WMG-4018-2026_Rev2_Barrel Leg in Twill_Opt 2_Full Colorway" at bounding box center [1237, 123] width 68 height 16
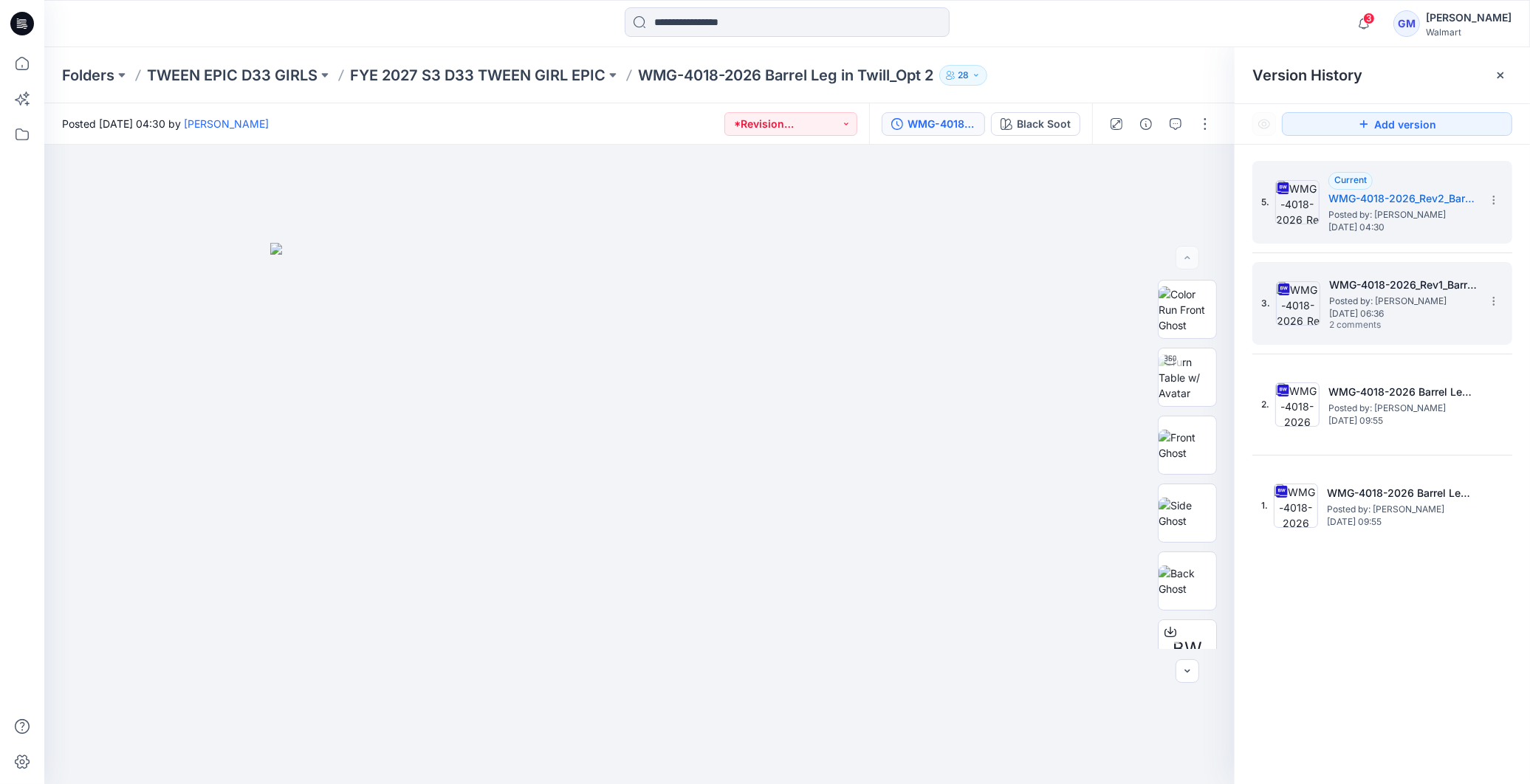
click at [1412, 309] on span "[DATE] 06:36" at bounding box center [1403, 313] width 148 height 10
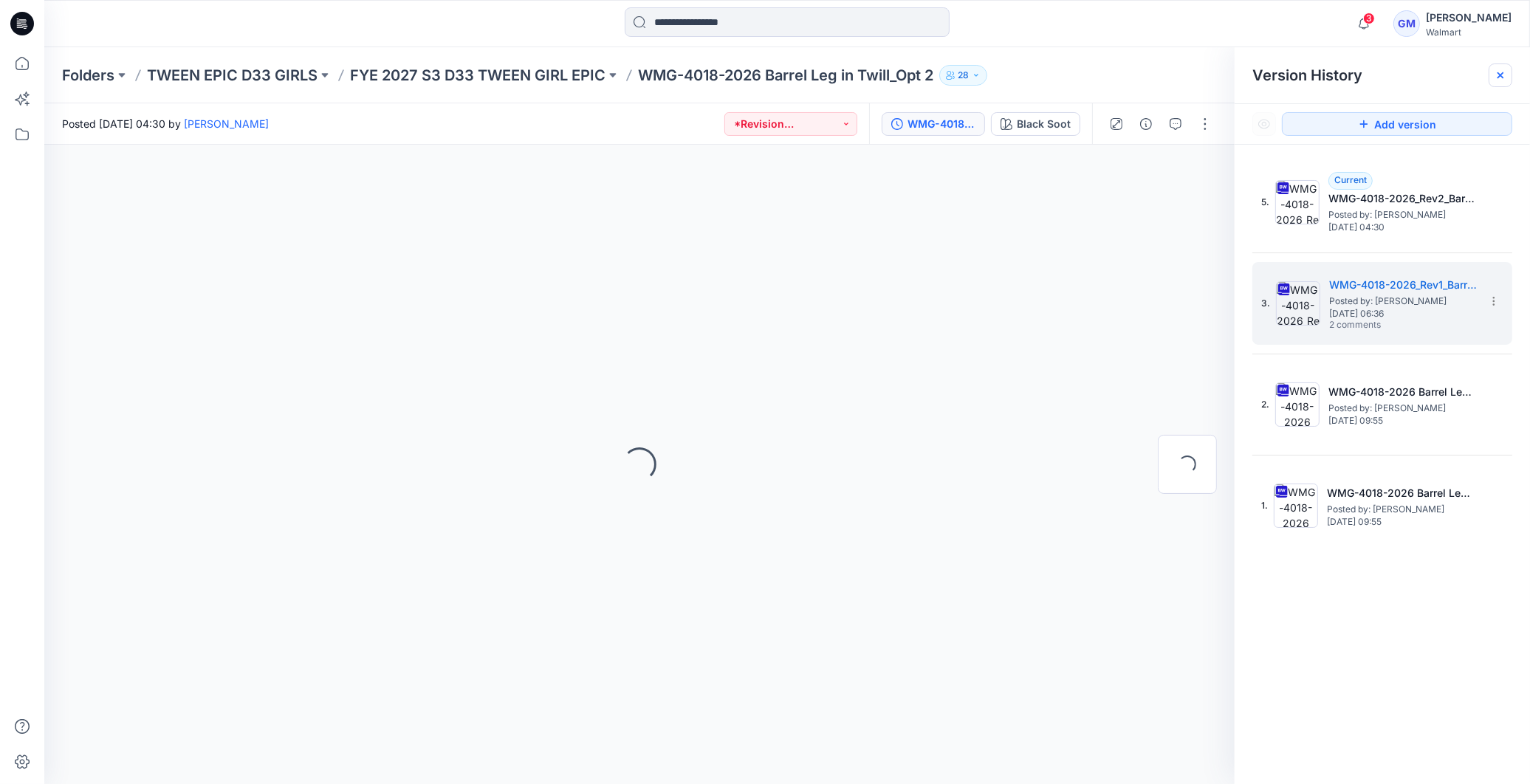
click at [1503, 72] on icon at bounding box center [1501, 75] width 11 height 11
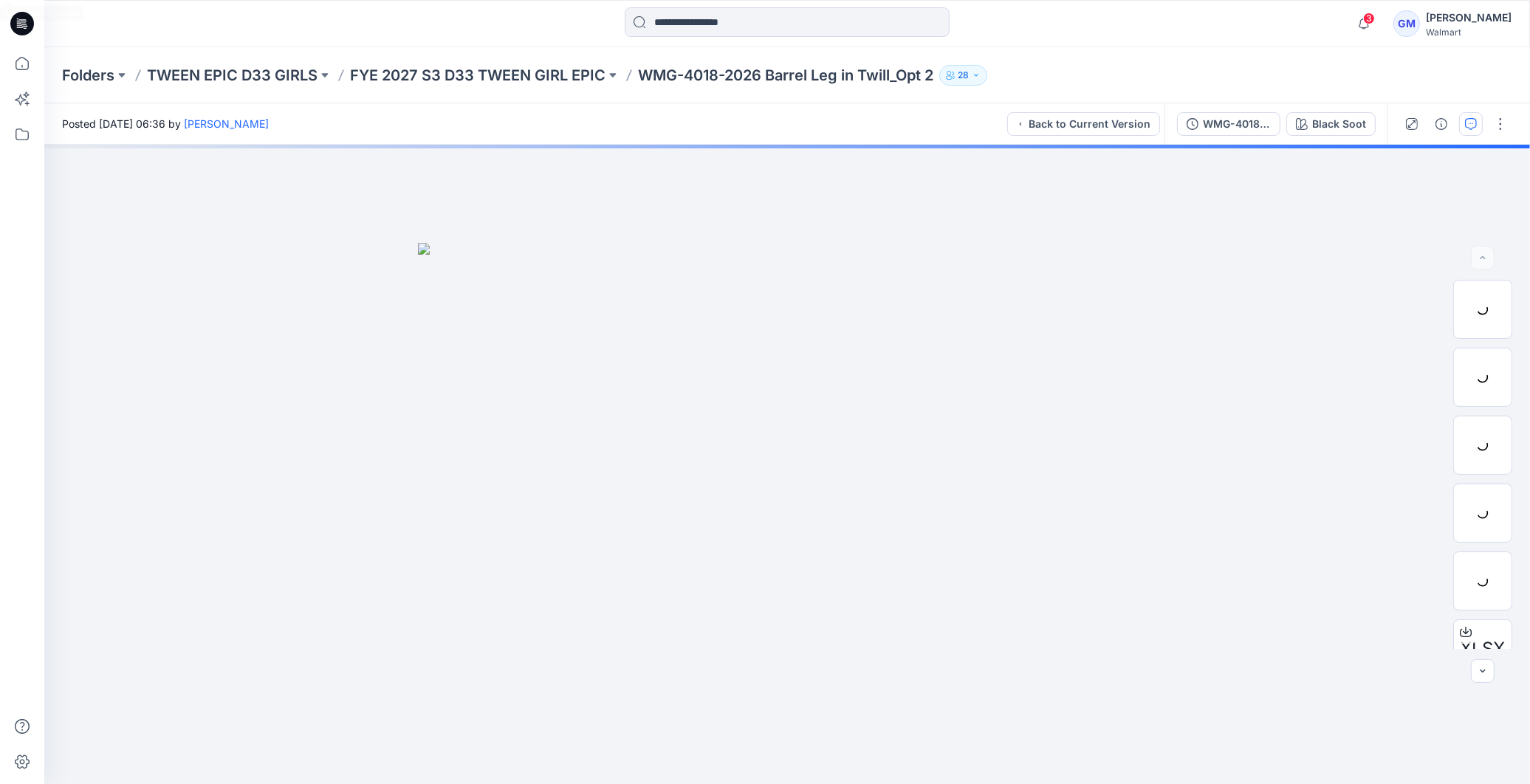
click at [1472, 124] on icon "button" at bounding box center [1470, 124] width 11 height 11
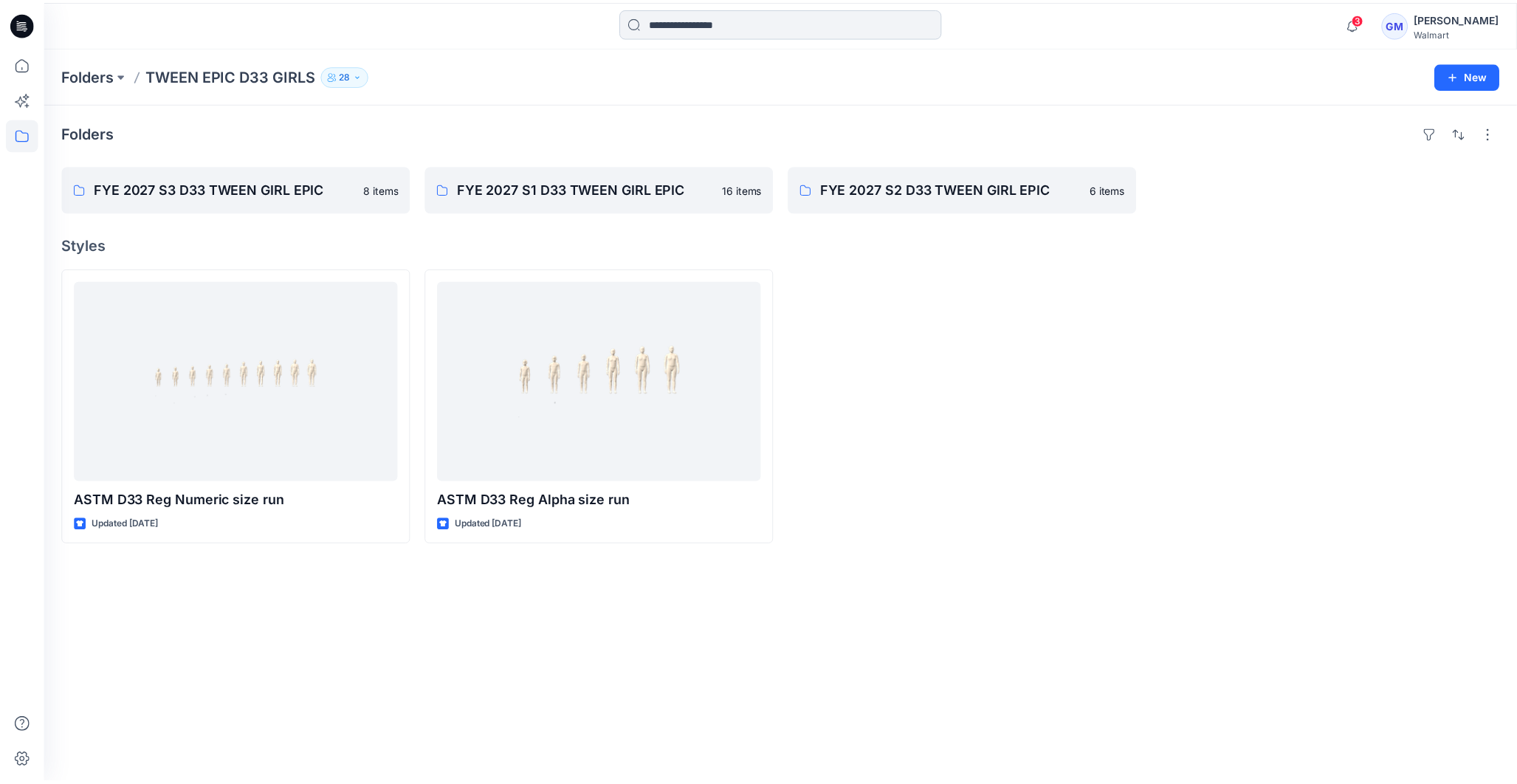
scroll to position [187, 0]
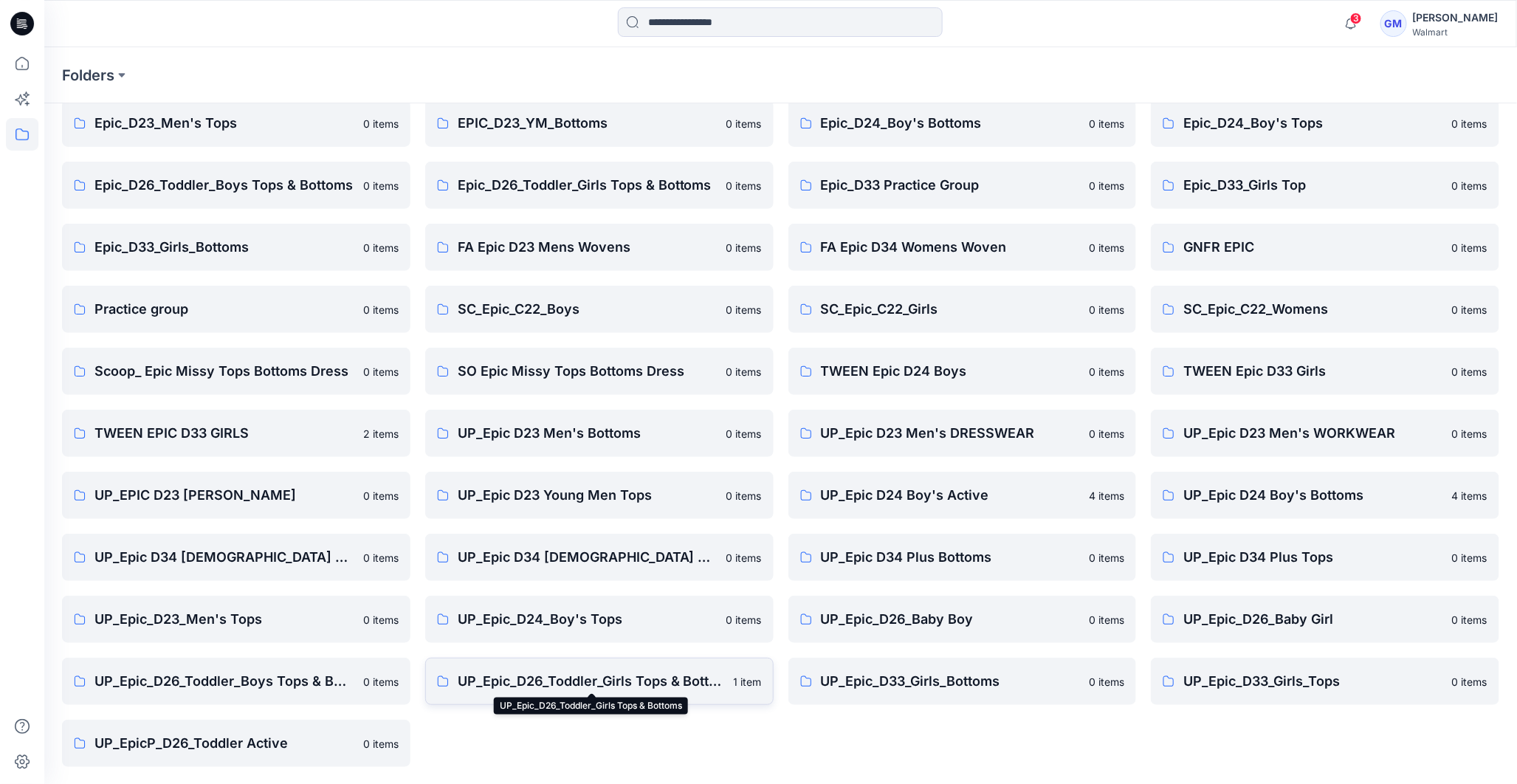
click at [598, 682] on p "UP_Epic_D26_Toddler_Girls Tops & Bottoms" at bounding box center [591, 681] width 267 height 21
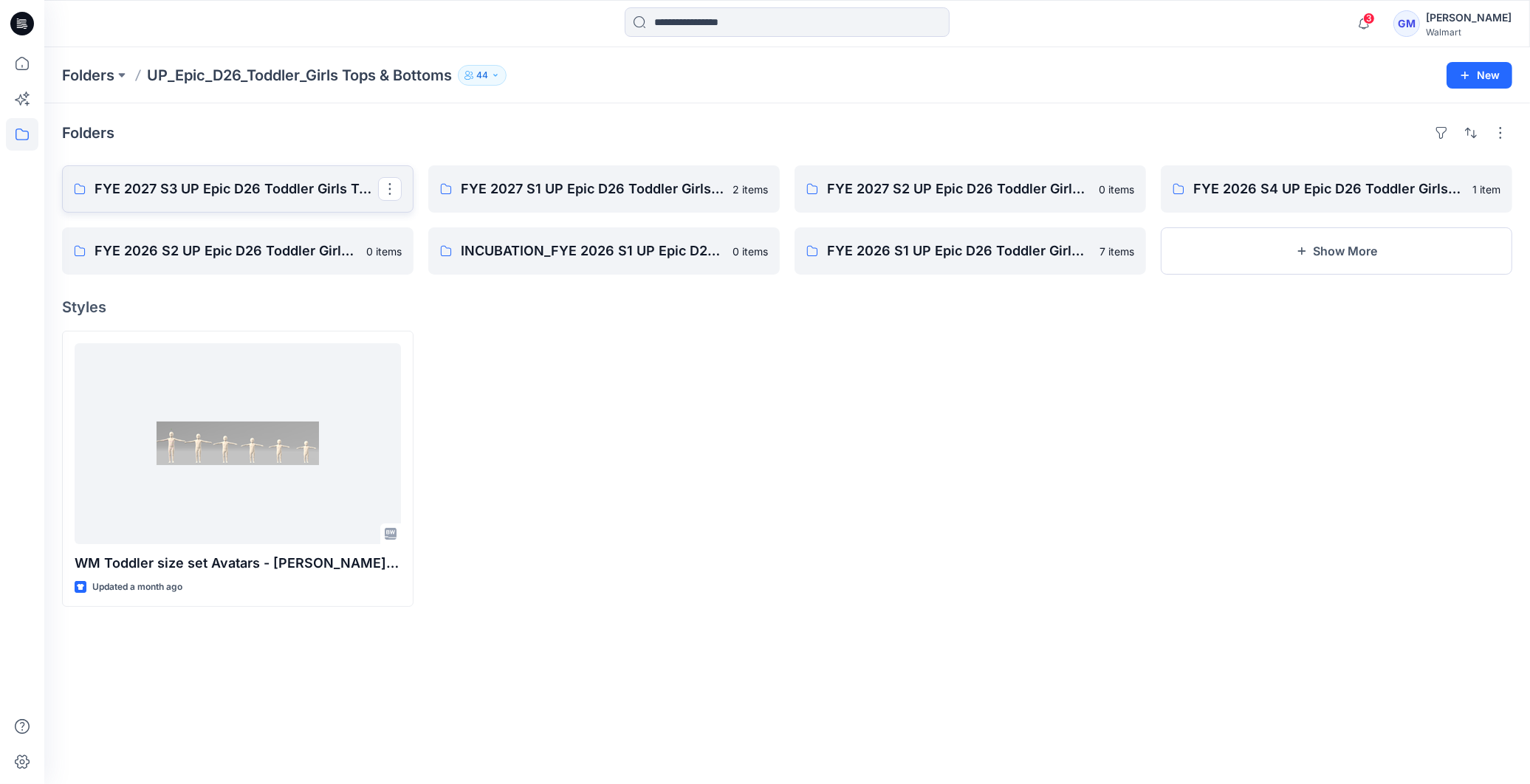
click at [204, 196] on p "FYE 2027 S3 UP Epic D26 Toddler Girls Tops & Bottoms" at bounding box center [236, 189] width 283 height 21
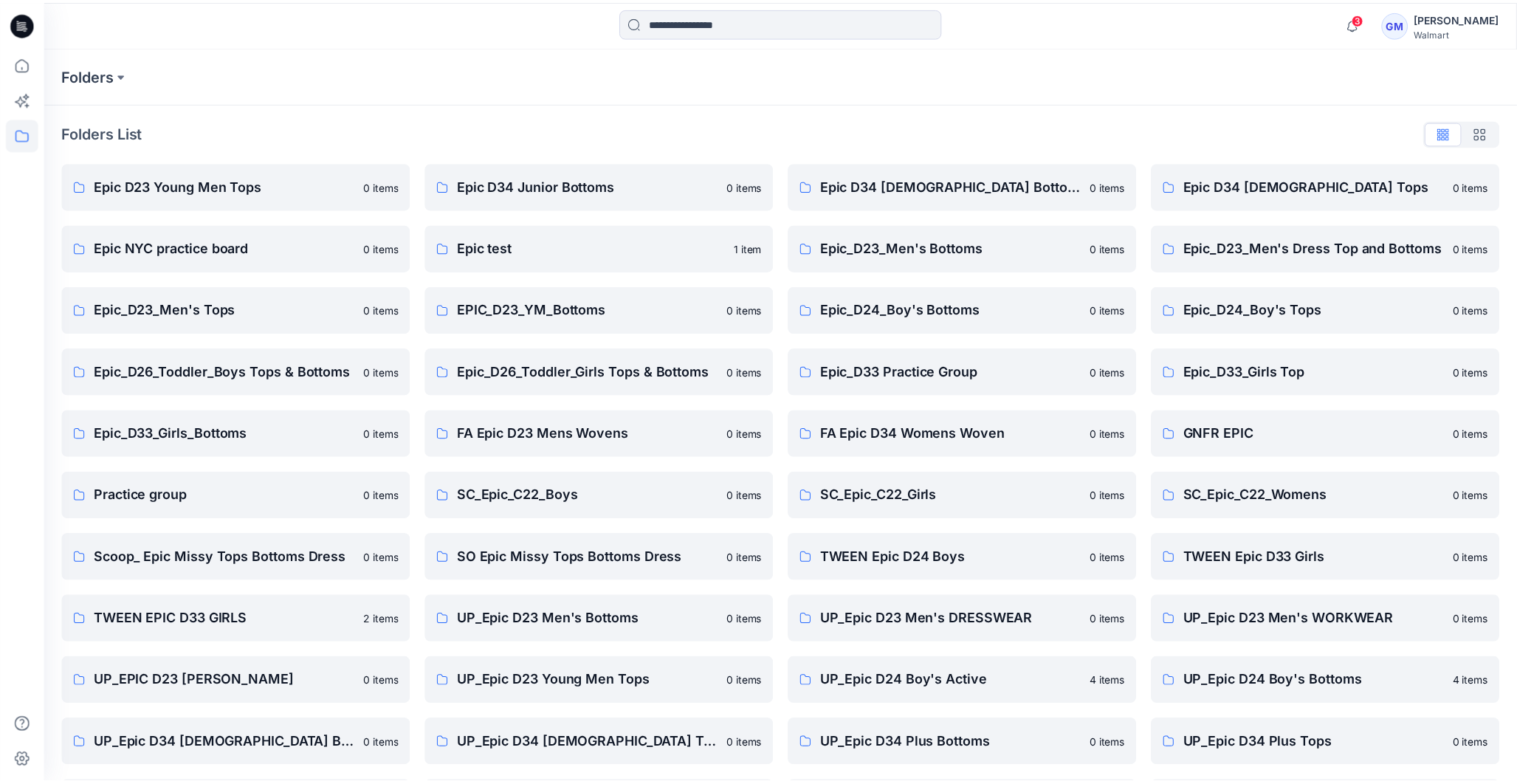
scroll to position [187, 0]
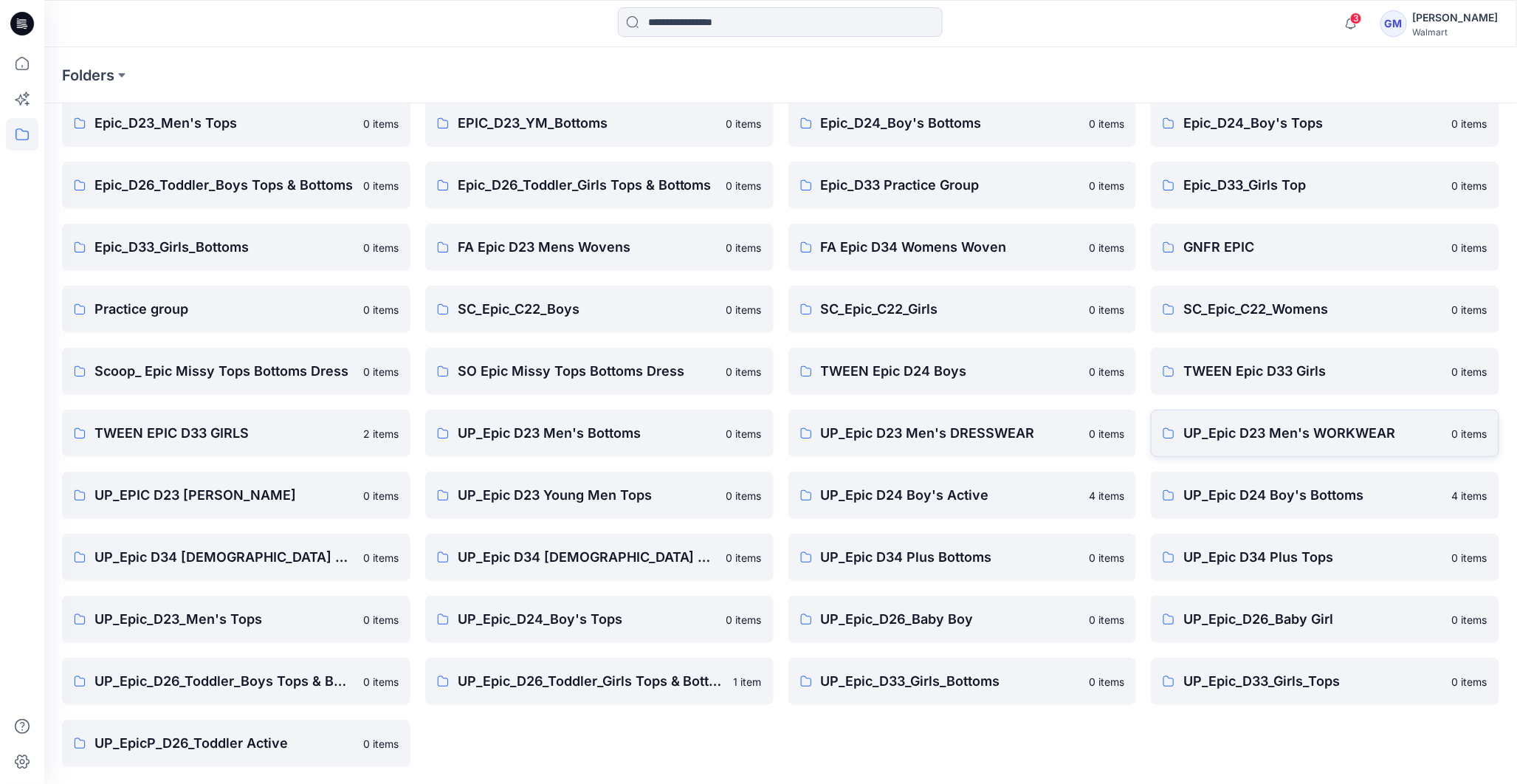
click at [1283, 434] on p "UP_Epic D23 Men's WORKWEAR" at bounding box center [1312, 434] width 259 height 21
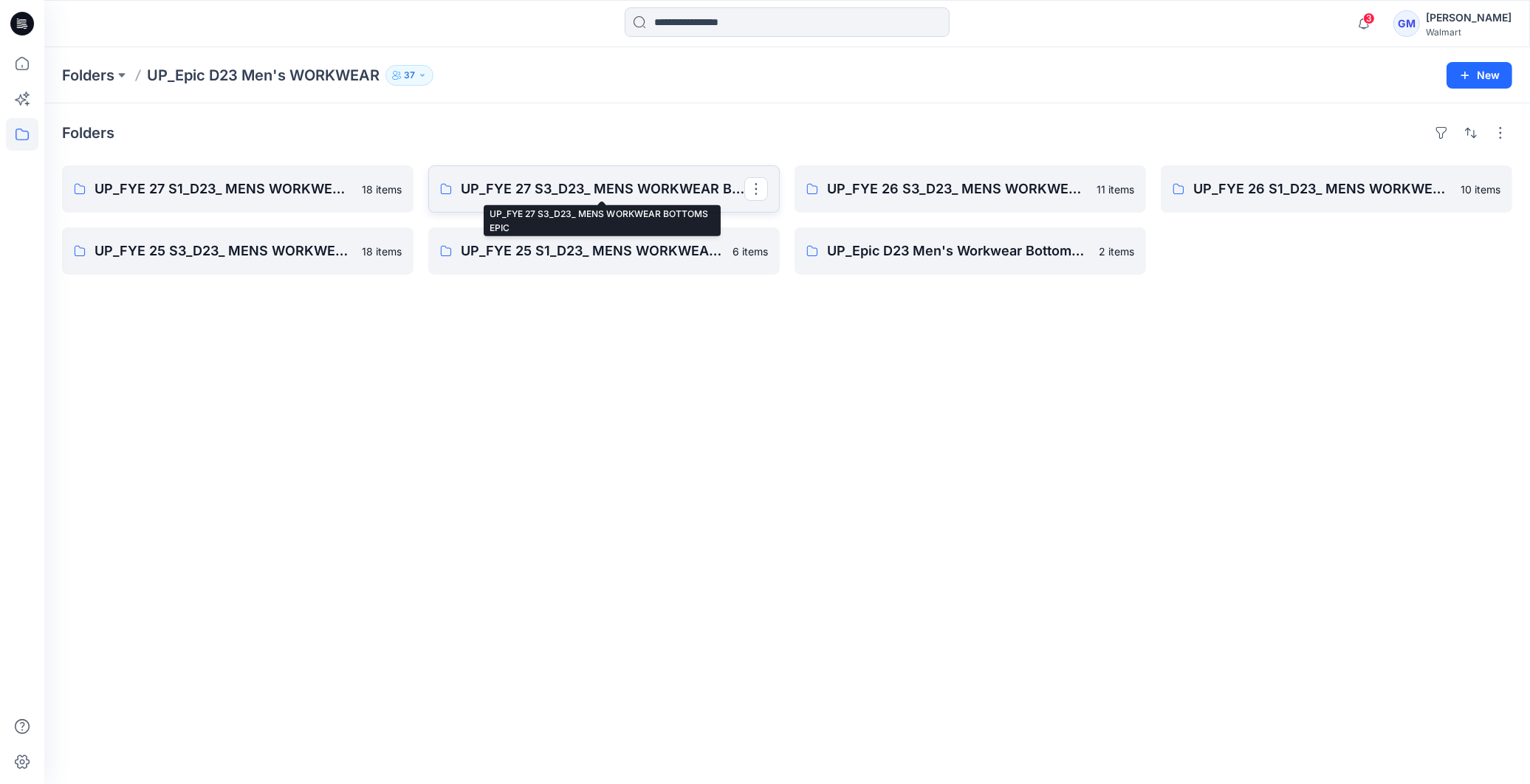
click at [562, 192] on p "UP_FYE 27 S3_D23_ MENS WORKWEAR BOTTOMS EPIC" at bounding box center [602, 189] width 283 height 21
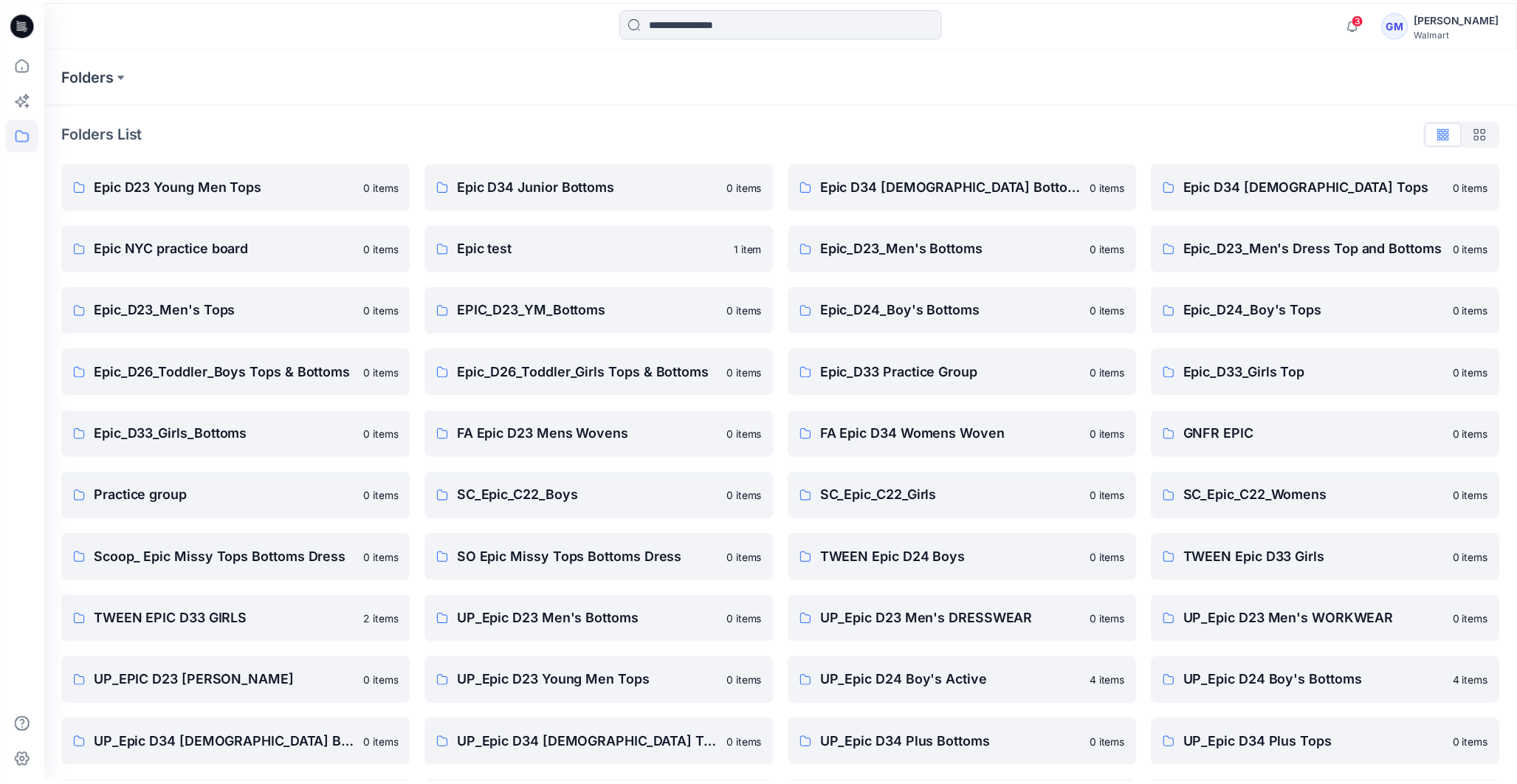
scroll to position [187, 0]
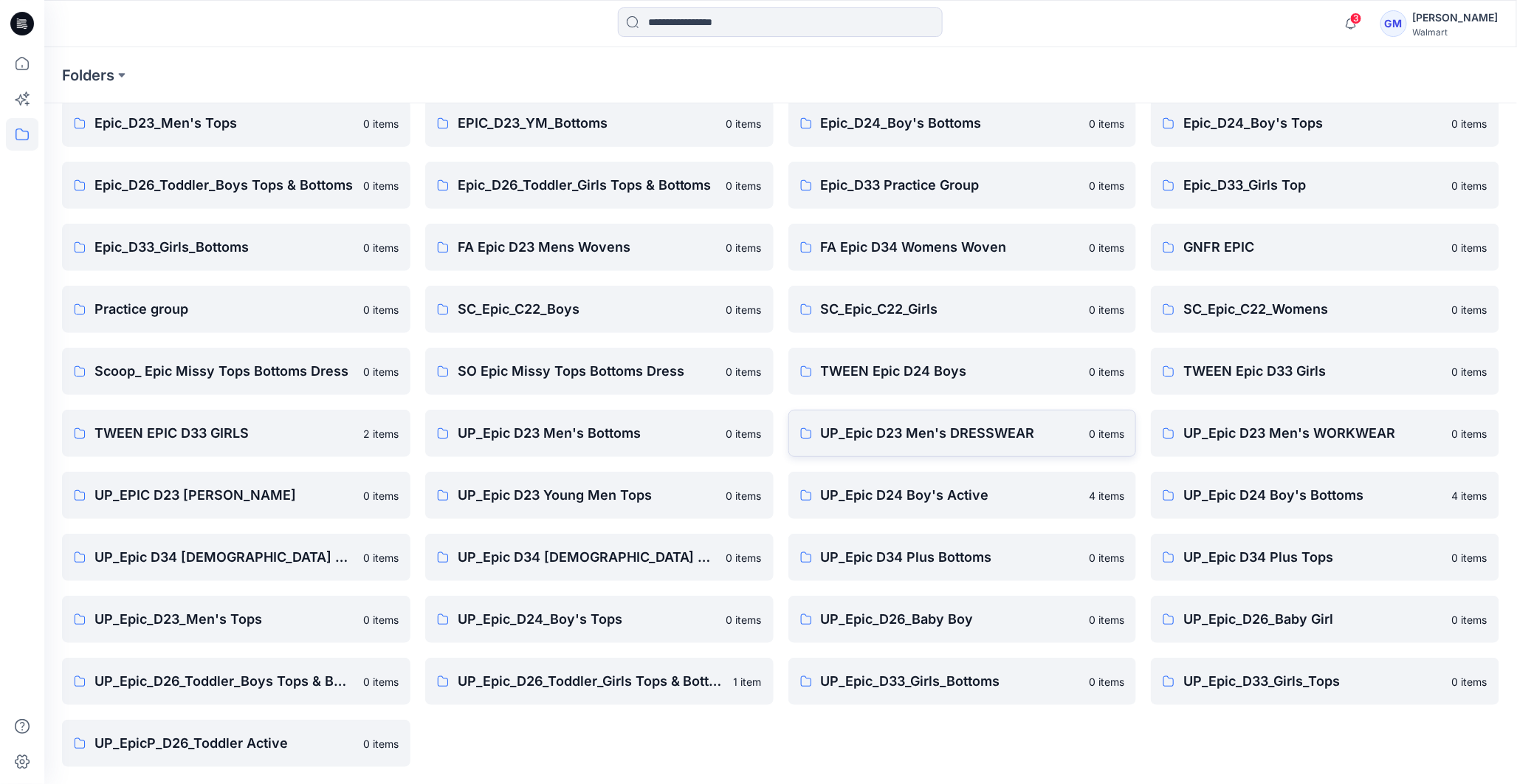
click at [902, 436] on p "UP_Epic D23 Men's DRESSWEAR" at bounding box center [951, 434] width 259 height 21
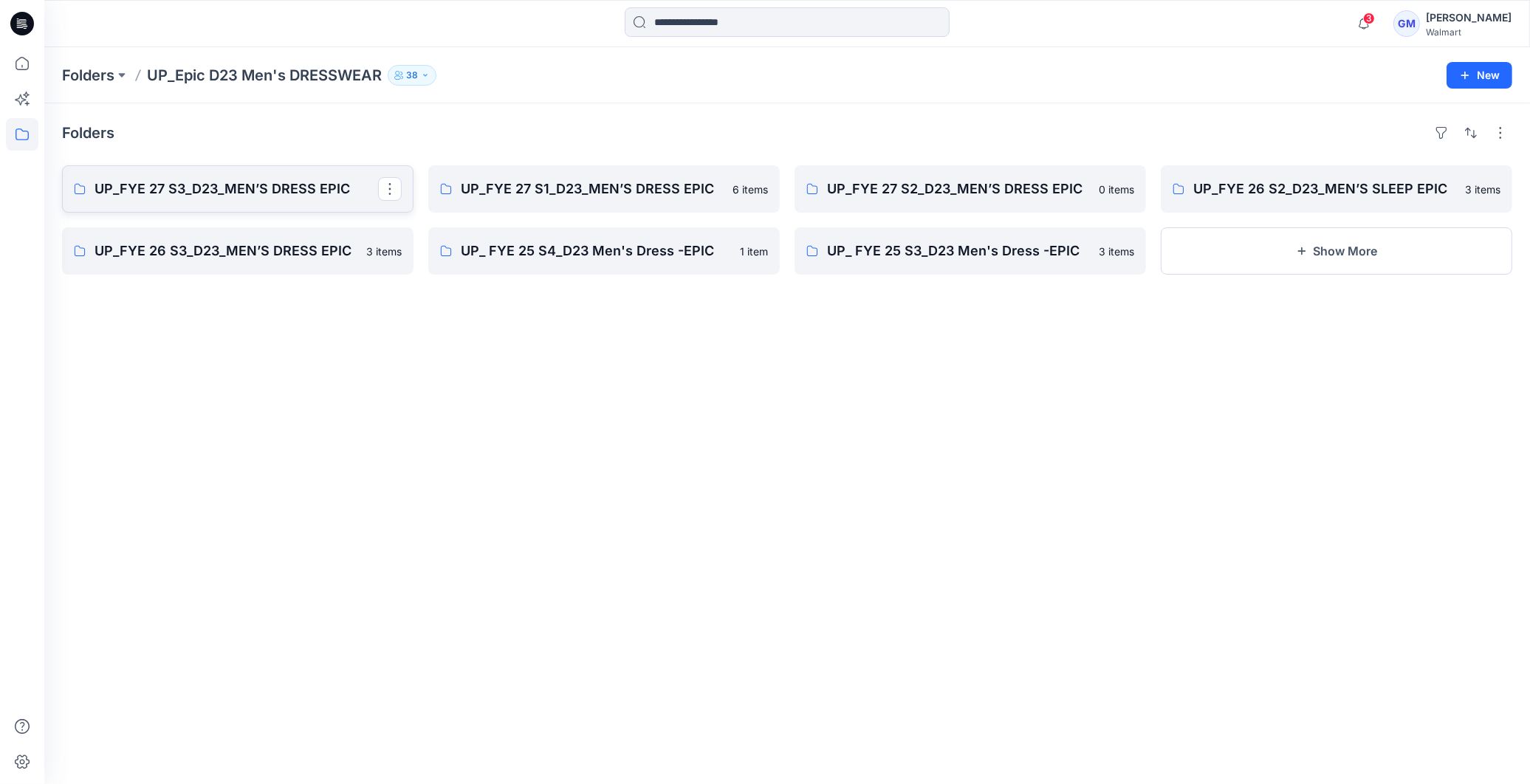
click at [246, 195] on p "UP_FYE 27 S3_D23_MEN’S DRESS EPIC" at bounding box center [236, 189] width 283 height 21
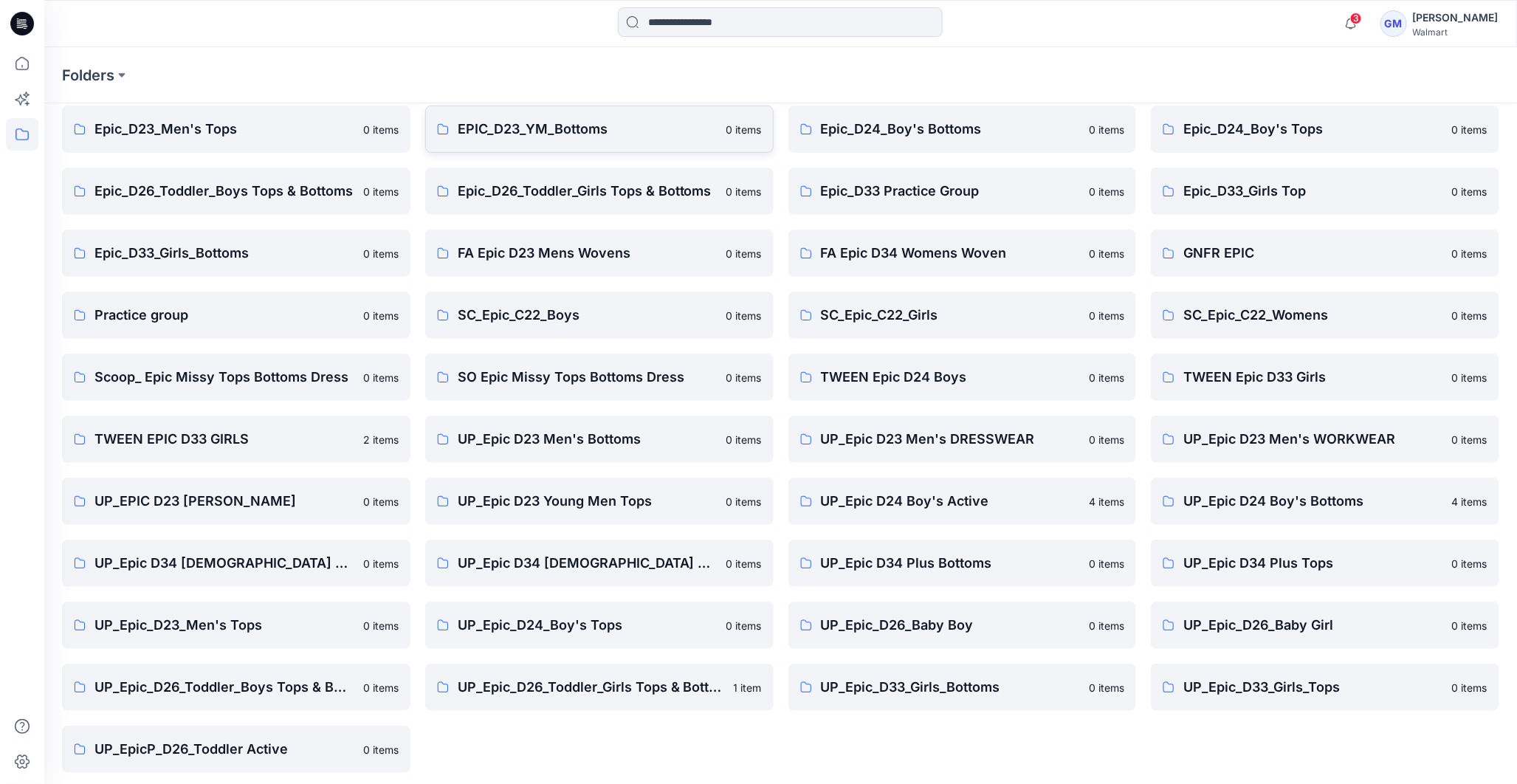
scroll to position [187, 0]
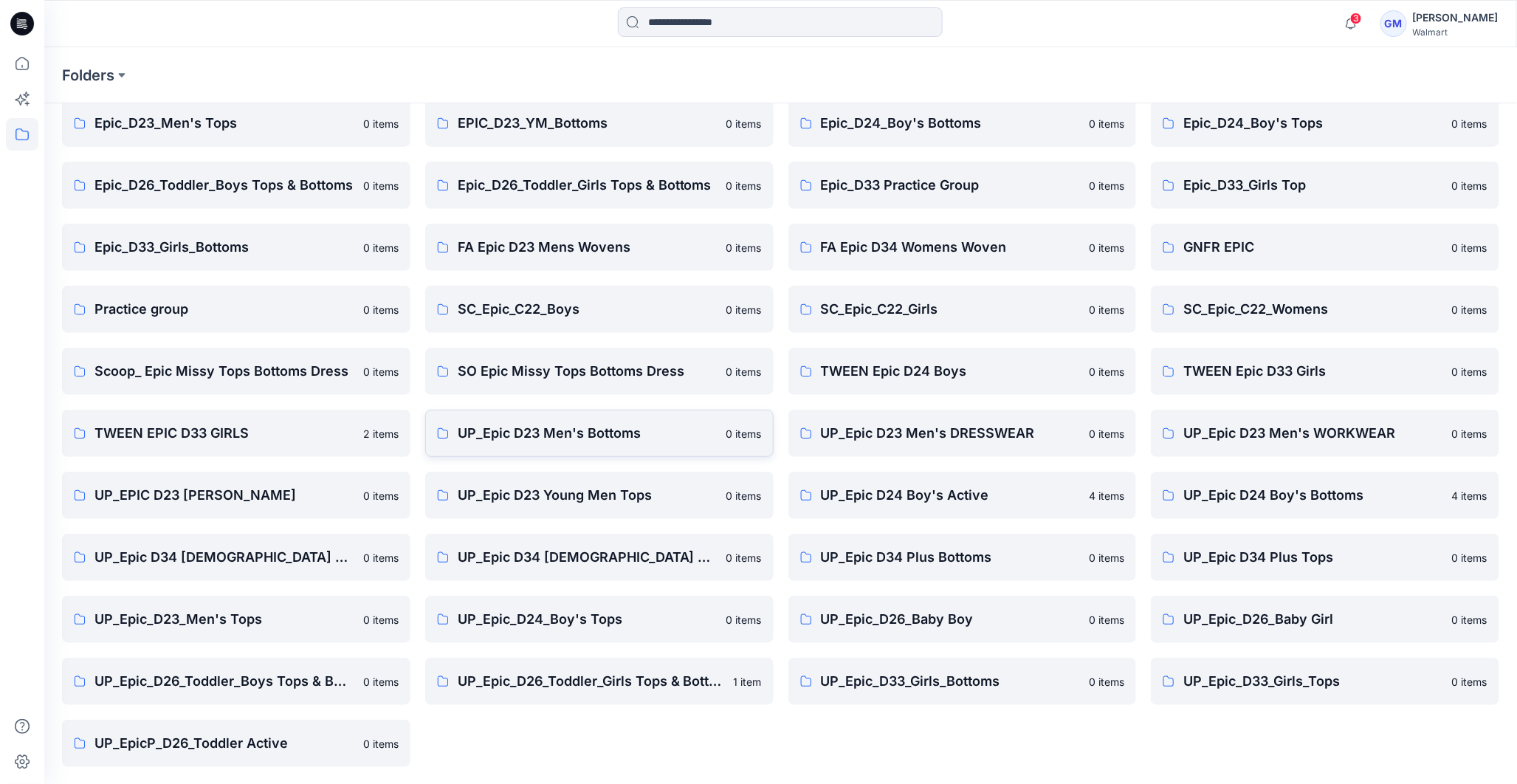
click at [565, 441] on p "UP_Epic D23 Men's Bottoms" at bounding box center [587, 434] width 259 height 21
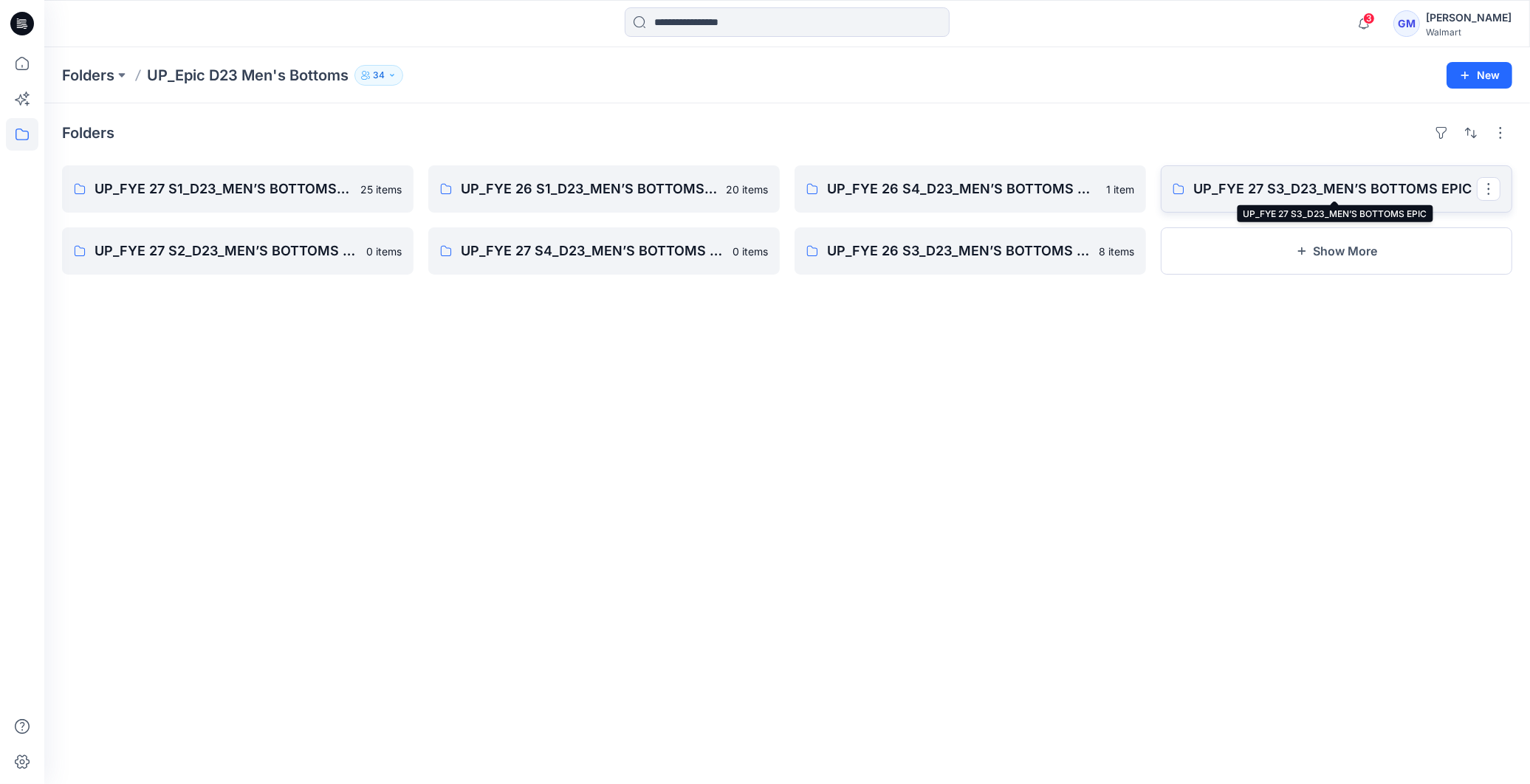
click at [1272, 196] on p "UP_FYE 27 S3_D23_MEN’S BOTTOMS EPIC" at bounding box center [1335, 189] width 283 height 21
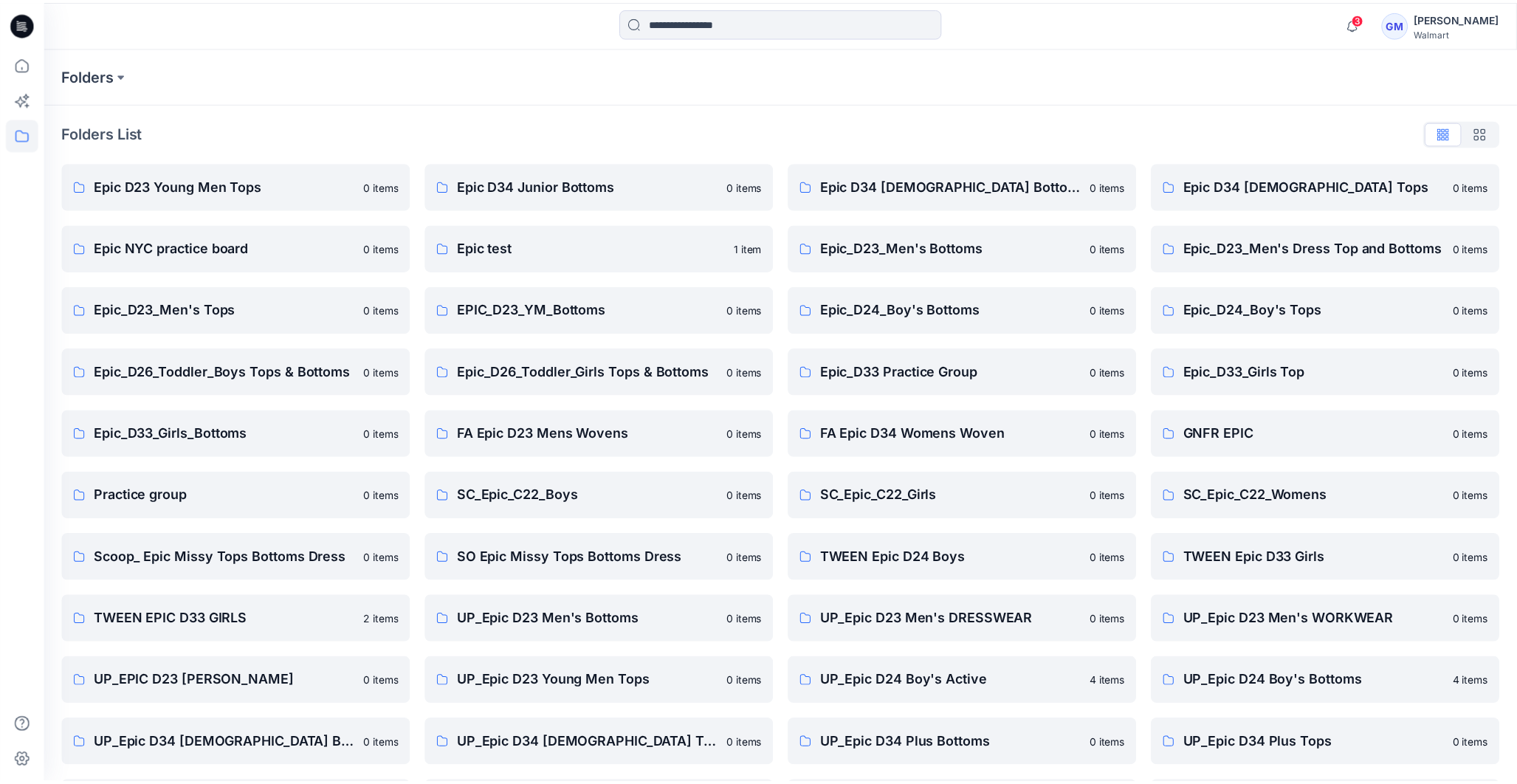
scroll to position [187, 0]
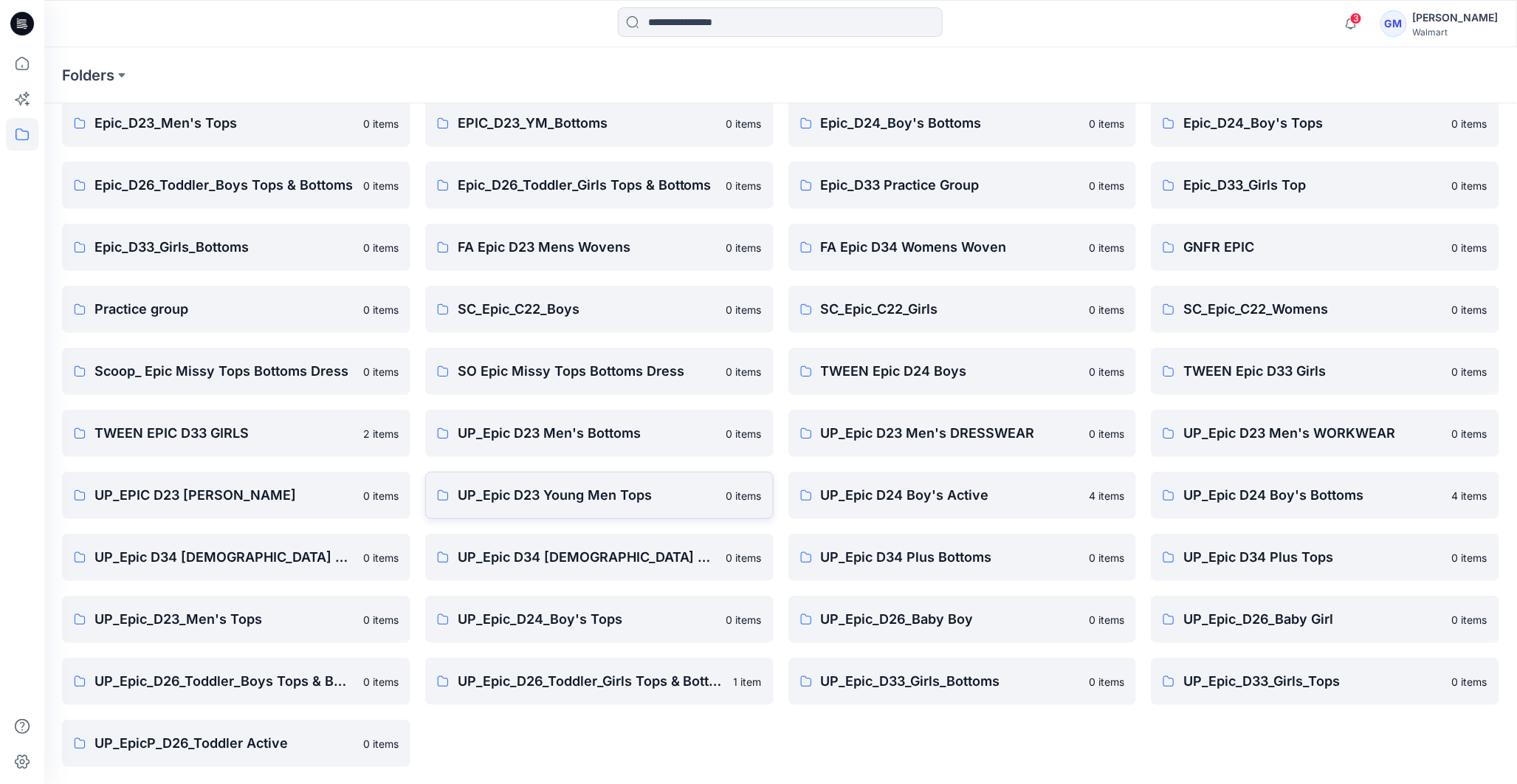
click at [521, 491] on p "UP_Epic D23 Young Men Tops" at bounding box center [587, 495] width 259 height 21
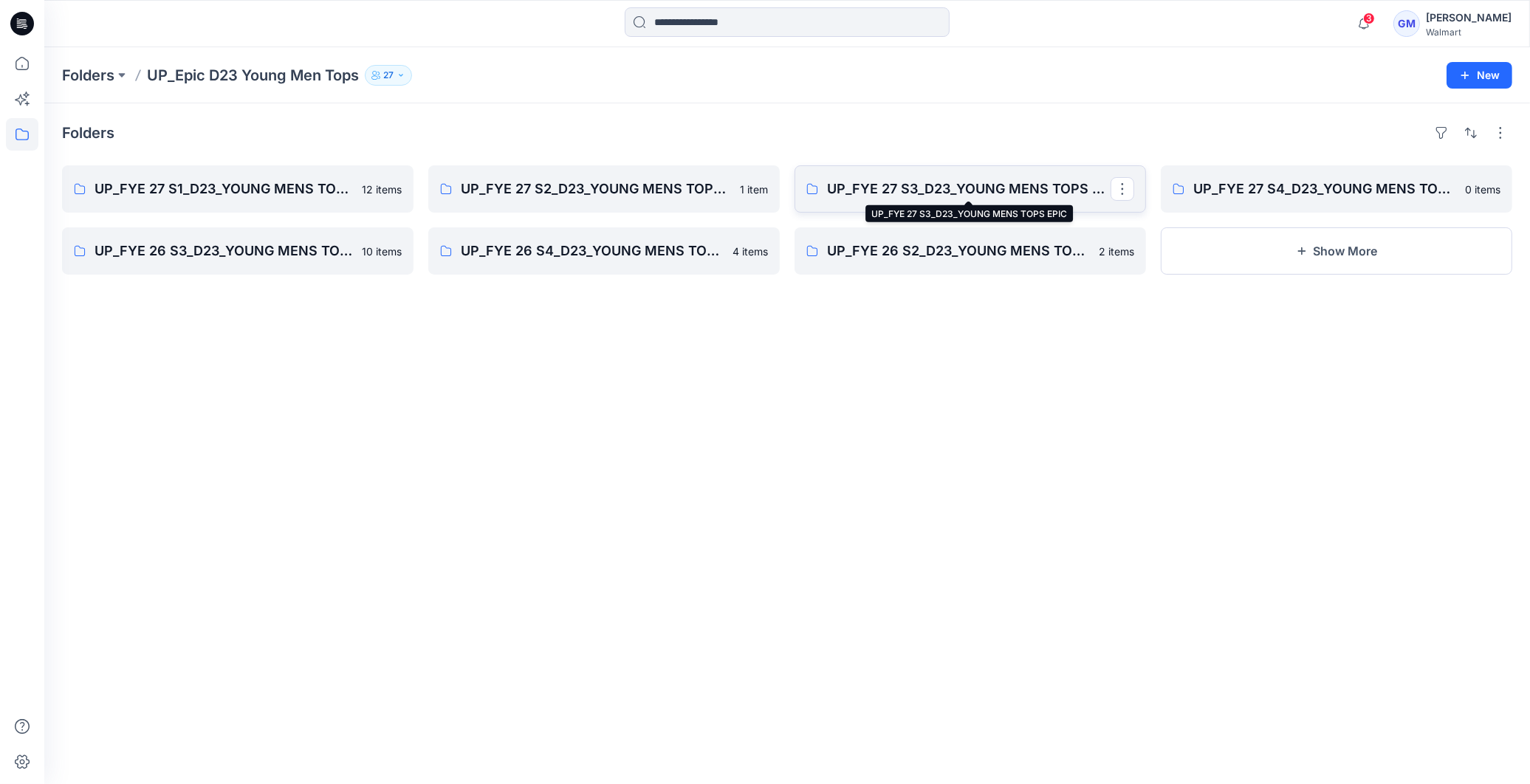
click at [961, 187] on p "UP_FYE 27 S3_D23_YOUNG MENS TOPS EPIC" at bounding box center [968, 189] width 283 height 21
click at [18, 26] on icon at bounding box center [19, 25] width 5 height 1
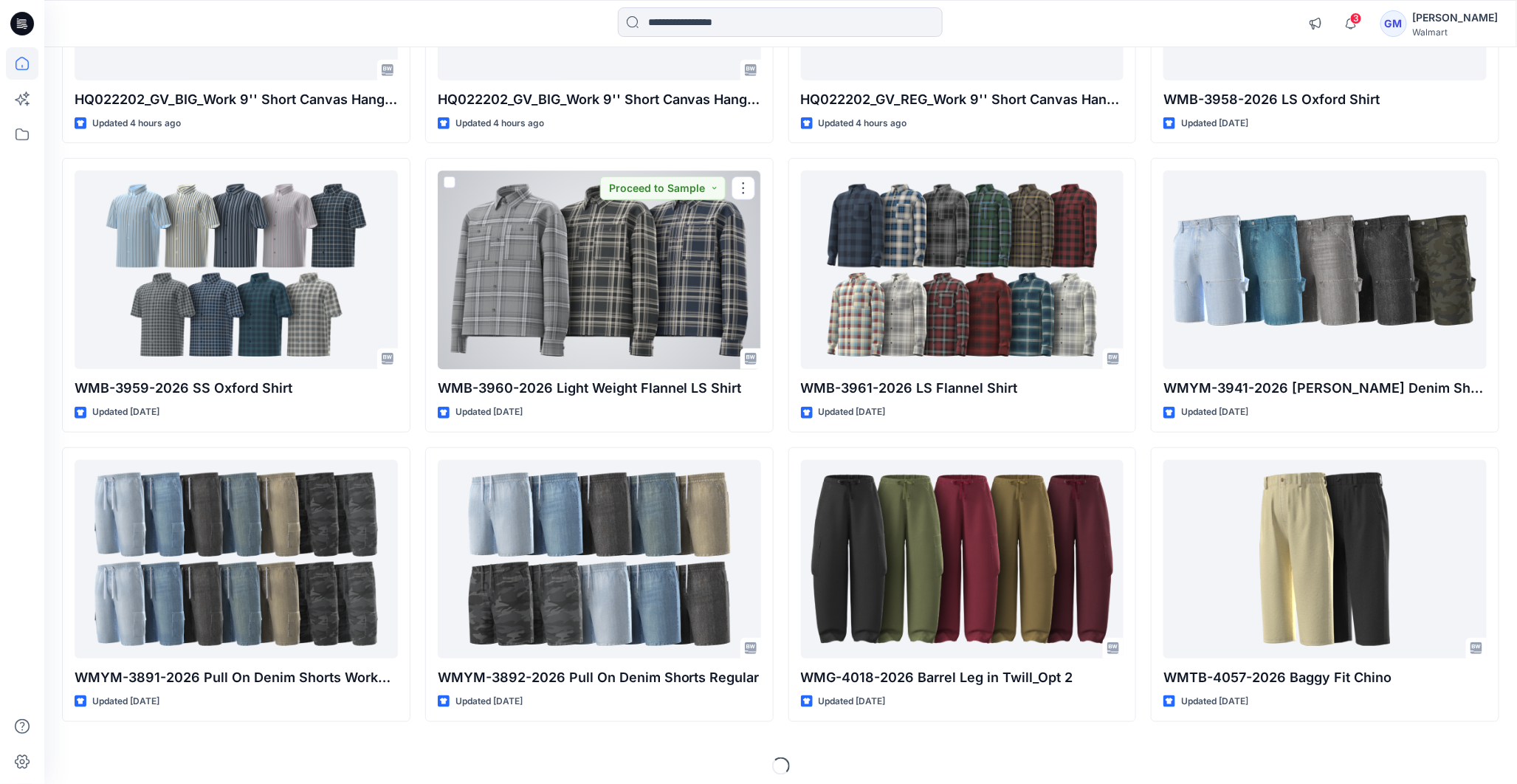
scroll to position [347, 0]
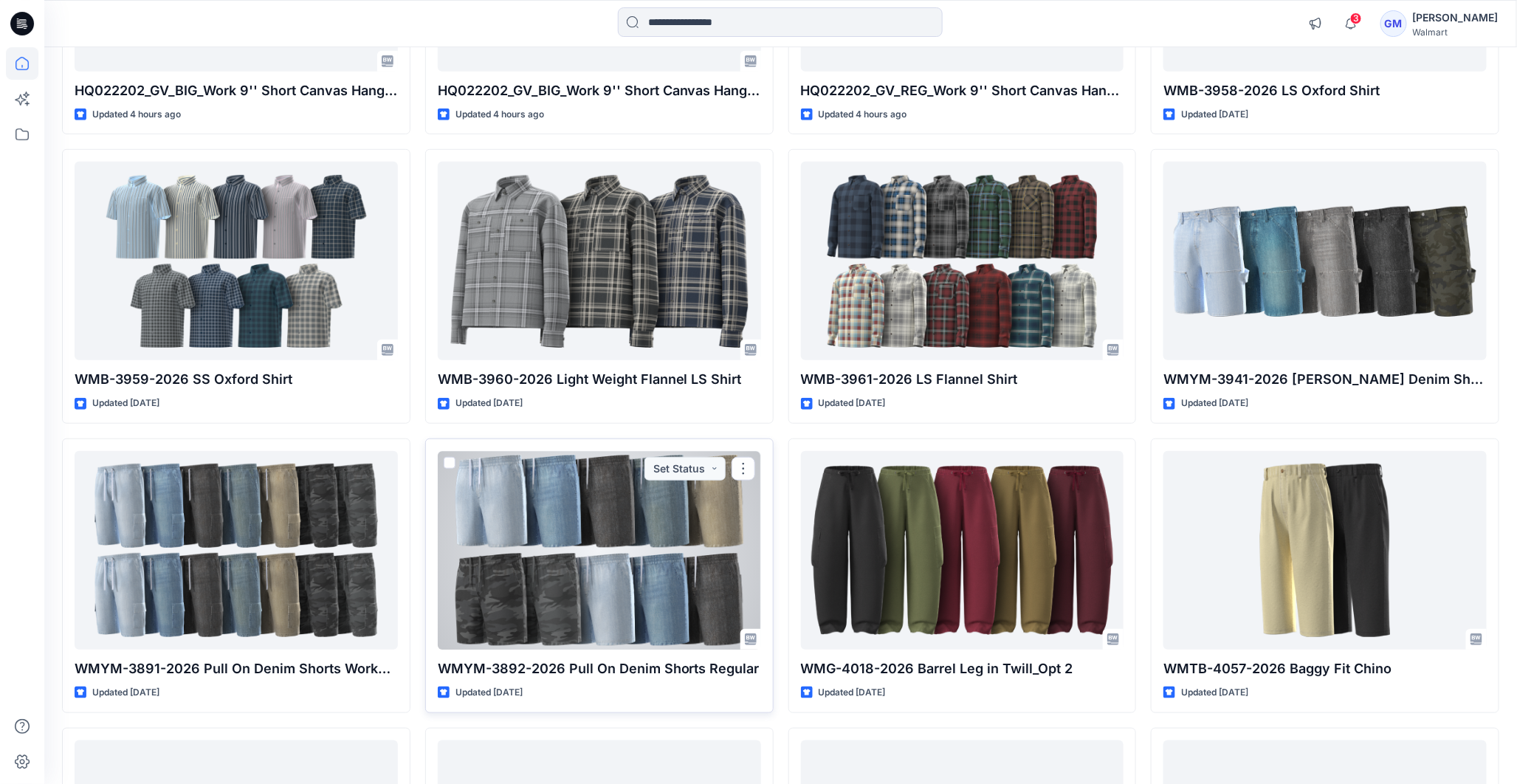
click at [608, 608] on div at bounding box center [598, 550] width 323 height 199
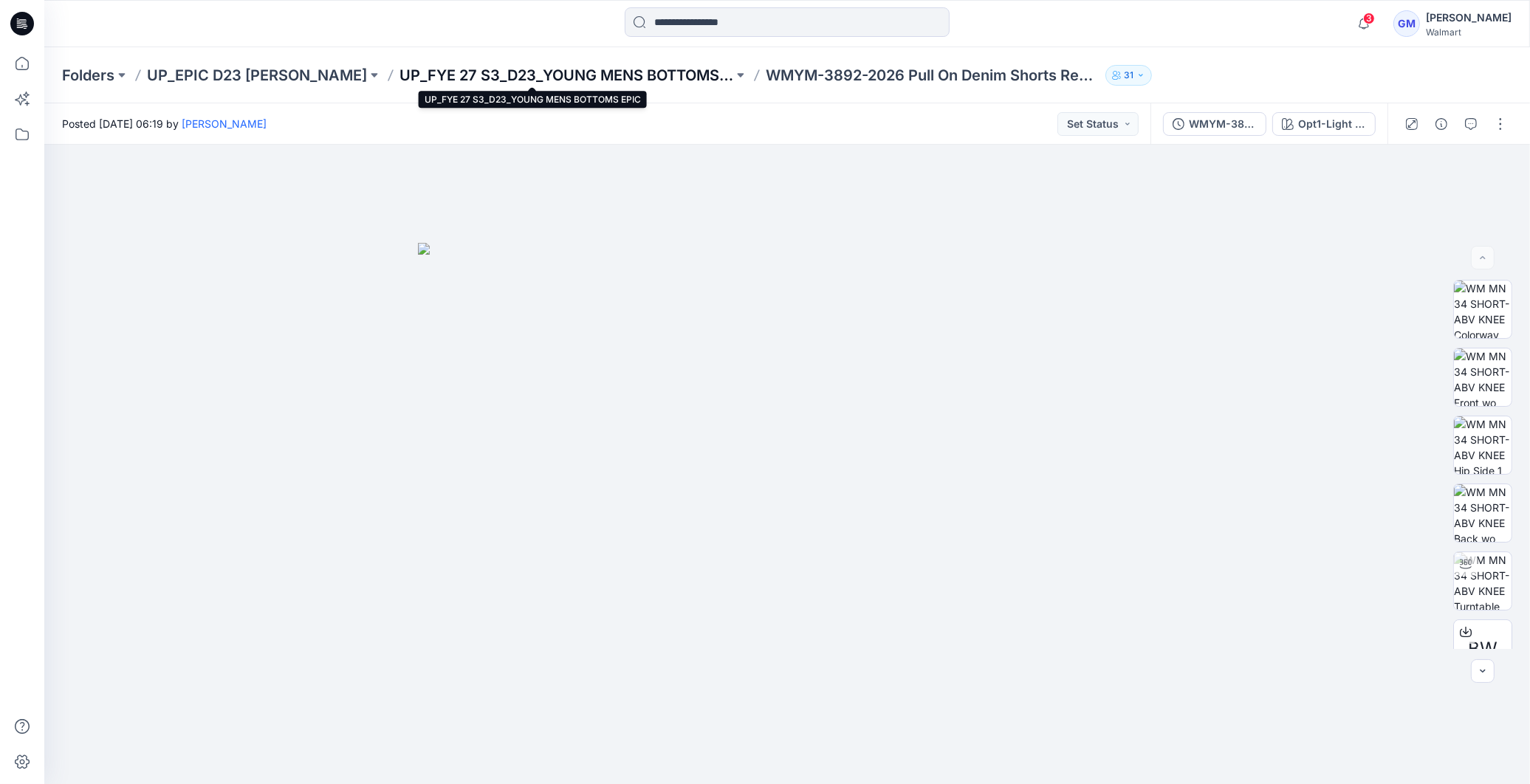
click at [500, 77] on p "UP_FYE 27 S3_D23_YOUNG MENS BOTTOMS EPIC" at bounding box center [567, 76] width 333 height 21
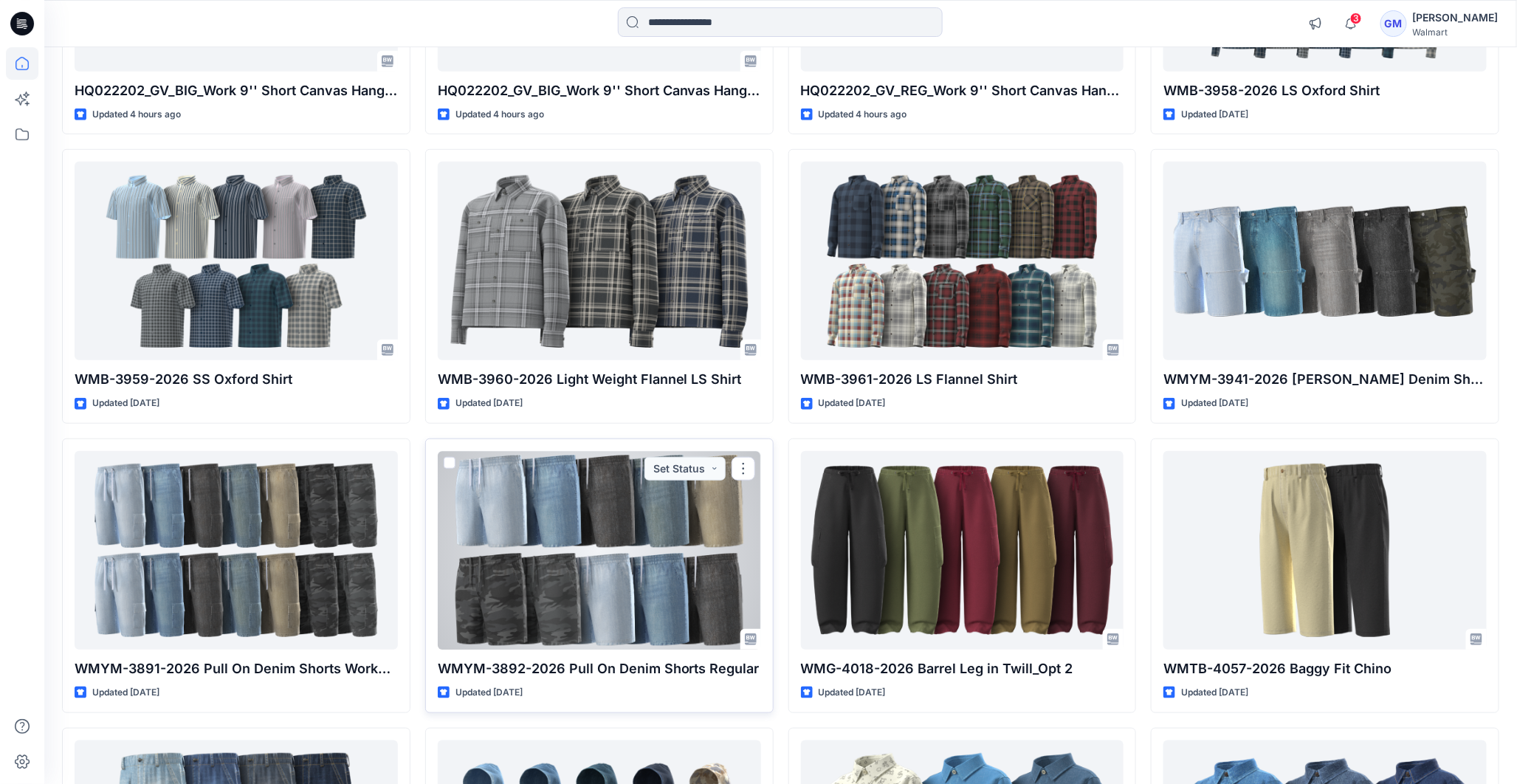
scroll to position [838, 0]
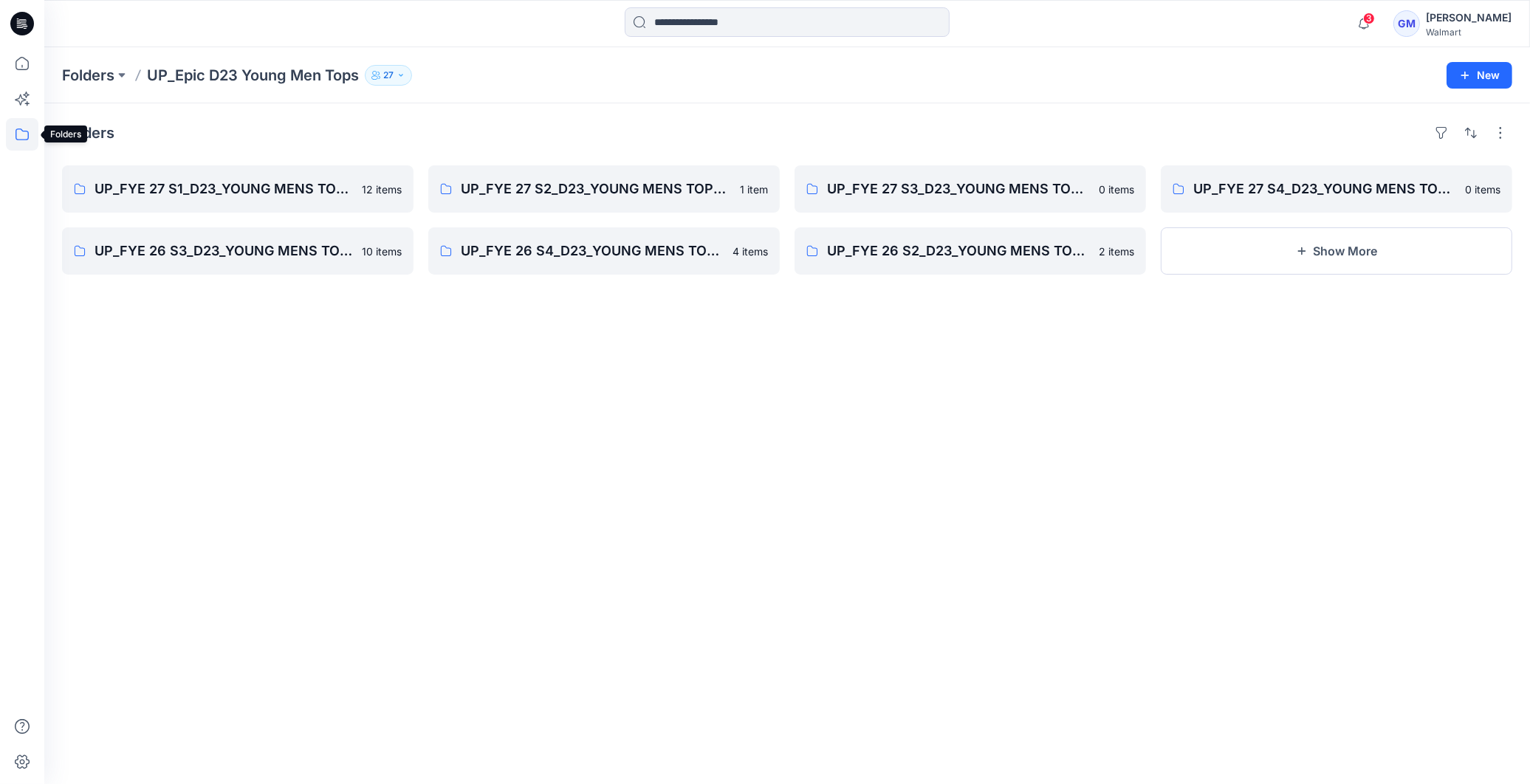
click at [26, 137] on icon at bounding box center [22, 134] width 32 height 32
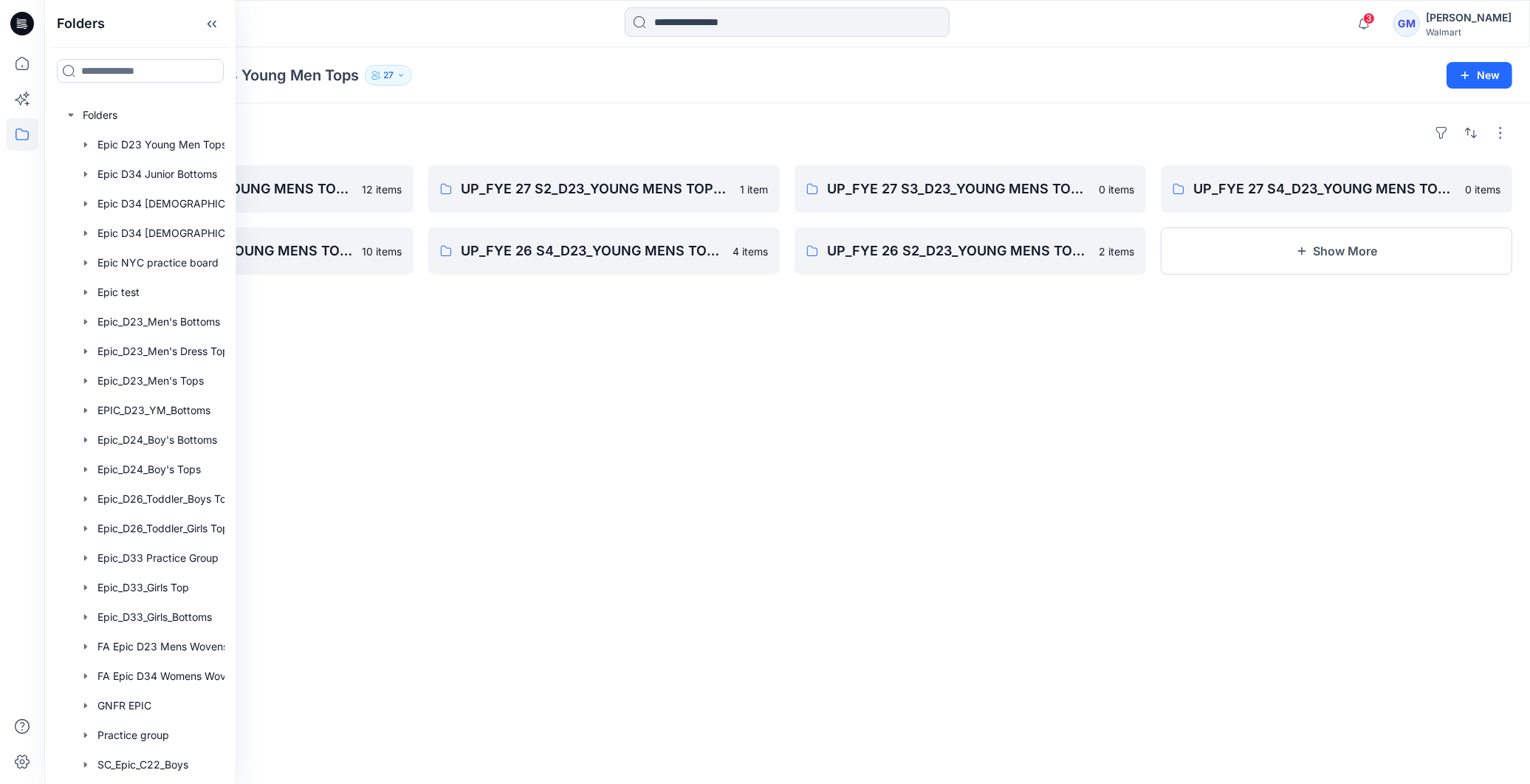
click at [915, 406] on div "Folders UP_FYE 27 S1_D23_YOUNG MENS TOPS EPIC 12 items UP_FYE 26 S3_D23_YOUNG M…" at bounding box center [787, 443] width 1485 height 681
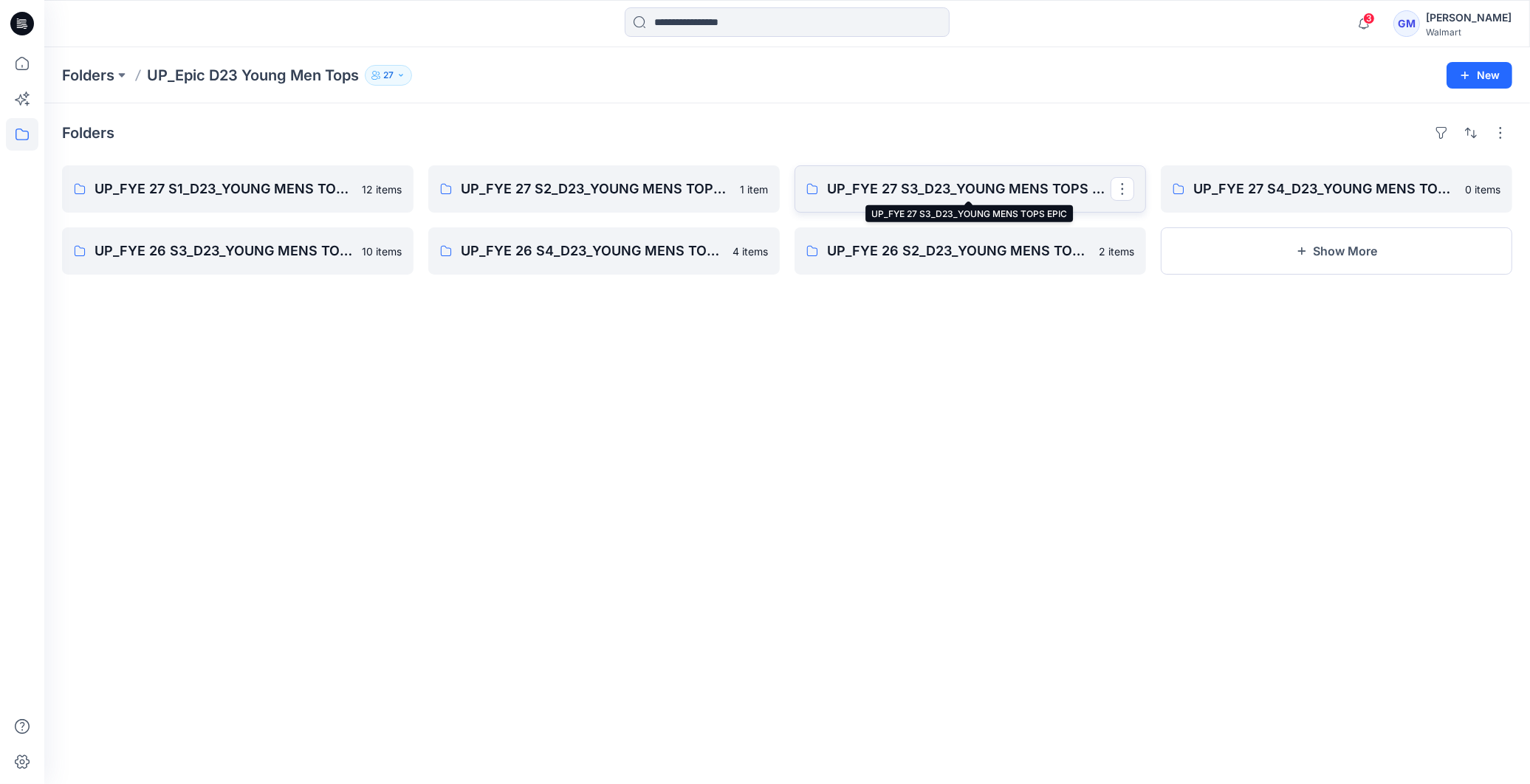
click at [909, 196] on p "UP_FYE 27 S3_D23_YOUNG MENS TOPS EPIC" at bounding box center [968, 189] width 283 height 21
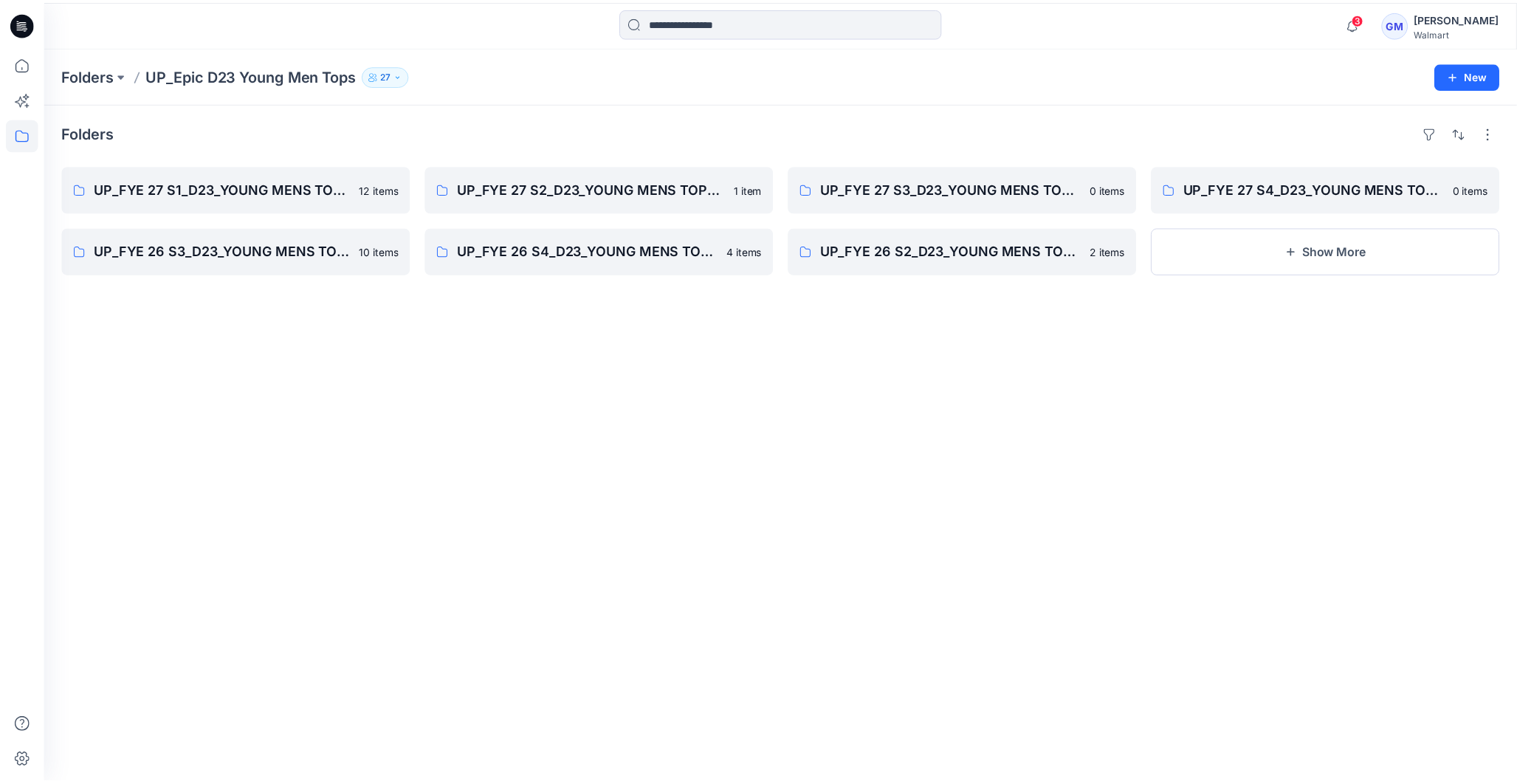
scroll to position [187, 0]
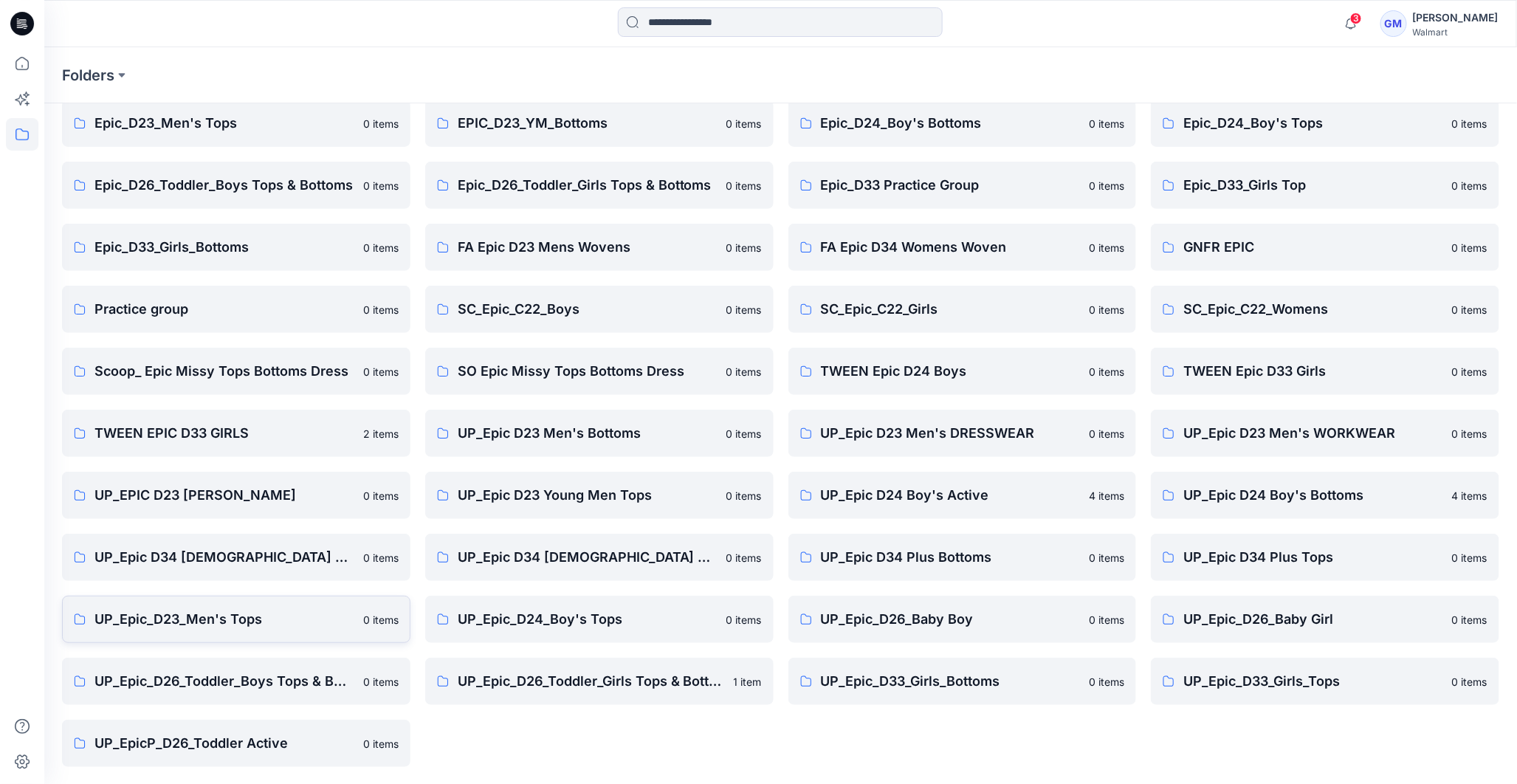
click at [232, 623] on p "UP_Epic_D23_Men's Tops" at bounding box center [224, 619] width 259 height 21
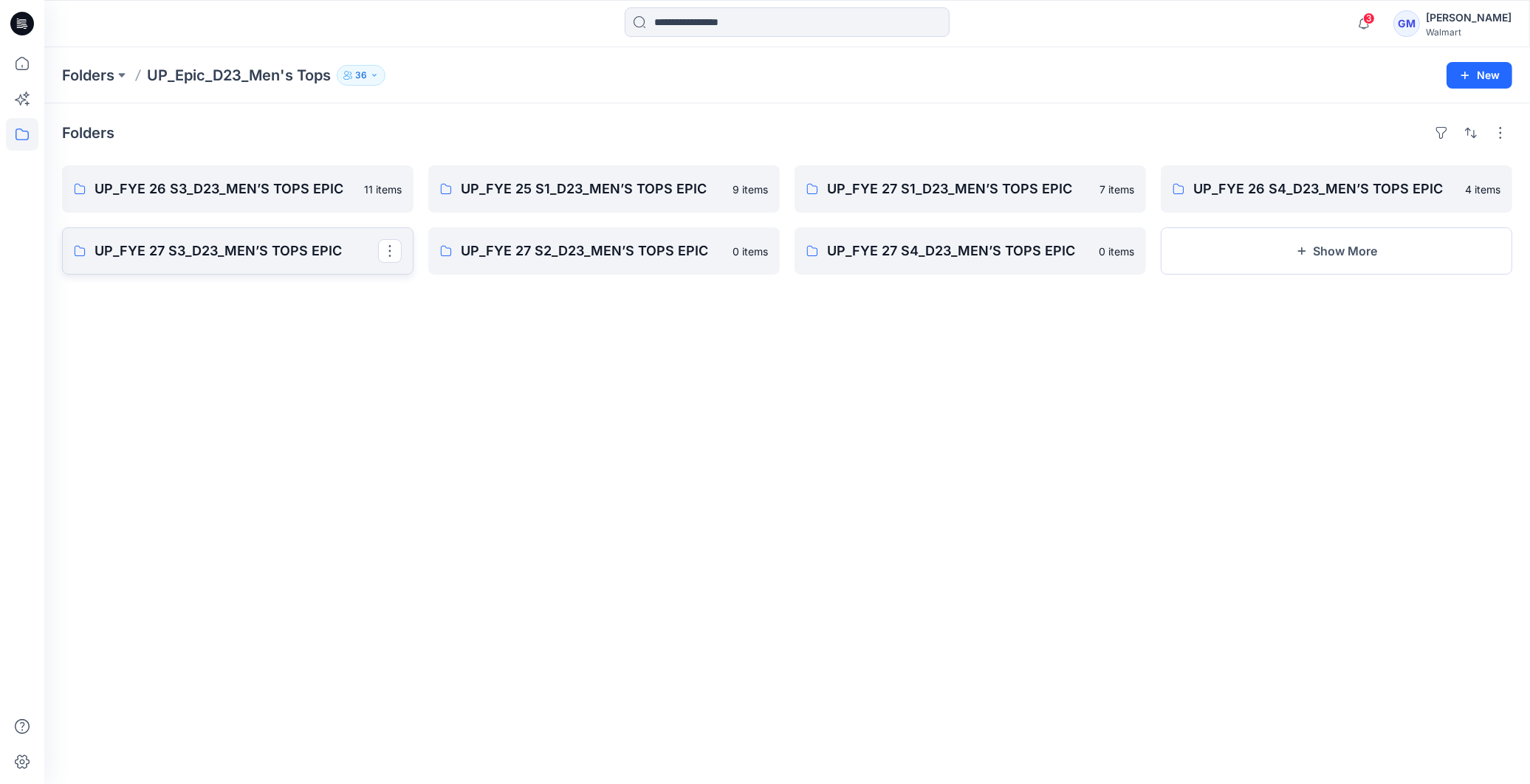
click at [220, 256] on p "UP_FYE 27 S3_D23_MEN’S TOPS EPIC" at bounding box center [236, 251] width 283 height 21
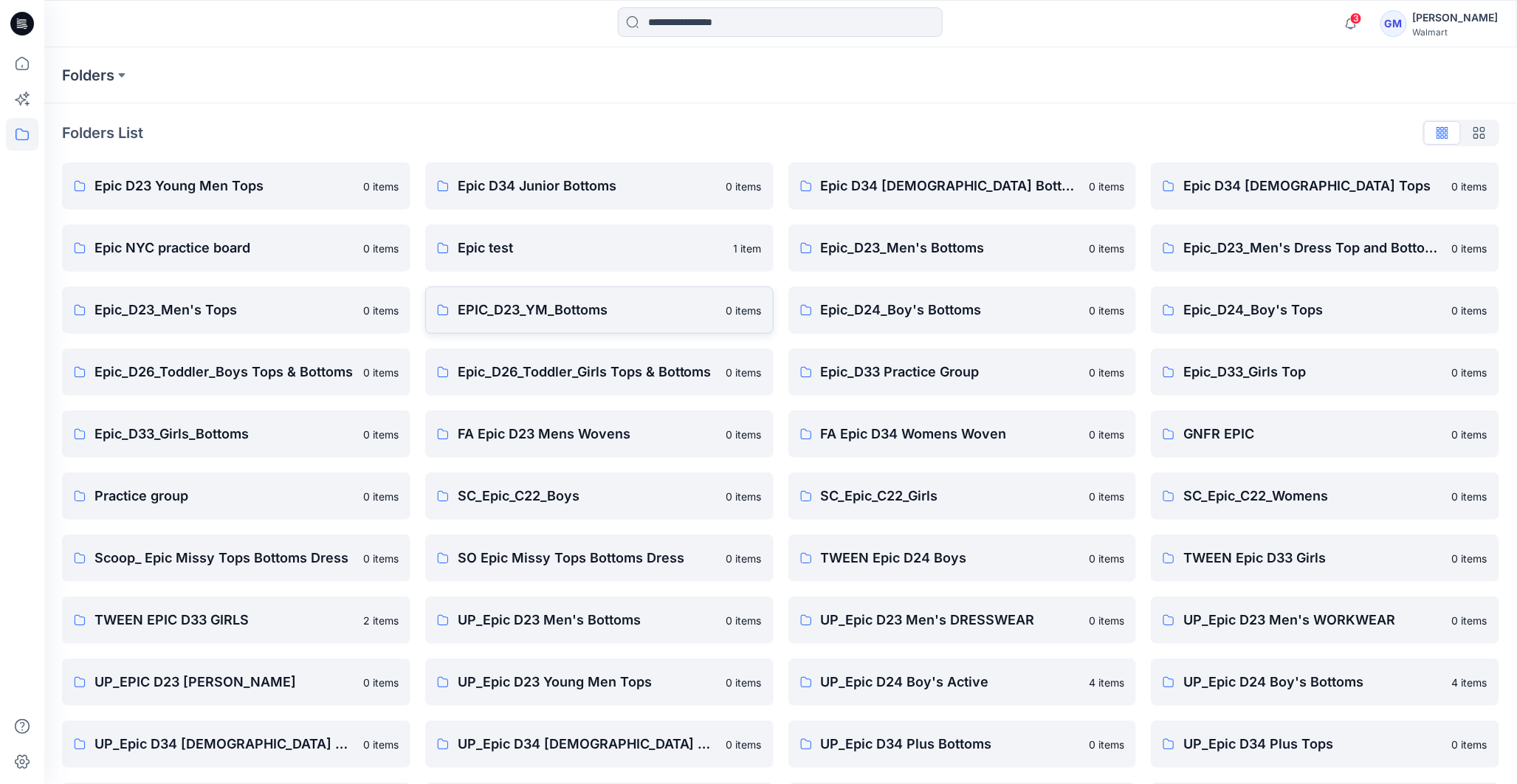
click at [542, 315] on p "EPIC_D23_YM_Bottoms" at bounding box center [587, 310] width 259 height 21
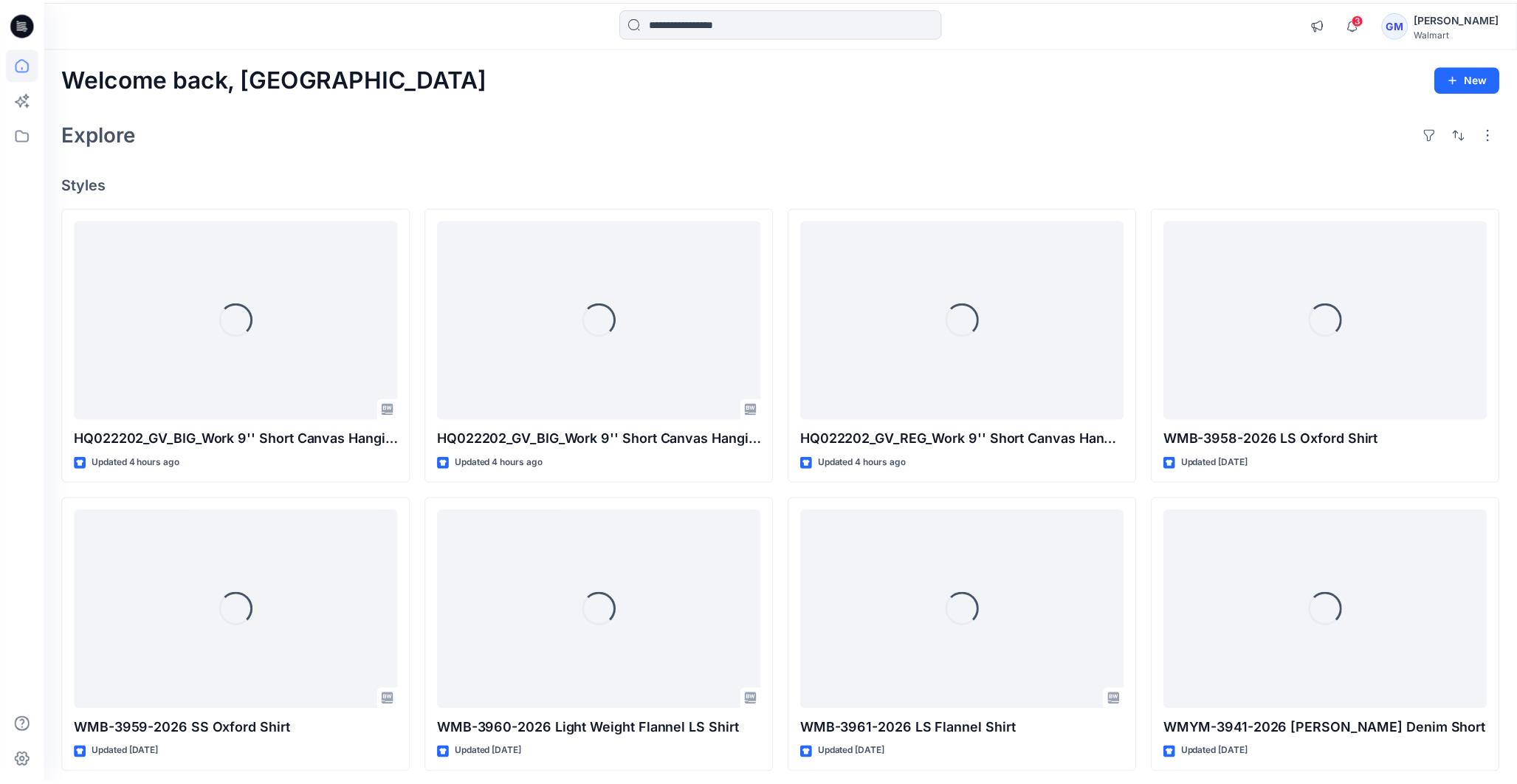
scroll to position [775, 0]
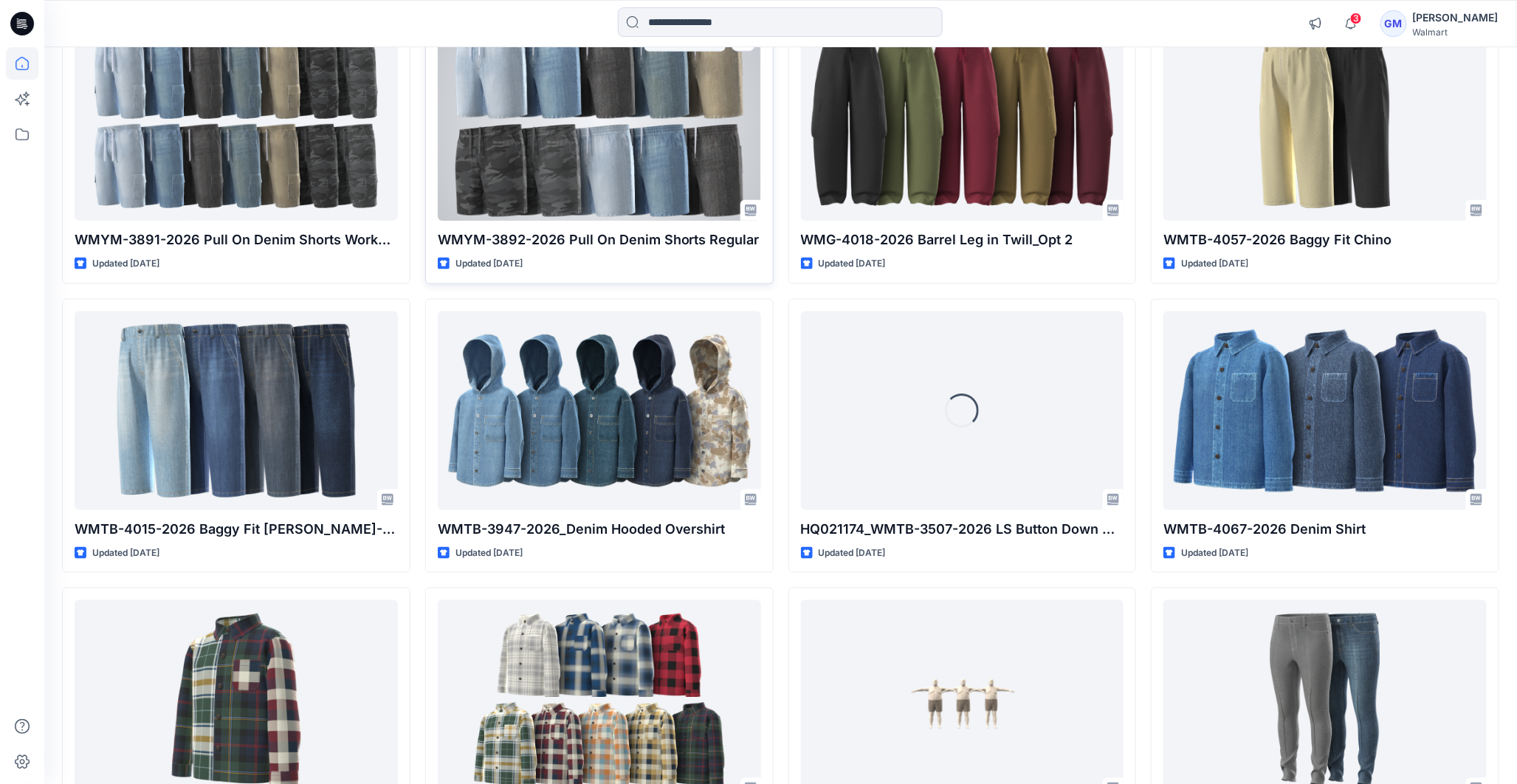
click at [623, 129] on div at bounding box center [598, 121] width 323 height 199
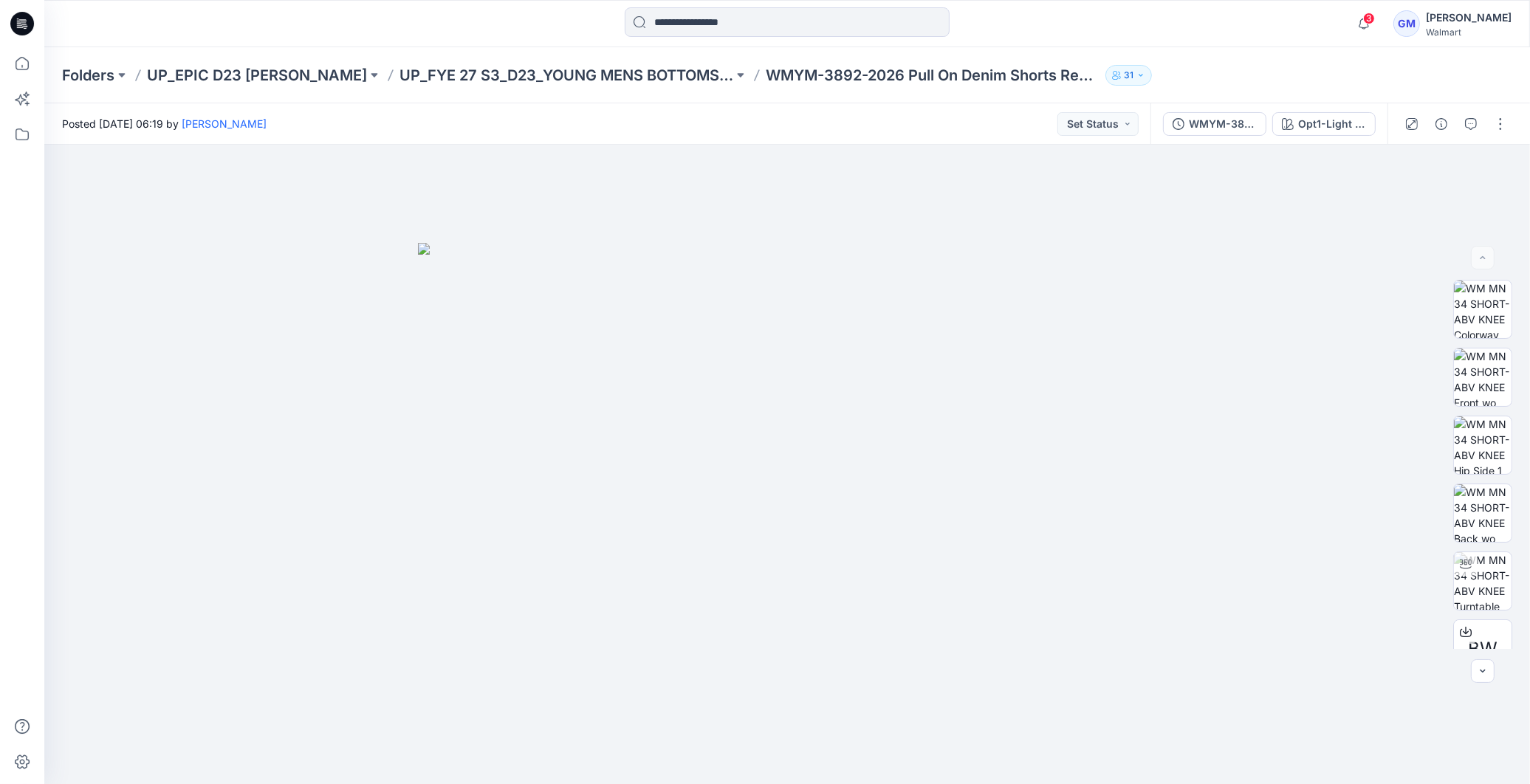
click at [496, 62] on div "Folders UP_EPIC D23 [PERSON_NAME] UP_FYE 27 S3_D23_YOUNG MENS BOTTOMS EPIC WMYM…" at bounding box center [787, 75] width 1485 height 56
click at [499, 76] on p "UP_FYE 27 S3_D23_YOUNG MENS BOTTOMS EPIC" at bounding box center [567, 76] width 333 height 21
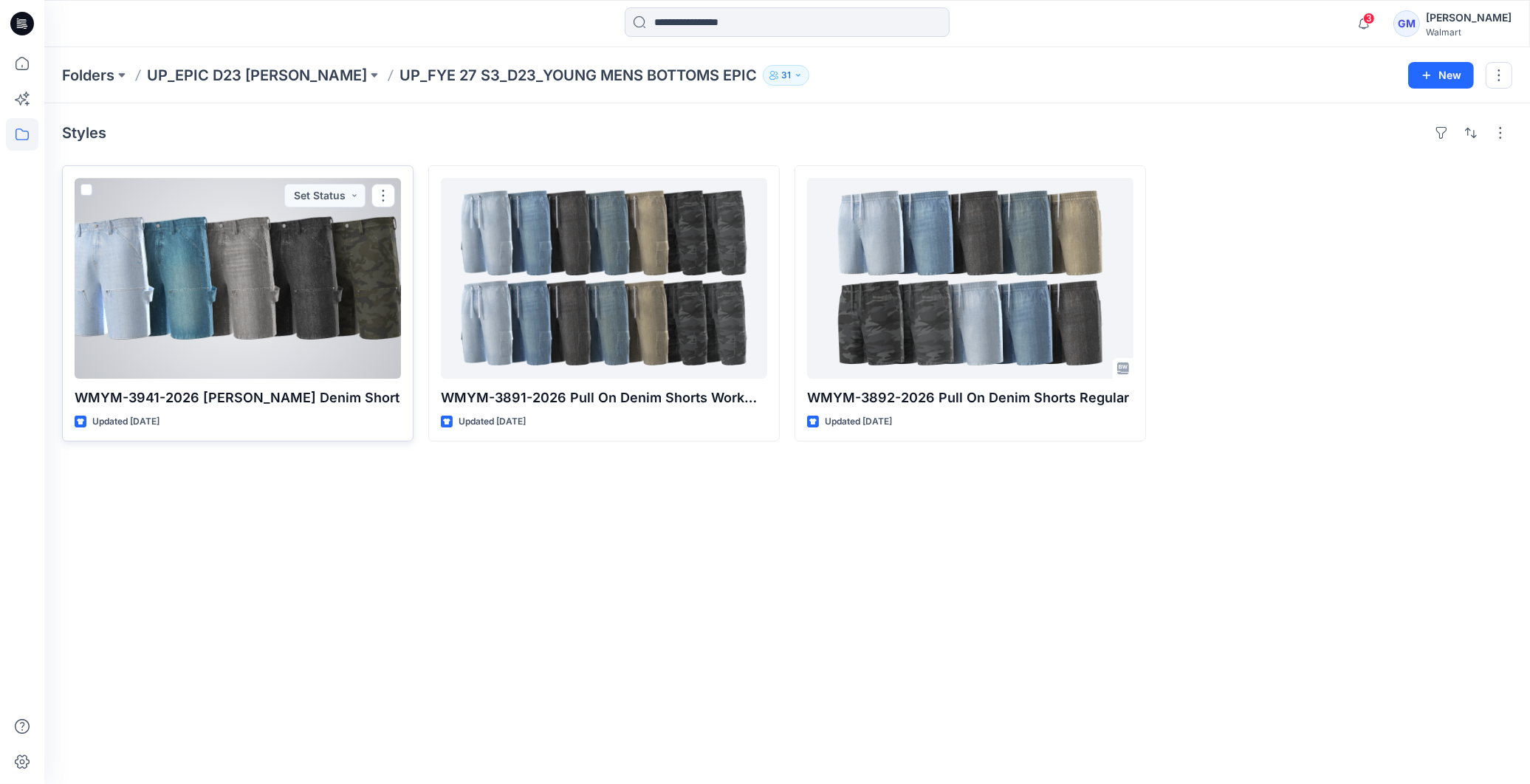
click at [219, 304] on div at bounding box center [238, 278] width 327 height 201
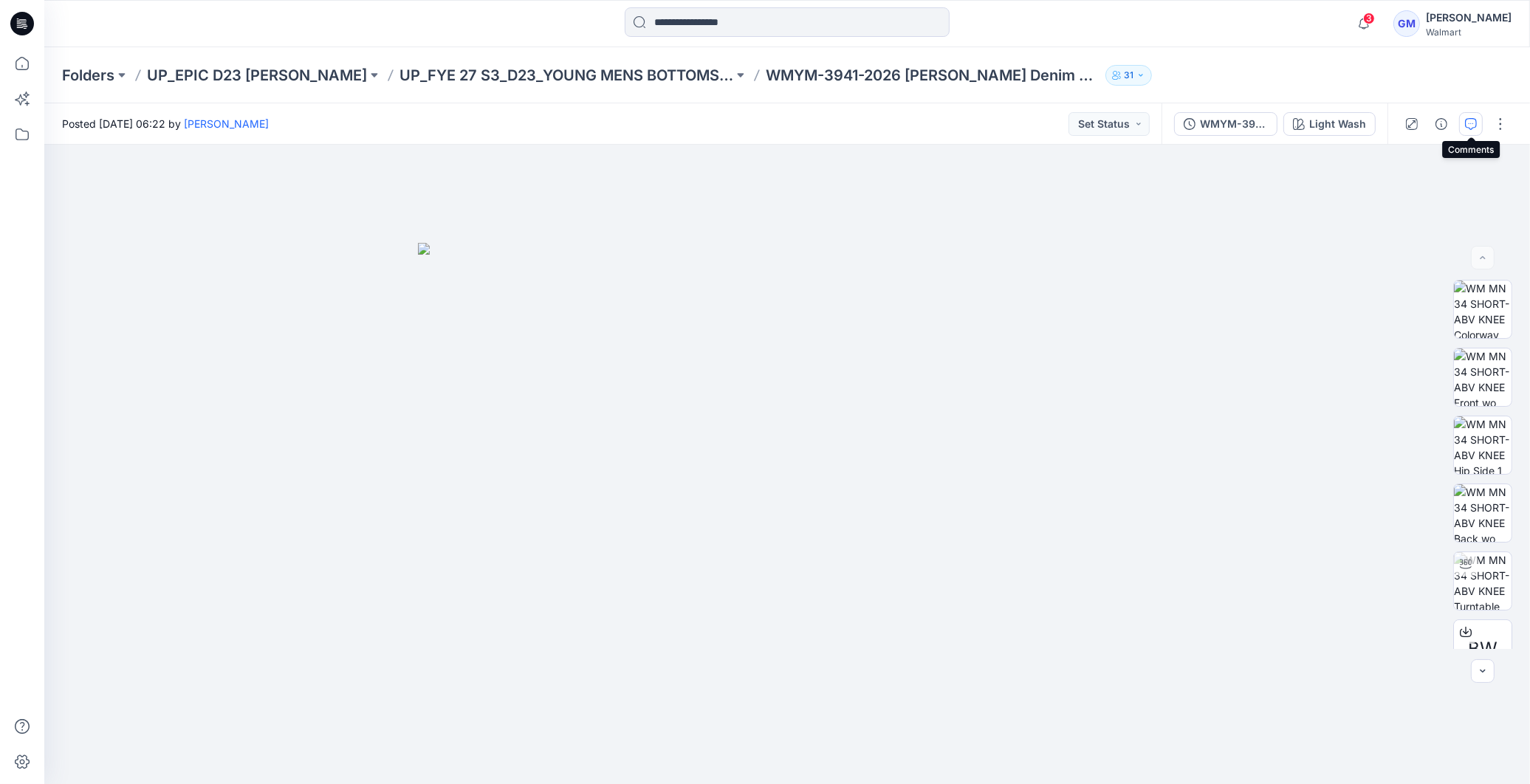
click at [1470, 119] on icon "button" at bounding box center [1470, 124] width 11 height 11
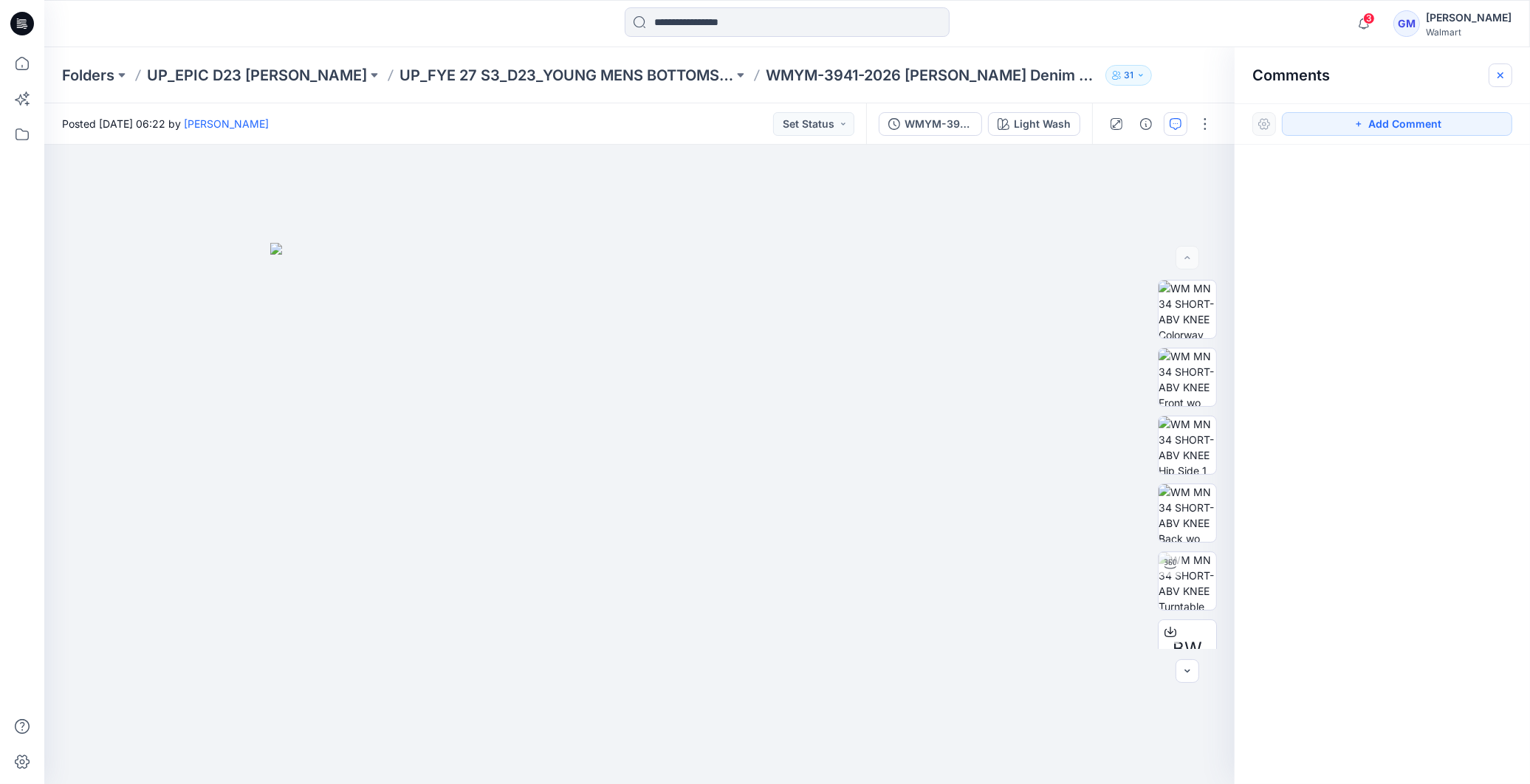
click at [1502, 85] on button "button" at bounding box center [1500, 75] width 24 height 24
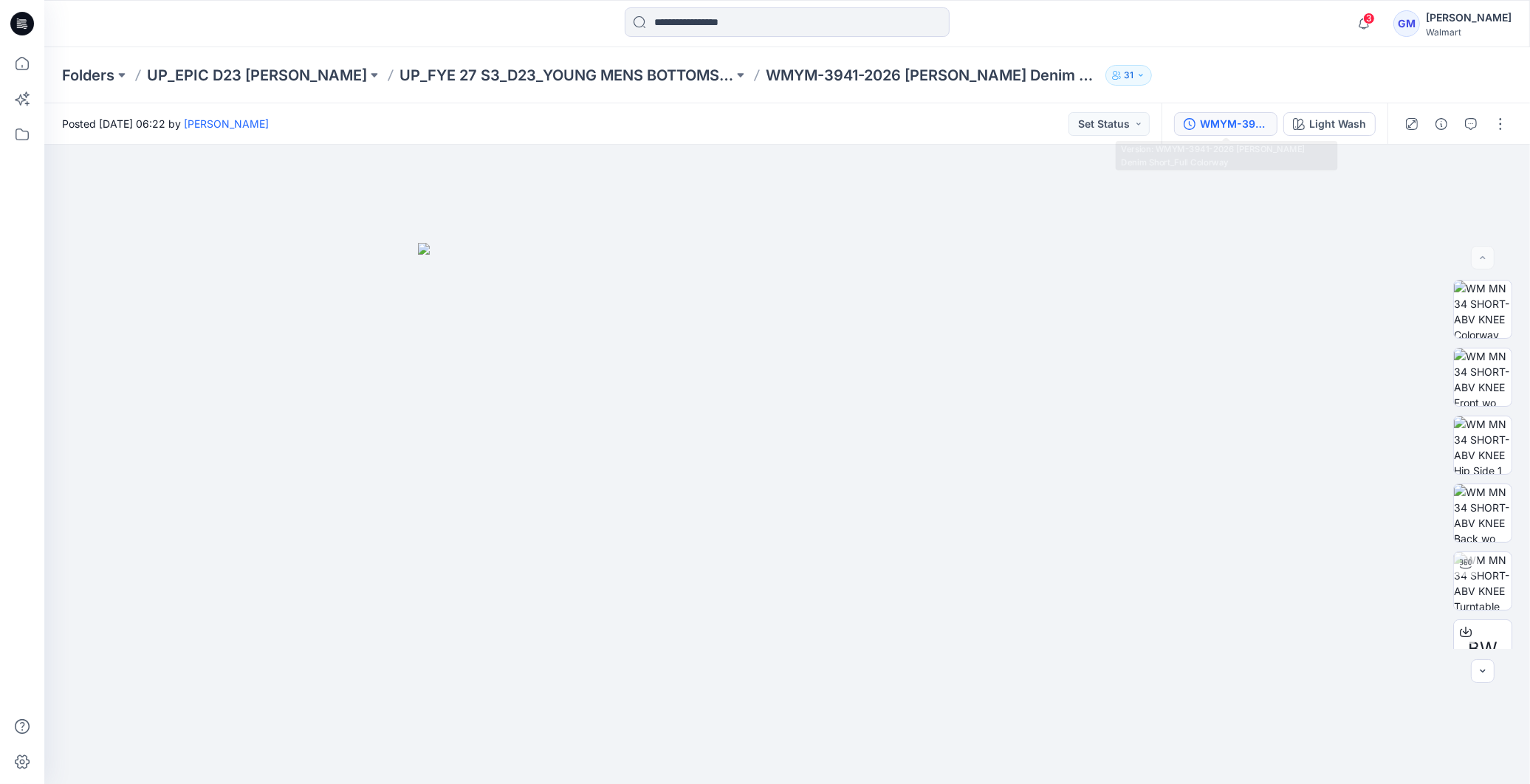
click at [1231, 126] on div "WMYM-3941-2026 [PERSON_NAME] Denim Short_Full Colorway" at bounding box center [1234, 123] width 68 height 16
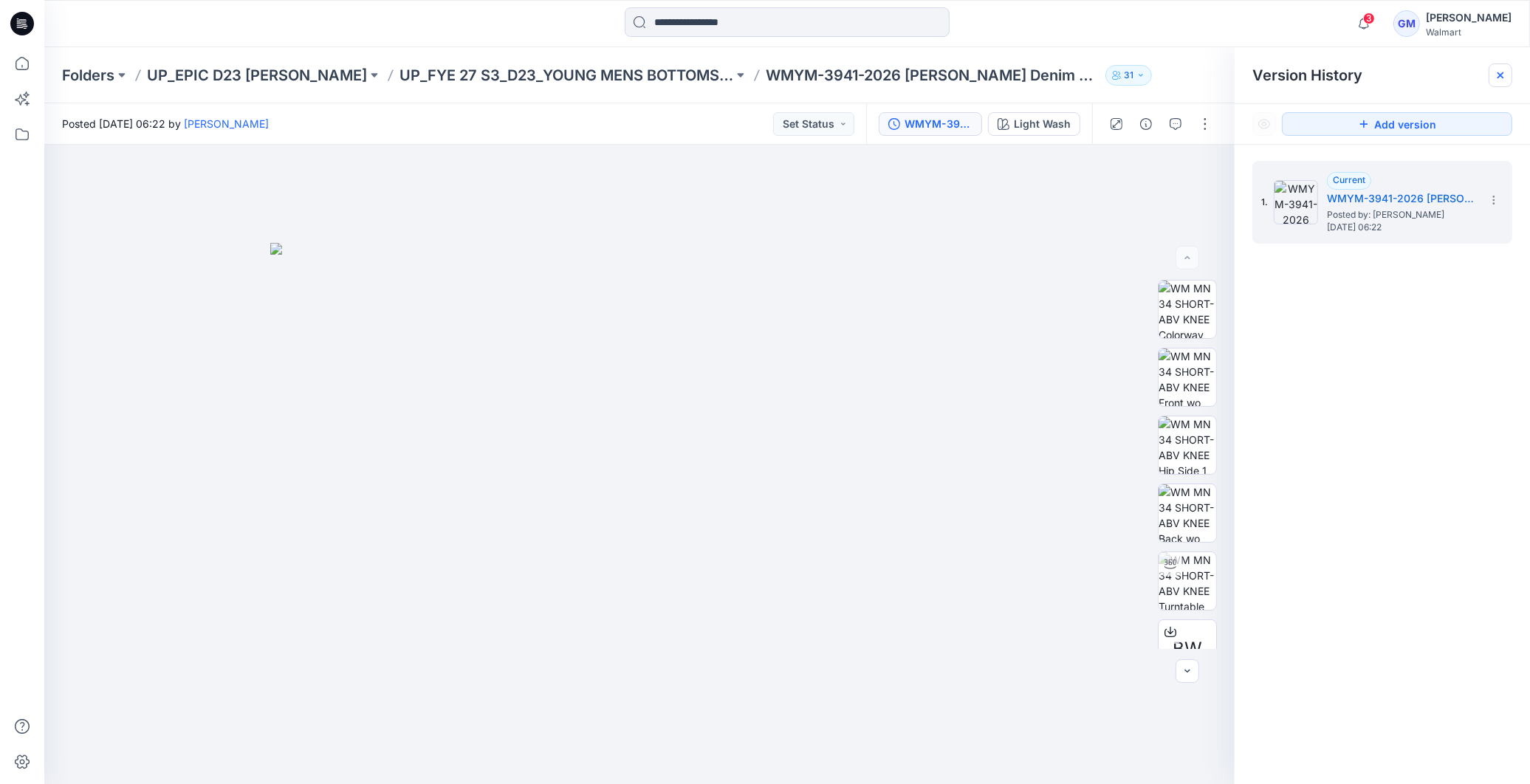
click at [1503, 77] on icon at bounding box center [1501, 75] width 11 height 11
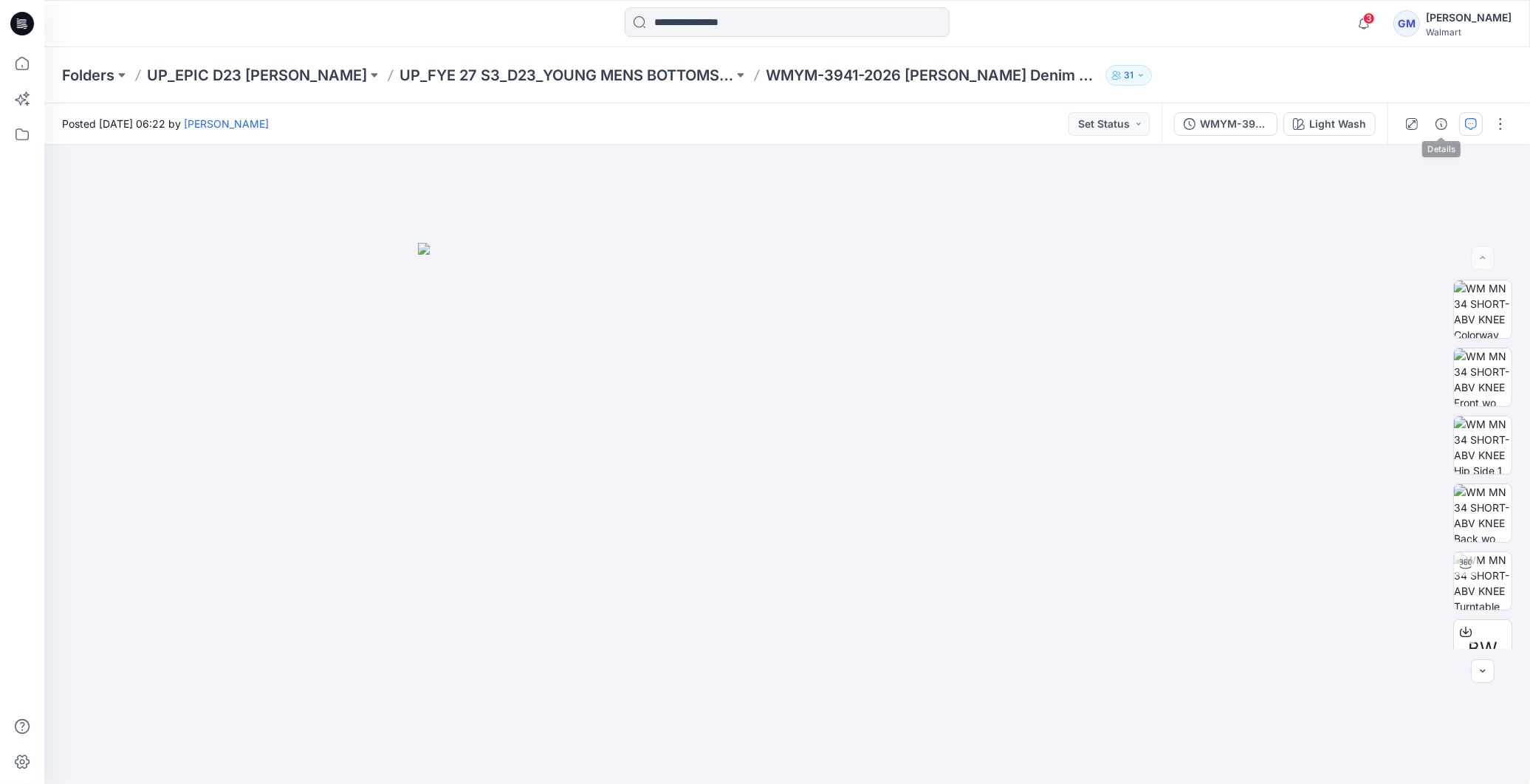
click at [1458, 126] on div at bounding box center [1456, 124] width 136 height 42
click at [1470, 127] on icon "button" at bounding box center [1470, 124] width 11 height 11
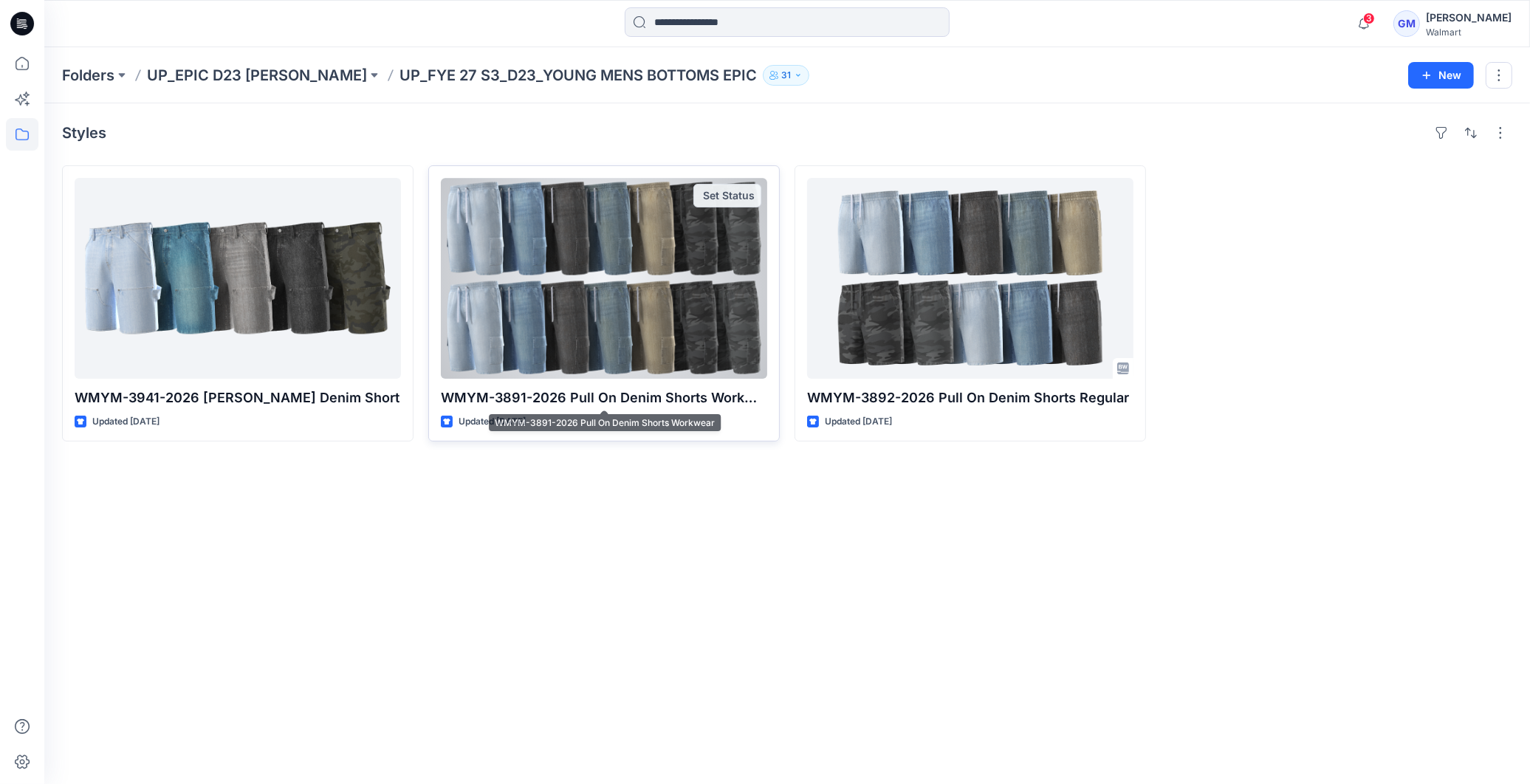
click at [711, 391] on p "WMYM-3891-2026 Pull On Denim Shorts Workwear" at bounding box center [603, 398] width 327 height 21
click at [692, 321] on div at bounding box center [603, 278] width 327 height 201
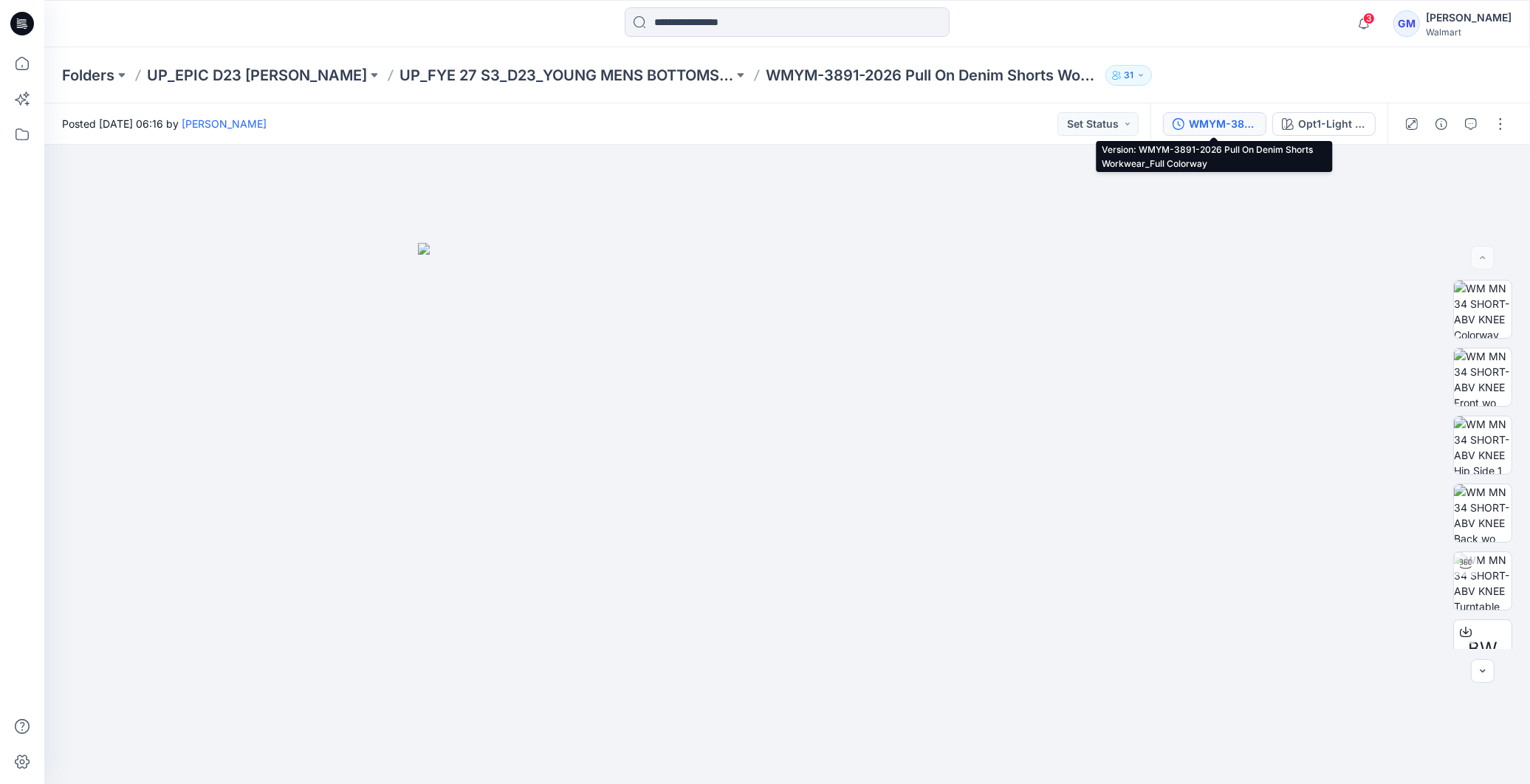
click at [1231, 120] on div "WMYM-3891-2026 Pull On Denim Shorts Workwear_Full Colorway" at bounding box center [1223, 123] width 68 height 16
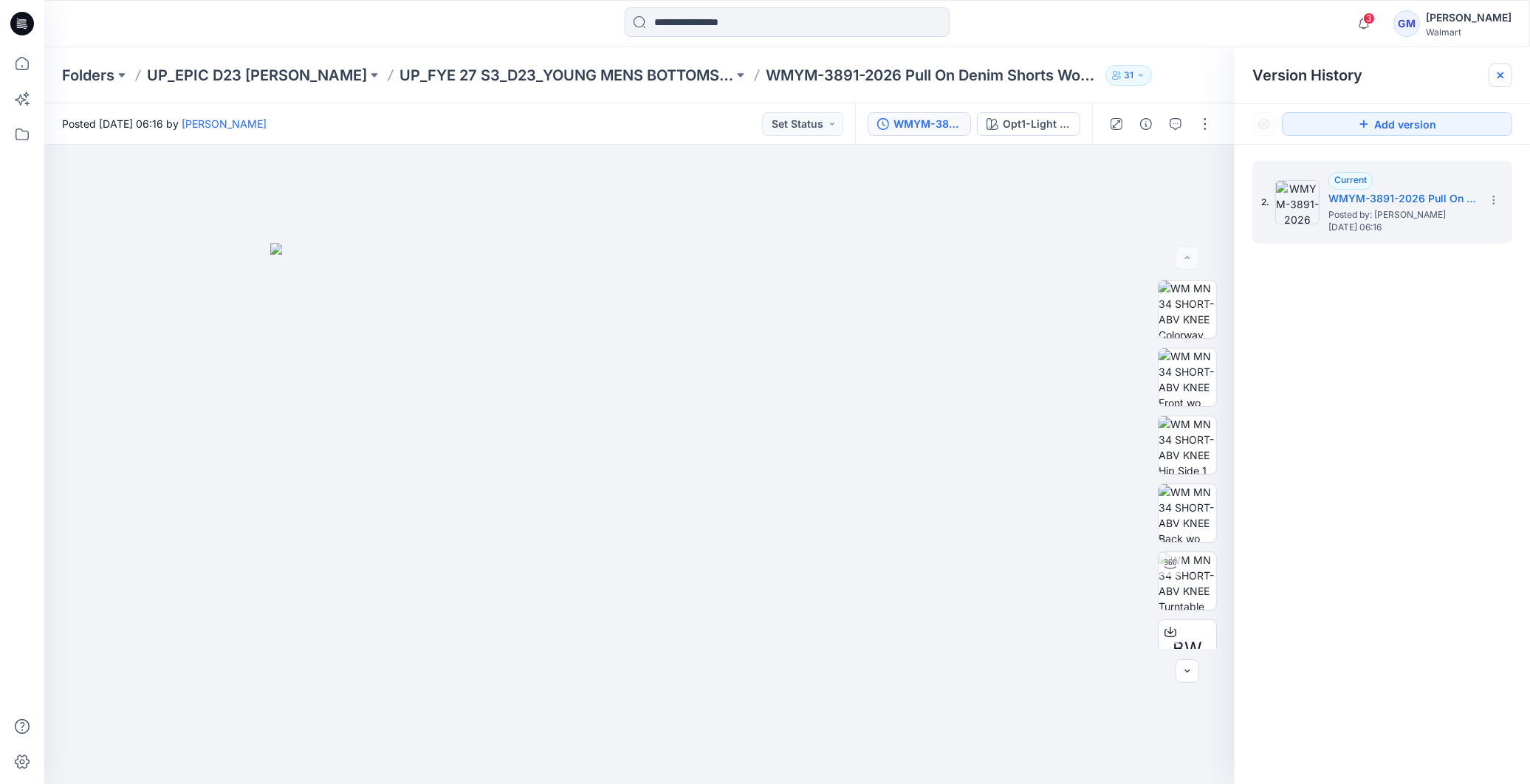
click at [1500, 79] on icon at bounding box center [1501, 75] width 11 height 11
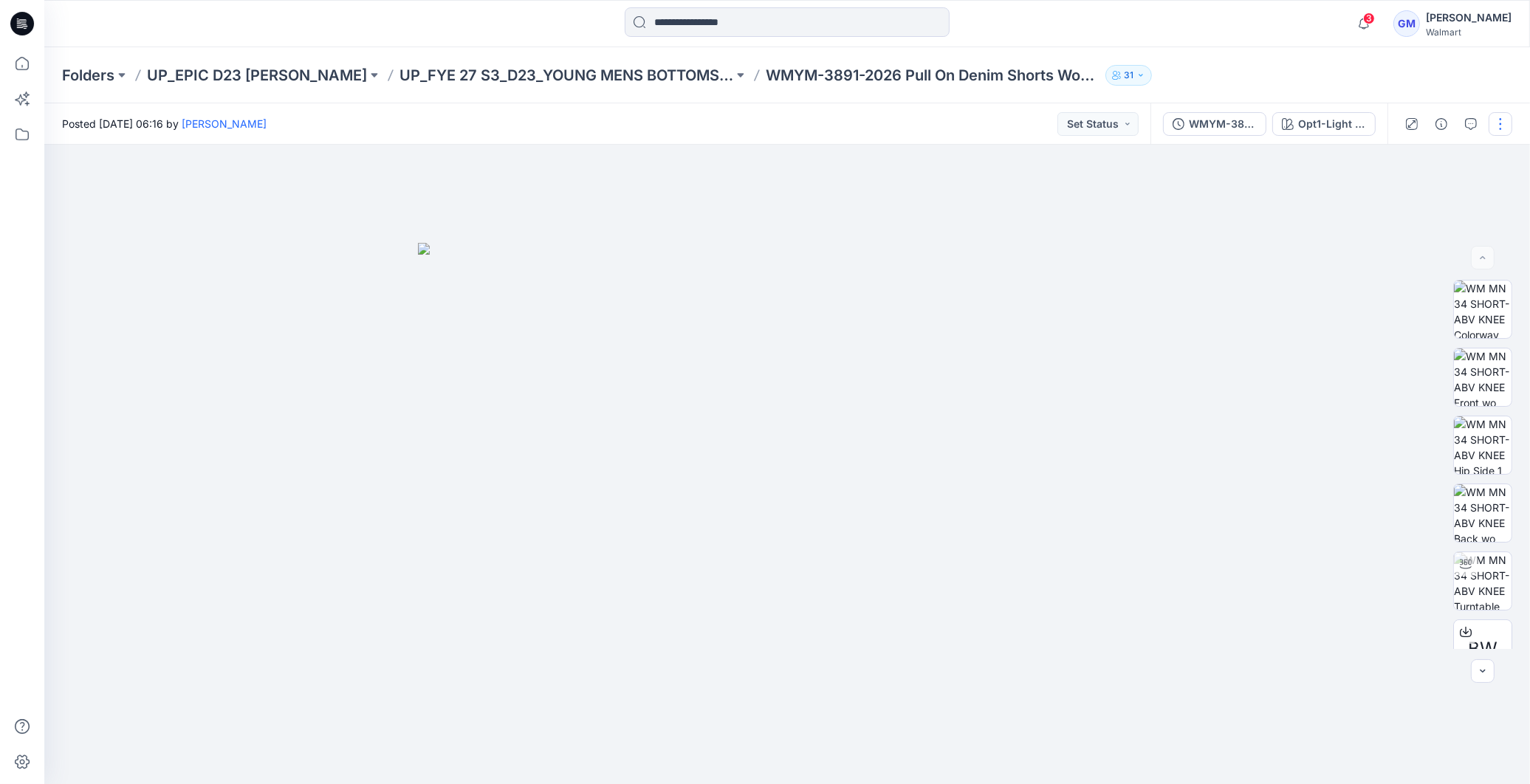
click at [1489, 119] on button "button" at bounding box center [1500, 123] width 24 height 24
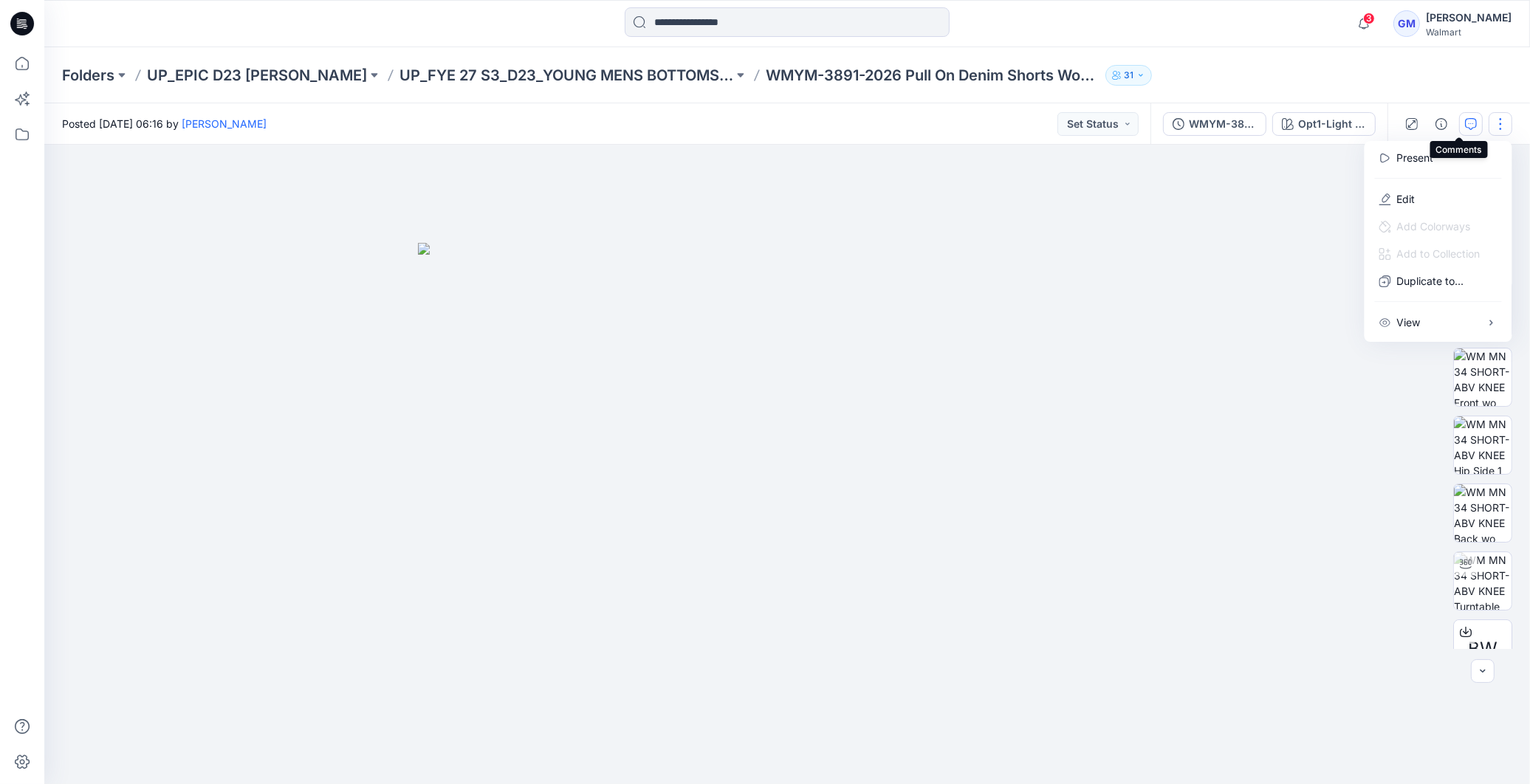
click at [1472, 120] on icon "button" at bounding box center [1470, 124] width 11 height 11
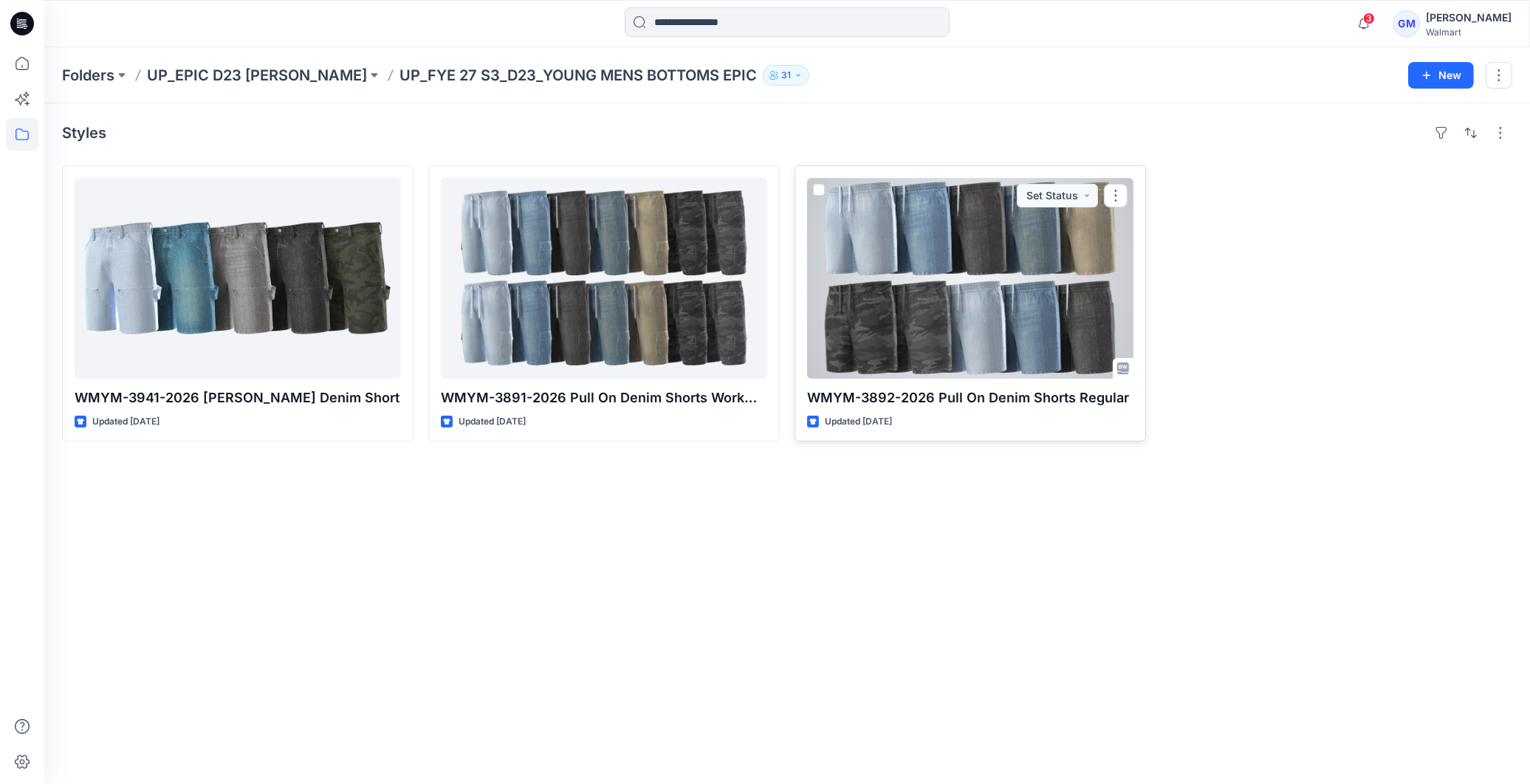
click at [990, 315] on div at bounding box center [970, 278] width 327 height 201
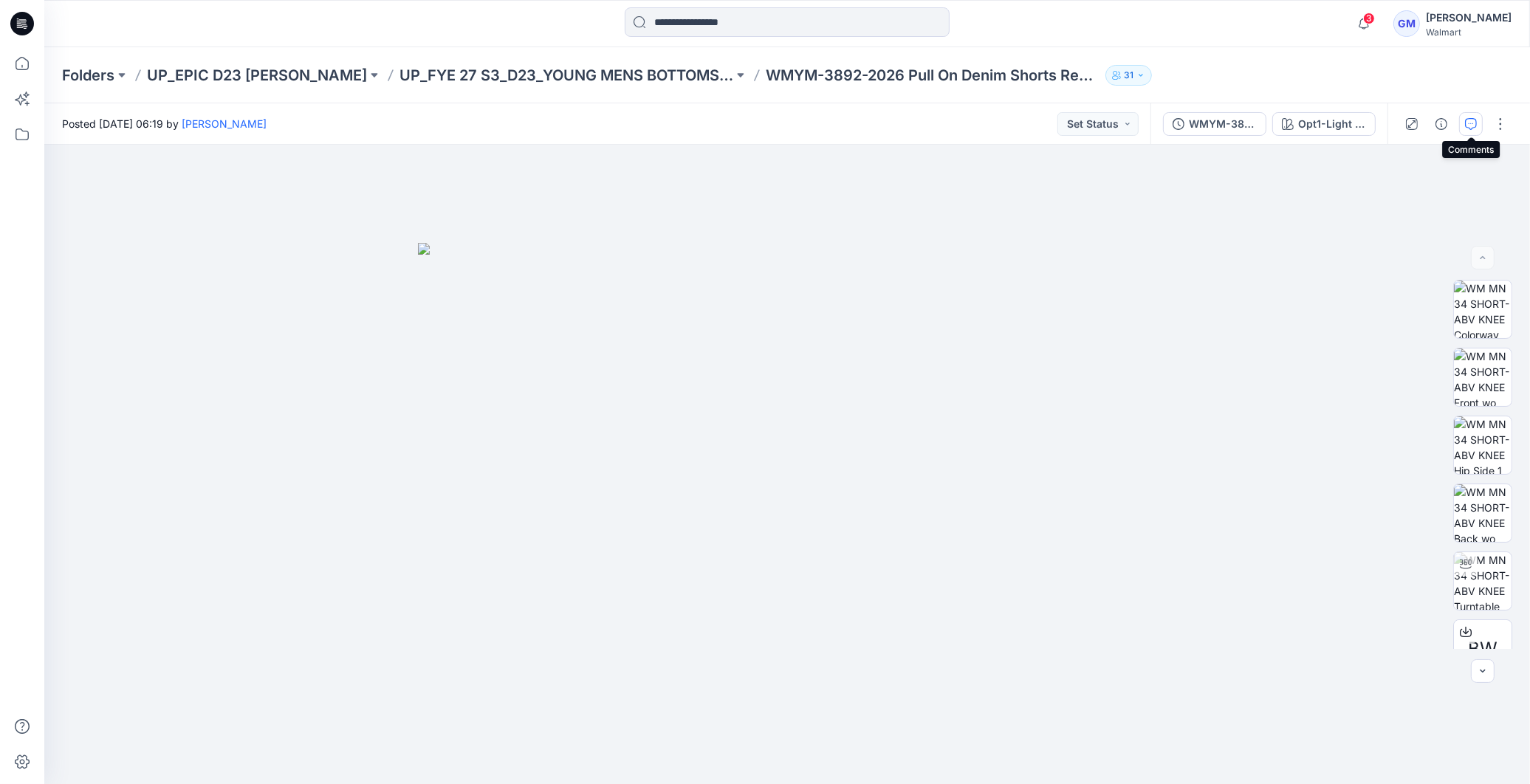
click at [1478, 123] on button "button" at bounding box center [1470, 123] width 24 height 24
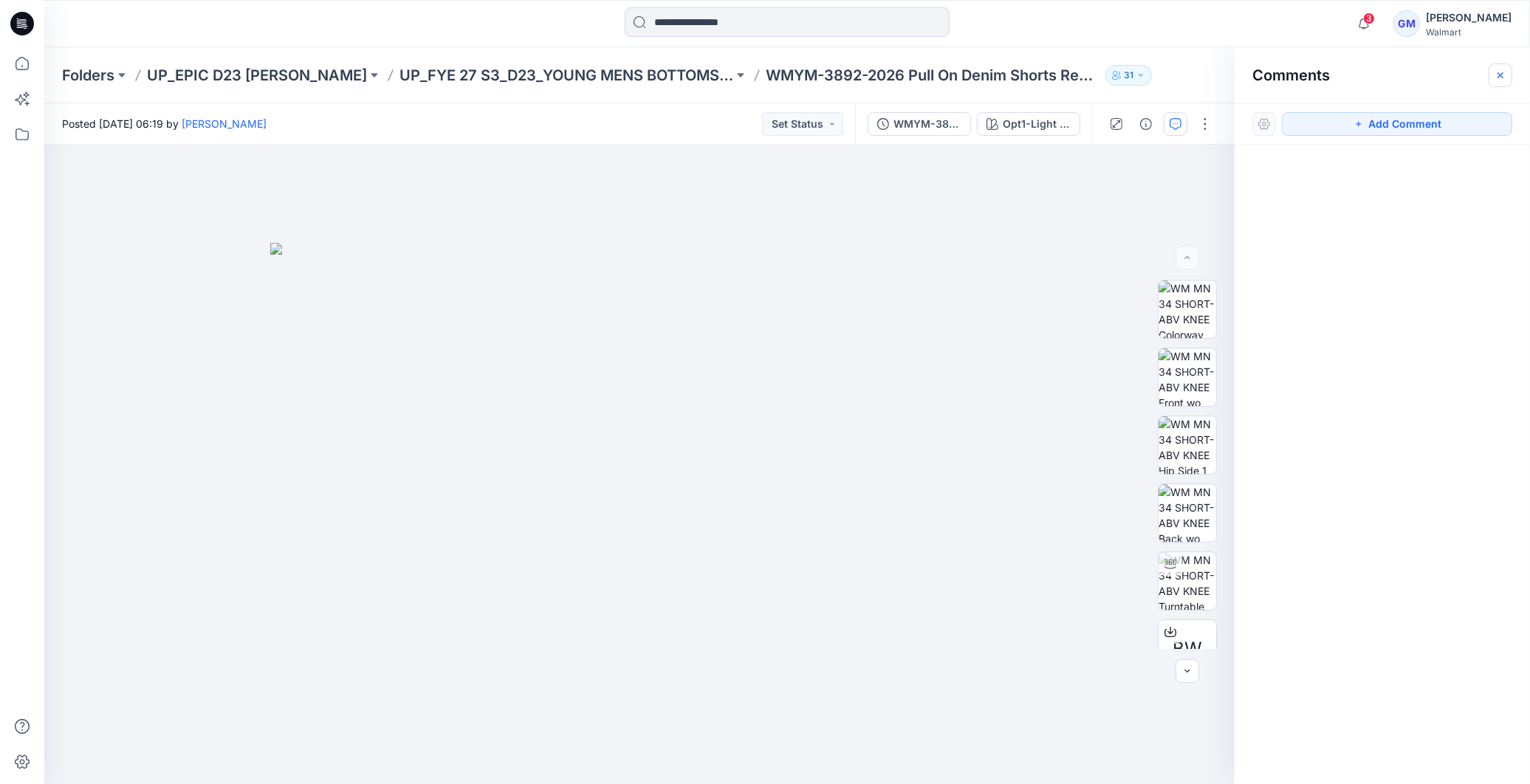
click at [1501, 72] on icon "button" at bounding box center [1501, 75] width 11 height 11
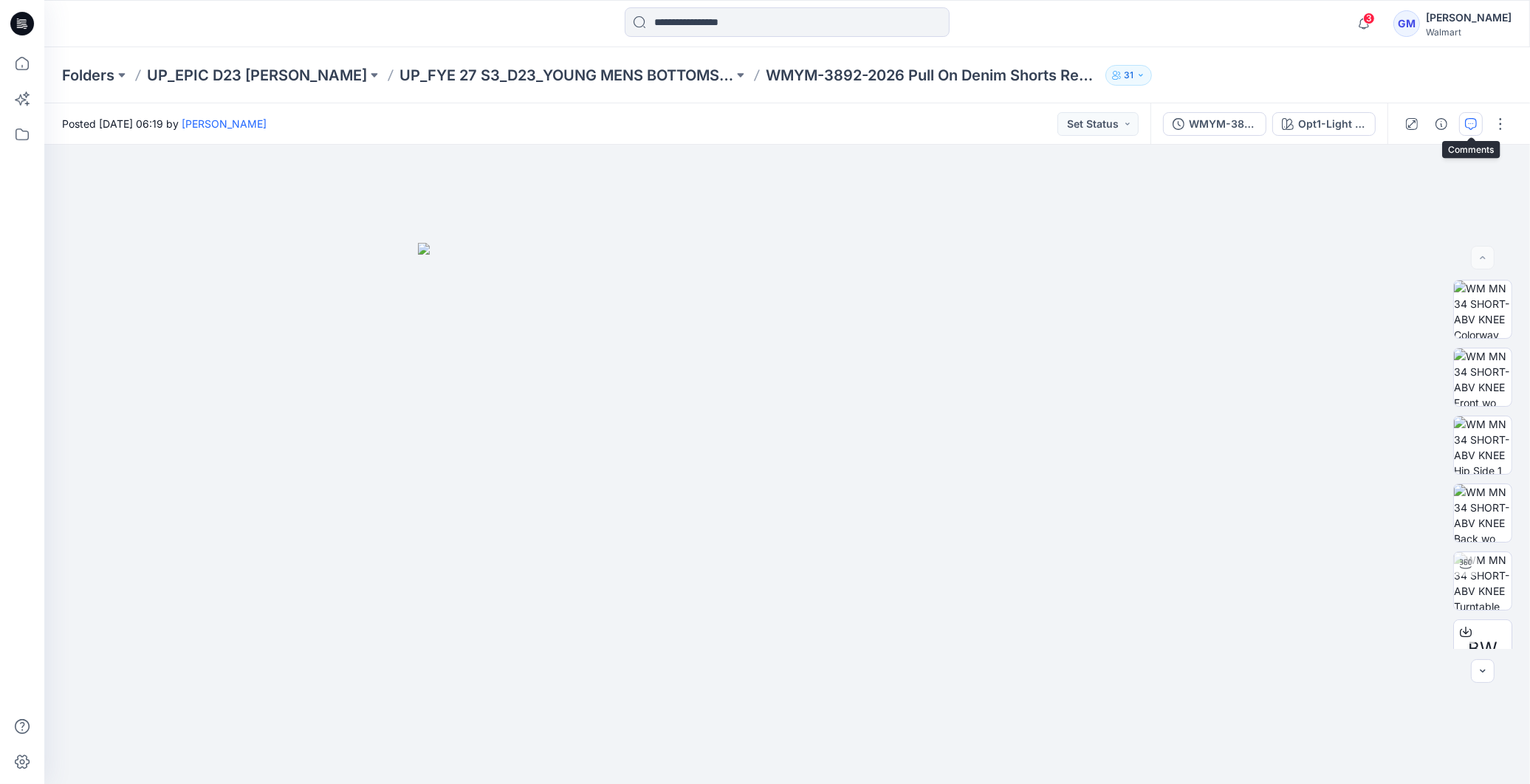
click at [1473, 122] on icon "button" at bounding box center [1470, 124] width 11 height 11
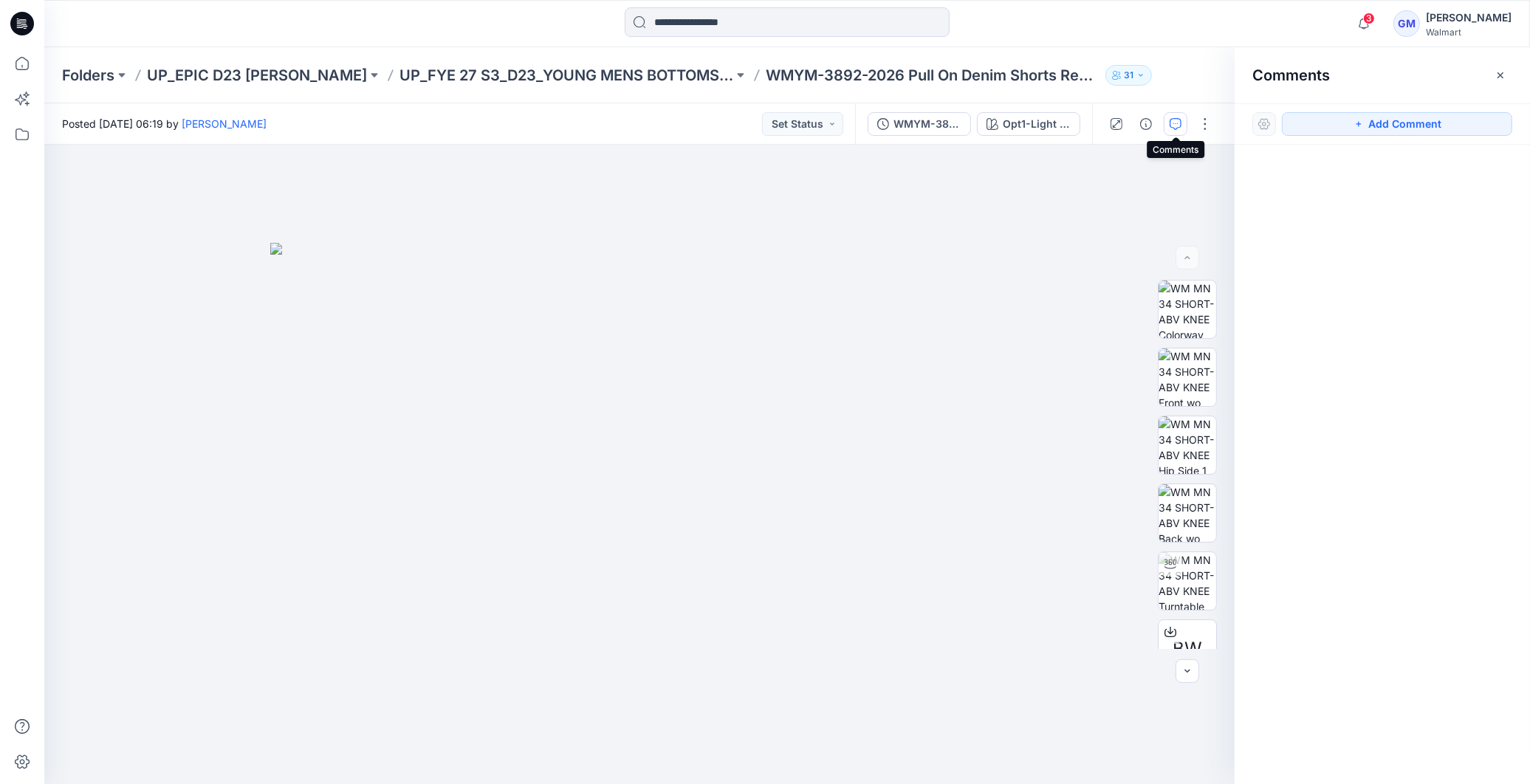
click at [29, 20] on icon at bounding box center [22, 23] width 24 height 24
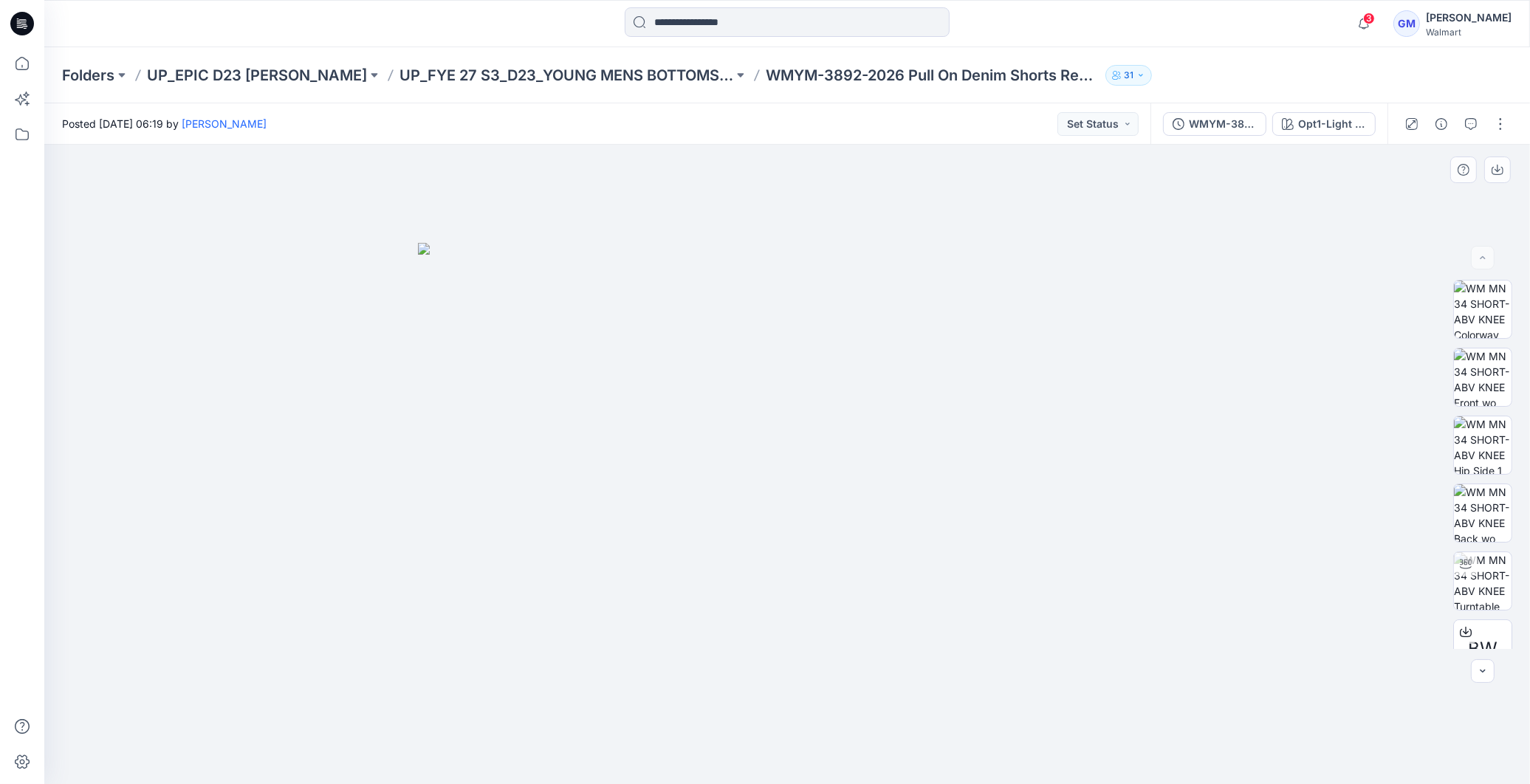
click at [200, 380] on div at bounding box center [787, 464] width 1485 height 639
click at [249, 266] on div at bounding box center [787, 464] width 1485 height 639
click at [358, 321] on div at bounding box center [787, 464] width 1485 height 639
click at [19, 26] on icon at bounding box center [22, 23] width 24 height 24
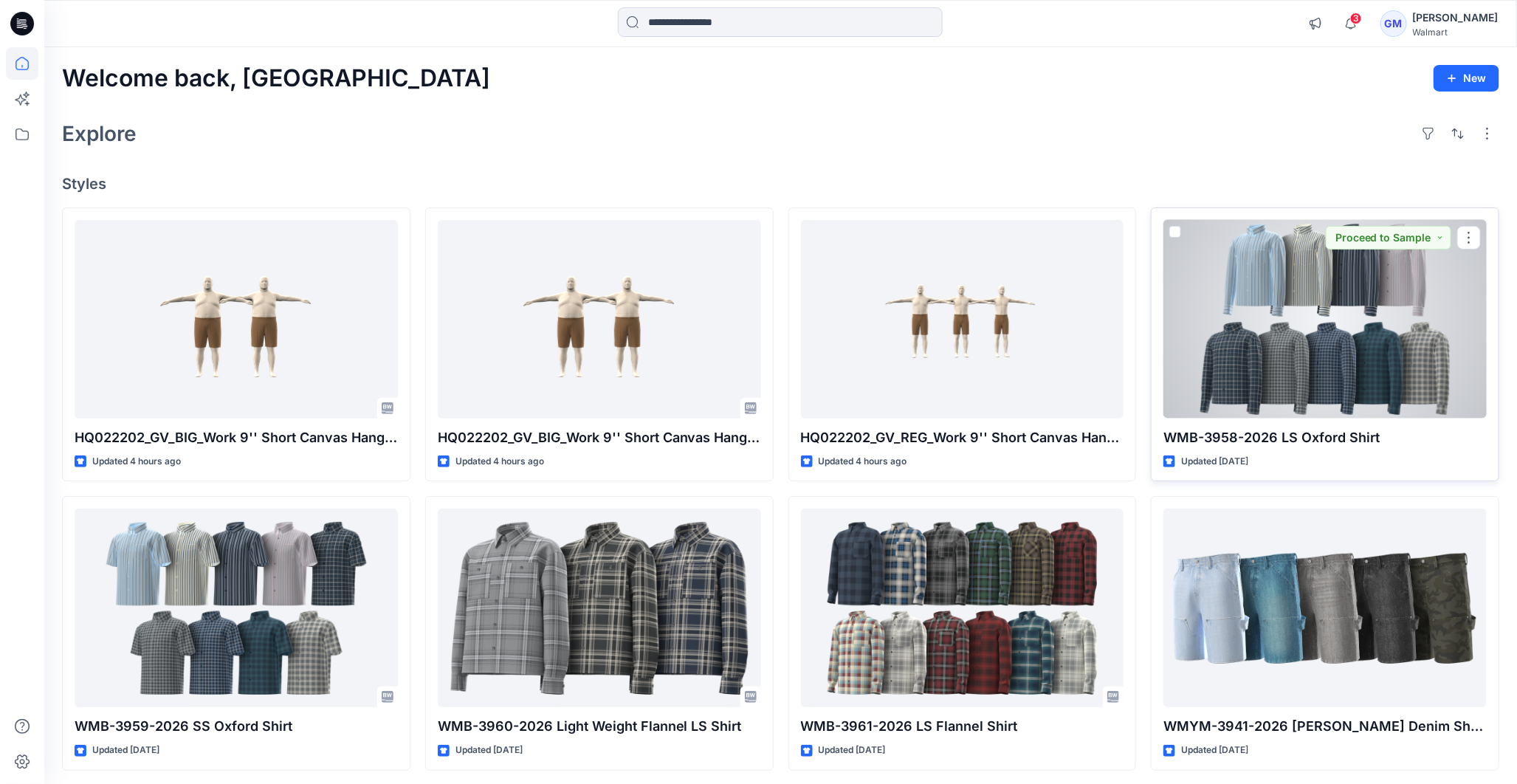
click at [1296, 390] on div at bounding box center [1324, 319] width 323 height 199
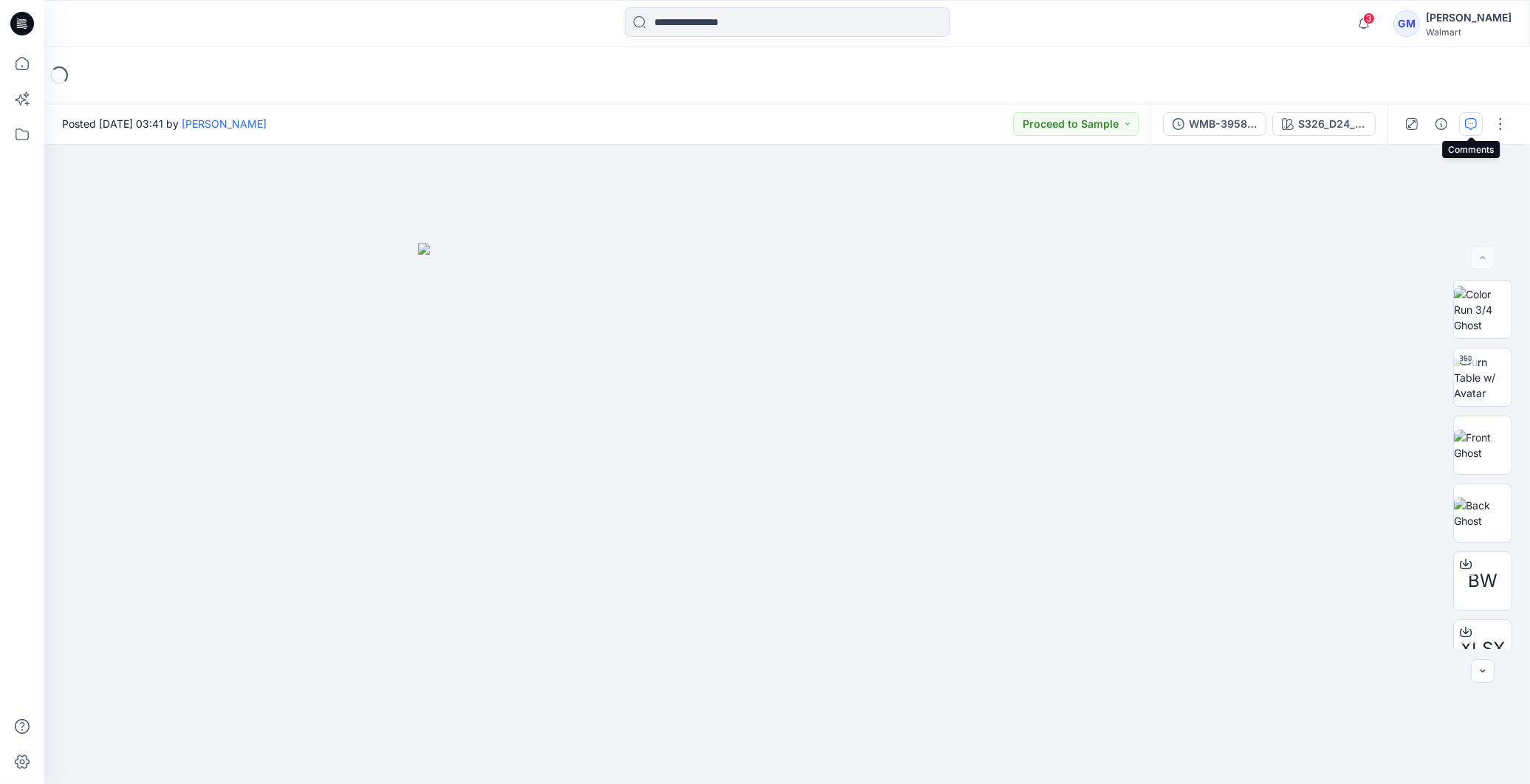
click at [1472, 126] on icon "button" at bounding box center [1470, 124] width 11 height 11
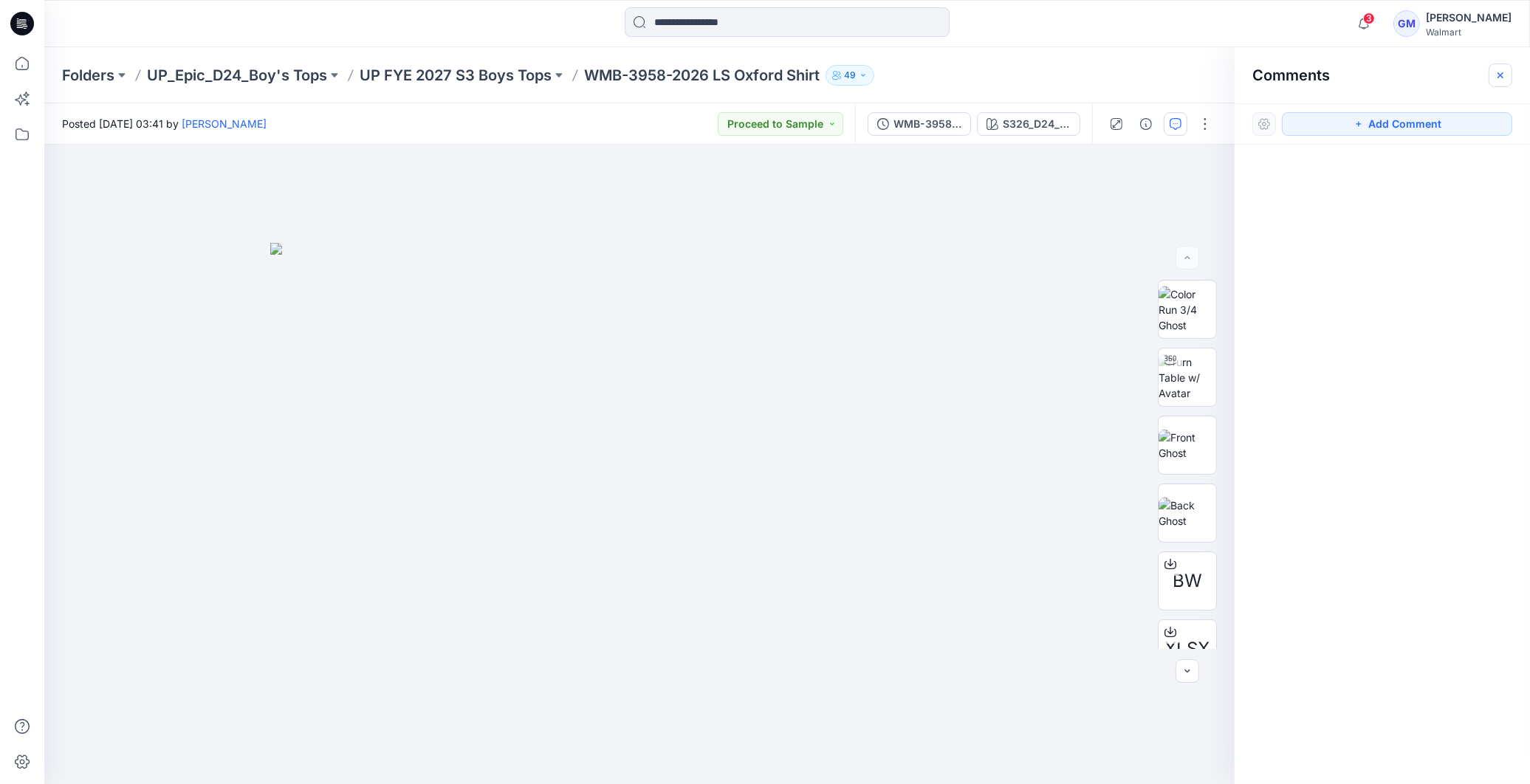
click at [1500, 76] on icon "button" at bounding box center [1501, 75] width 6 height 6
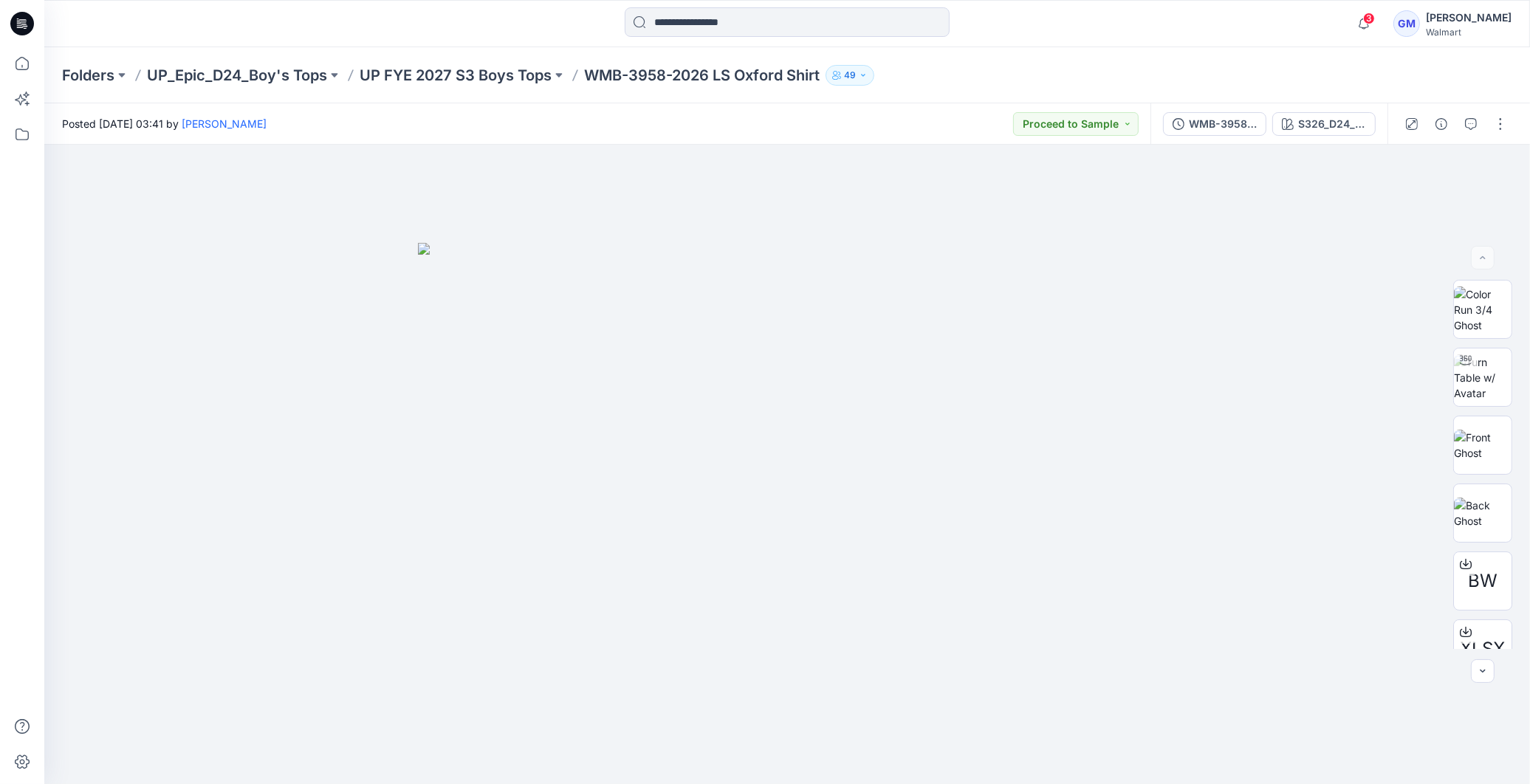
click at [29, 23] on icon at bounding box center [22, 23] width 24 height 24
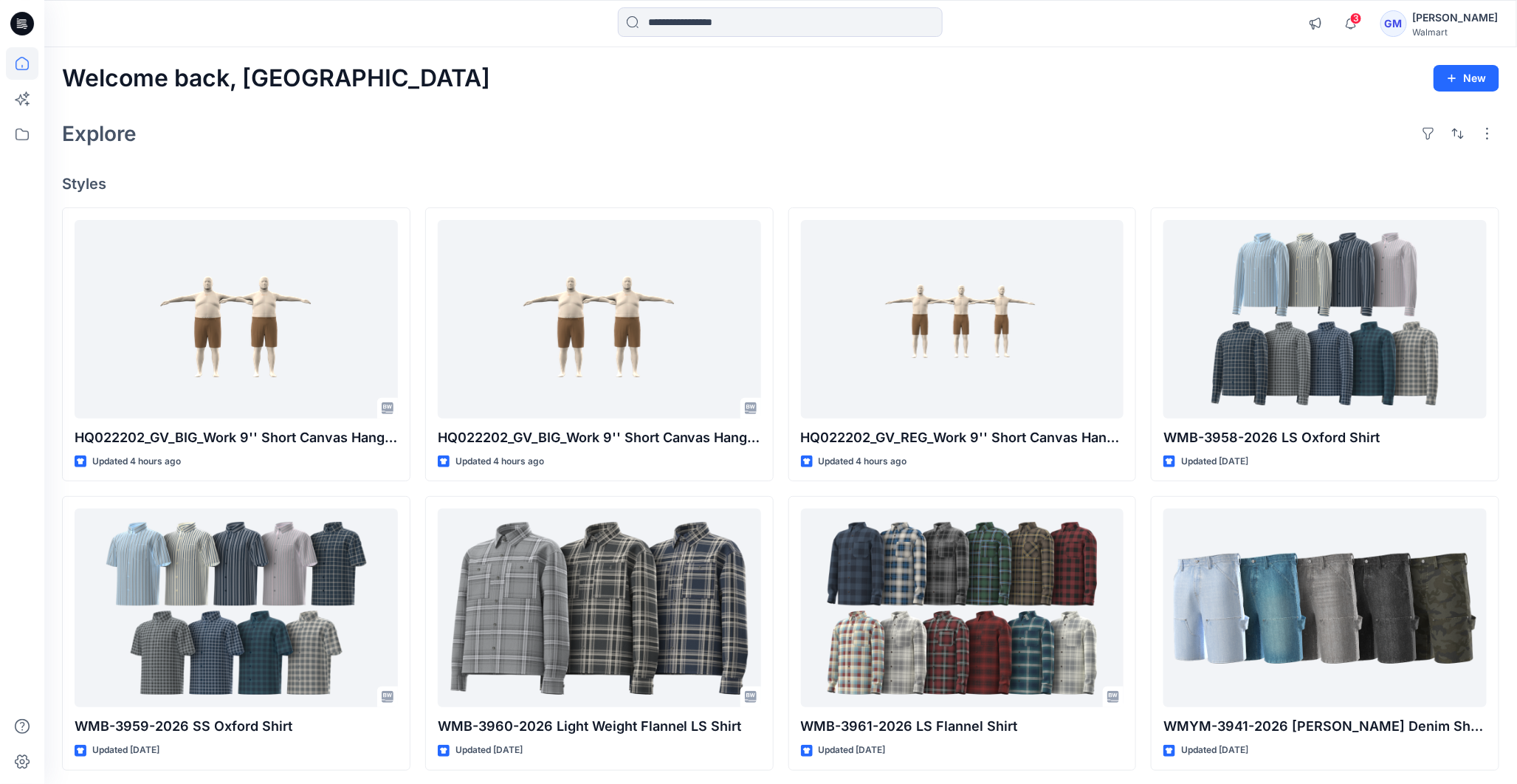
click at [731, 39] on div at bounding box center [779, 24] width 325 height 32
click at [738, 32] on input at bounding box center [779, 22] width 325 height 29
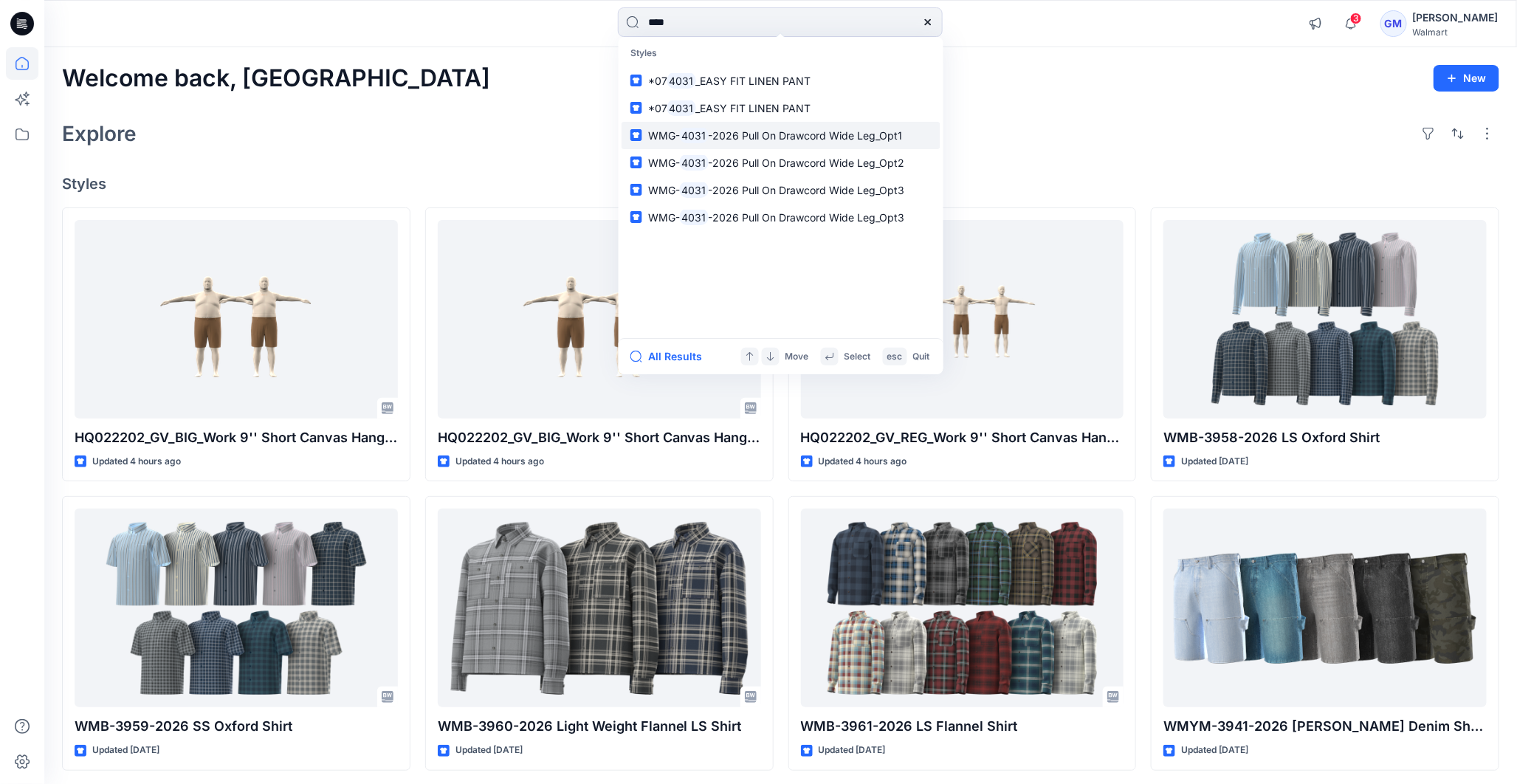
type input "****"
click at [745, 135] on span "-2026 Pull On Drawcord Wide Leg_Opt1" at bounding box center [804, 134] width 194 height 12
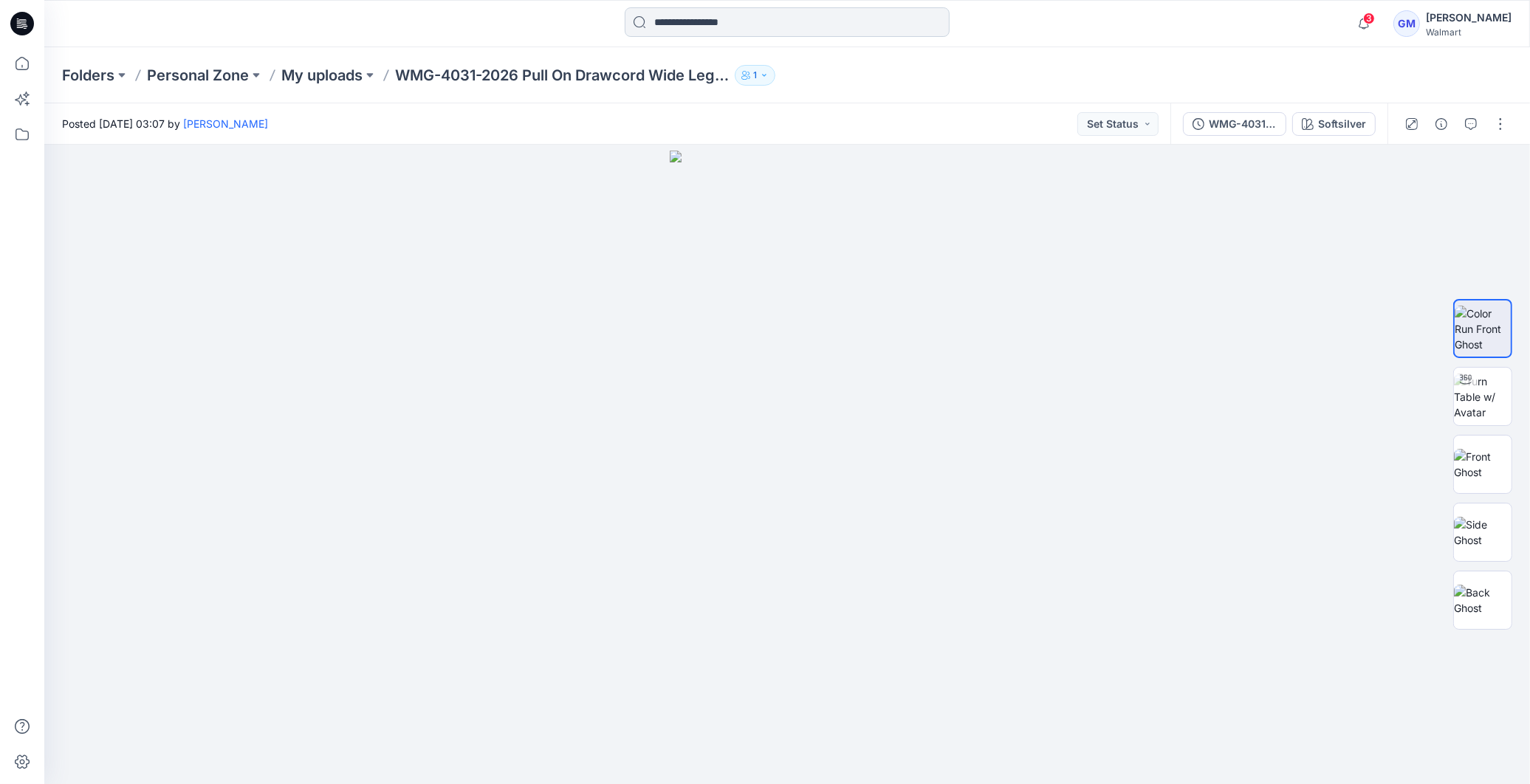
click at [758, 21] on input at bounding box center [786, 22] width 325 height 29
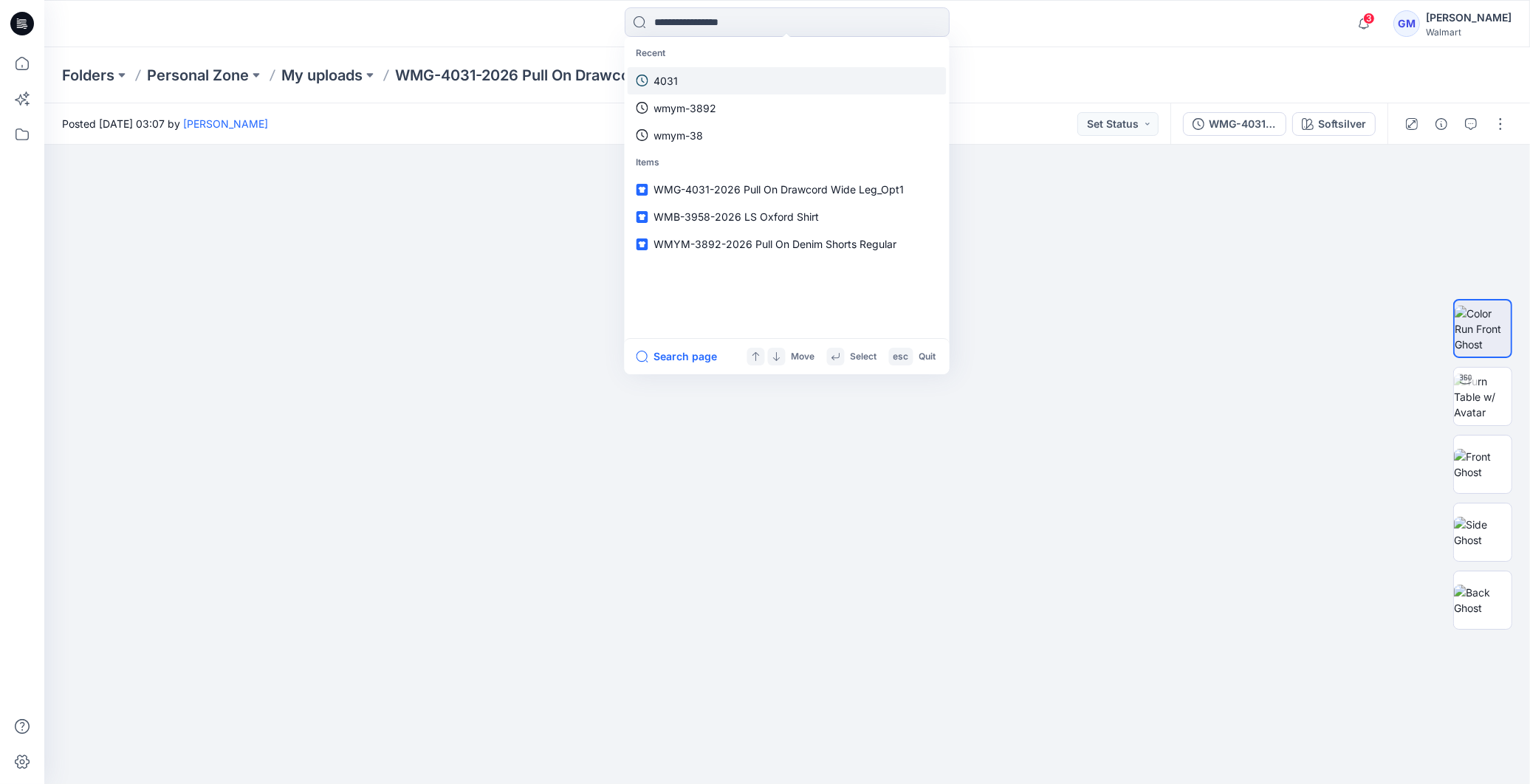
click at [711, 89] on link "4031" at bounding box center [787, 80] width 319 height 27
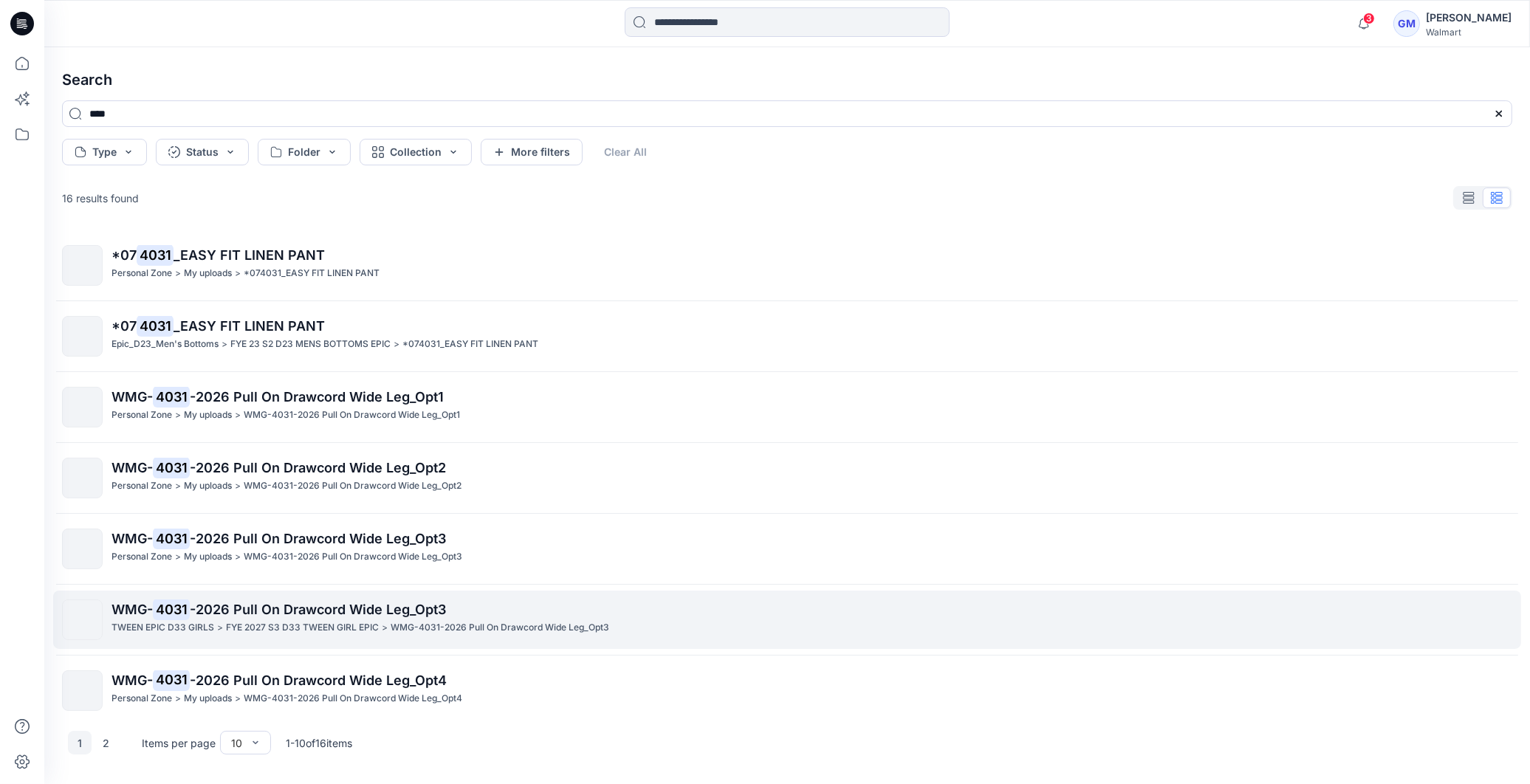
click at [217, 621] on p ">" at bounding box center [220, 628] width 6 height 15
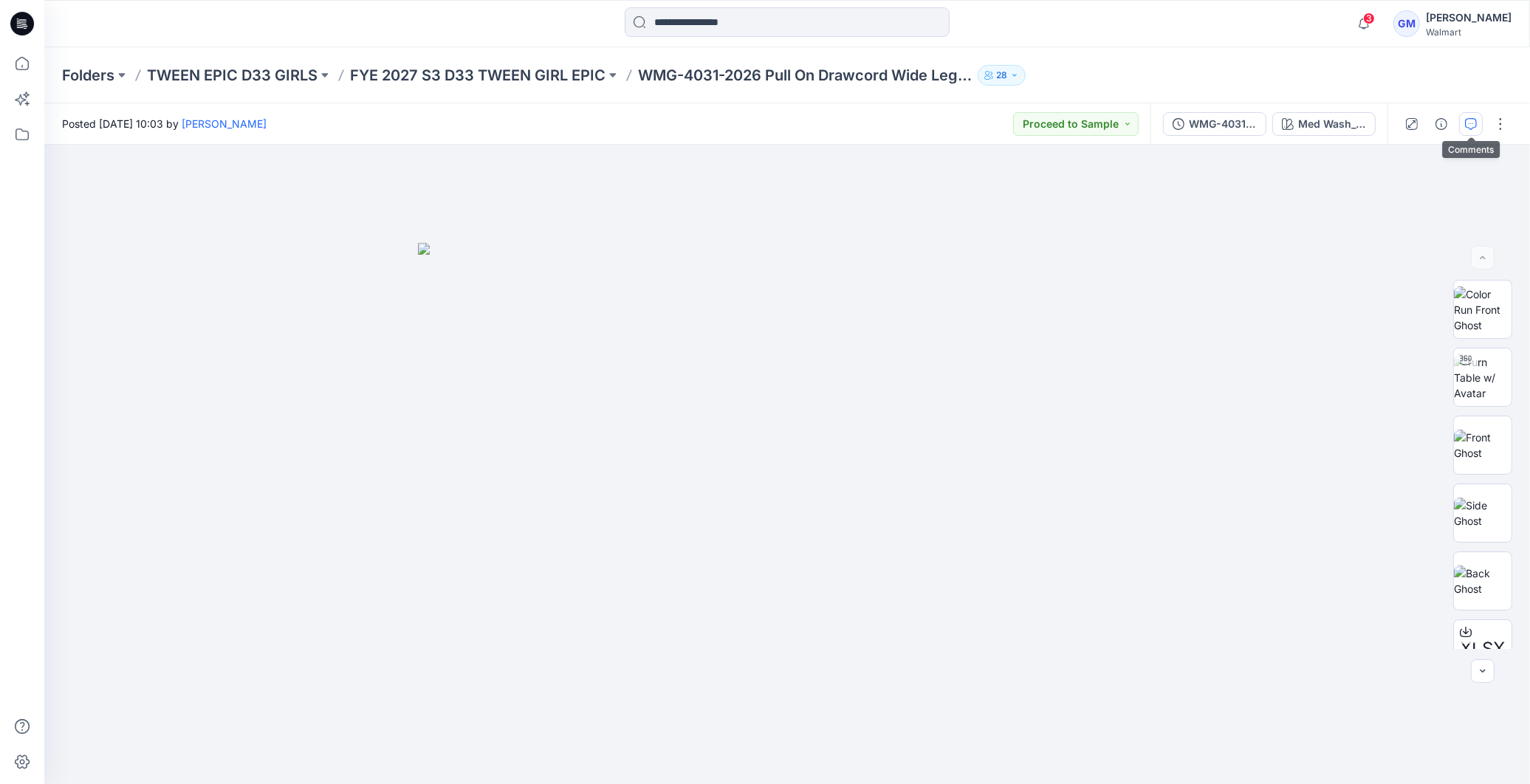
click at [1472, 123] on icon "button" at bounding box center [1470, 124] width 11 height 11
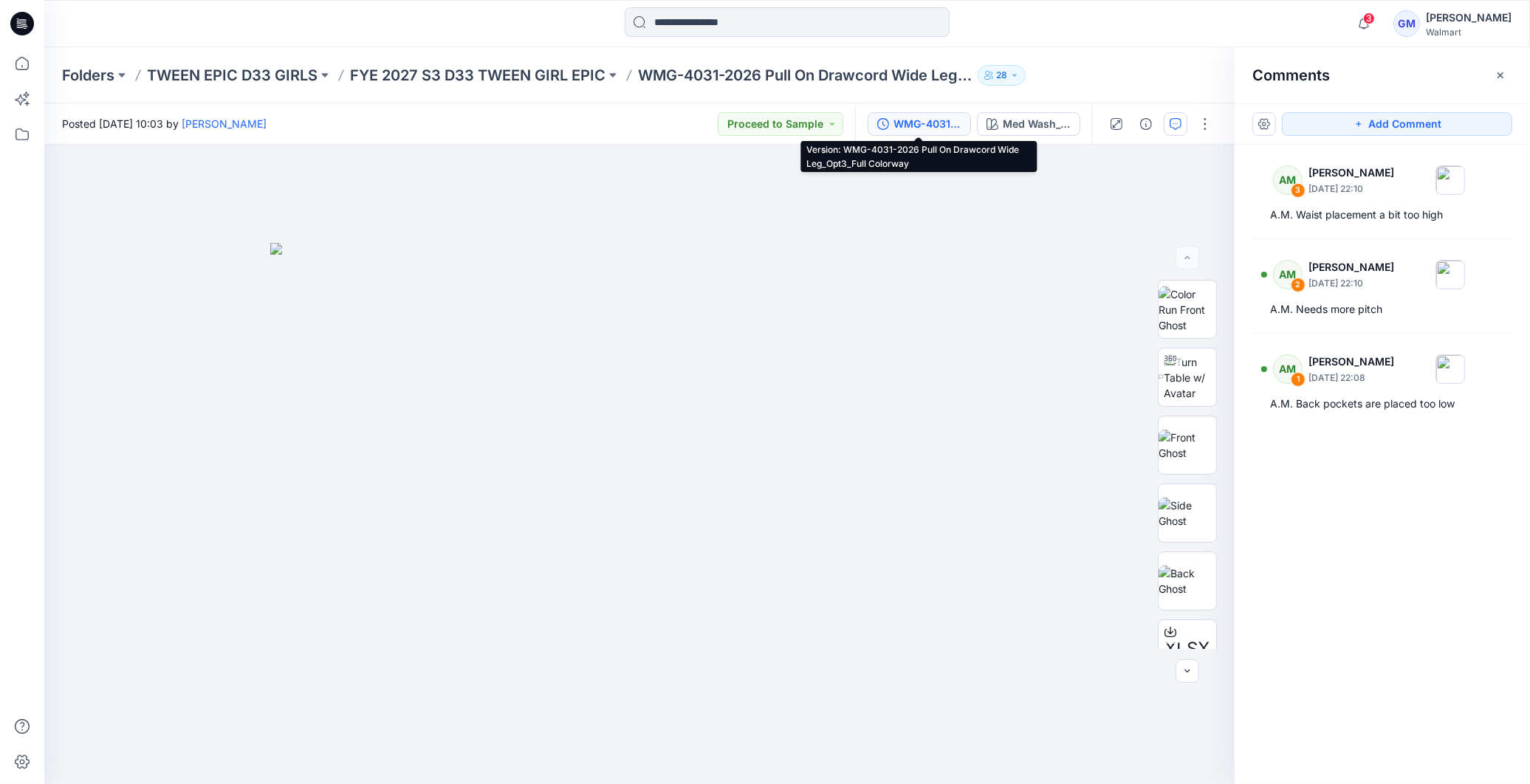
click at [919, 113] on button "WMG-4031-2026 Pull On Drawcord Wide Leg_Opt3_Full Colorway" at bounding box center [919, 123] width 103 height 24
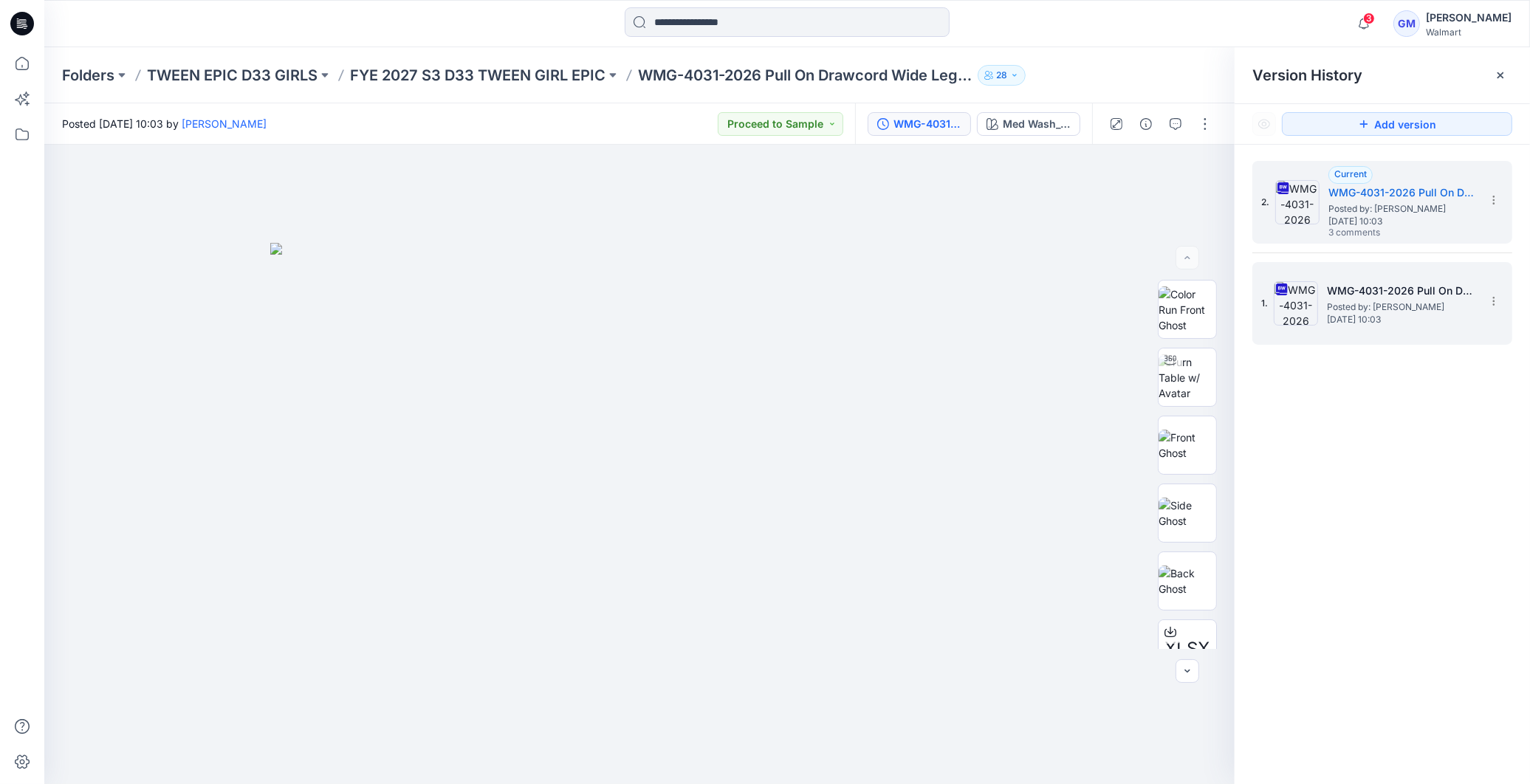
click at [1371, 310] on span "Posted by: [PERSON_NAME]" at bounding box center [1401, 307] width 148 height 15
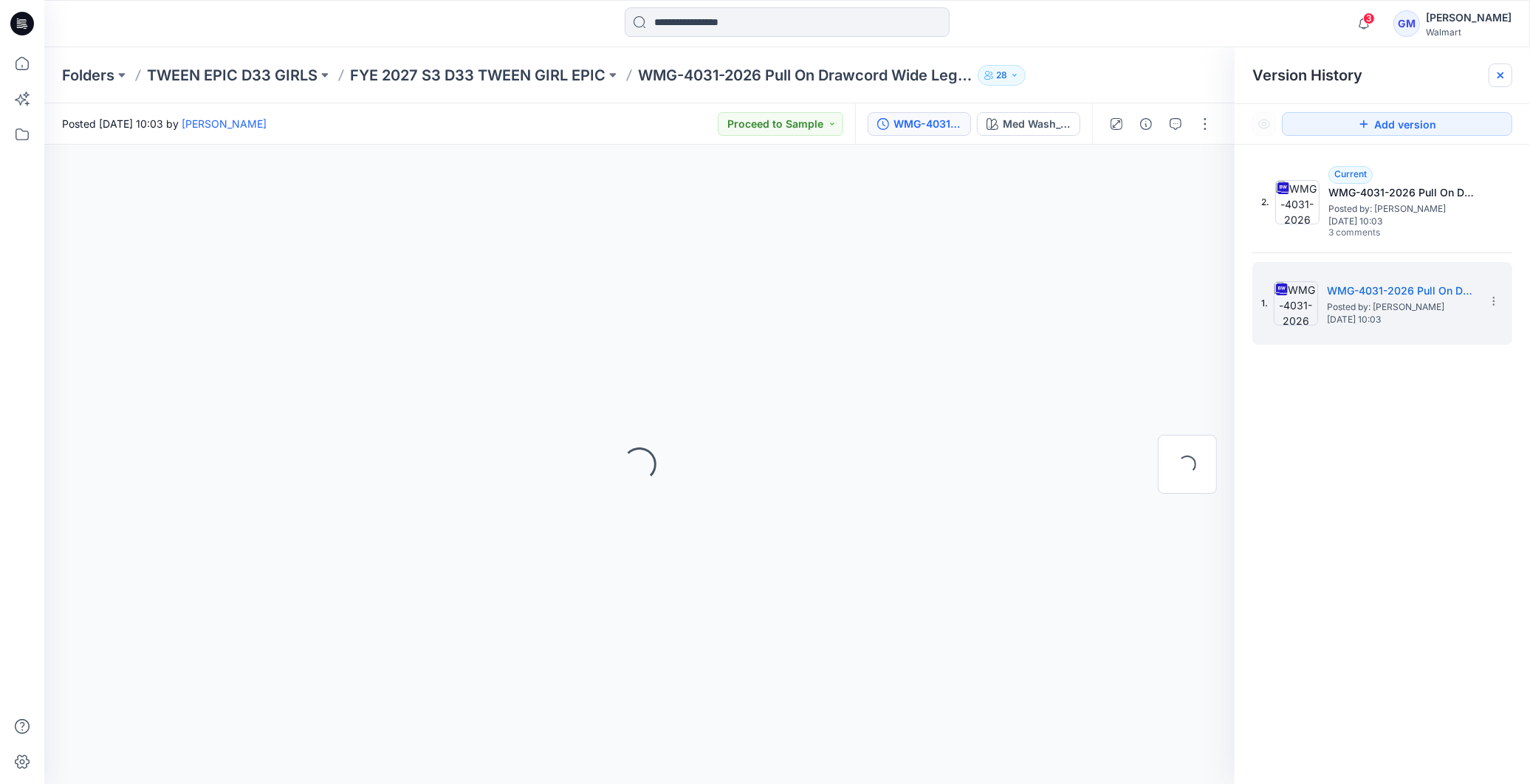
click at [1502, 79] on icon at bounding box center [1501, 75] width 11 height 11
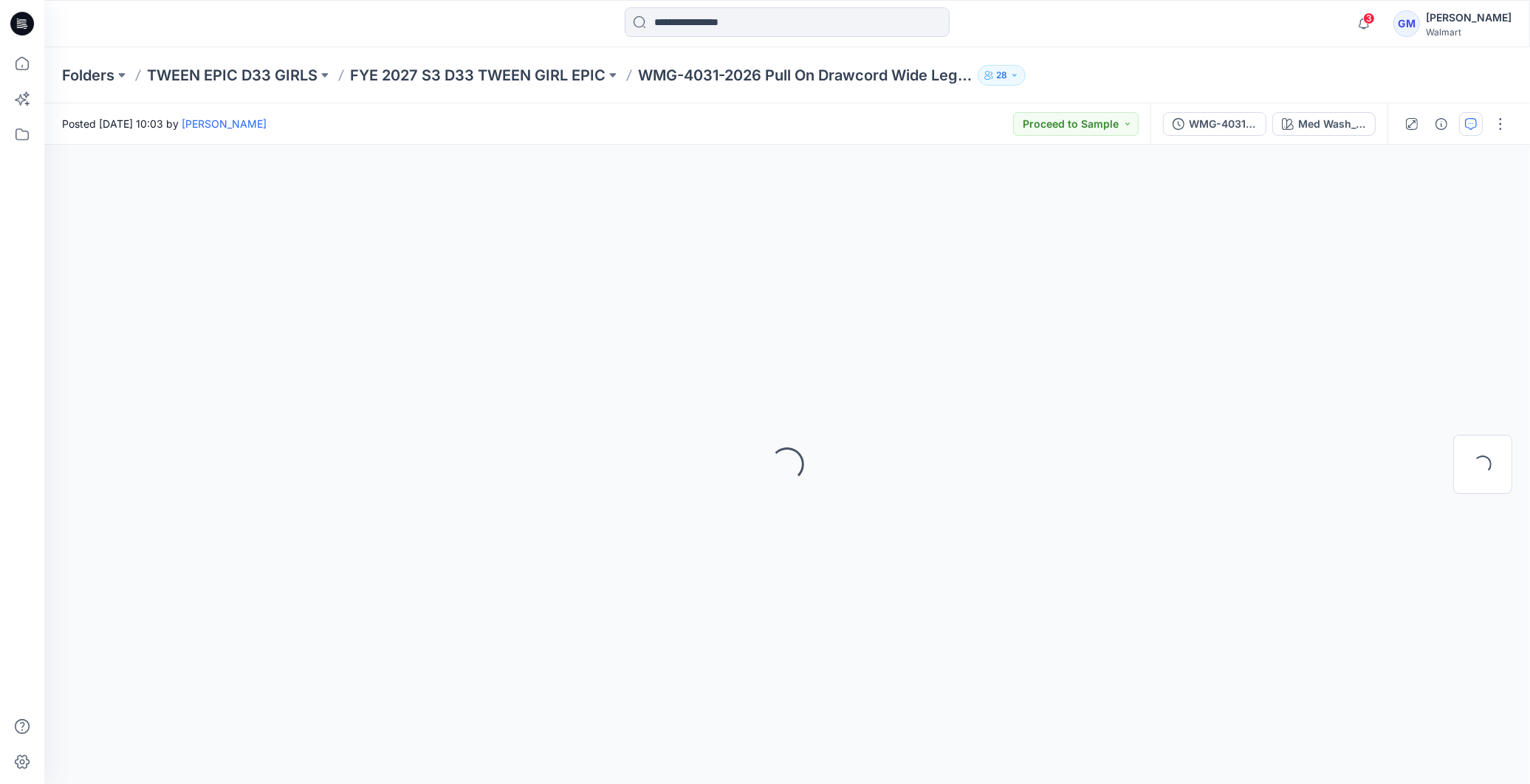
click at [1467, 129] on icon "button" at bounding box center [1470, 124] width 11 height 11
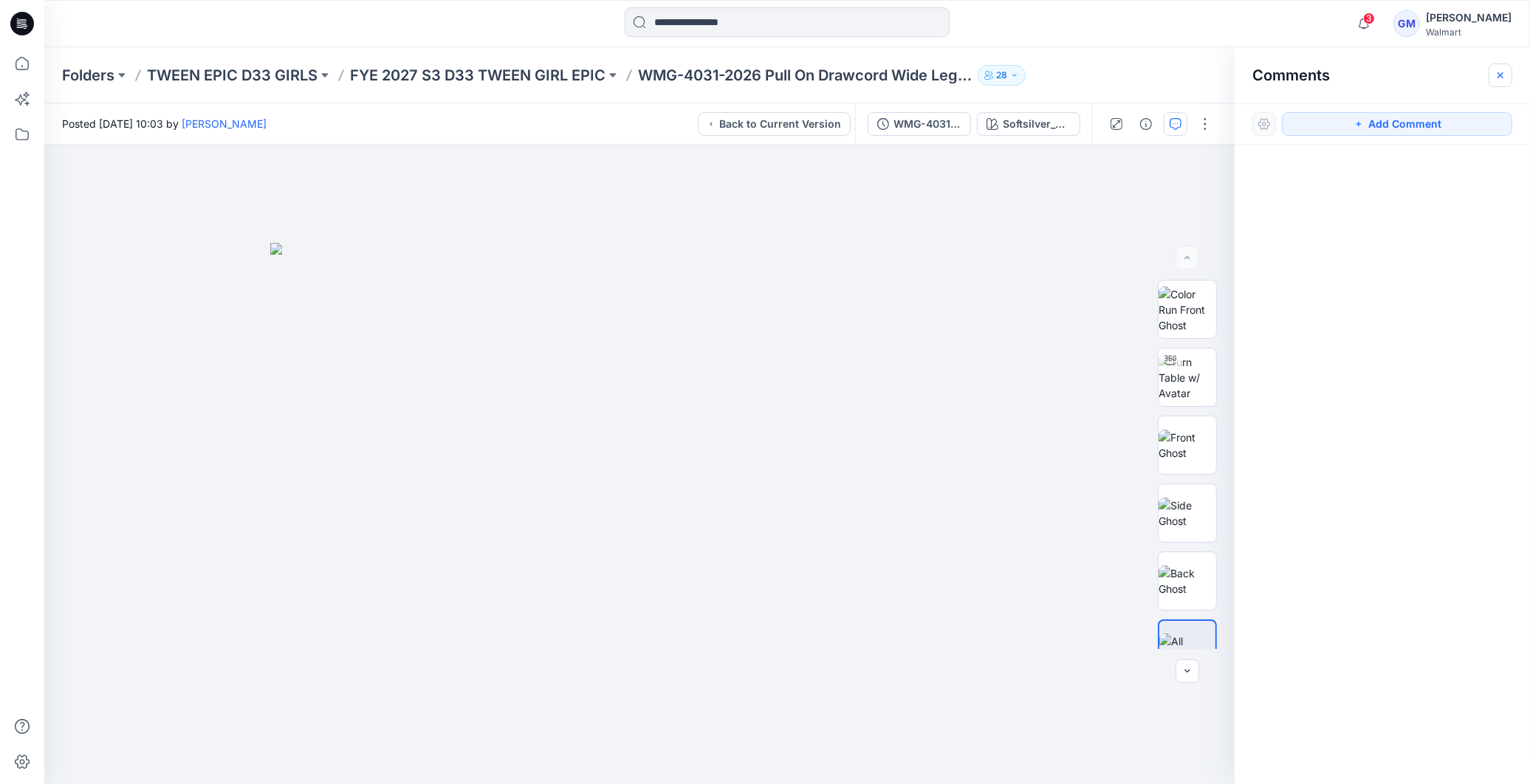
click at [1496, 78] on icon "button" at bounding box center [1501, 75] width 11 height 11
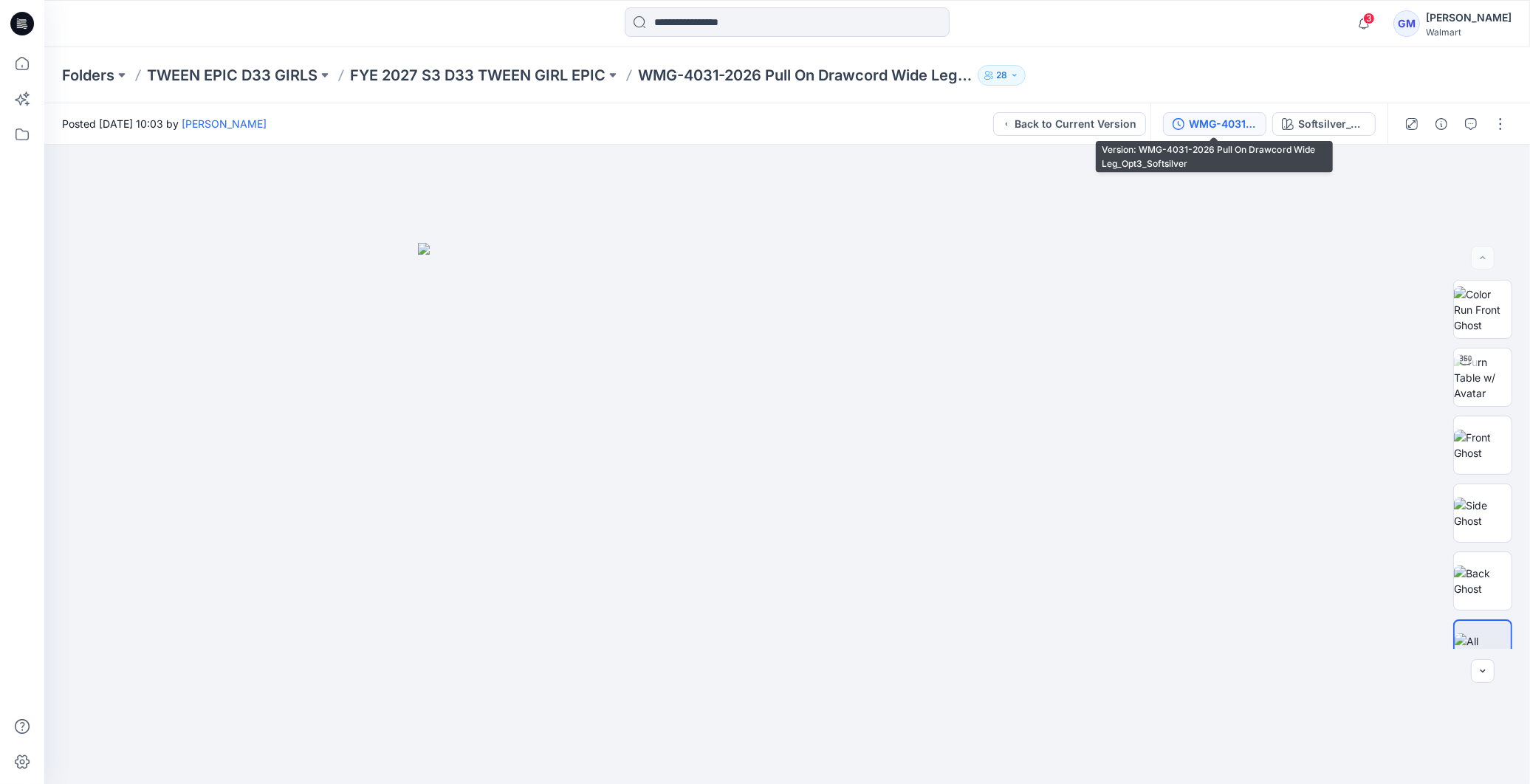
click at [1205, 120] on div "WMG-4031-2026 Pull On Drawcord Wide Leg_Opt3_Softsilver" at bounding box center [1223, 123] width 68 height 16
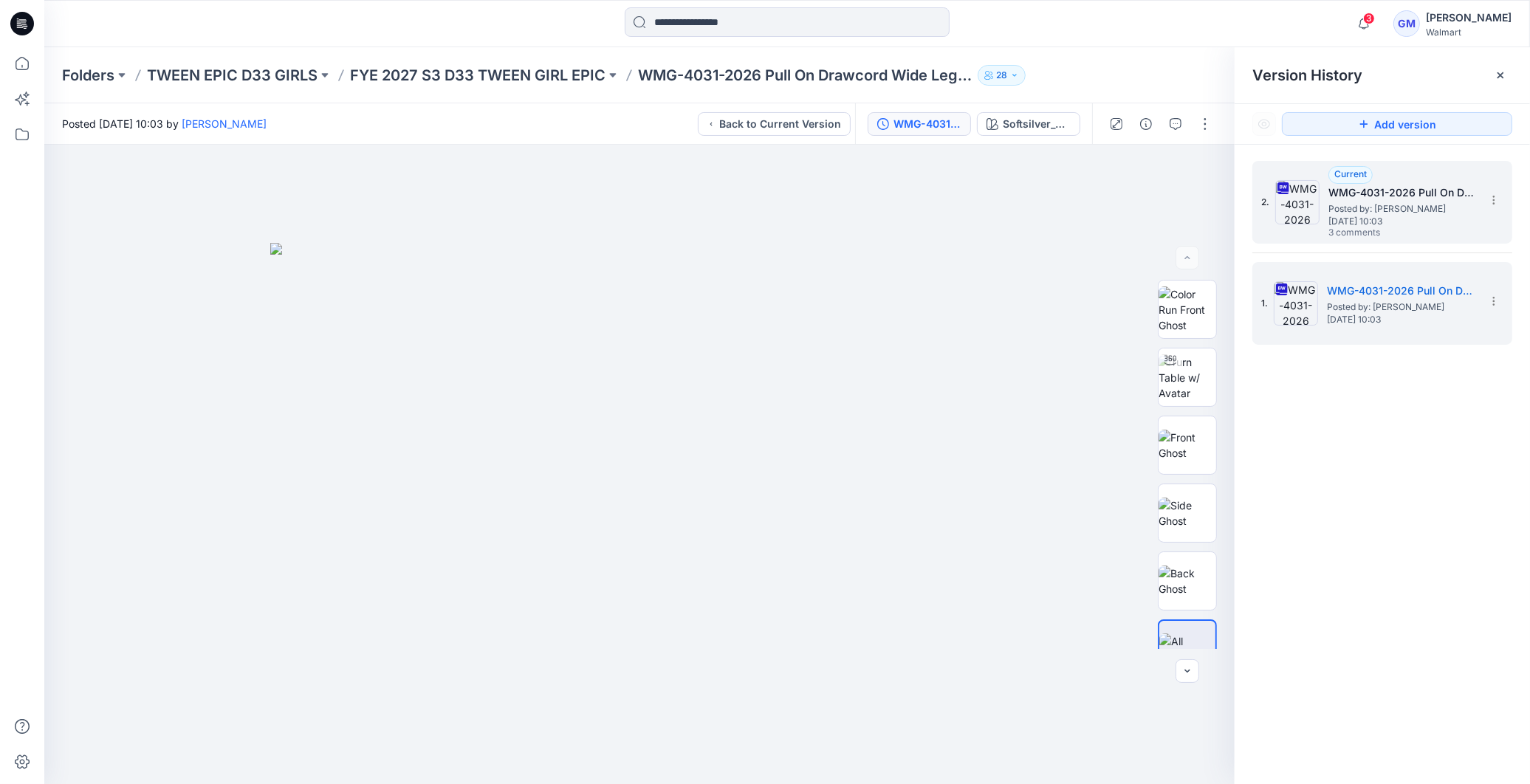
click at [1403, 214] on span "Posted by: [PERSON_NAME]" at bounding box center [1402, 209] width 148 height 15
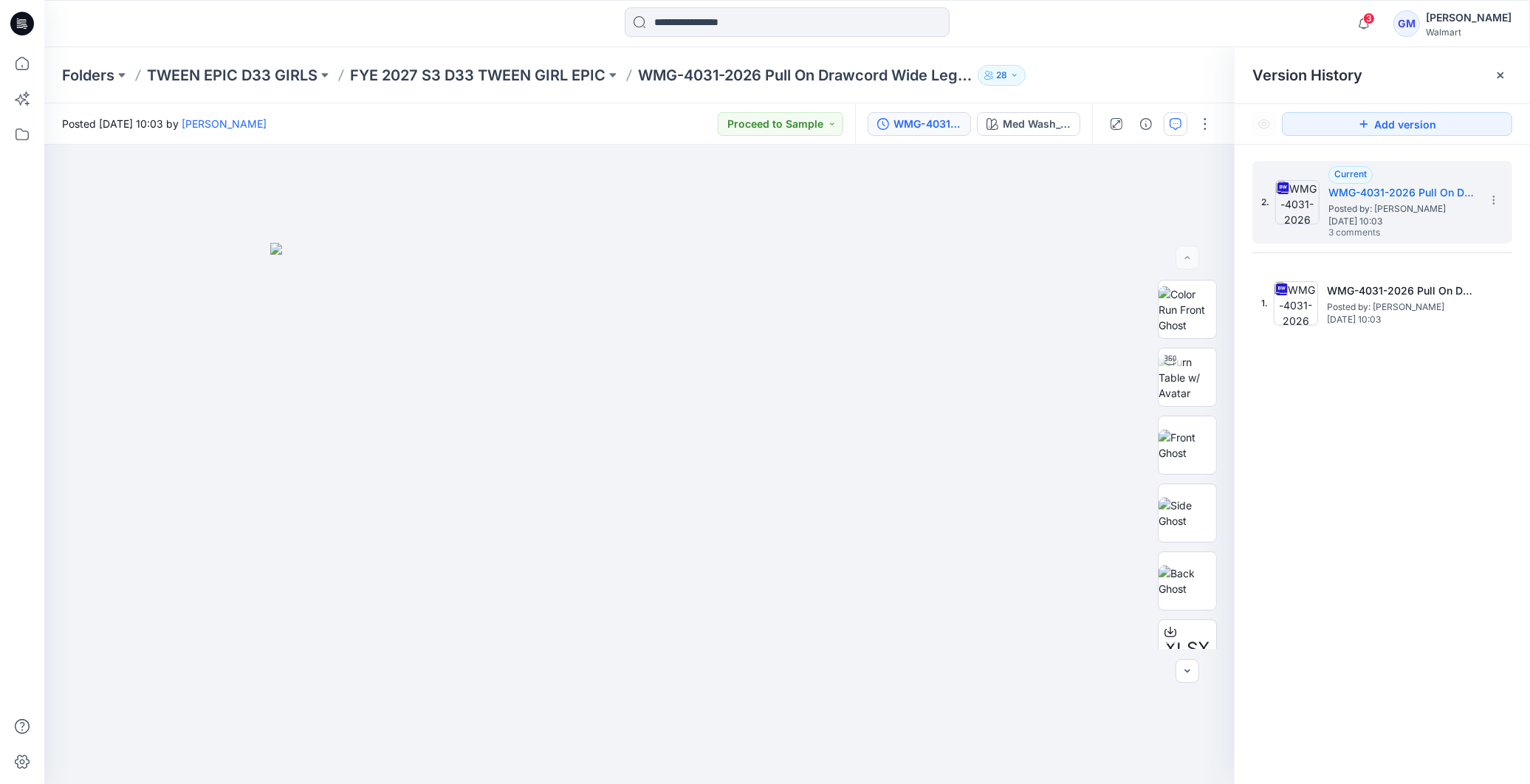
drag, startPoint x: 1499, startPoint y: 75, endPoint x: 1479, endPoint y: 118, distance: 47.4
click at [1500, 77] on icon at bounding box center [1501, 75] width 11 height 11
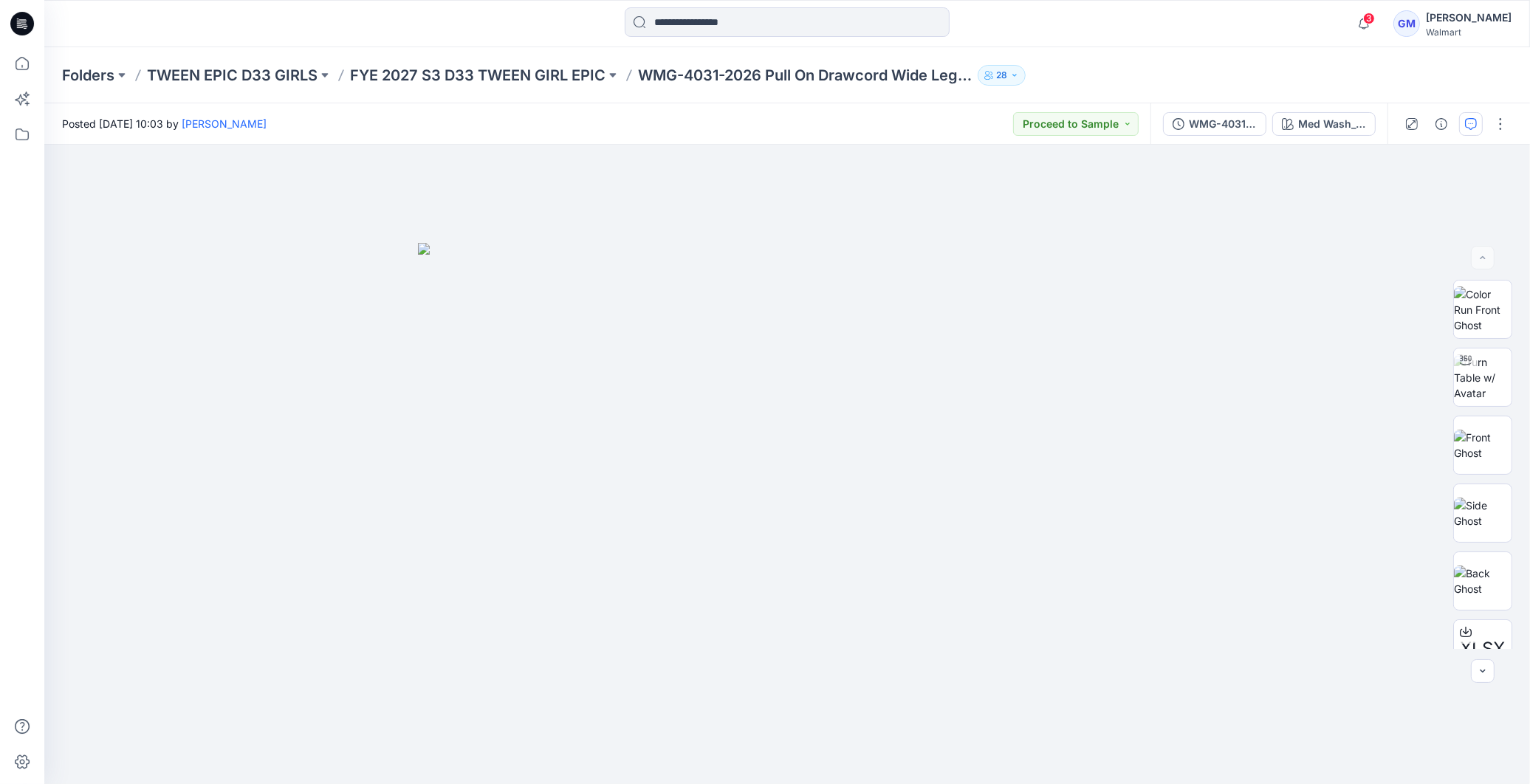
click at [1478, 123] on button "button" at bounding box center [1470, 123] width 24 height 24
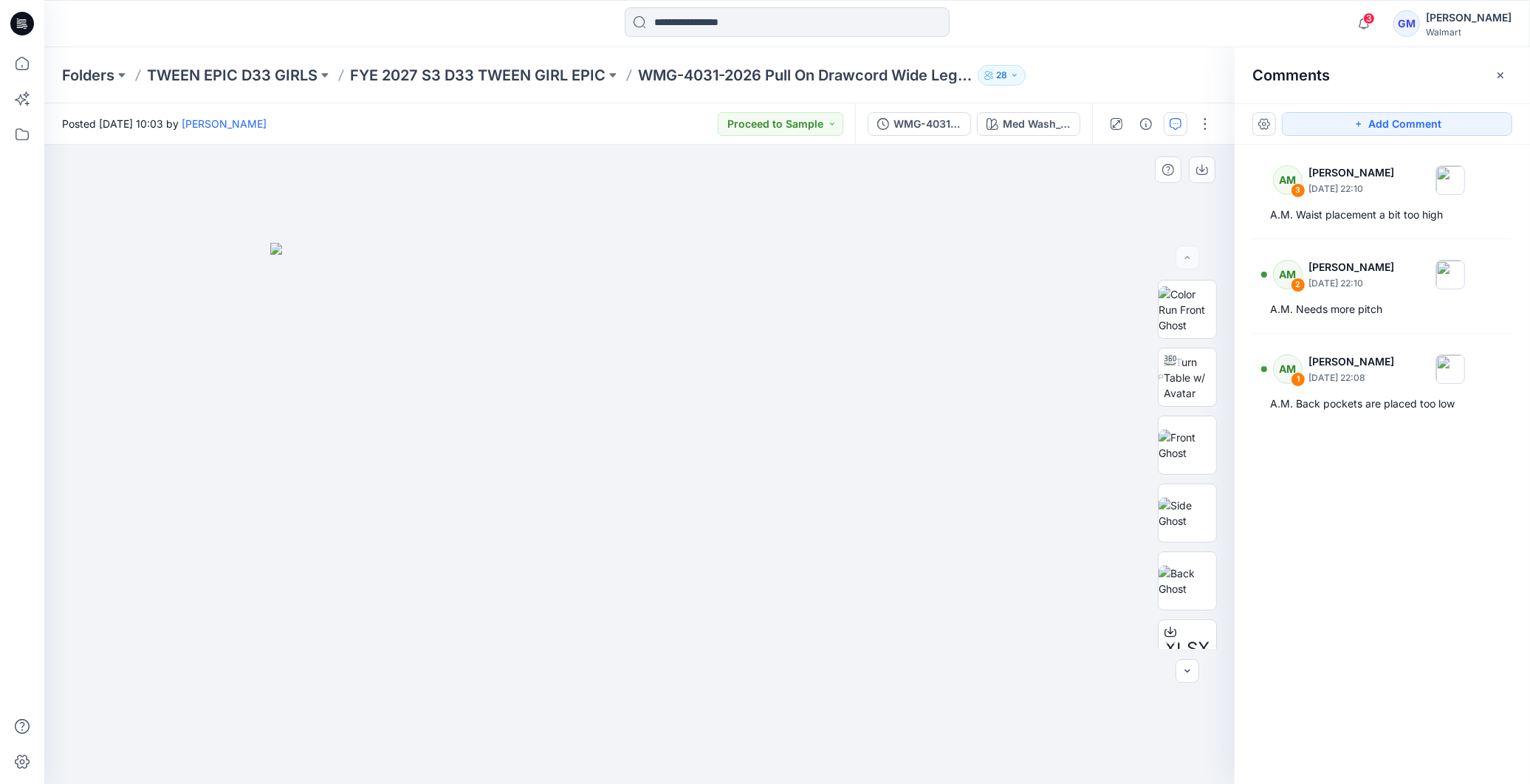
click at [1069, 696] on div at bounding box center [639, 464] width 1190 height 639
click at [16, 30] on icon at bounding box center [22, 23] width 24 height 24
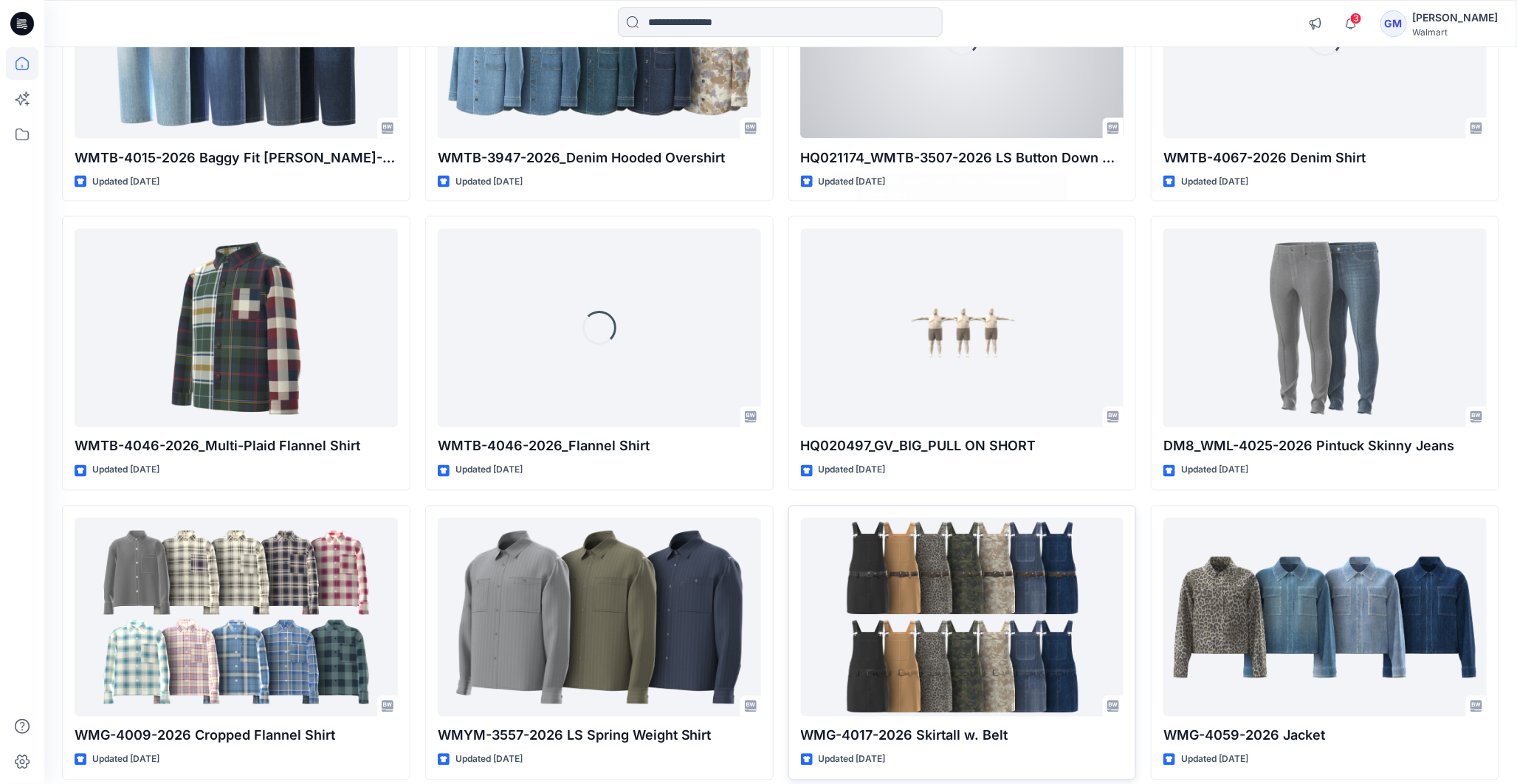
scroll to position [1148, 0]
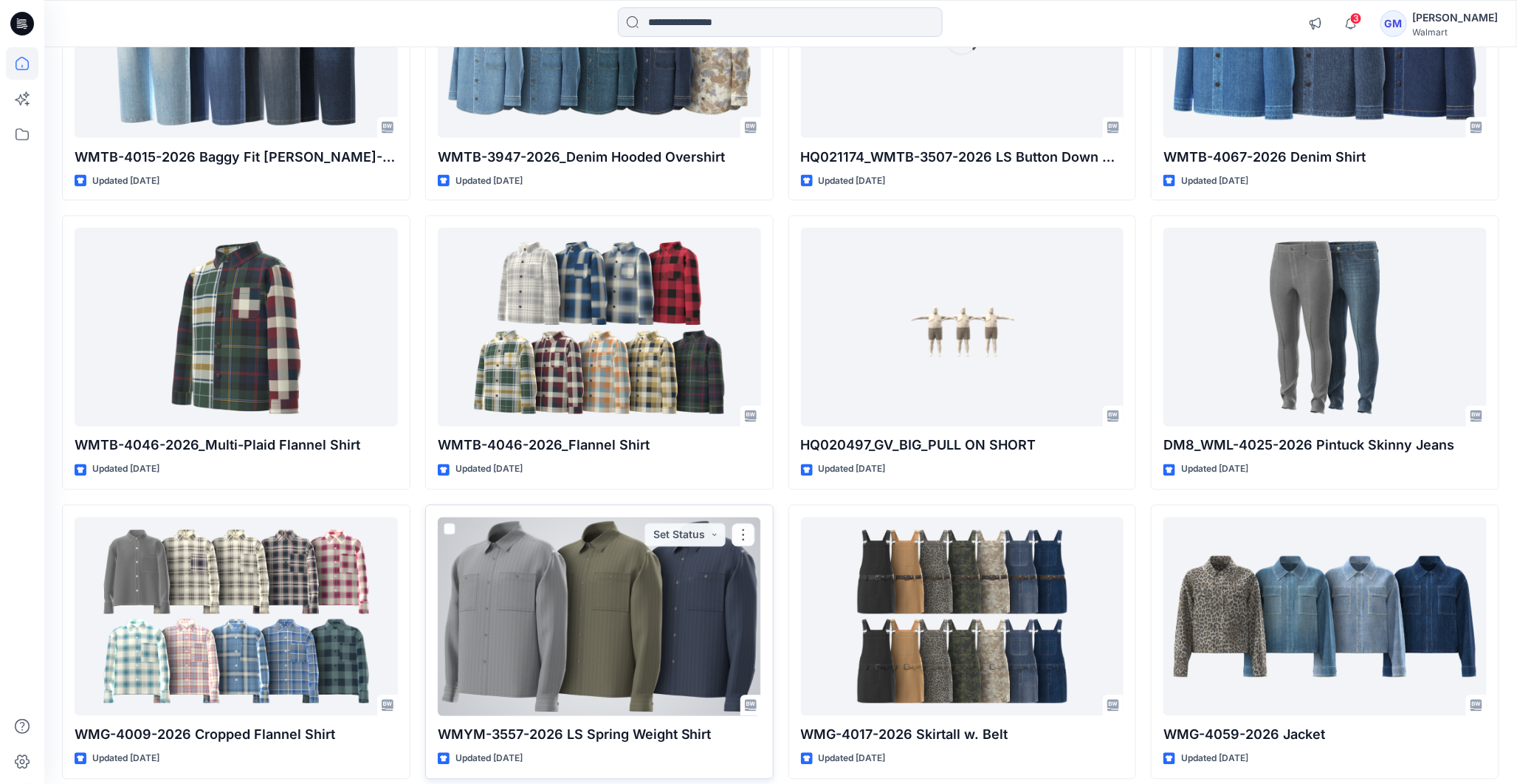
click at [625, 683] on div at bounding box center [598, 616] width 323 height 199
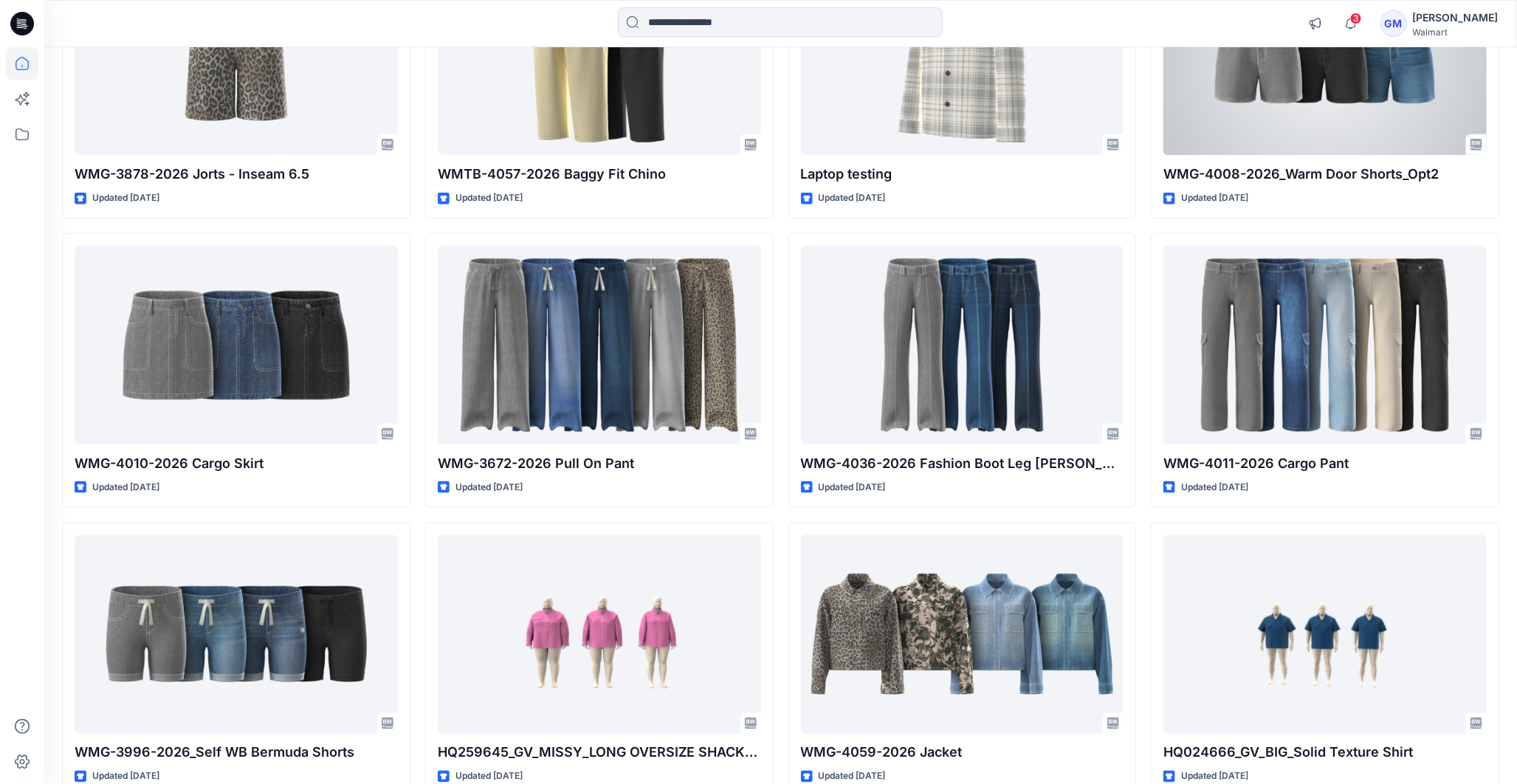
scroll to position [3444, 0]
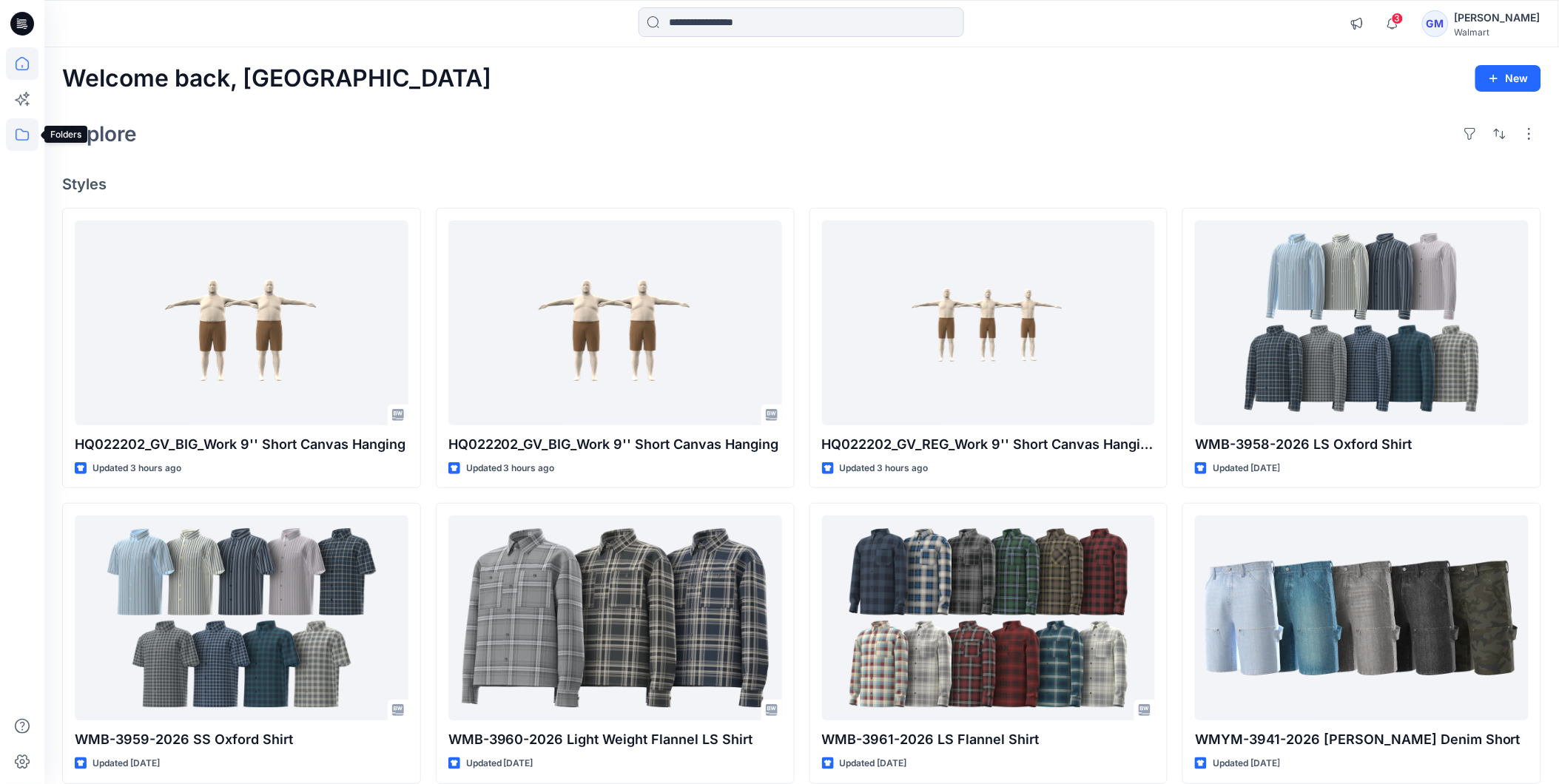
click at [23, 135] on icon at bounding box center [22, 135] width 32 height 32
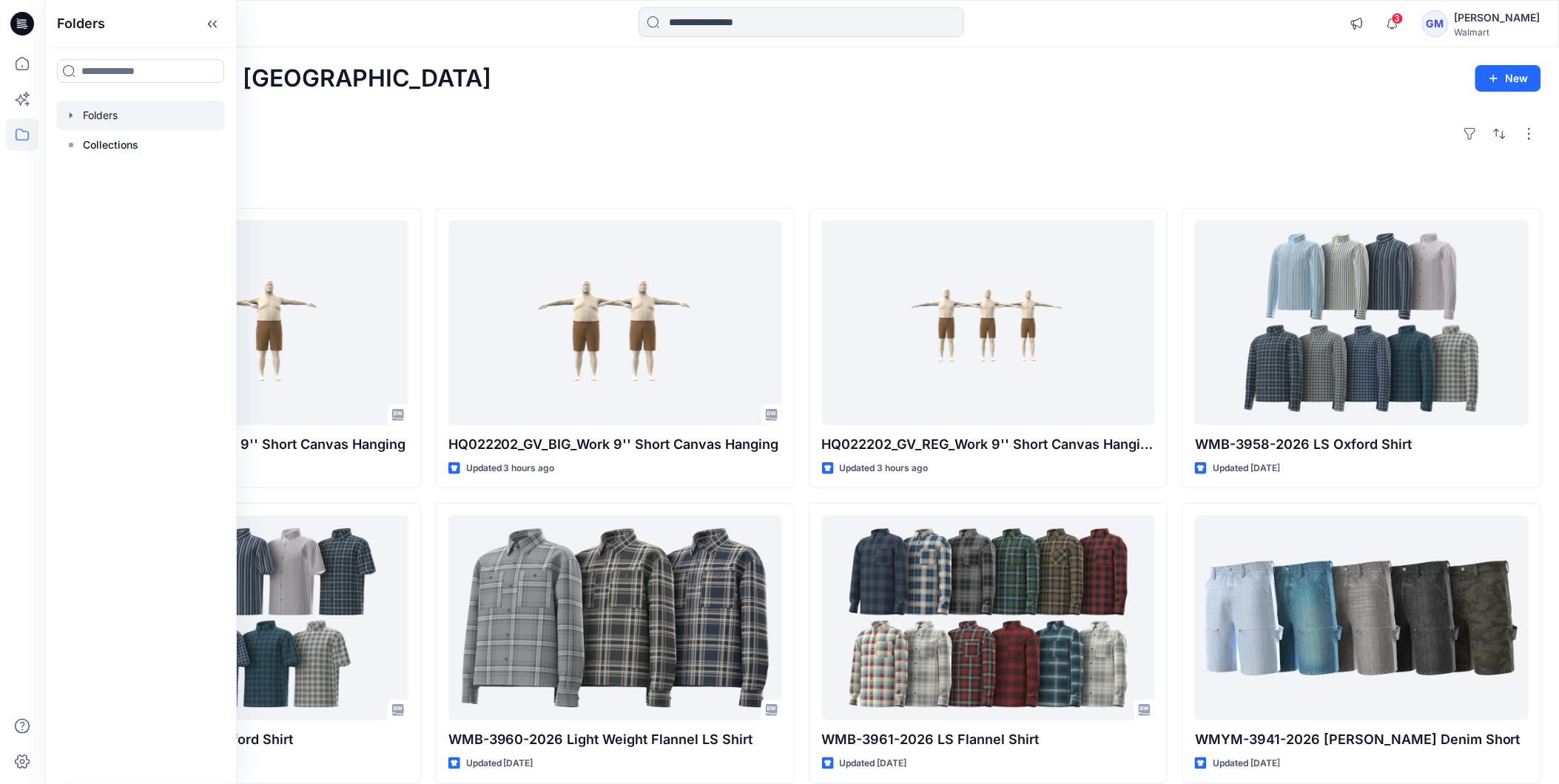
click at [100, 121] on div at bounding box center [141, 115] width 169 height 29
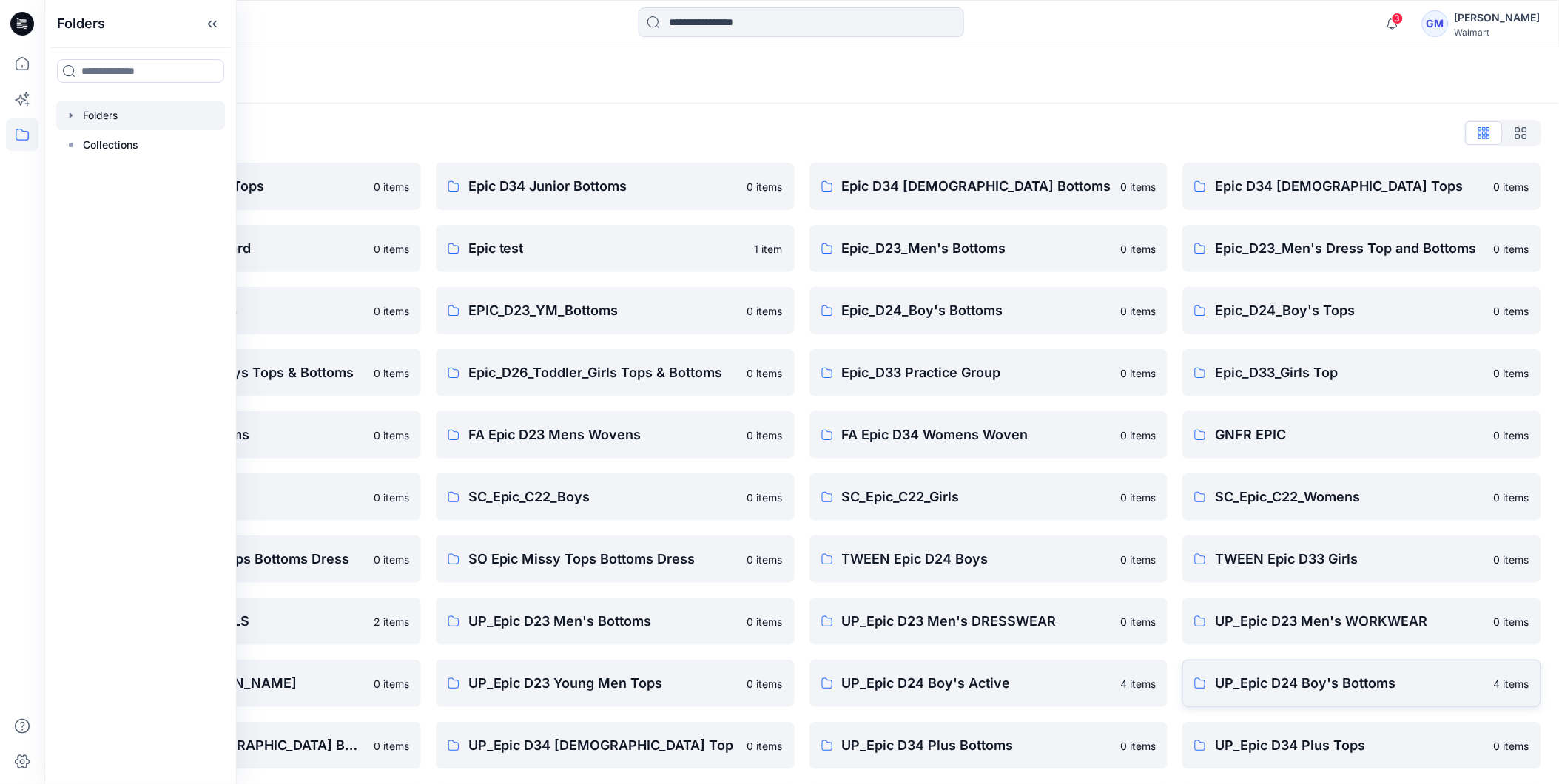
click at [1285, 694] on link "UP_Epic D24 Boy's Bottoms 4 items" at bounding box center [1362, 683] width 359 height 47
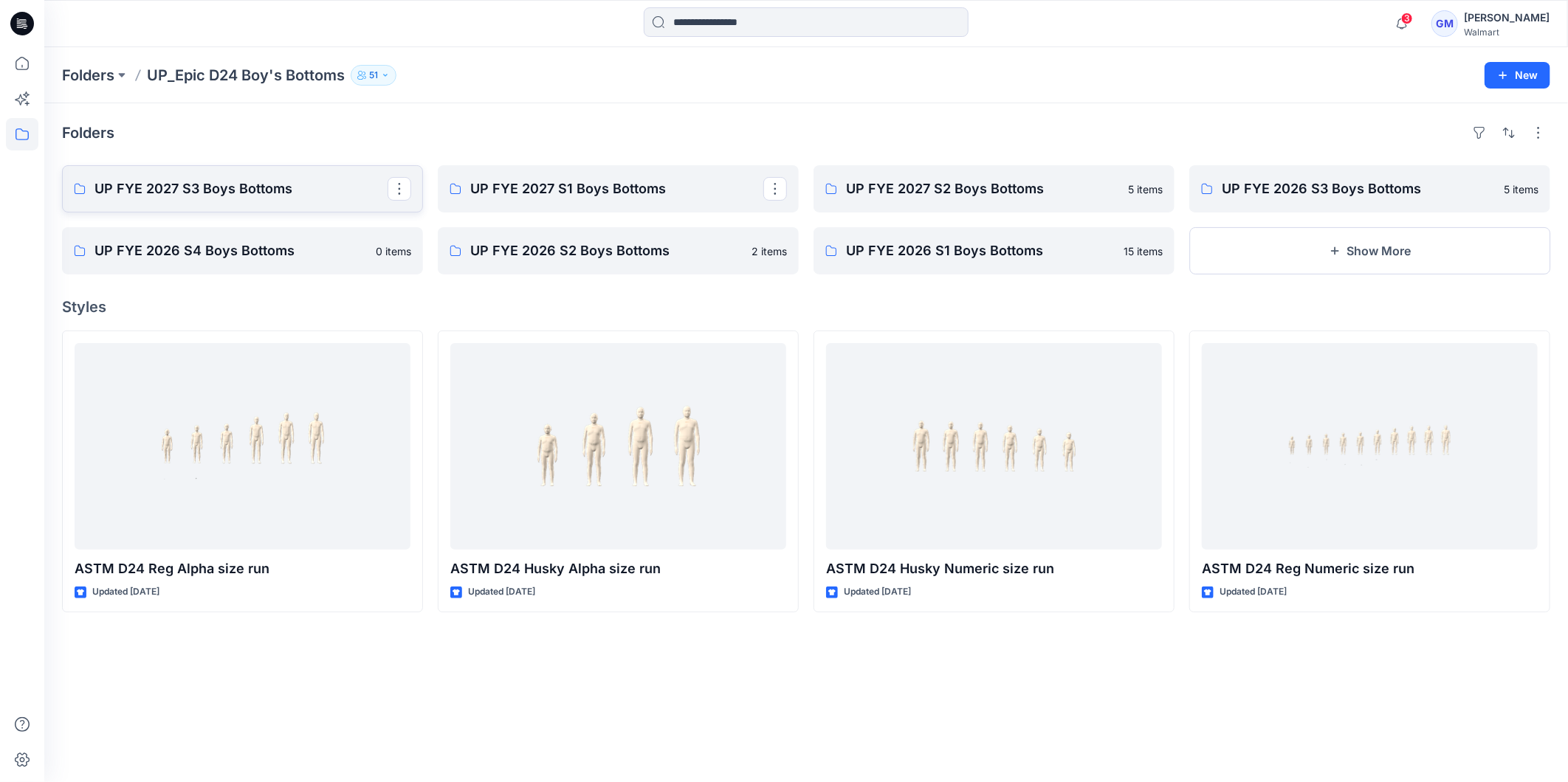
click at [223, 196] on p "UP FYE 2027 S3 Boys Bottoms" at bounding box center [241, 189] width 293 height 21
